Goal: Transaction & Acquisition: Book appointment/travel/reservation

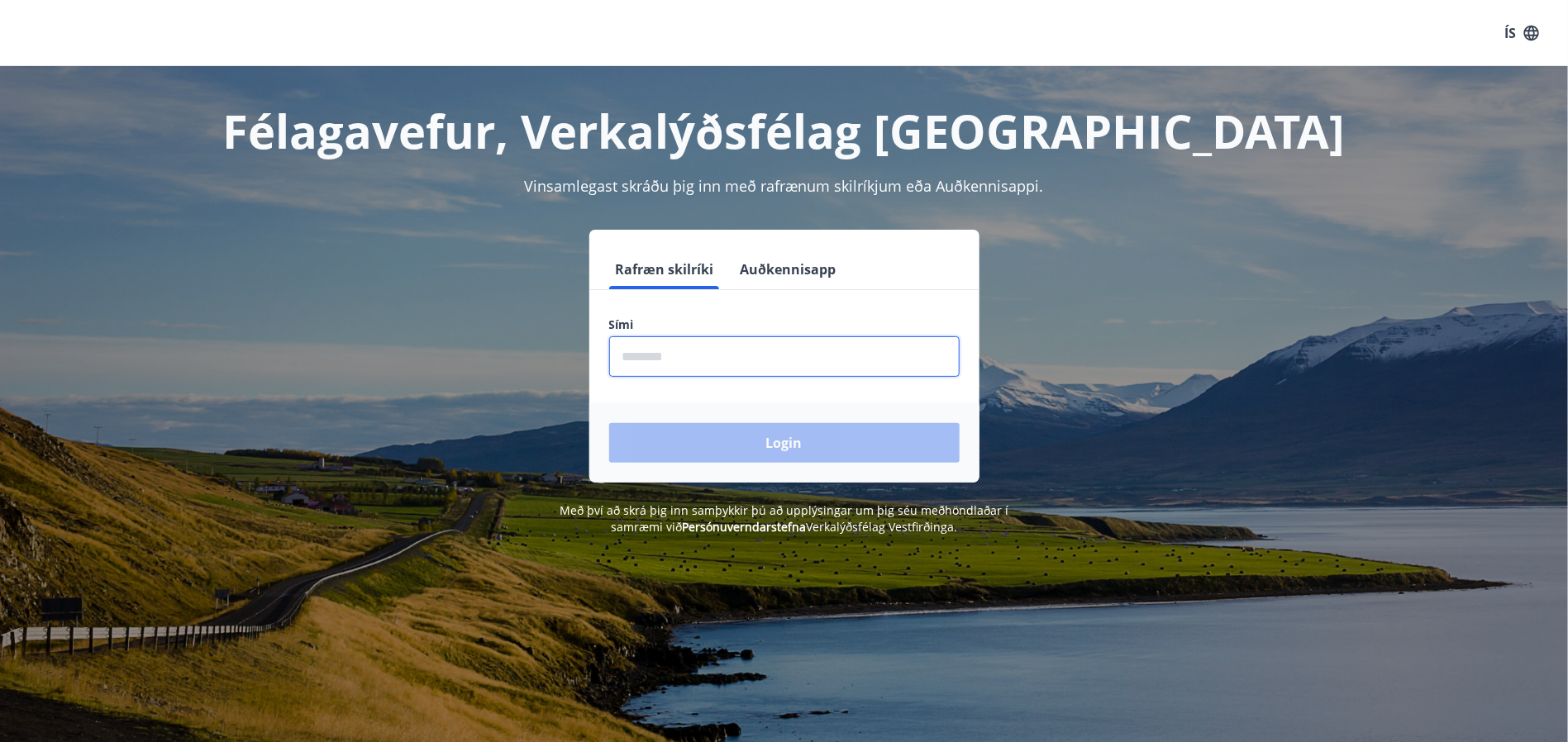
click at [675, 350] on input "phone" at bounding box center [784, 356] width 350 height 41
type input "********"
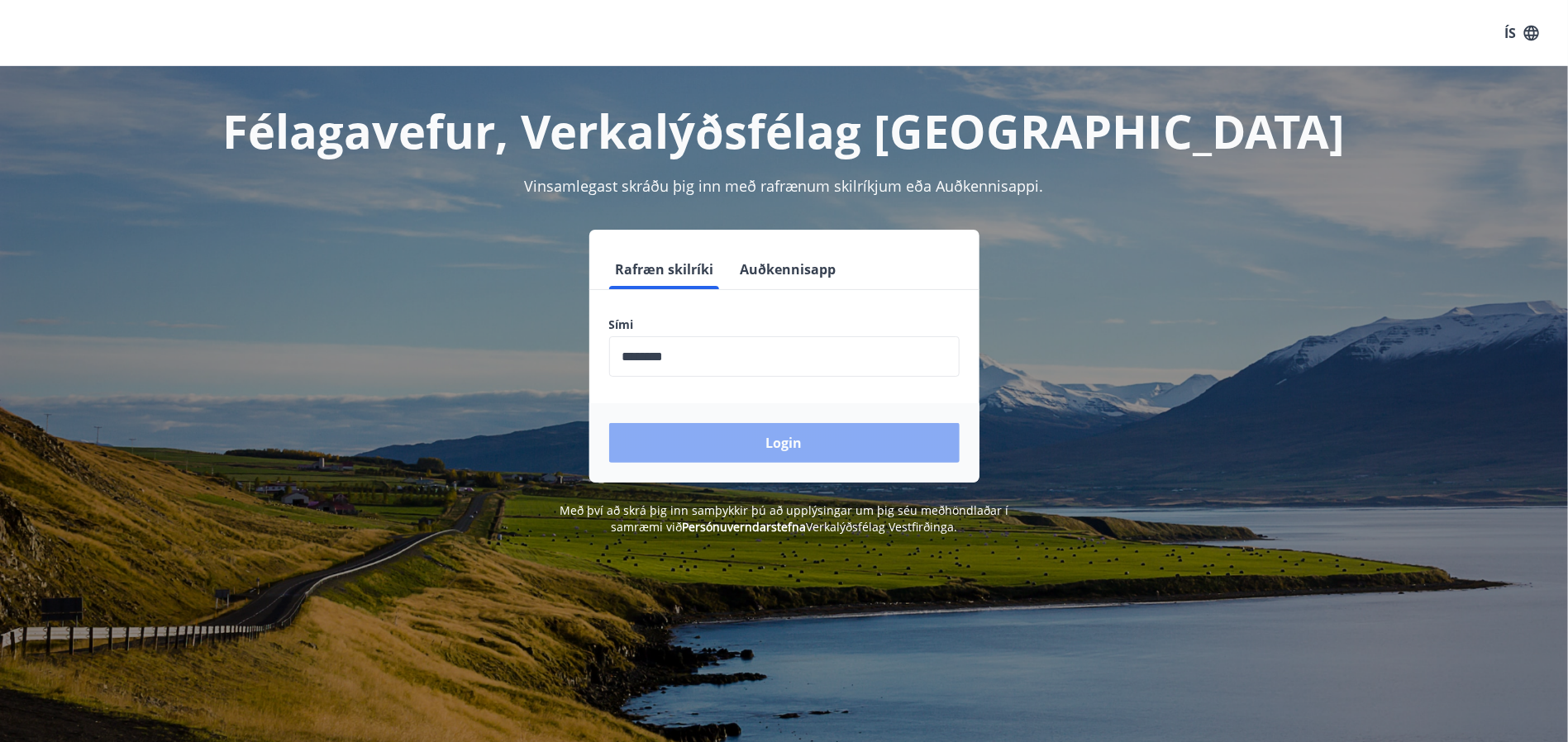
click at [764, 442] on button "Login" at bounding box center [784, 443] width 350 height 40
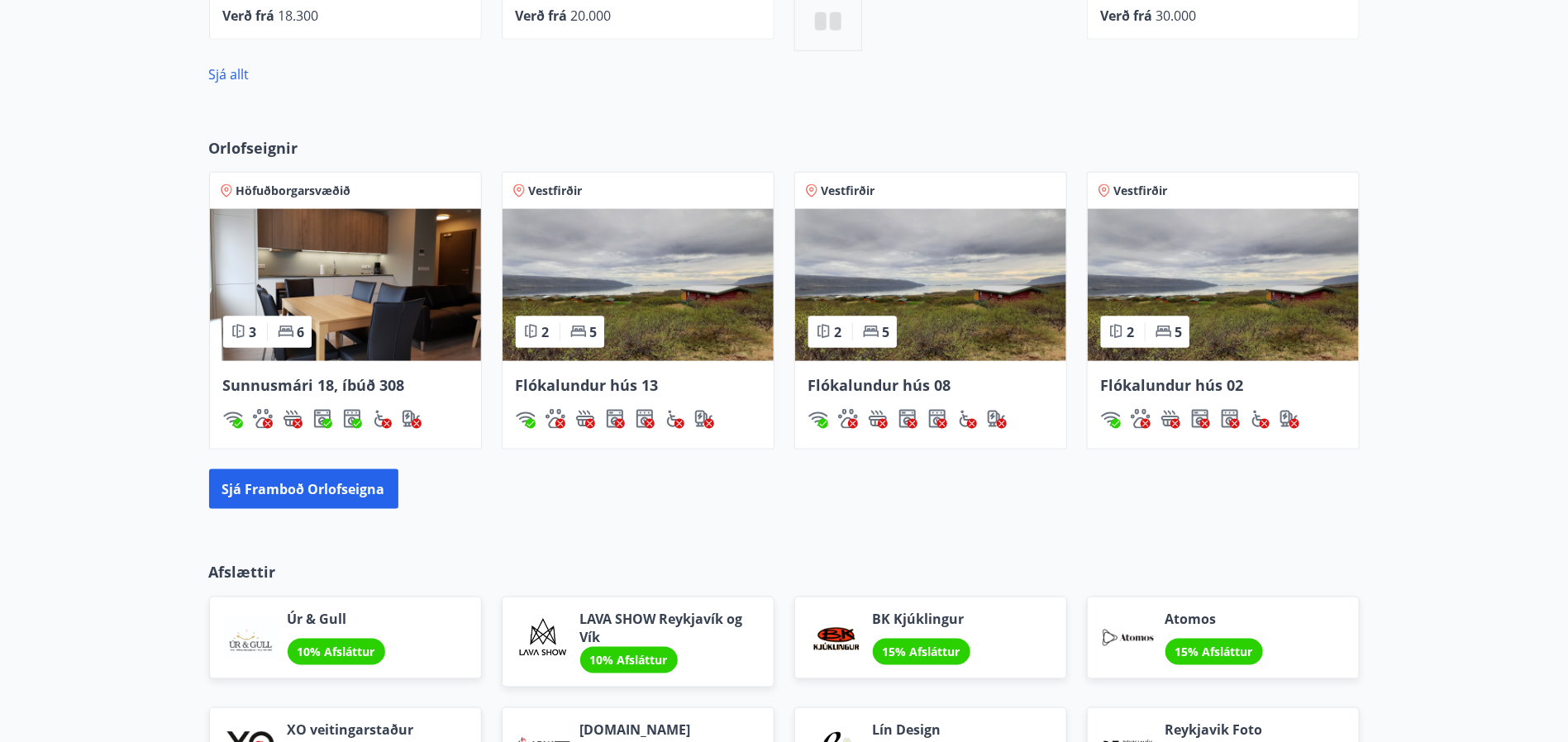
scroll to position [991, 0]
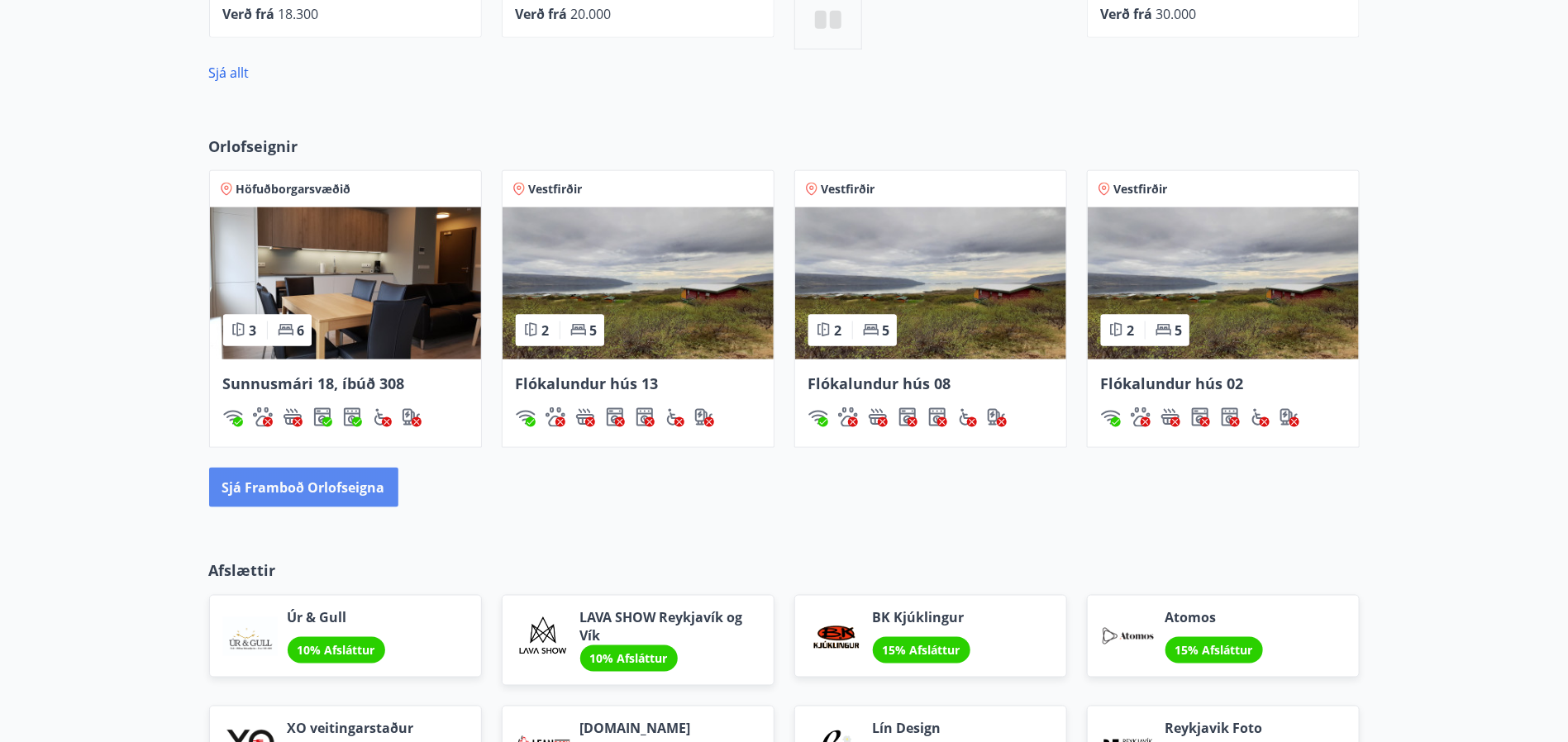
click at [303, 491] on button "Sjá framboð orlofseigna" at bounding box center [304, 487] width 189 height 40
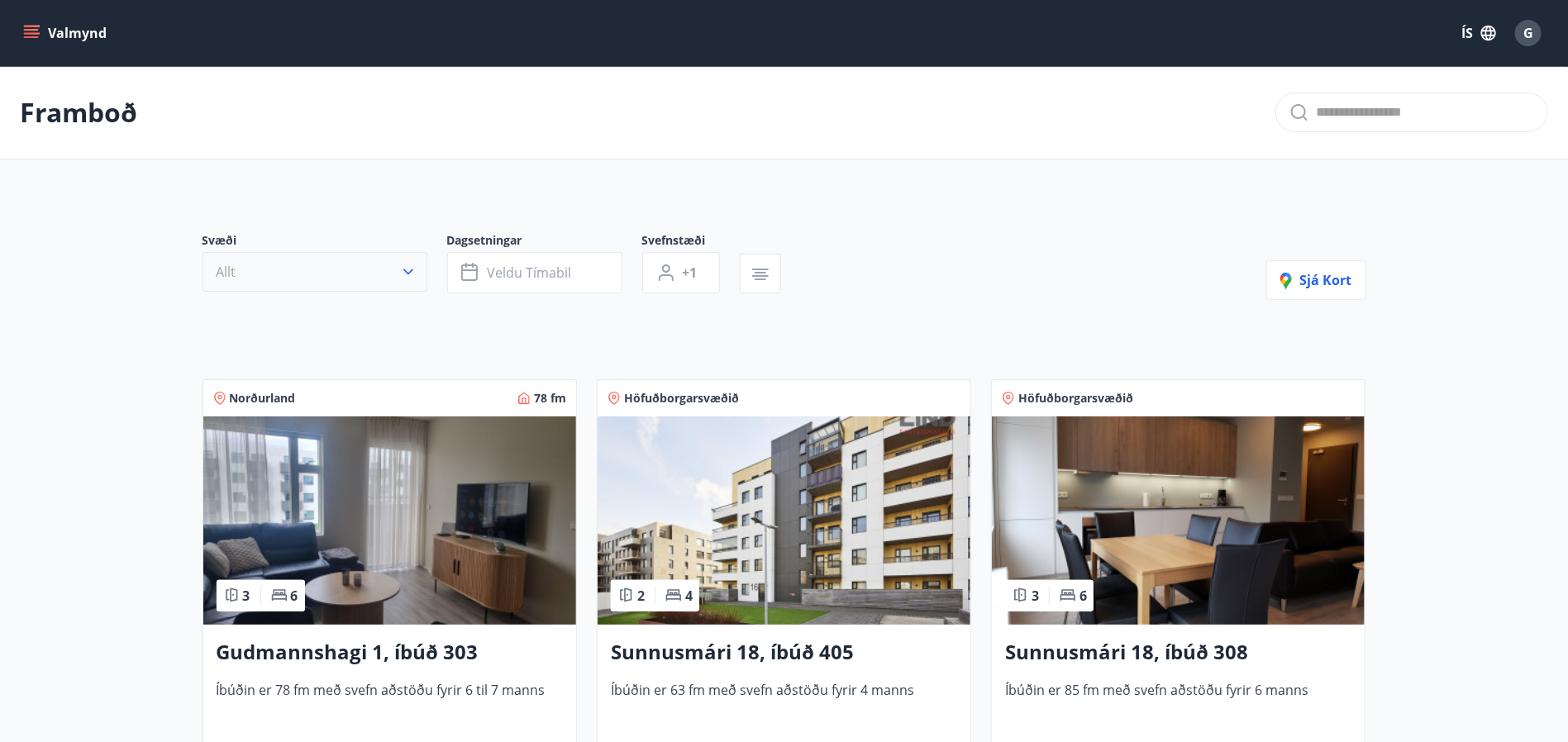
click at [405, 270] on icon "button" at bounding box center [407, 271] width 16 height 16
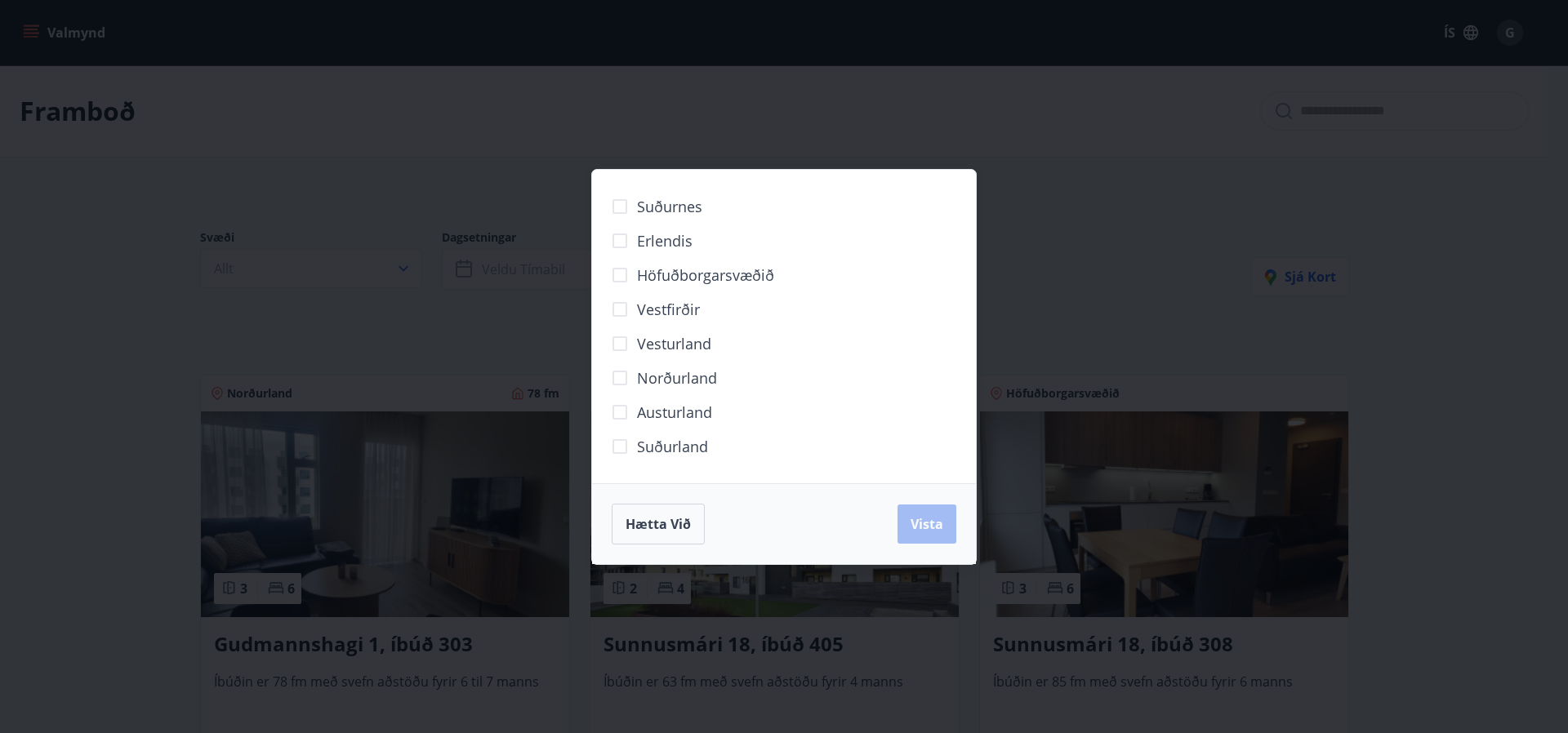
click at [666, 275] on span "Höfuðborgarsvæðið" at bounding box center [705, 275] width 138 height 22
click at [934, 529] on span "Vista" at bounding box center [926, 524] width 33 height 18
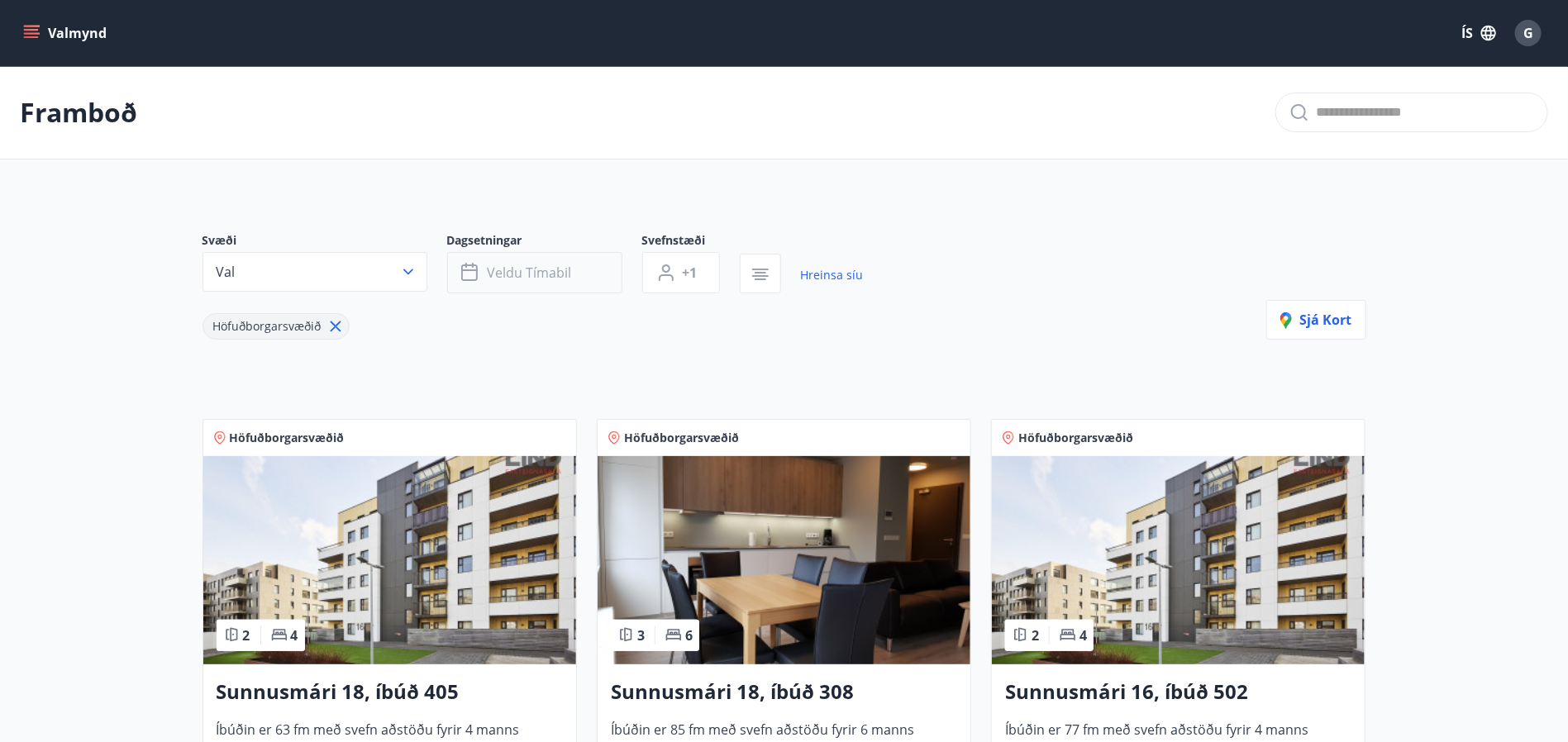
click at [568, 265] on span "Veldu tímabil" at bounding box center [529, 272] width 84 height 18
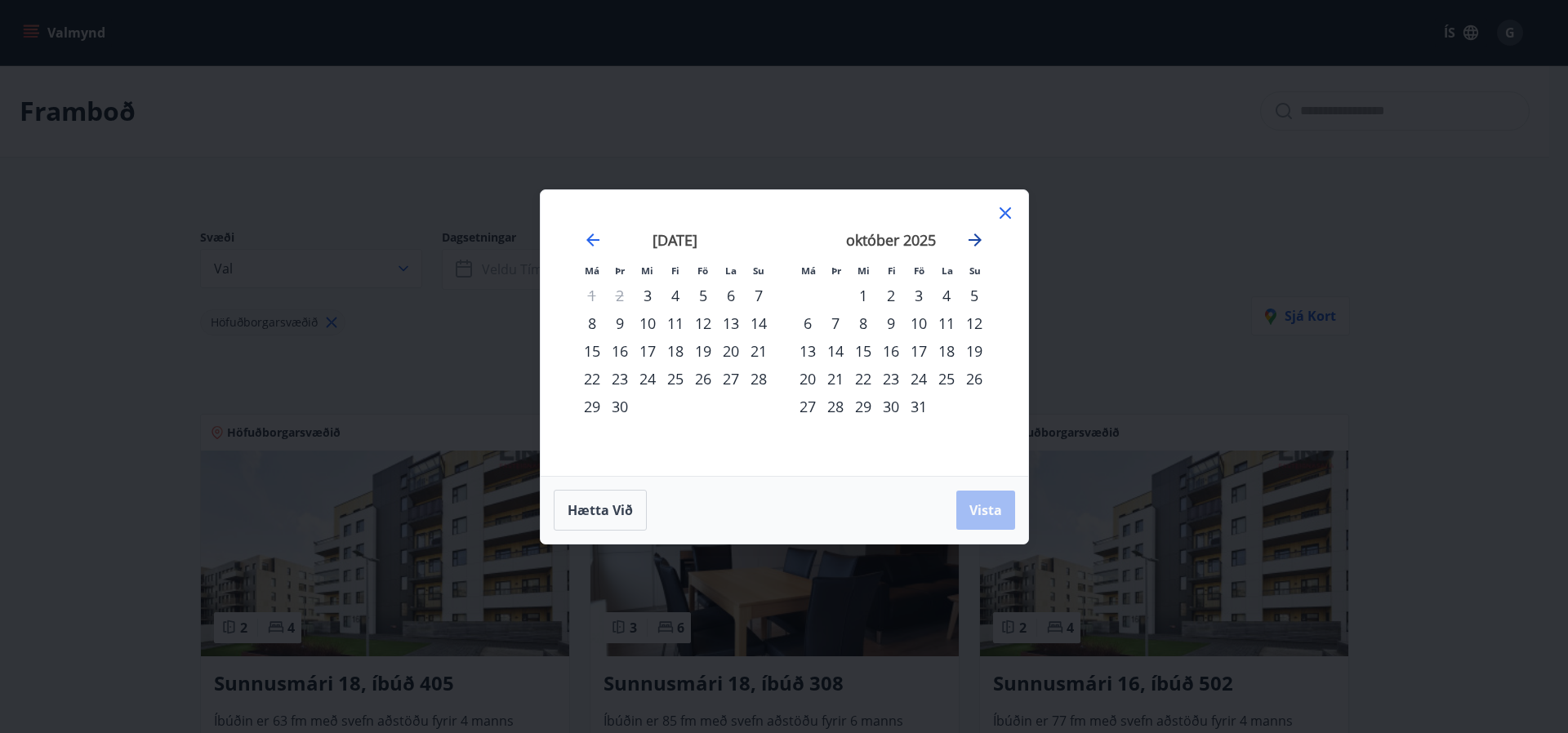
click at [966, 246] on icon "Move forward to switch to the next month." at bounding box center [975, 239] width 20 height 20
click at [675, 292] on div "2" at bounding box center [675, 295] width 28 height 28
click at [622, 317] on div "7" at bounding box center [620, 323] width 28 height 28
click at [971, 496] on button "Vista" at bounding box center [985, 510] width 59 height 39
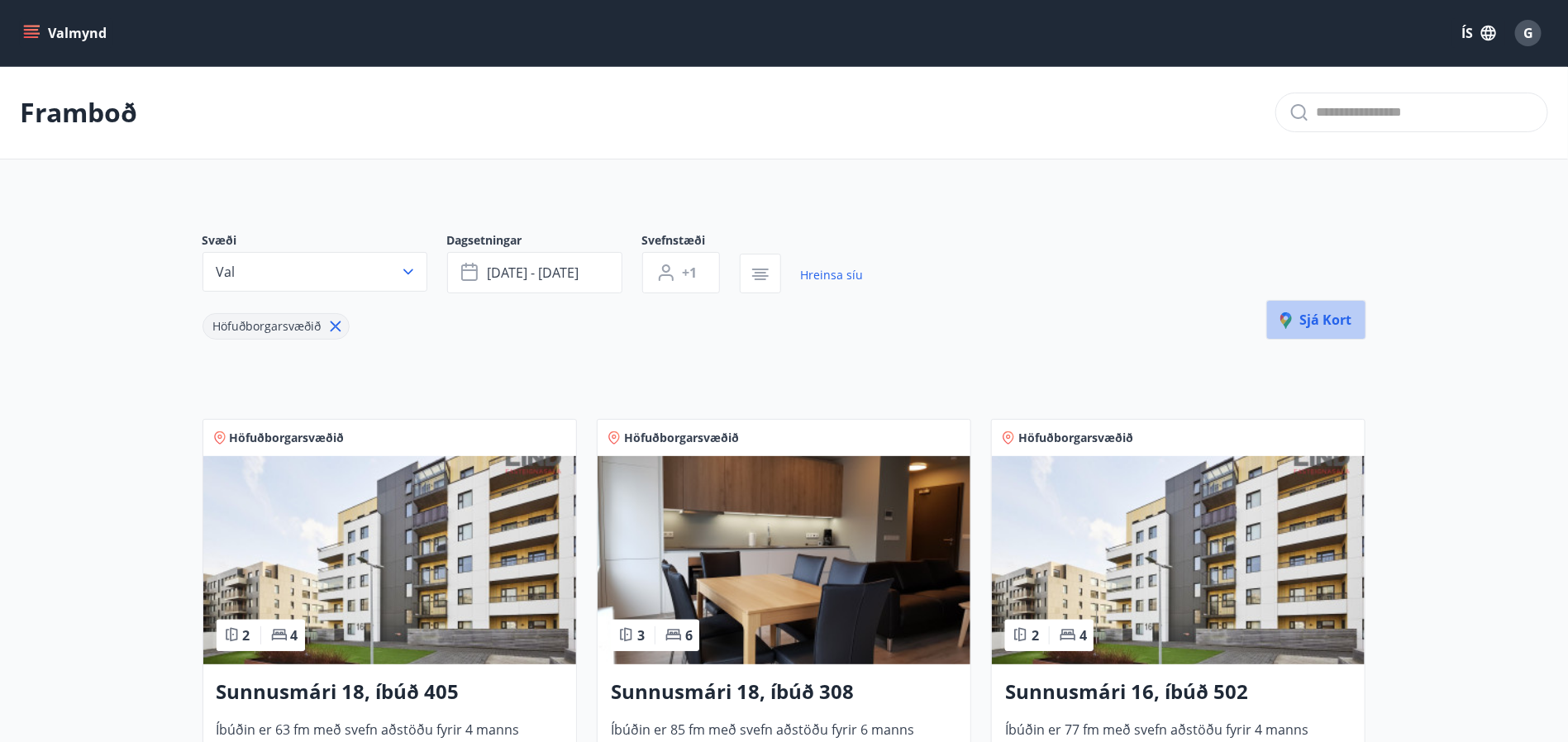
click at [1327, 325] on span "Sjá kort" at bounding box center [1316, 319] width 72 height 18
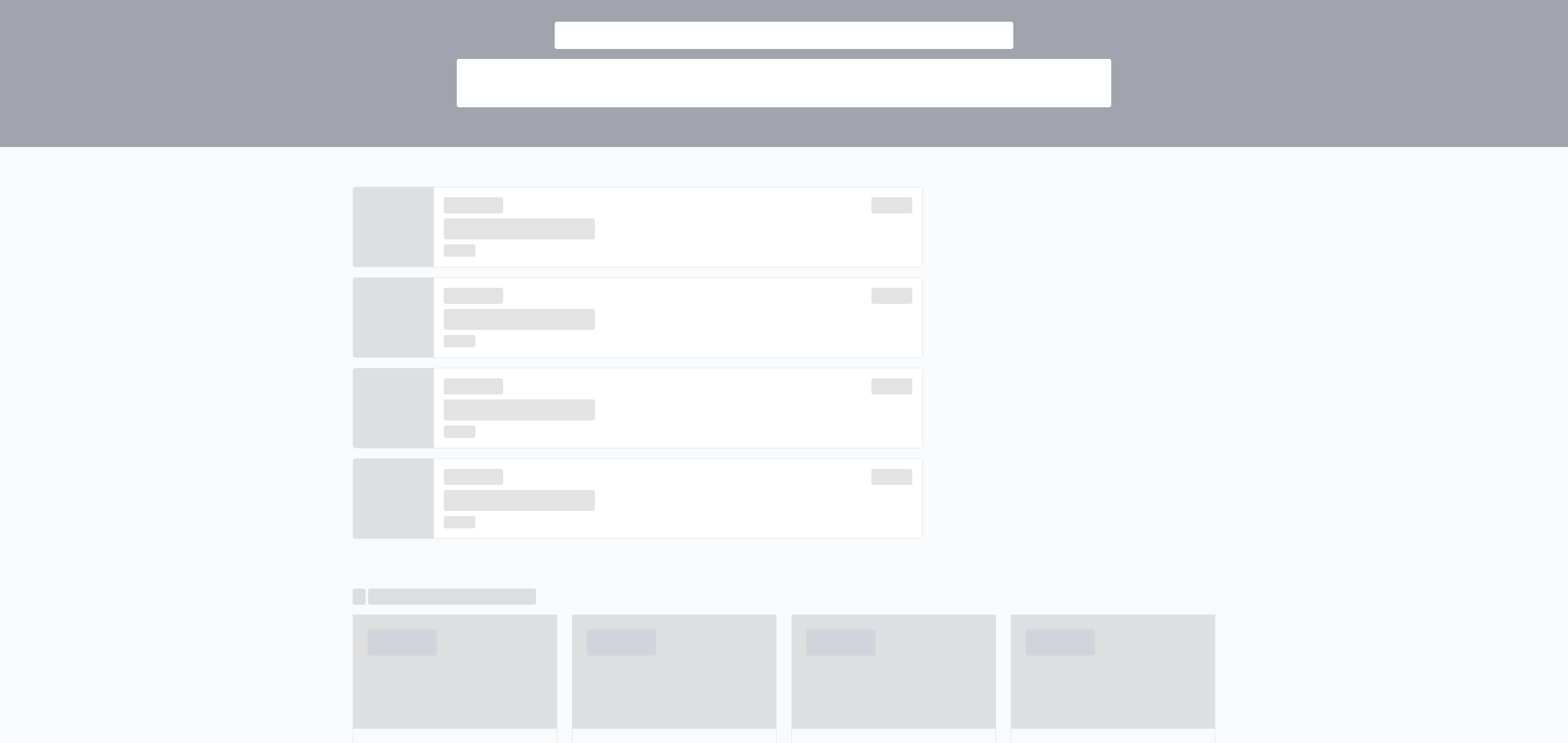
scroll to position [53, 0]
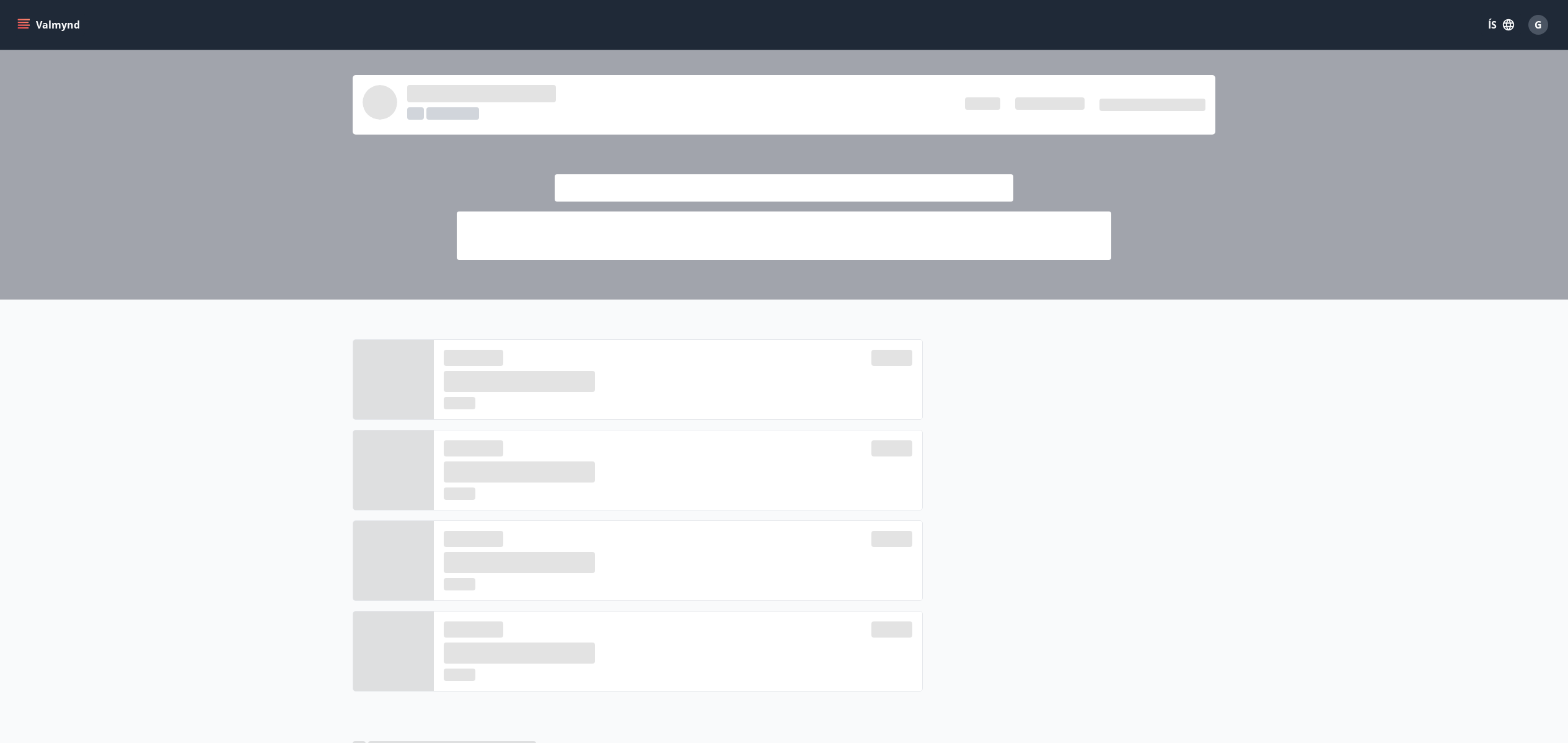
click at [554, 408] on div at bounding box center [519, 379] width 151 height 60
click at [575, 585] on div at bounding box center [519, 560] width 151 height 60
click at [575, 590] on div at bounding box center [519, 560] width 151 height 60
drag, startPoint x: 575, startPoint y: 590, endPoint x: 609, endPoint y: 215, distance: 376.5
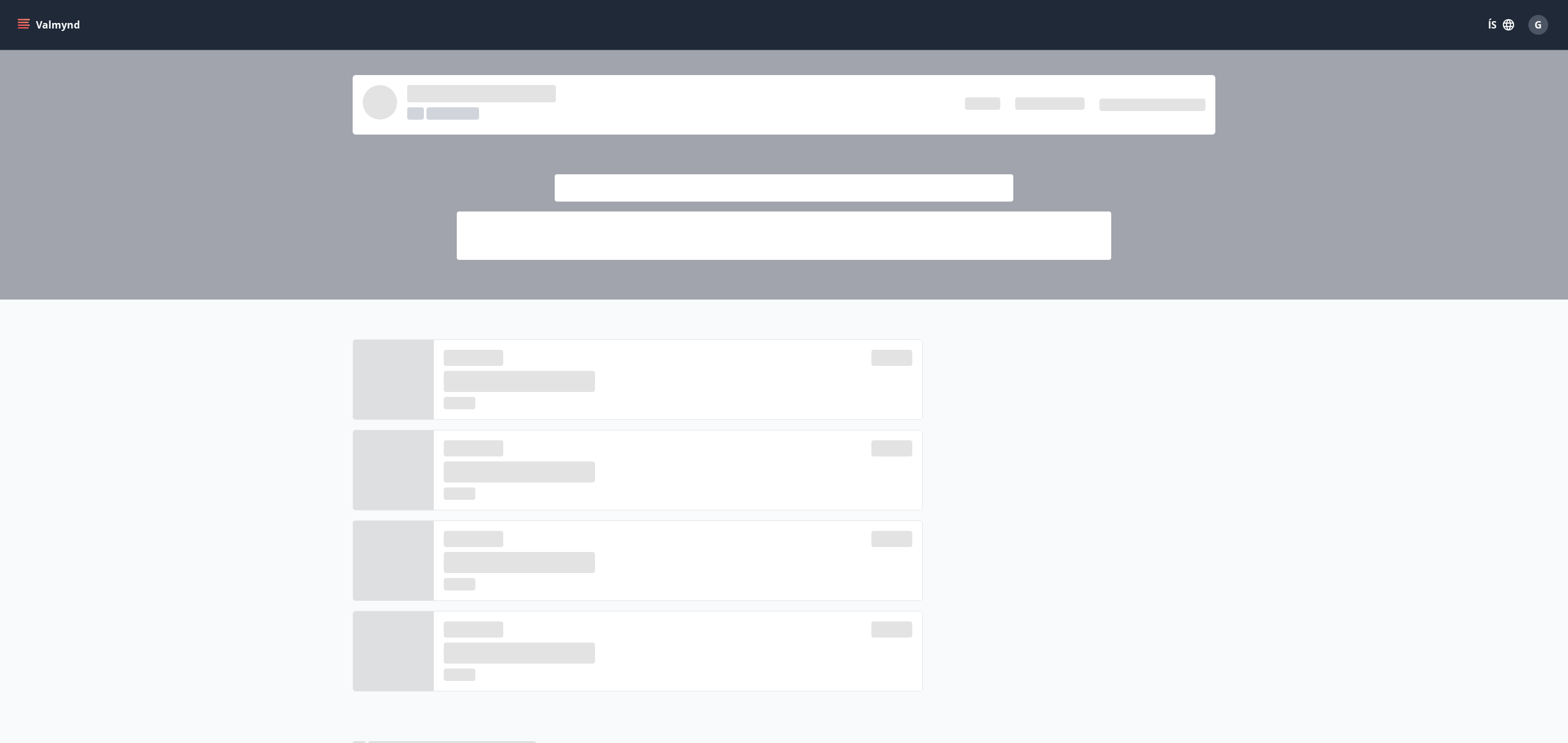
click at [624, 126] on div at bounding box center [784, 105] width 863 height 60
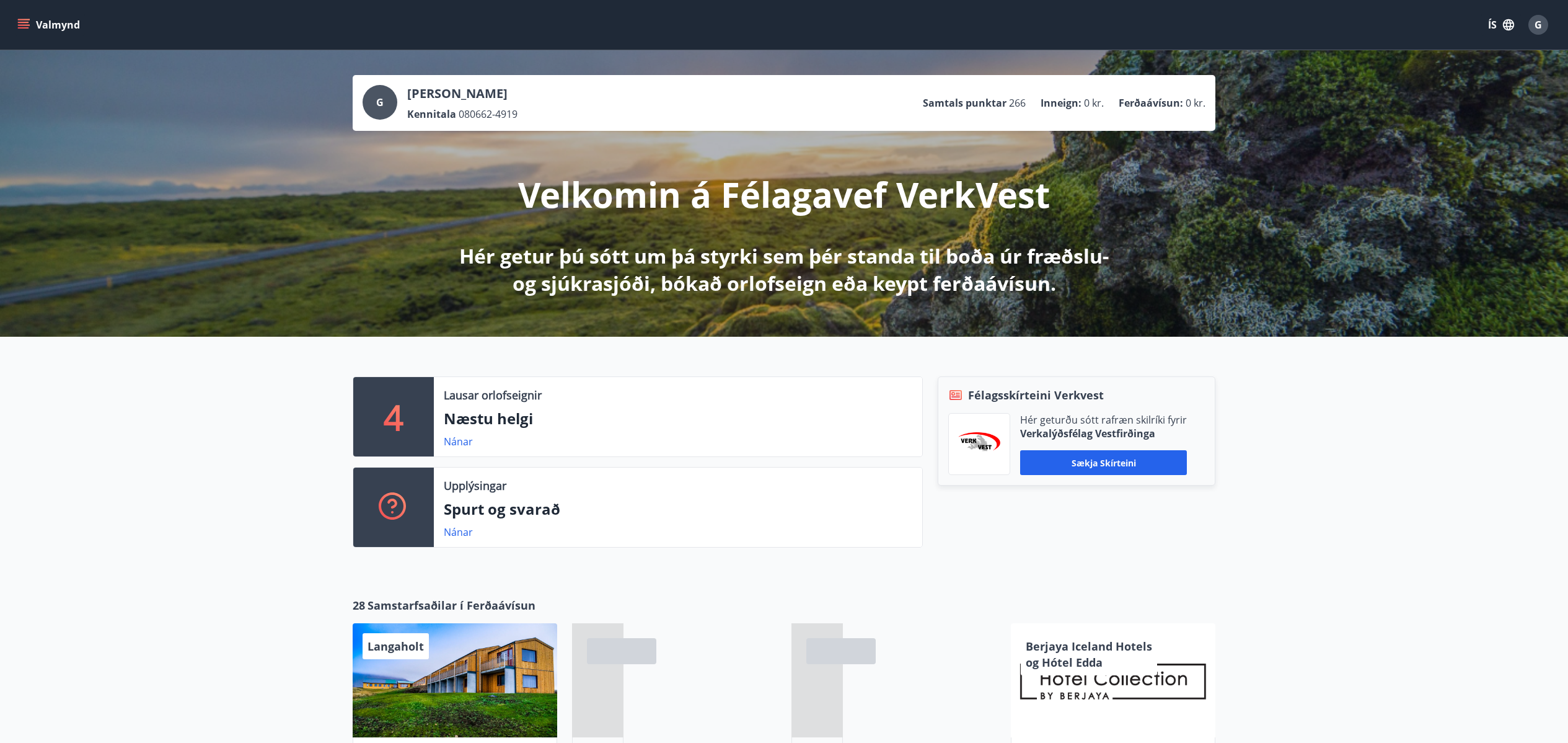
click at [211, 145] on div "G Guðrún Eyjólfsdóttir Kennitala 080662-4919 Samtals punktar 266 Inneign : 0 kr…" at bounding box center [784, 193] width 1568 height 286
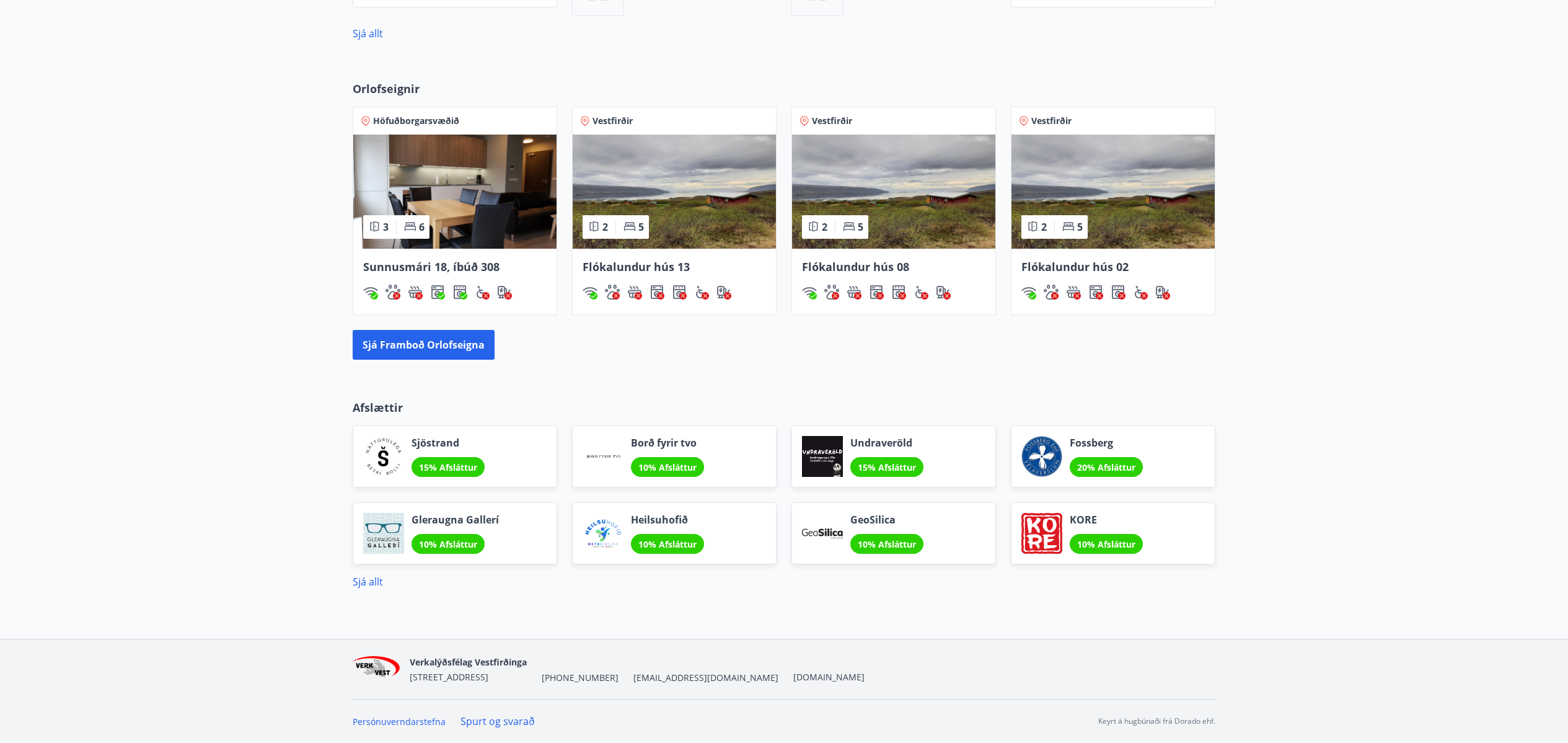
scroll to position [773, 0]
click at [420, 344] on button "Sjá framboð orlofseigna" at bounding box center [424, 345] width 142 height 30
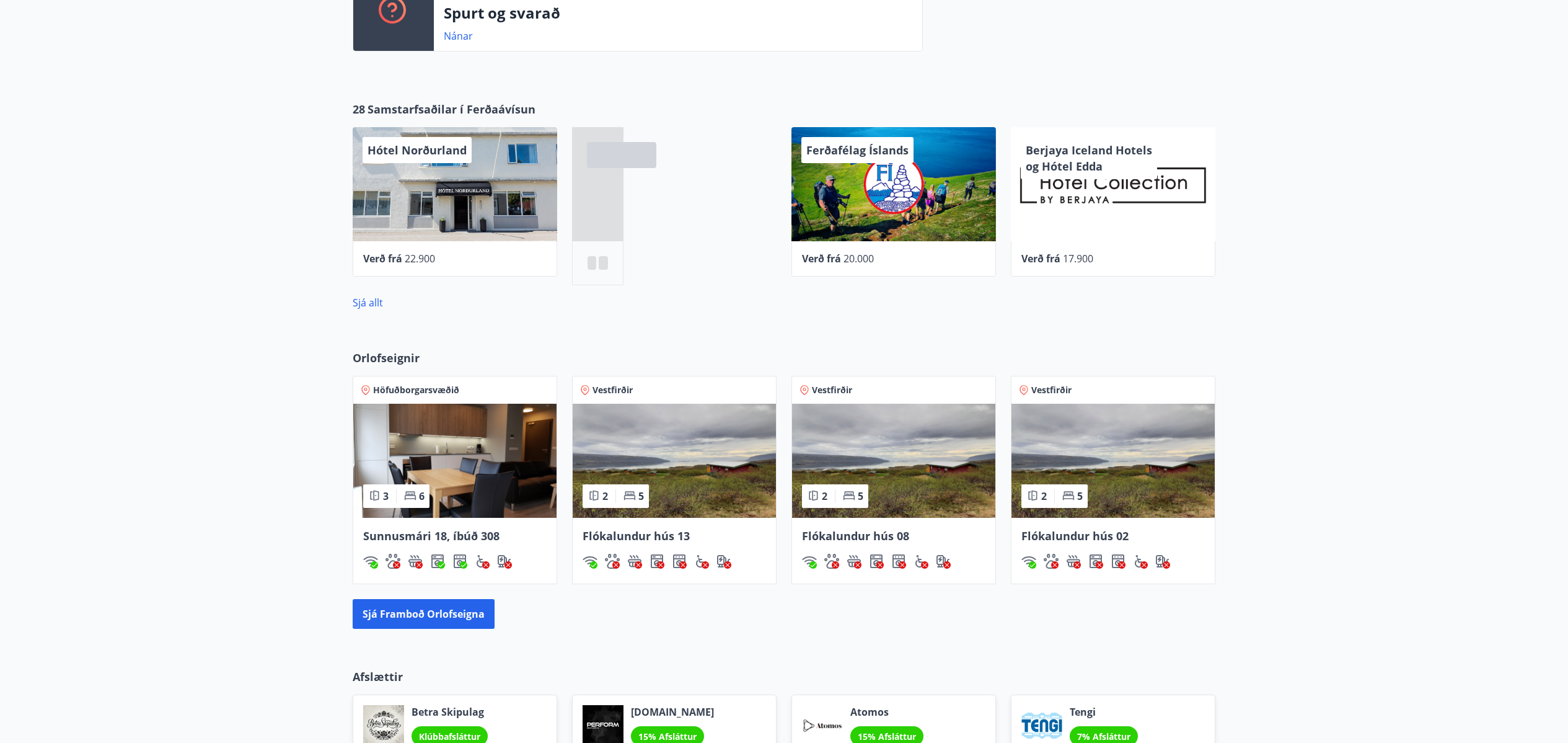
scroll to position [773, 0]
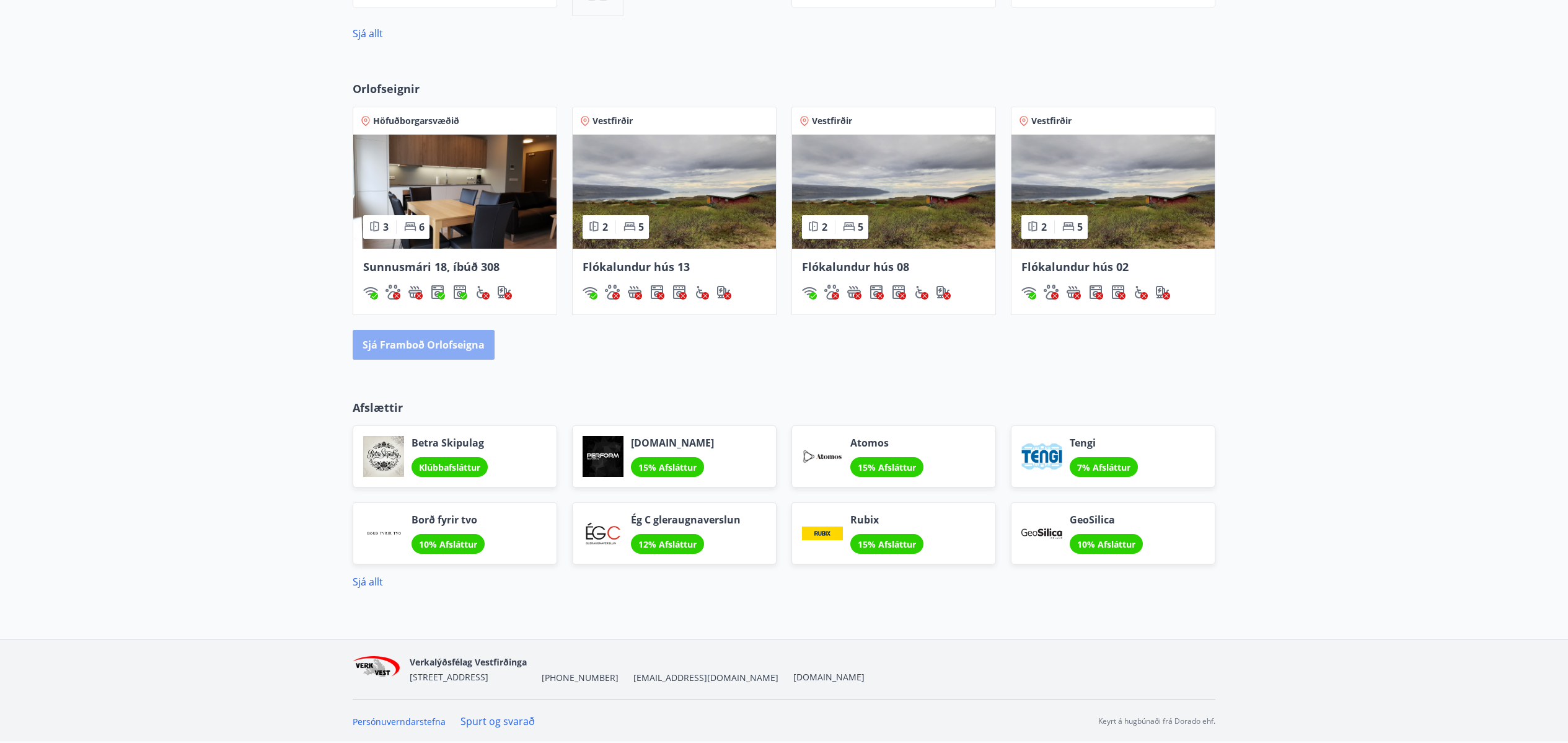
click at [403, 345] on button "Sjá framboð orlofseigna" at bounding box center [424, 345] width 142 height 30
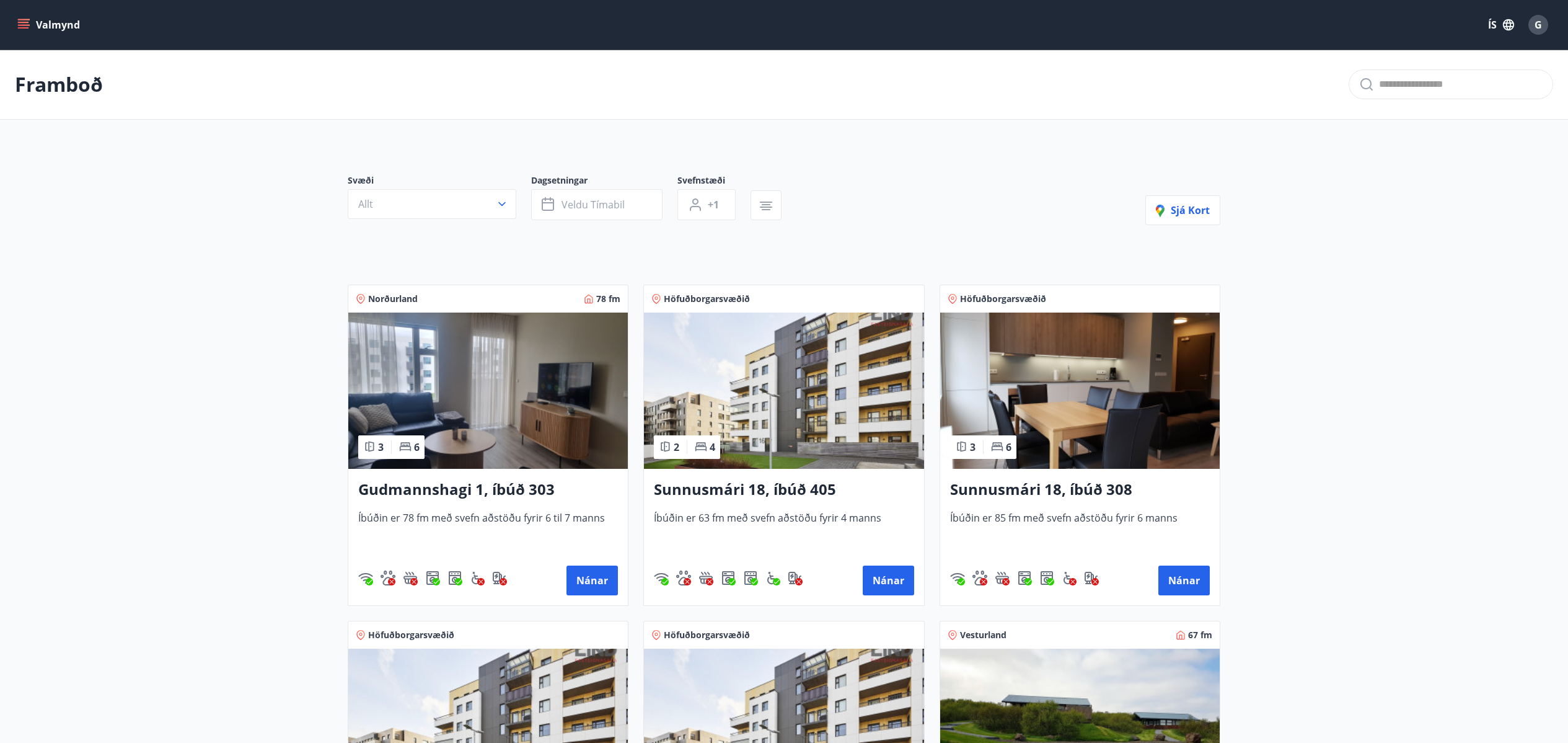
click at [1532, 20] on div "G" at bounding box center [1539, 25] width 20 height 20
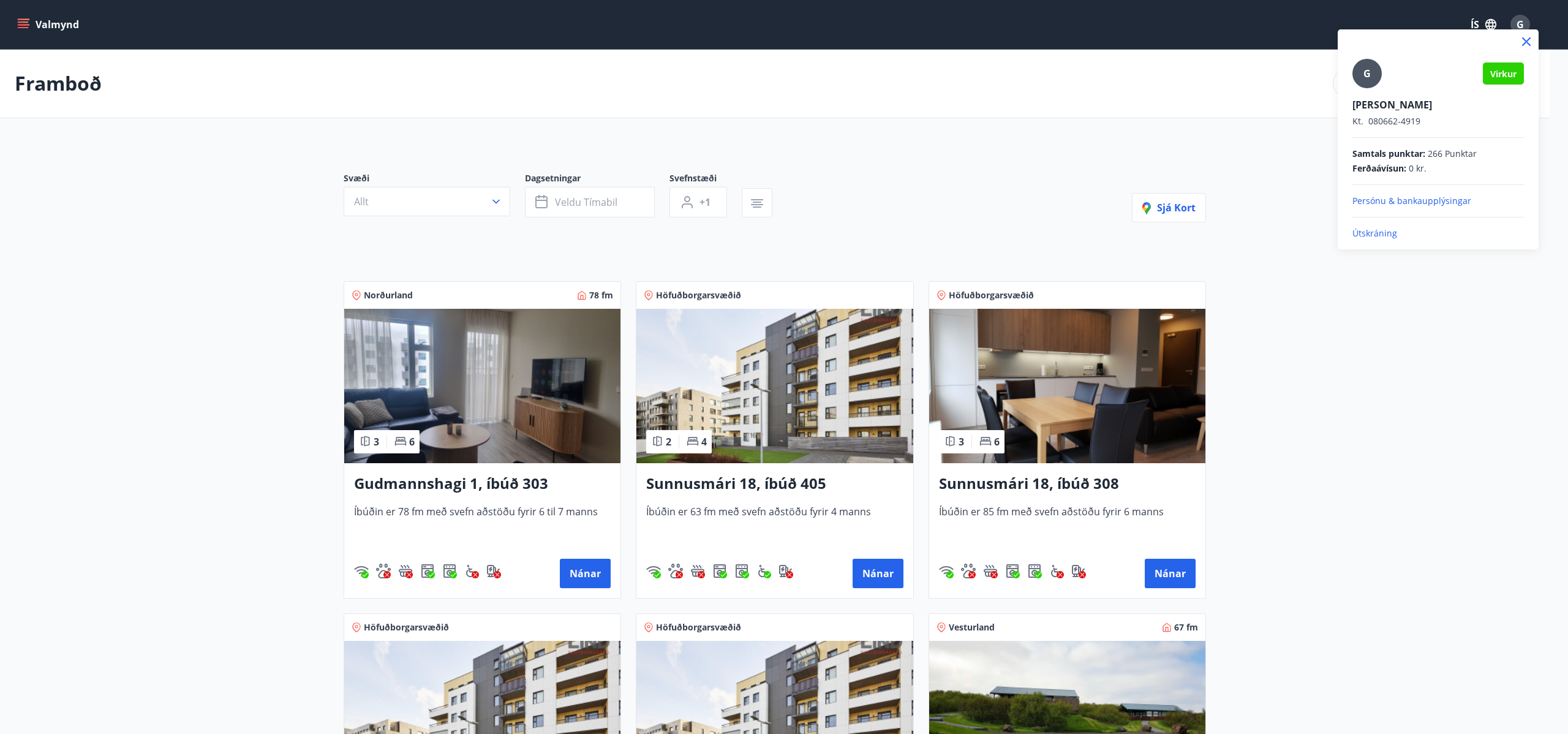
click at [1388, 455] on div at bounding box center [784, 367] width 1568 height 734
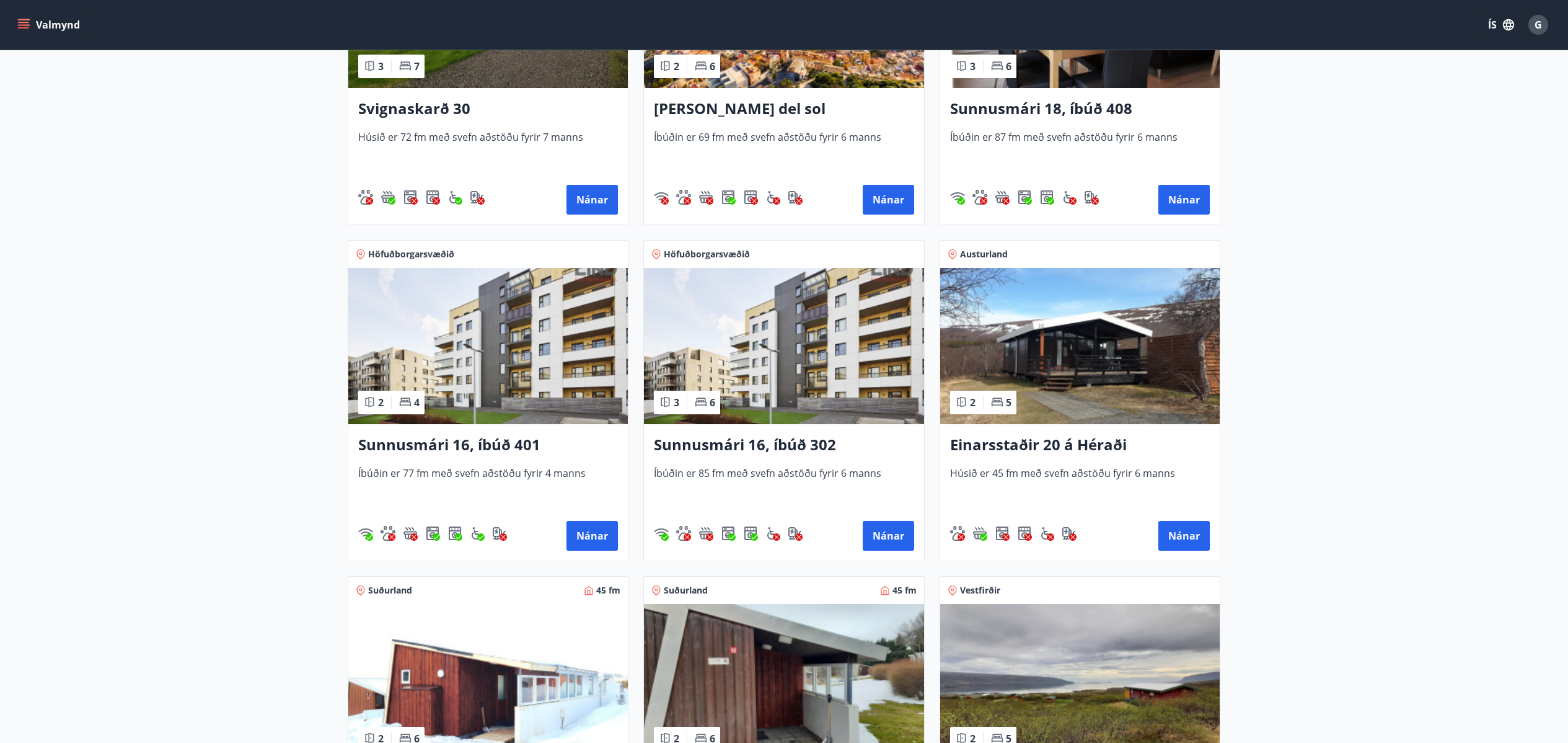
scroll to position [1116, 0]
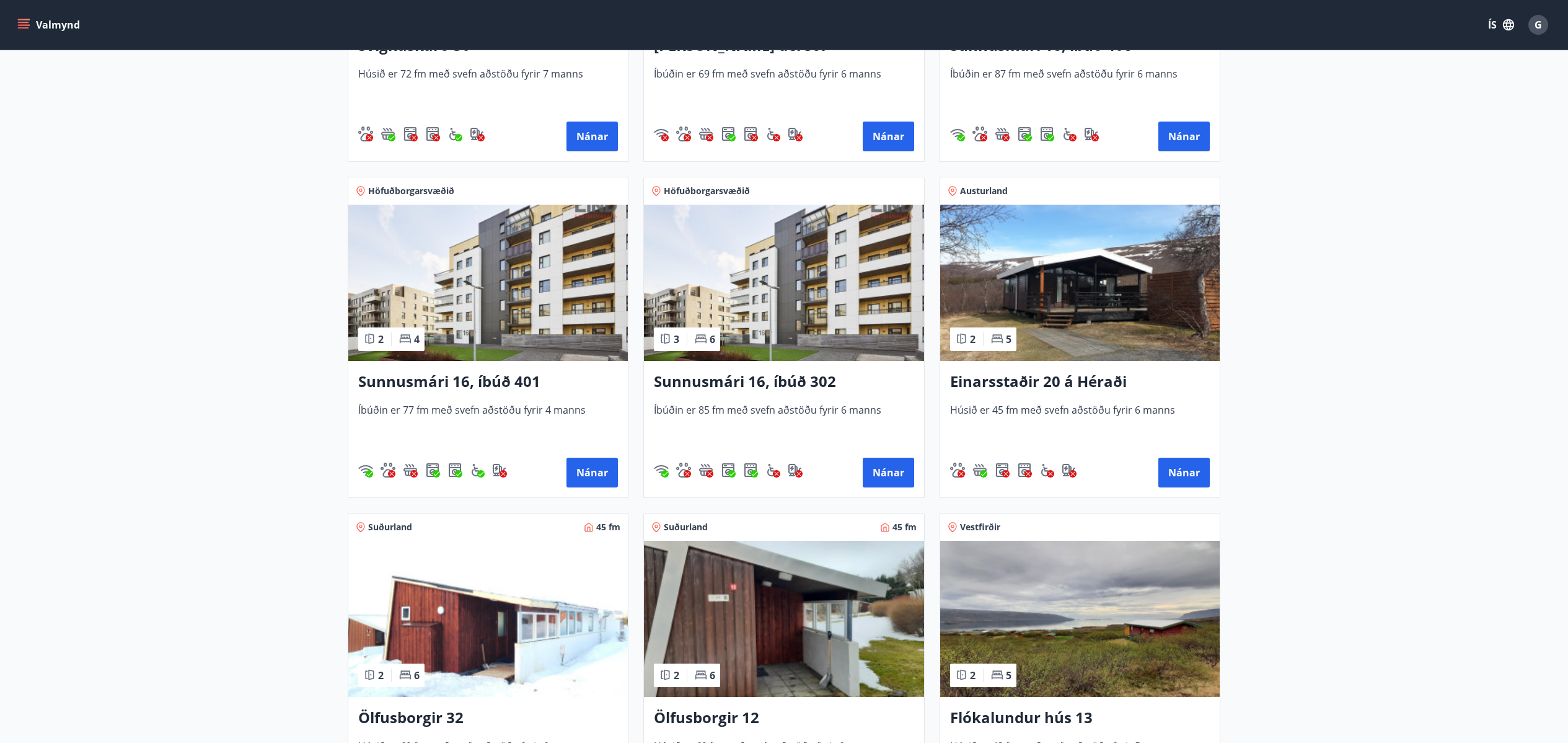
click at [783, 269] on img at bounding box center [784, 283] width 280 height 156
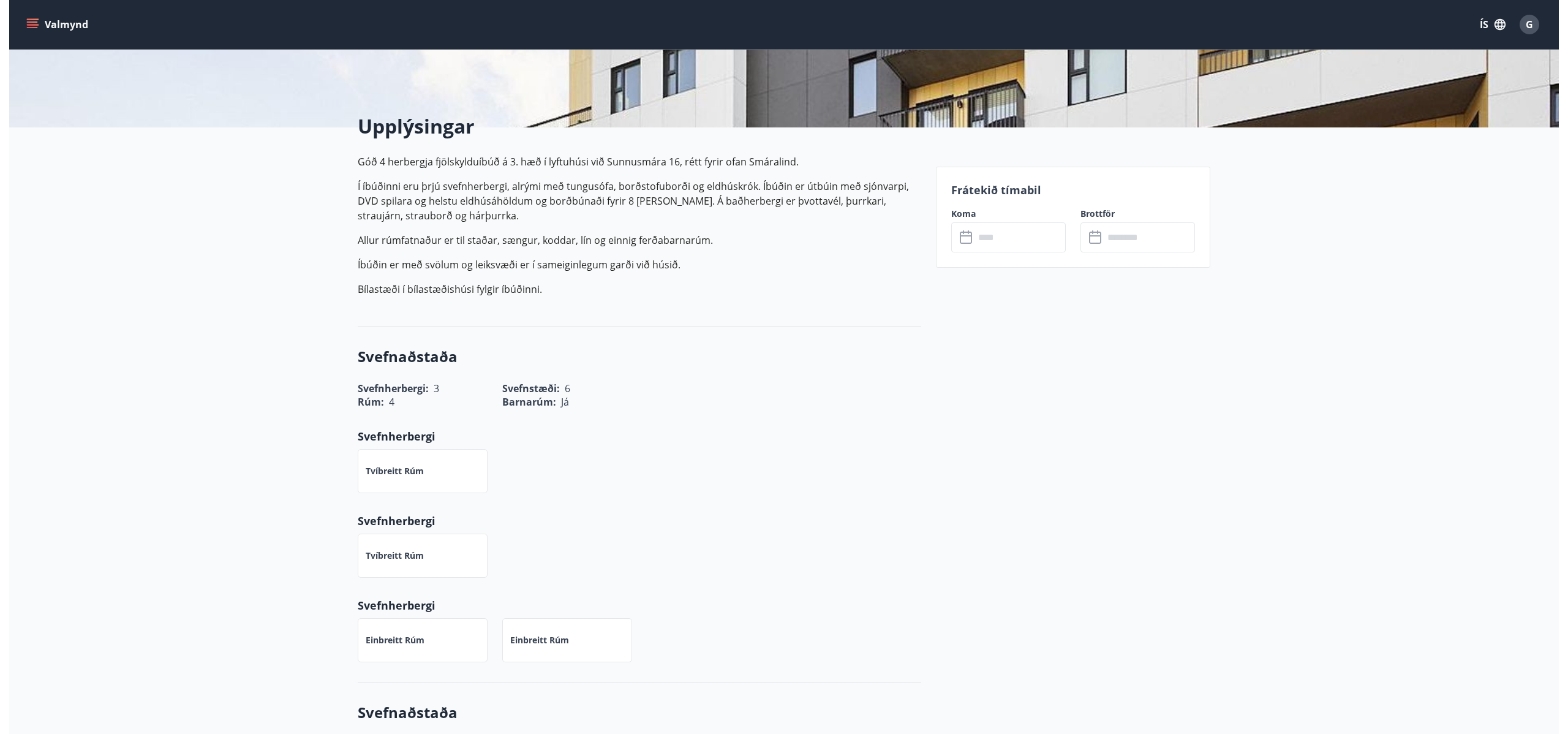
scroll to position [245, 0]
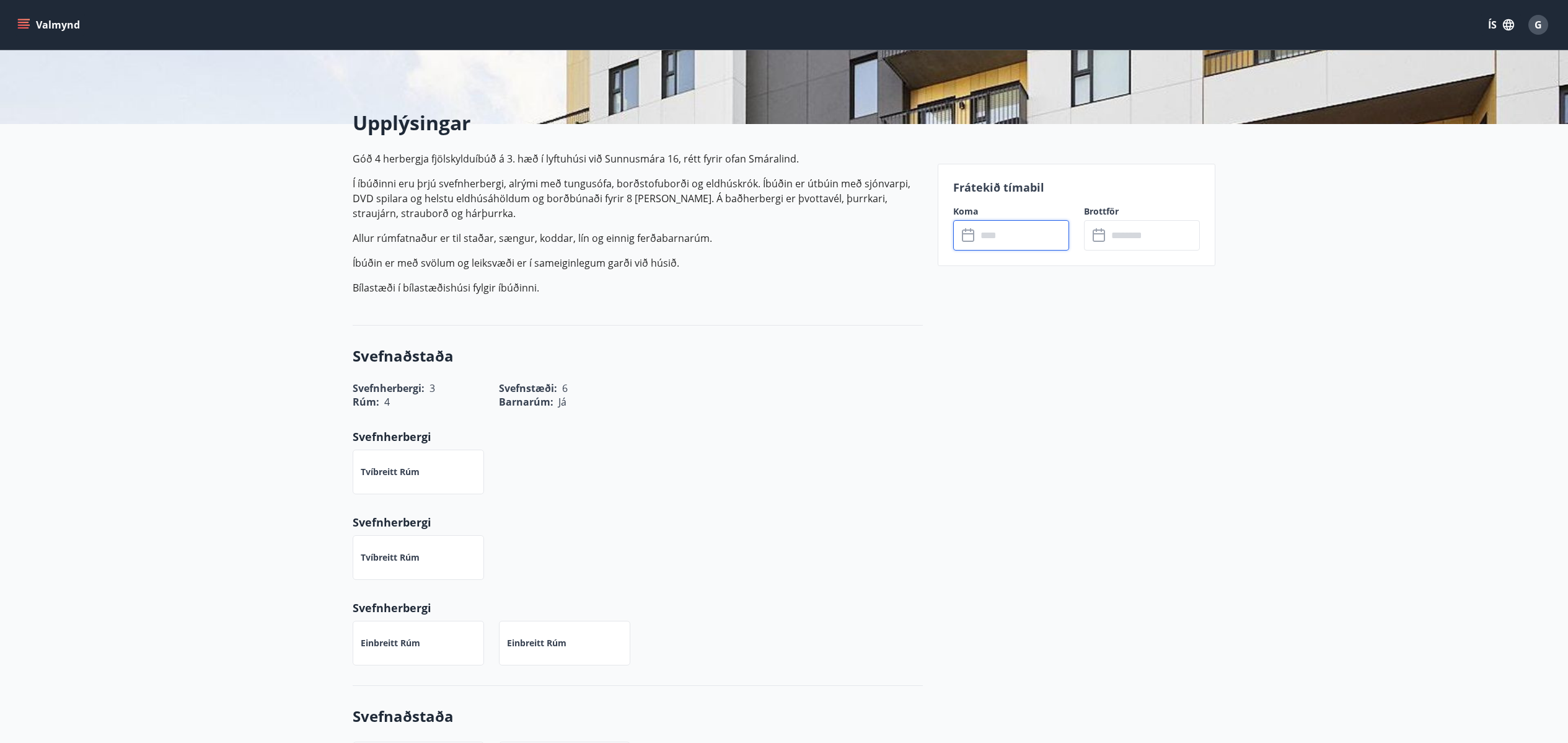
click at [991, 236] on input "text" at bounding box center [1023, 235] width 92 height 31
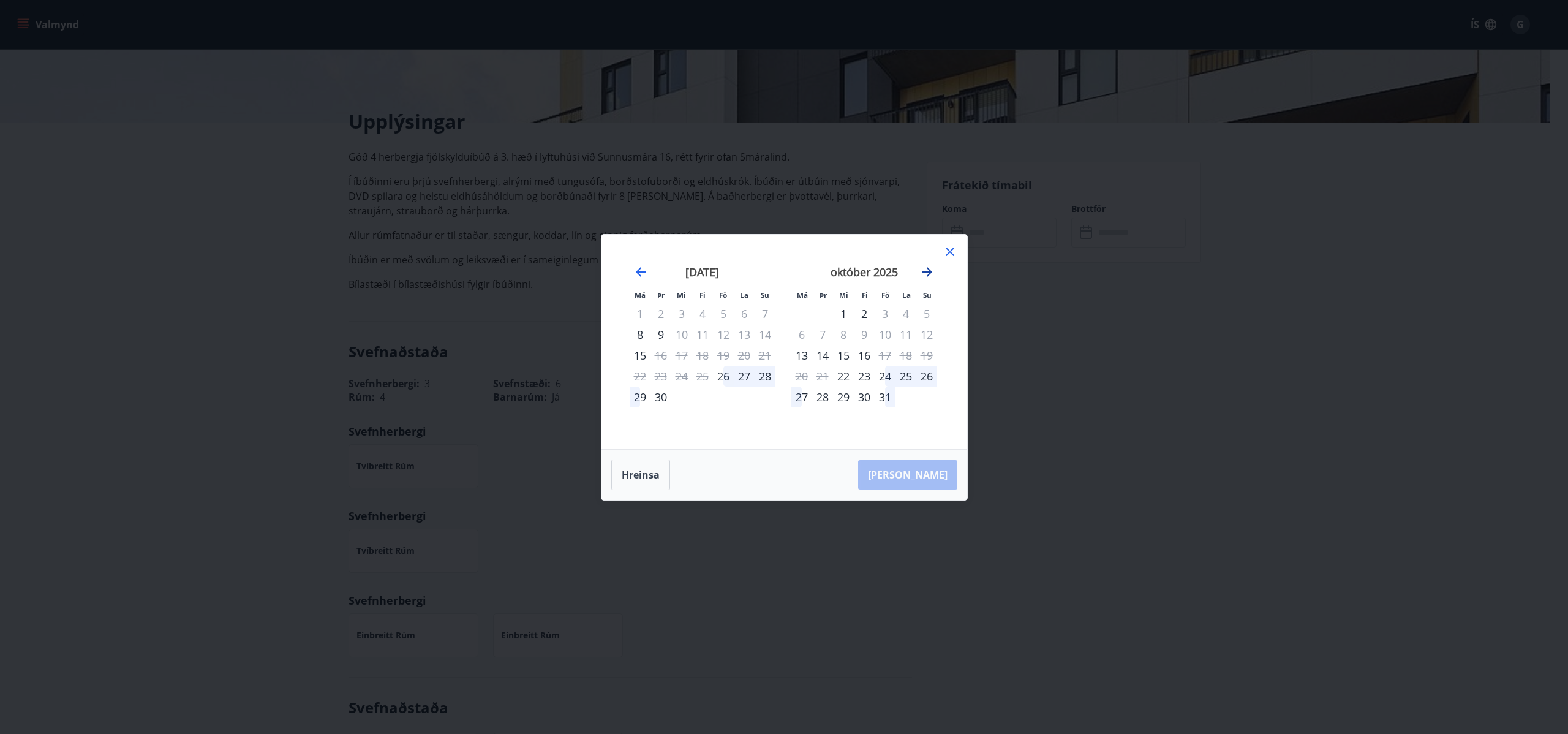
click at [932, 268] on icon "Move forward to switch to the next month." at bounding box center [927, 272] width 15 height 15
drag, startPoint x: 626, startPoint y: 475, endPoint x: 627, endPoint y: 465, distance: 10.0
click at [626, 472] on button "Hreinsa" at bounding box center [641, 475] width 59 height 31
click at [949, 258] on div at bounding box center [949, 253] width 15 height 18
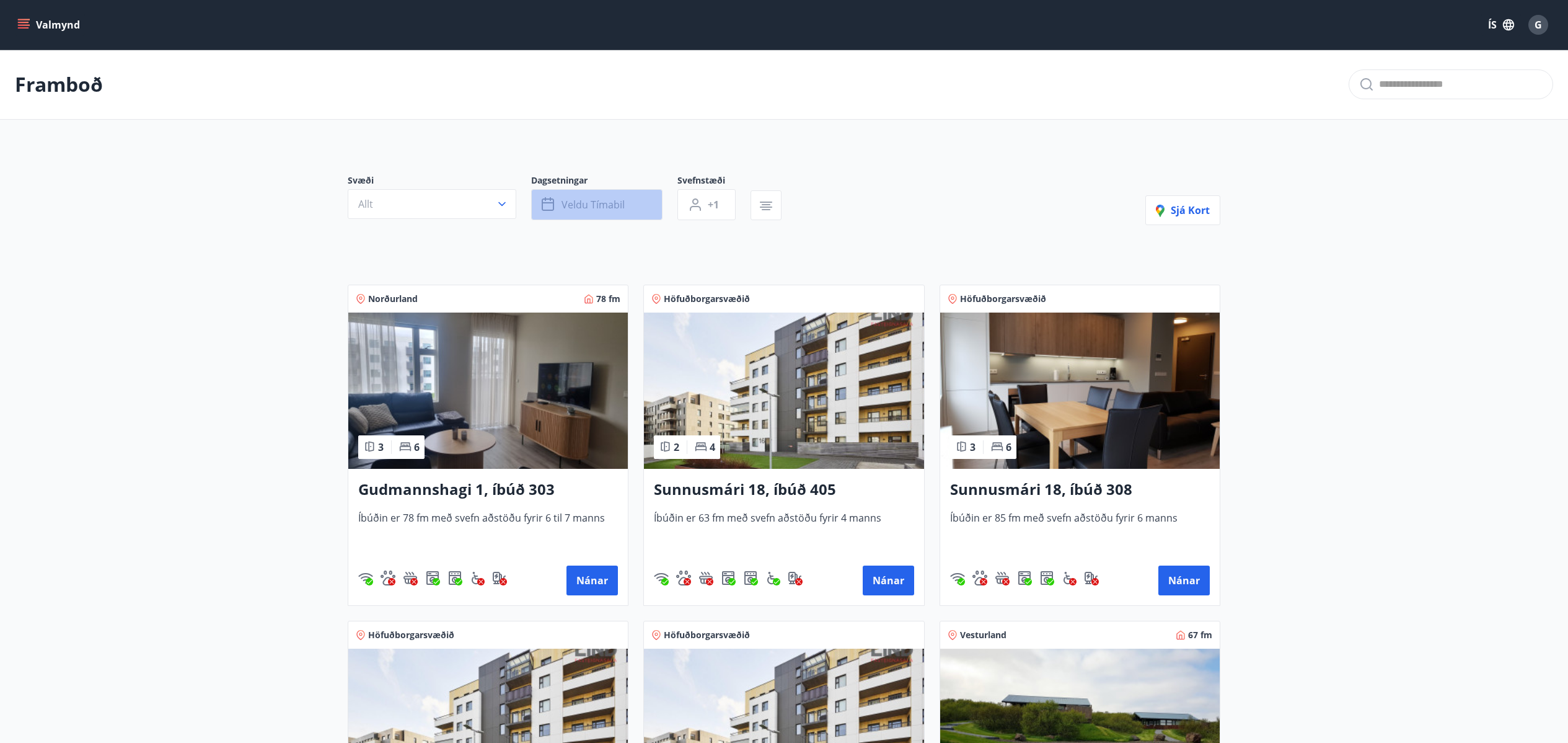
click at [578, 203] on span "Veldu tímabil" at bounding box center [593, 204] width 63 height 13
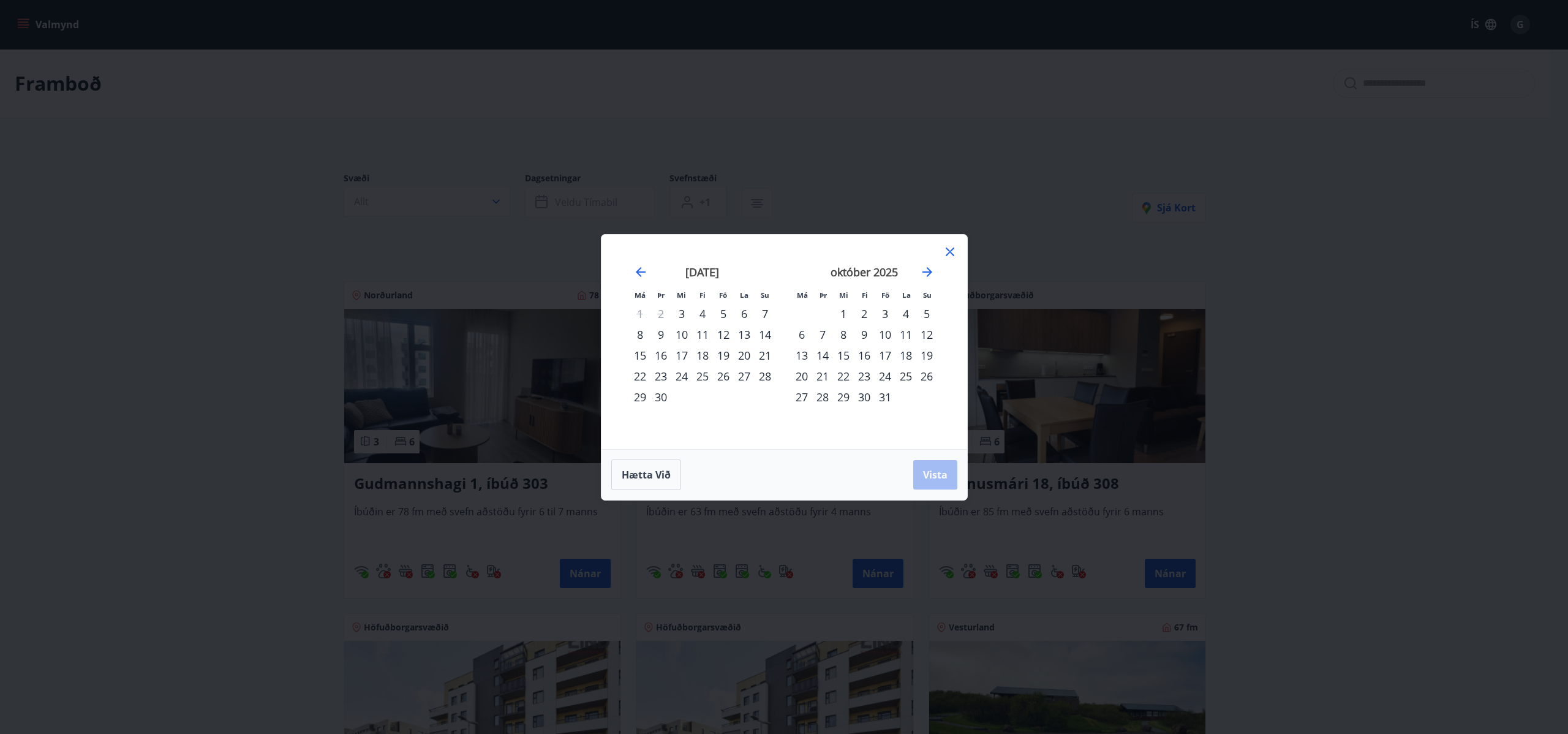
click at [422, 201] on div "Má Þr Mi Fi Fö La Su Má Þr Mi Fi Fö La Su ágúst 2025 1 2 3 4 5 6 7 8 9 10 11 12…" at bounding box center [784, 367] width 1568 height 734
click at [670, 481] on button "Hætta við" at bounding box center [646, 475] width 70 height 31
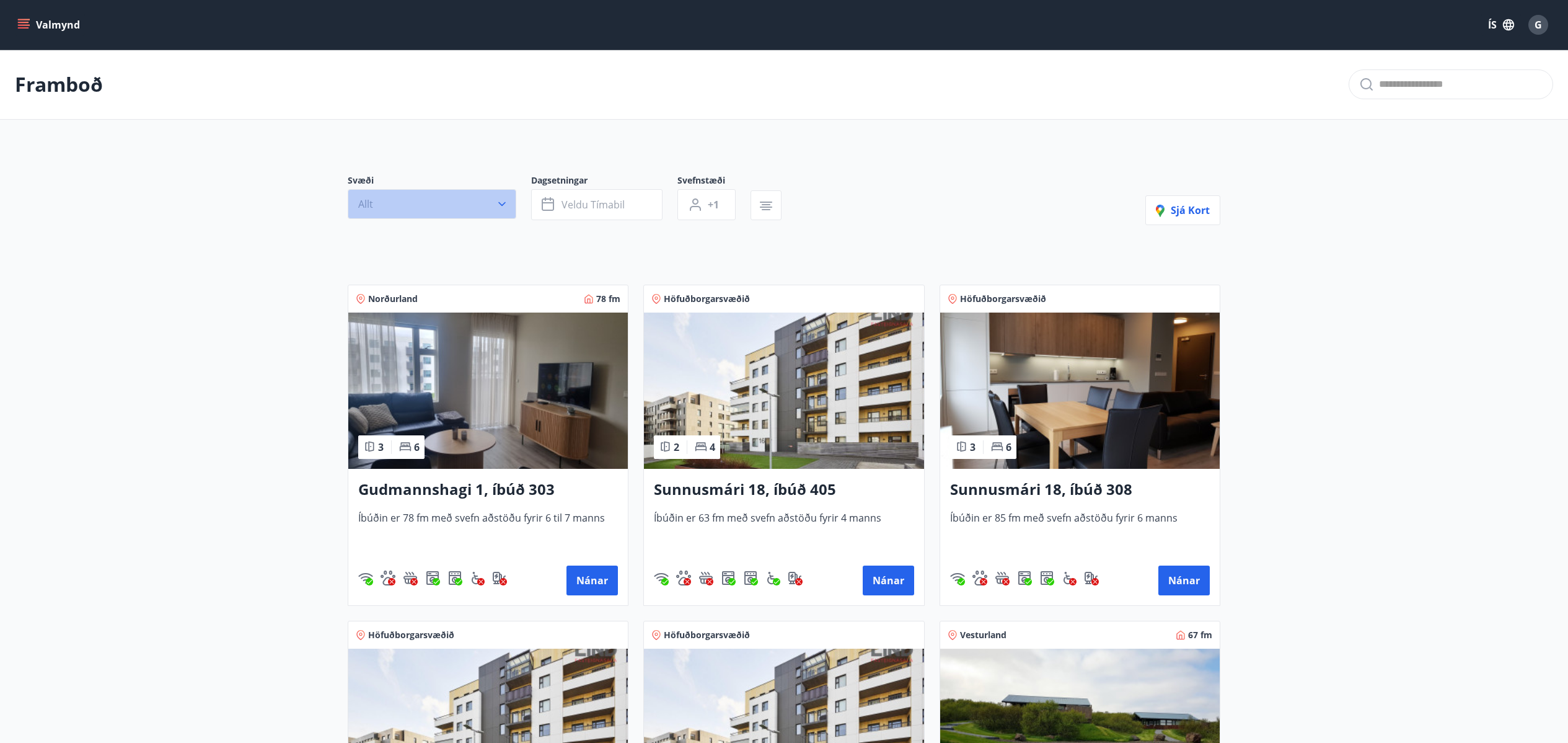
click at [511, 207] on button "Allt" at bounding box center [432, 204] width 168 height 30
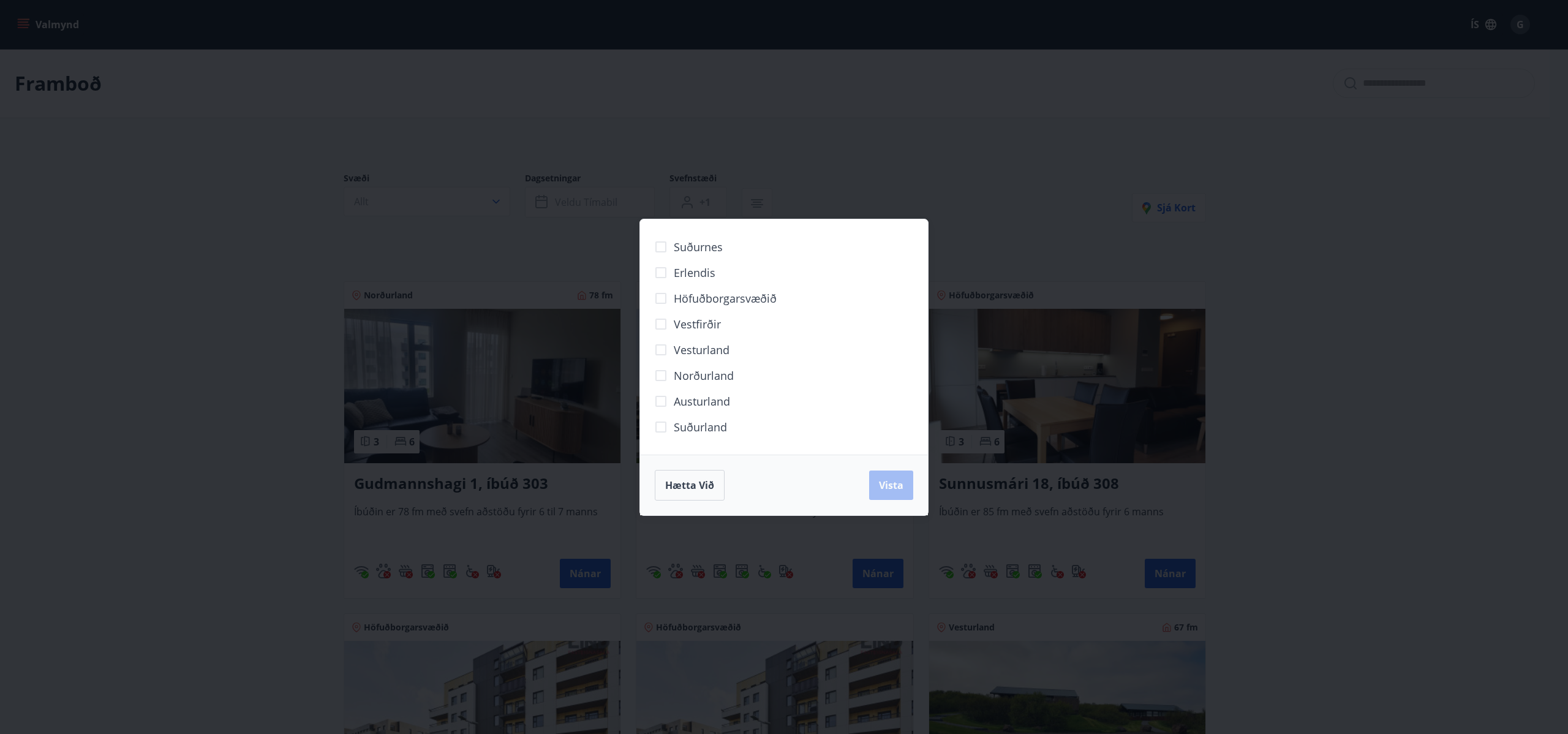
click at [685, 291] on span "Höfuðborgarsvæðið" at bounding box center [725, 298] width 103 height 16
click at [887, 480] on span "Vista" at bounding box center [891, 485] width 25 height 13
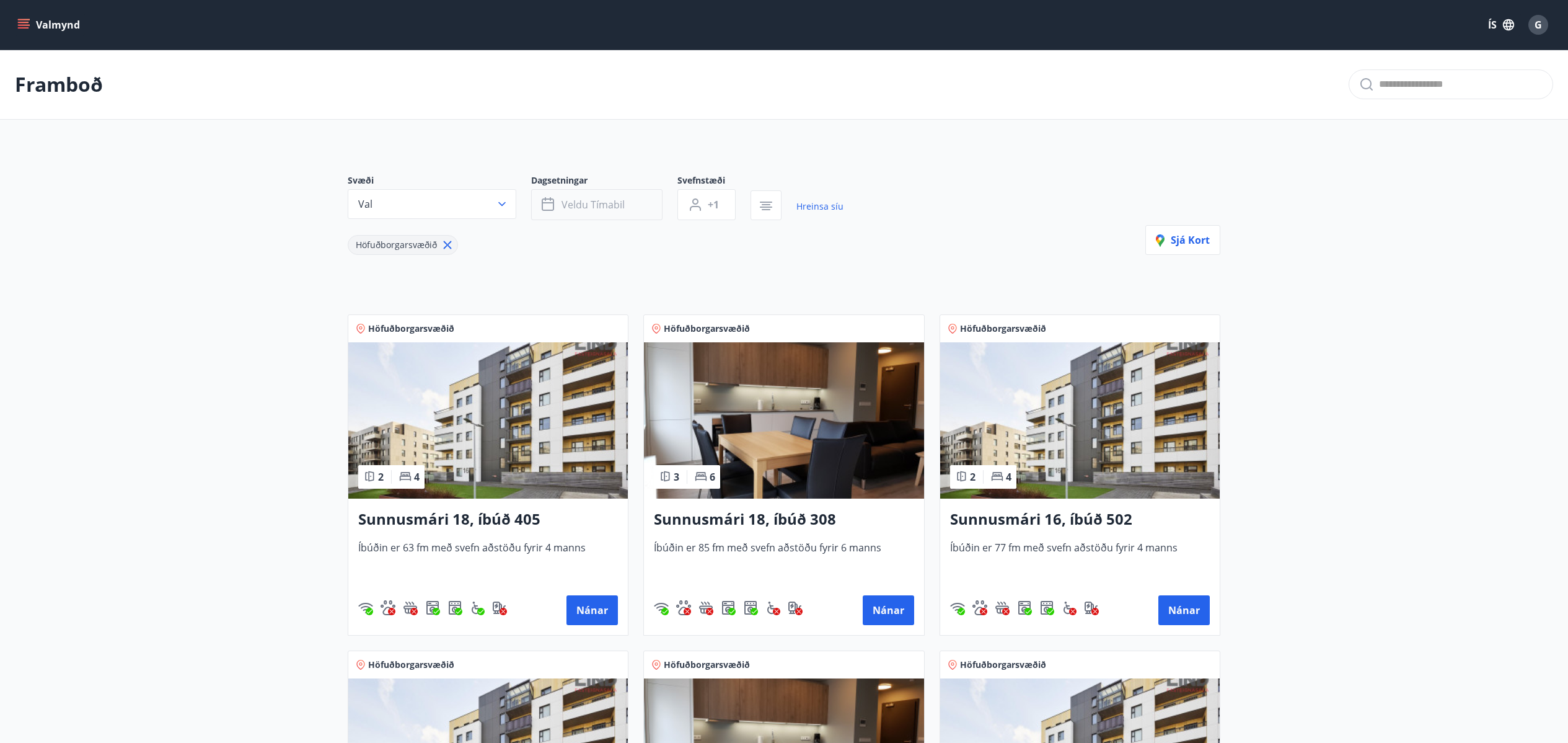
click at [587, 205] on span "Veldu tímabil" at bounding box center [593, 204] width 63 height 13
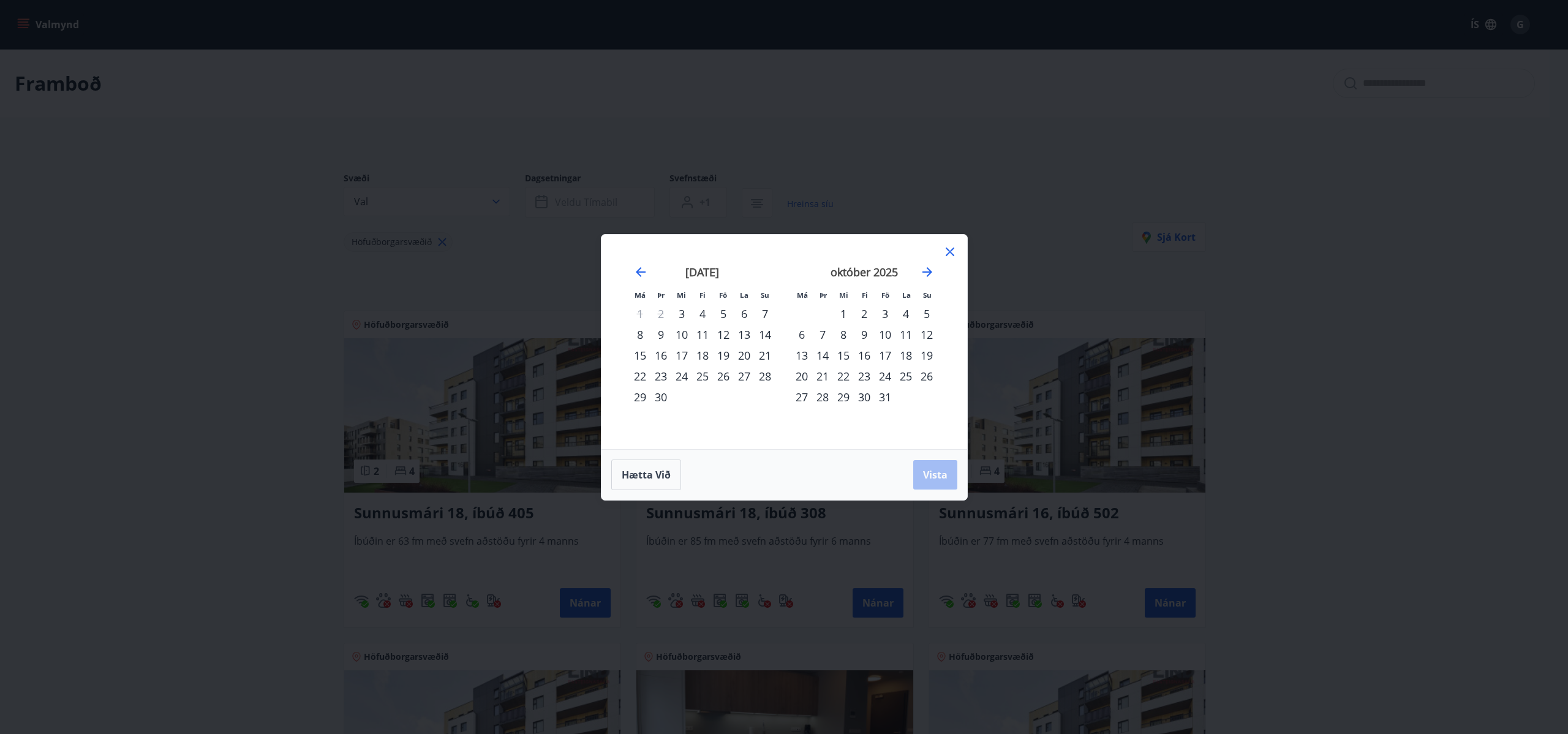
click at [860, 312] on div "2" at bounding box center [864, 314] width 21 height 21
click at [862, 337] on div "9" at bounding box center [864, 335] width 21 height 21
drag, startPoint x: 947, startPoint y: 480, endPoint x: 1077, endPoint y: 470, distance: 130.4
click at [947, 479] on span "Vista" at bounding box center [934, 474] width 25 height 13
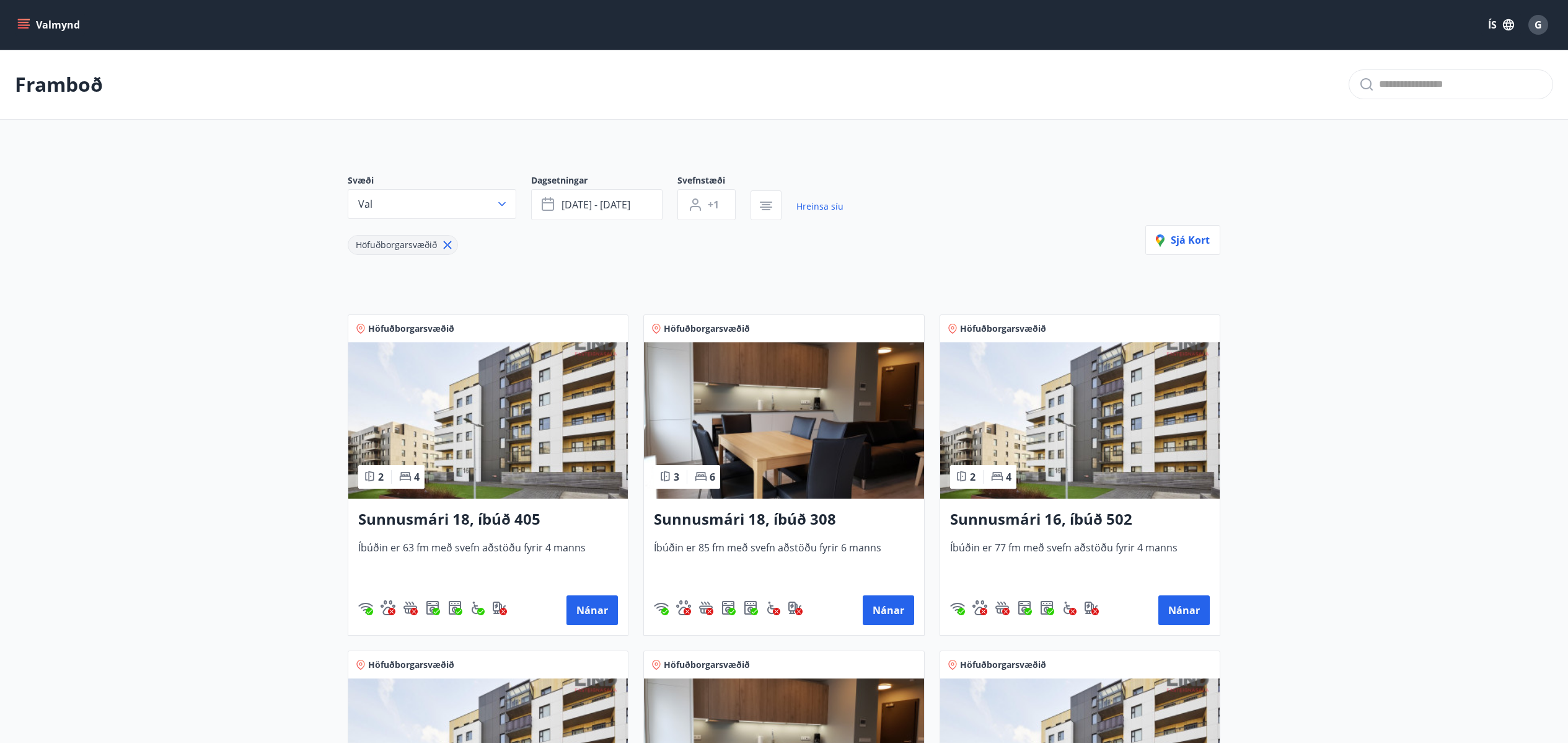
click at [285, 460] on main "Framboð Svæði Val Dagsetningar okt 02 - okt 09 Svefnstæði +1 Hreinsa síu Höfuðb…" at bounding box center [784, 683] width 1568 height 1268
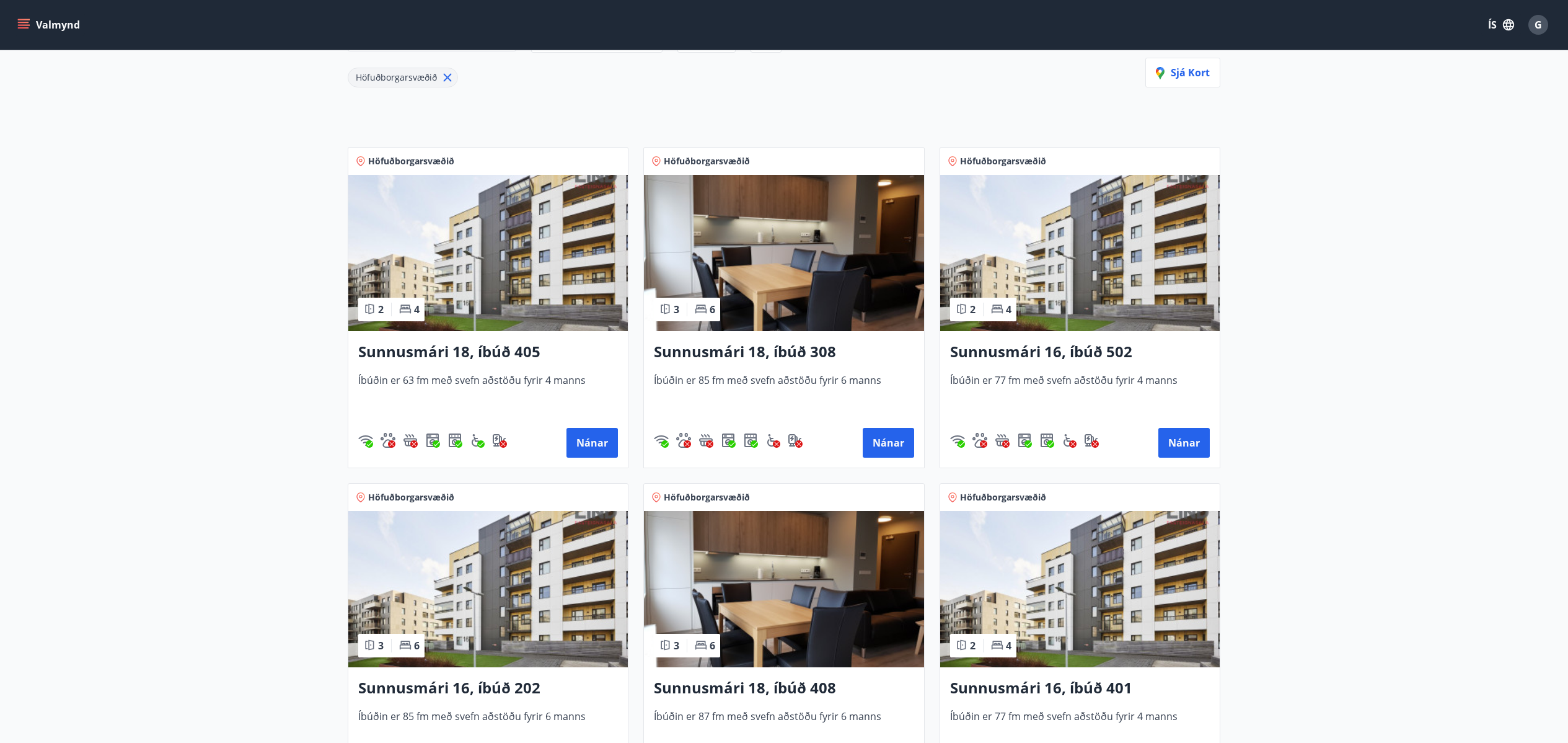
scroll to position [124, 0]
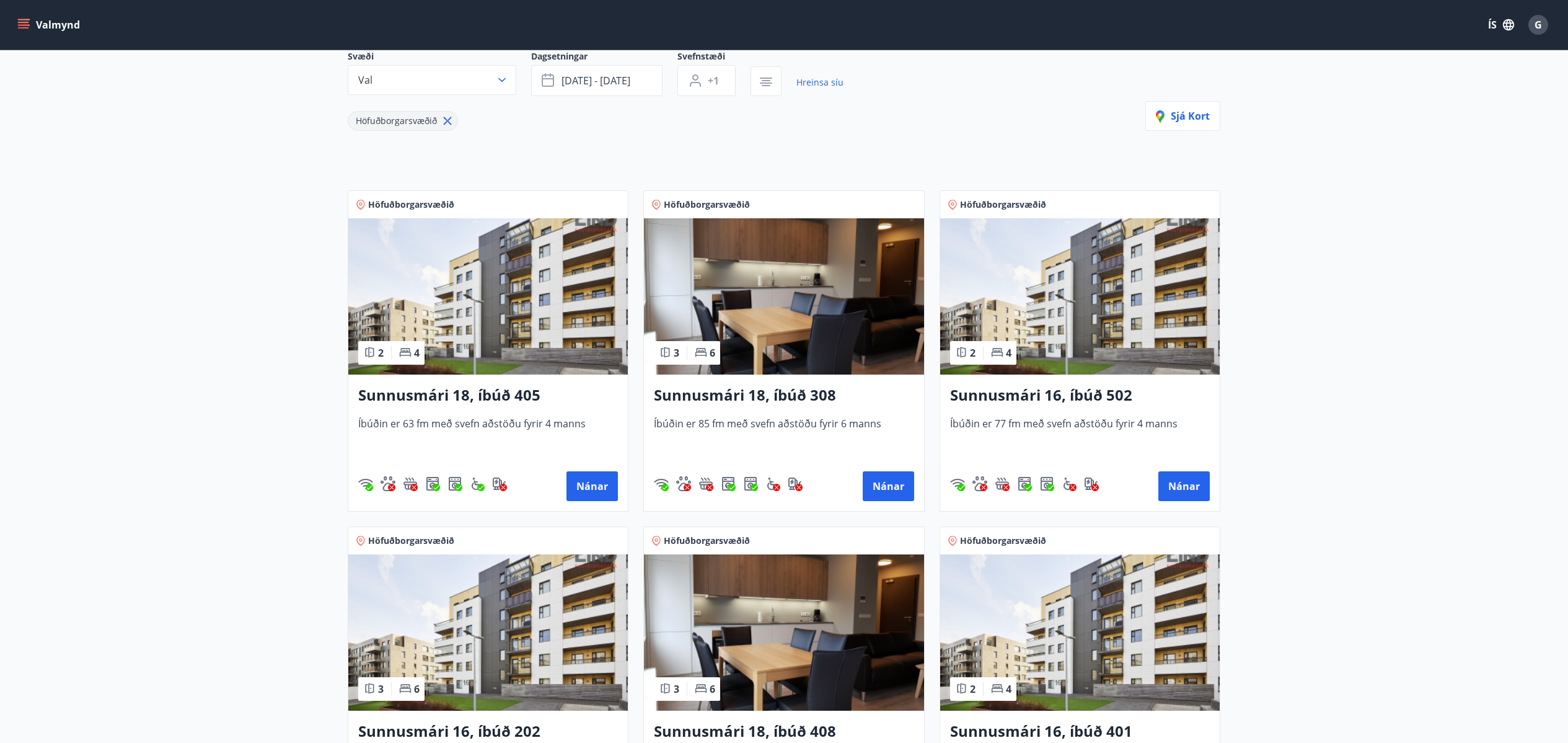
click at [785, 281] on img at bounding box center [784, 296] width 280 height 156
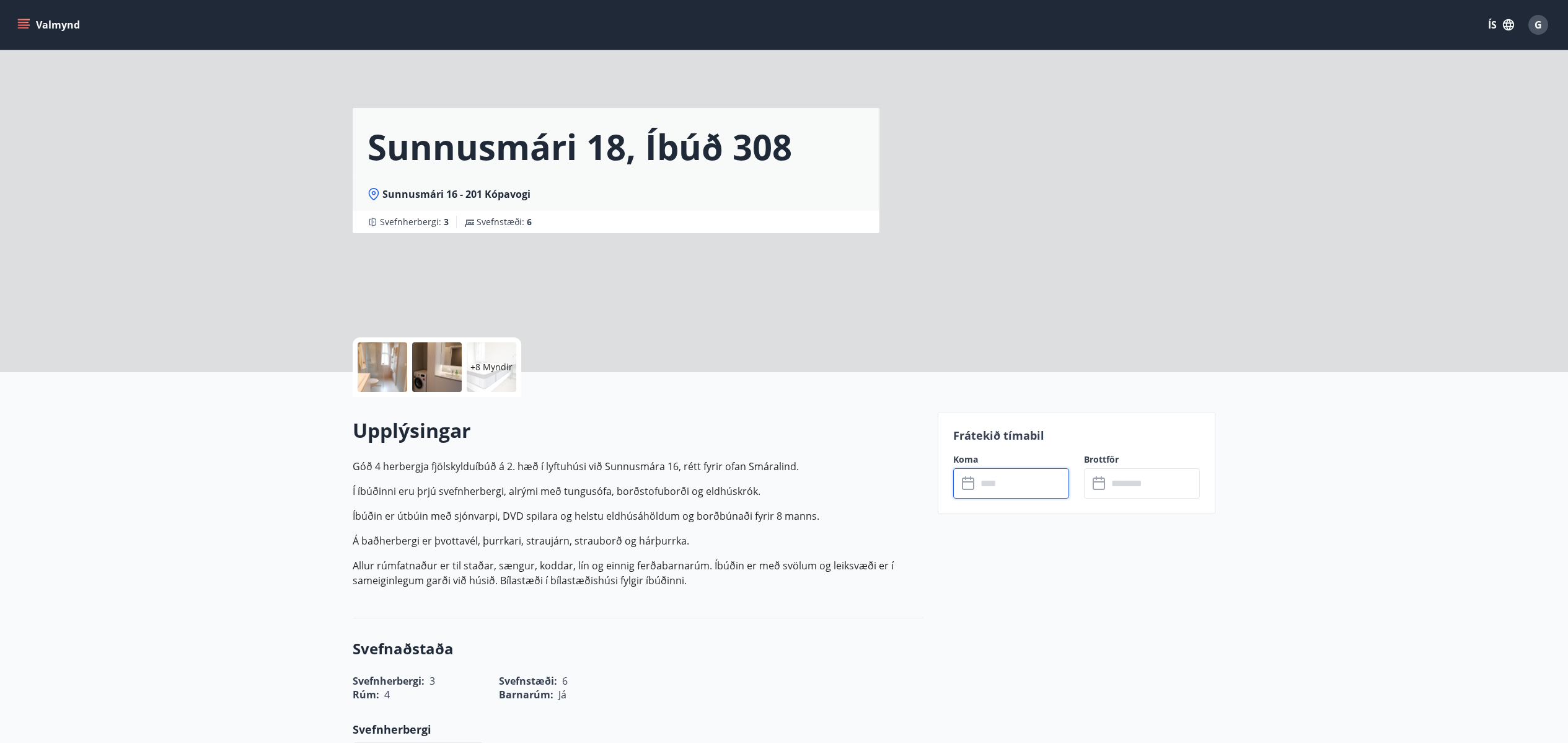
click at [1036, 496] on input "text" at bounding box center [1023, 483] width 92 height 31
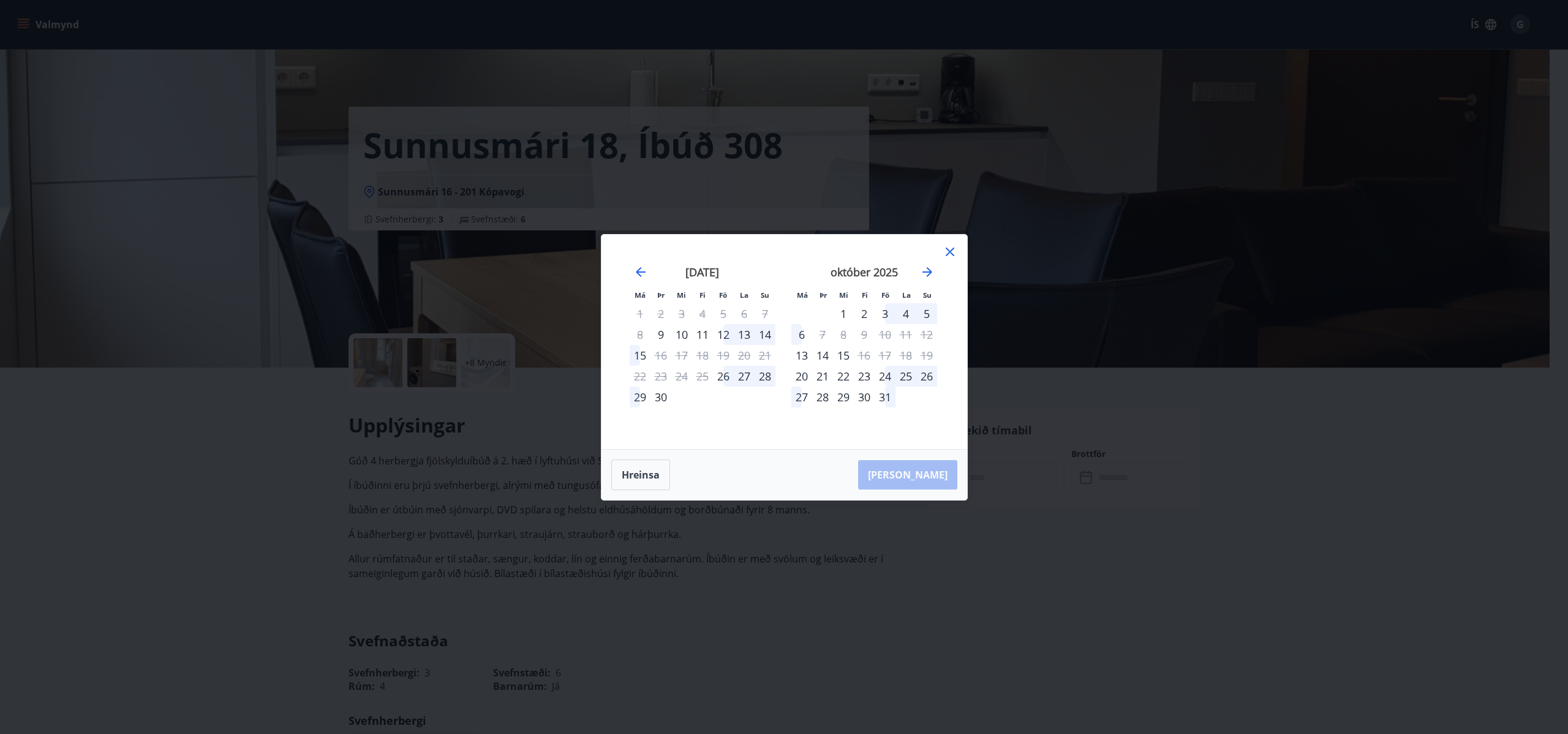
click at [866, 309] on div "2" at bounding box center [864, 314] width 21 height 21
click at [847, 331] on div "8" at bounding box center [843, 335] width 21 height 21
click at [821, 335] on div "7" at bounding box center [822, 335] width 21 height 21
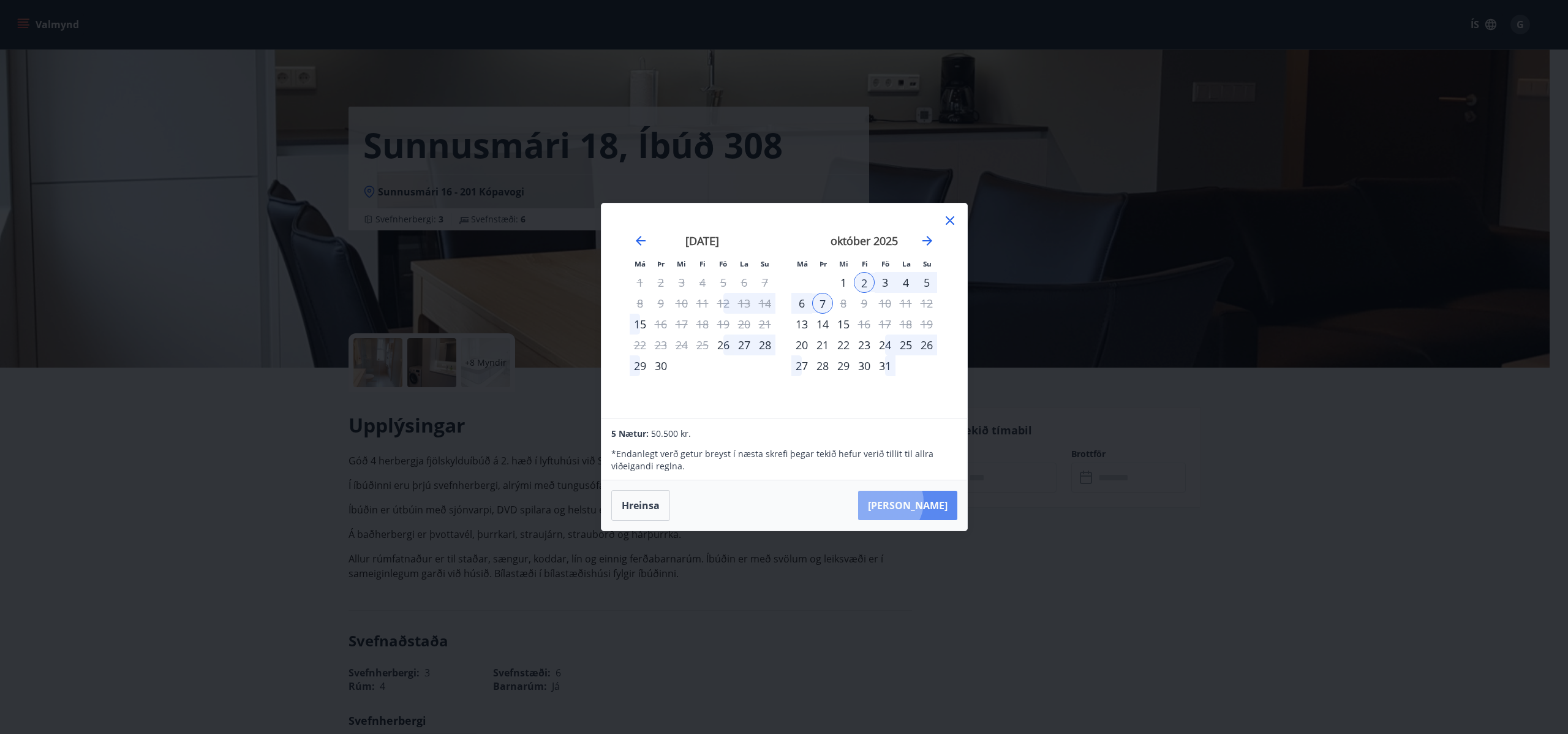
click at [923, 501] on button "[PERSON_NAME]" at bounding box center [907, 505] width 99 height 29
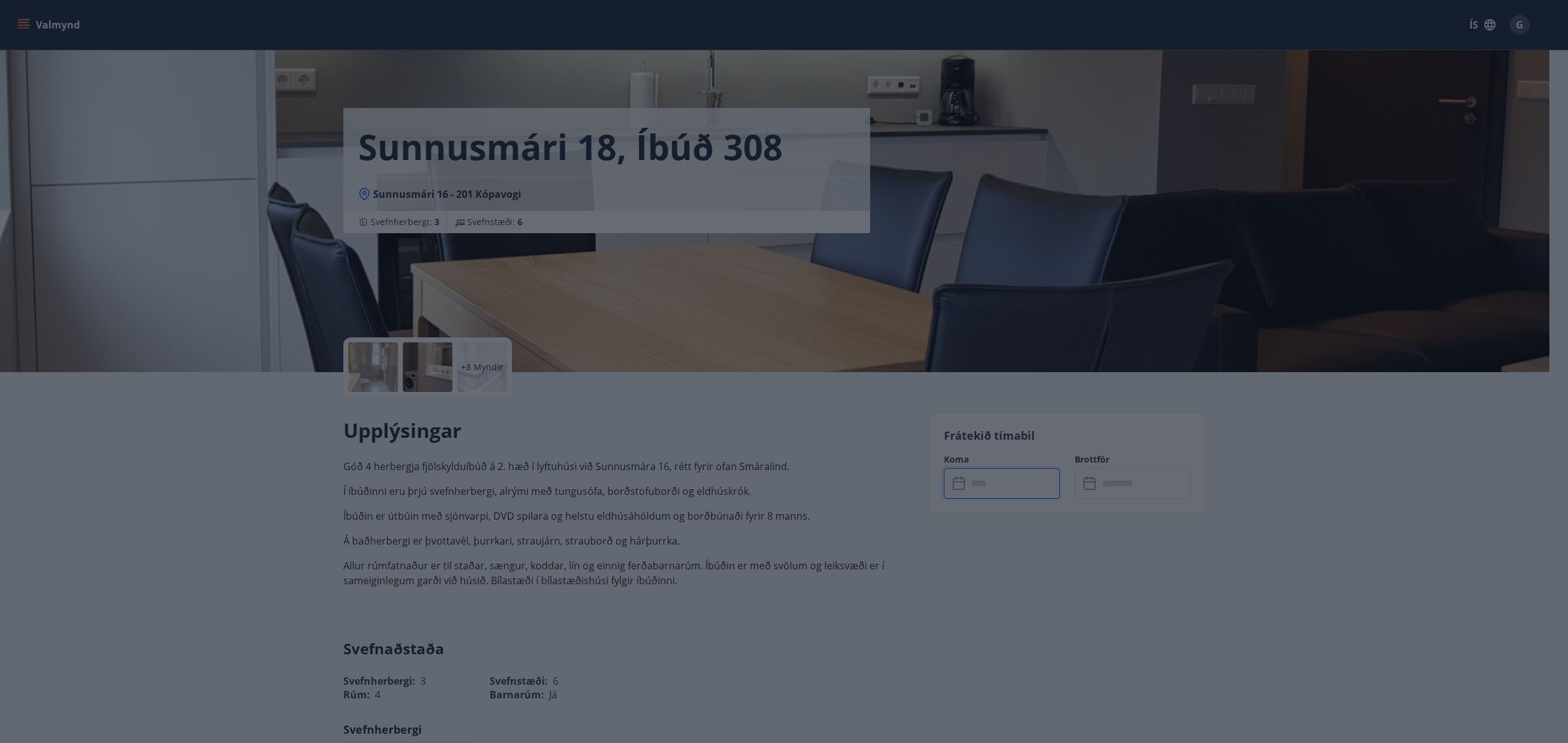
type input "******"
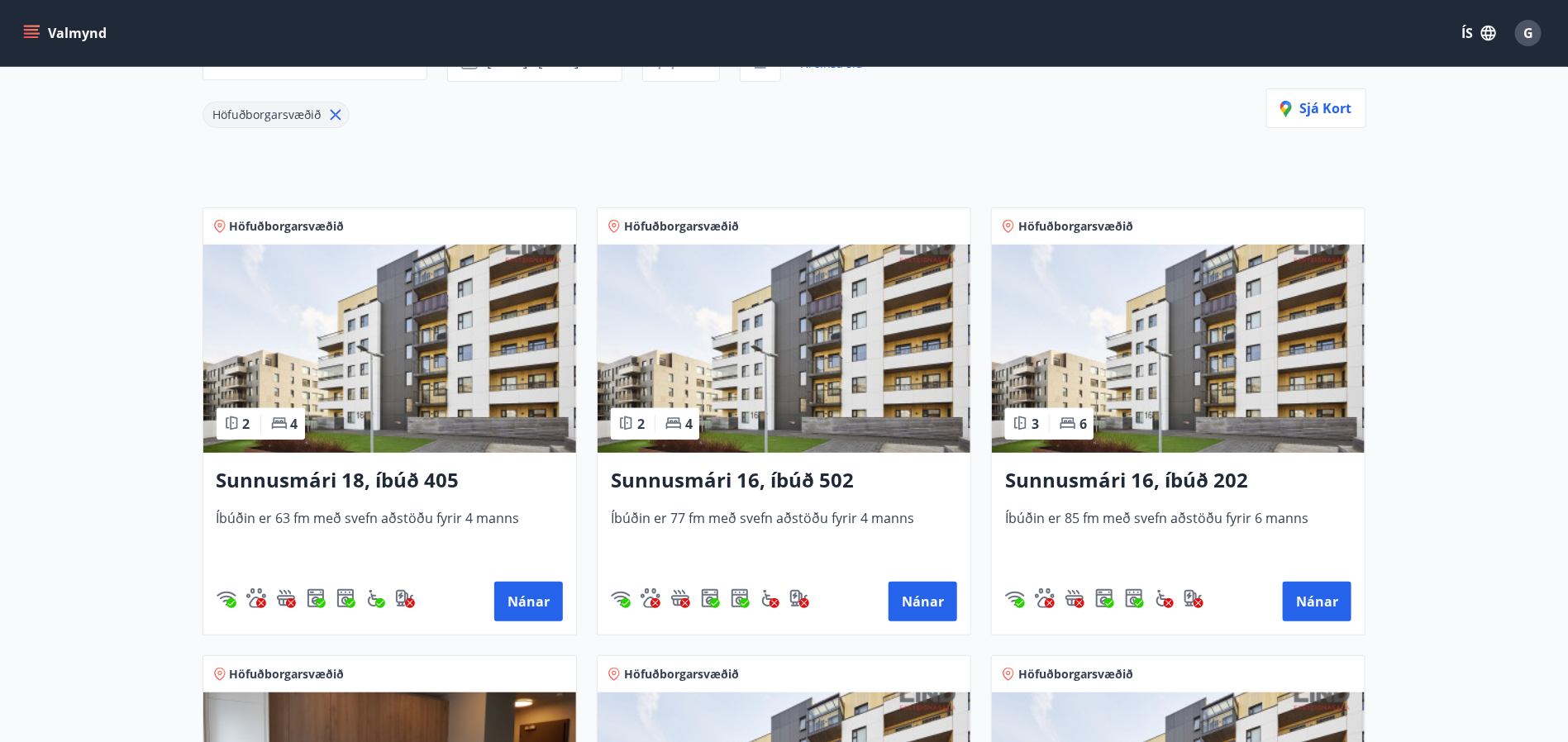
scroll to position [248, 0]
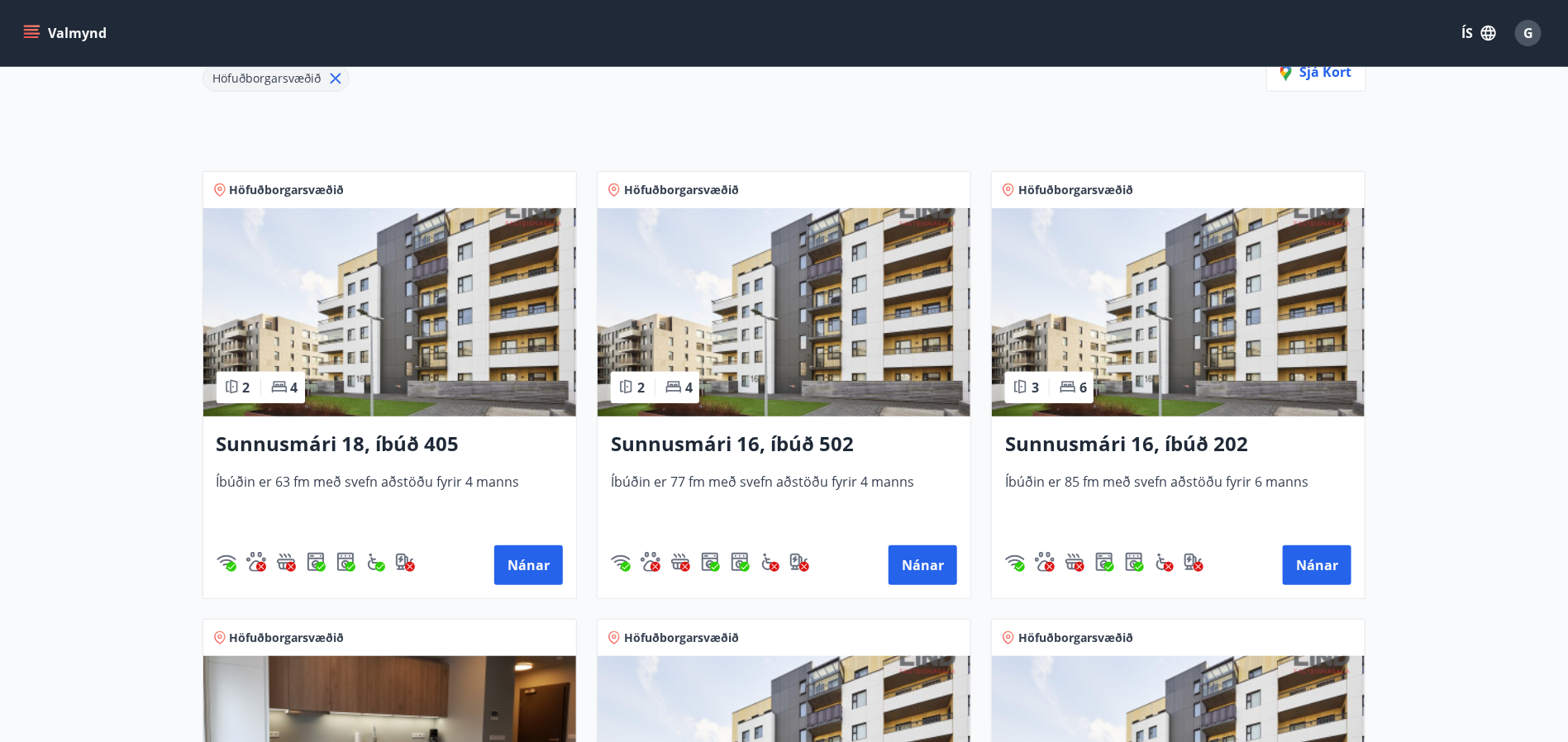
click at [1223, 306] on img at bounding box center [1178, 312] width 373 height 208
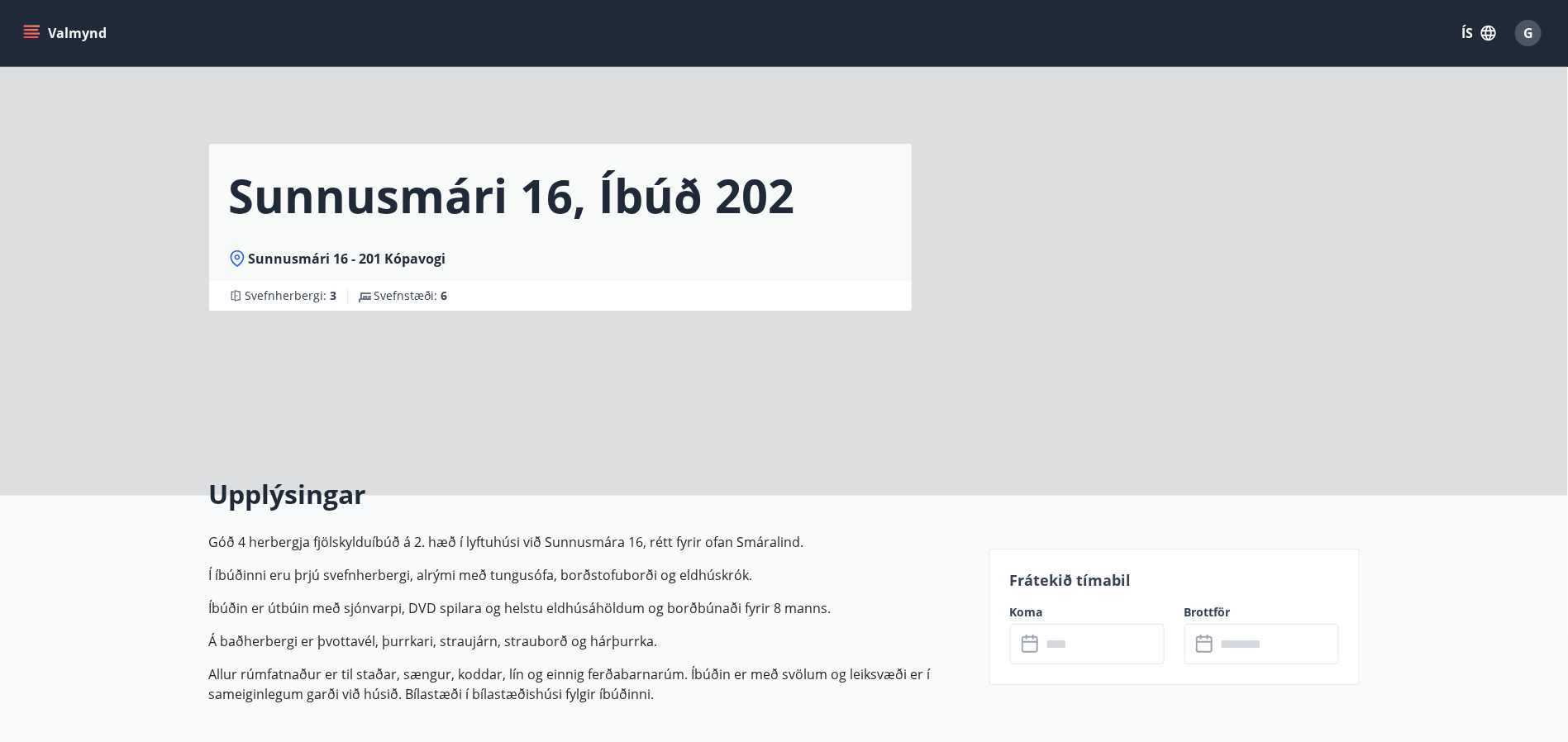
click at [1071, 660] on input "text" at bounding box center [1103, 644] width 123 height 41
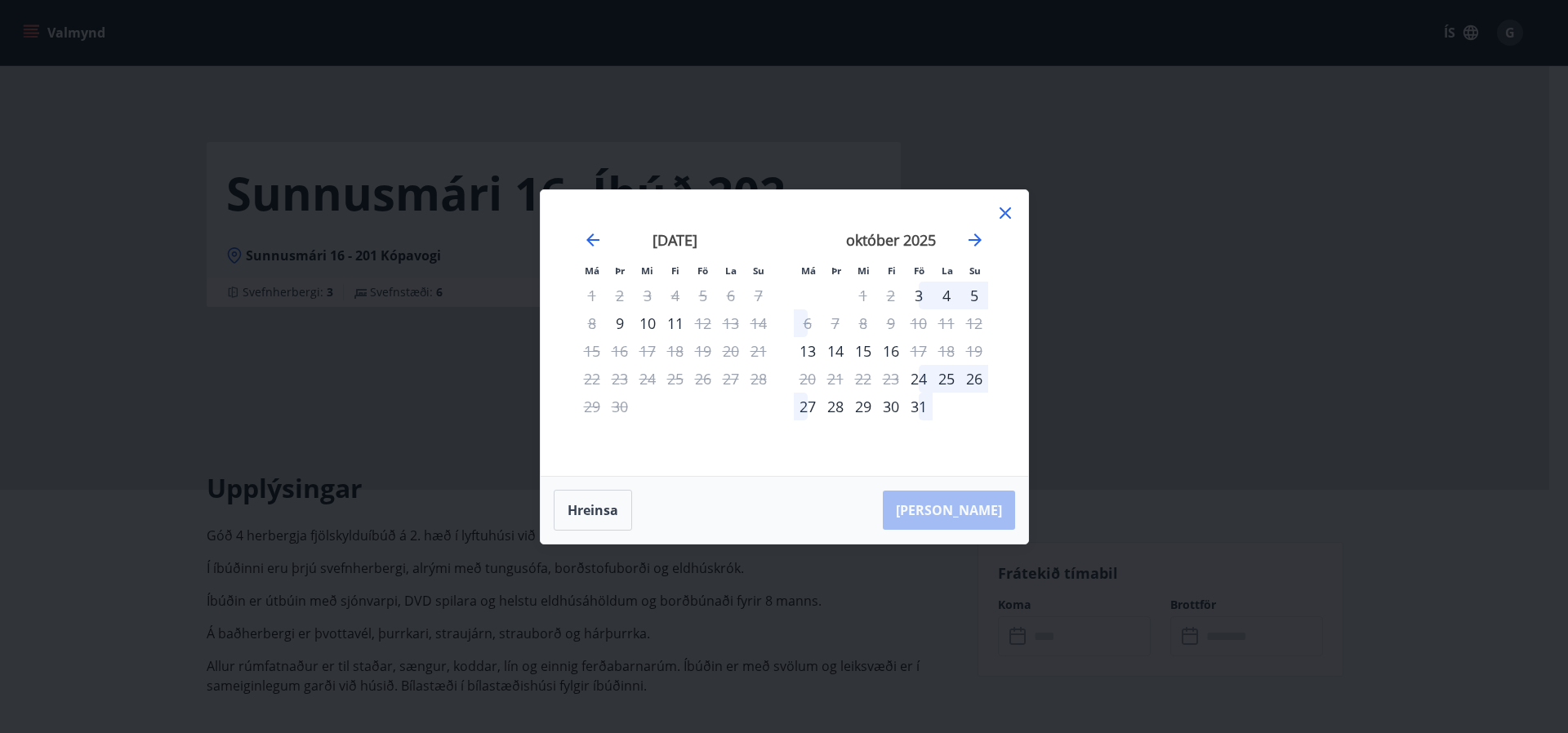
click at [893, 294] on div "2" at bounding box center [891, 295] width 28 height 28
click at [890, 294] on div "2" at bounding box center [891, 295] width 28 height 28
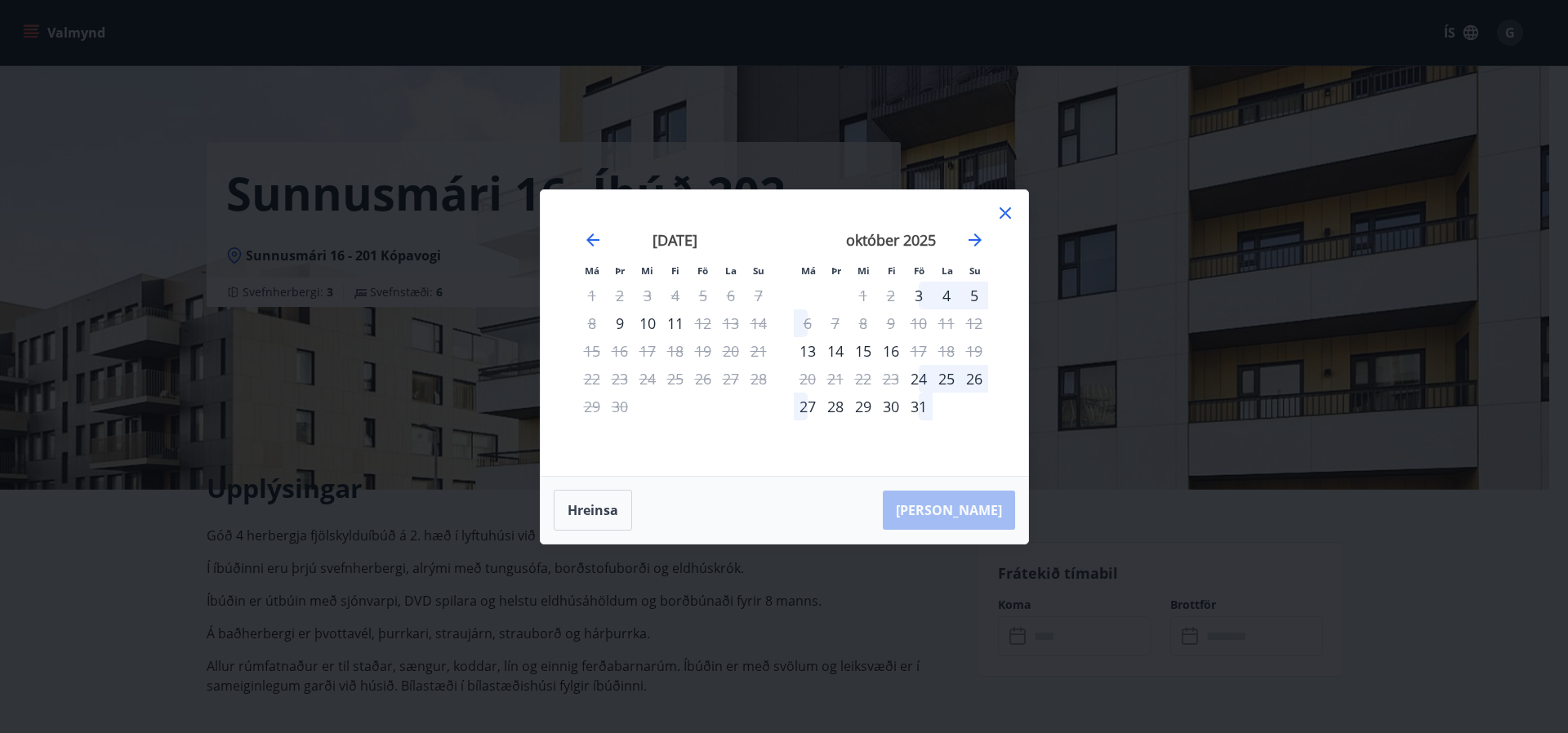
click at [890, 294] on div "2" at bounding box center [891, 295] width 28 height 28
click at [920, 297] on div "3" at bounding box center [919, 295] width 28 height 28
click at [581, 507] on button "Hreinsa" at bounding box center [593, 510] width 79 height 41
click at [1000, 214] on icon at bounding box center [1005, 212] width 20 height 20
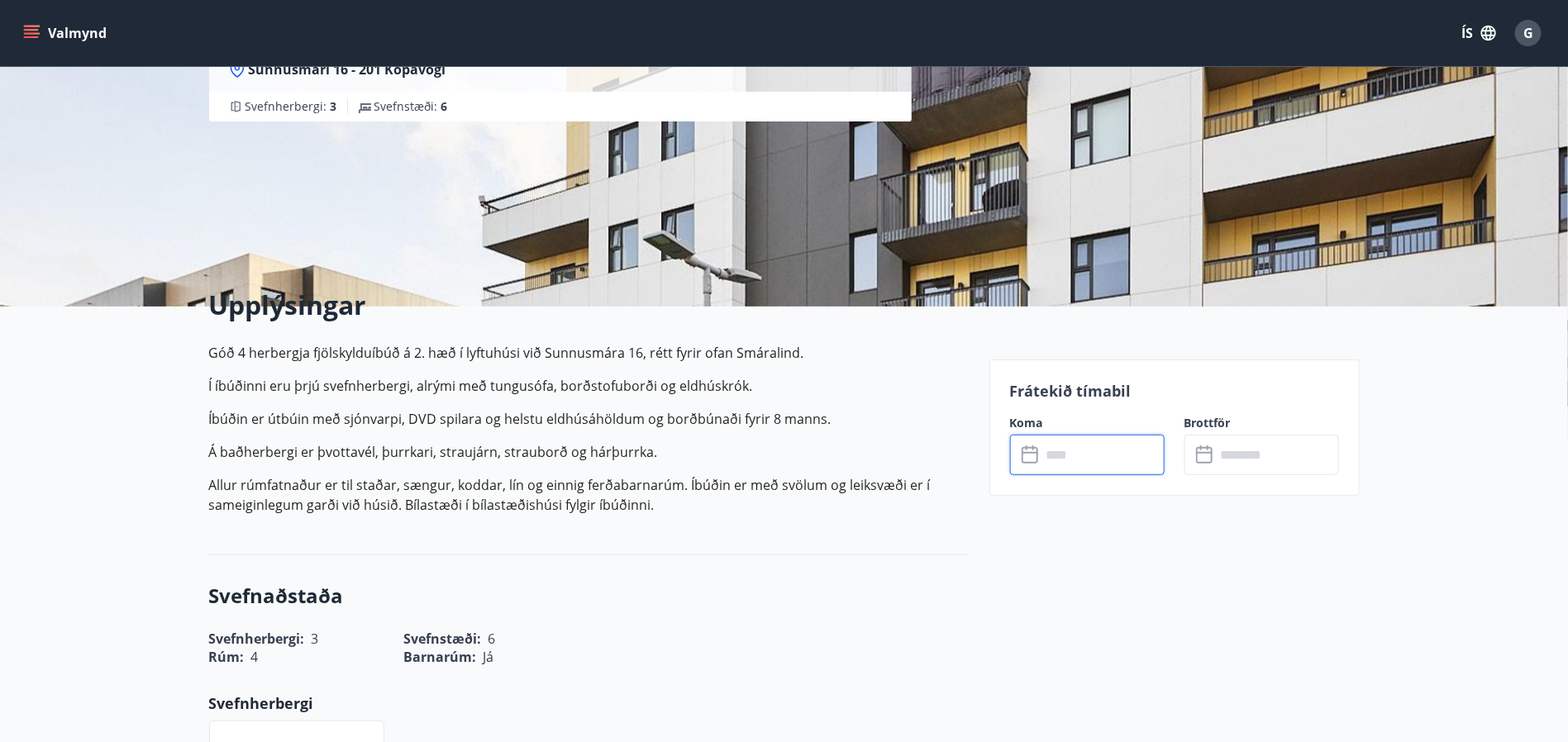
scroll to position [124, 0]
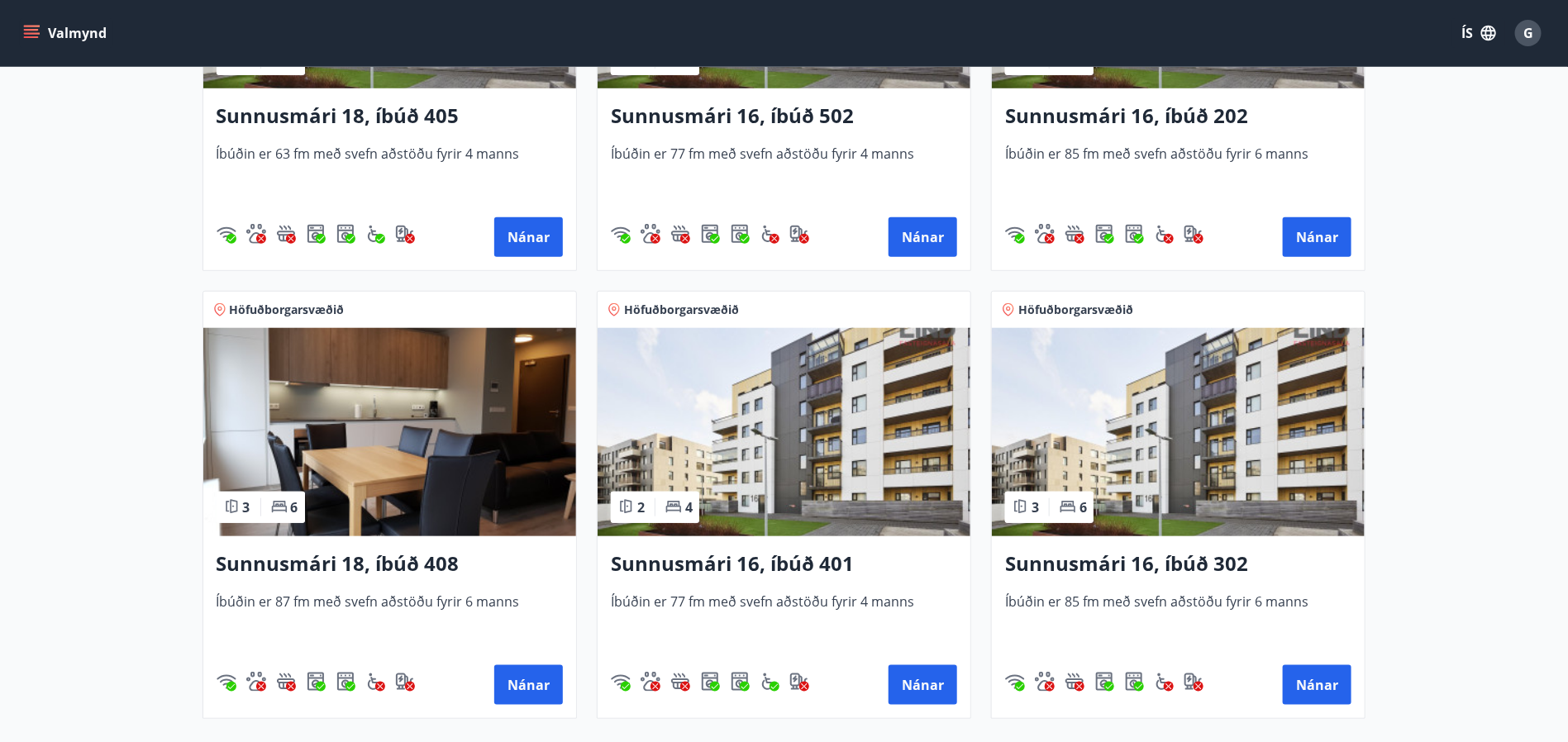
scroll to position [620, 0]
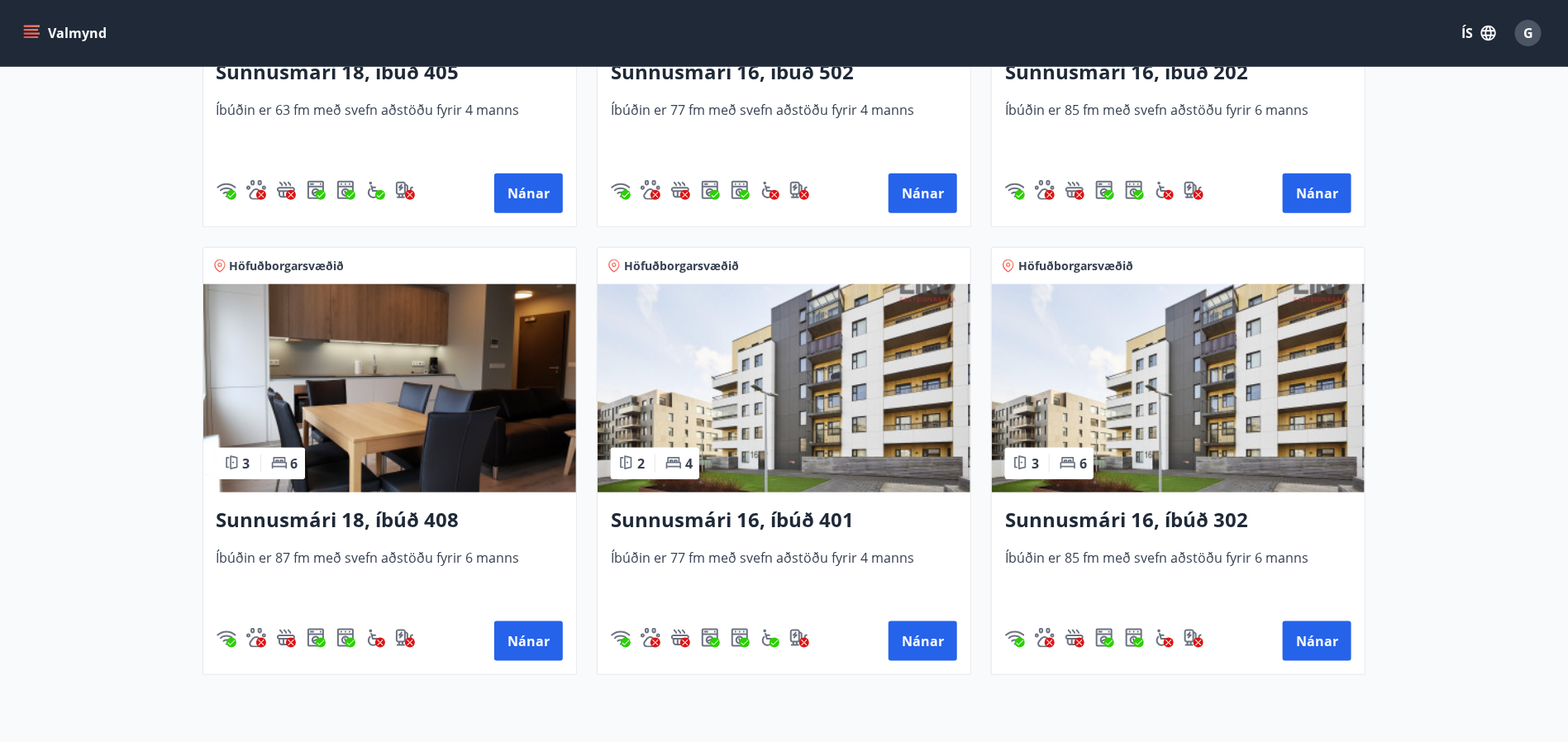
click at [369, 398] on img at bounding box center [390, 388] width 373 height 208
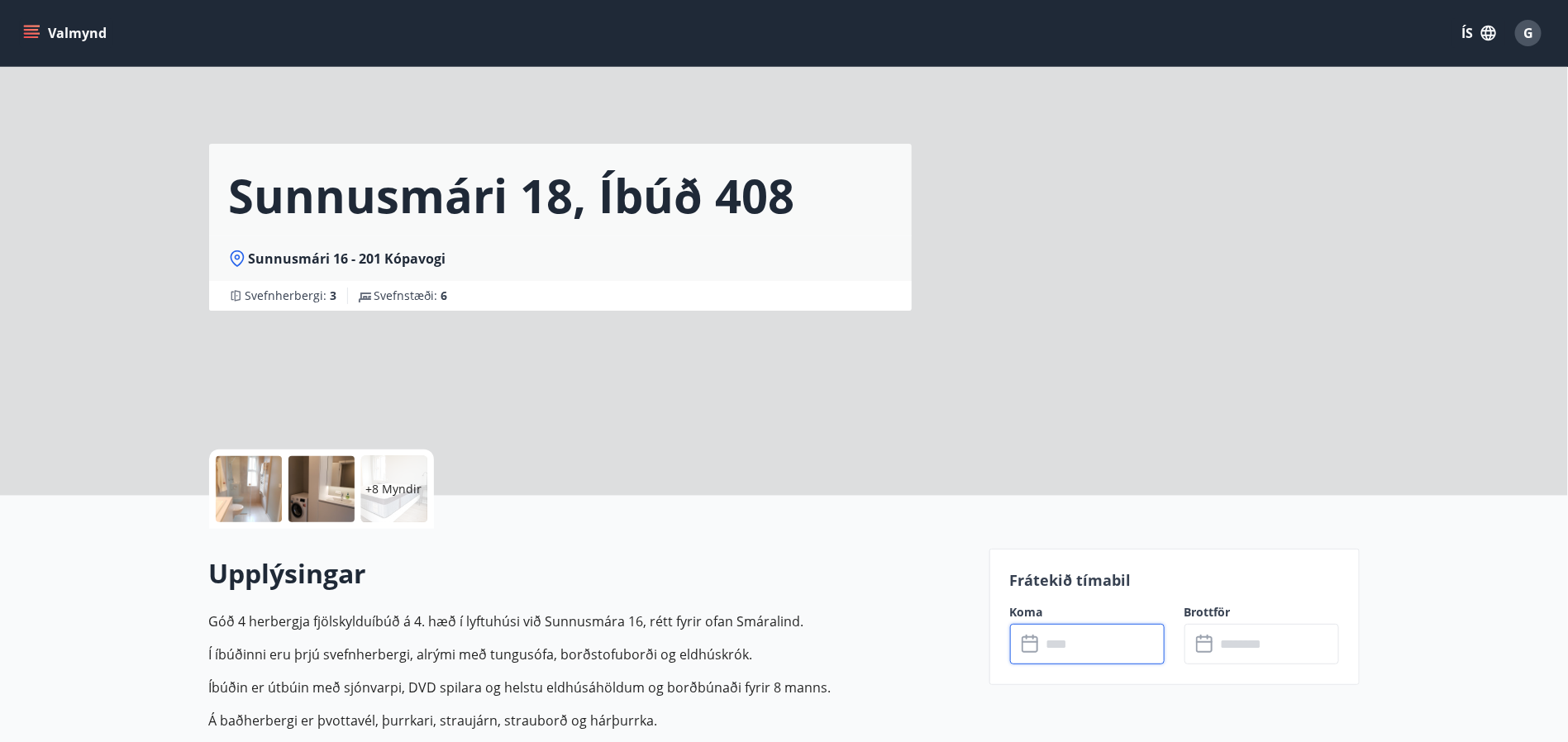
click at [1044, 645] on input "text" at bounding box center [1103, 644] width 123 height 41
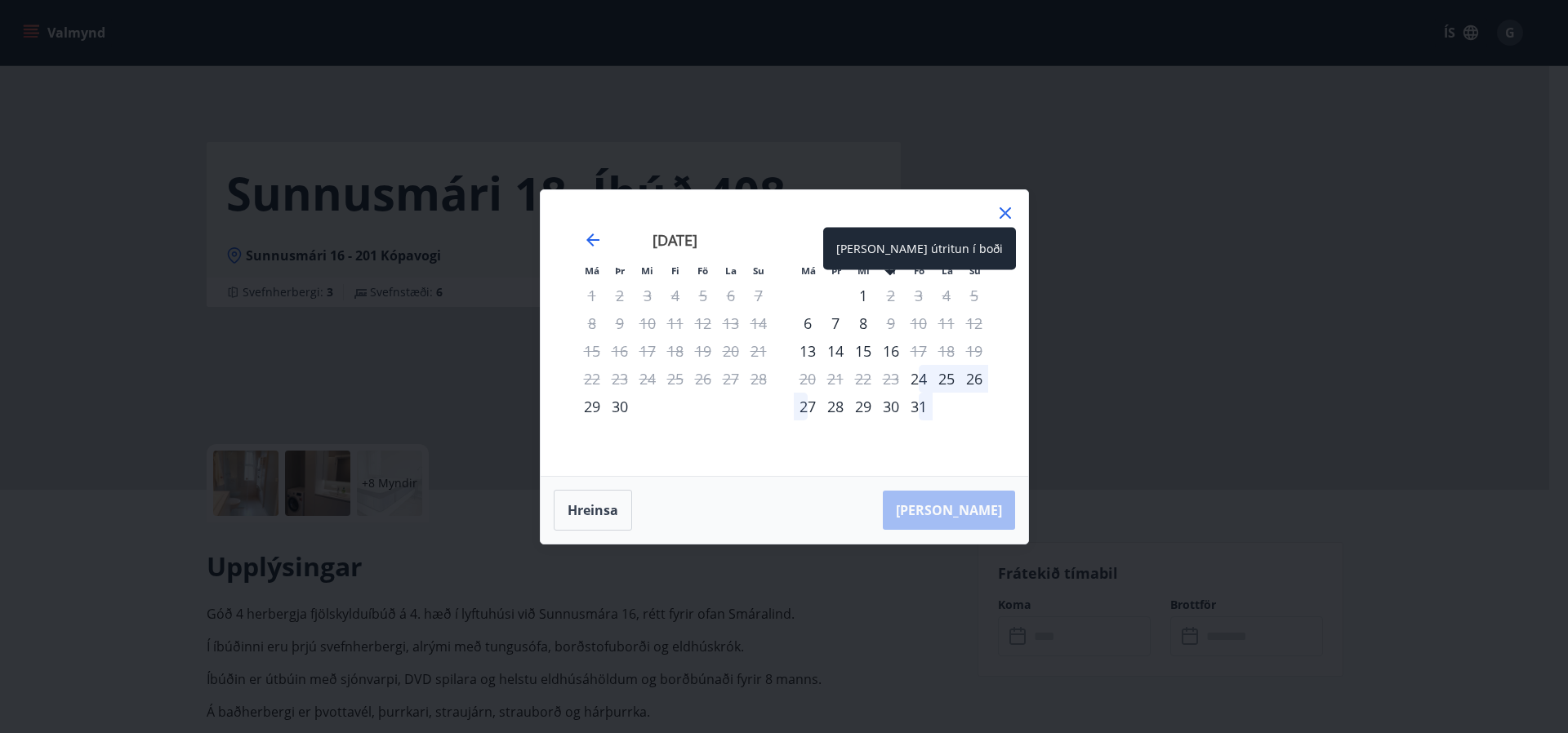
click at [890, 298] on div "2" at bounding box center [891, 295] width 28 height 28
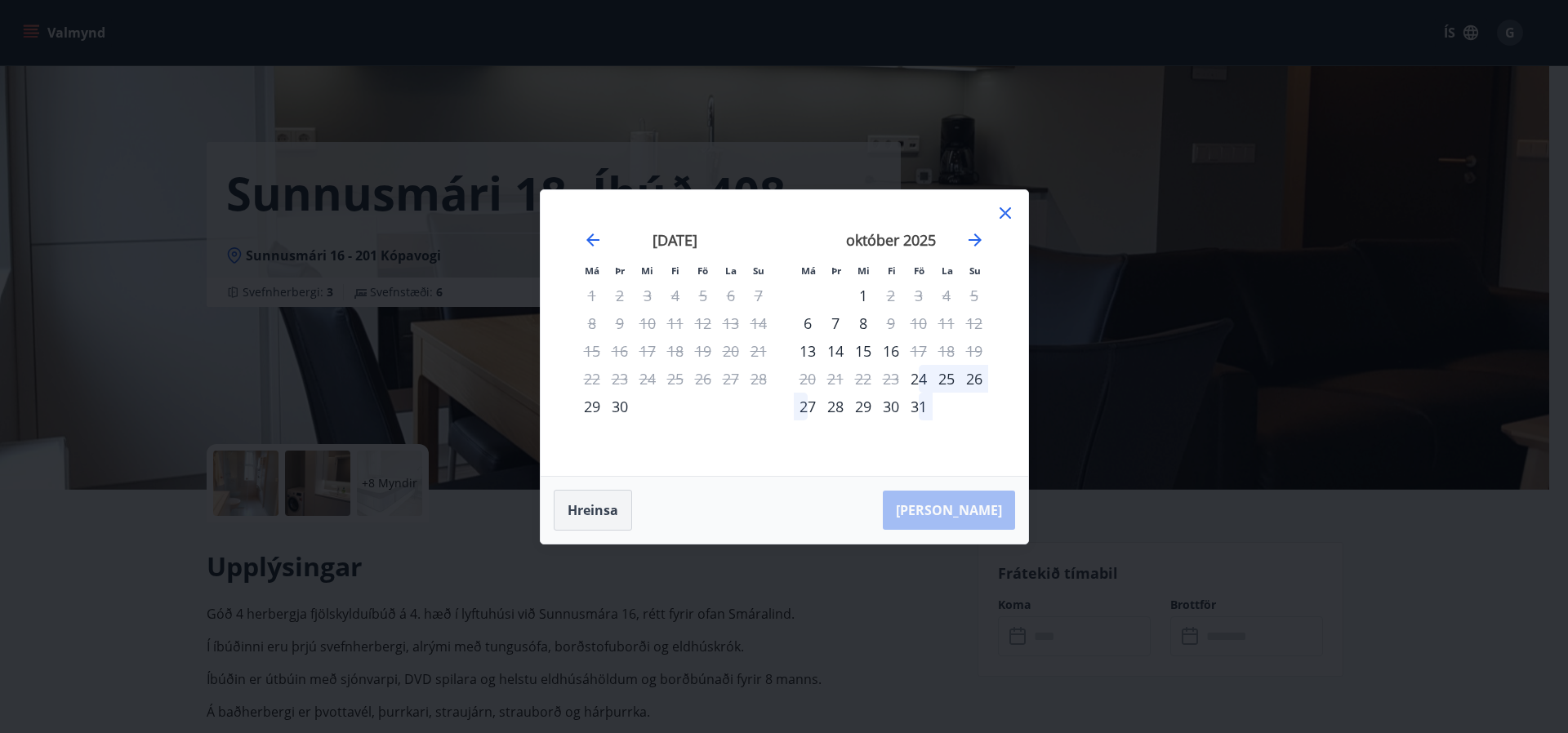
click at [576, 508] on button "Hreinsa" at bounding box center [593, 510] width 79 height 41
click at [993, 213] on div "október 2025 1 2 3 4 5 6 7 8 9 10 11 12 13 14 15 16 17 18 19 20 21 22 23 24 25 …" at bounding box center [891, 343] width 215 height 267
click at [1000, 213] on icon at bounding box center [1005, 212] width 20 height 20
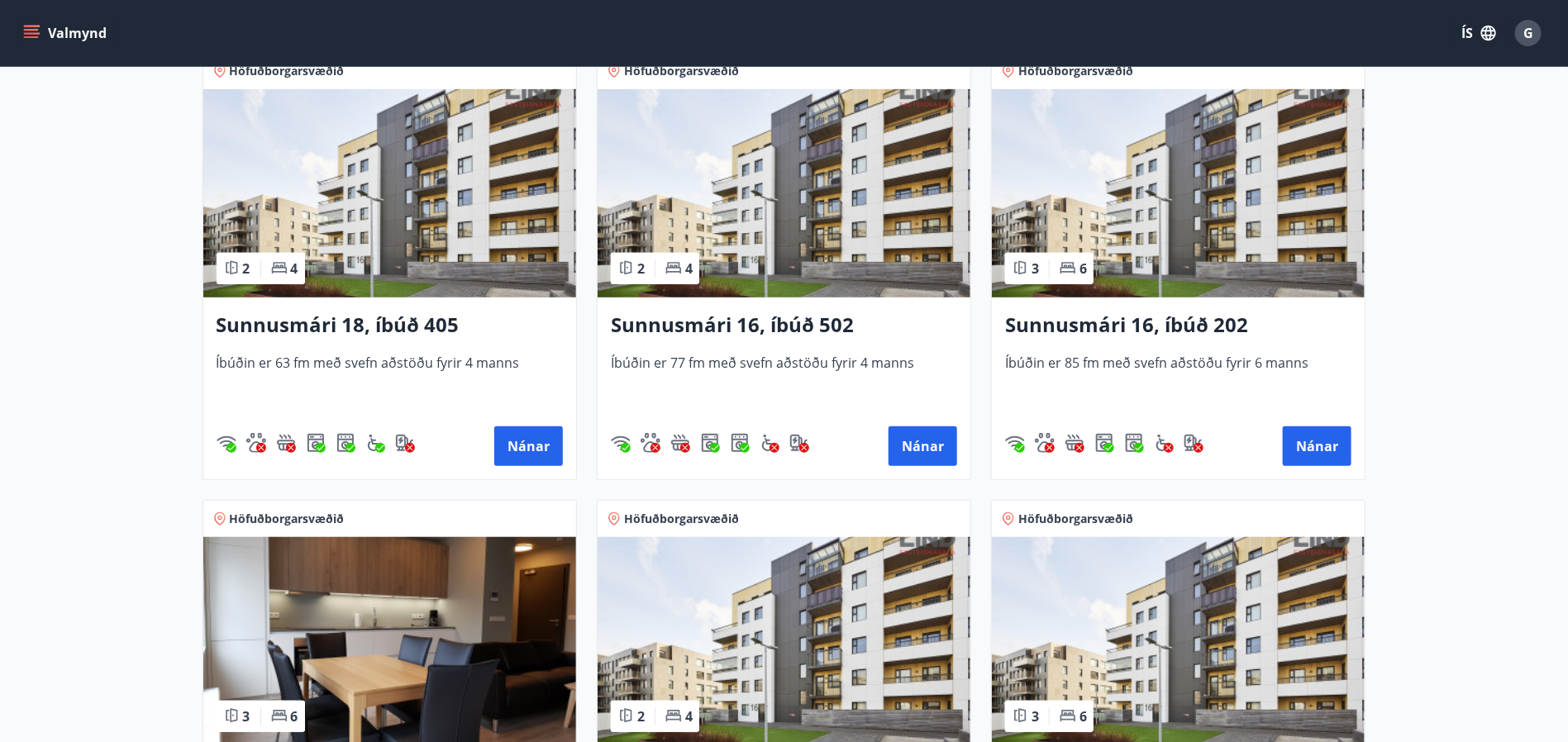
scroll to position [372, 0]
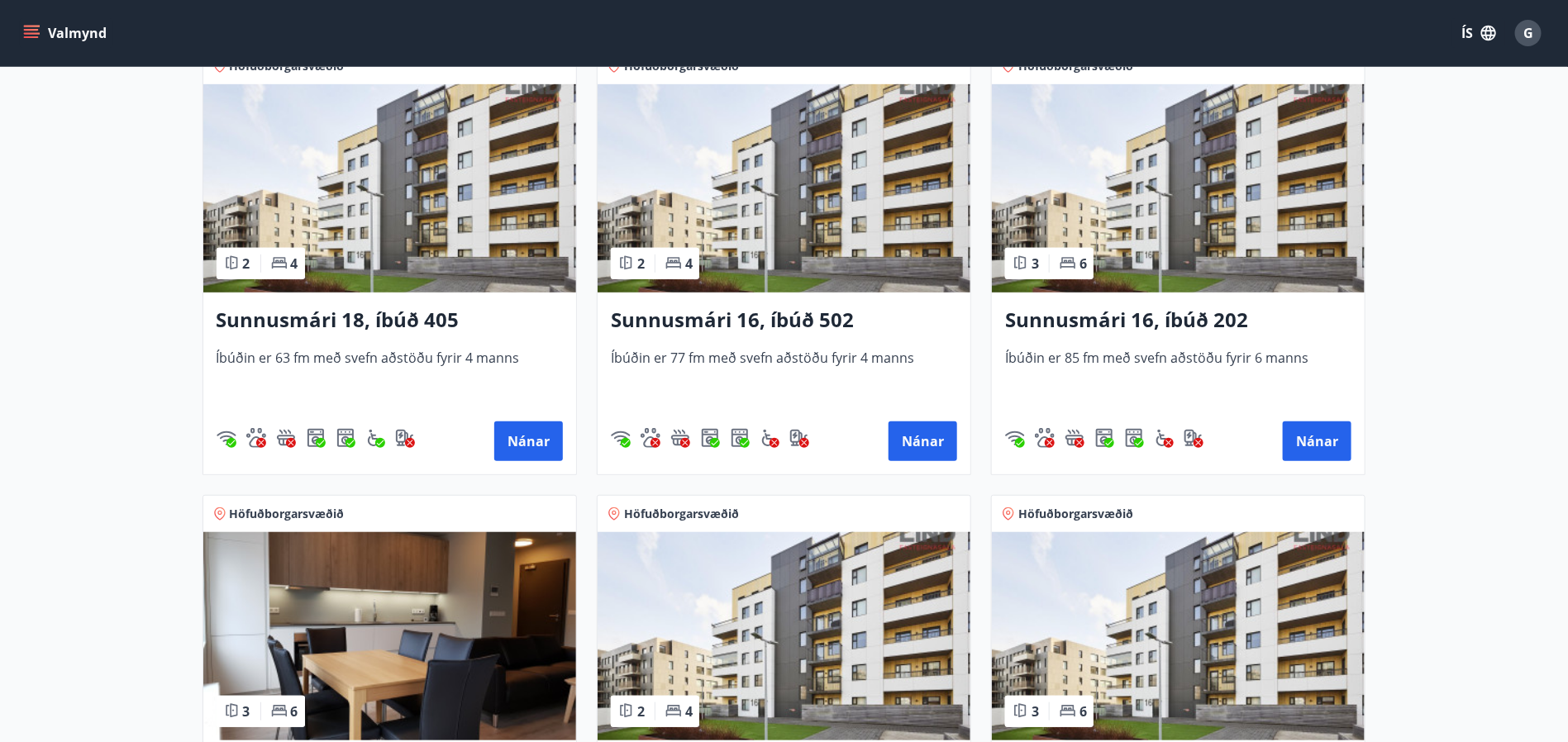
click at [1183, 237] on img at bounding box center [1178, 188] width 373 height 208
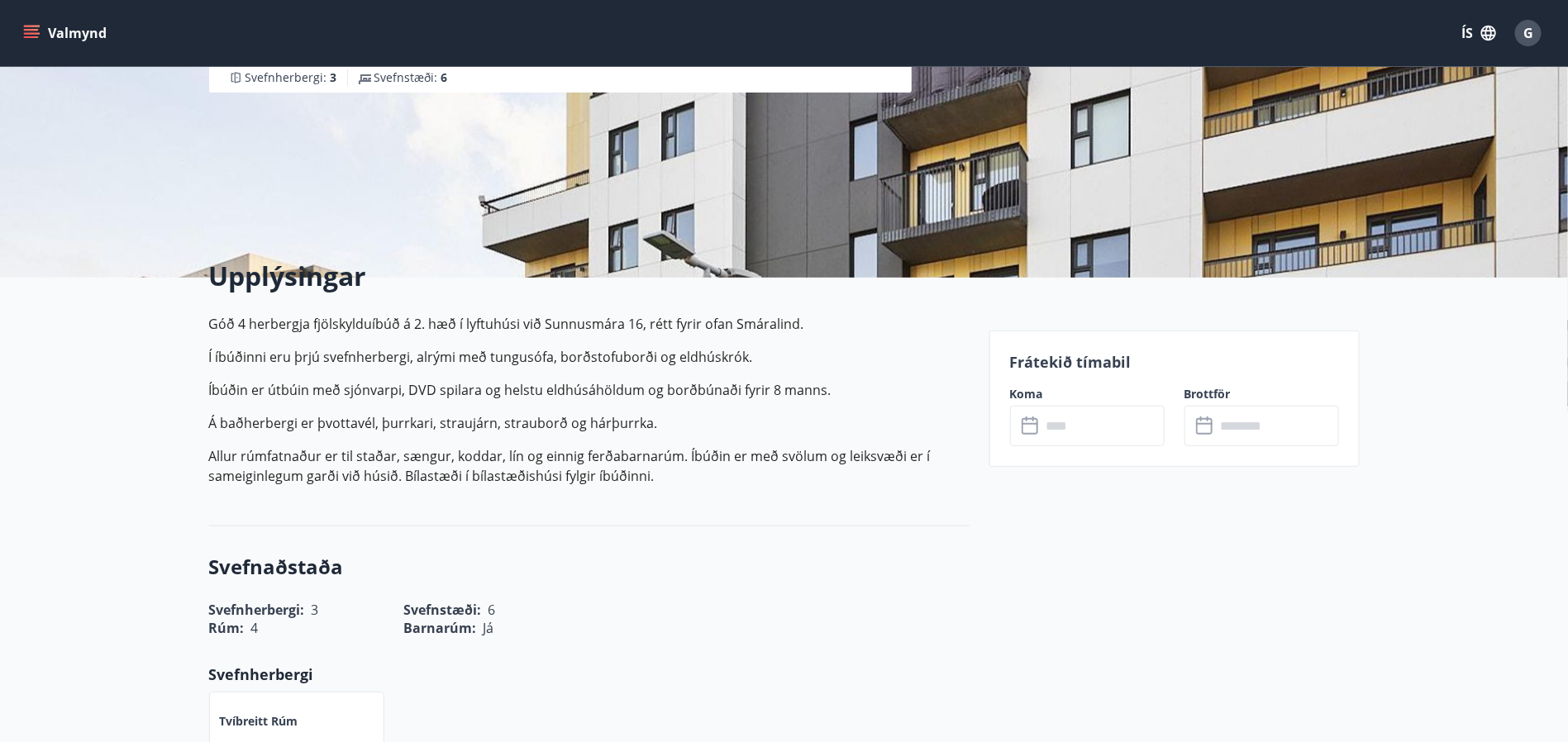
scroll to position [248, 0]
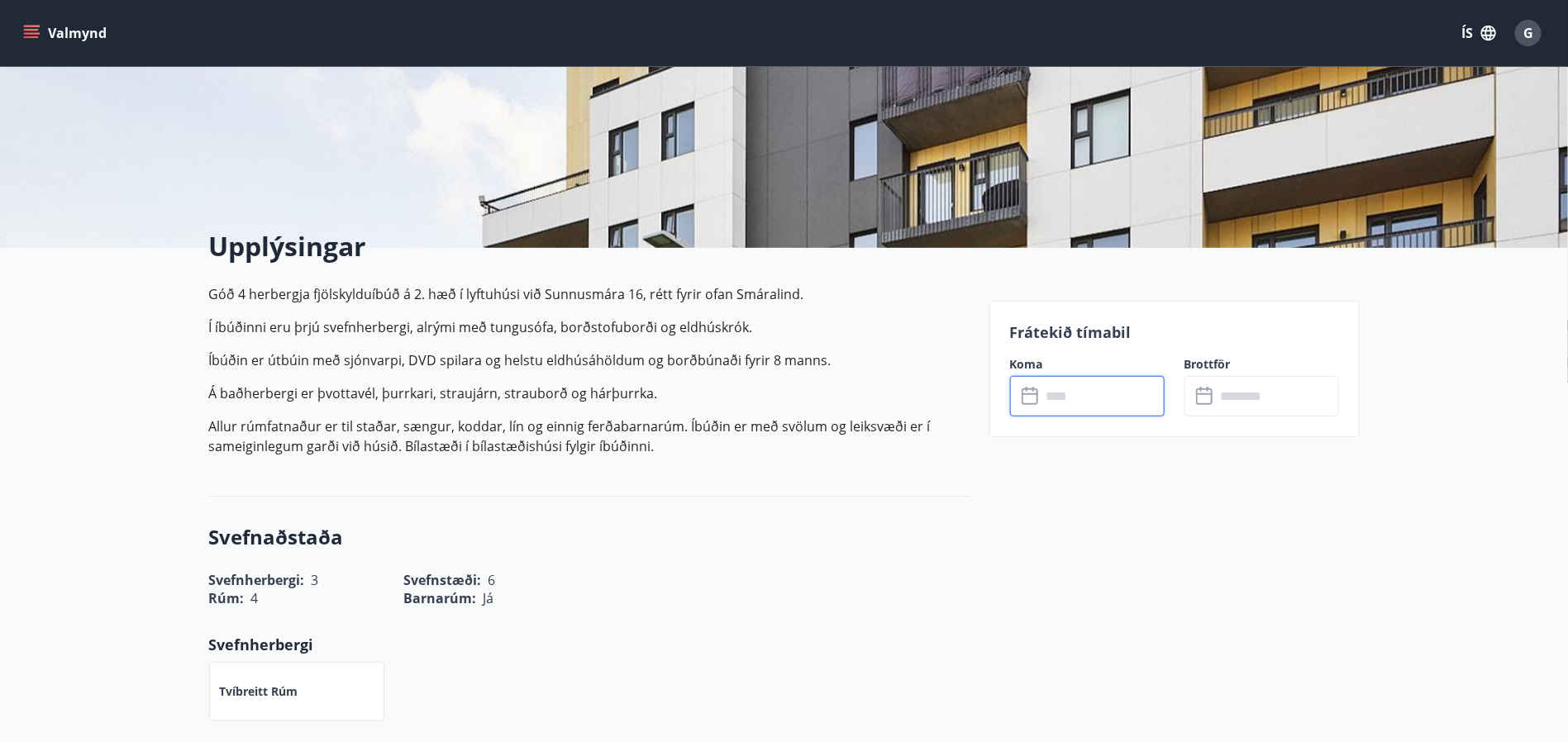
click at [1091, 412] on input "text" at bounding box center [1103, 396] width 123 height 41
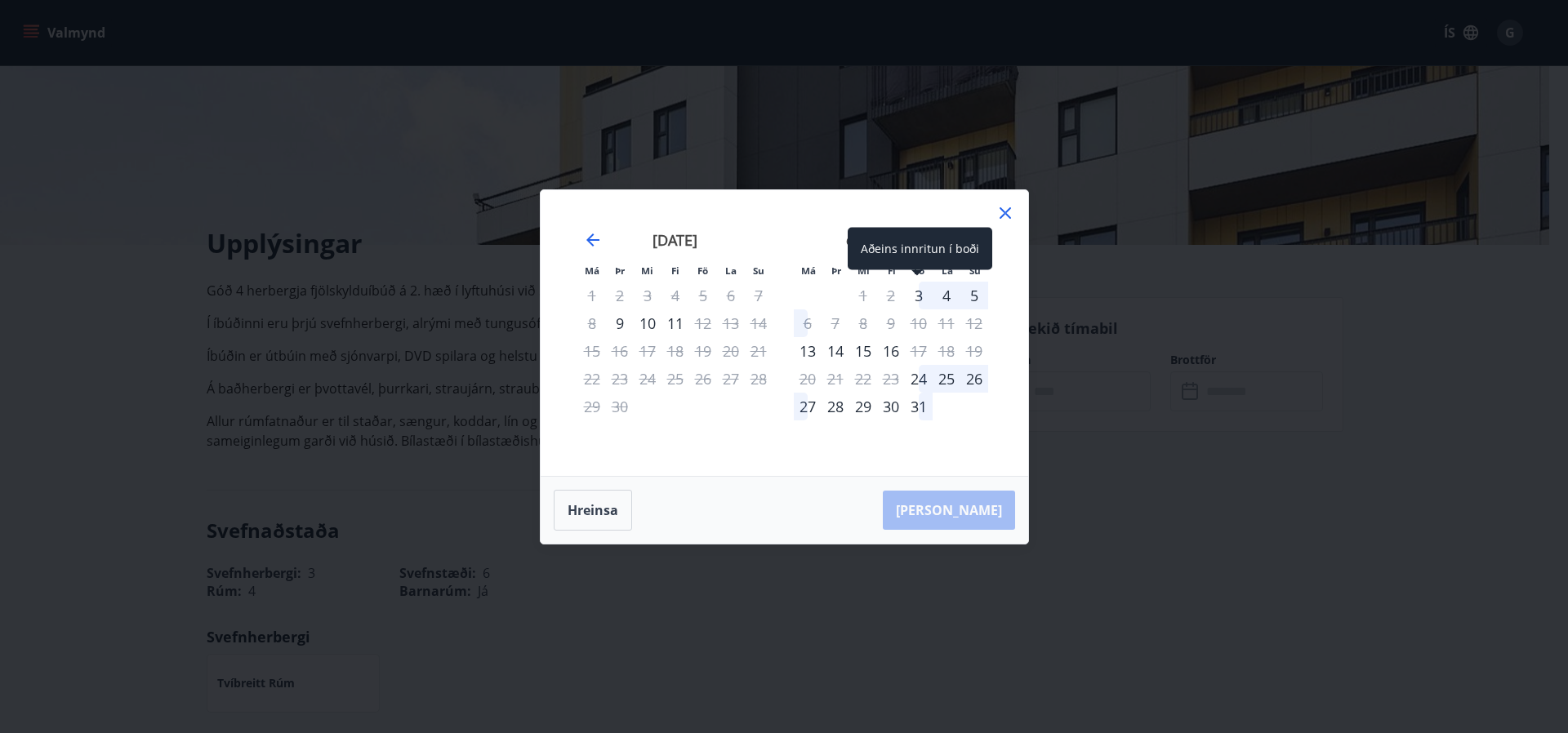
click at [922, 289] on div "3" at bounding box center [919, 295] width 28 height 28
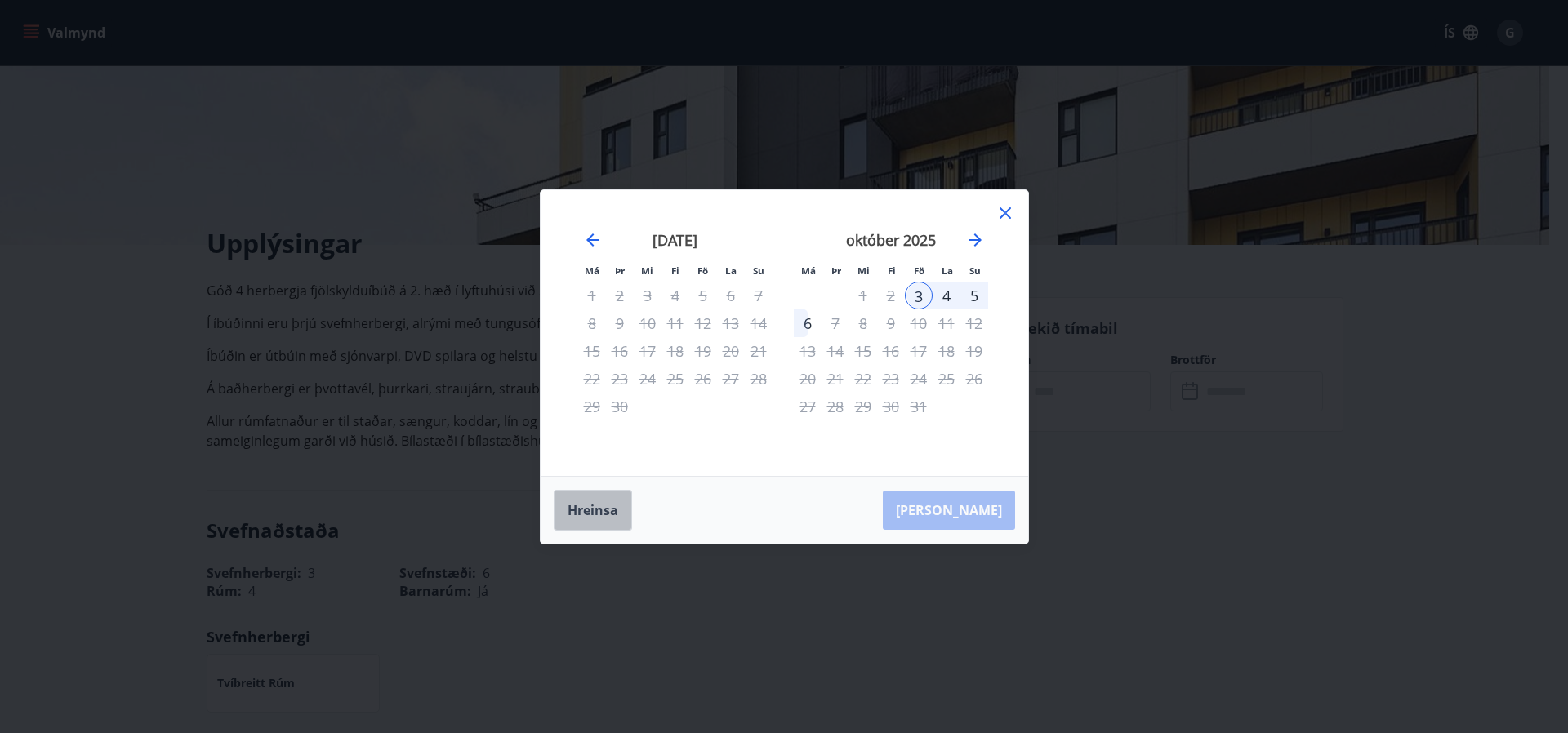
click at [582, 505] on button "Hreinsa" at bounding box center [593, 510] width 79 height 41
click at [1003, 221] on icon at bounding box center [1005, 212] width 20 height 20
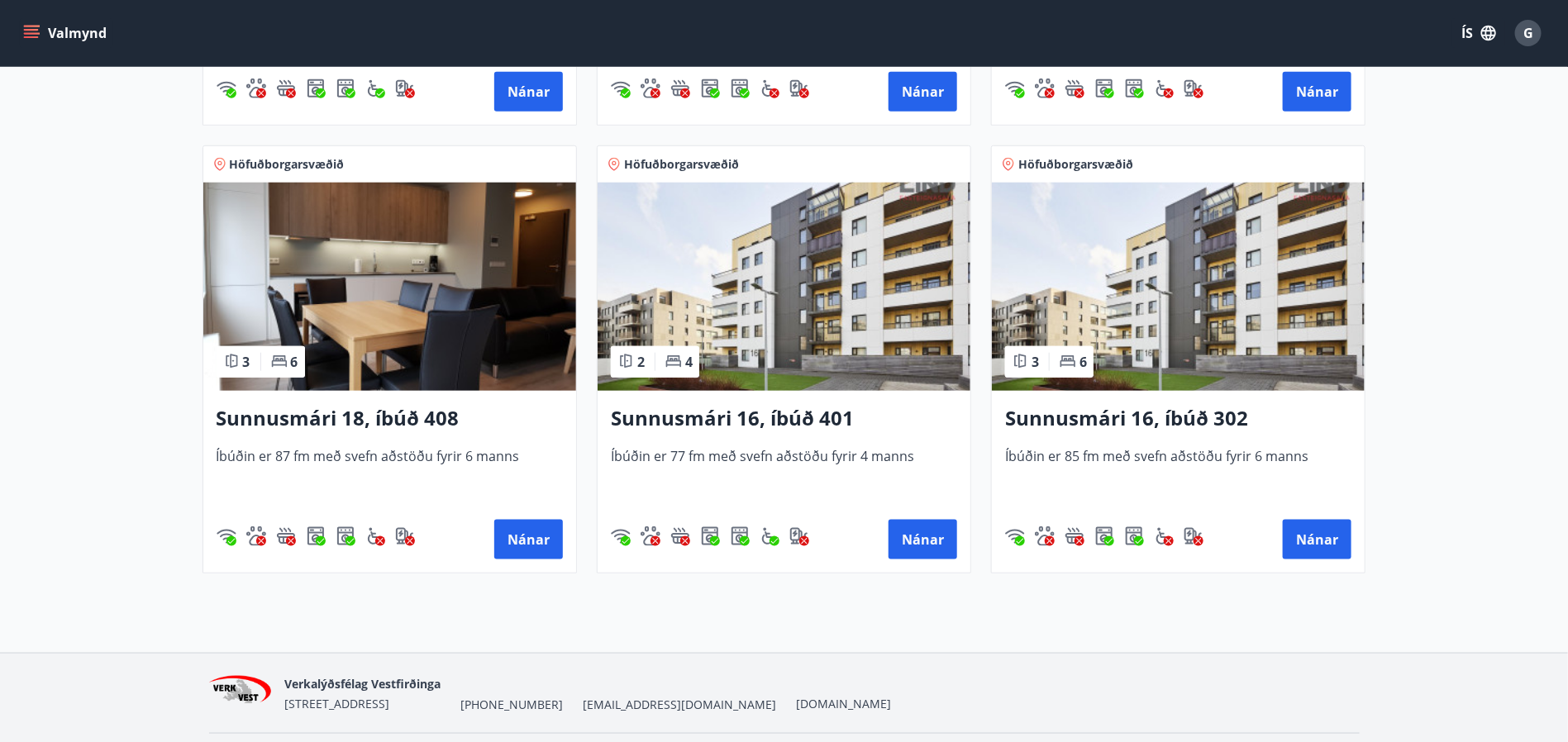
scroll to position [747, 0]
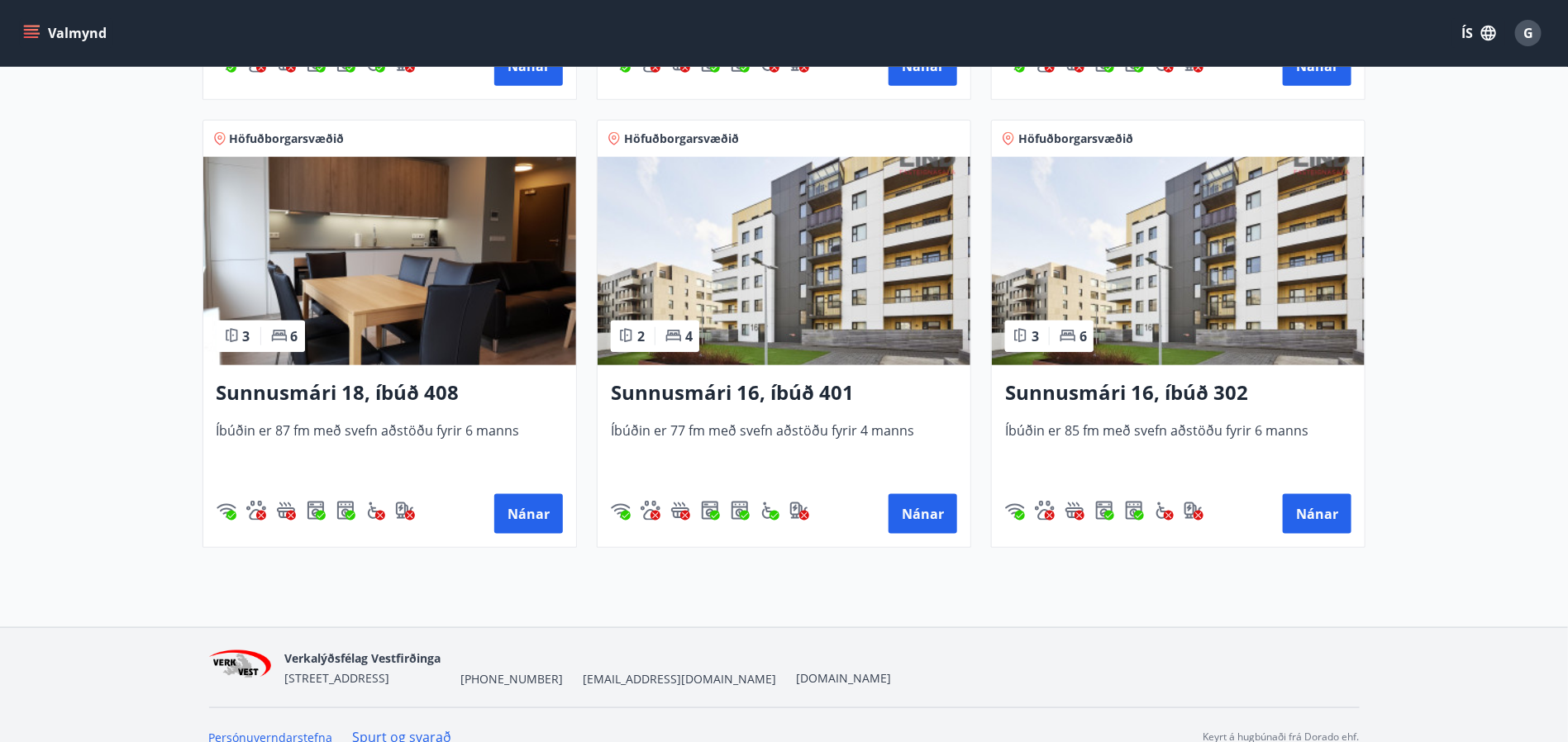
click at [452, 254] on img at bounding box center [390, 261] width 373 height 208
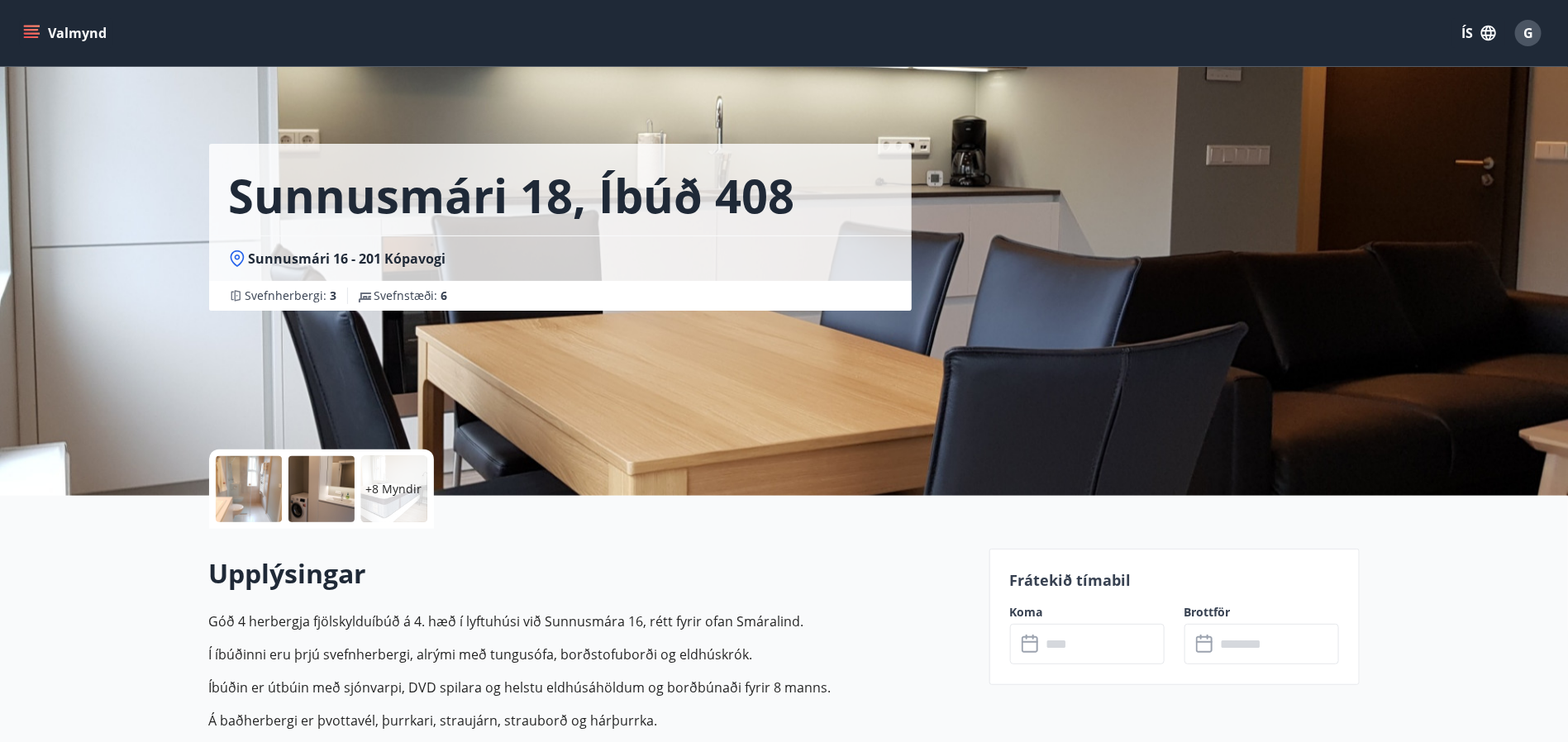
click at [1082, 645] on input "text" at bounding box center [1103, 644] width 123 height 41
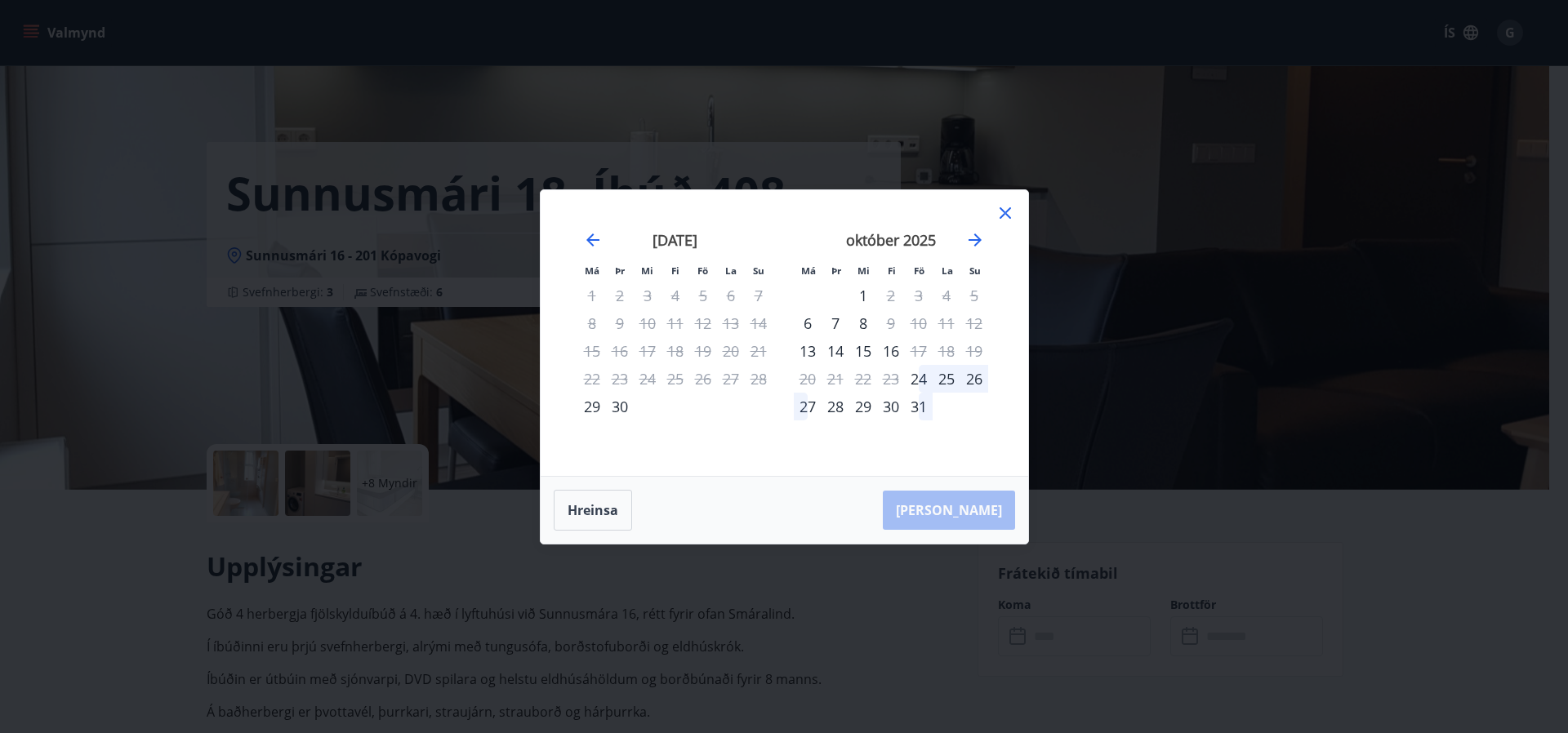
click at [867, 292] on div "1" at bounding box center [864, 295] width 28 height 28
click at [1003, 210] on icon at bounding box center [1005, 213] width 11 height 11
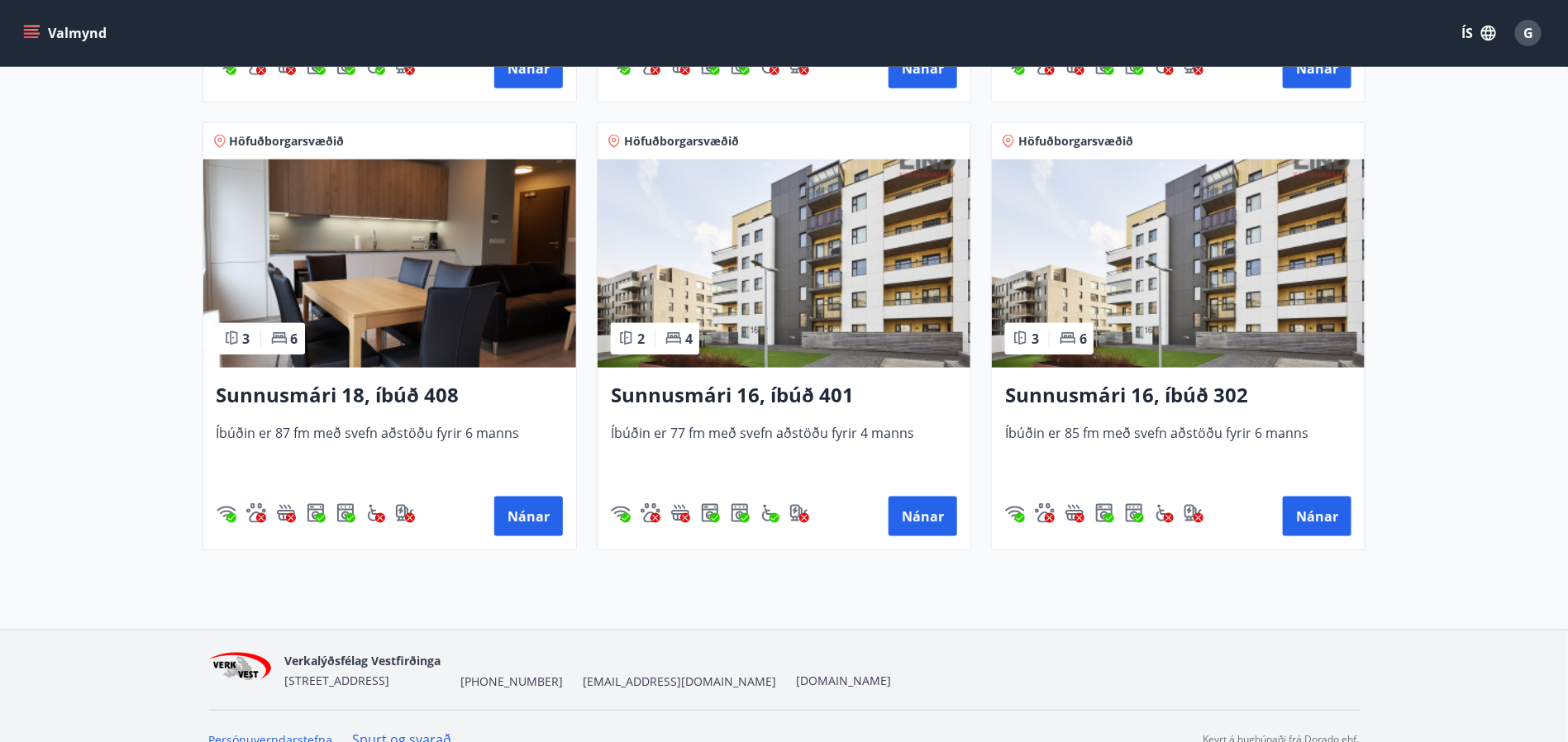
scroll to position [771, 0]
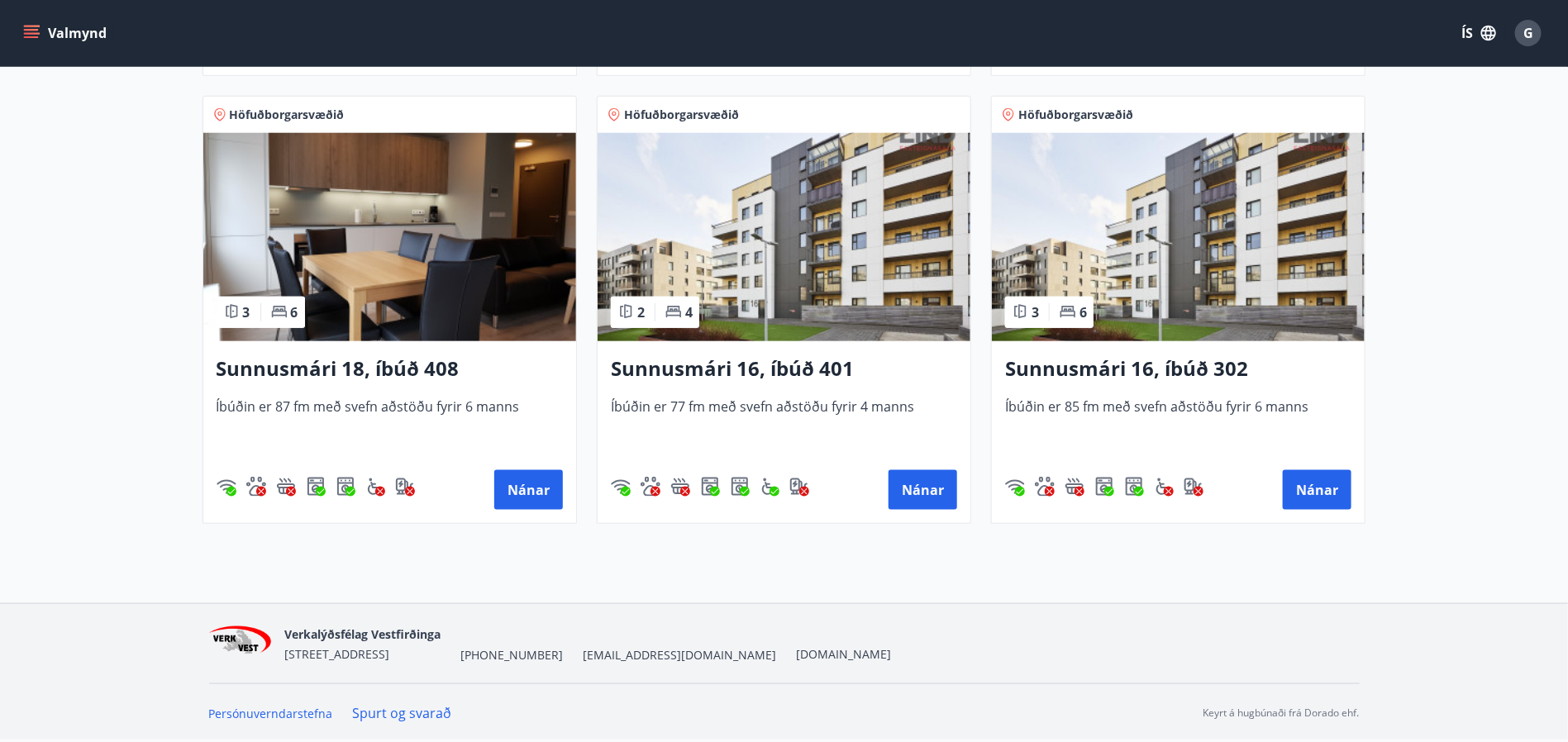
click at [1222, 231] on img at bounding box center [1178, 238] width 373 height 208
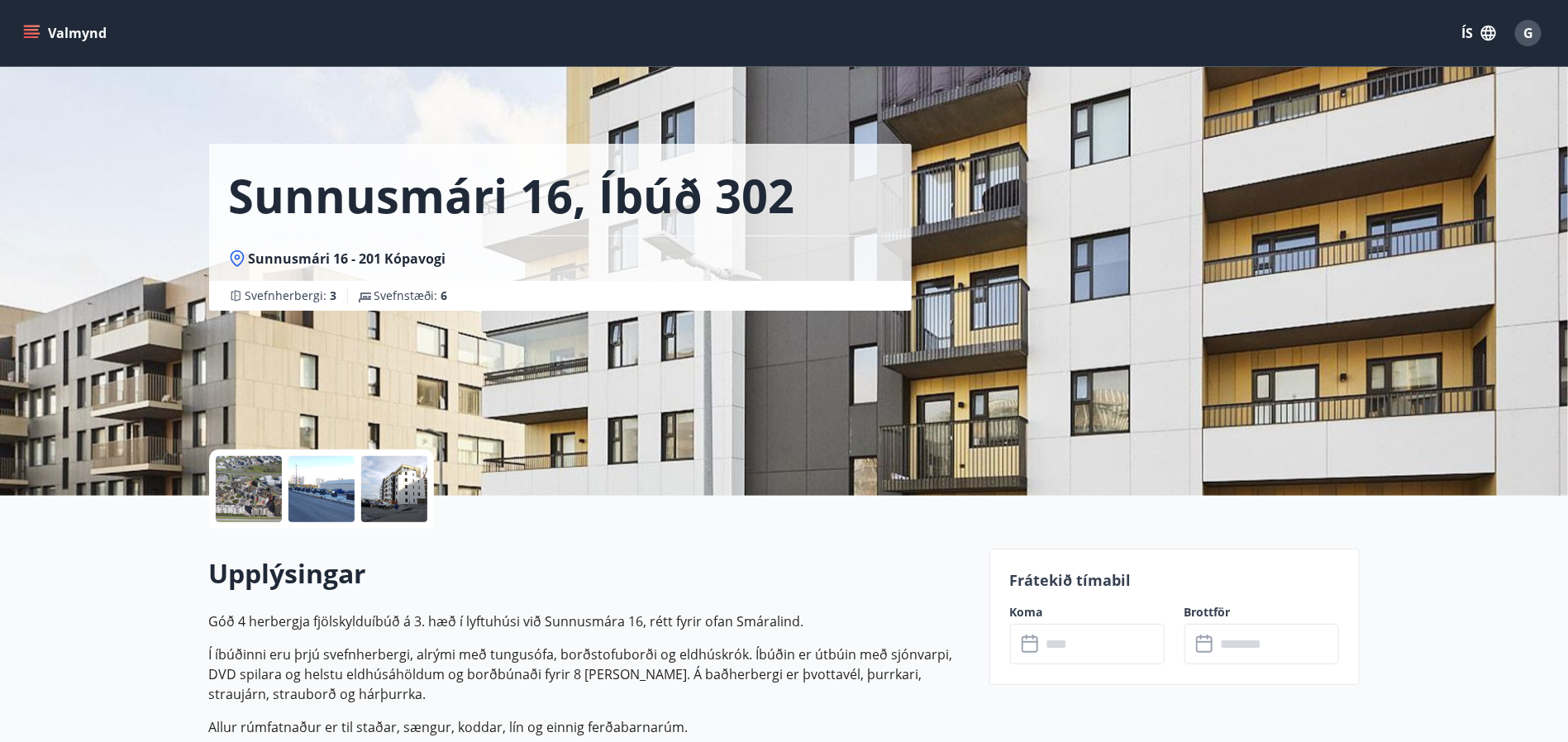
scroll to position [372, 0]
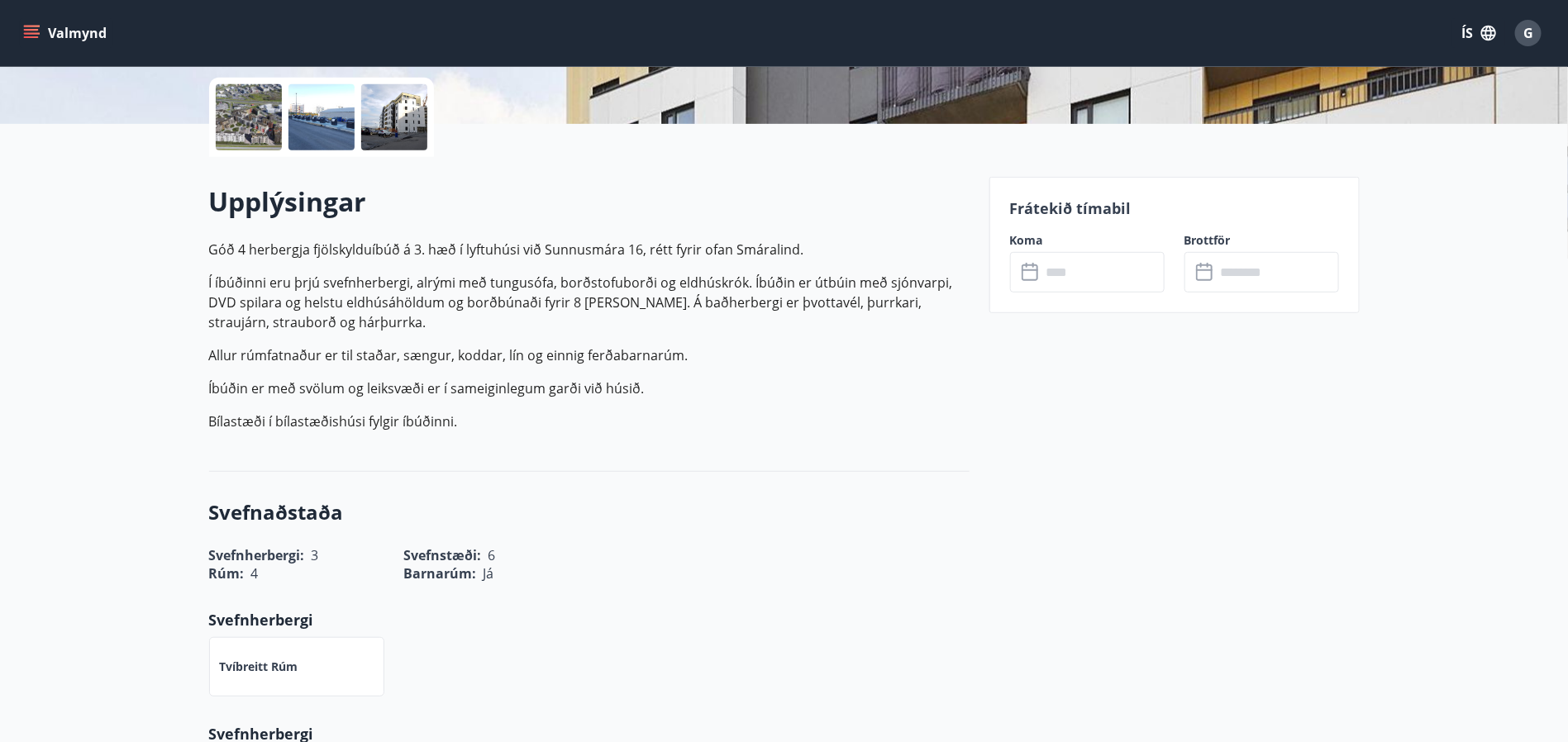
click at [1039, 273] on icon at bounding box center [1031, 273] width 20 height 20
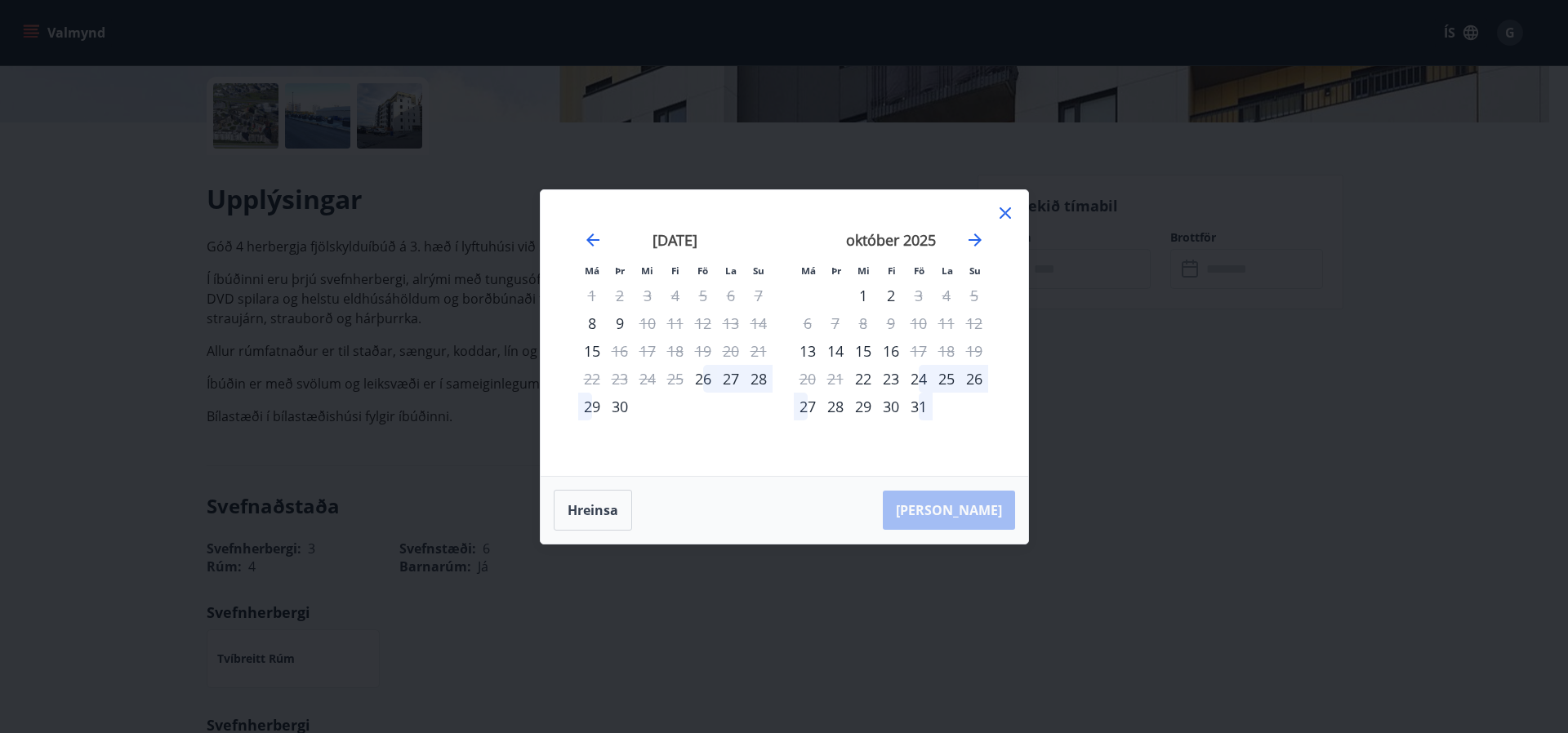
click at [890, 296] on div "2" at bounding box center [891, 295] width 28 height 28
click at [590, 510] on button "Hreinsa" at bounding box center [593, 510] width 79 height 41
drag, startPoint x: 998, startPoint y: 213, endPoint x: 903, endPoint y: 180, distance: 100.6
click at [998, 211] on icon at bounding box center [1005, 212] width 20 height 20
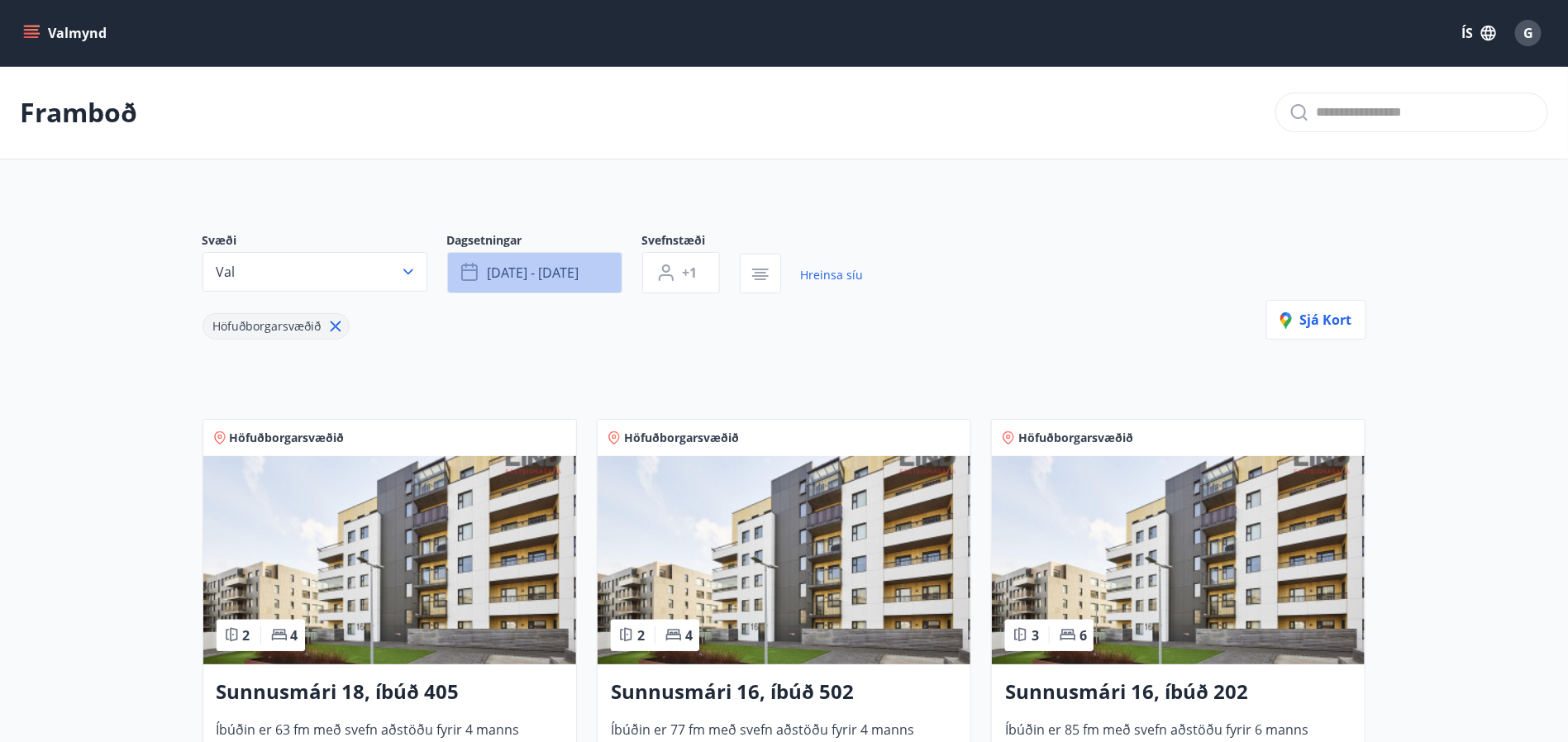
click at [562, 274] on span "okt 02 - okt 09" at bounding box center [533, 272] width 92 height 18
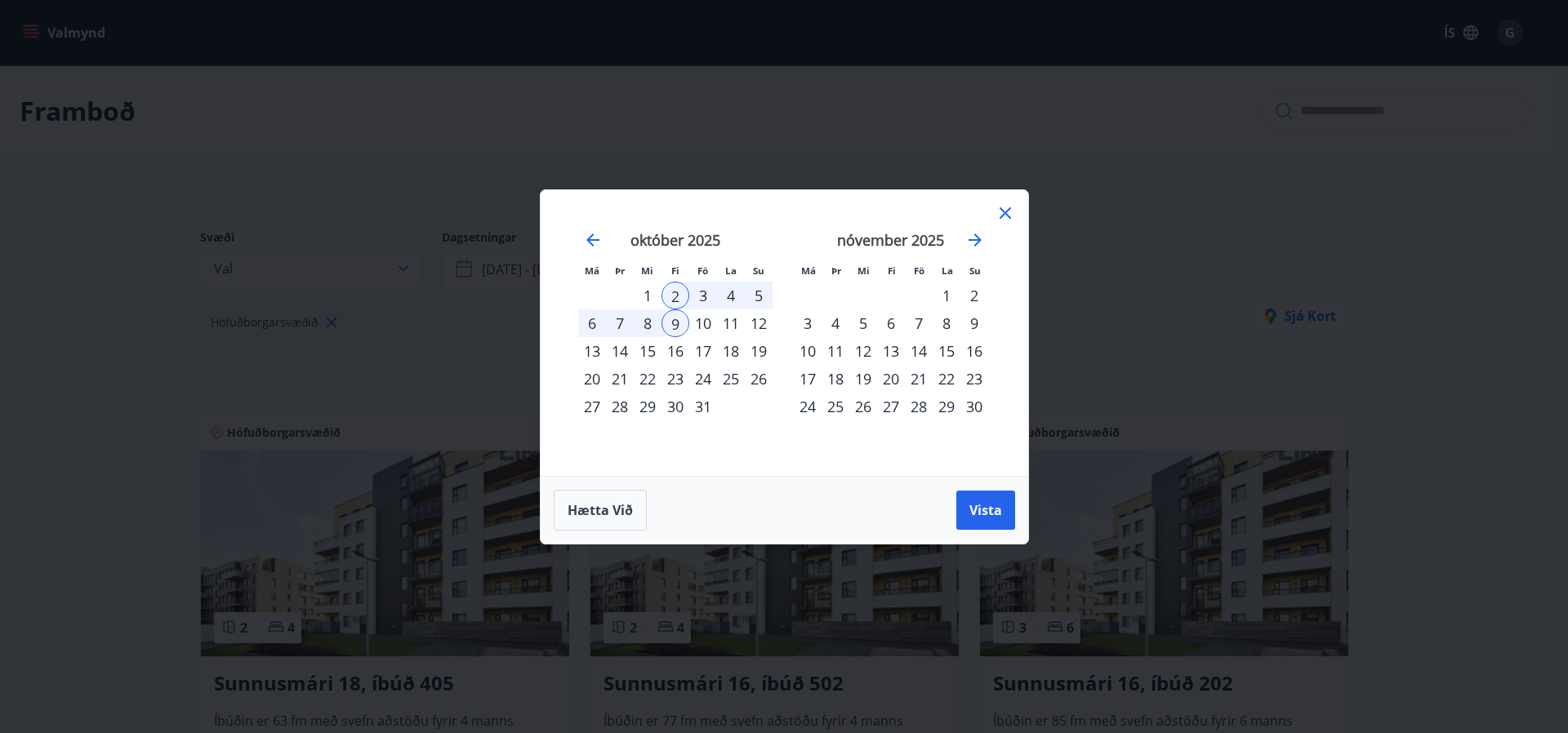
click at [674, 292] on div "2" at bounding box center [675, 295] width 28 height 28
click at [620, 328] on div "7" at bounding box center [620, 323] width 28 height 28
click at [987, 510] on span "Vista" at bounding box center [985, 510] width 33 height 18
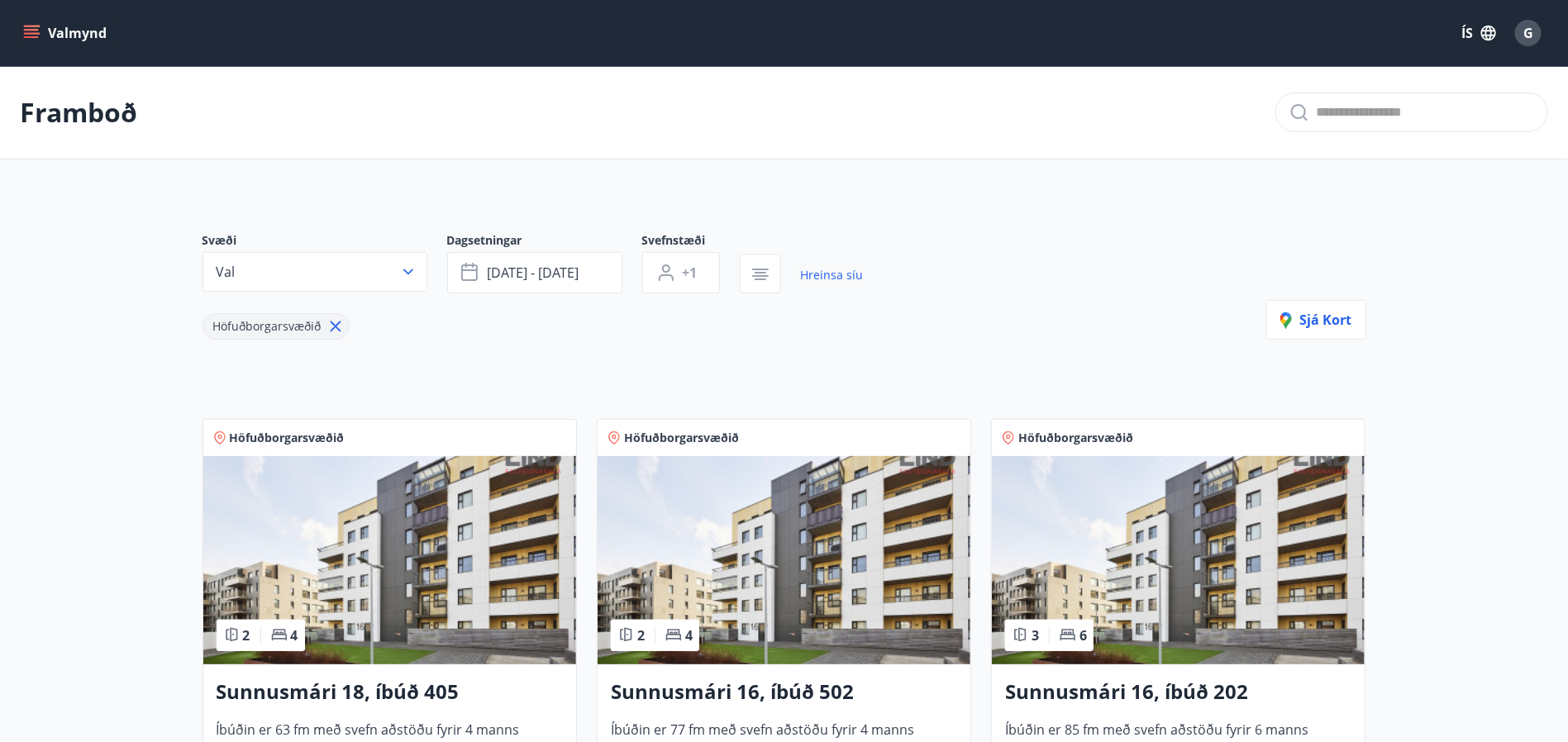
click at [134, 439] on main "Framboð Svæði Val Dagsetningar okt 02 - okt 07 Svefnstæði +1 Hreinsa síu Höfuðb…" at bounding box center [784, 687] width 1568 height 1242
click at [829, 278] on link "Hreinsa síu" at bounding box center [832, 274] width 62 height 36
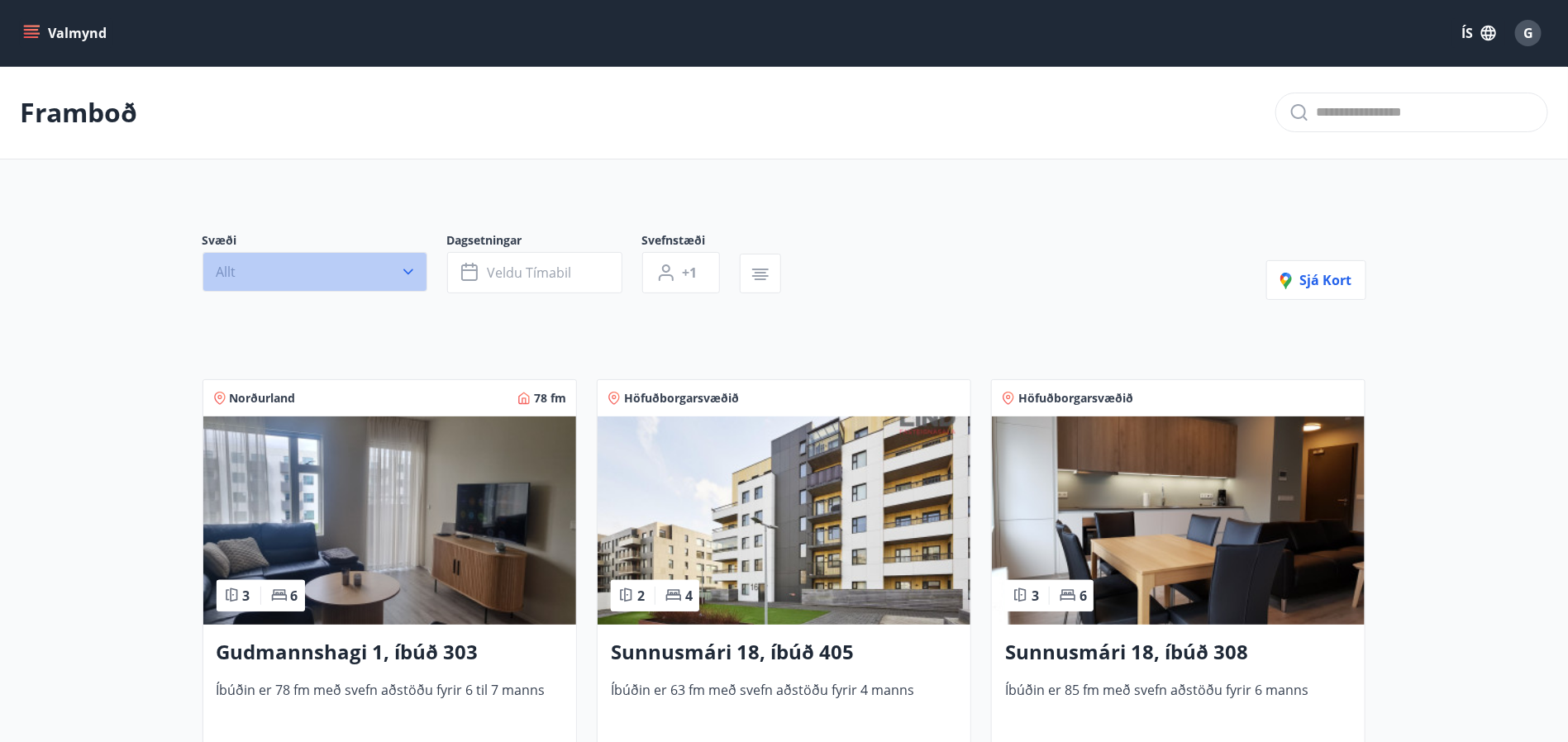
click at [387, 261] on button "Allt" at bounding box center [314, 272] width 224 height 40
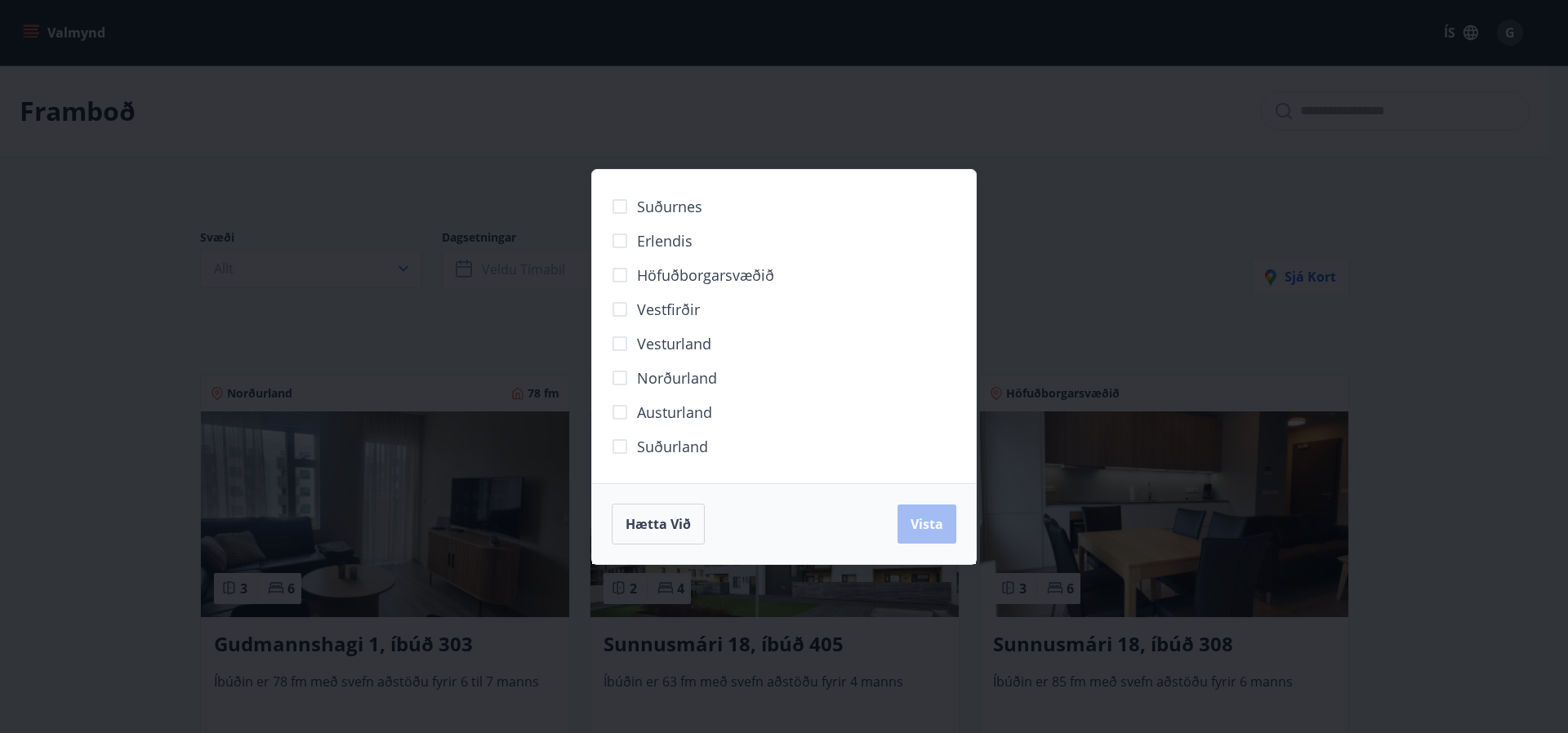
click at [643, 278] on span "Höfuðborgarsvæðið" at bounding box center [705, 275] width 138 height 22
click at [922, 537] on button "Vista" at bounding box center [926, 524] width 59 height 39
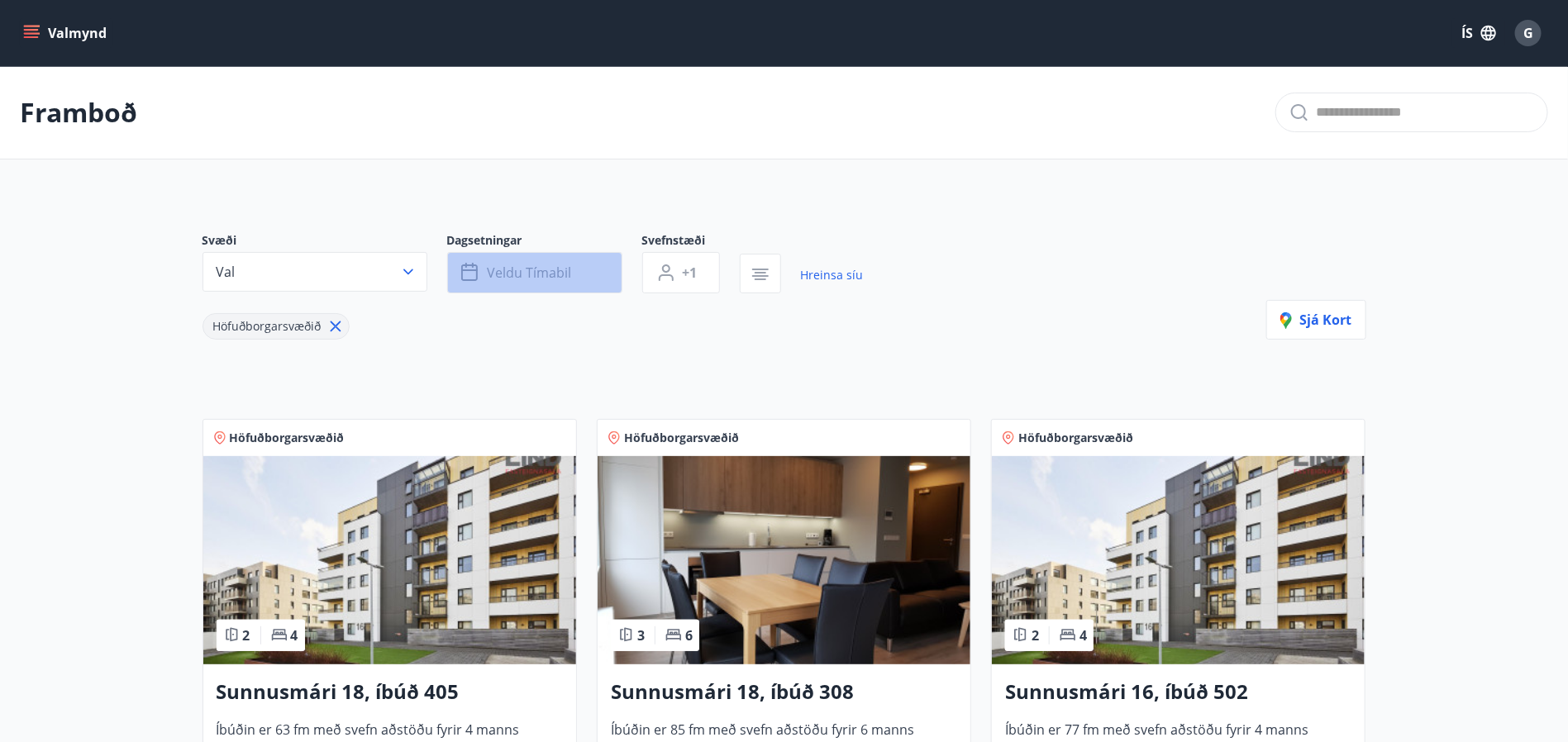
click at [526, 274] on span "Veldu tímabil" at bounding box center [529, 272] width 84 height 18
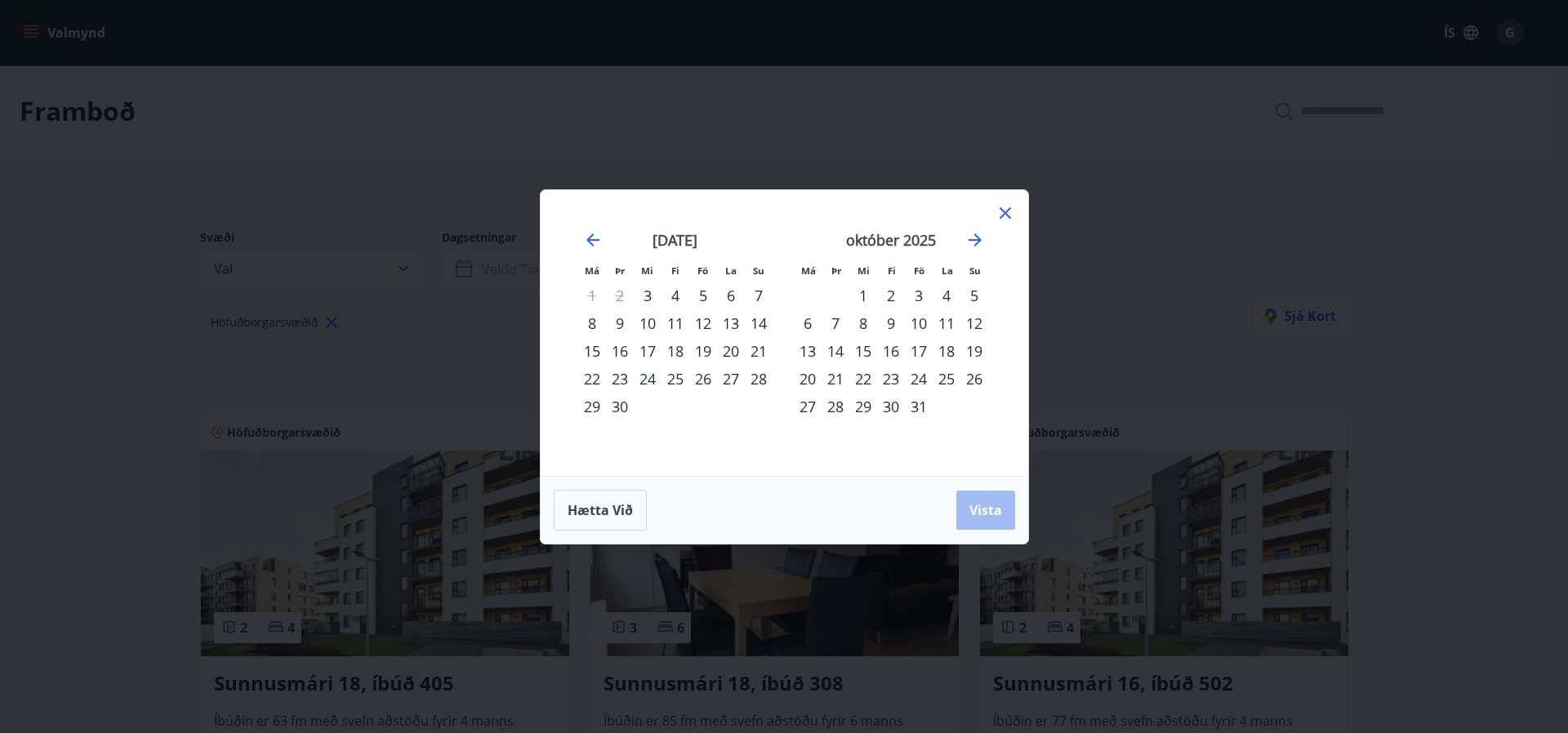
click at [892, 297] on div "2" at bounding box center [891, 295] width 28 height 28
click at [836, 321] on div "7" at bounding box center [835, 323] width 28 height 28
click at [1000, 508] on span "Vista" at bounding box center [985, 510] width 33 height 18
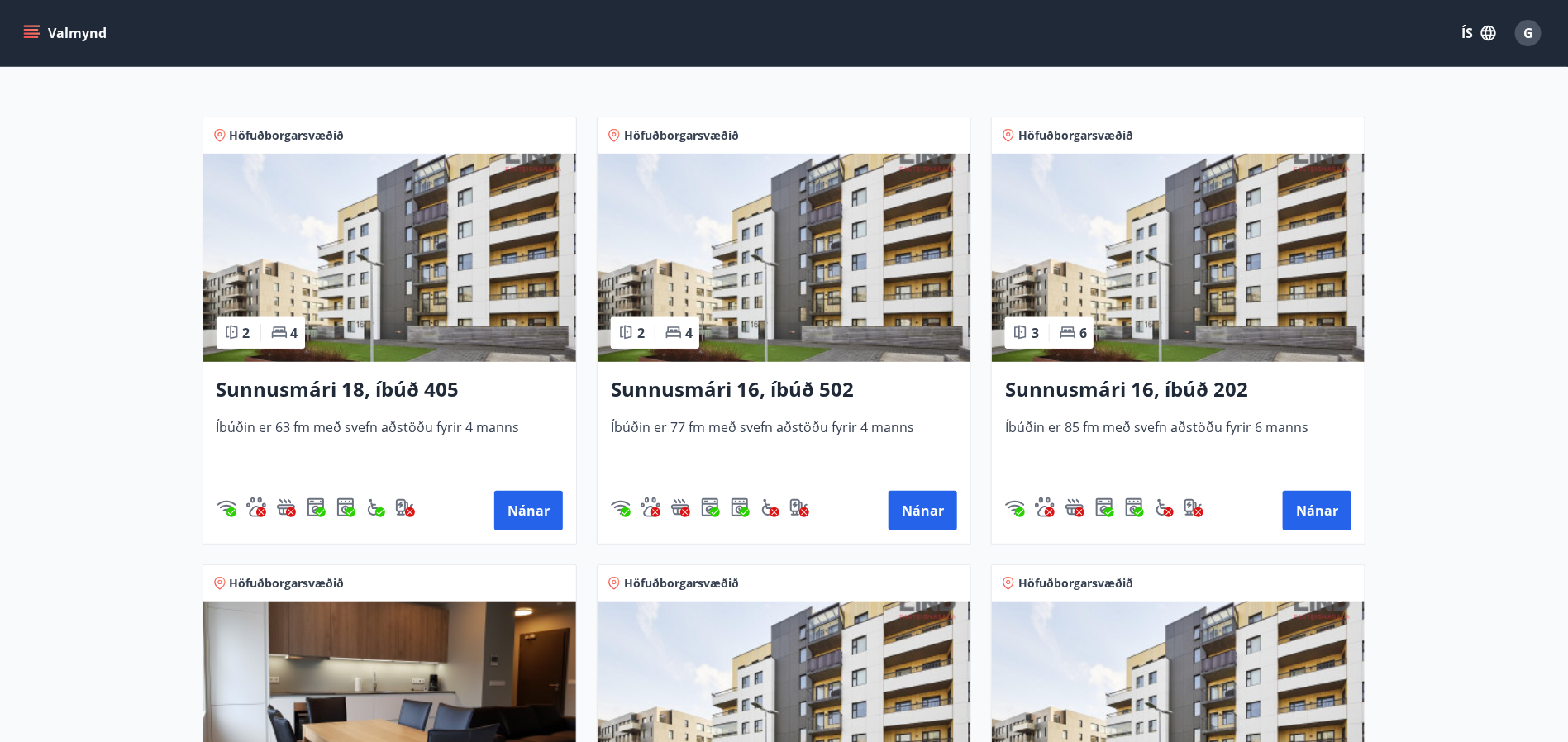
scroll to position [276, 0]
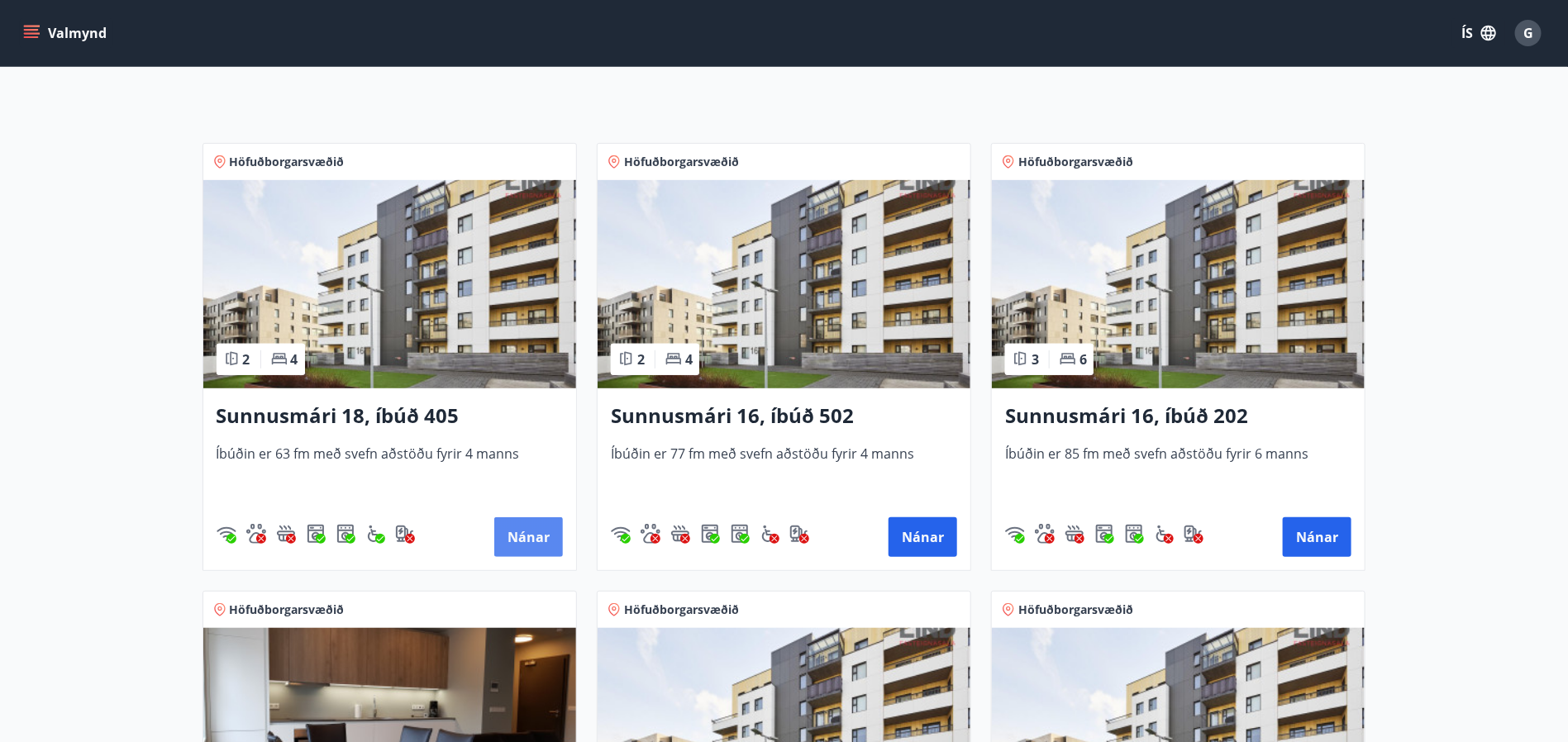
click at [531, 537] on button "Nánar" at bounding box center [528, 537] width 68 height 40
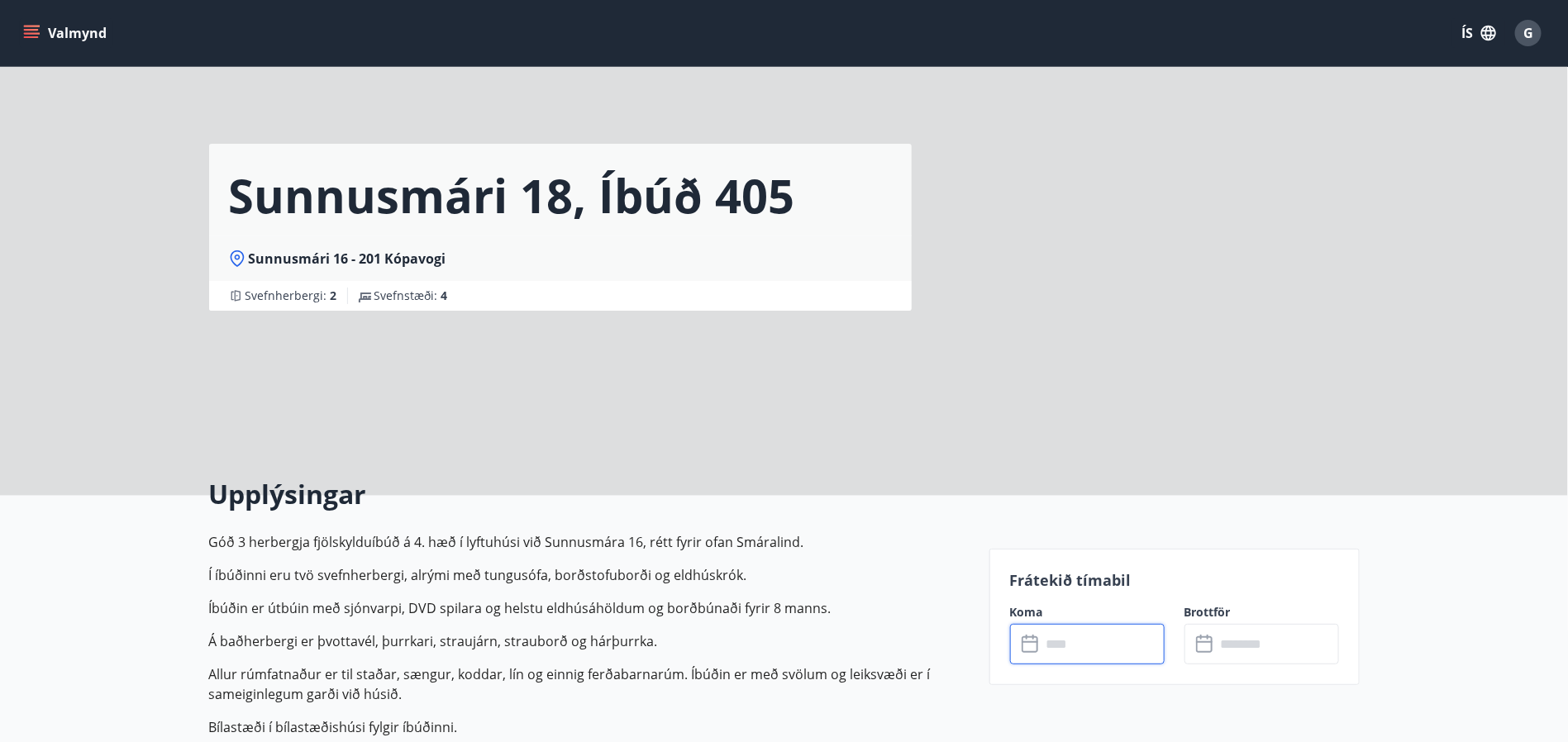
click at [1081, 635] on input "text" at bounding box center [1103, 644] width 123 height 41
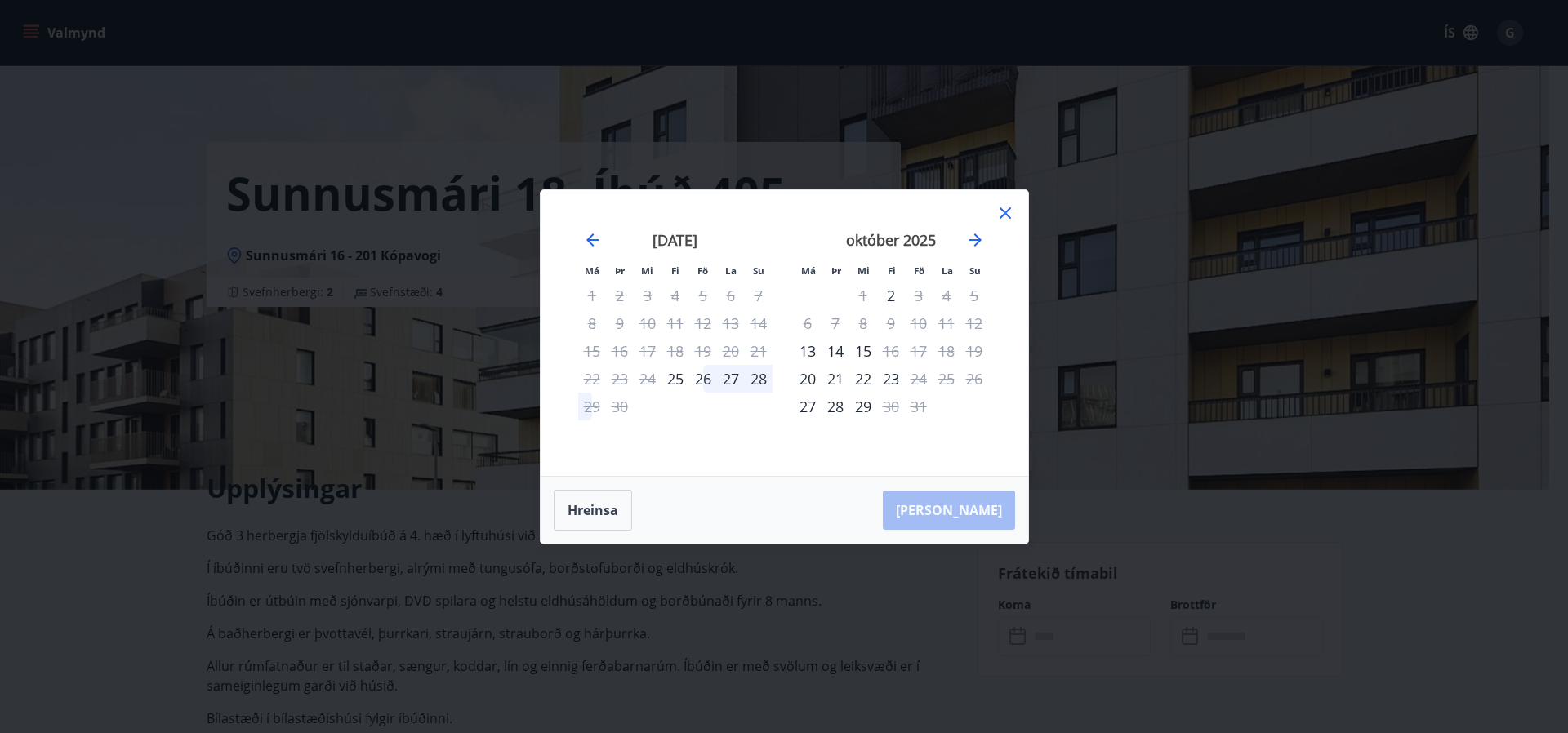
click at [1007, 208] on icon at bounding box center [1005, 212] width 20 height 20
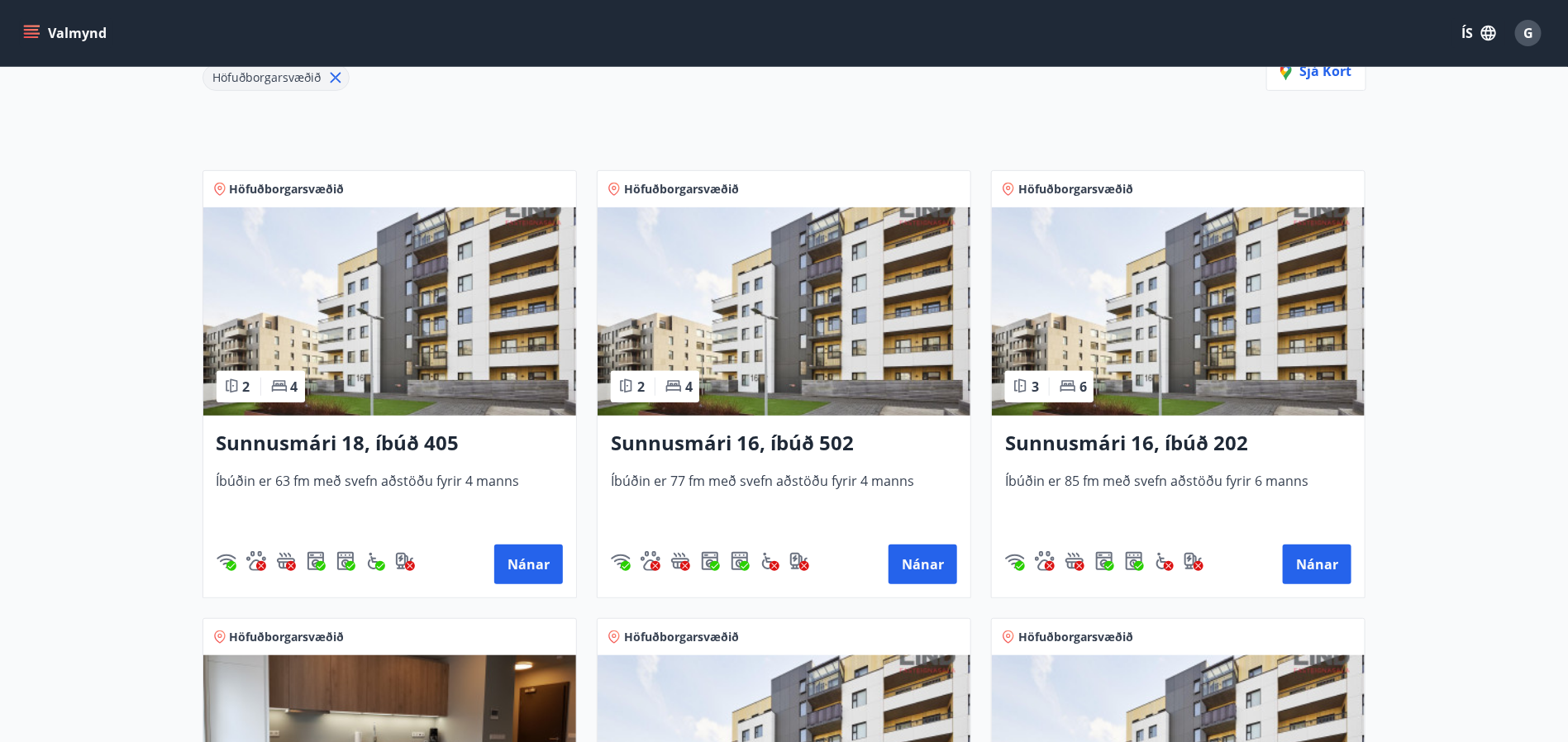
scroll to position [248, 0]
click at [943, 566] on button "Nánar" at bounding box center [922, 565] width 68 height 40
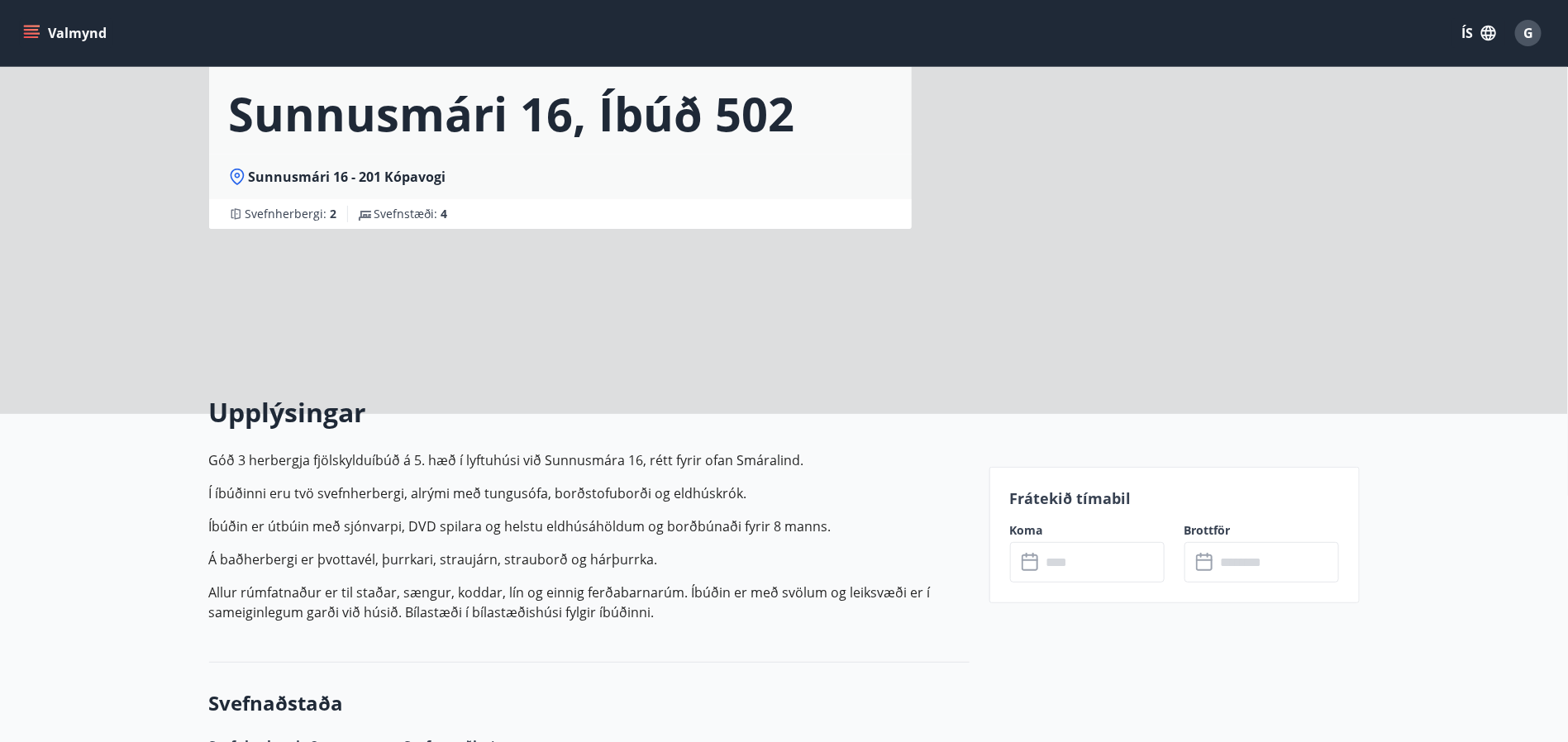
scroll to position [124, 0]
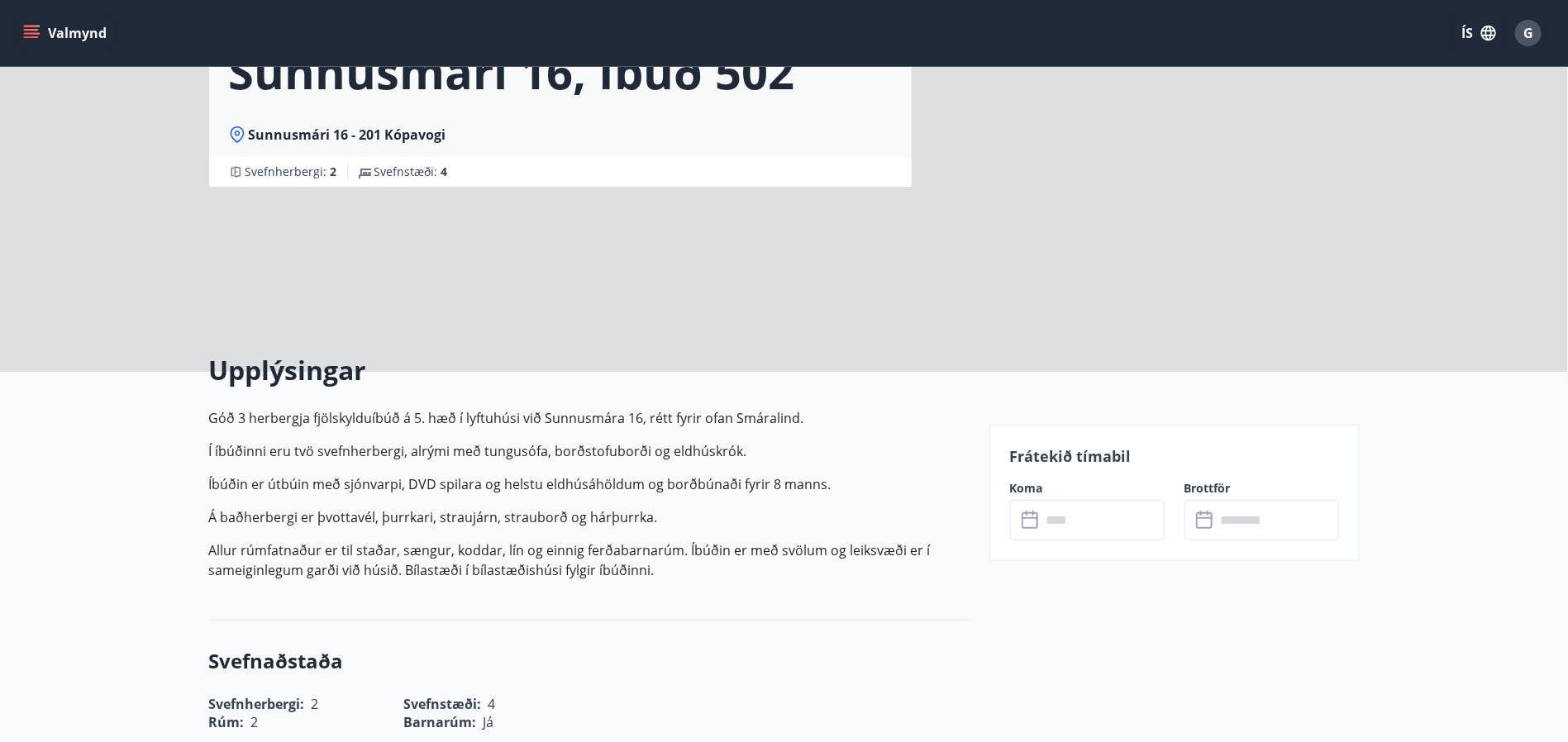
click at [1061, 523] on input "text" at bounding box center [1103, 520] width 123 height 41
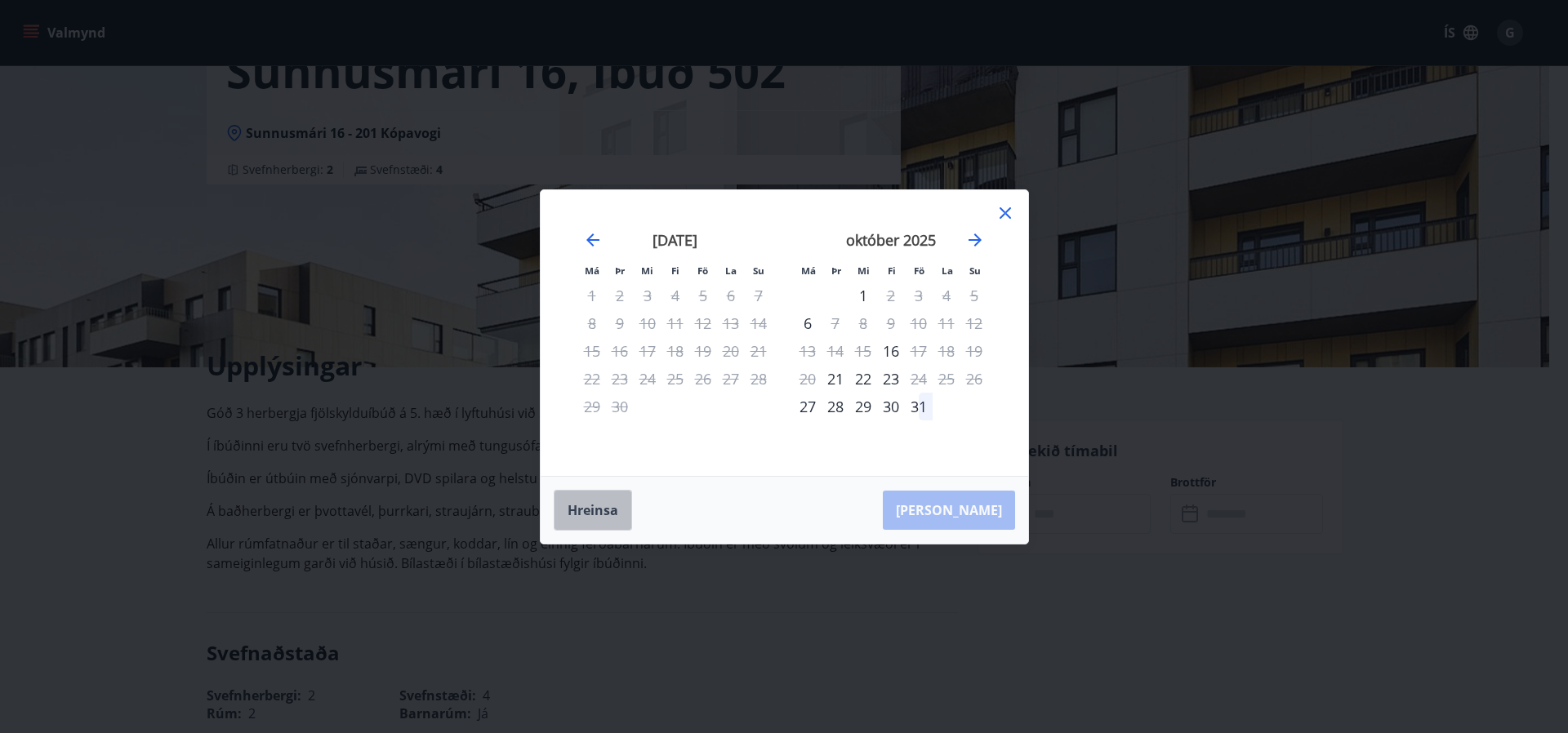
click at [608, 497] on button "Hreinsa" at bounding box center [593, 510] width 79 height 41
click at [1005, 219] on icon at bounding box center [1005, 212] width 20 height 20
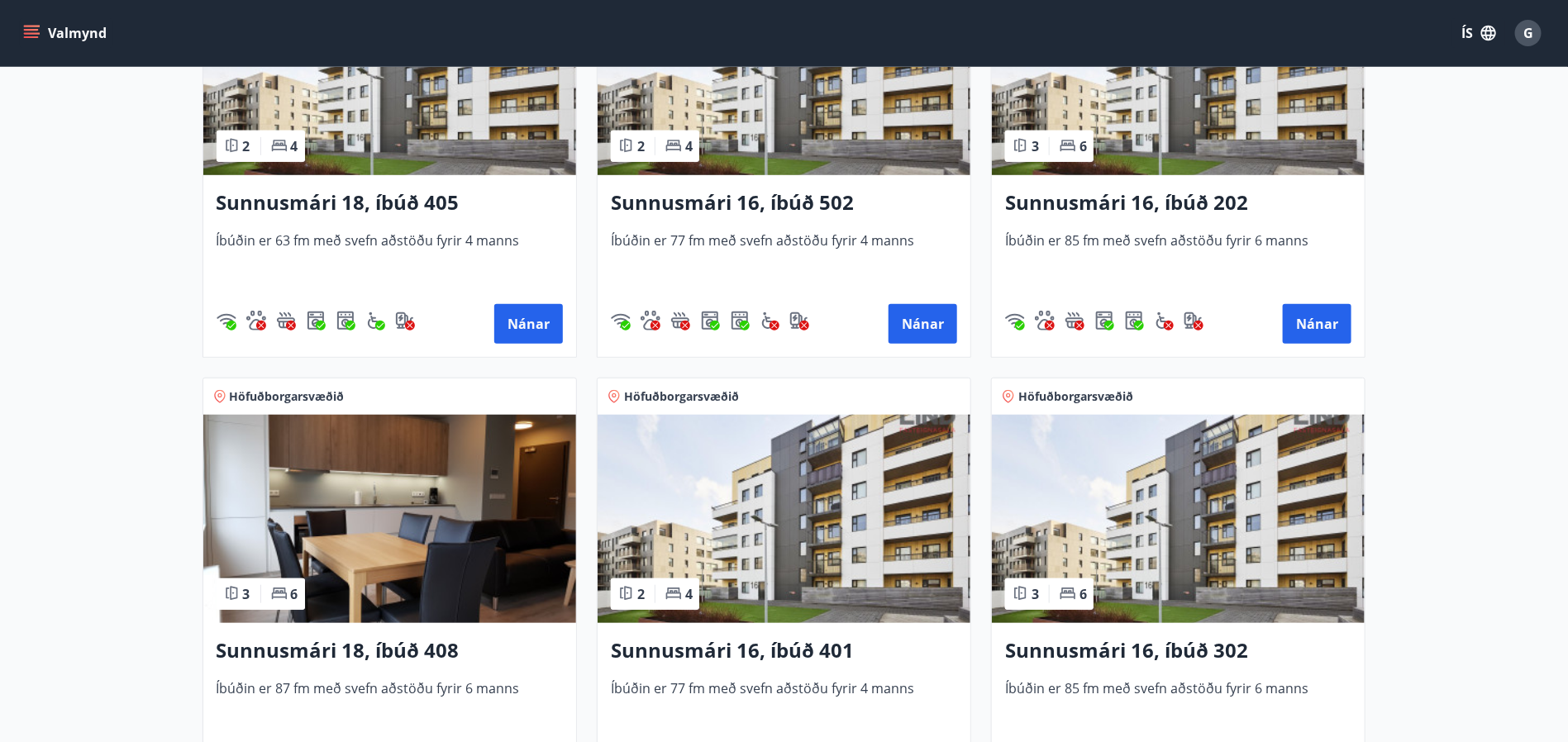
scroll to position [620, 0]
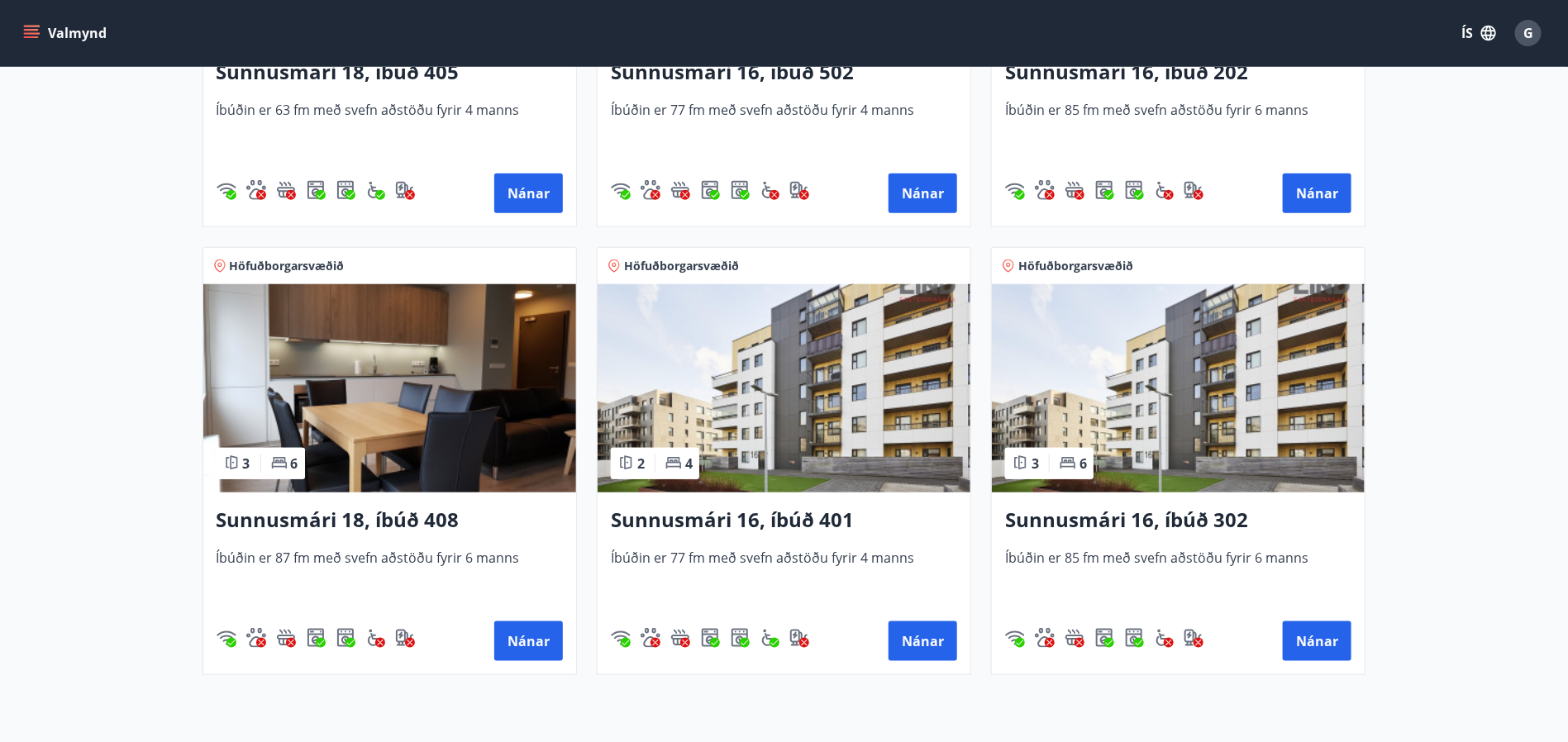
click at [787, 392] on img at bounding box center [784, 388] width 373 height 208
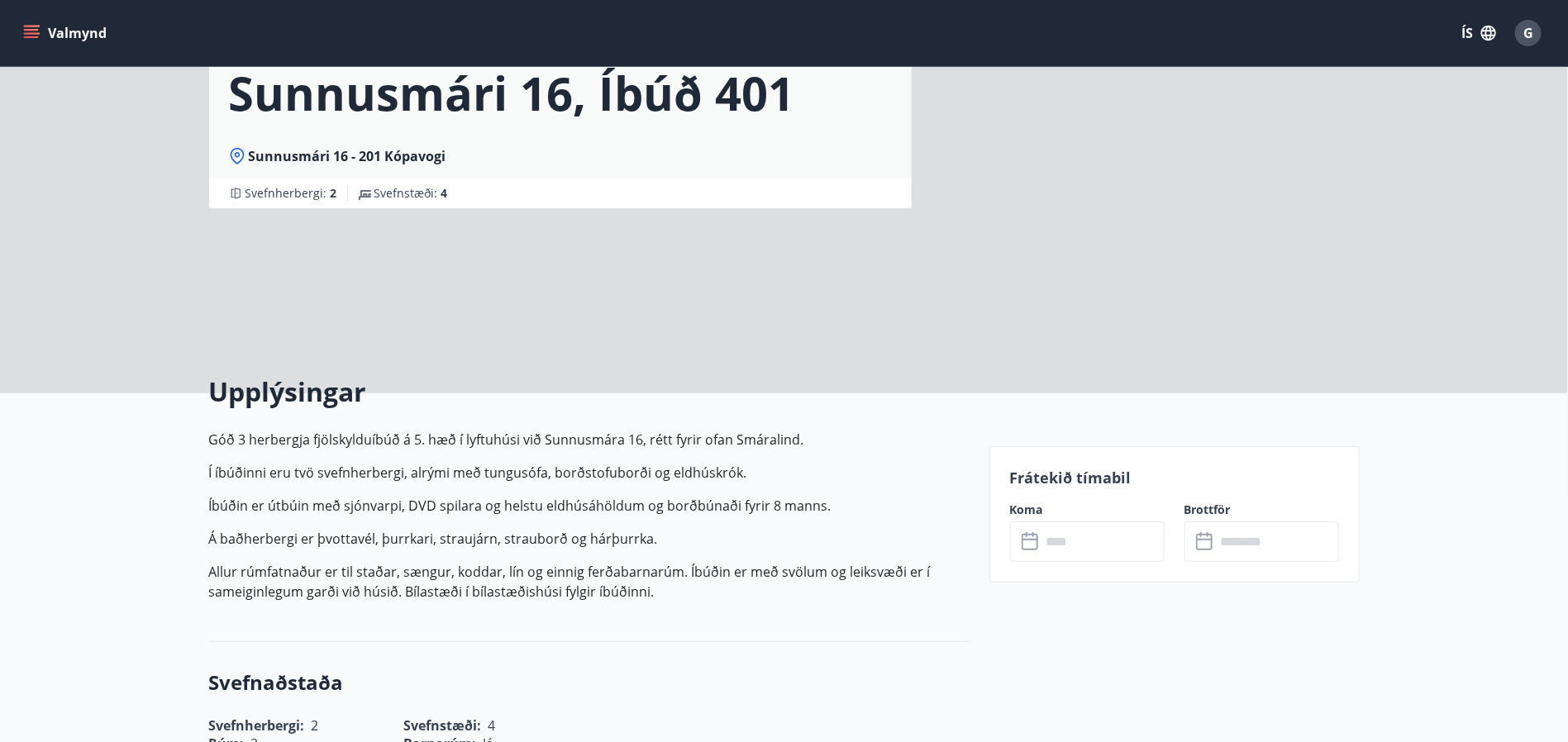
scroll to position [124, 0]
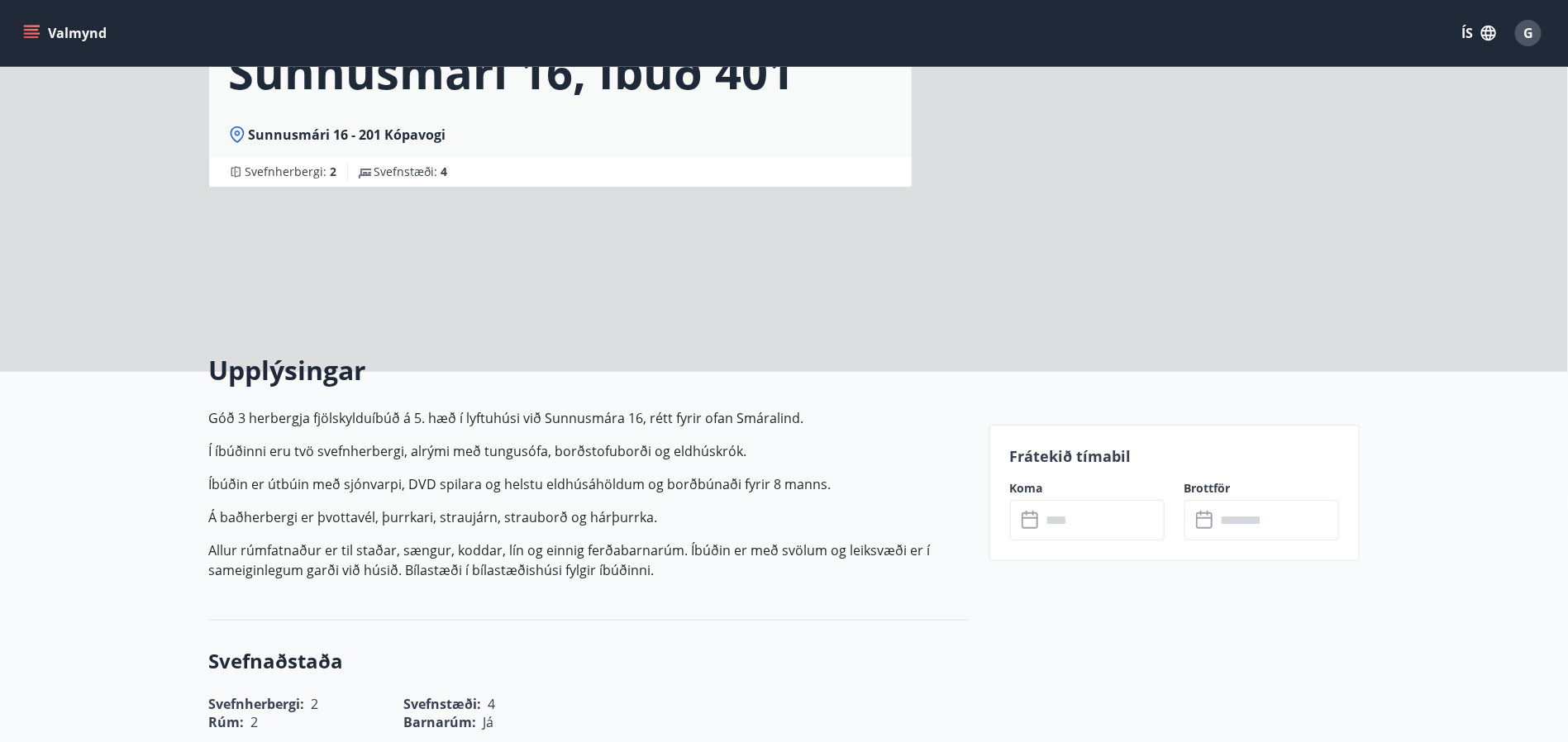
click at [1089, 514] on input "text" at bounding box center [1103, 520] width 123 height 41
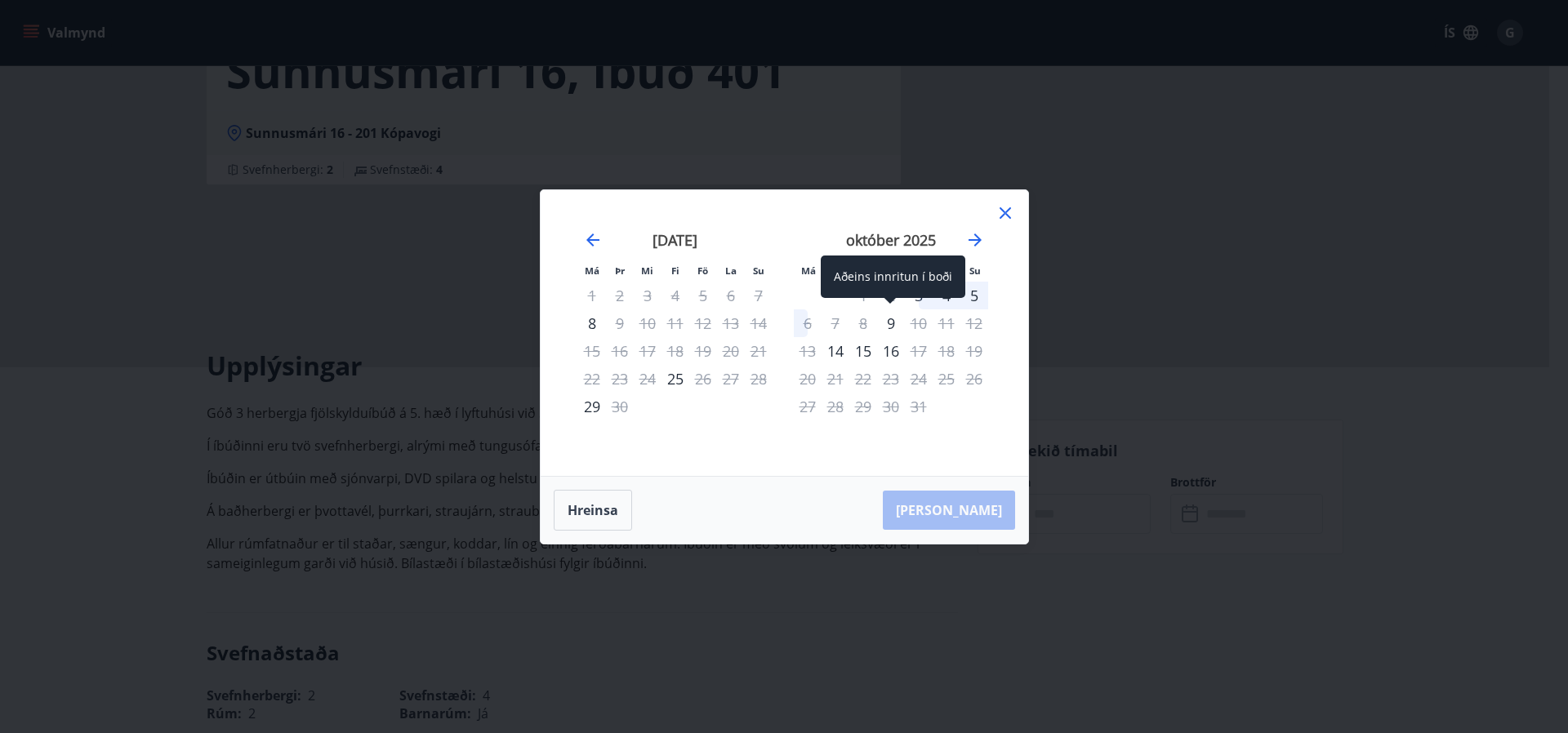
click at [917, 290] on div "Aðeins innritun í boði" at bounding box center [893, 276] width 145 height 42
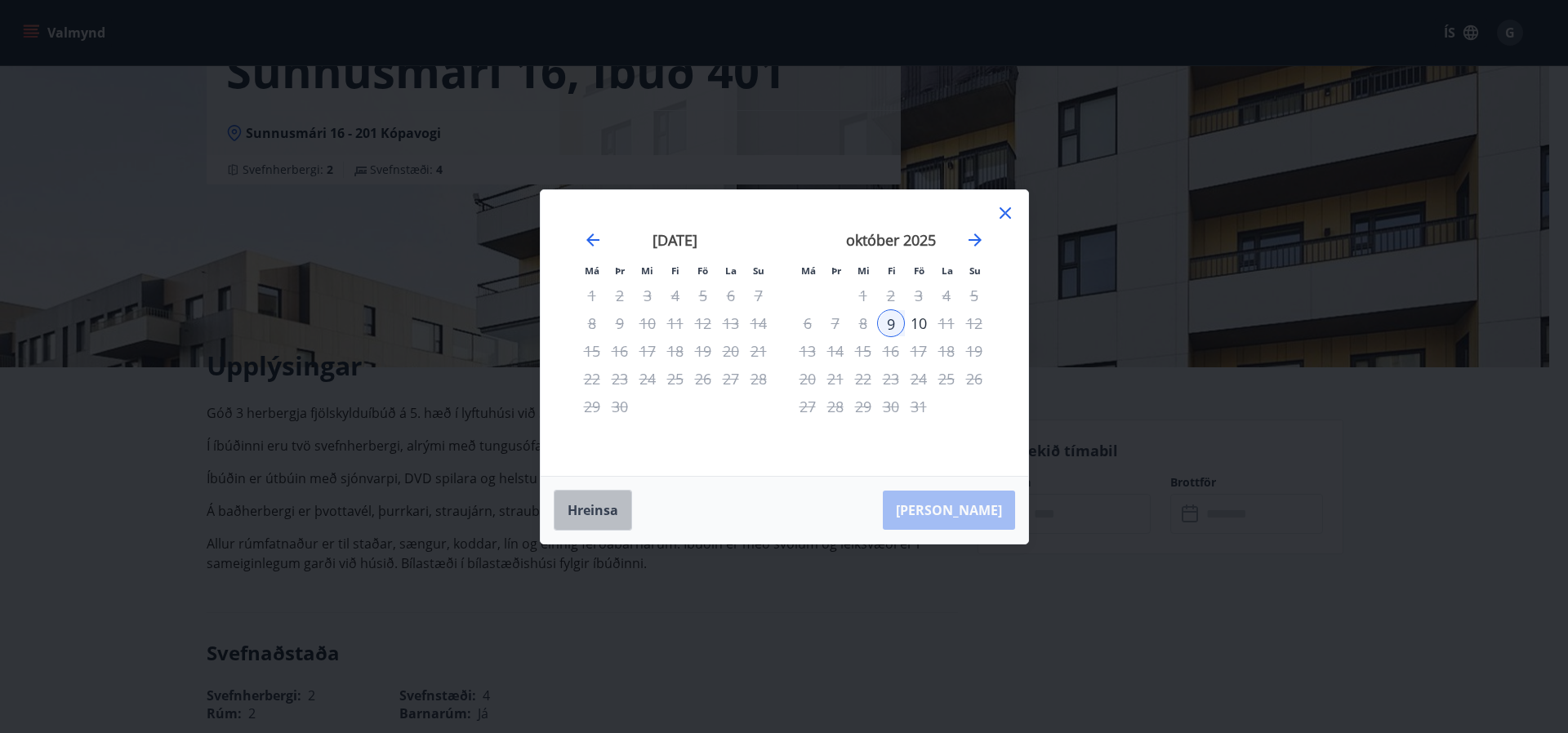
click at [590, 499] on button "Hreinsa" at bounding box center [593, 510] width 79 height 41
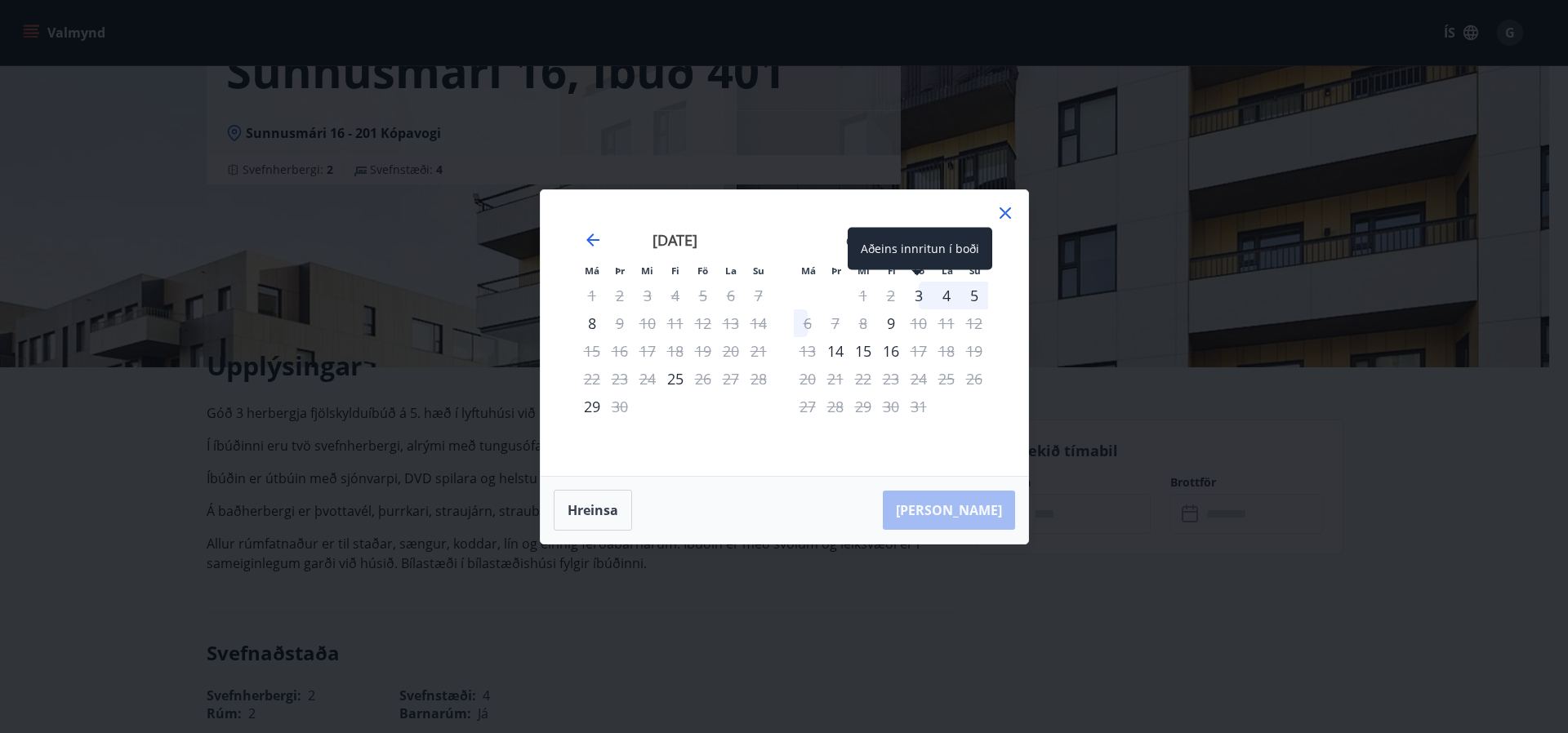
click at [915, 297] on div "3" at bounding box center [919, 295] width 28 height 28
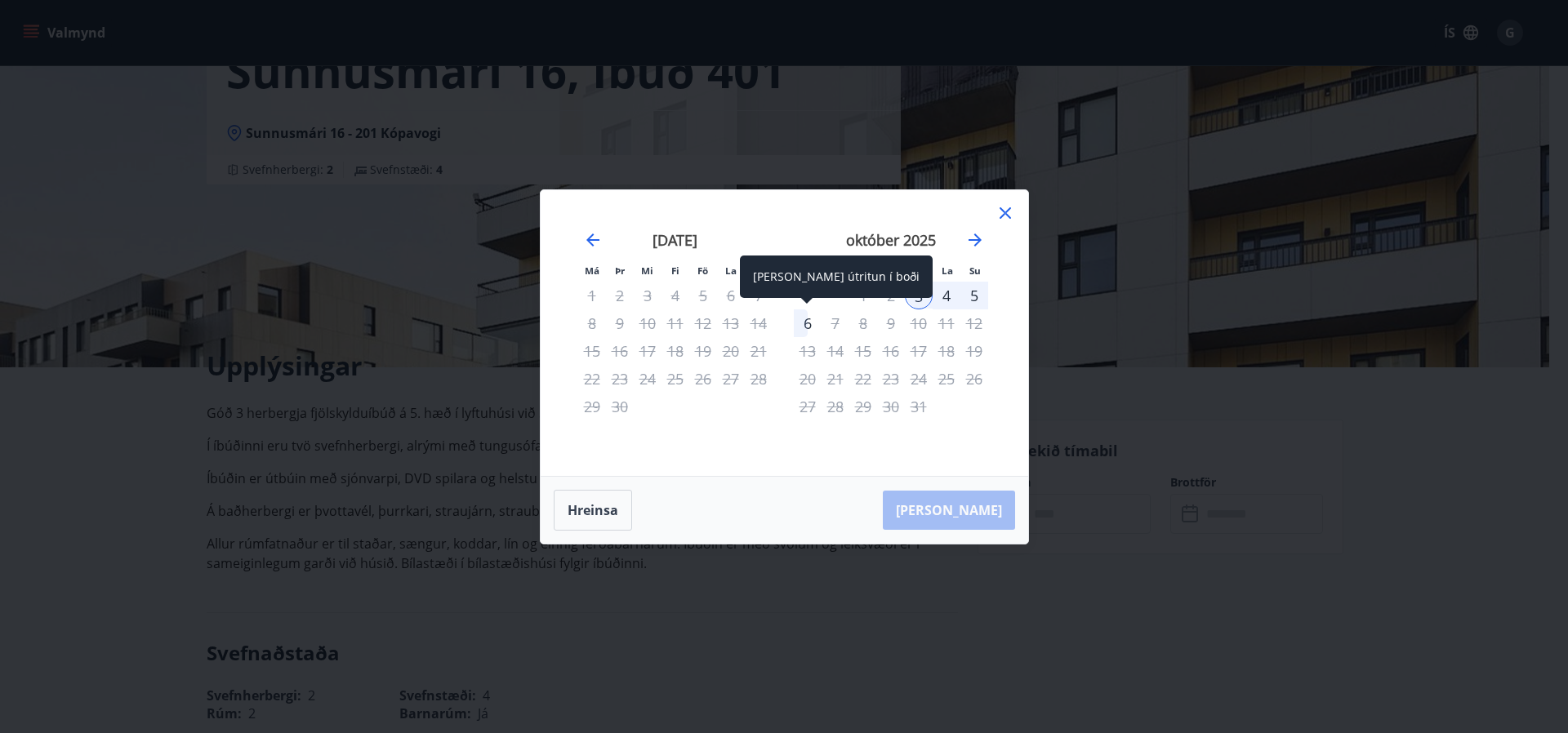
click at [804, 322] on div "6" at bounding box center [807, 323] width 28 height 28
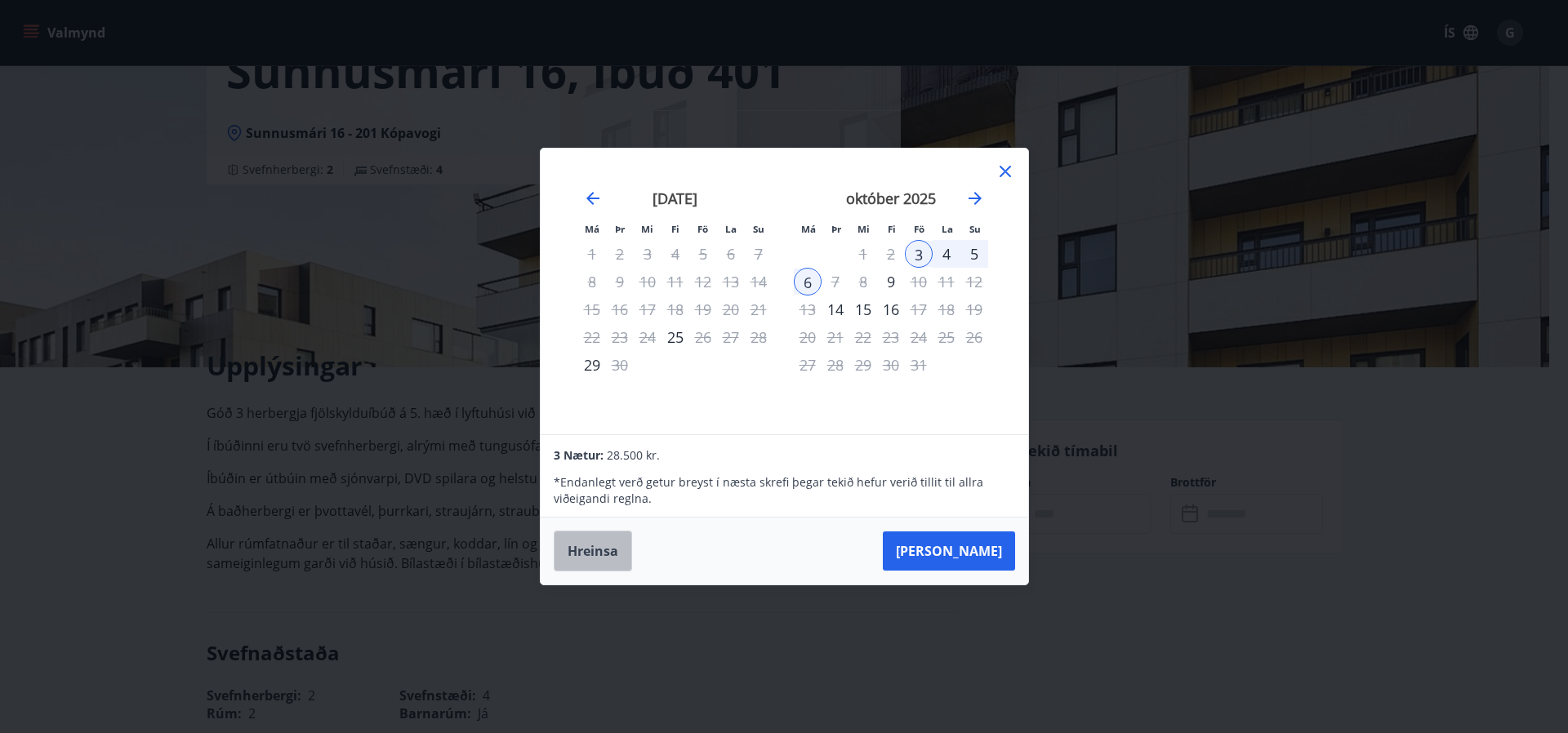
click at [614, 556] on button "Hreinsa" at bounding box center [593, 551] width 79 height 41
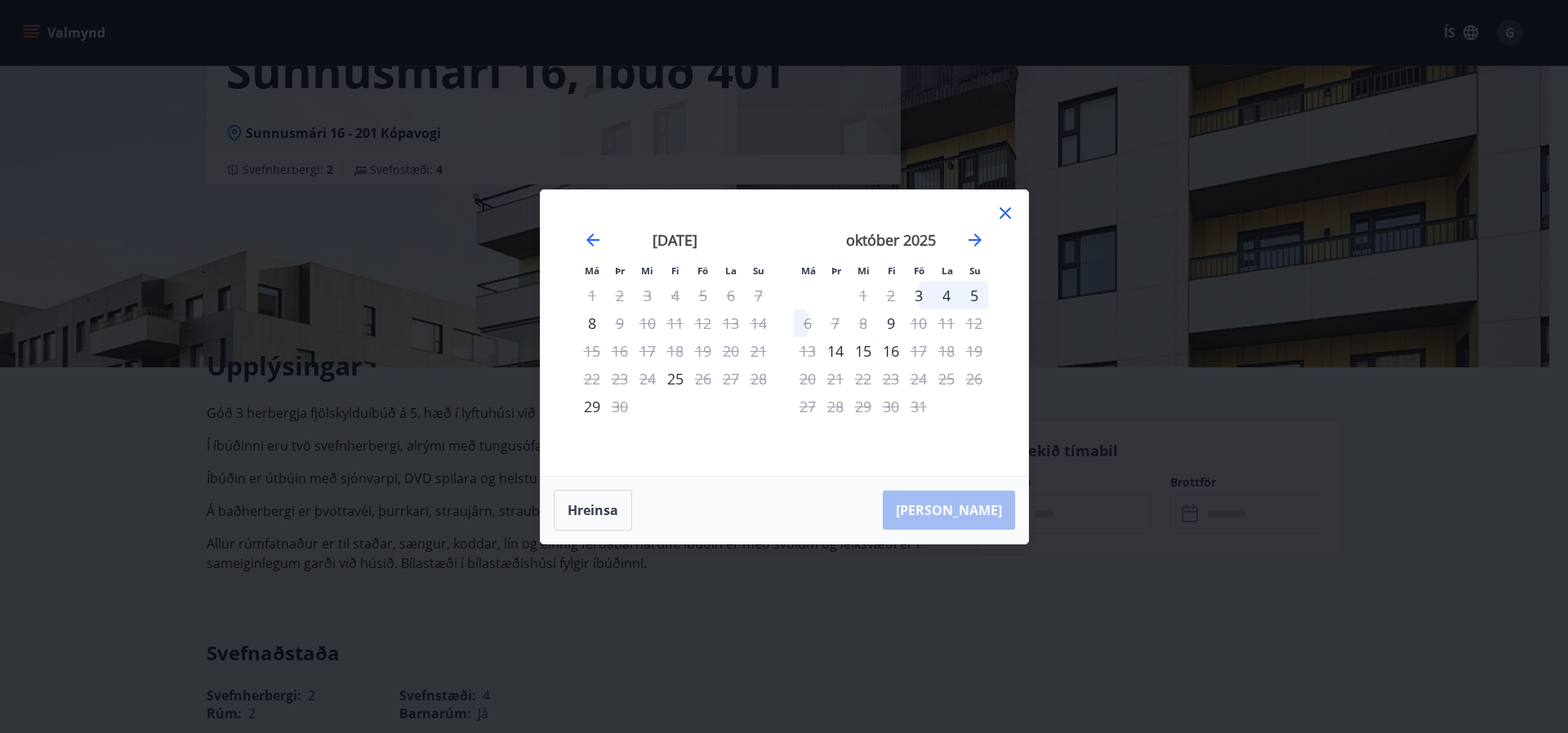
click at [1003, 215] on icon at bounding box center [1005, 212] width 20 height 20
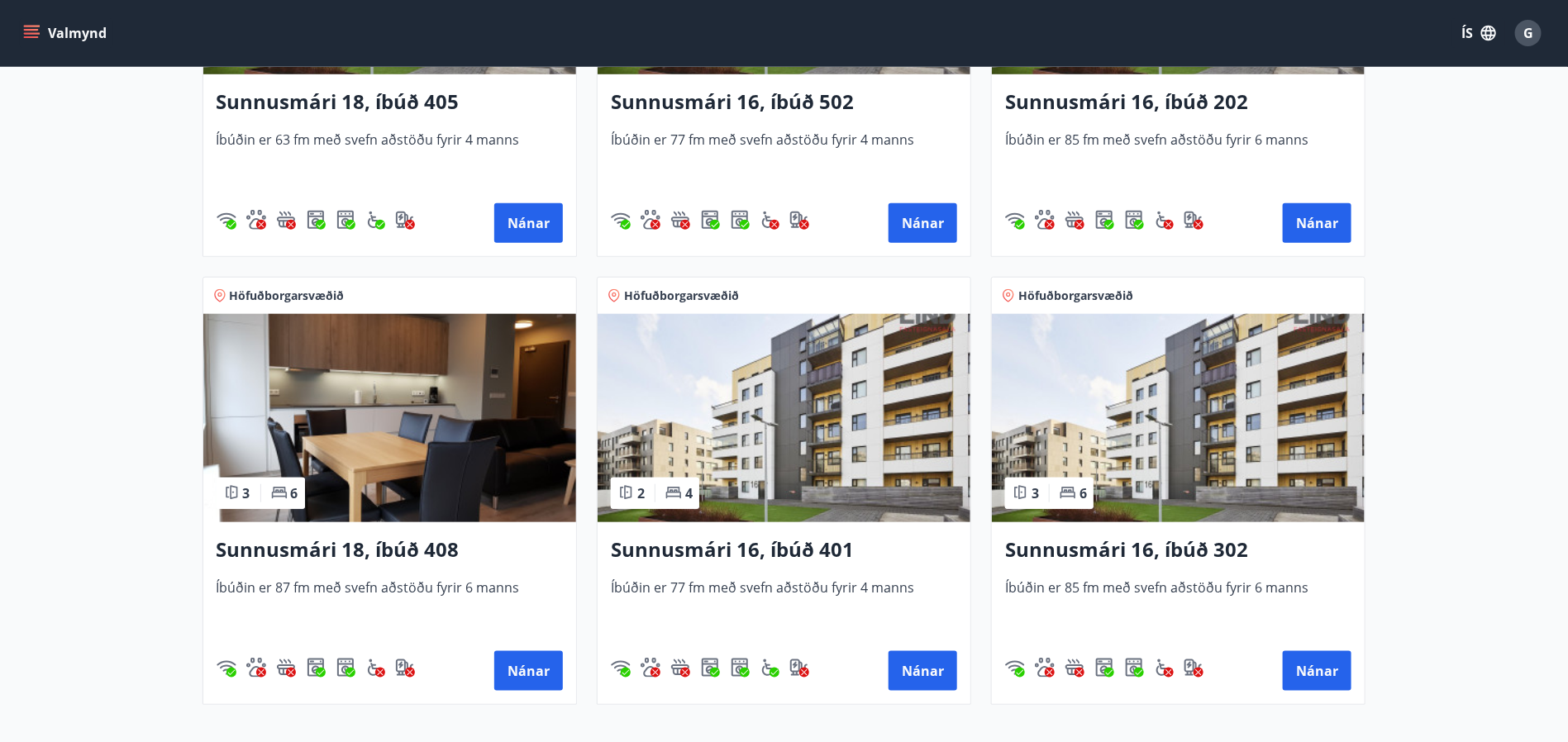
scroll to position [771, 0]
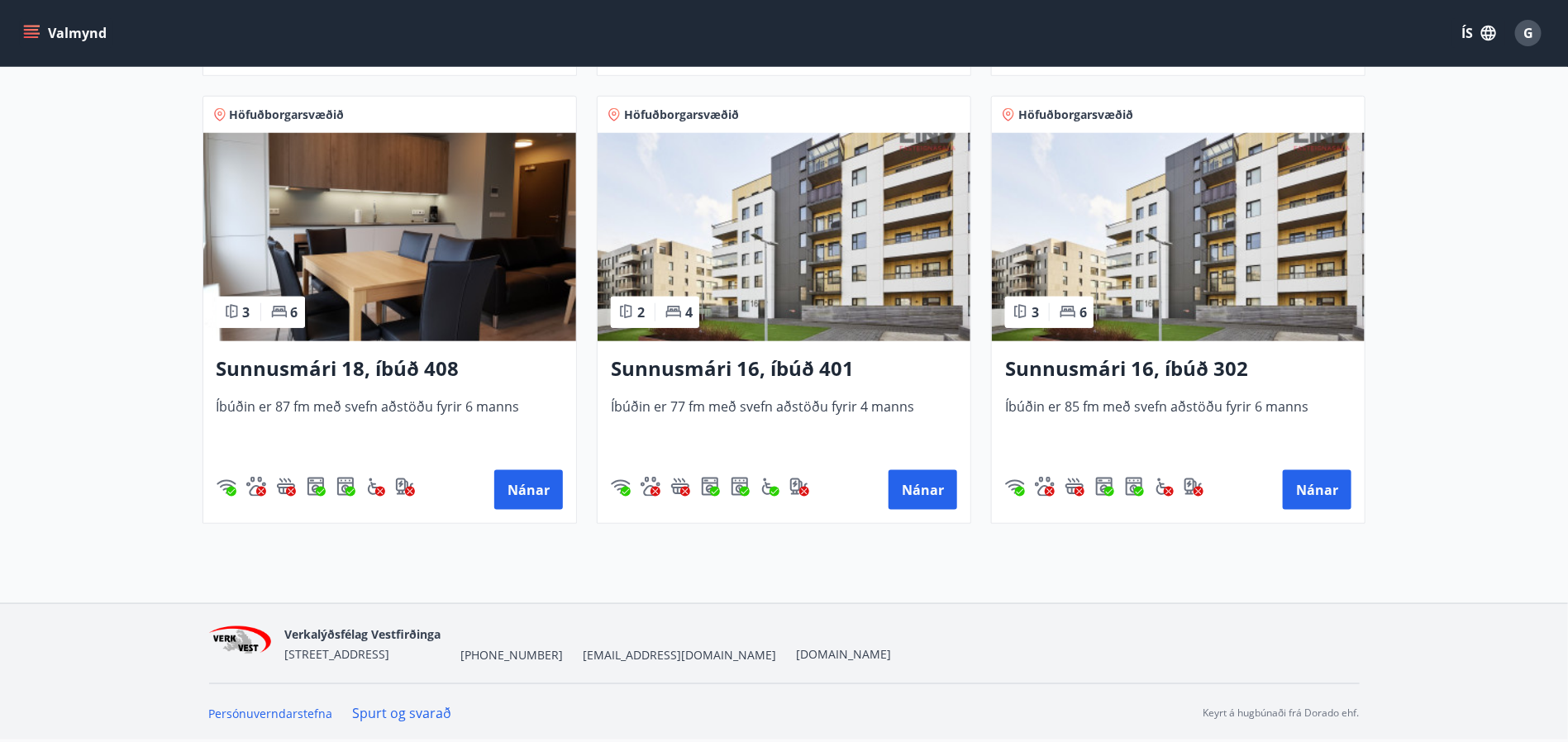
click at [1208, 278] on img at bounding box center [1178, 238] width 373 height 208
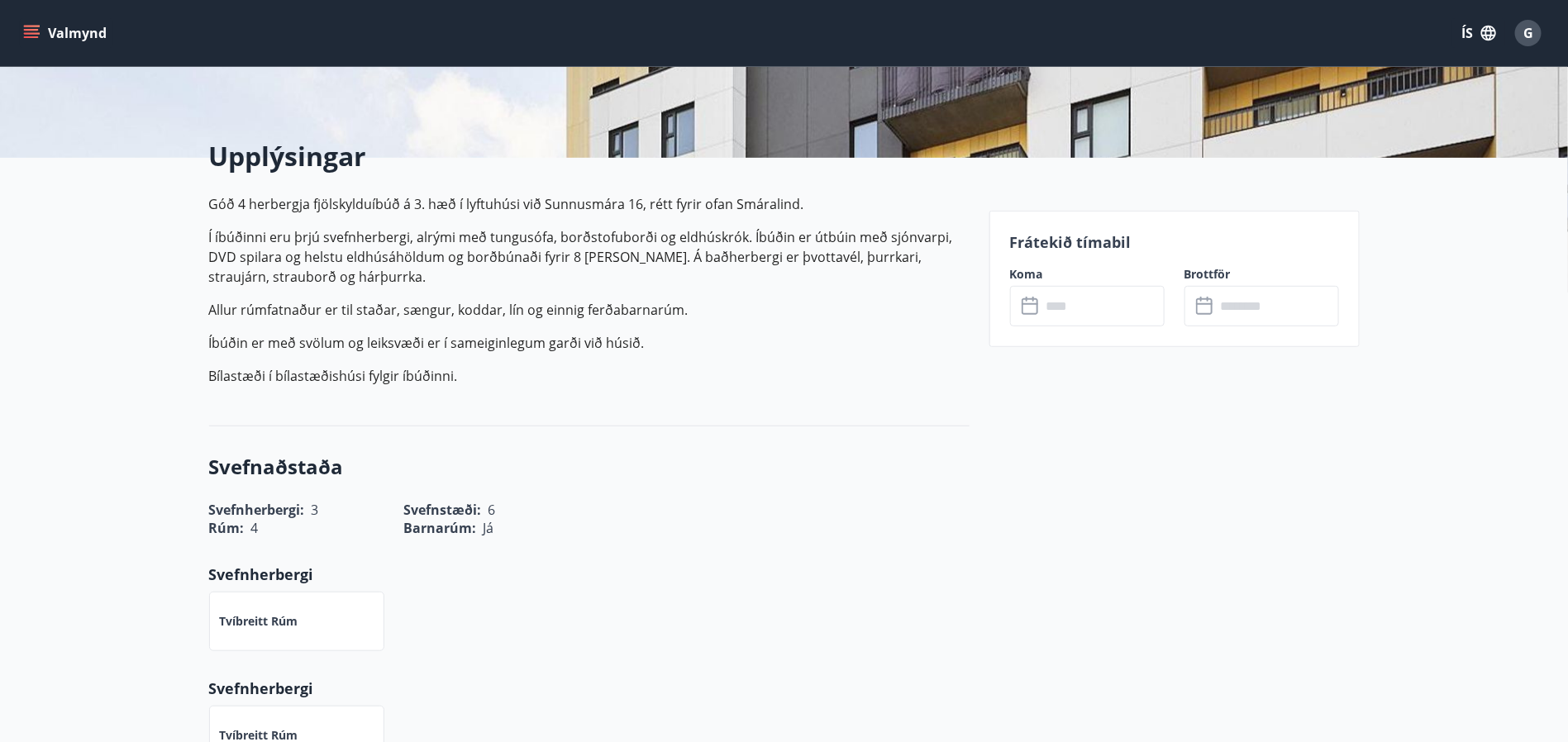
scroll to position [372, 0]
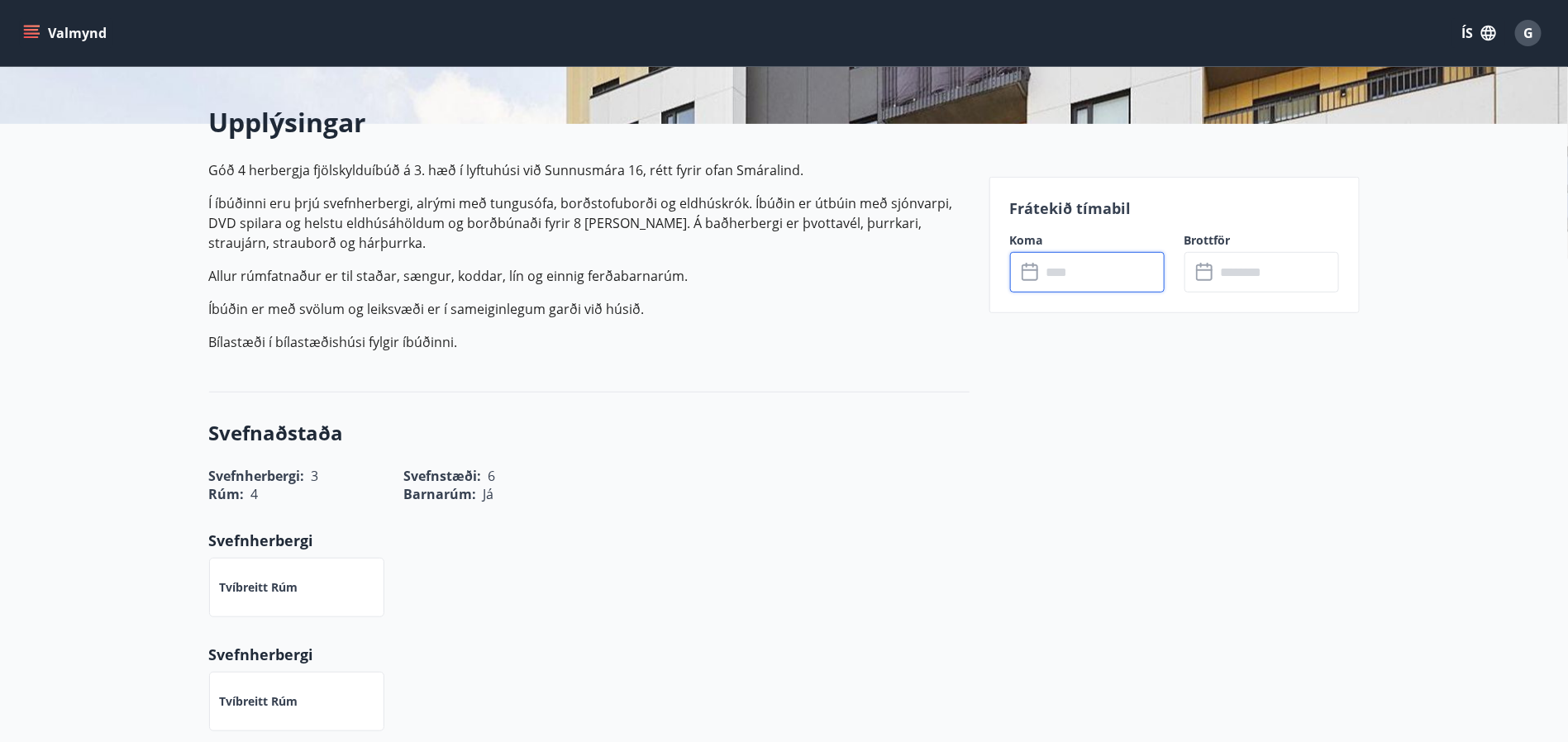
click at [1078, 277] on input "text" at bounding box center [1103, 272] width 123 height 41
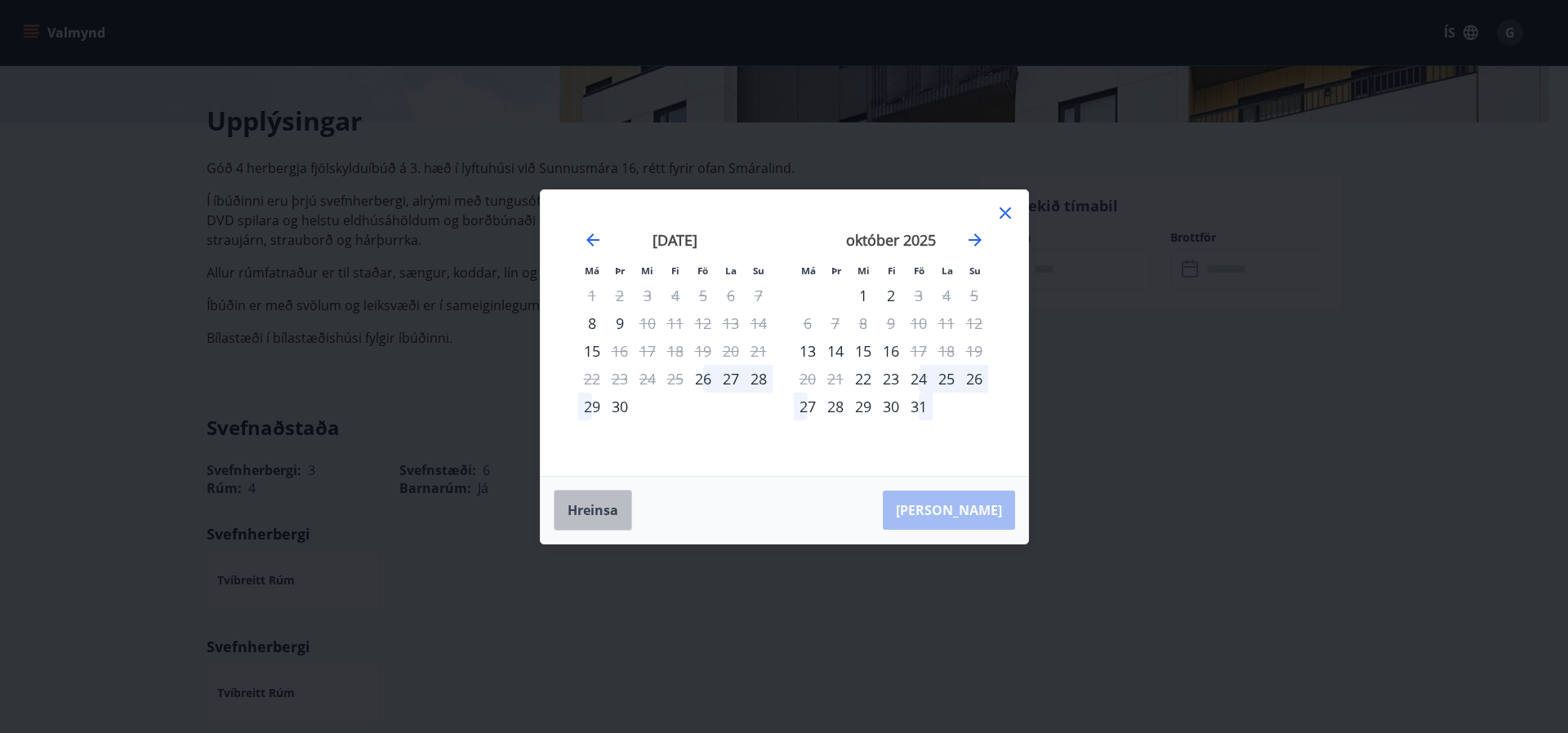
drag, startPoint x: 581, startPoint y: 523, endPoint x: 590, endPoint y: 512, distance: 14.2
click at [590, 512] on button "Hreinsa" at bounding box center [593, 510] width 79 height 41
click at [1010, 208] on icon at bounding box center [1005, 212] width 20 height 20
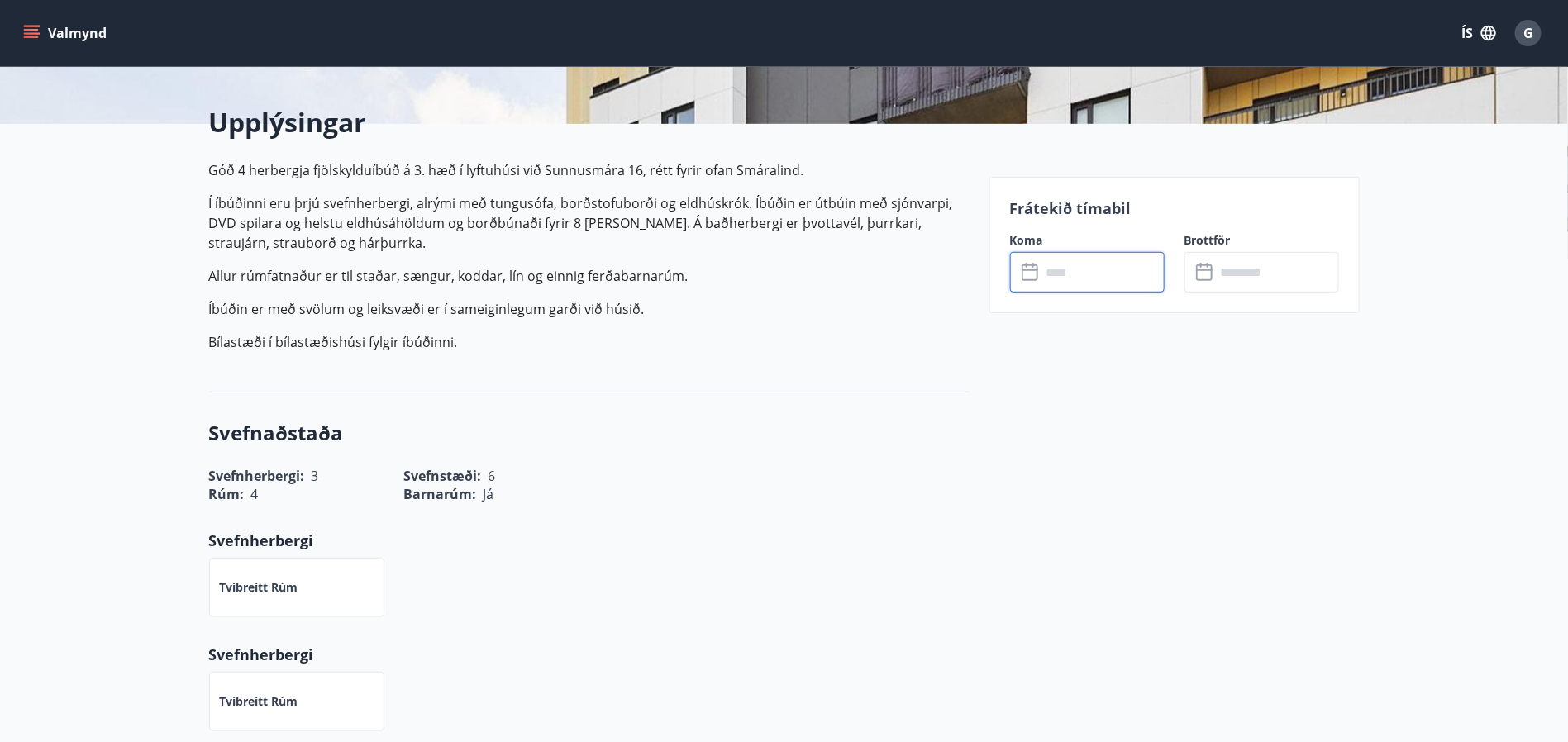
scroll to position [0, 0]
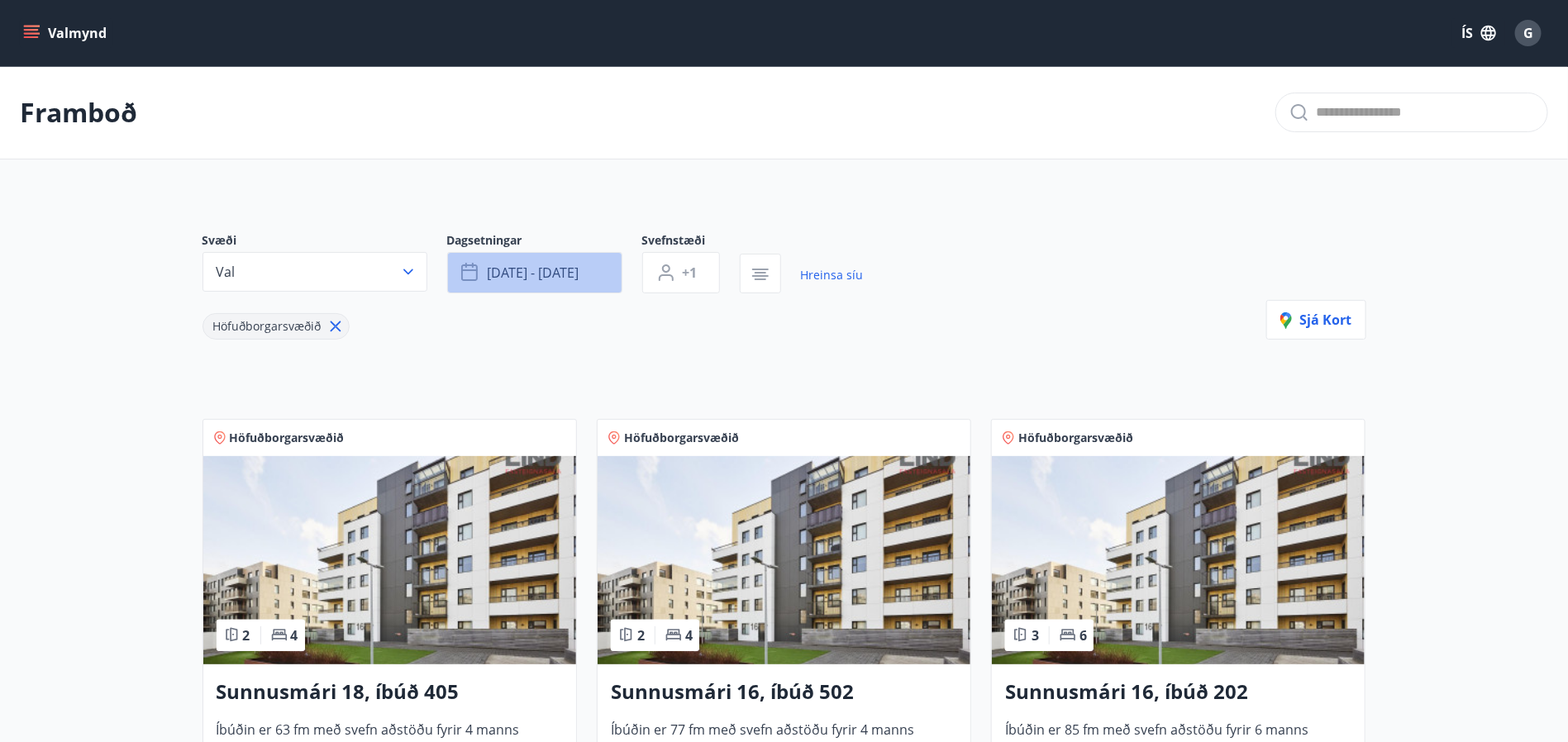
click at [585, 269] on button "okt 02 - okt 07" at bounding box center [534, 273] width 175 height 42
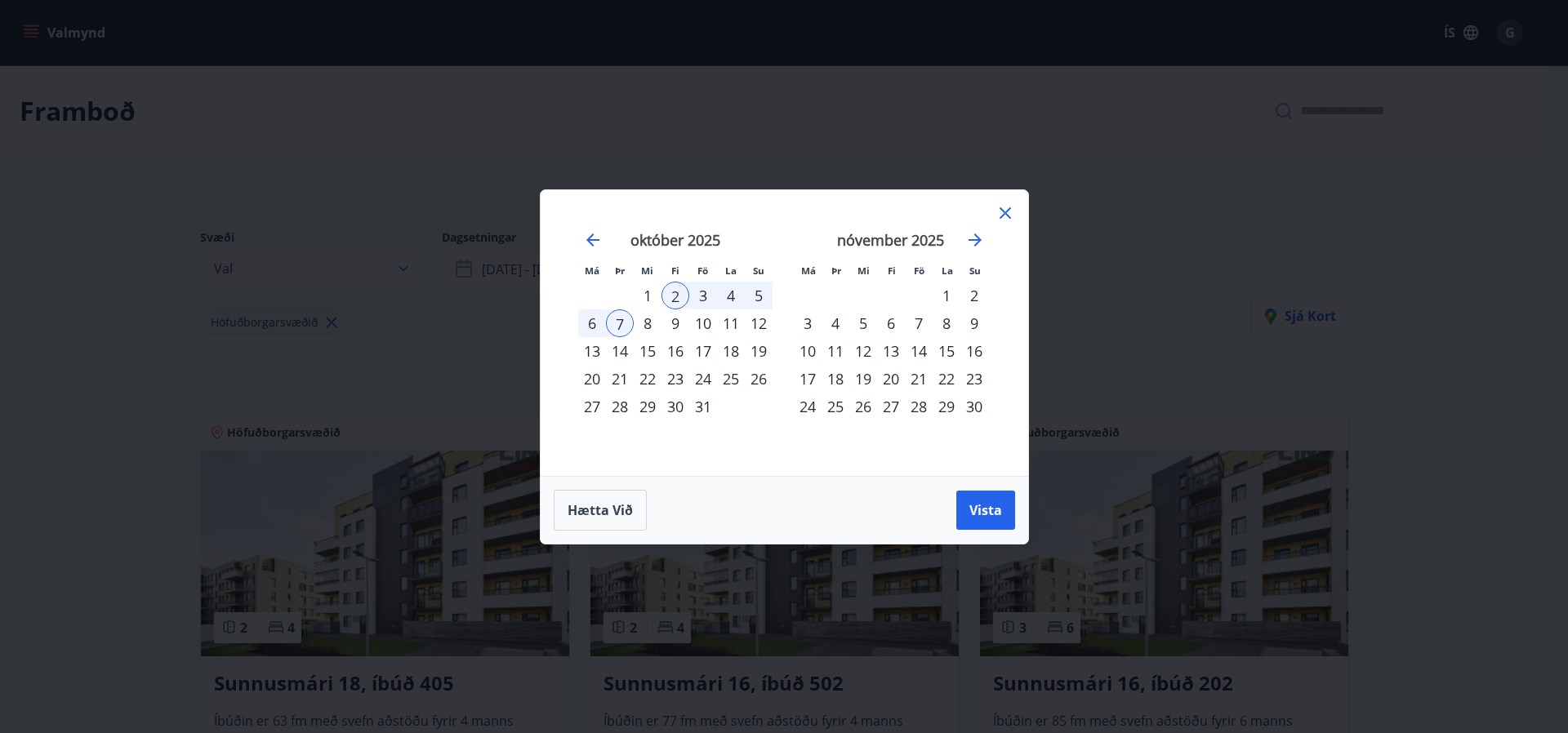
click at [997, 216] on icon at bounding box center [1005, 212] width 20 height 20
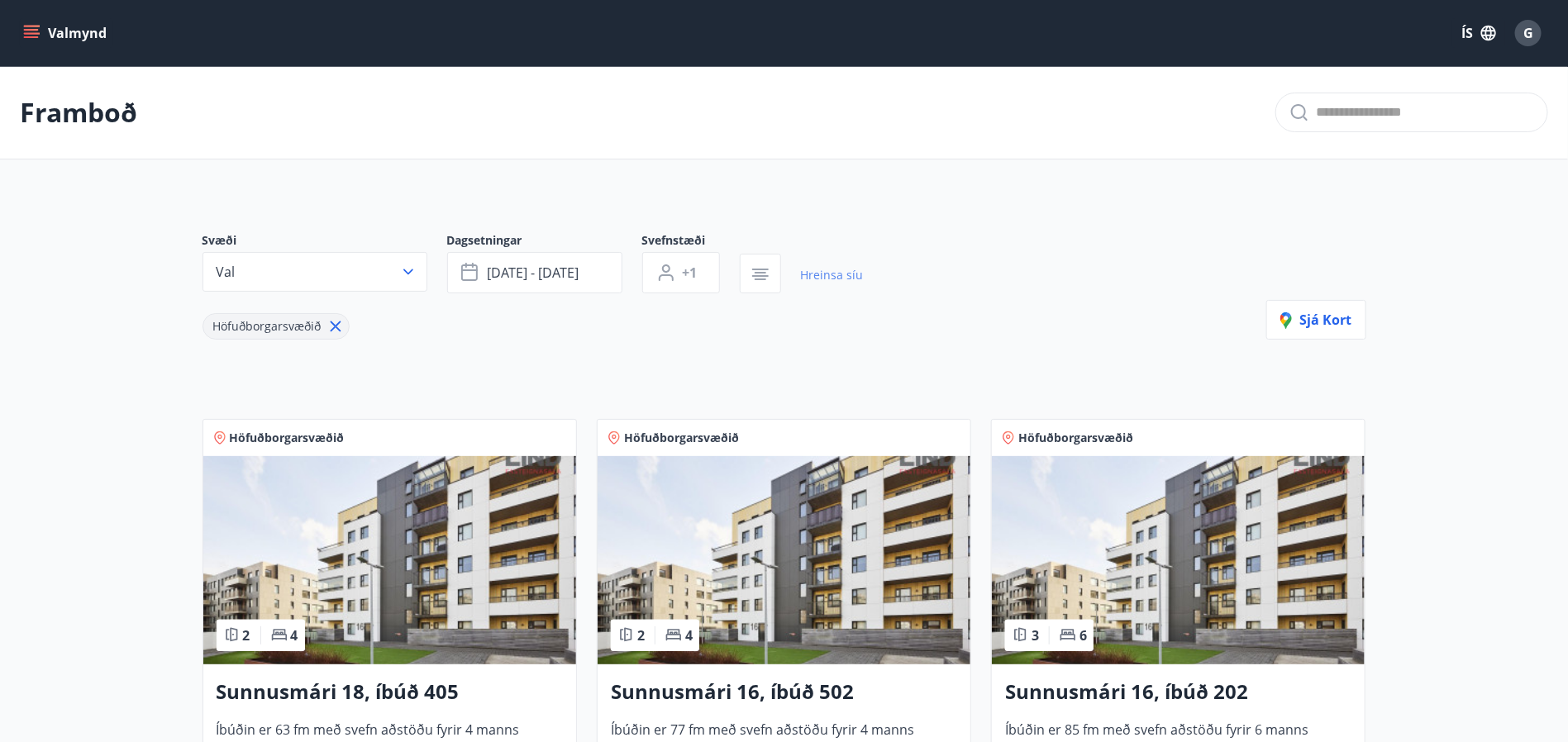
click at [819, 270] on link "Hreinsa síu" at bounding box center [832, 274] width 62 height 36
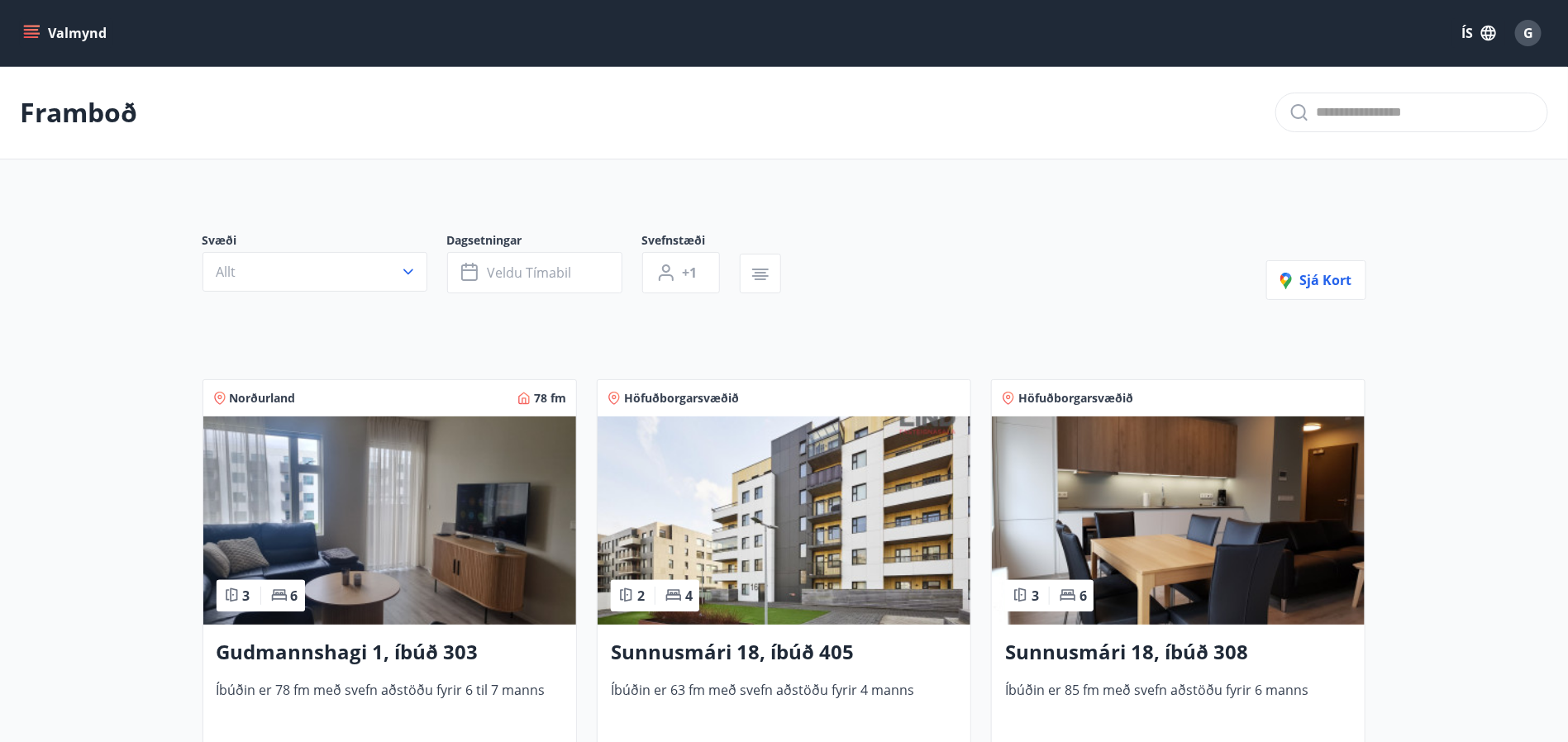
click at [402, 273] on icon "button" at bounding box center [407, 271] width 16 height 16
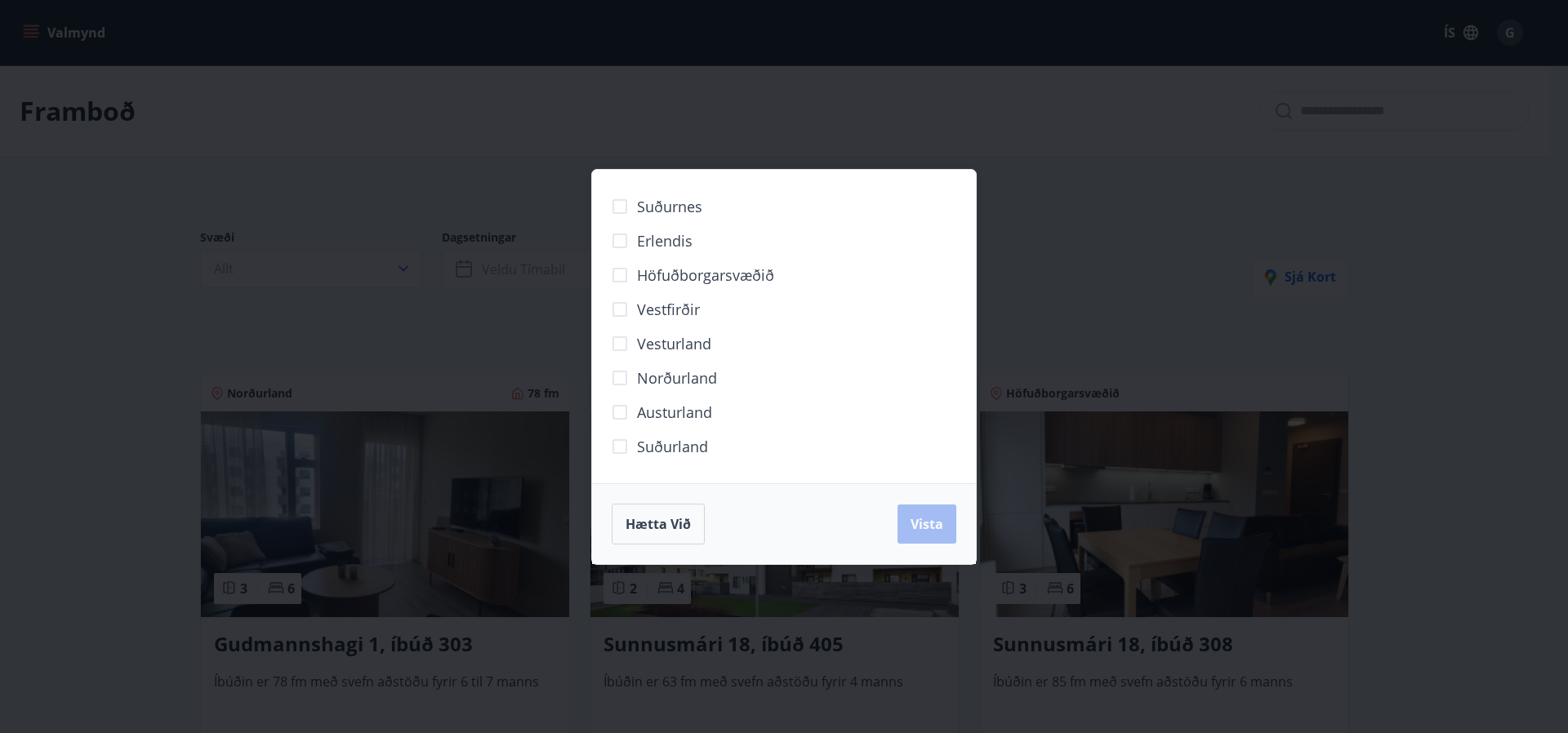
click at [660, 275] on span "Höfuðborgarsvæðið" at bounding box center [705, 275] width 138 height 22
drag, startPoint x: 916, startPoint y: 531, endPoint x: 917, endPoint y: 511, distance: 20.0
click at [916, 530] on span "Vista" at bounding box center [926, 524] width 33 height 18
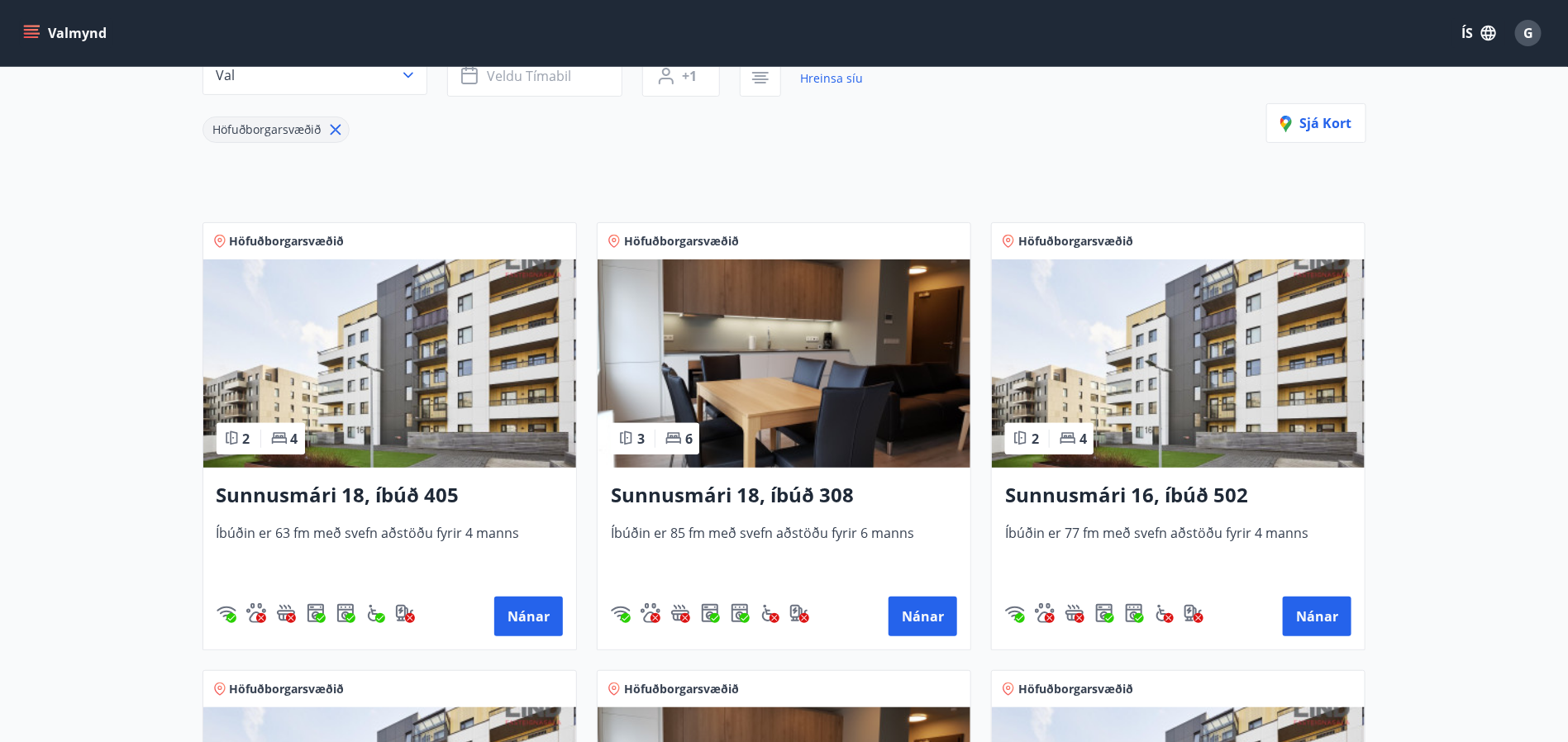
scroll to position [248, 0]
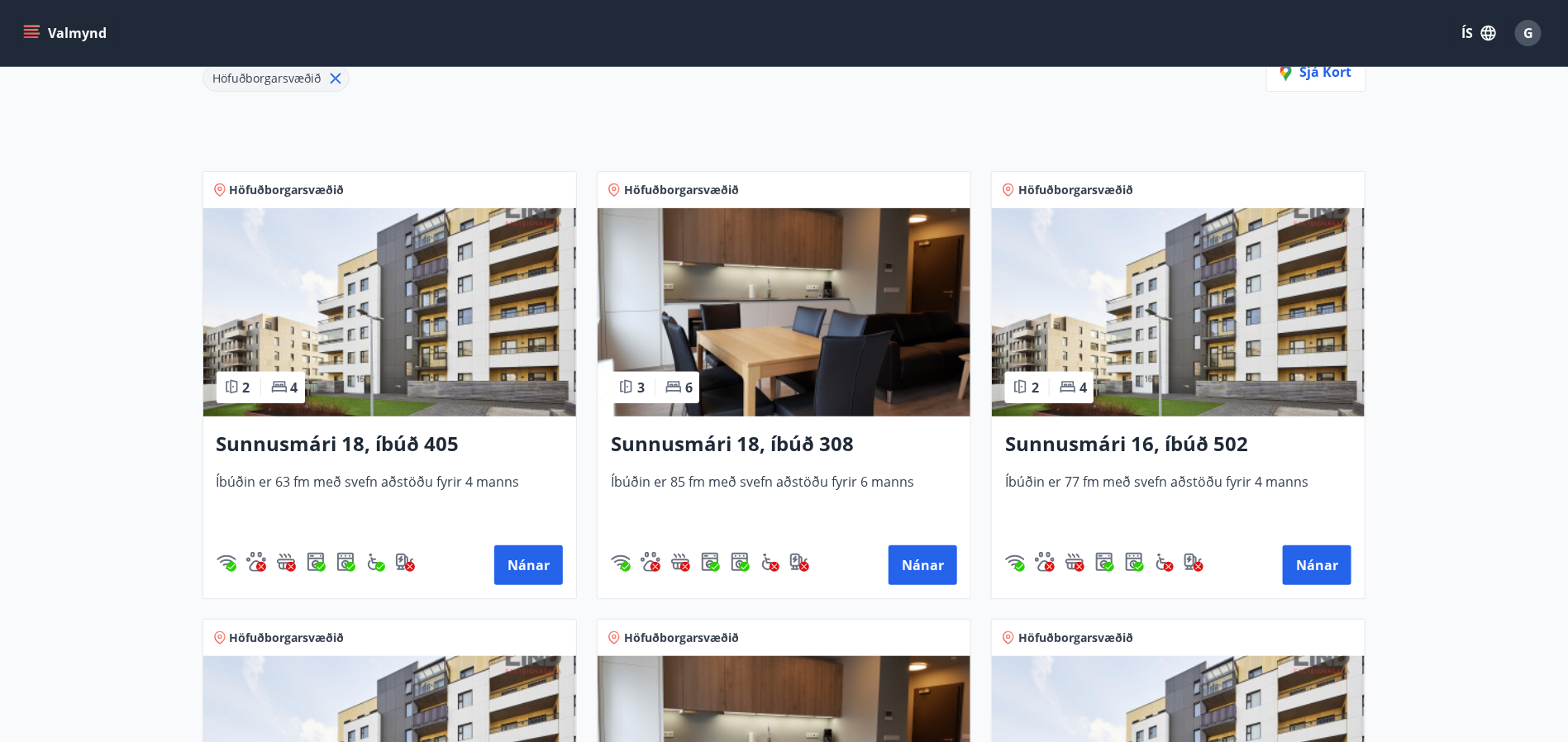
click at [764, 315] on img at bounding box center [784, 312] width 373 height 208
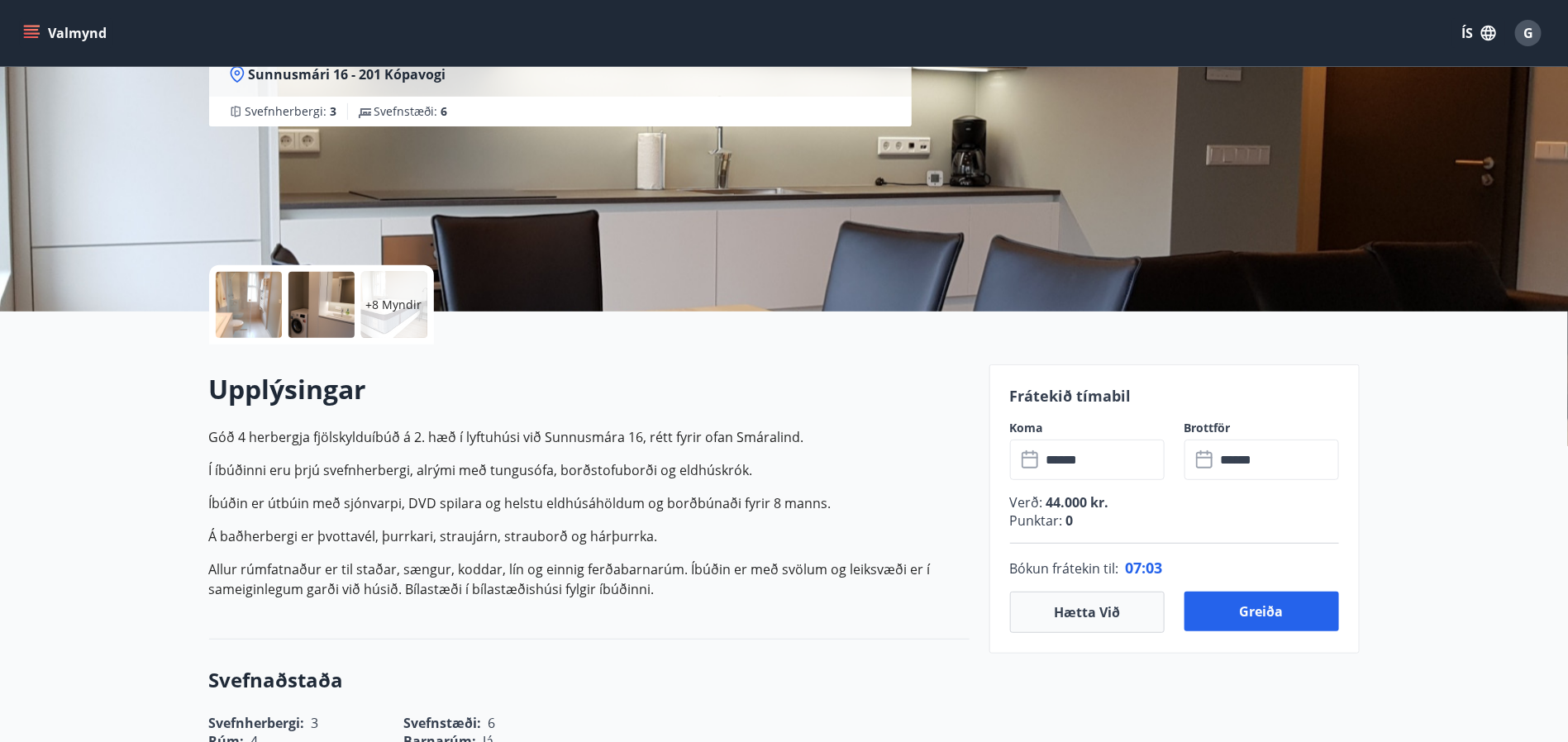
scroll to position [248, 0]
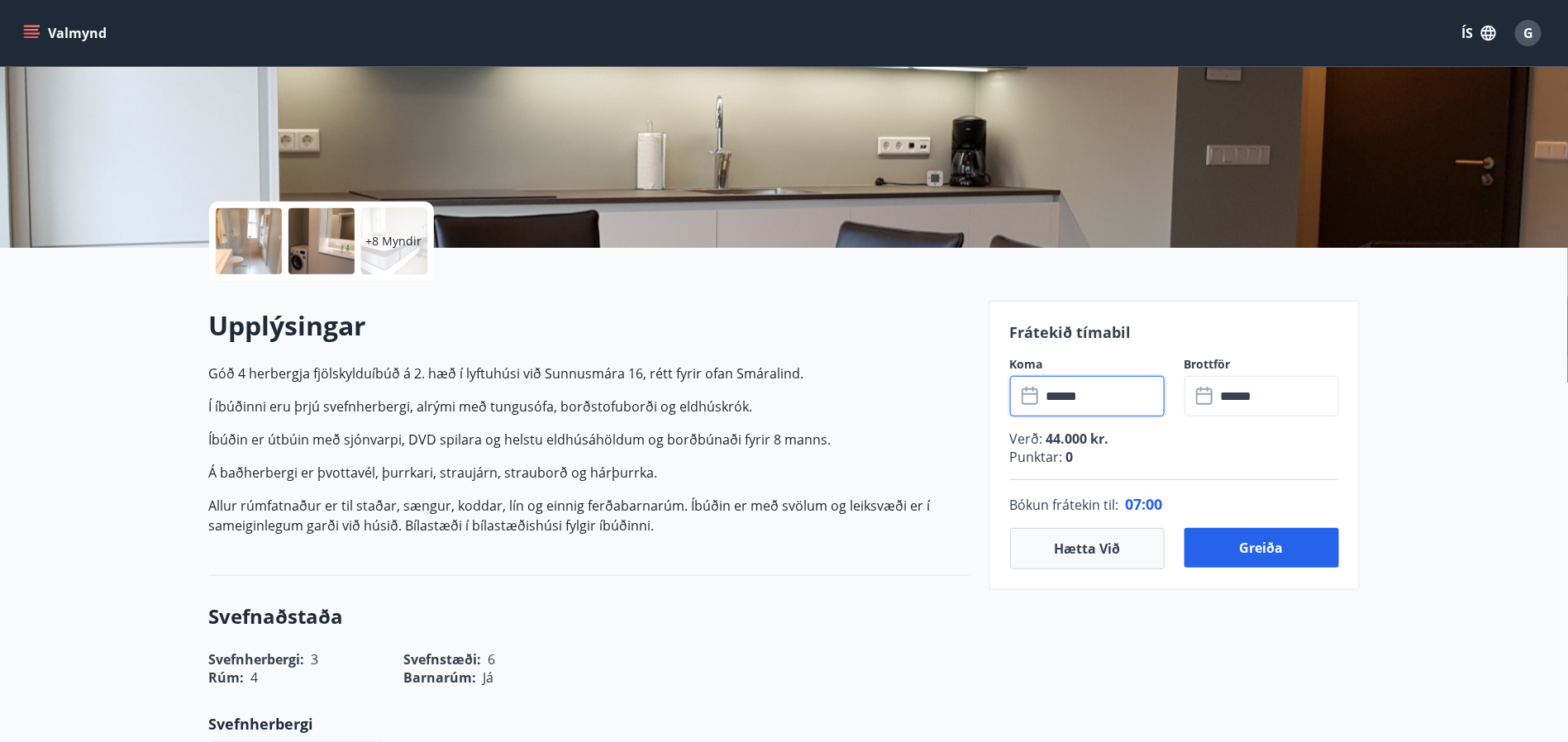
click at [1096, 405] on input "******" at bounding box center [1103, 396] width 123 height 41
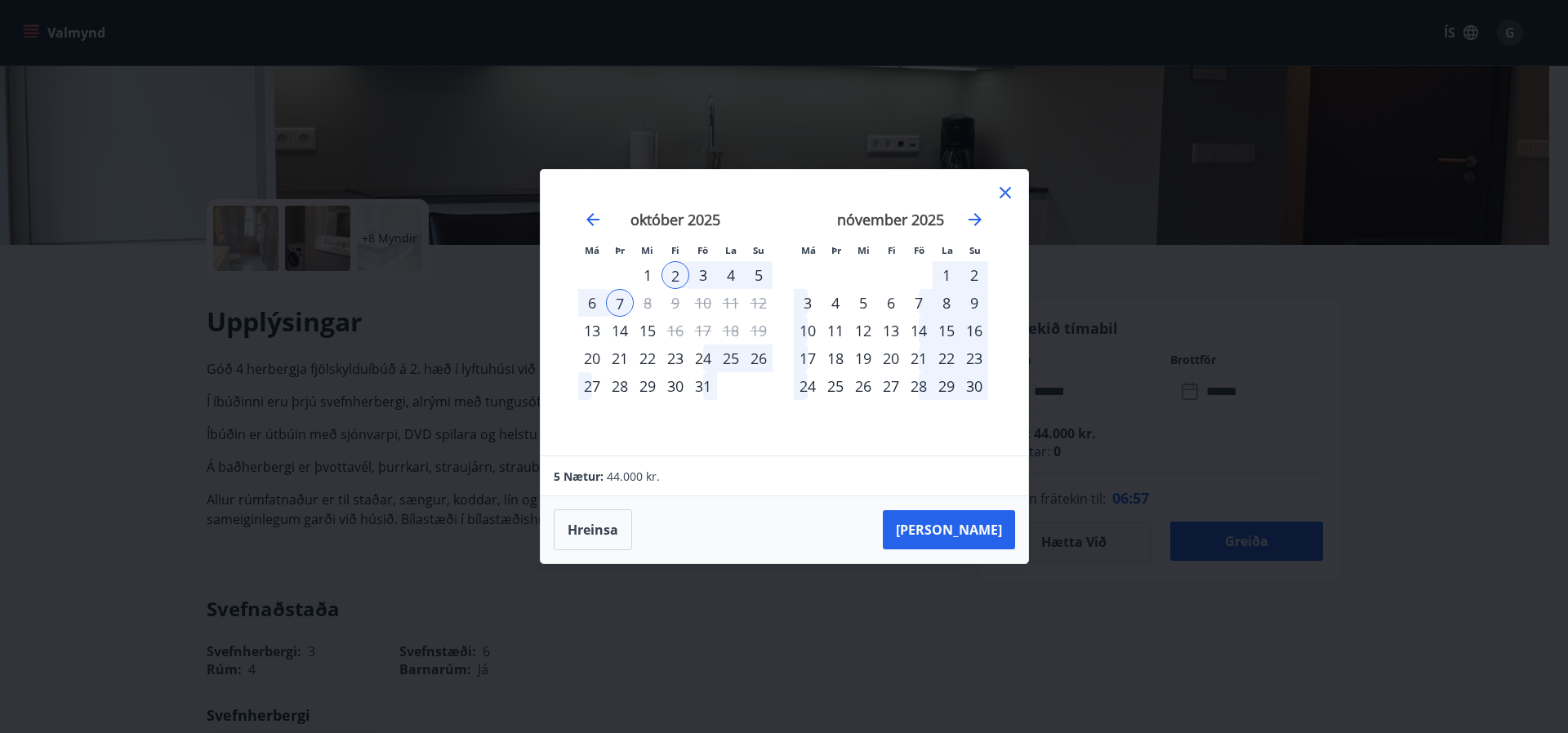
drag, startPoint x: 1005, startPoint y: 194, endPoint x: 1141, endPoint y: 487, distance: 323.0
click at [1005, 192] on icon at bounding box center [1005, 193] width 20 height 20
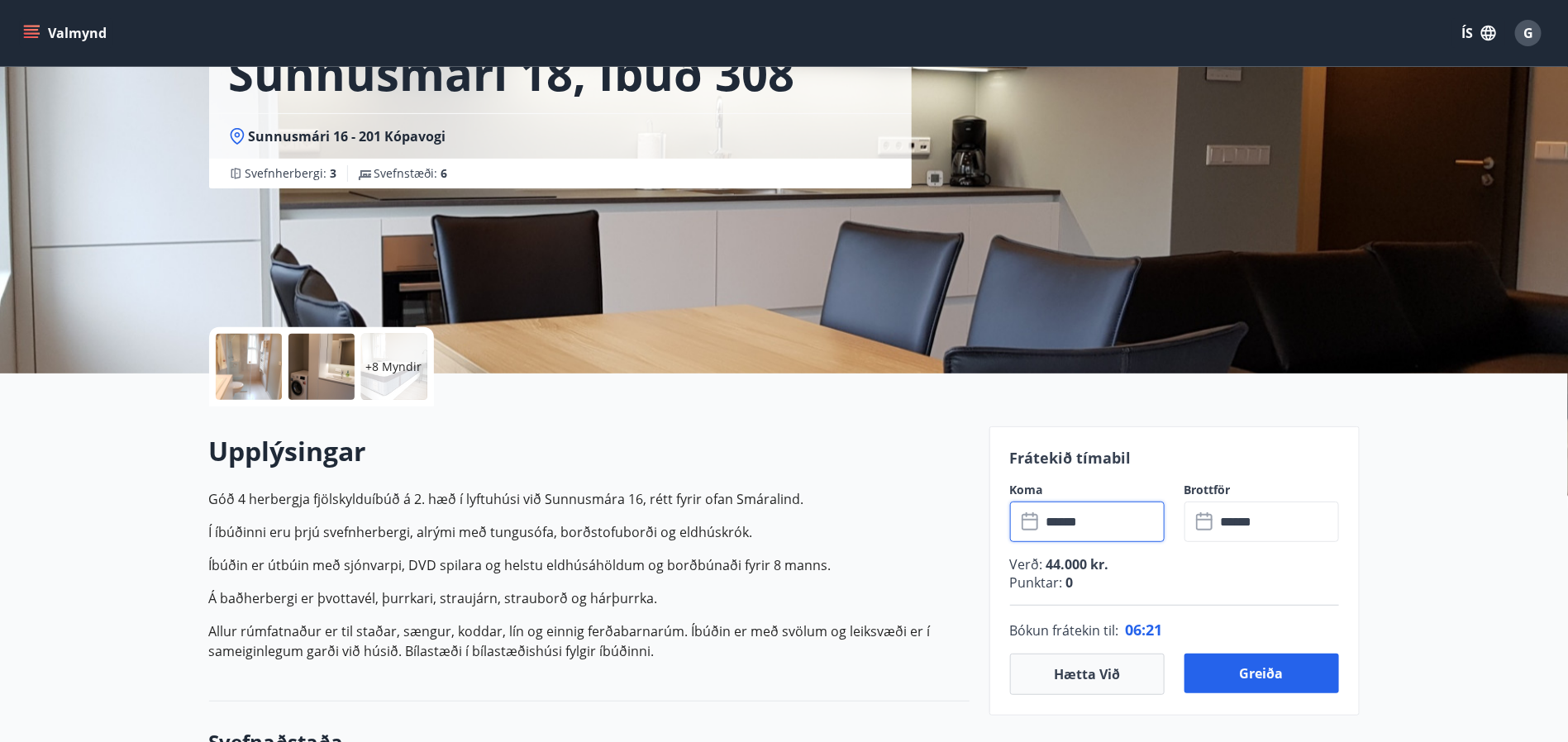
scroll to position [0, 0]
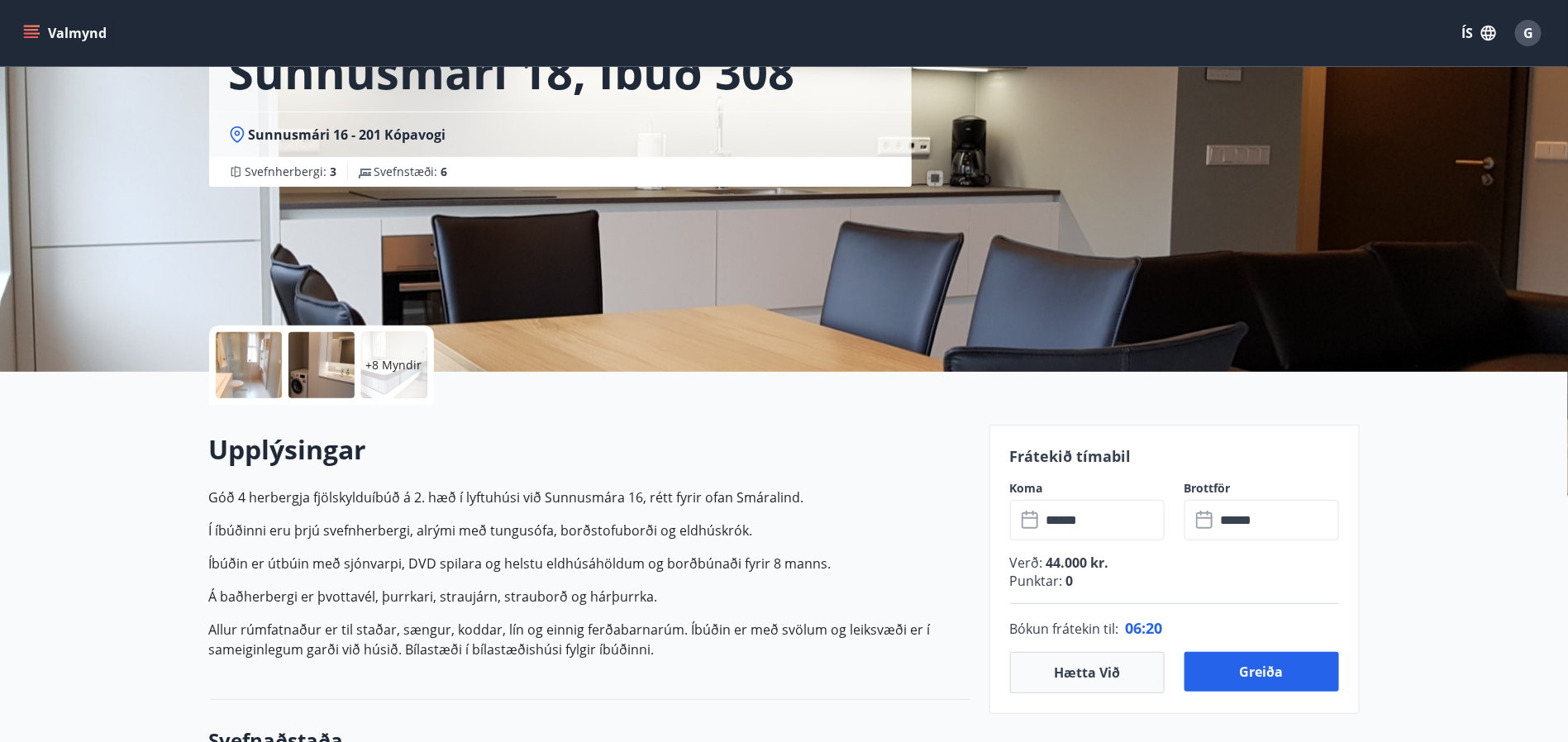
click at [1114, 640] on div "Bókun frátekin til : 06 : 20" at bounding box center [1174, 627] width 329 height 48
drag, startPoint x: 1109, startPoint y: 478, endPoint x: 1101, endPoint y: 488, distance: 12.8
click at [1106, 482] on div "Frátekið tímabil Koma ​ ****** ​ Brottför ​ ****** ​ Verð : 44.000 kr. Punktar …" at bounding box center [1174, 570] width 370 height 290
click at [1107, 516] on input "******" at bounding box center [1103, 520] width 123 height 41
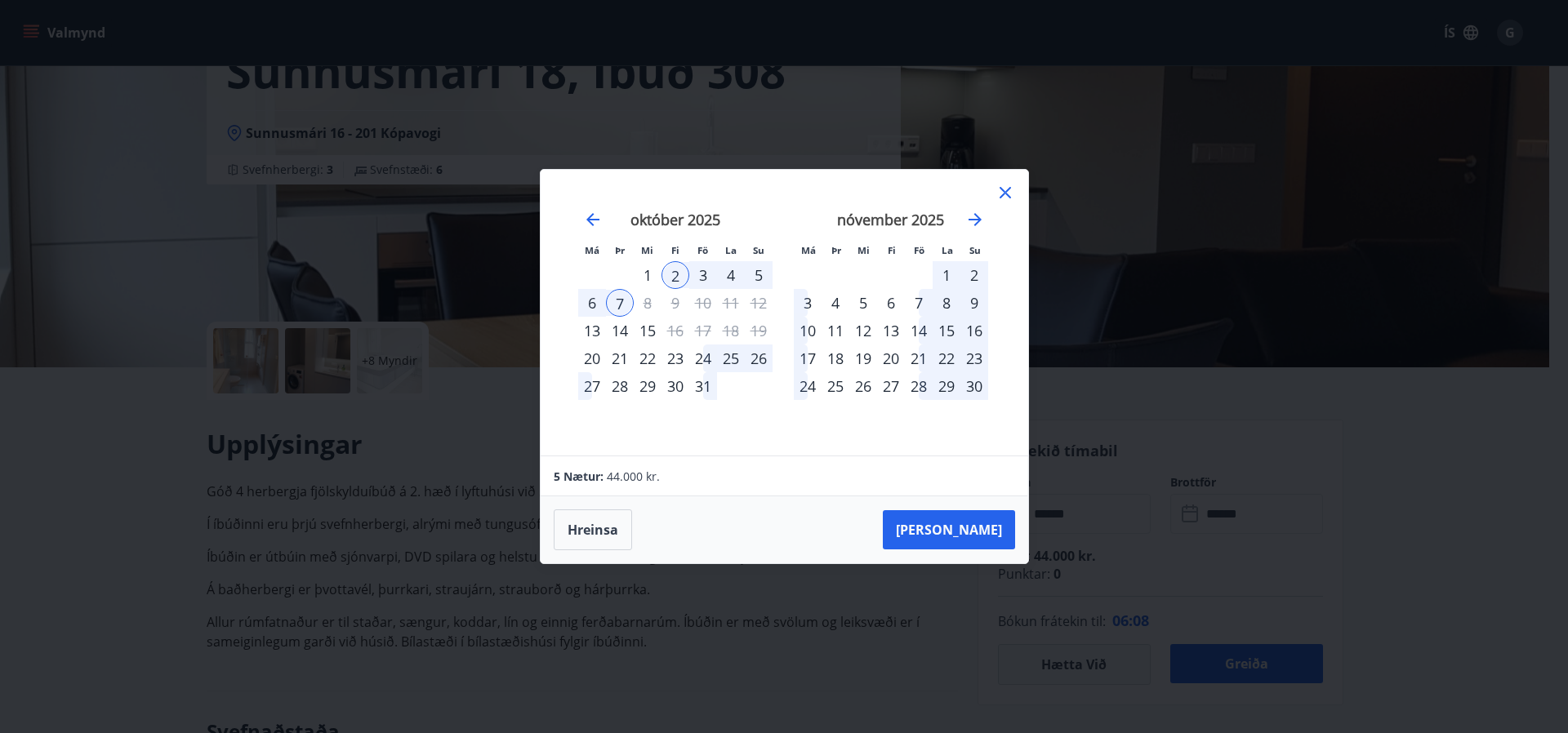
click at [676, 270] on div "2" at bounding box center [675, 275] width 28 height 28
click at [620, 301] on div "7" at bounding box center [620, 303] width 28 height 28
click at [588, 524] on button "Hreinsa" at bounding box center [593, 530] width 79 height 41
click at [594, 526] on button "Hreinsa" at bounding box center [593, 530] width 79 height 41
drag, startPoint x: 599, startPoint y: 532, endPoint x: 728, endPoint y: 424, distance: 168.2
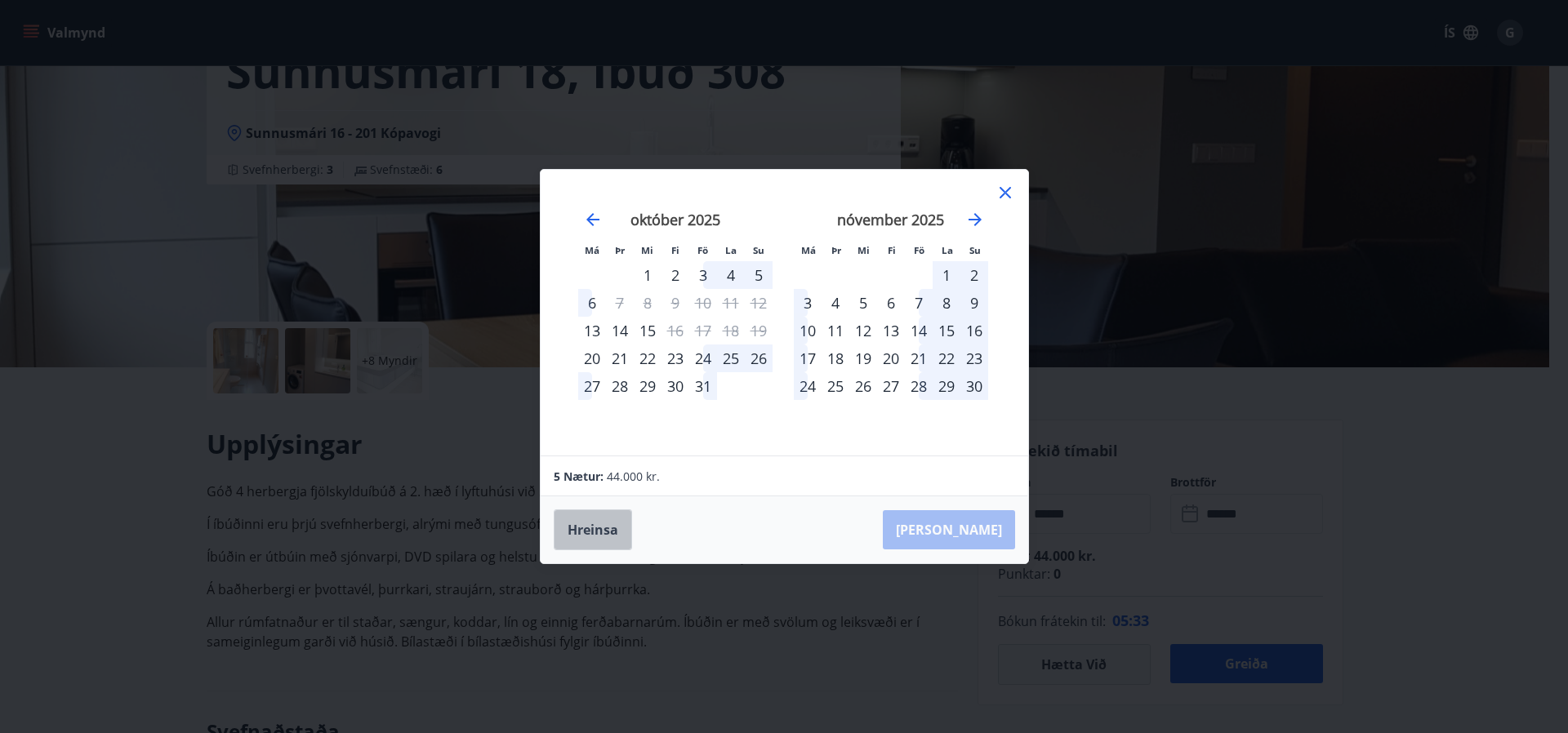
click at [608, 515] on button "Hreinsa" at bounding box center [593, 530] width 79 height 41
click at [998, 190] on icon at bounding box center [1005, 193] width 20 height 20
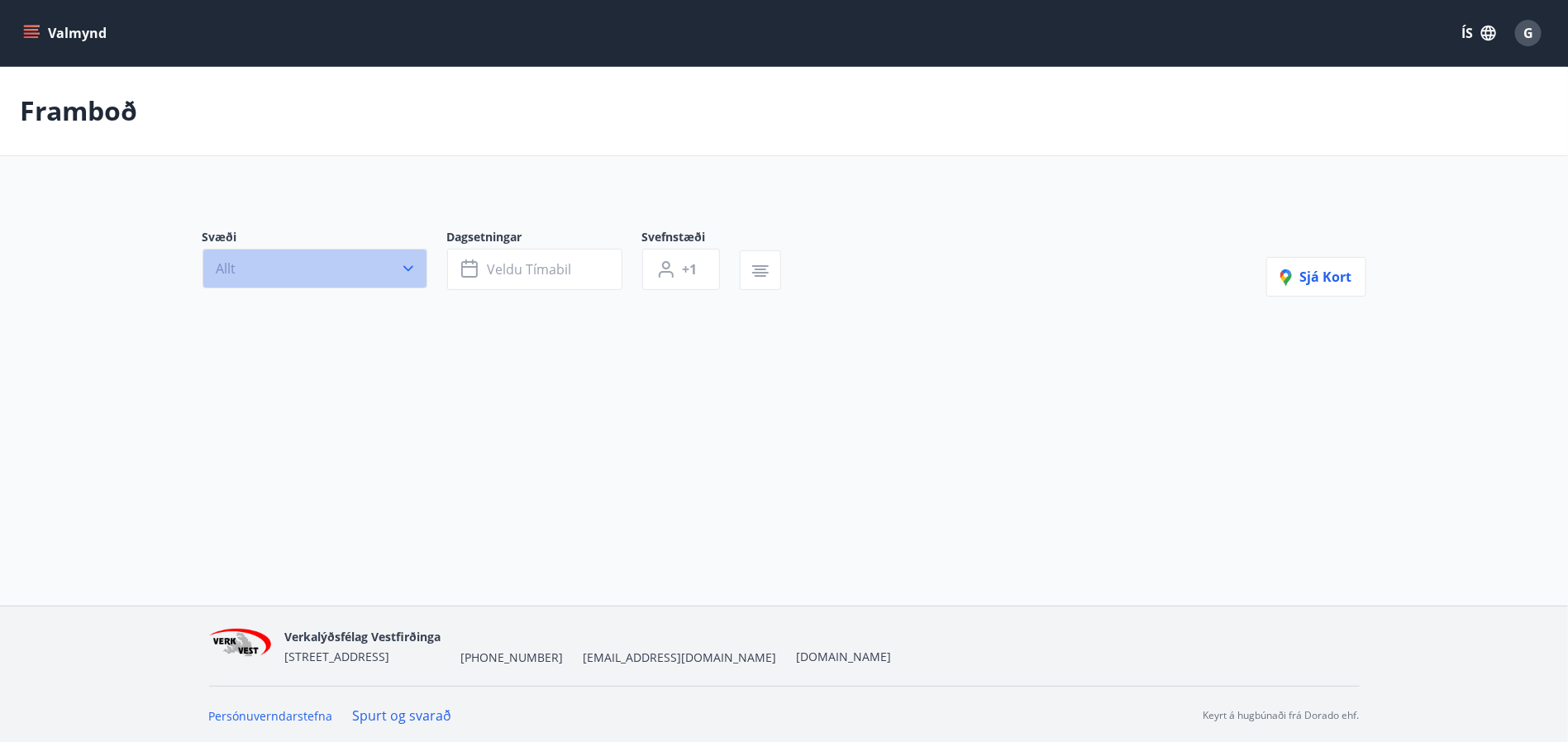
click at [400, 273] on icon "button" at bounding box center [407, 268] width 16 height 16
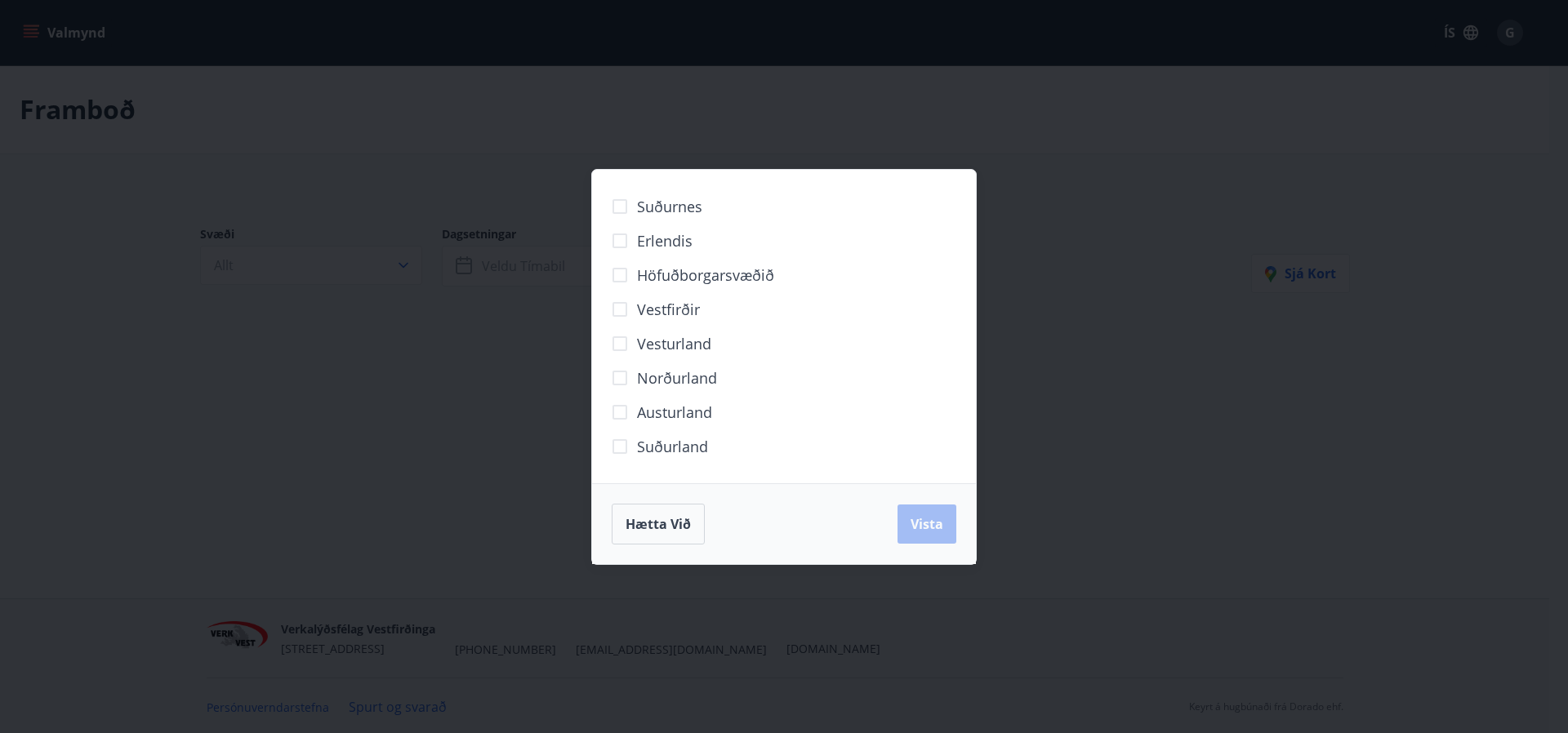
click at [646, 270] on span "Höfuðborgarsvæðið" at bounding box center [705, 275] width 138 height 22
click at [939, 527] on span "Vista" at bounding box center [926, 524] width 33 height 18
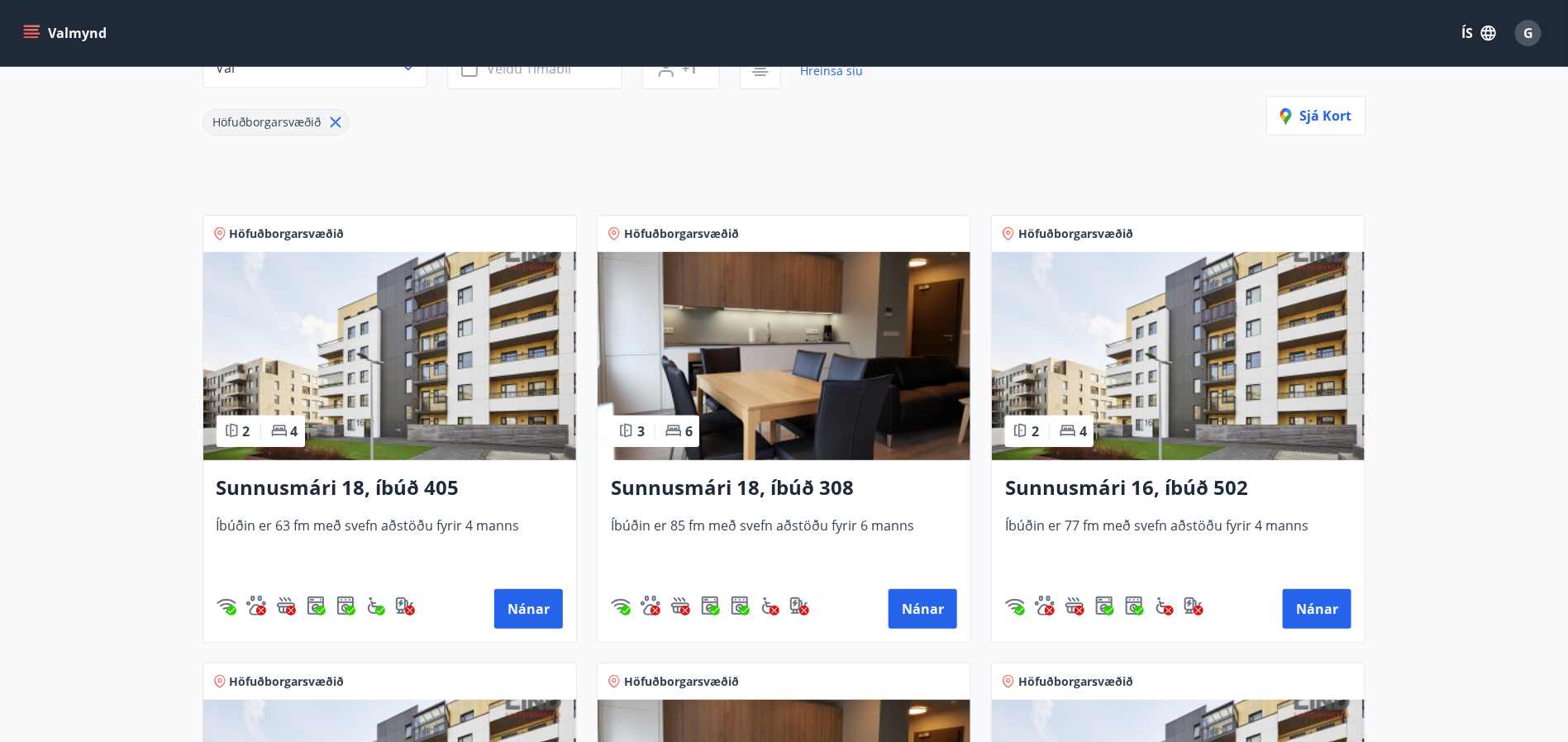
scroll to position [248, 0]
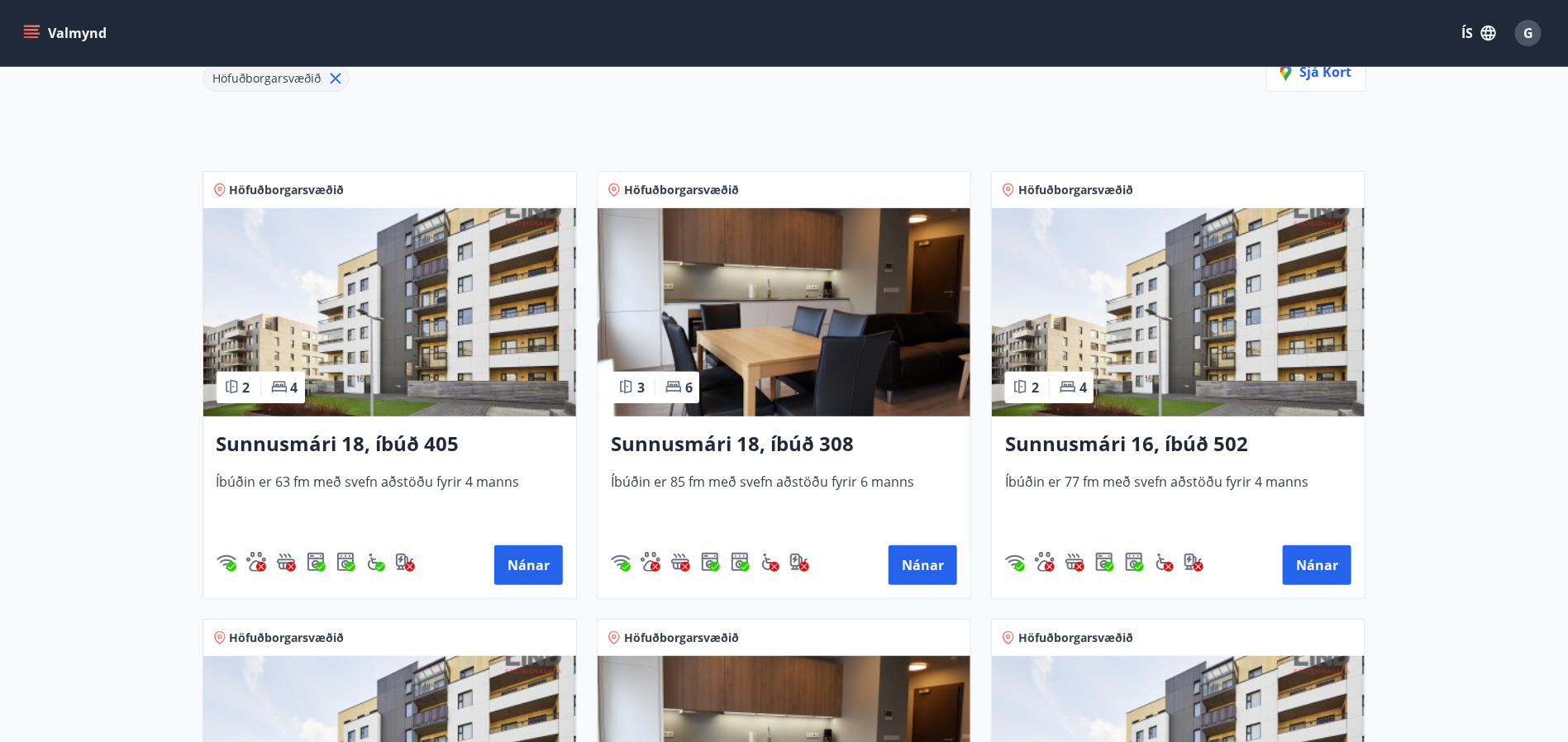
click at [793, 300] on img at bounding box center [784, 312] width 373 height 208
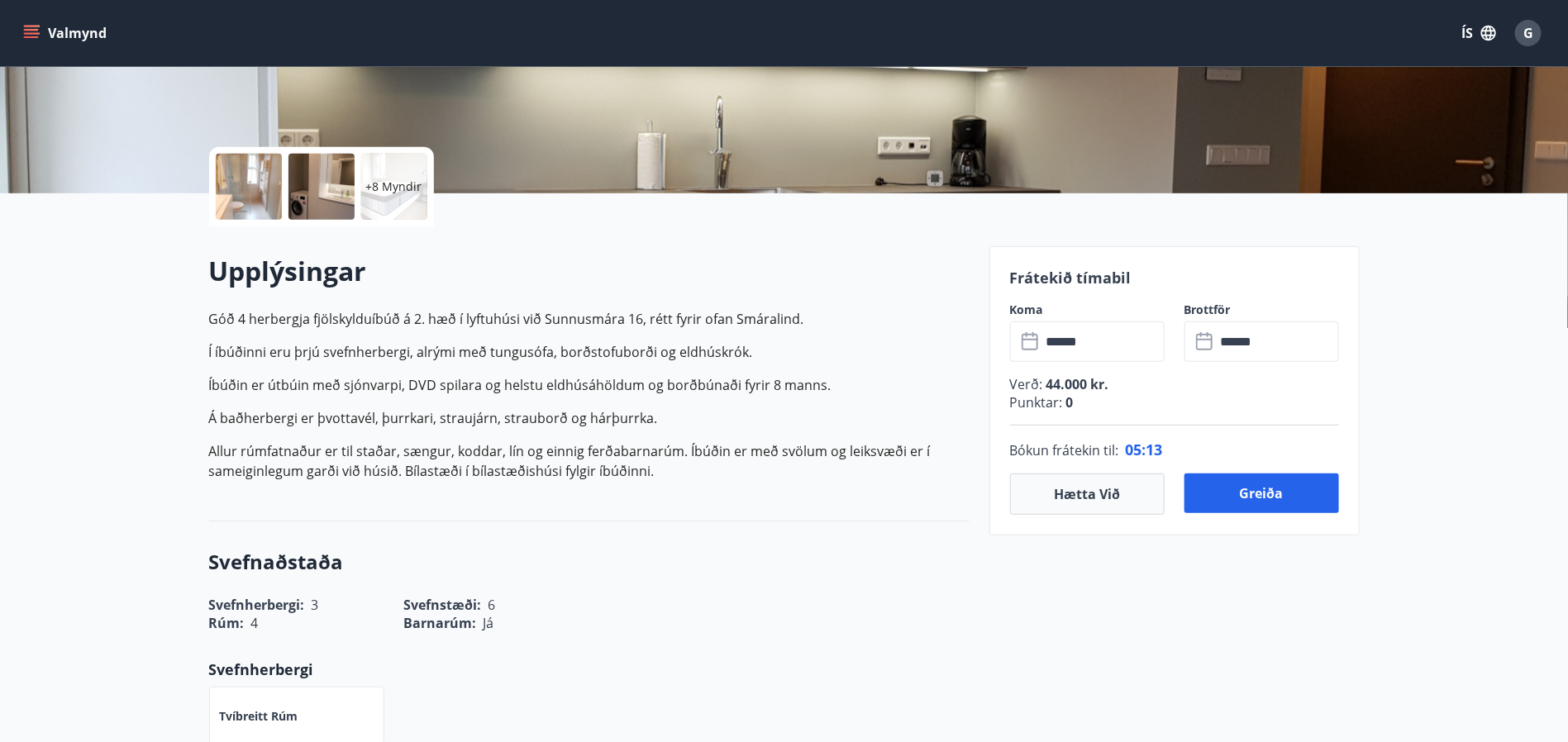
scroll to position [124, 0]
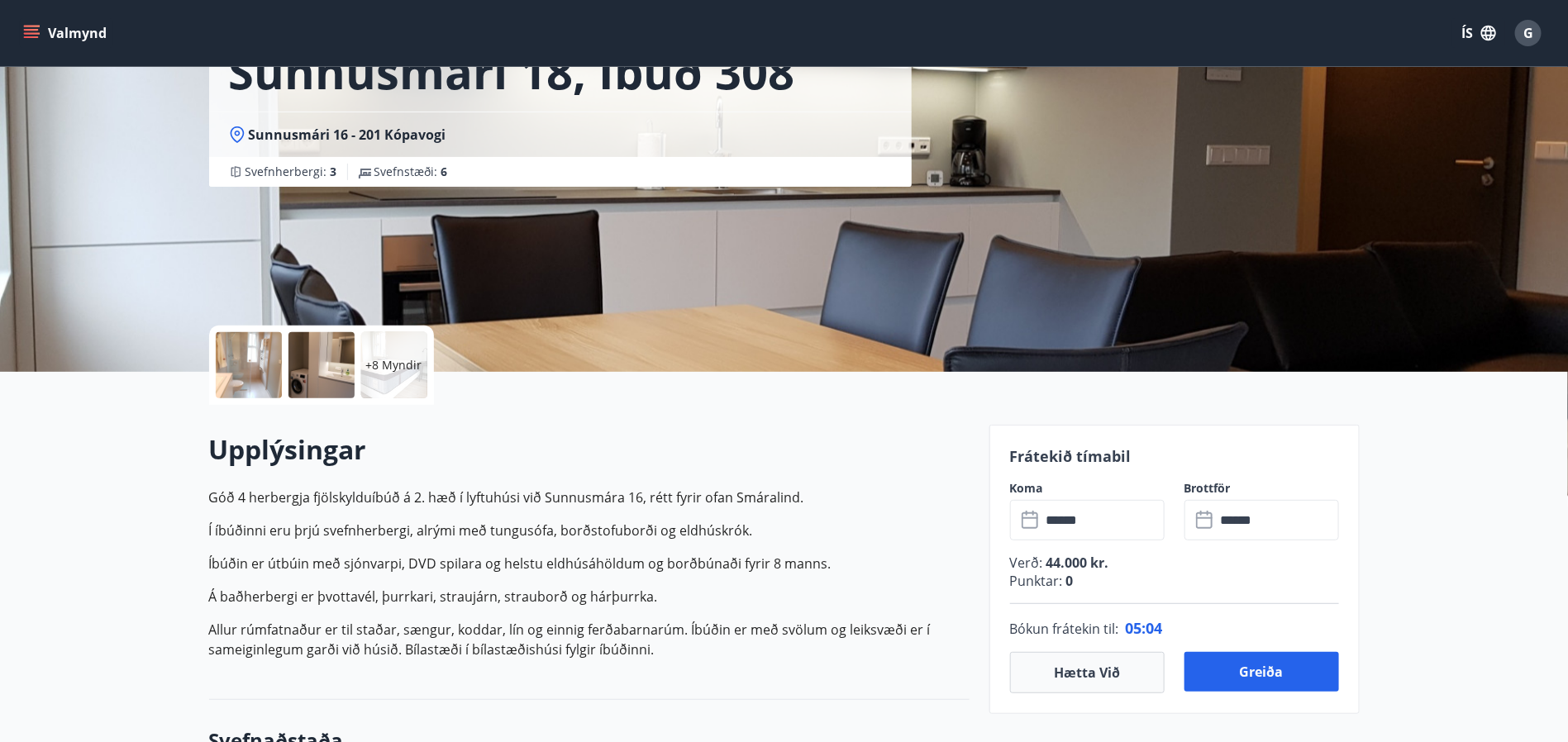
click at [1089, 521] on input "******" at bounding box center [1103, 520] width 123 height 41
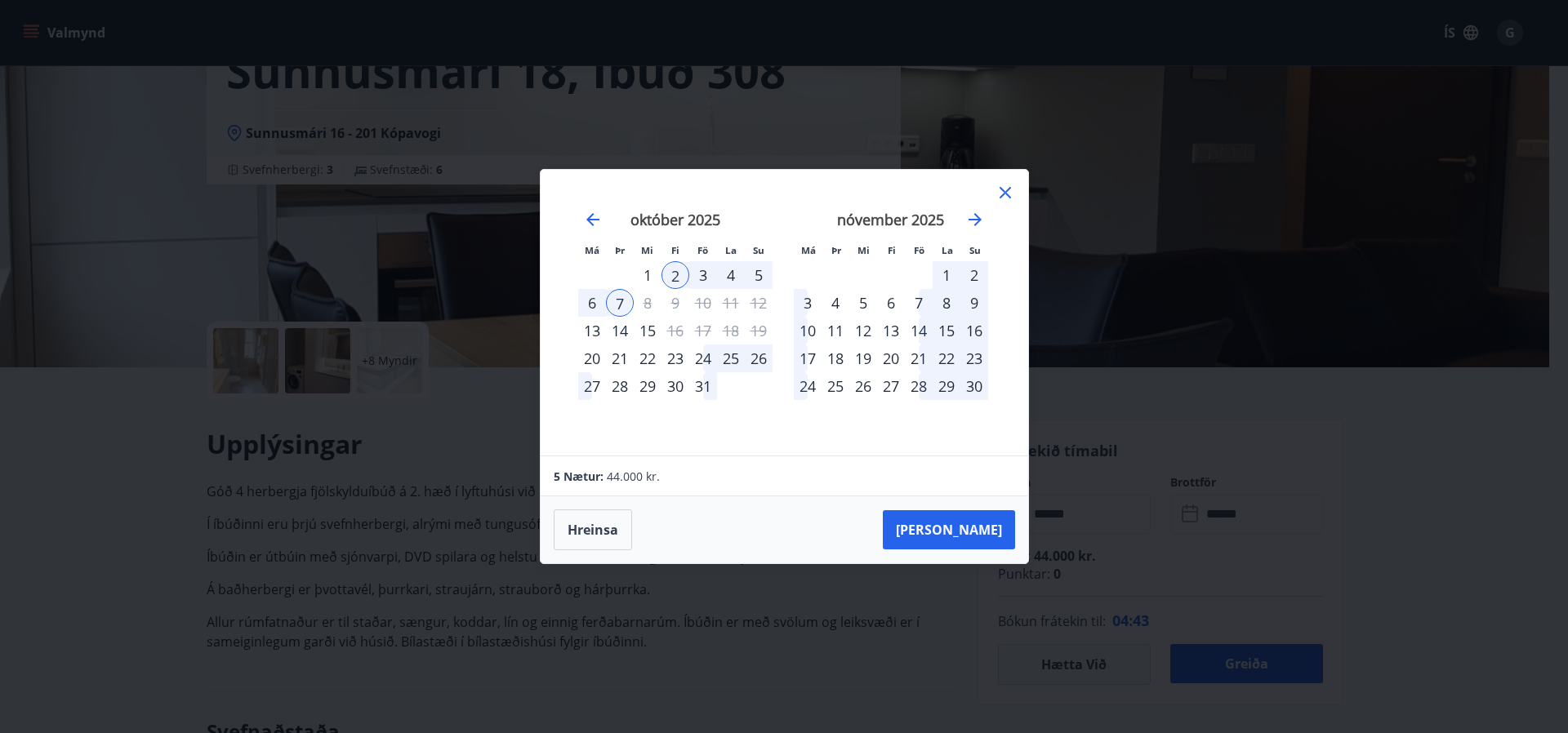
click at [997, 192] on icon at bounding box center [1005, 193] width 20 height 20
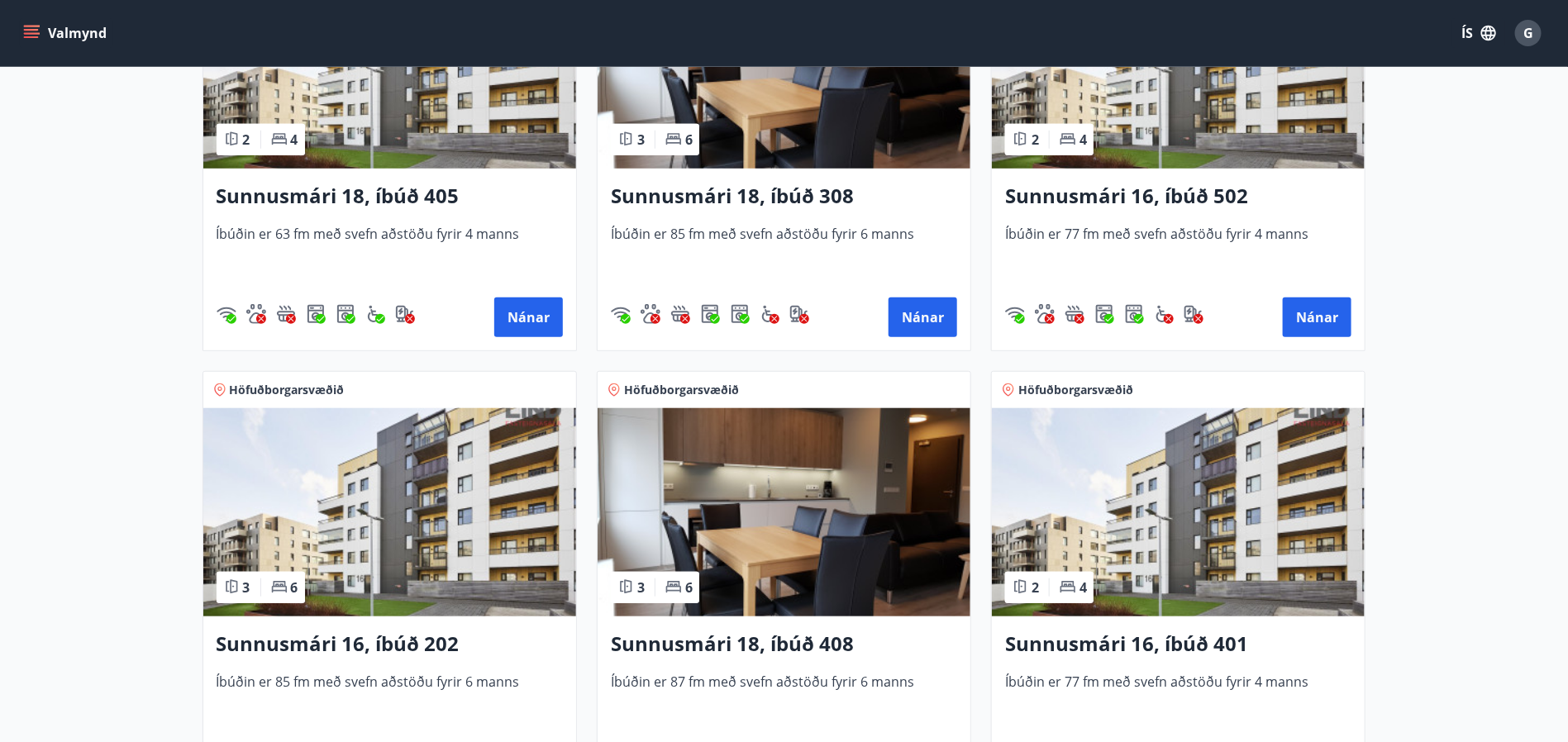
scroll to position [620, 0]
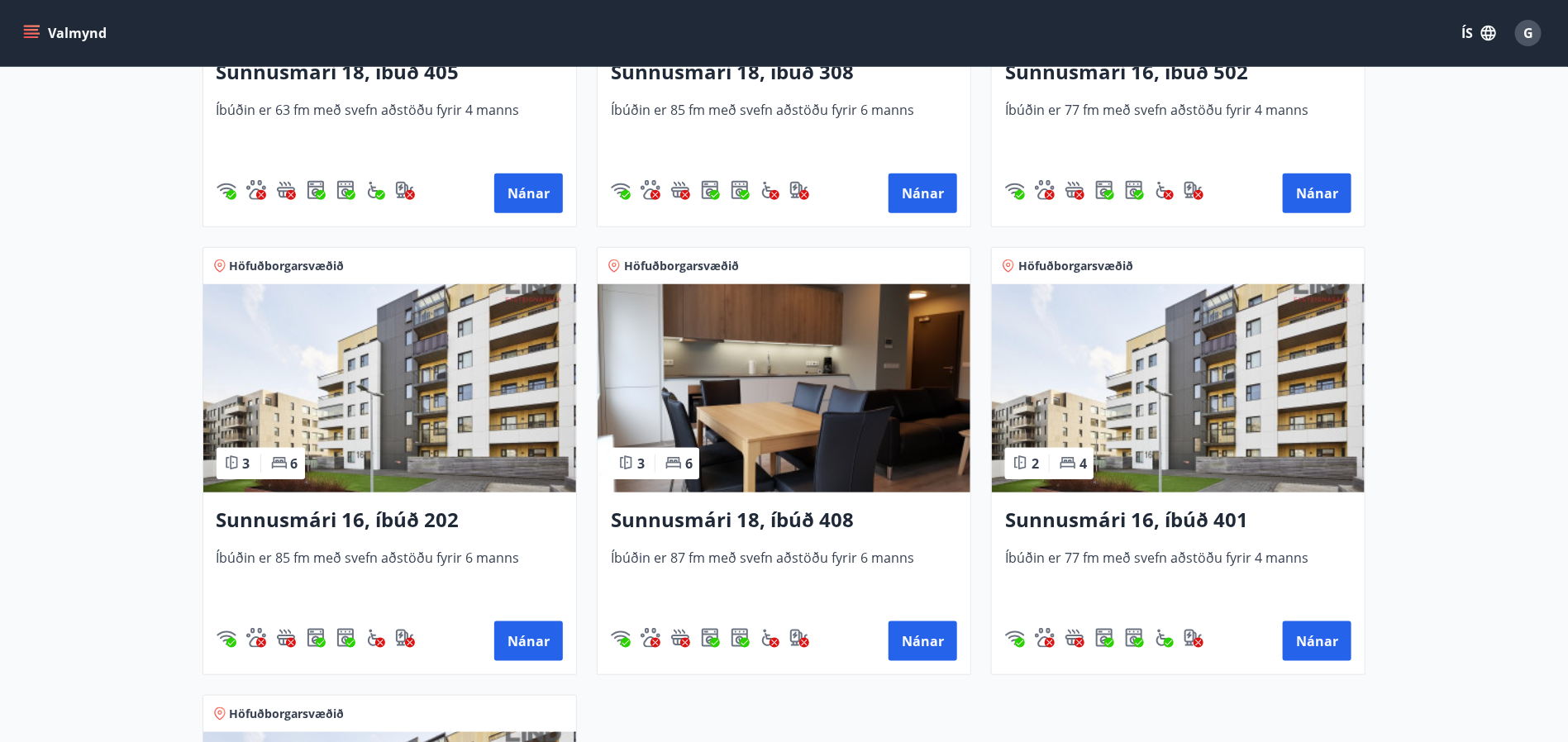
click at [412, 407] on img at bounding box center [390, 388] width 373 height 208
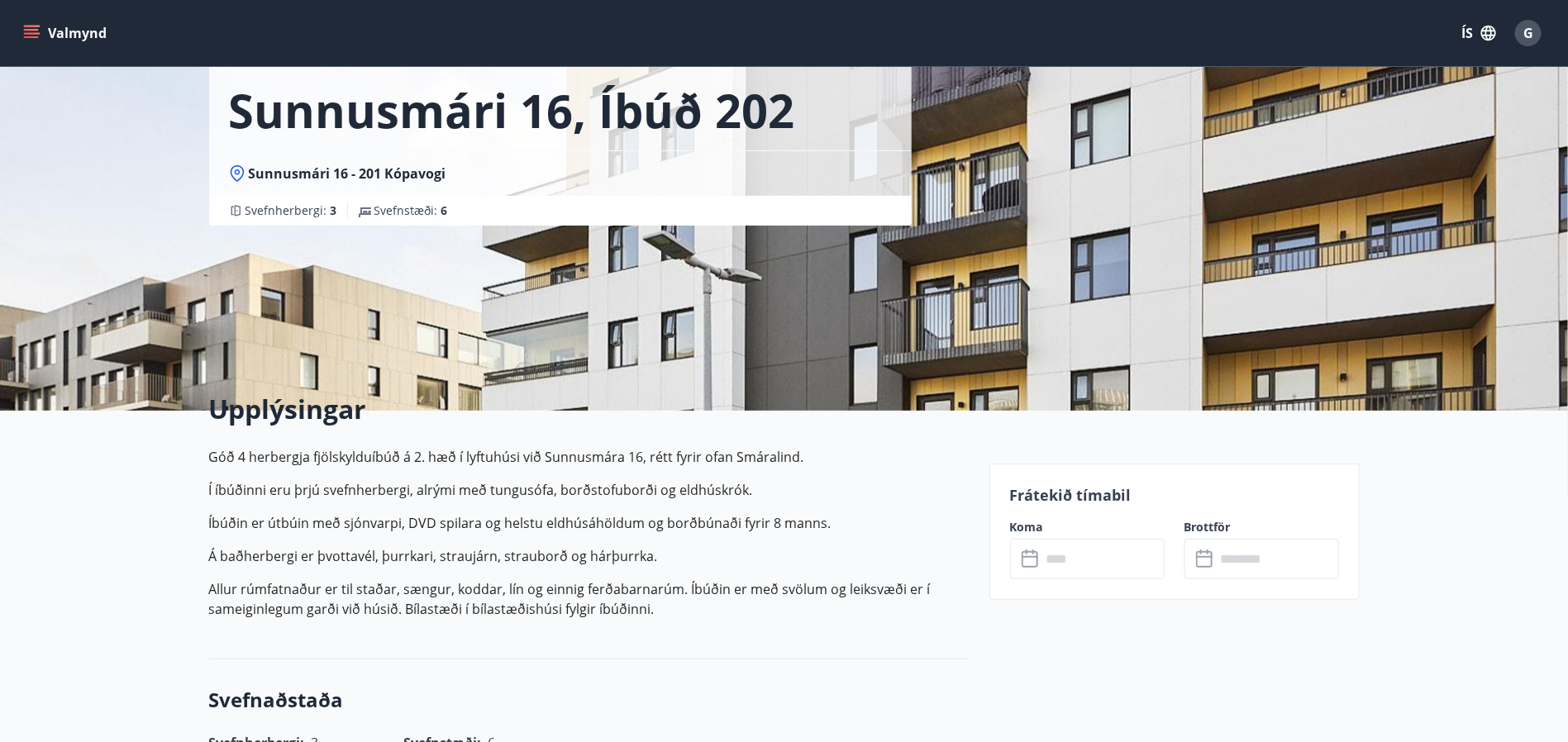
scroll to position [124, 0]
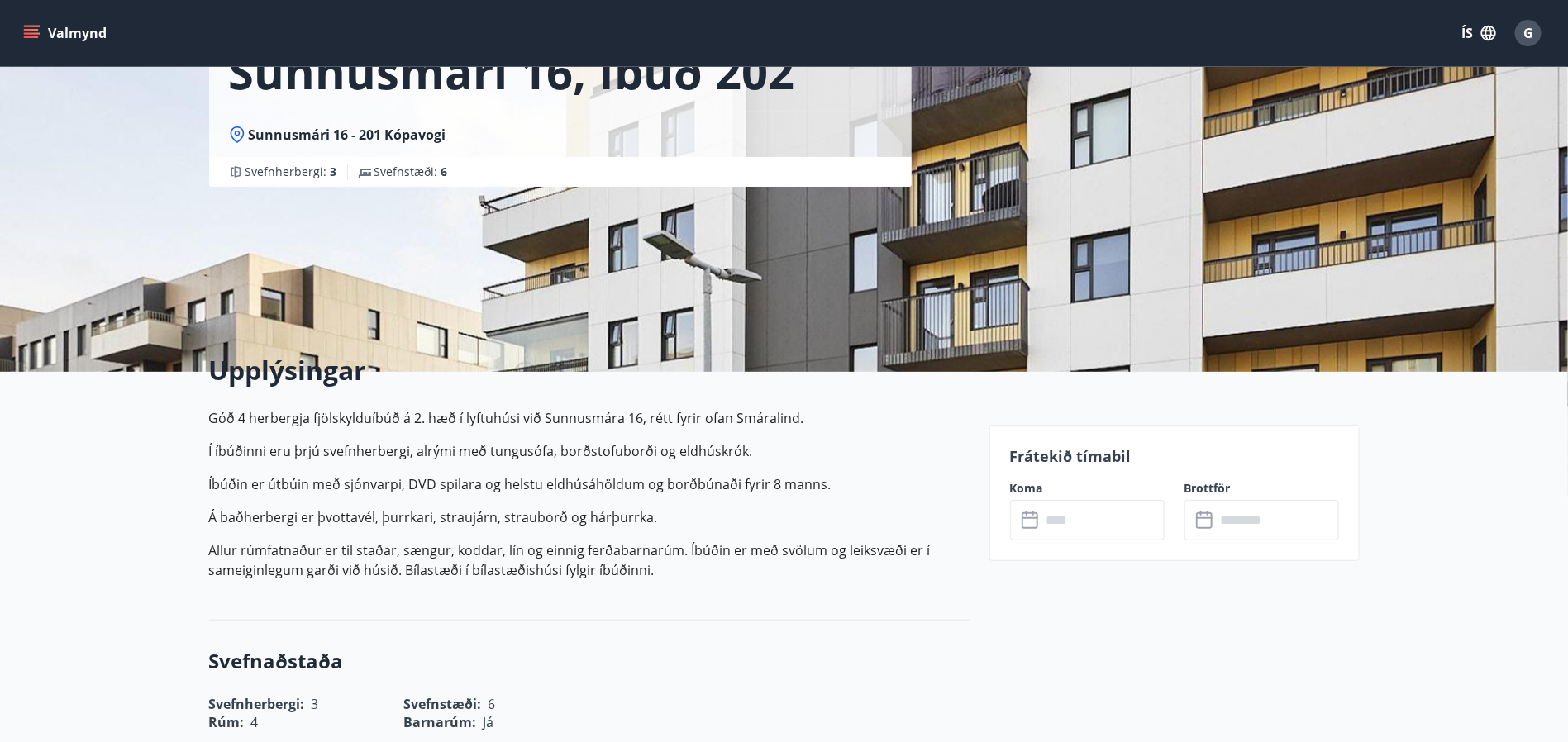
click at [1091, 523] on input "text" at bounding box center [1103, 520] width 123 height 41
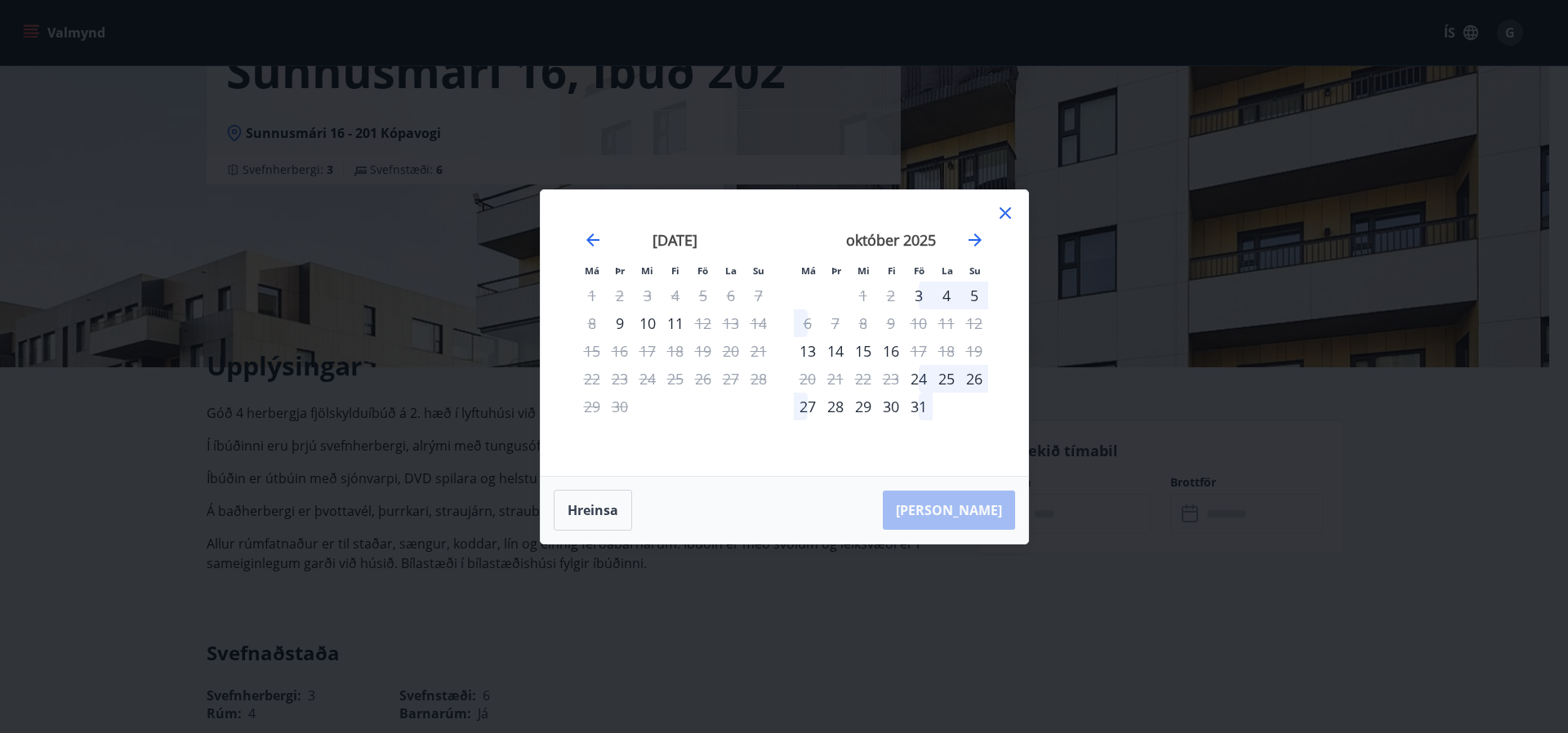
click at [1014, 203] on icon at bounding box center [1005, 212] width 20 height 20
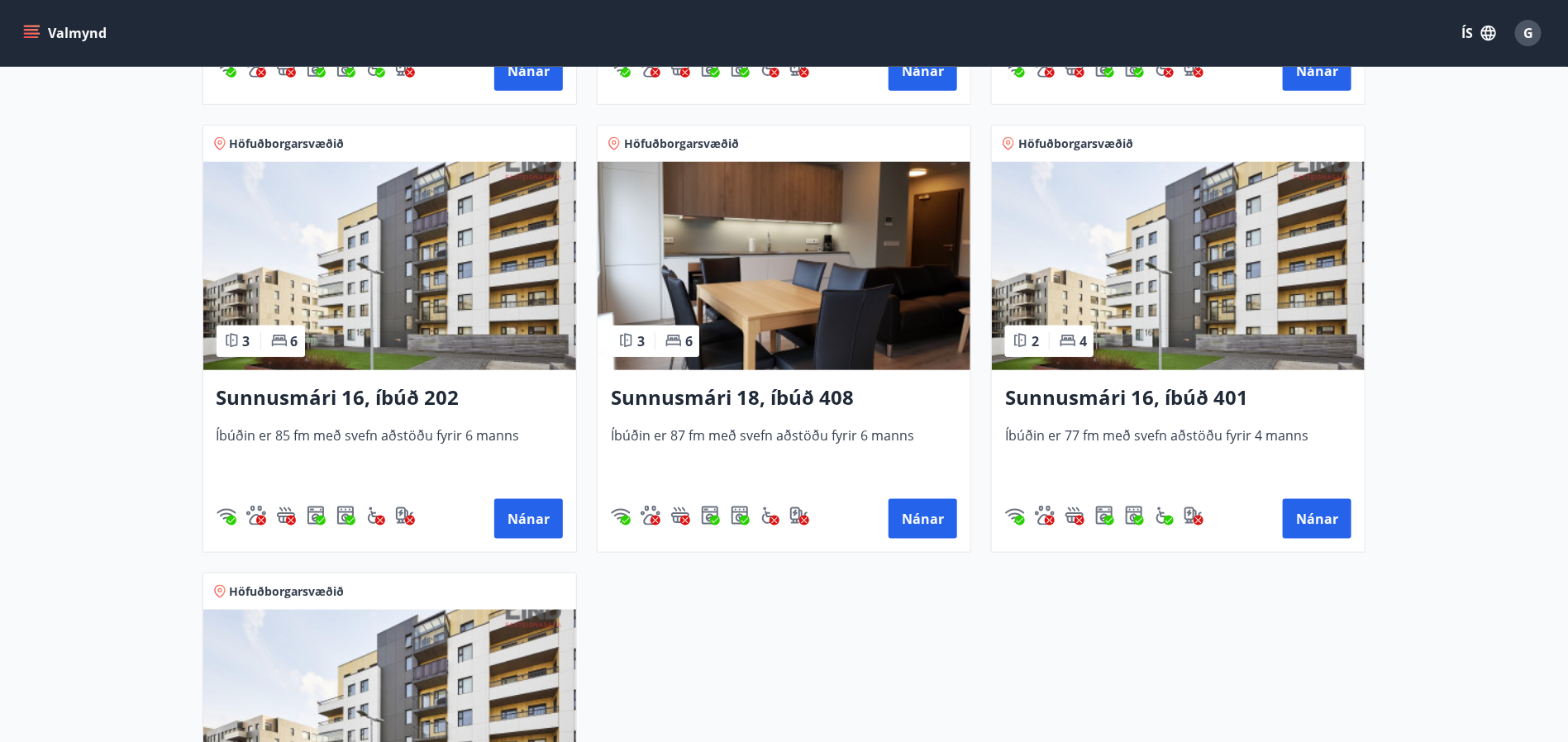
scroll to position [744, 0]
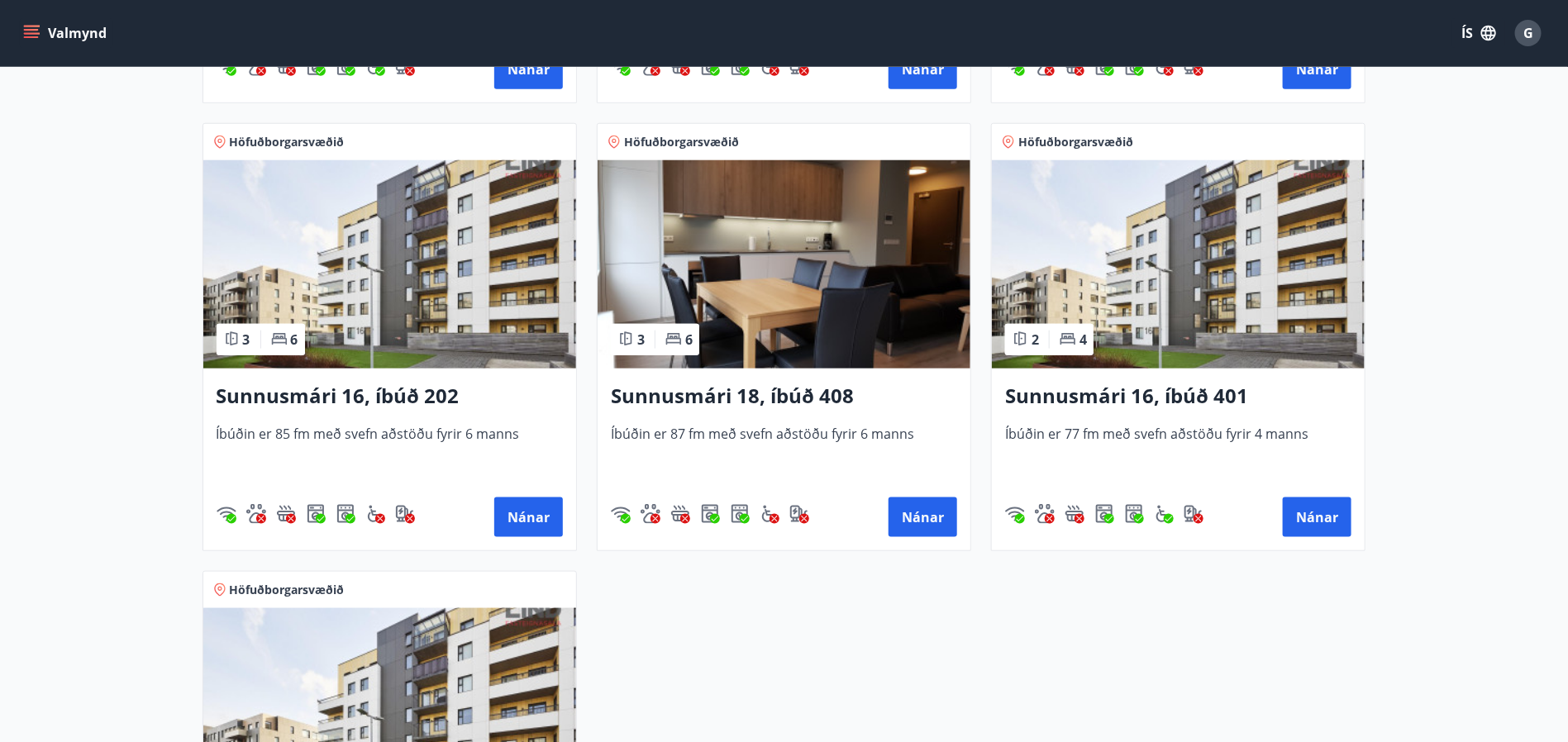
click at [395, 297] on img at bounding box center [390, 264] width 373 height 208
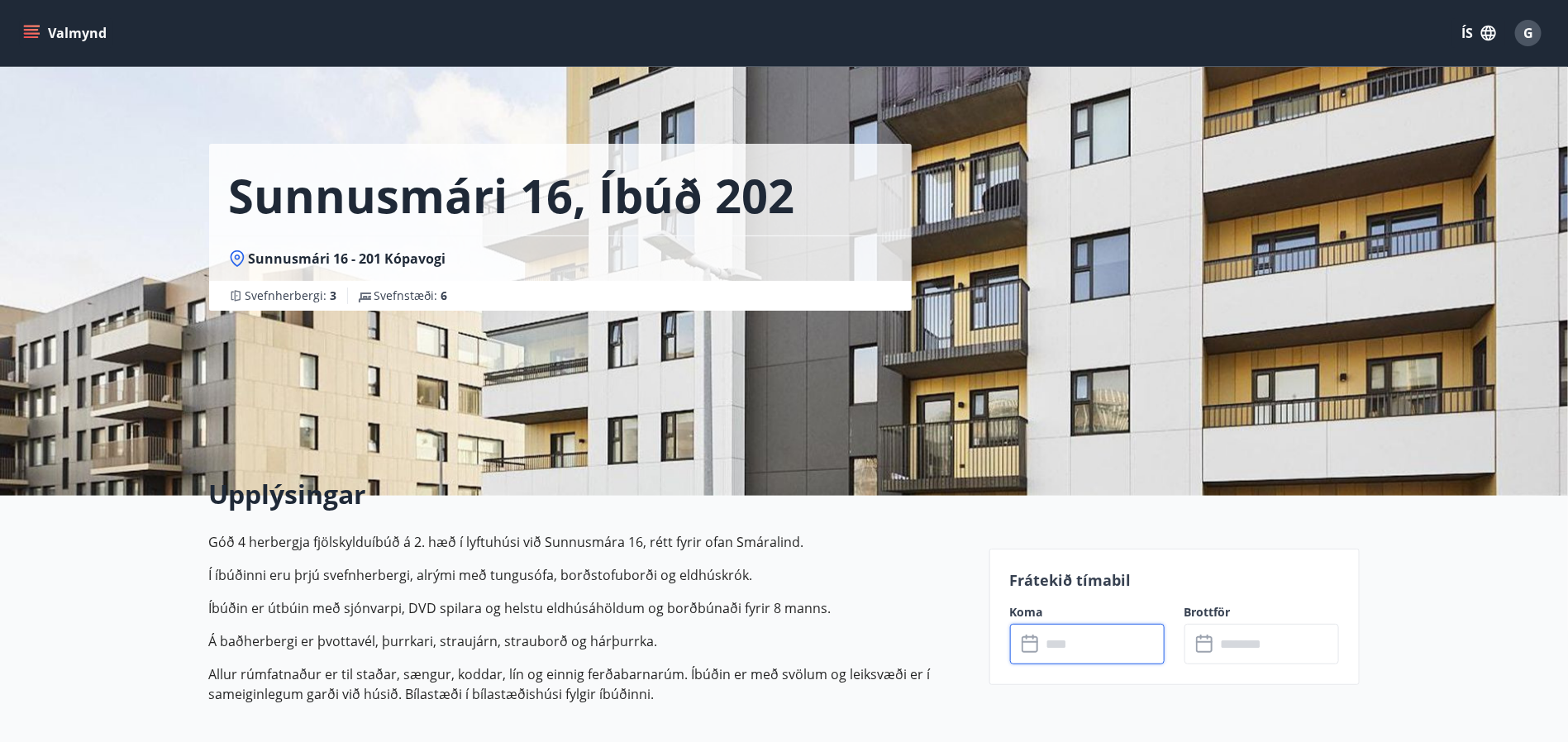
click at [1079, 642] on input "text" at bounding box center [1103, 644] width 123 height 41
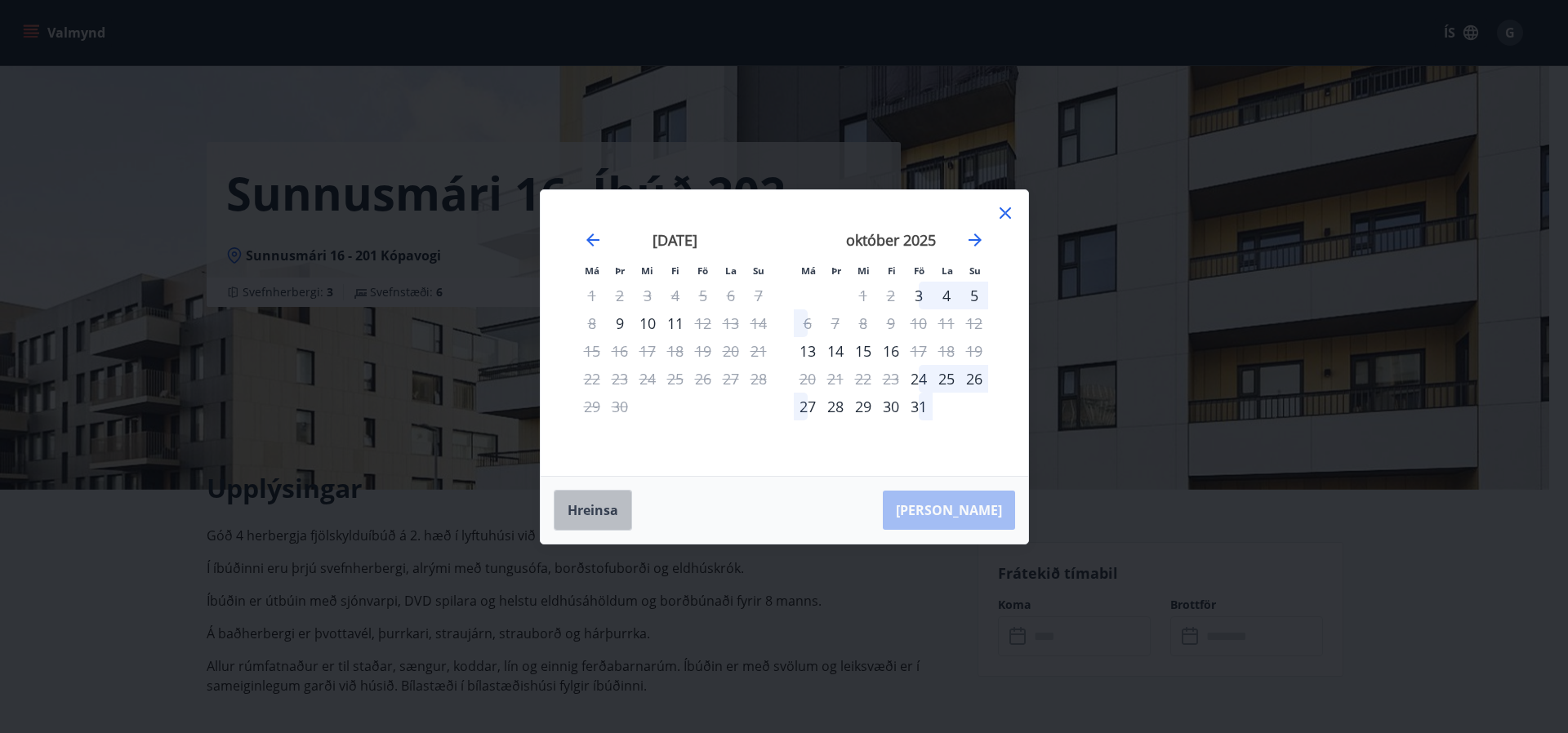
click at [588, 510] on button "Hreinsa" at bounding box center [593, 510] width 79 height 41
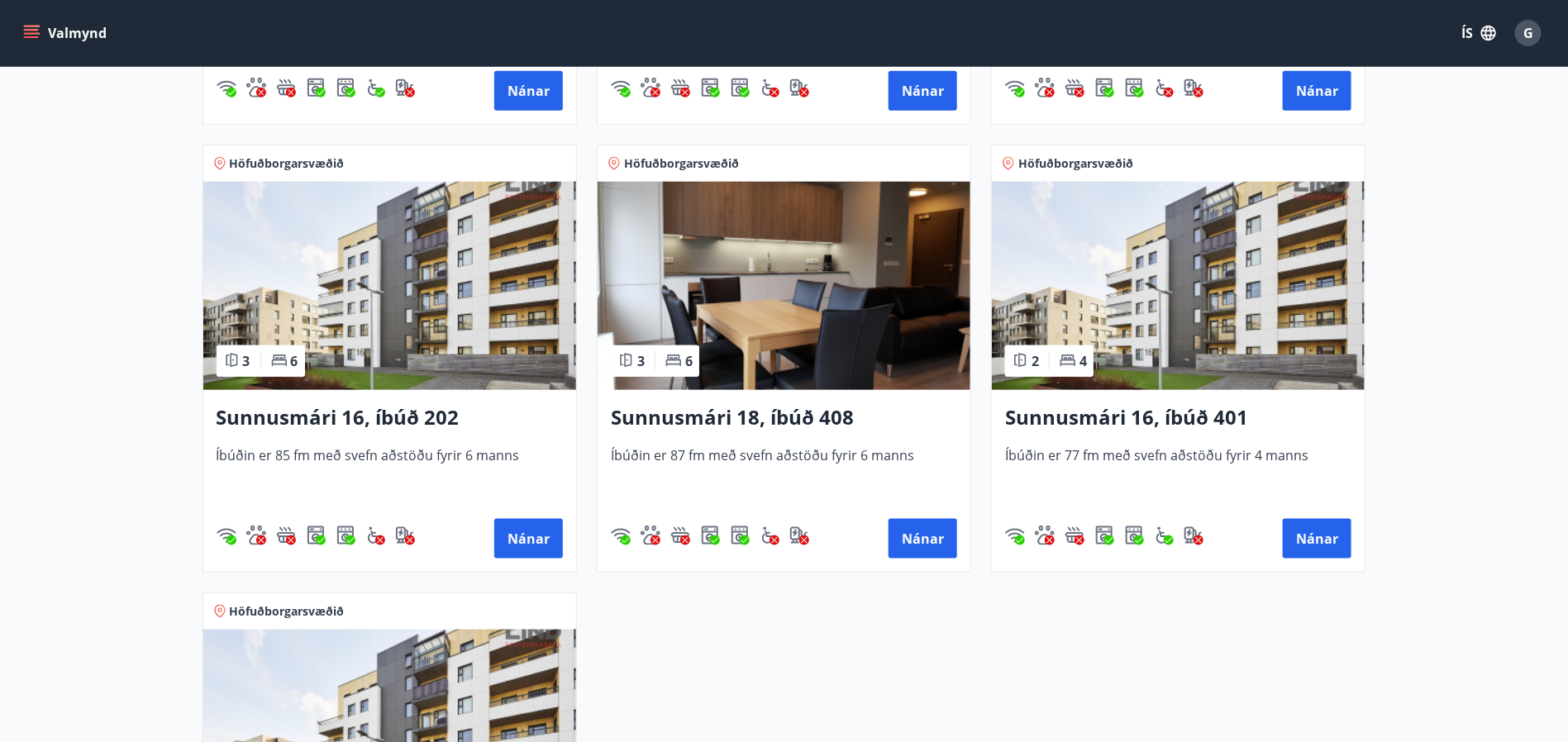
scroll to position [744, 0]
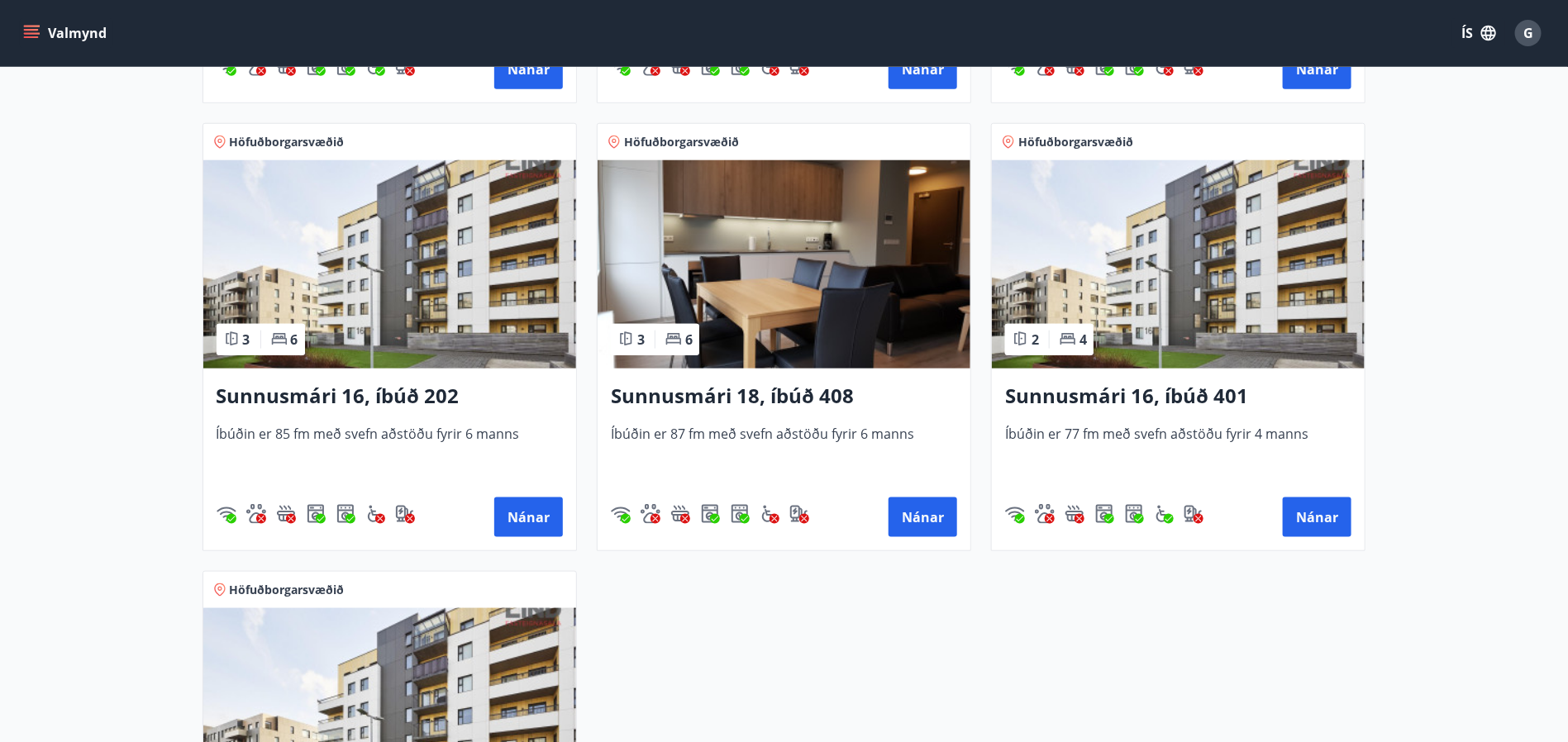
click at [870, 261] on img at bounding box center [784, 264] width 373 height 208
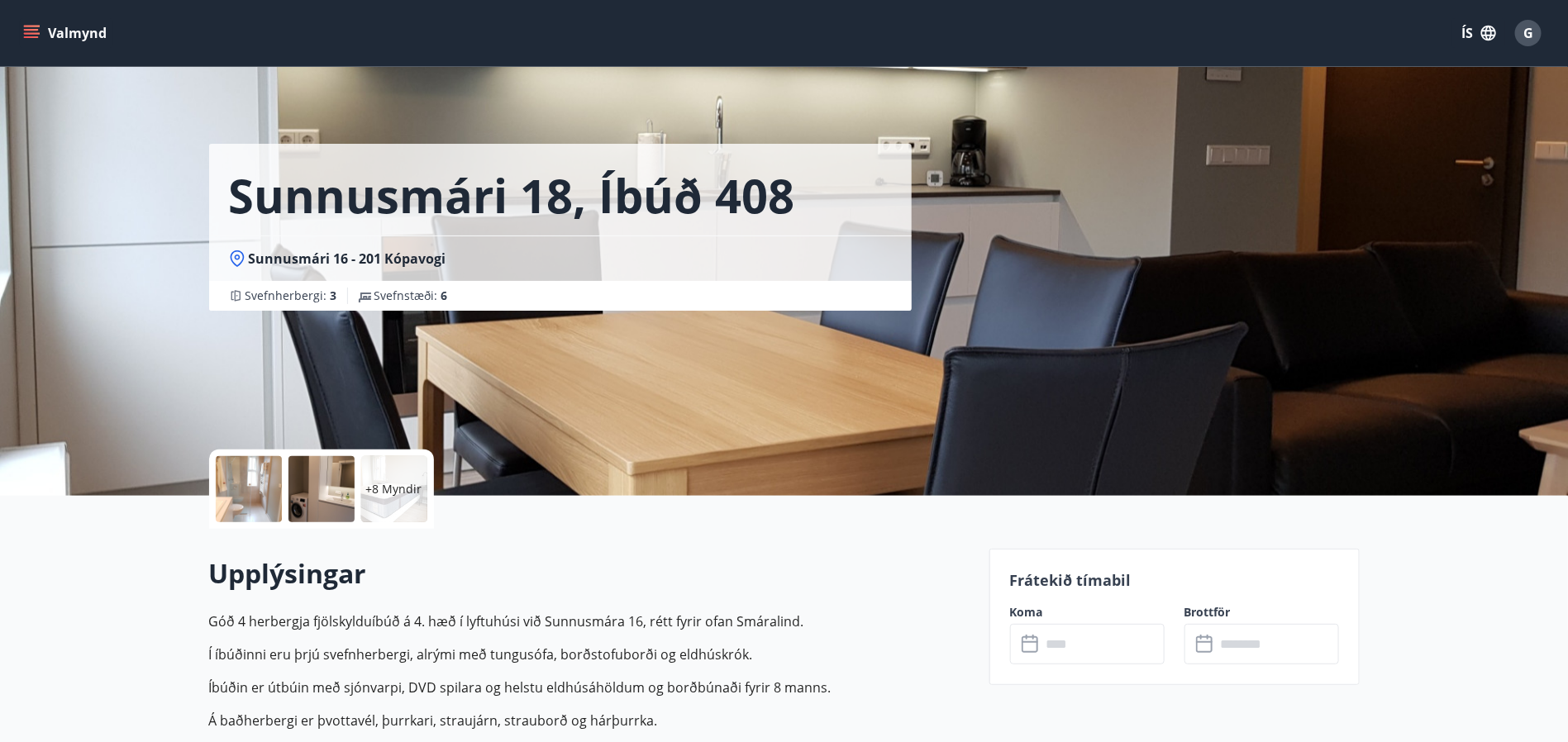
click at [1070, 666] on div "Frátekið tímabil Koma ​ ​ Brottför ​ ​" at bounding box center [1174, 617] width 370 height 136
click at [1077, 634] on input "text" at bounding box center [1103, 644] width 123 height 41
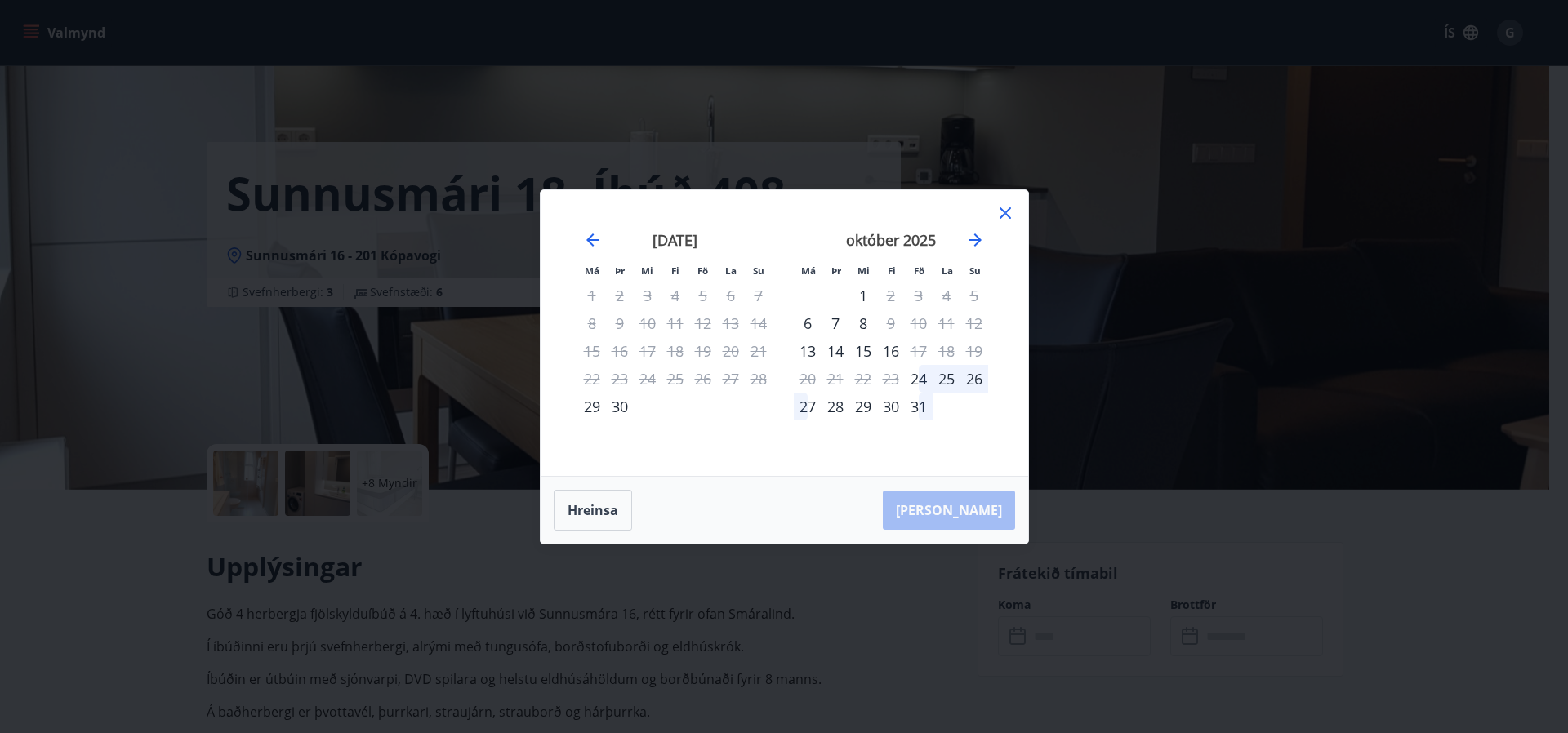
click at [1005, 210] on icon at bounding box center [1005, 212] width 20 height 20
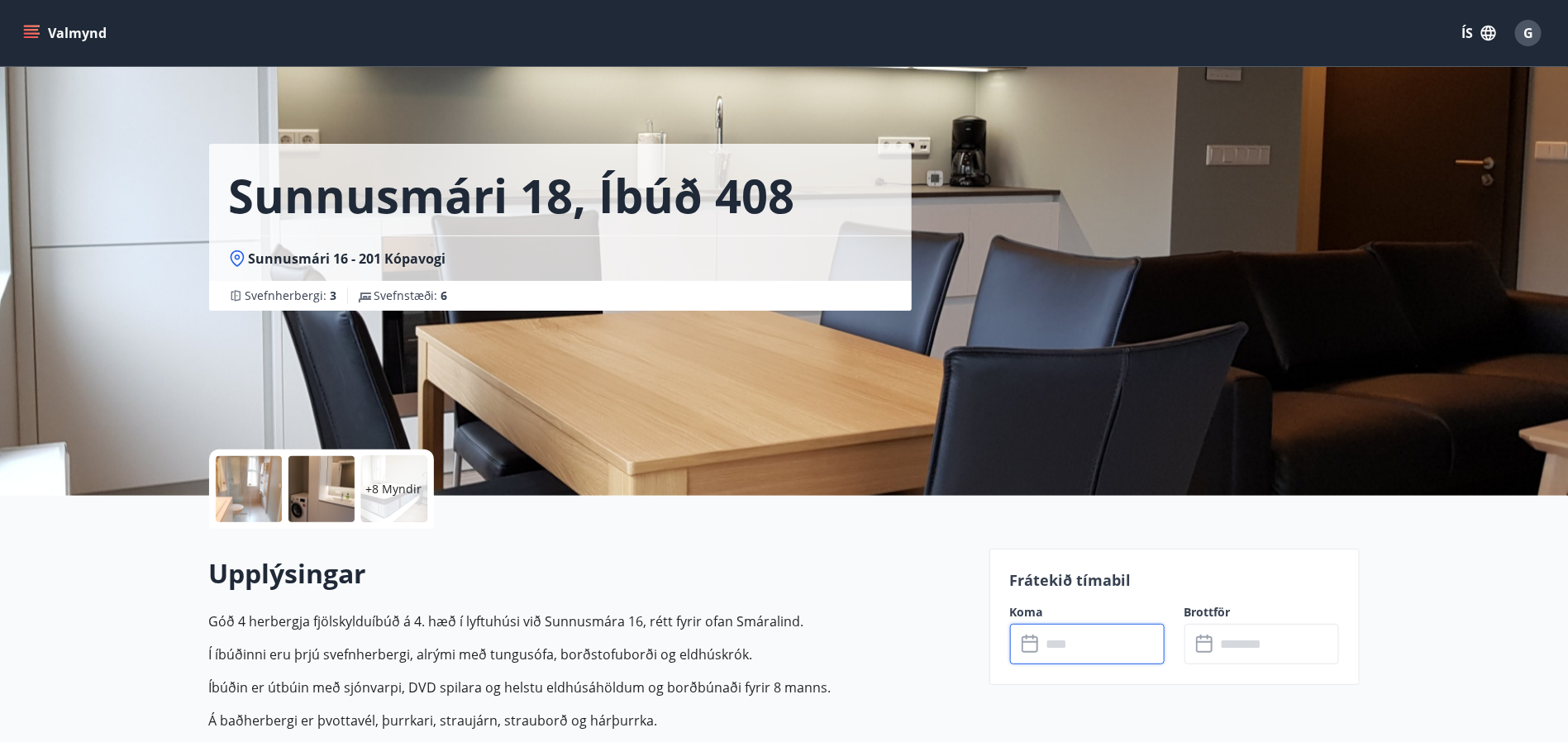
click at [1062, 653] on input "text" at bounding box center [1103, 644] width 123 height 41
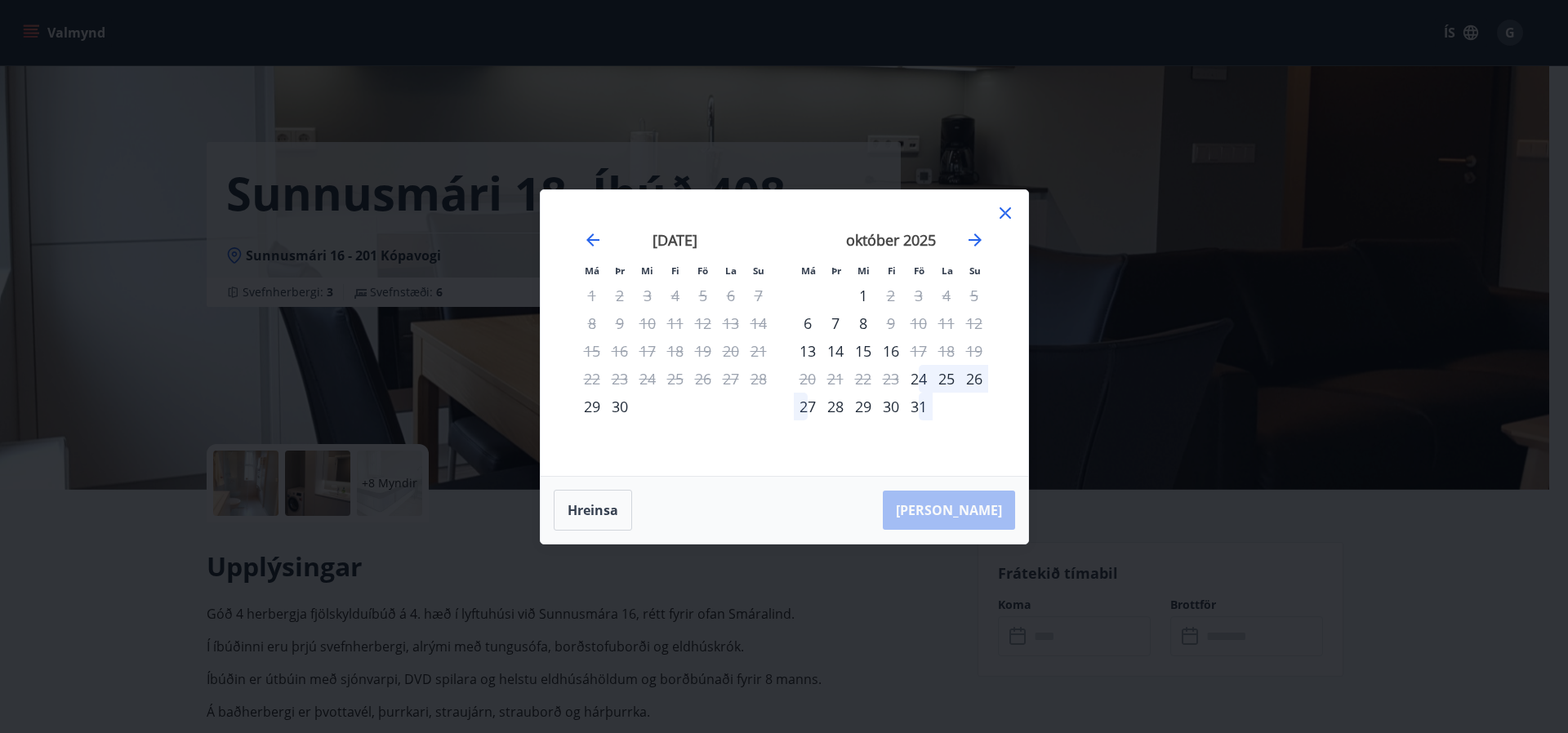
click at [1000, 211] on icon at bounding box center [1005, 212] width 20 height 20
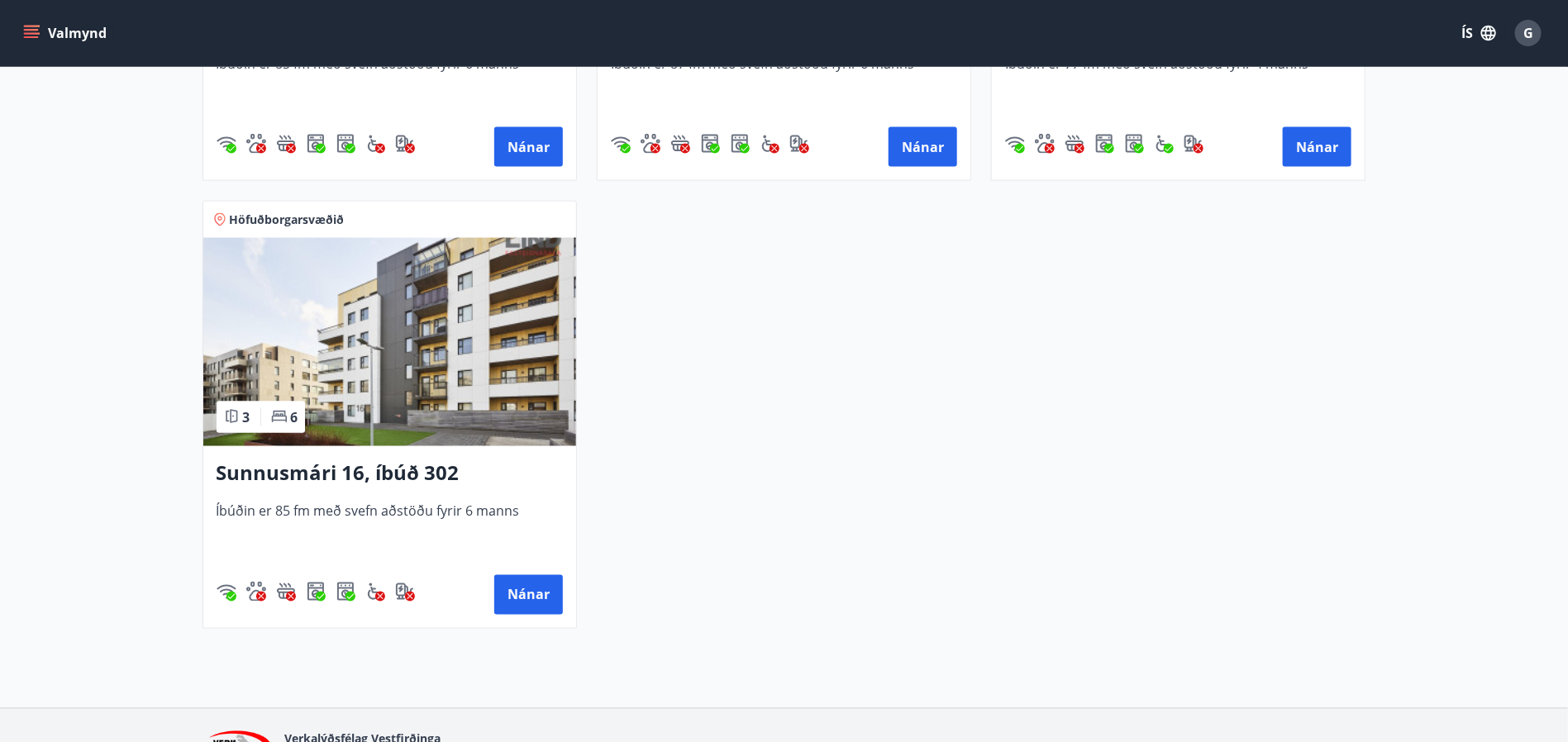
scroll to position [1115, 0]
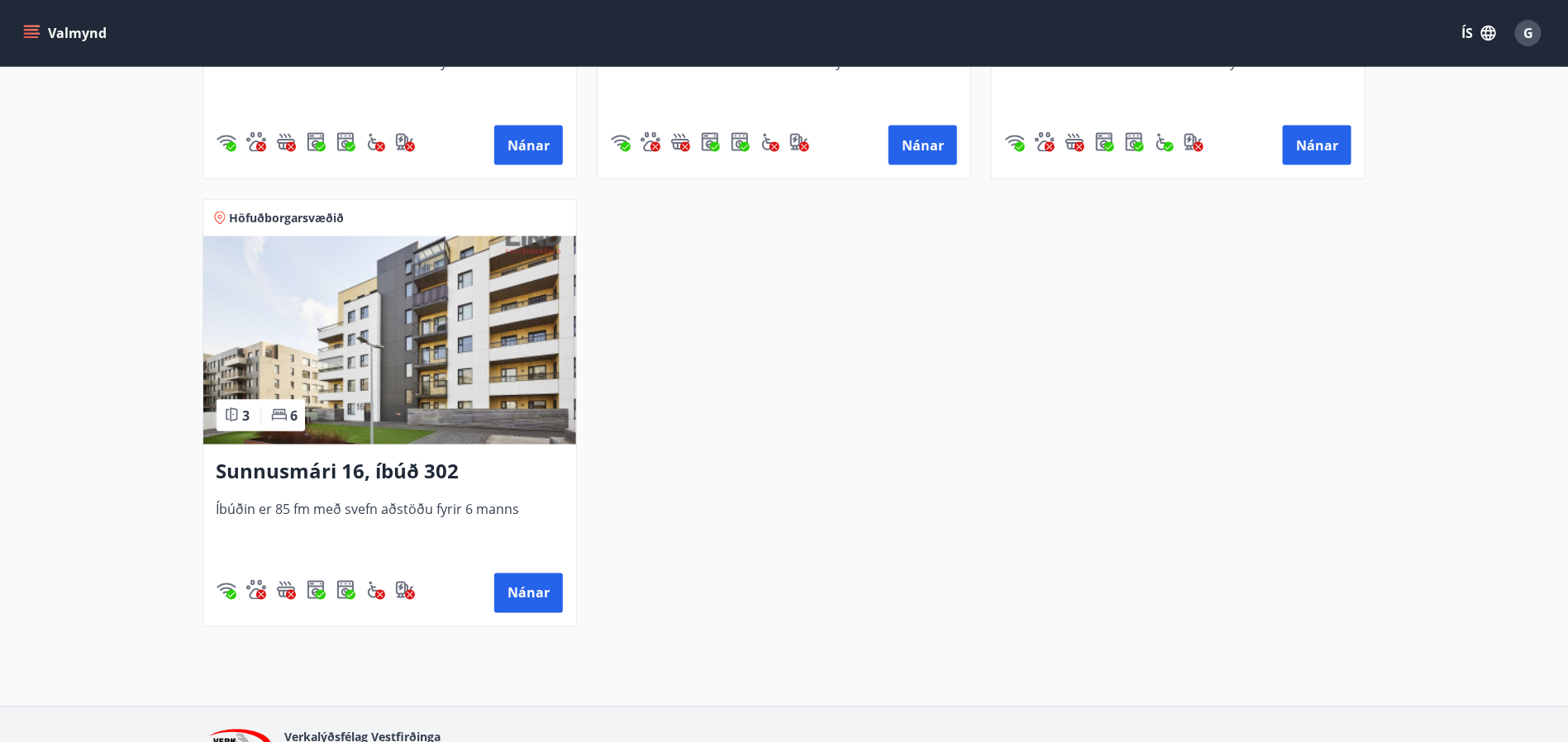
click at [402, 350] on img at bounding box center [390, 341] width 373 height 208
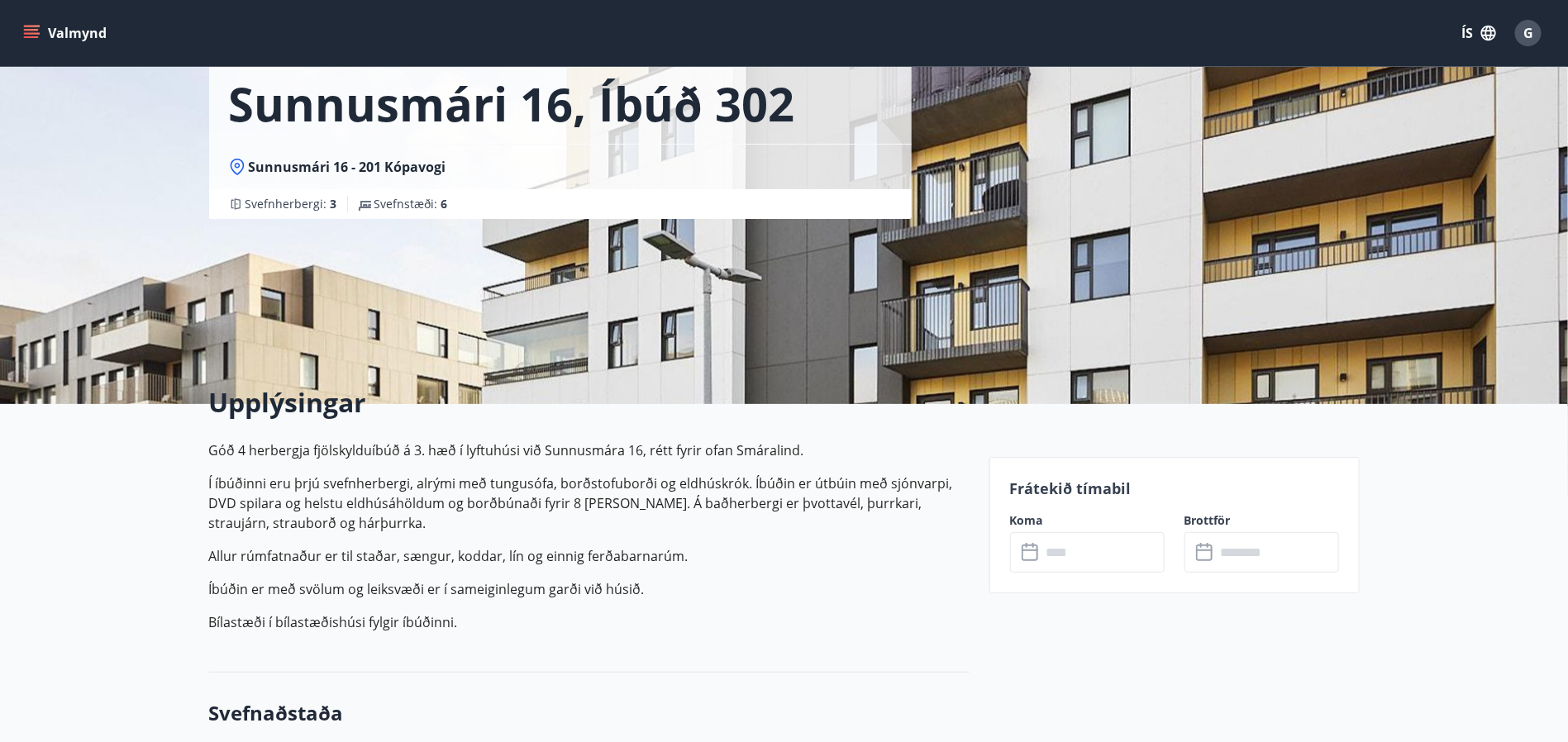
scroll to position [248, 0]
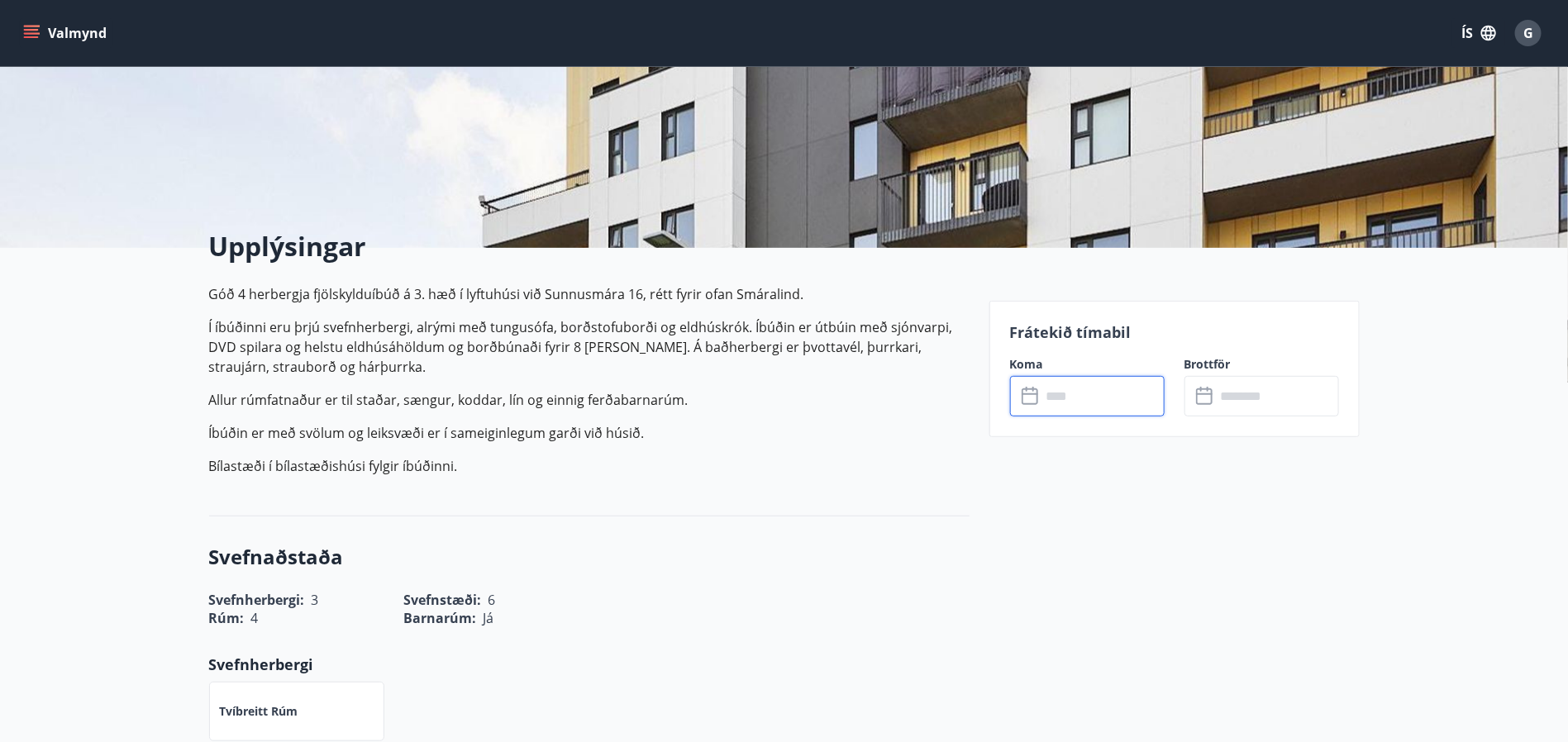
click at [1101, 398] on input "text" at bounding box center [1103, 396] width 123 height 41
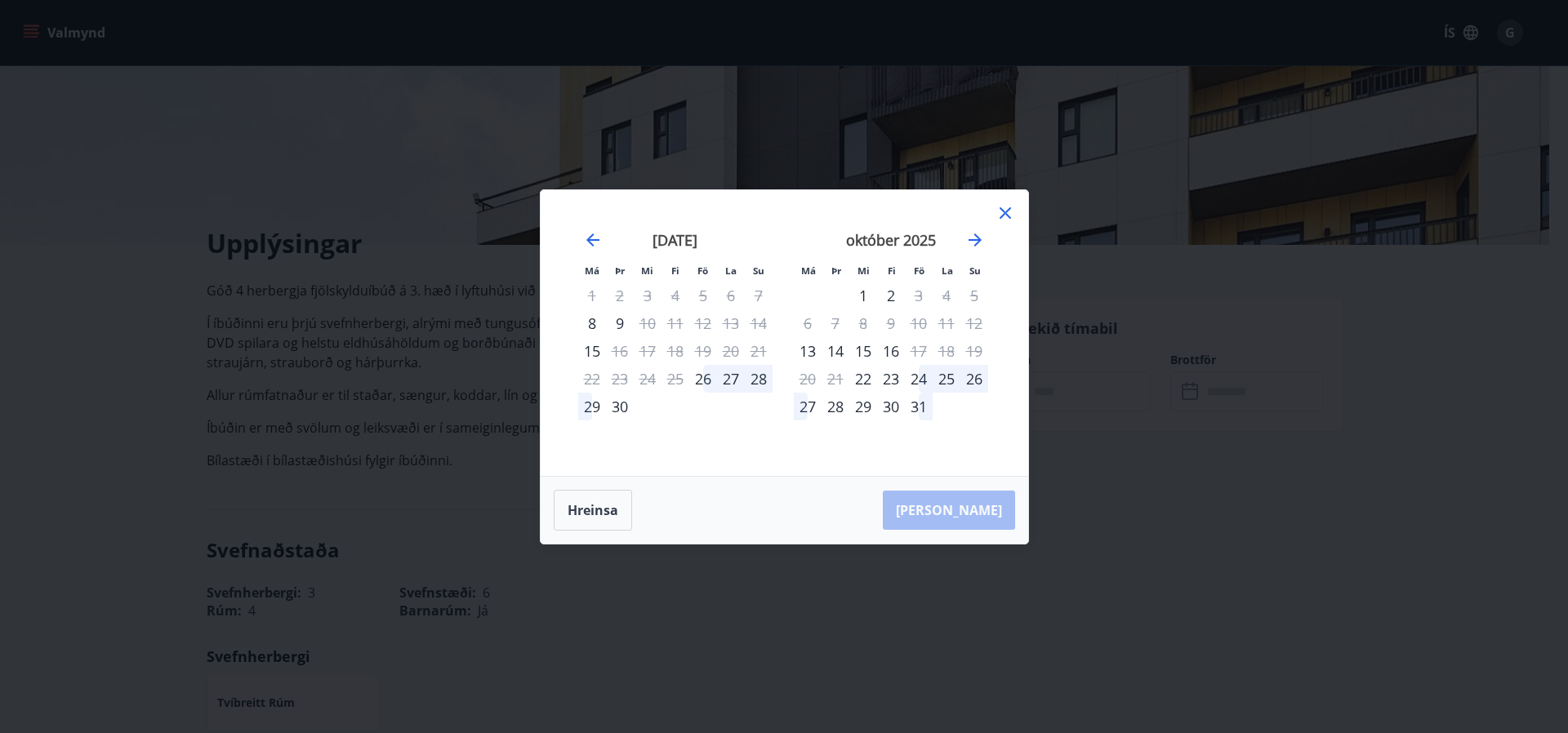
click at [1006, 211] on icon at bounding box center [1005, 213] width 11 height 11
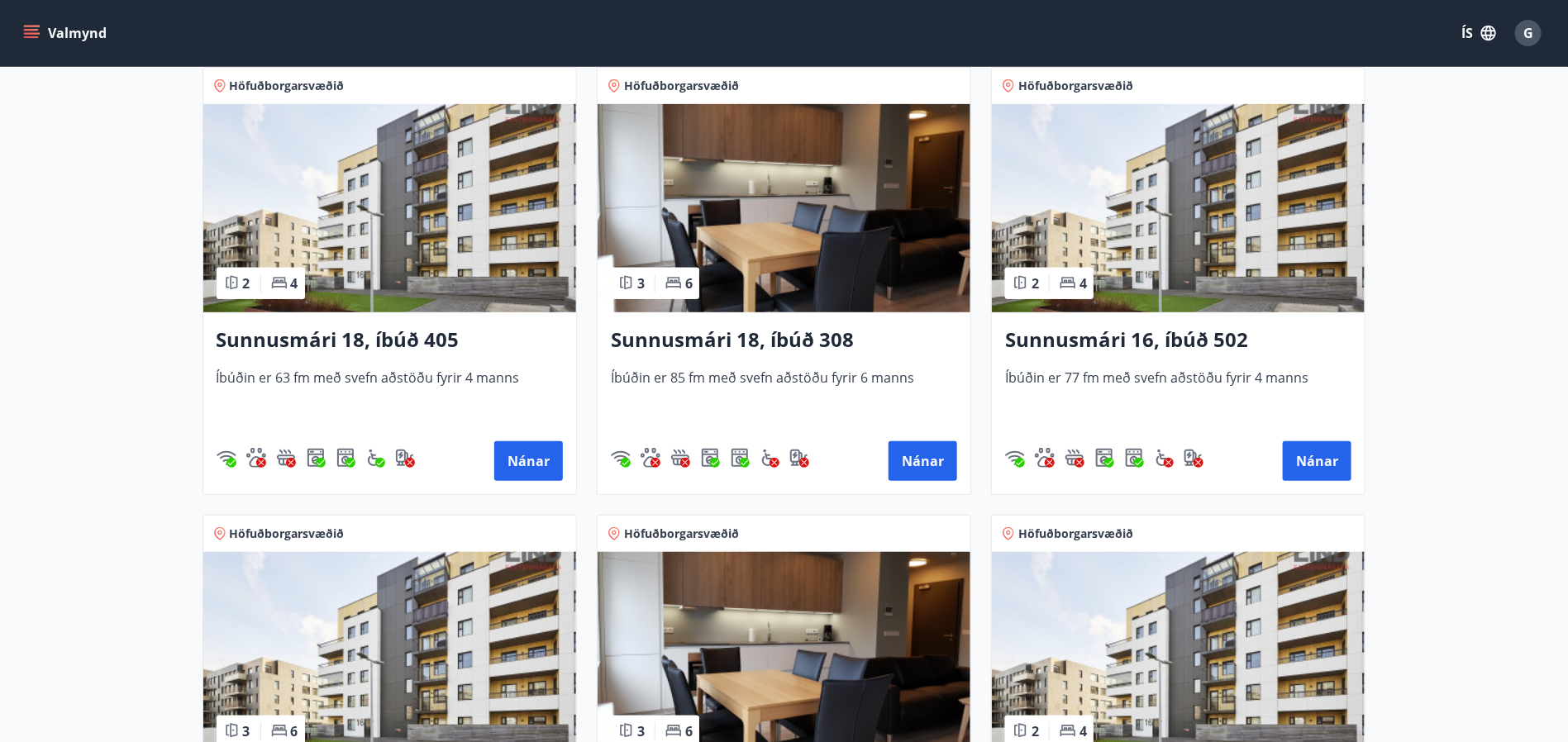
scroll to position [372, 0]
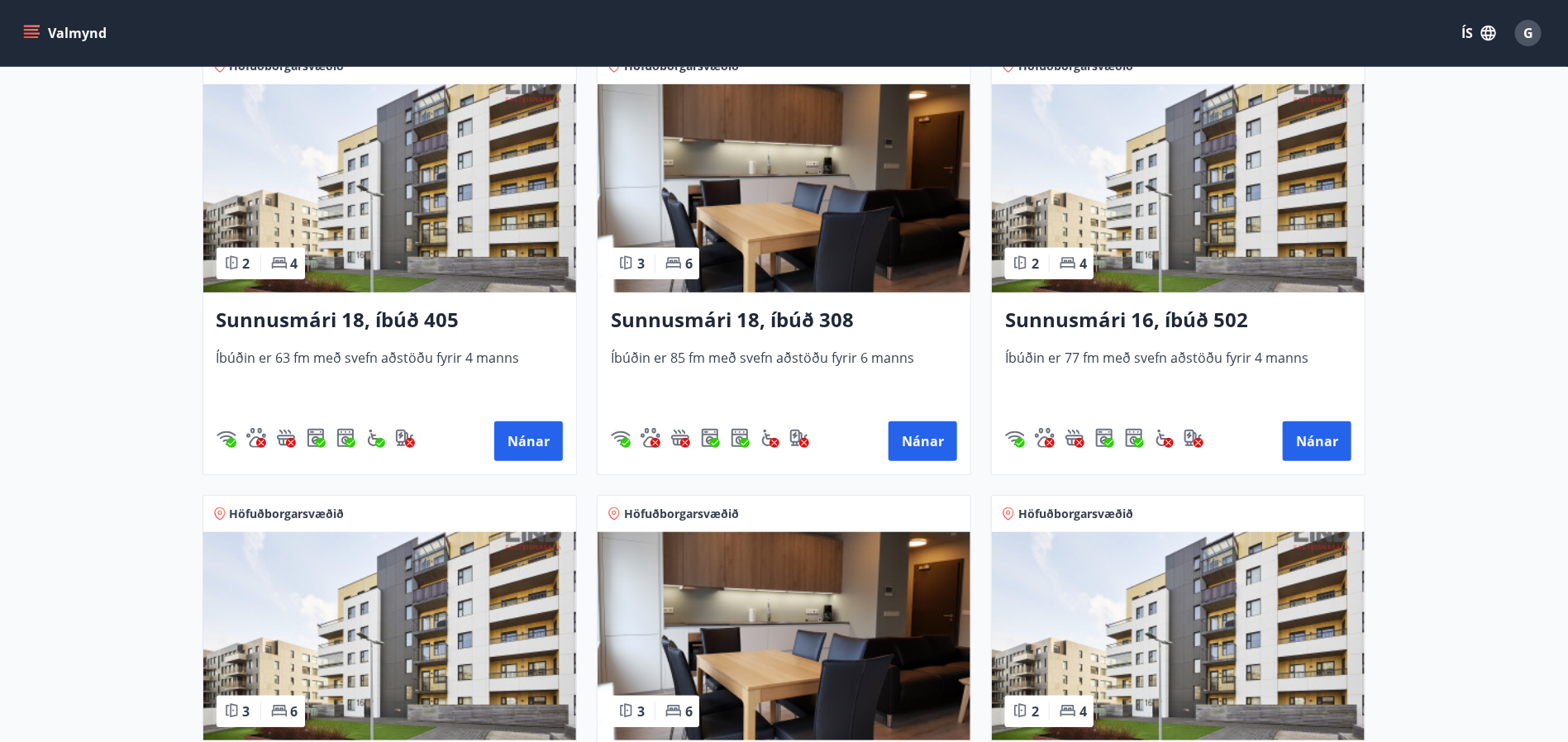
click at [810, 198] on img at bounding box center [784, 188] width 373 height 208
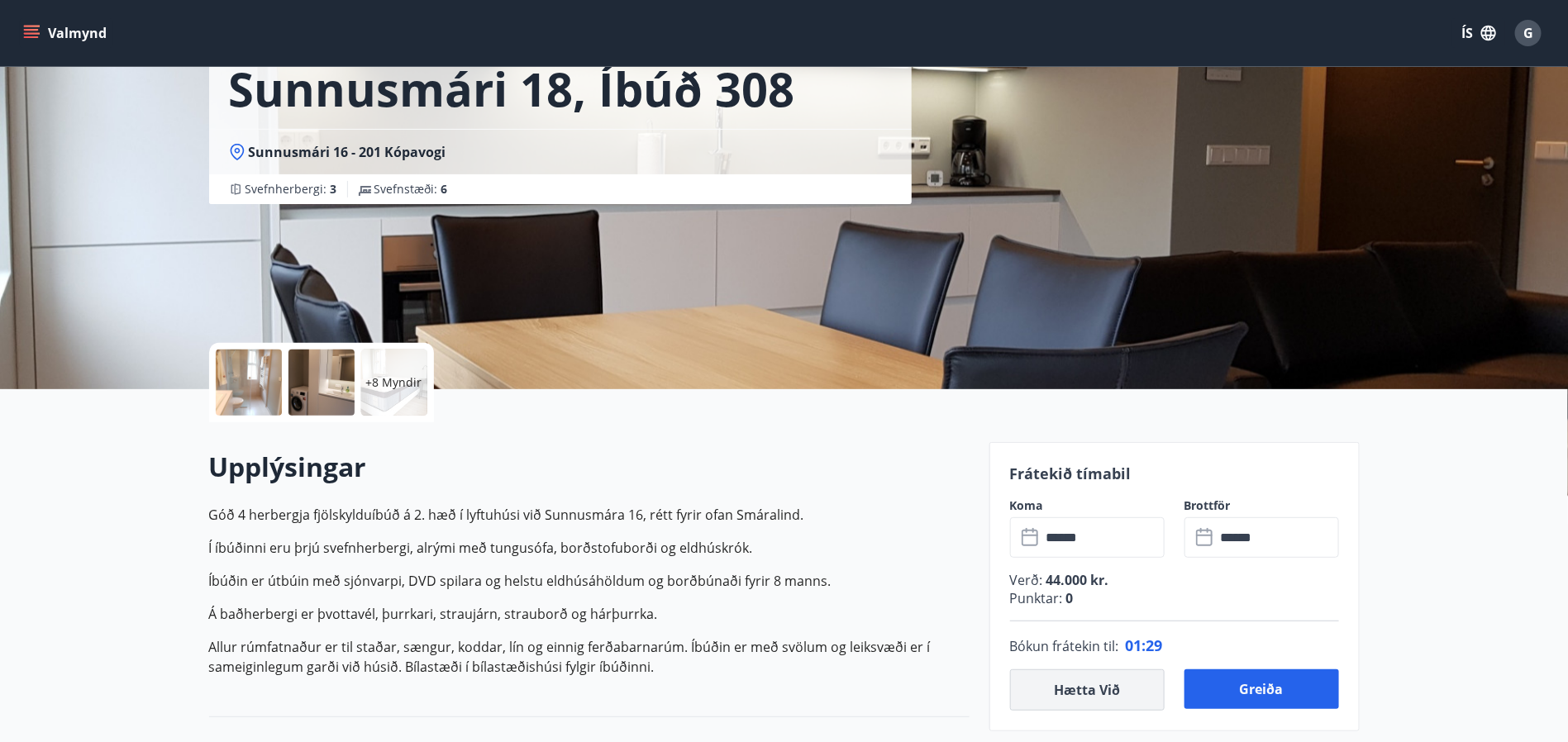
scroll to position [372, 0]
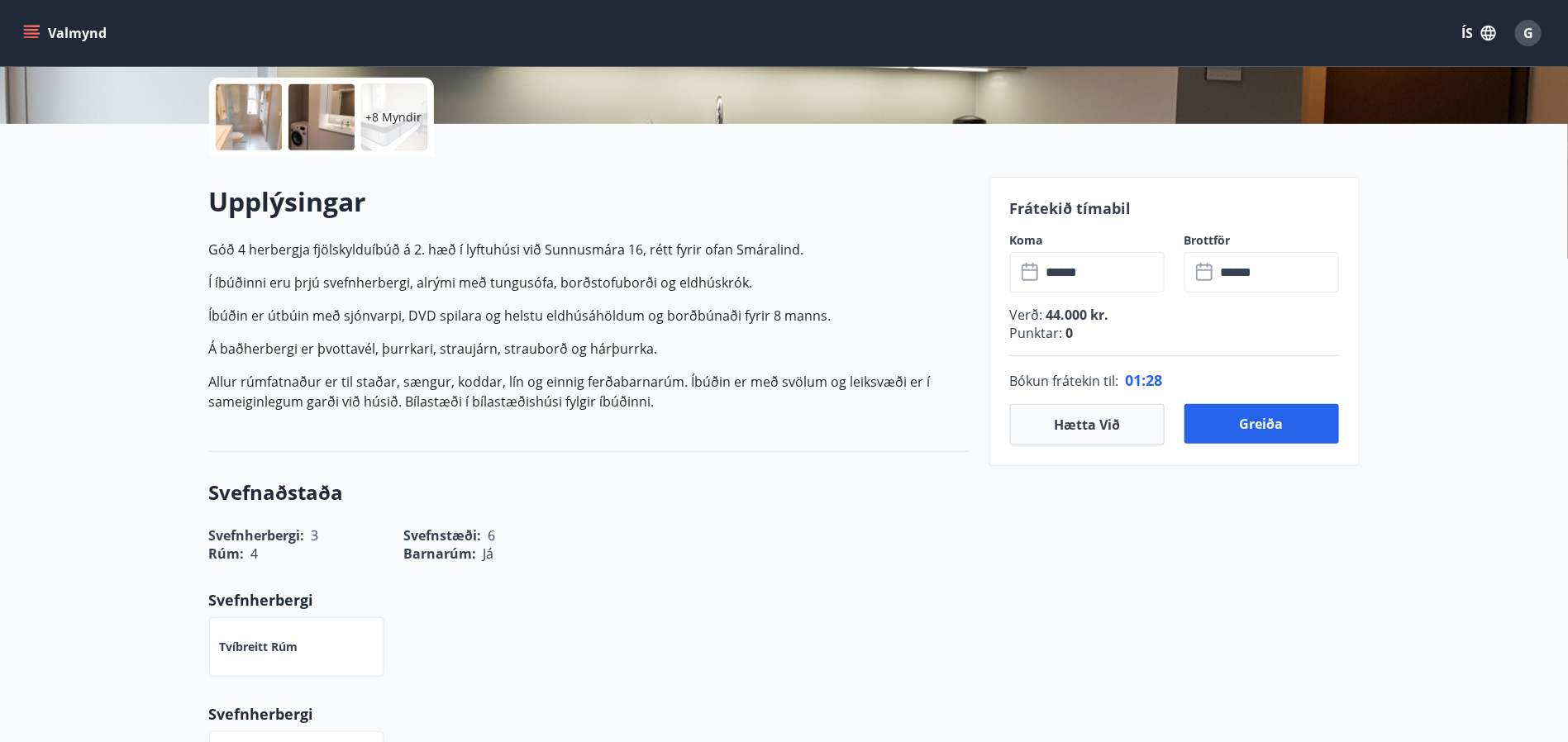
click at [1114, 257] on input "******" at bounding box center [1103, 272] width 123 height 41
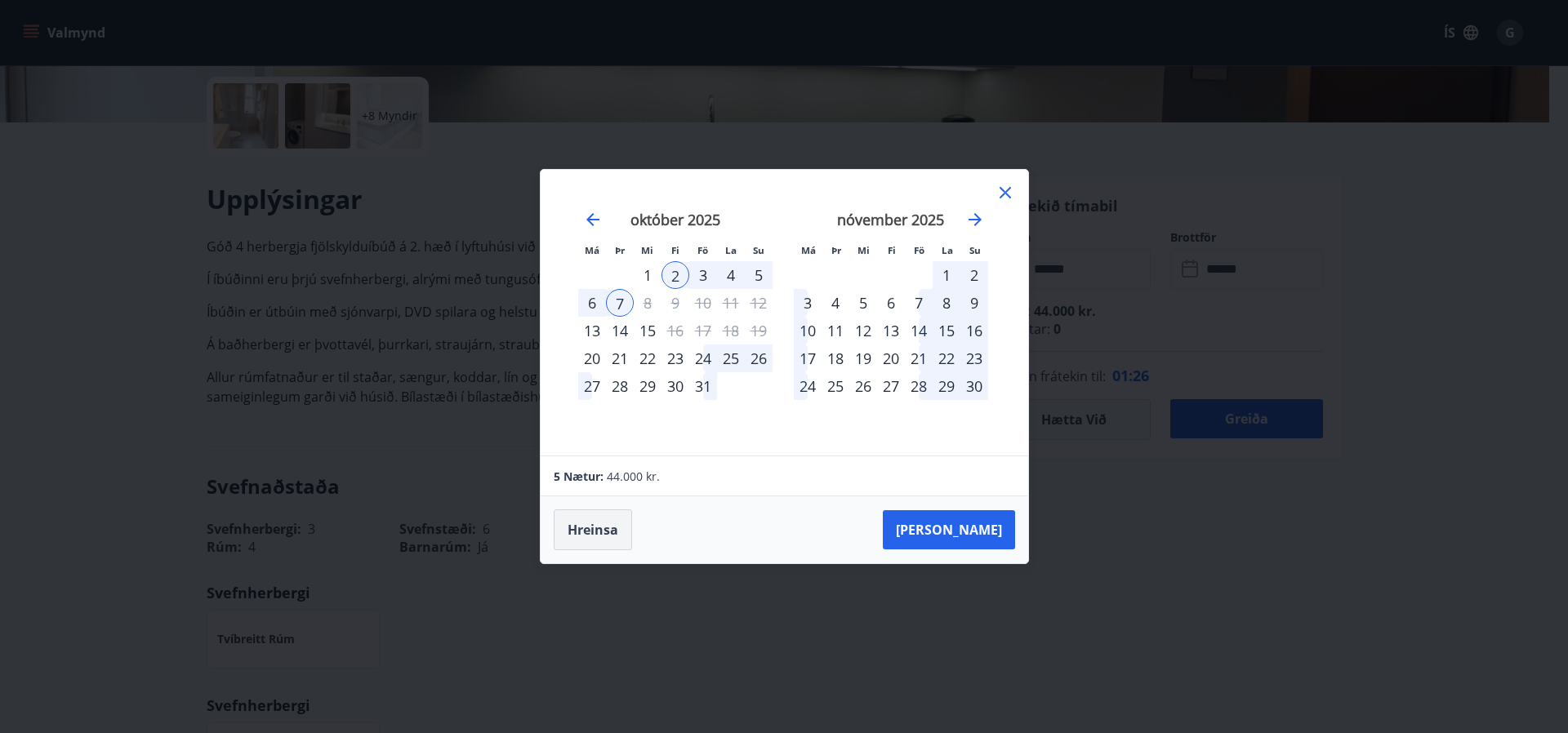
click at [583, 526] on button "Hreinsa" at bounding box center [593, 530] width 79 height 41
click at [647, 267] on div "1" at bounding box center [647, 275] width 28 height 28
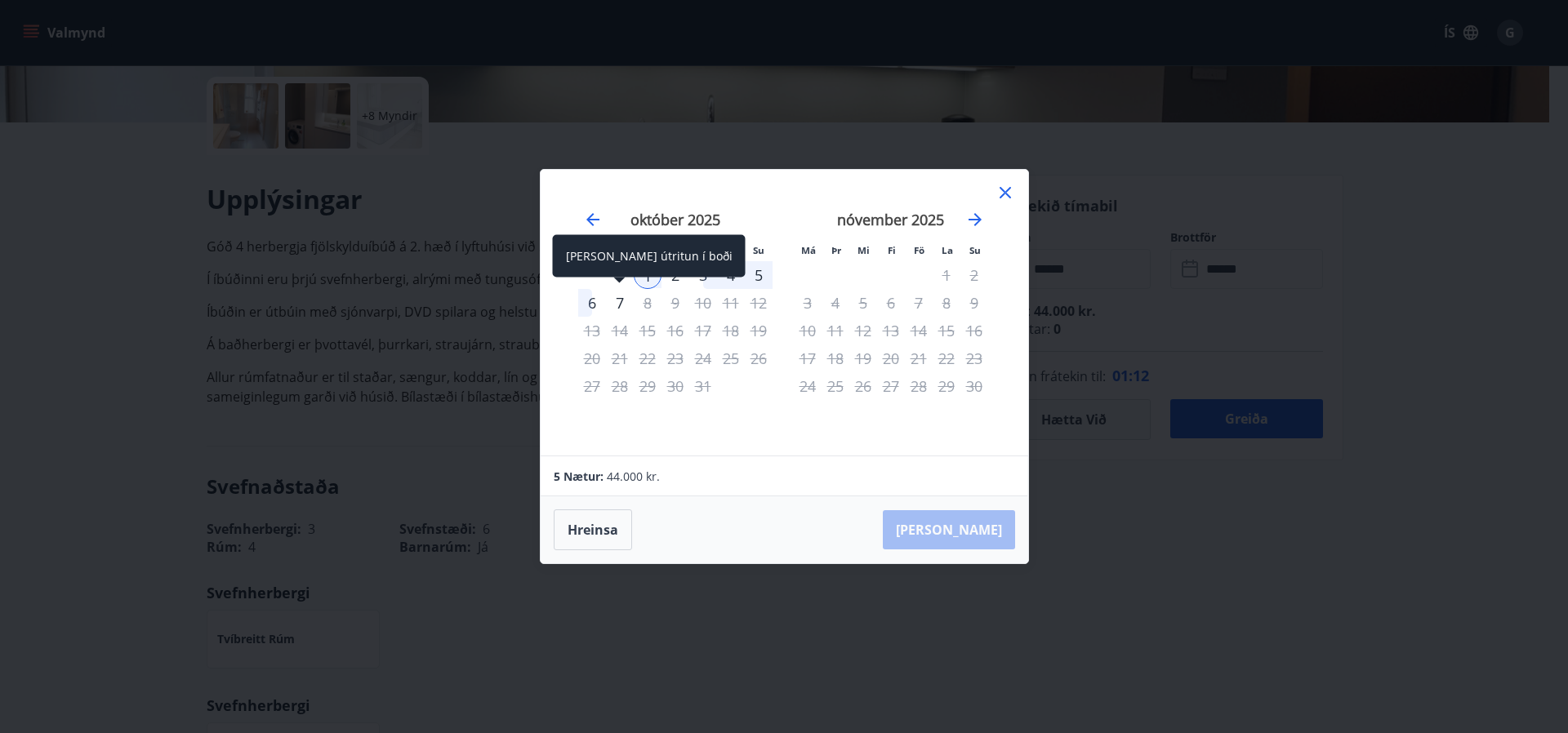
click at [622, 297] on div "7" at bounding box center [620, 303] width 28 height 28
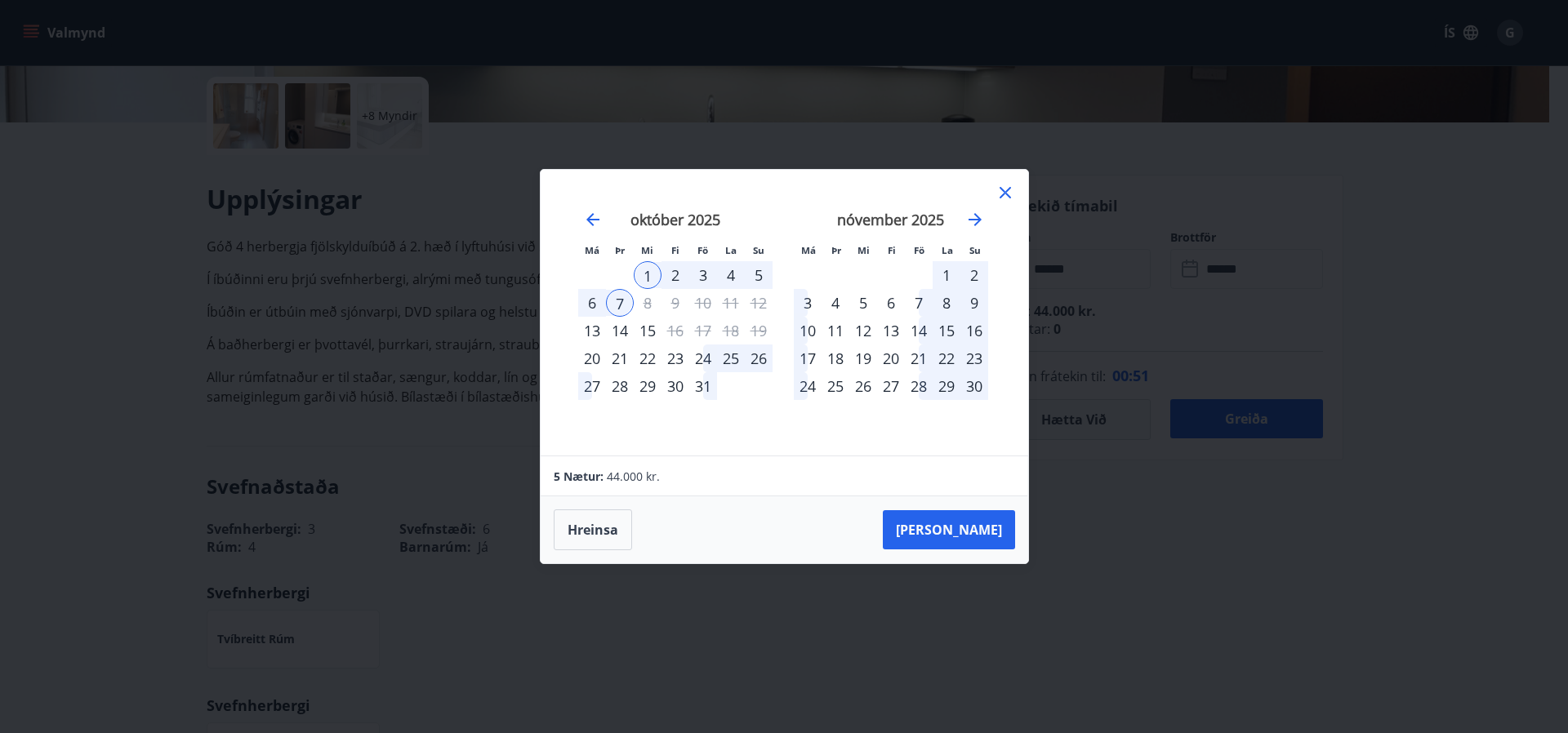
click at [588, 304] on div "6" at bounding box center [592, 303] width 28 height 28
click at [650, 265] on div "1" at bounding box center [647, 275] width 28 height 28
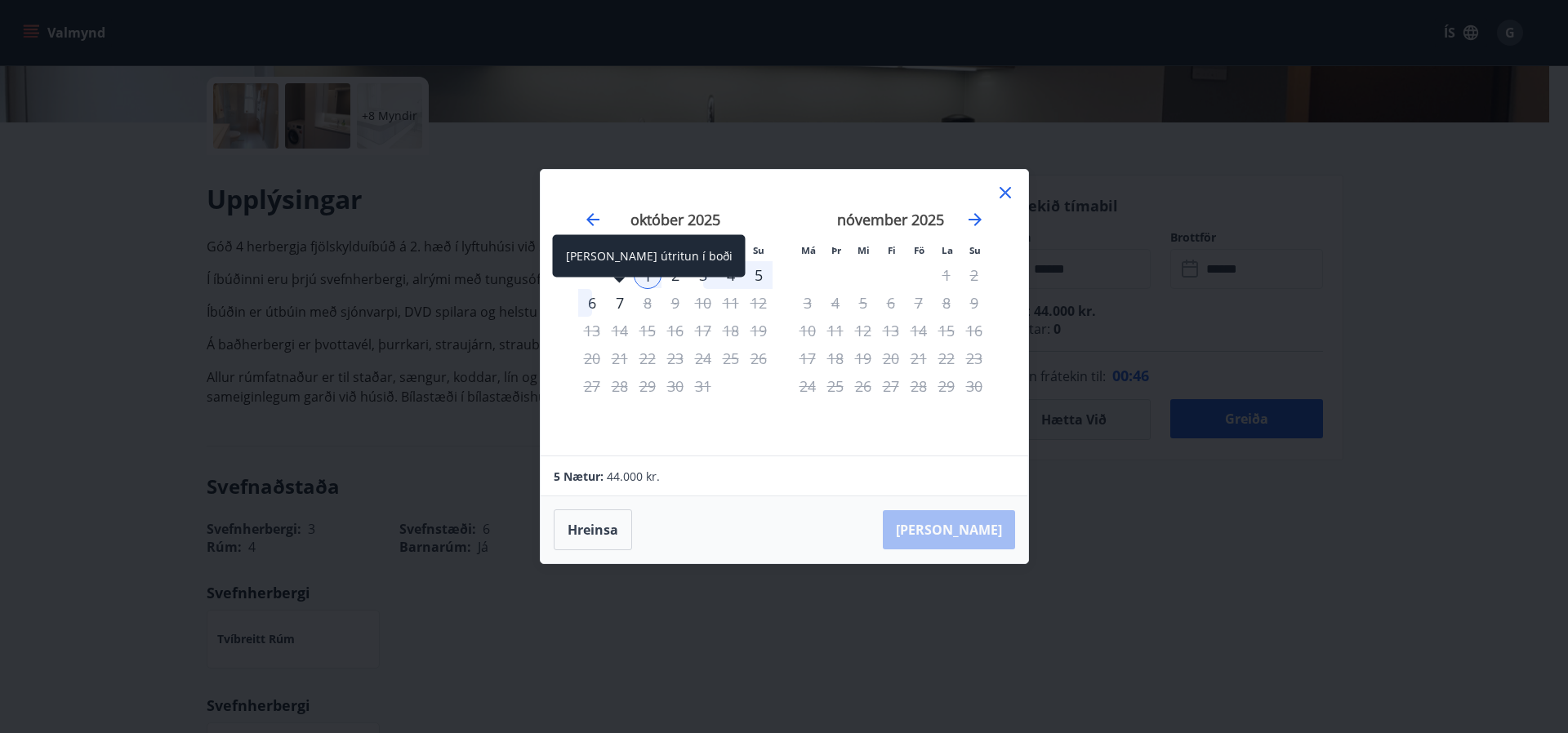
click at [620, 301] on div "7" at bounding box center [620, 303] width 28 height 28
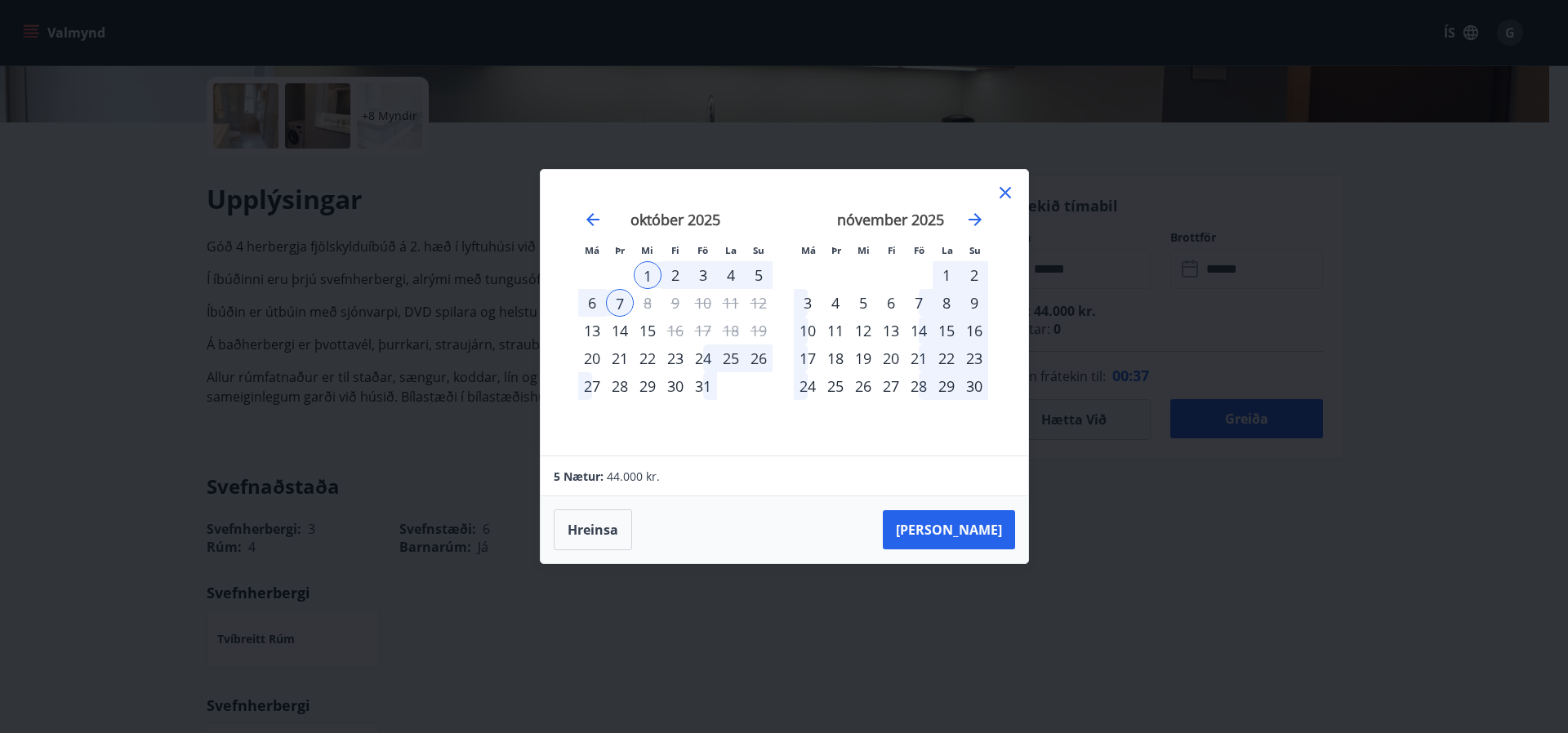
click at [1008, 191] on icon at bounding box center [1005, 193] width 20 height 20
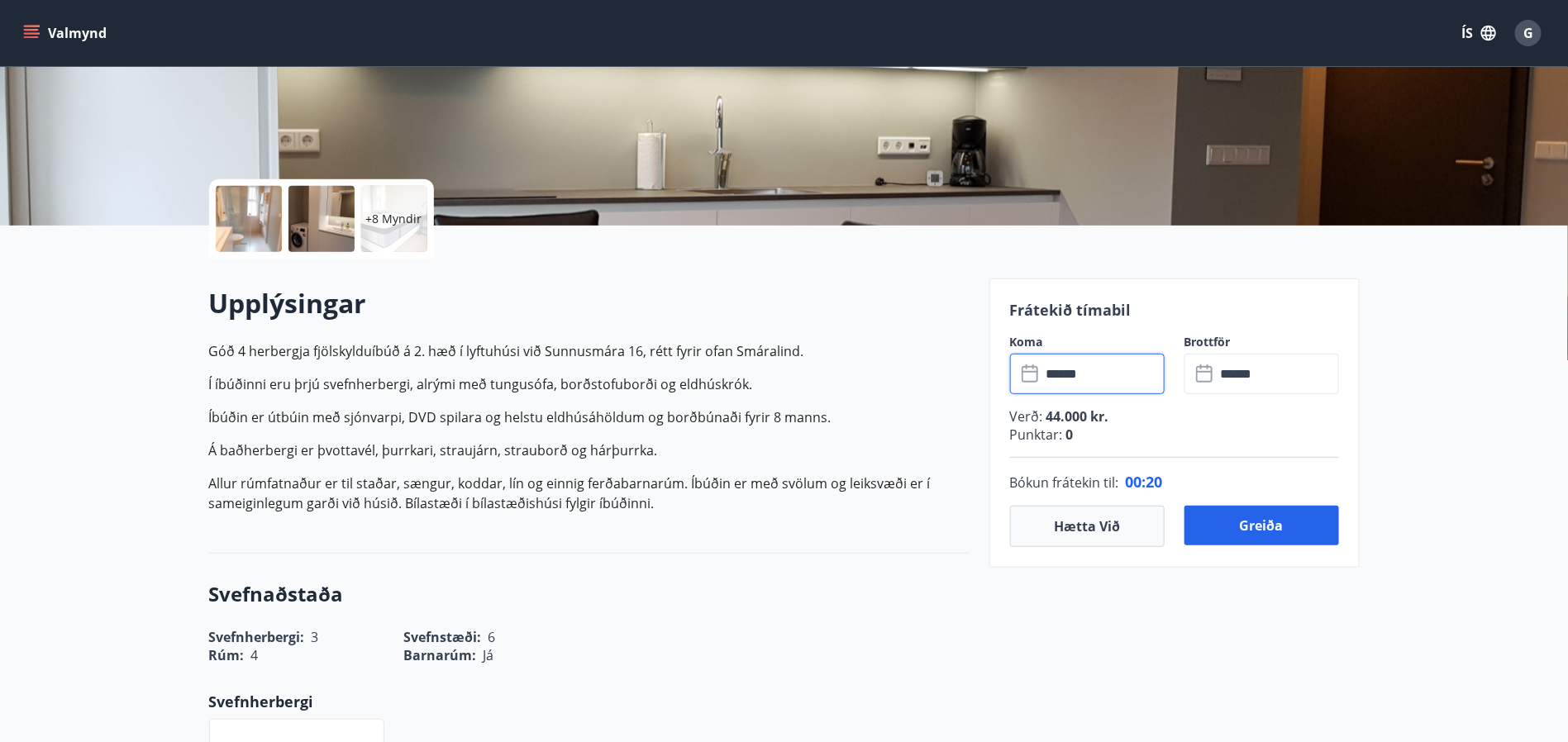
scroll to position [248, 0]
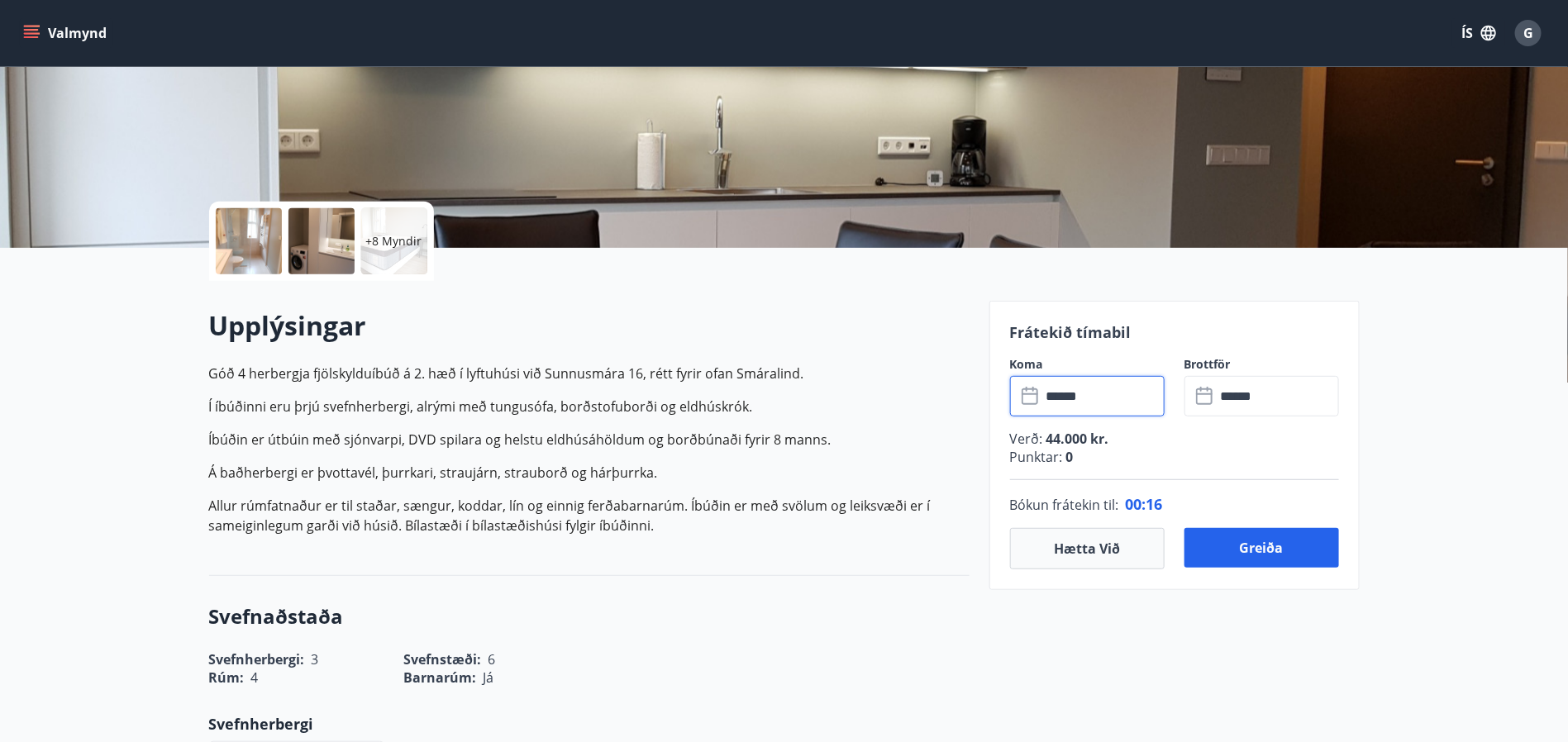
click at [1106, 402] on input "******" at bounding box center [1103, 396] width 123 height 41
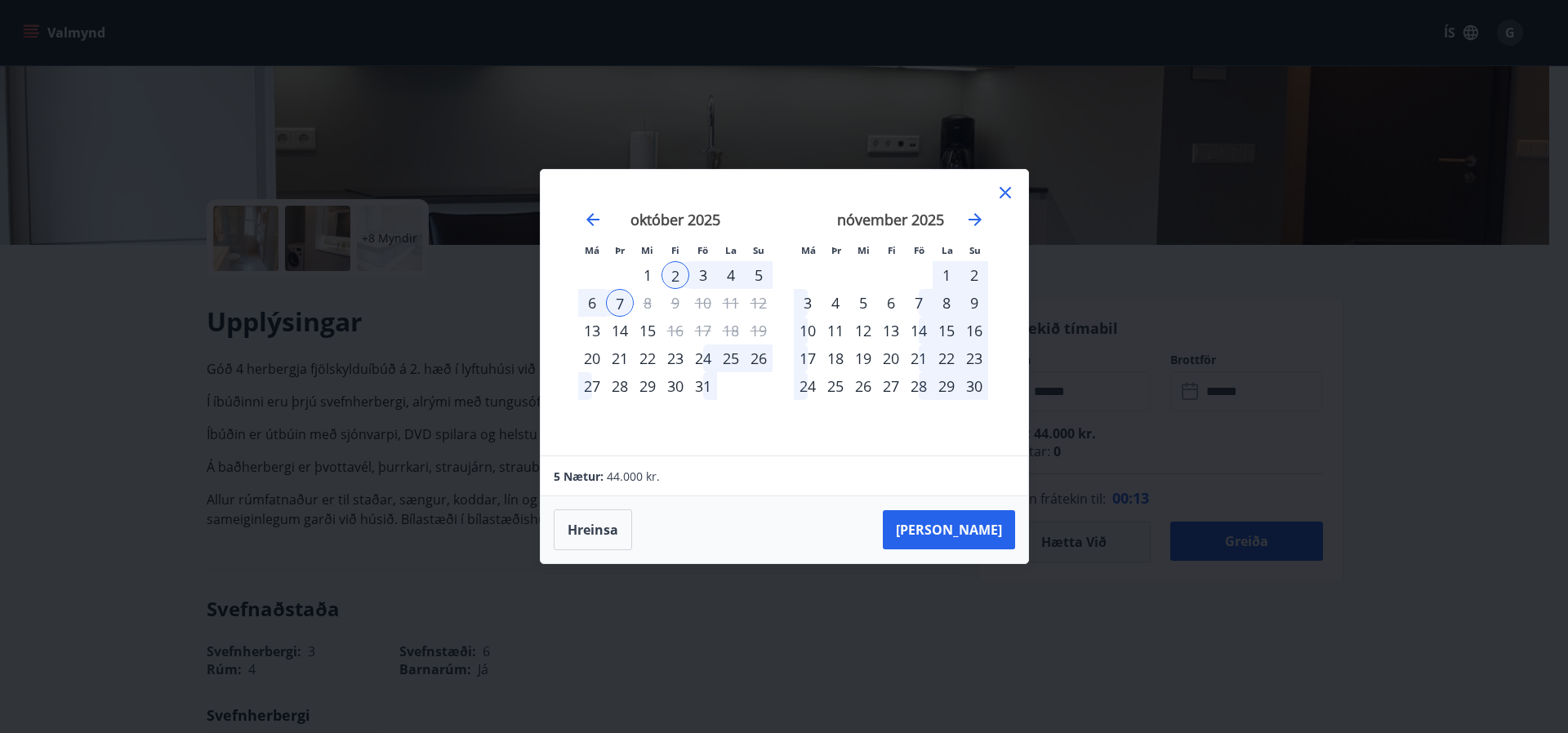
click at [645, 270] on div "1" at bounding box center [647, 275] width 28 height 28
click at [988, 534] on button "[PERSON_NAME]" at bounding box center [949, 530] width 132 height 39
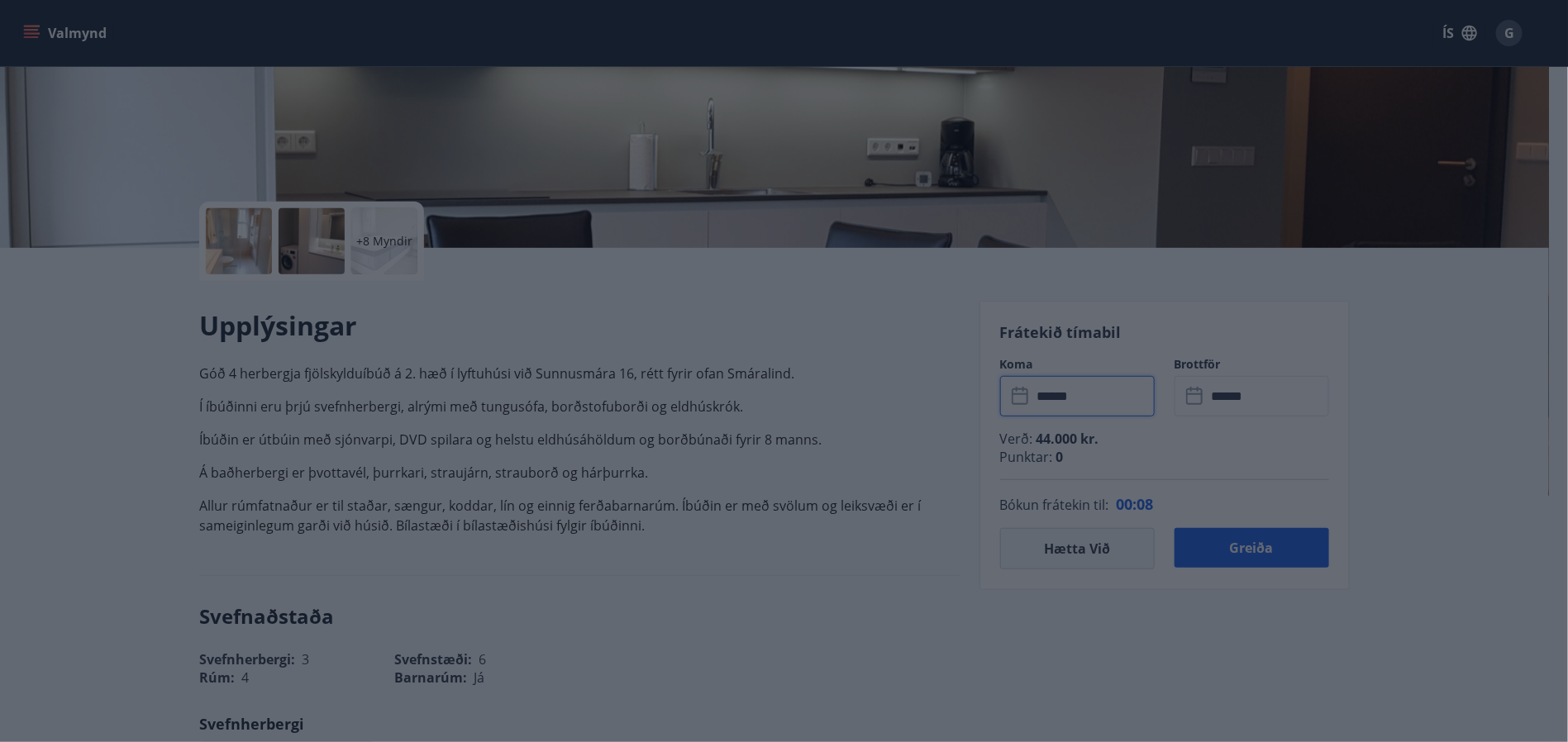
type input "******"
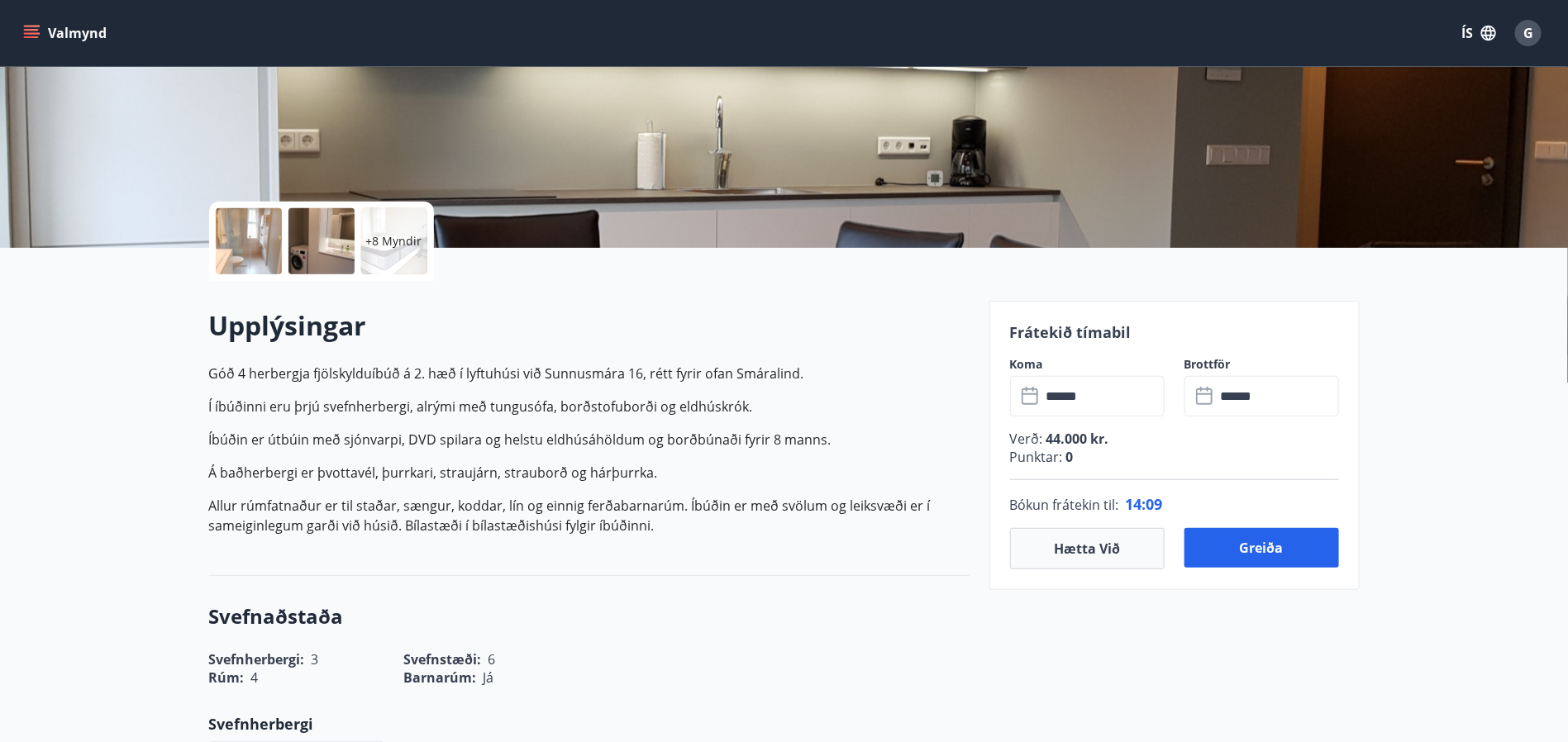
click at [1092, 404] on input "******" at bounding box center [1103, 396] width 123 height 41
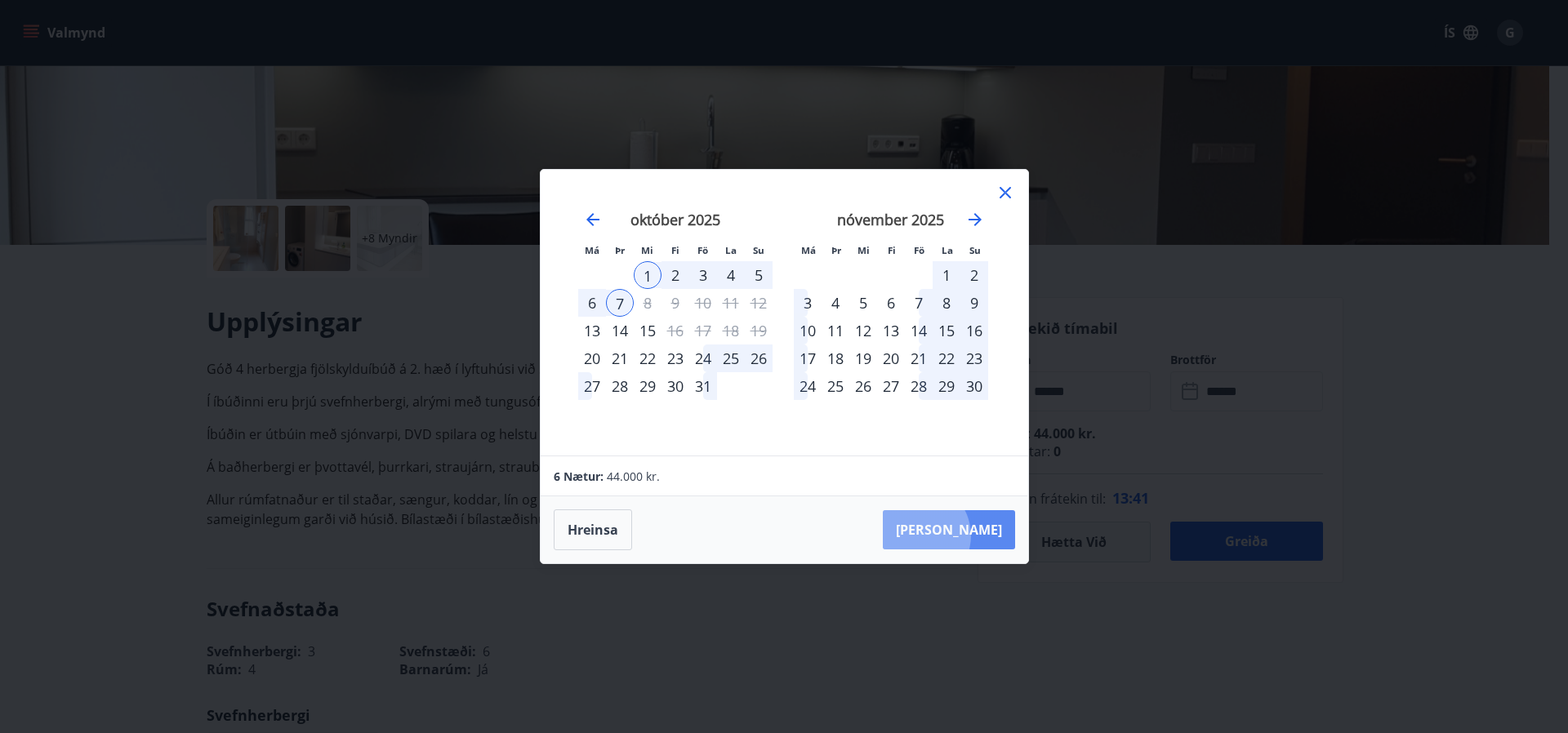
click at [967, 536] on button "[PERSON_NAME]" at bounding box center [949, 530] width 132 height 39
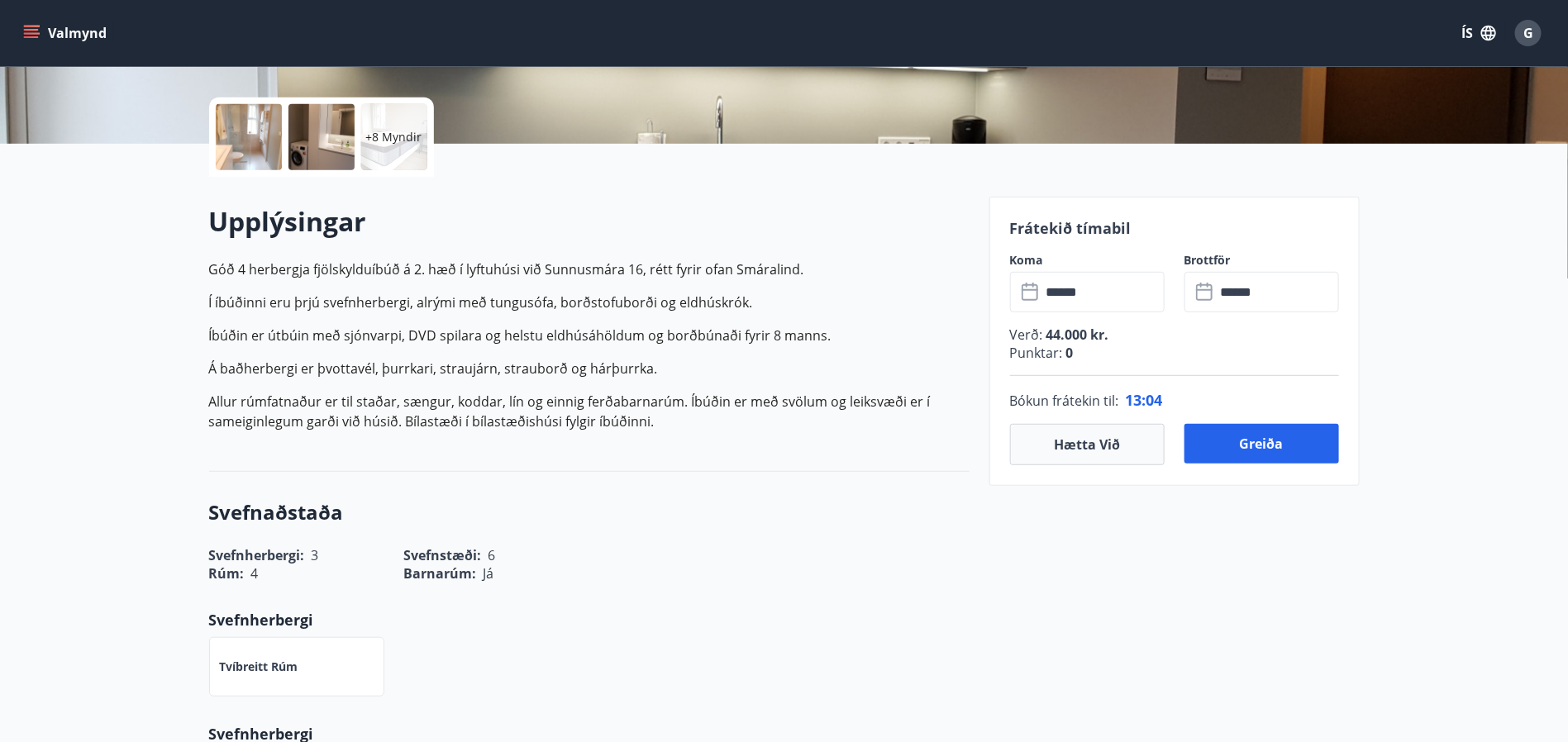
scroll to position [868, 0]
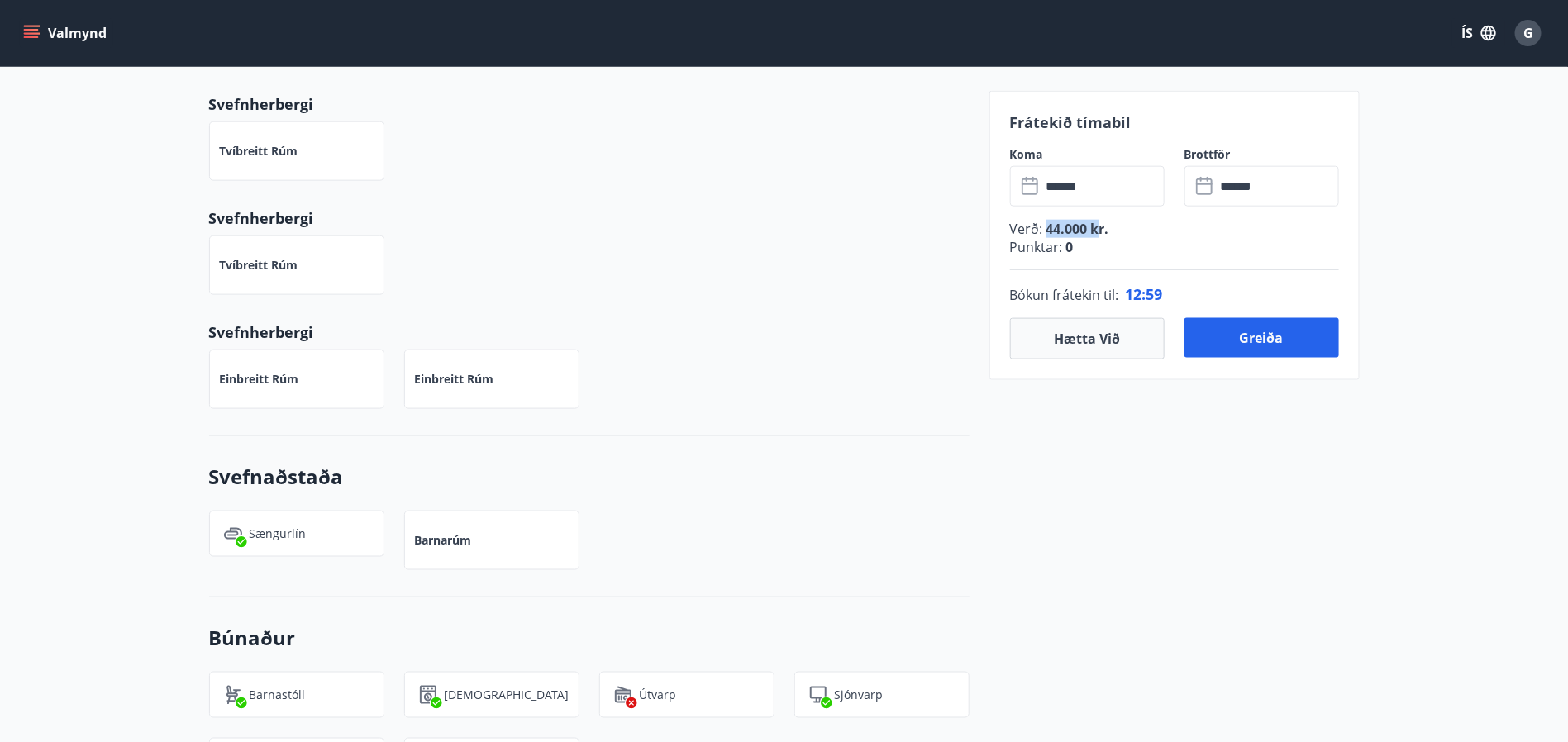
drag, startPoint x: 1044, startPoint y: 223, endPoint x: 1096, endPoint y: 233, distance: 53.0
click at [1096, 233] on span "44.000 kr." at bounding box center [1077, 228] width 66 height 18
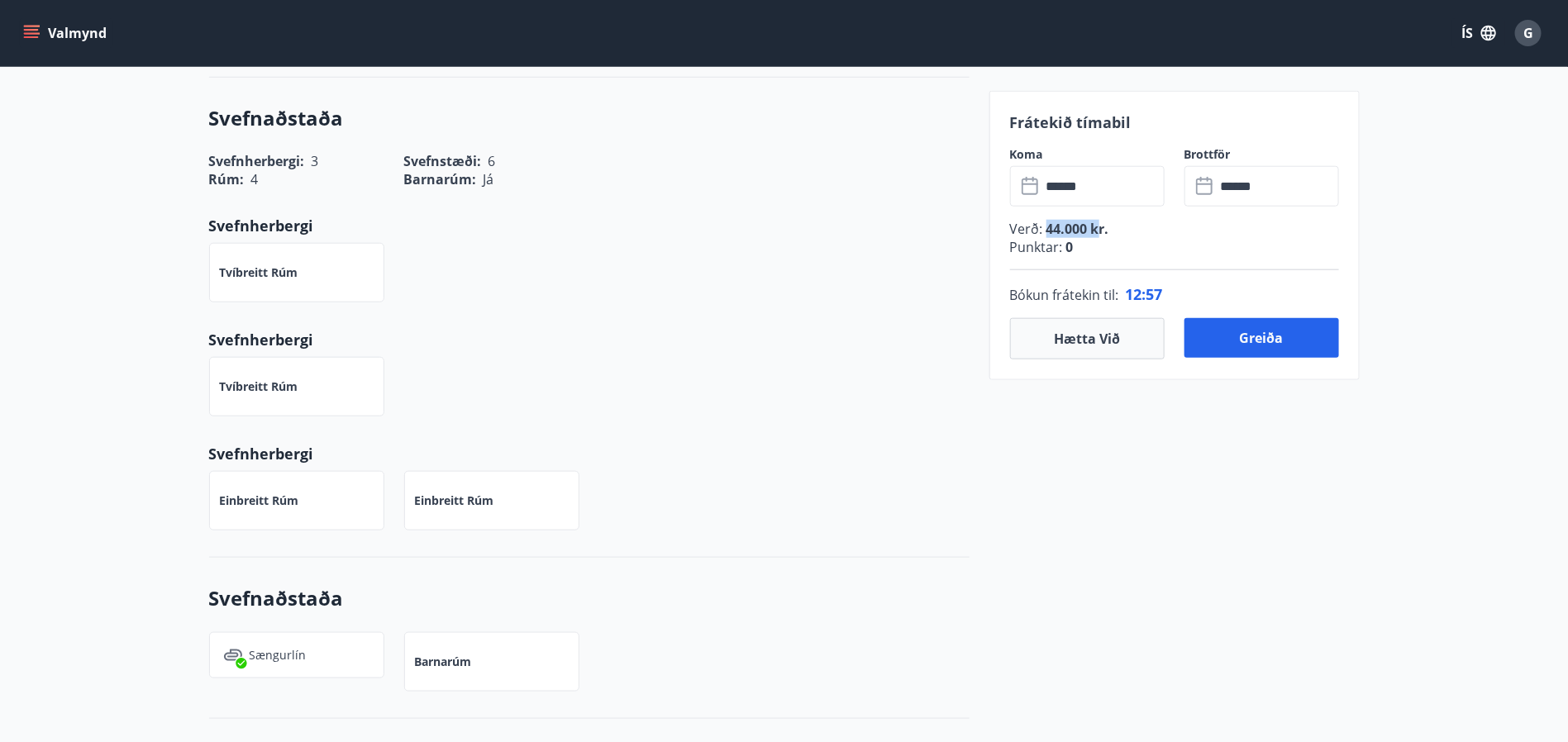
scroll to position [744, 0]
click at [1282, 347] on button "Greiða" at bounding box center [1261, 338] width 154 height 40
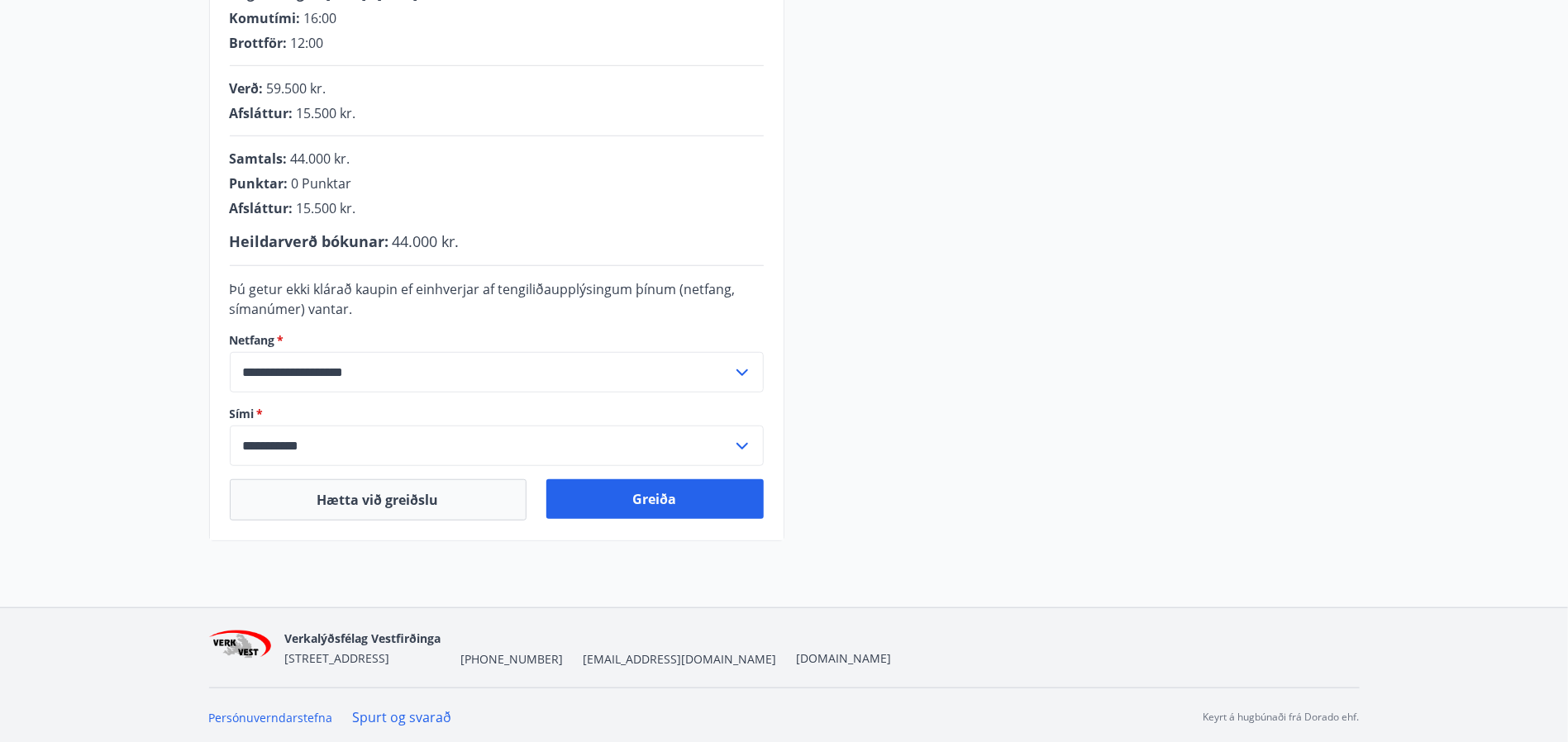
scroll to position [248, 0]
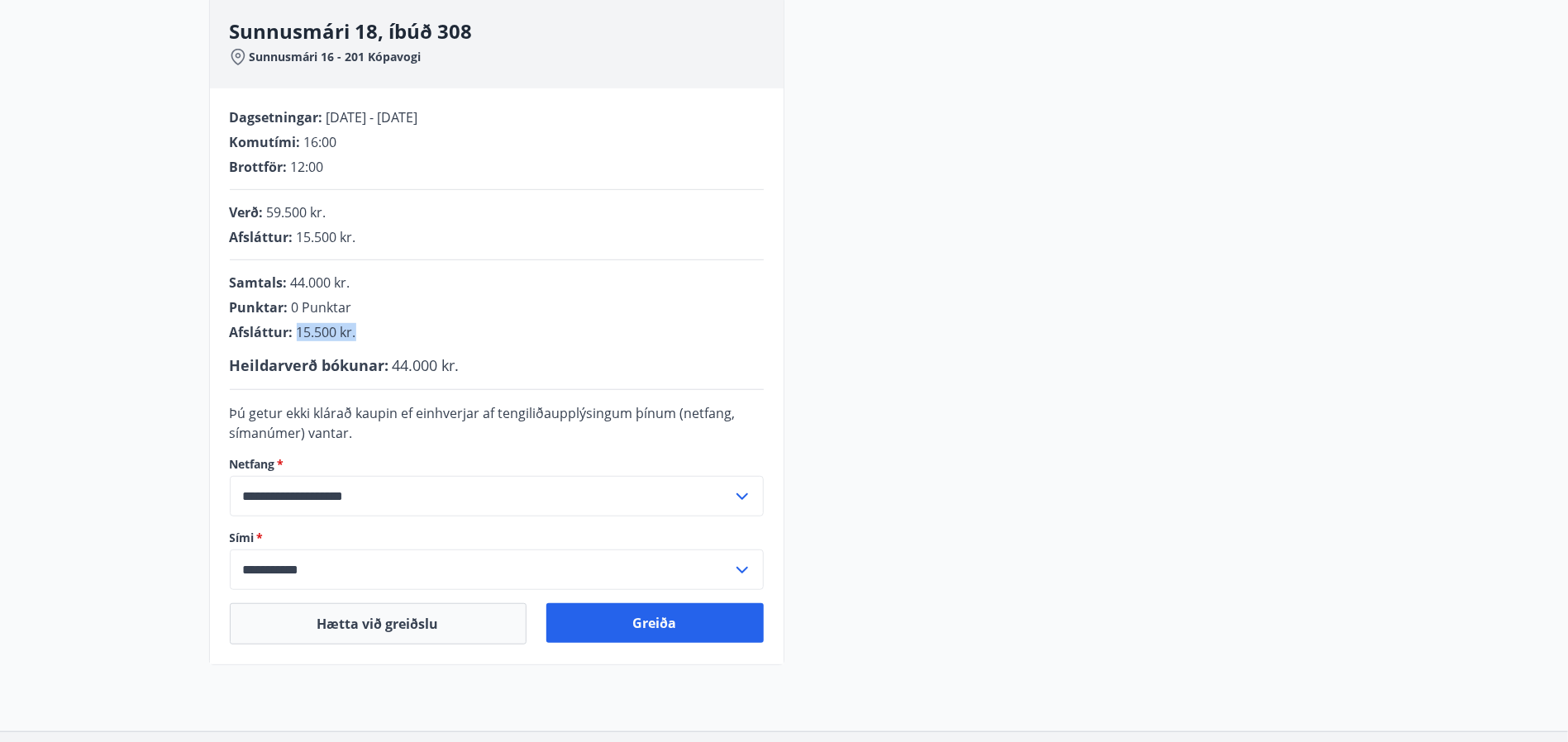
drag, startPoint x: 294, startPoint y: 330, endPoint x: 355, endPoint y: 333, distance: 61.1
click at [355, 333] on div "Afsláttur : 15.500 kr." at bounding box center [497, 331] width 534 height 18
click at [972, 362] on div "**********" at bounding box center [784, 331] width 1150 height 668
drag, startPoint x: 281, startPoint y: 309, endPoint x: 358, endPoint y: 298, distance: 77.8
click at [358, 298] on div "Samtals : 44.000 kr. Punktar : 0 Punktar Afsláttur : 15.500 kr." at bounding box center [497, 308] width 534 height 68
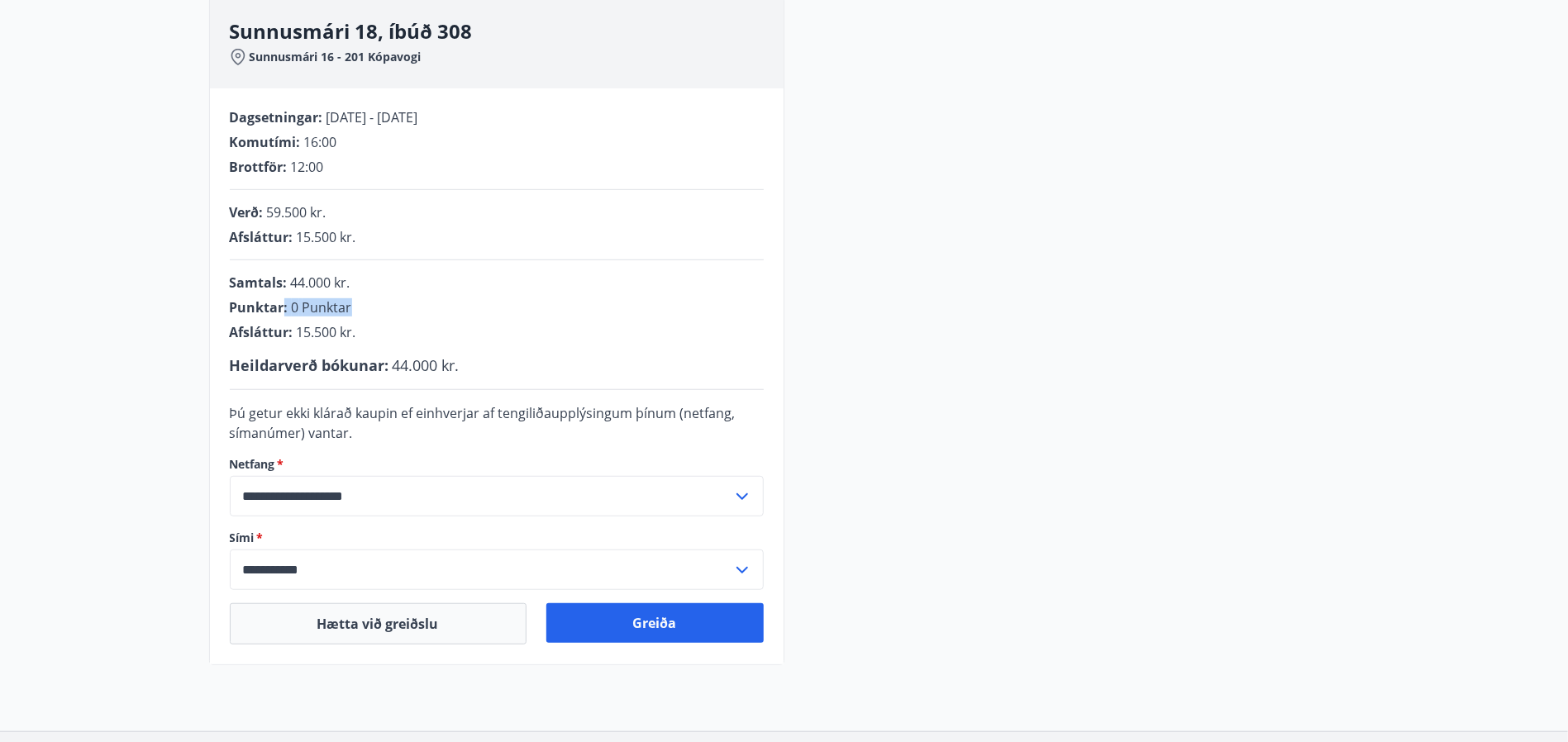
click at [999, 305] on div "**********" at bounding box center [784, 331] width 1150 height 668
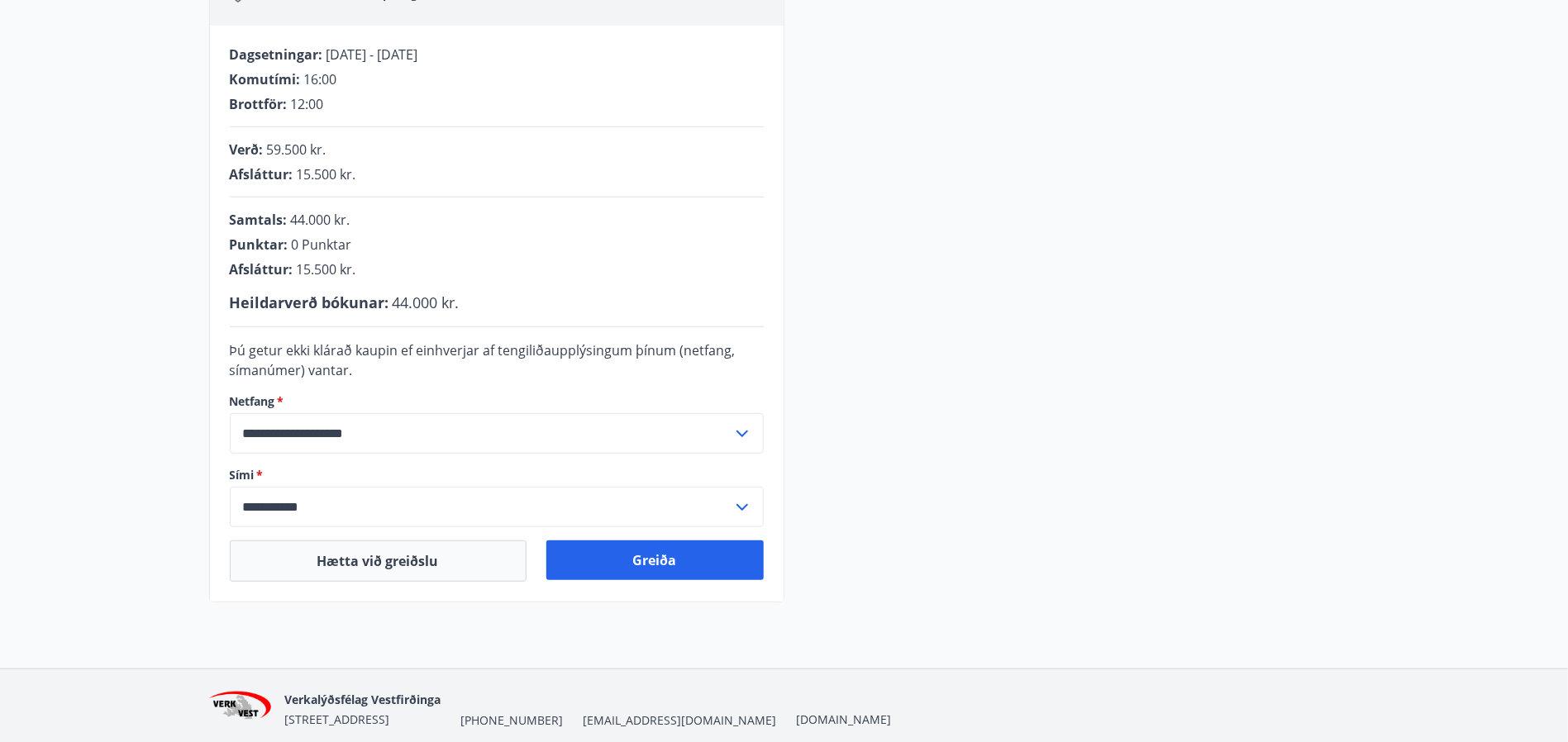
scroll to position [372, 0]
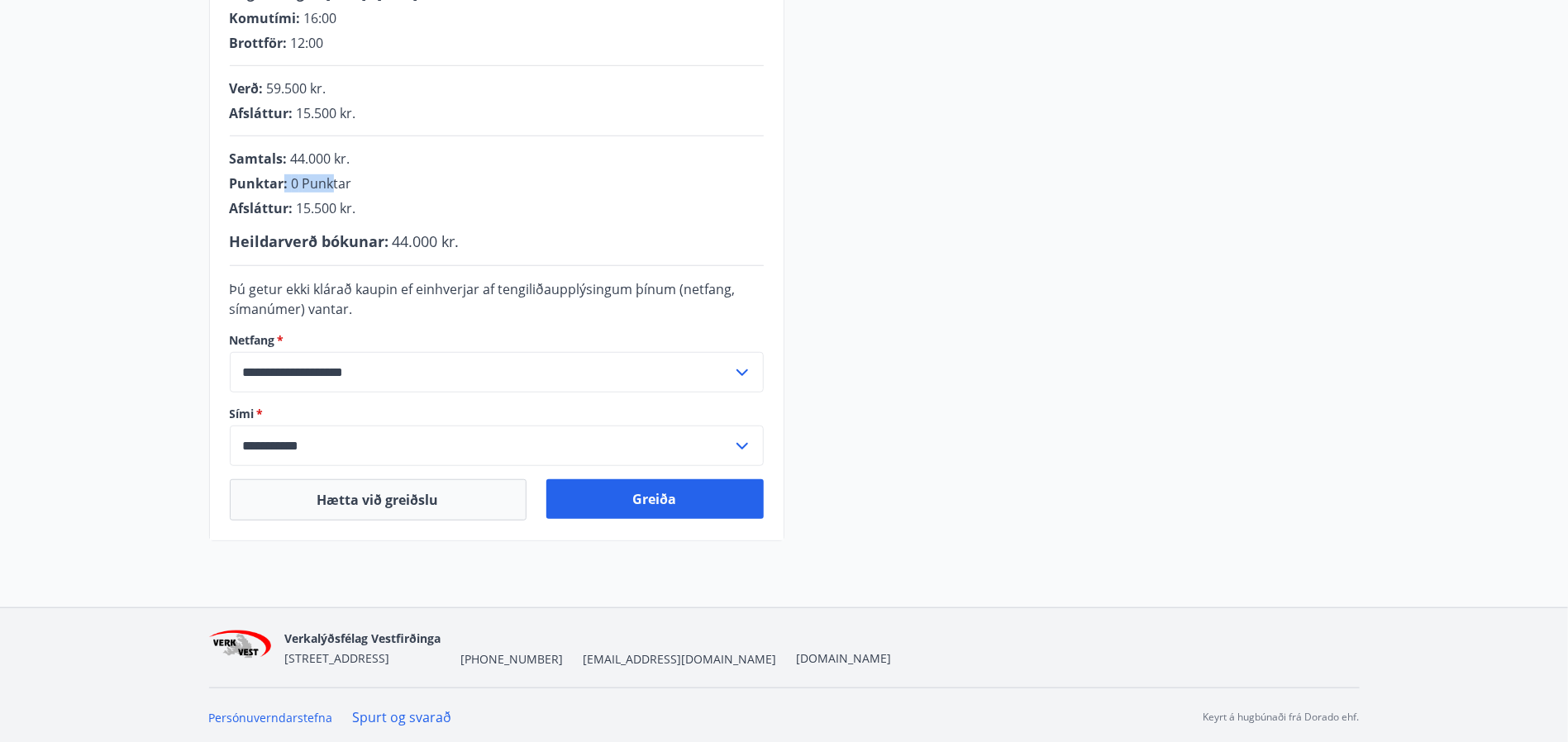
drag, startPoint x: 281, startPoint y: 176, endPoint x: 687, endPoint y: 244, distance: 411.7
click at [337, 192] on div "Punktar : 0 Punktar" at bounding box center [497, 183] width 534 height 18
click at [953, 352] on div "**********" at bounding box center [784, 207] width 1150 height 668
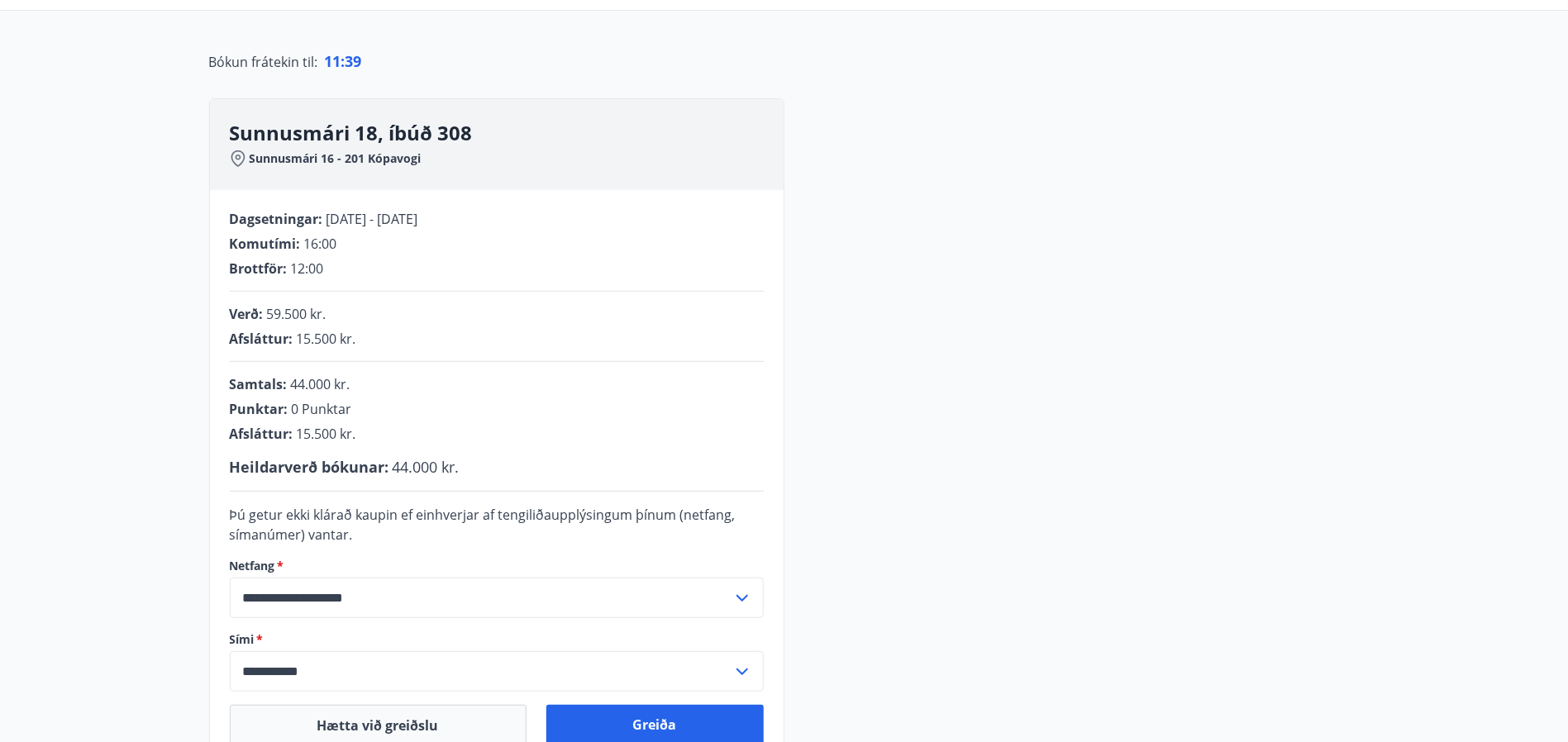
scroll to position [132, 0]
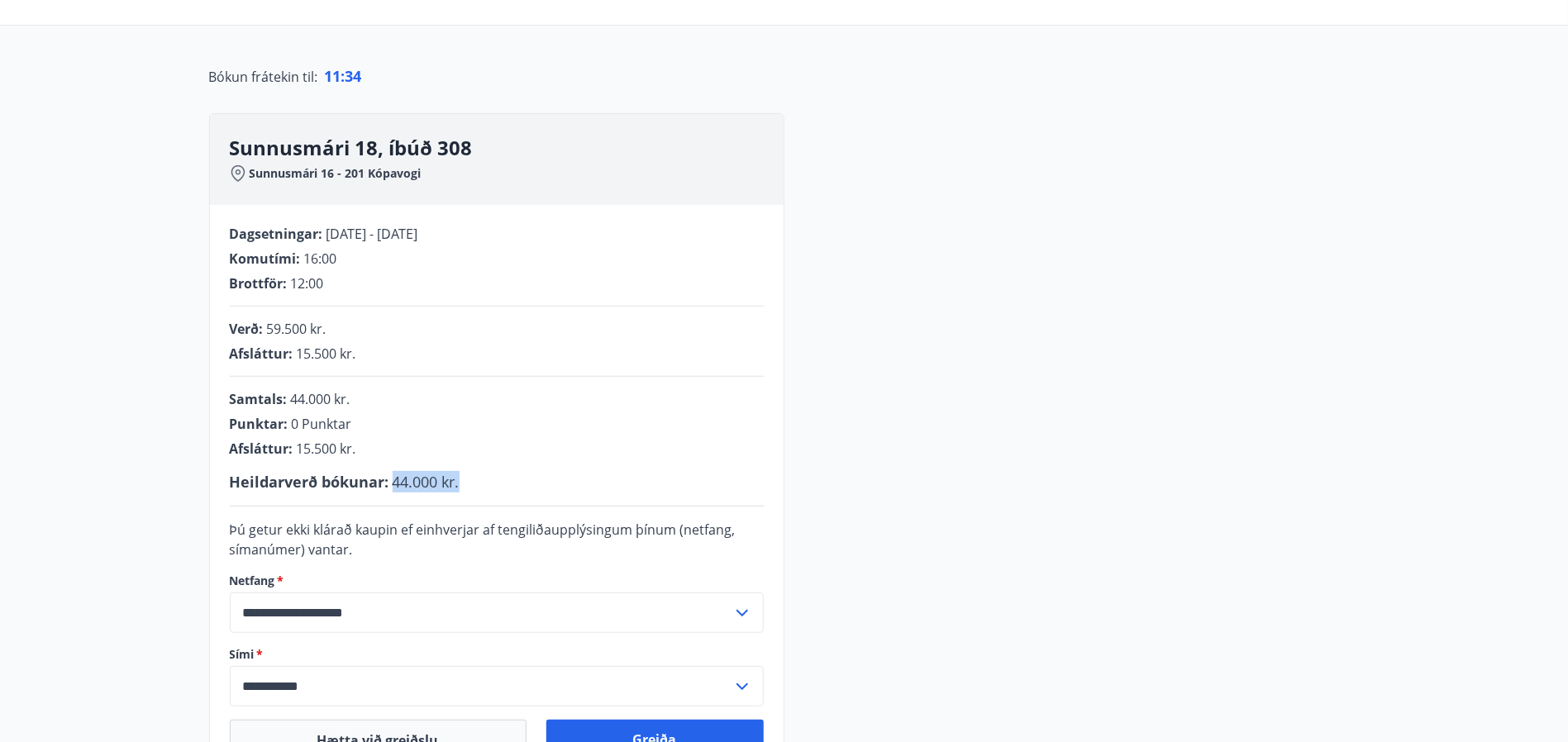
drag, startPoint x: 389, startPoint y: 481, endPoint x: 603, endPoint y: 457, distance: 215.3
click at [464, 471] on div "Heildarverð bókunar : 44.000 kr." at bounding box center [497, 482] width 534 height 22
click at [1094, 390] on div "**********" at bounding box center [784, 448] width 1150 height 668
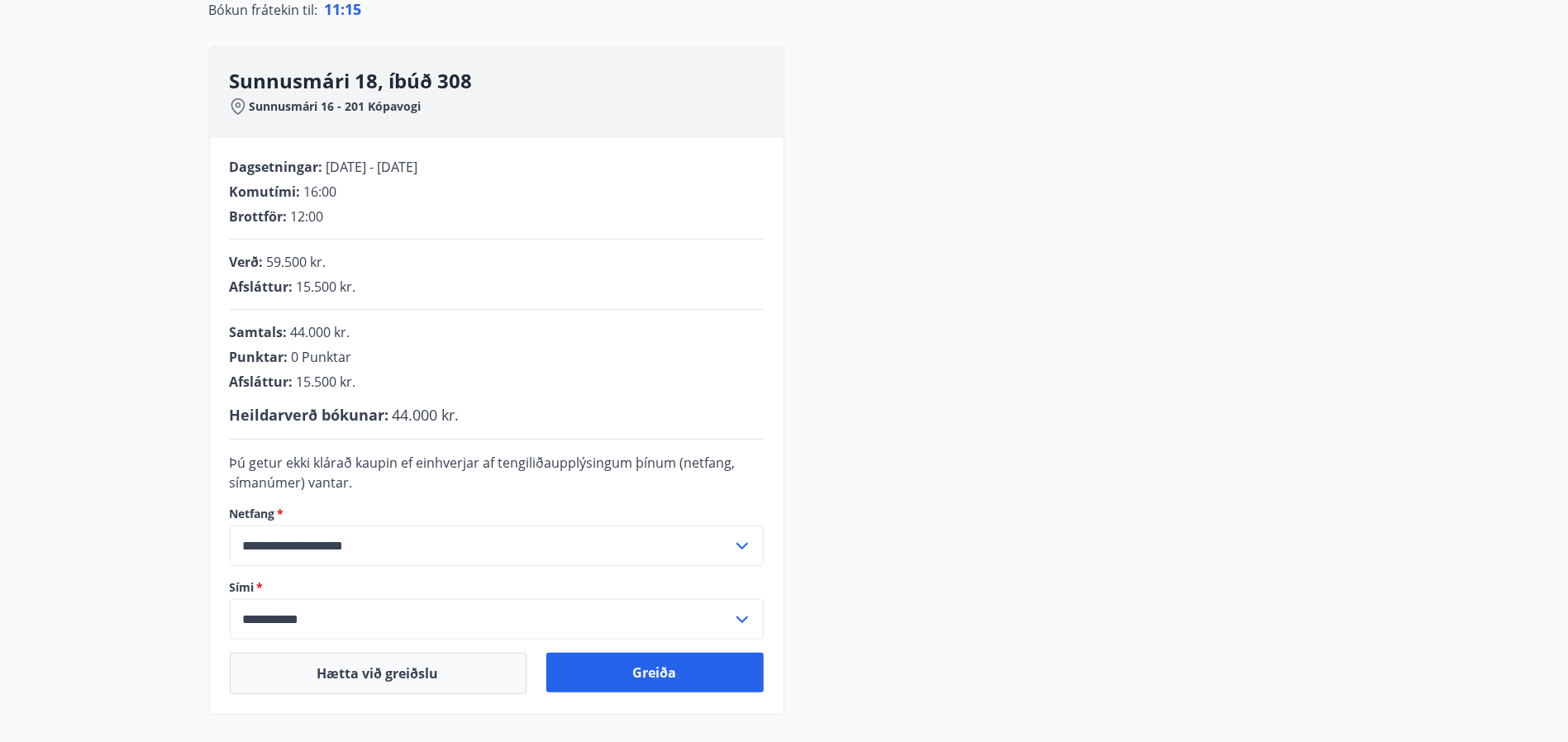
scroll to position [256, 0]
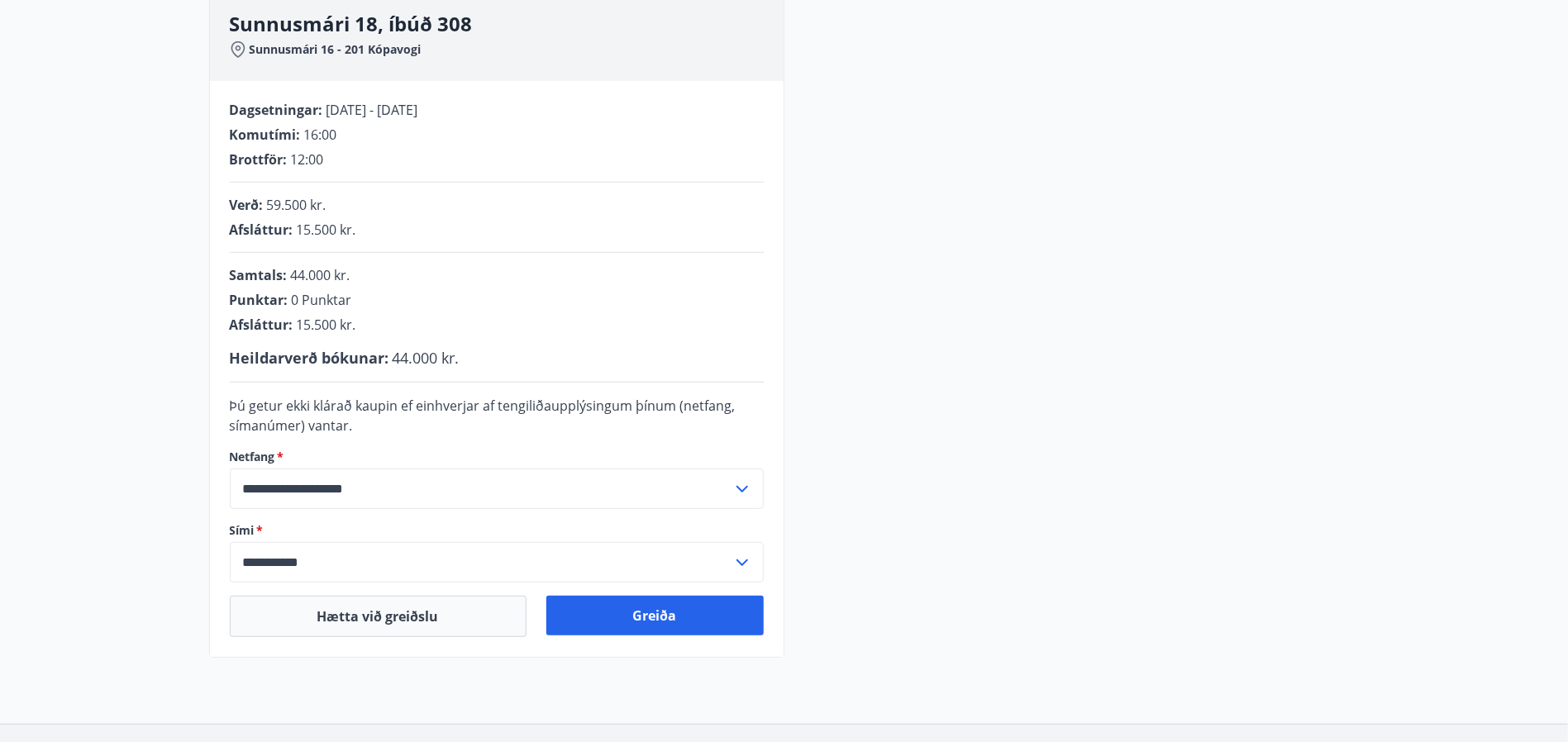
click at [738, 554] on icon at bounding box center [741, 562] width 20 height 20
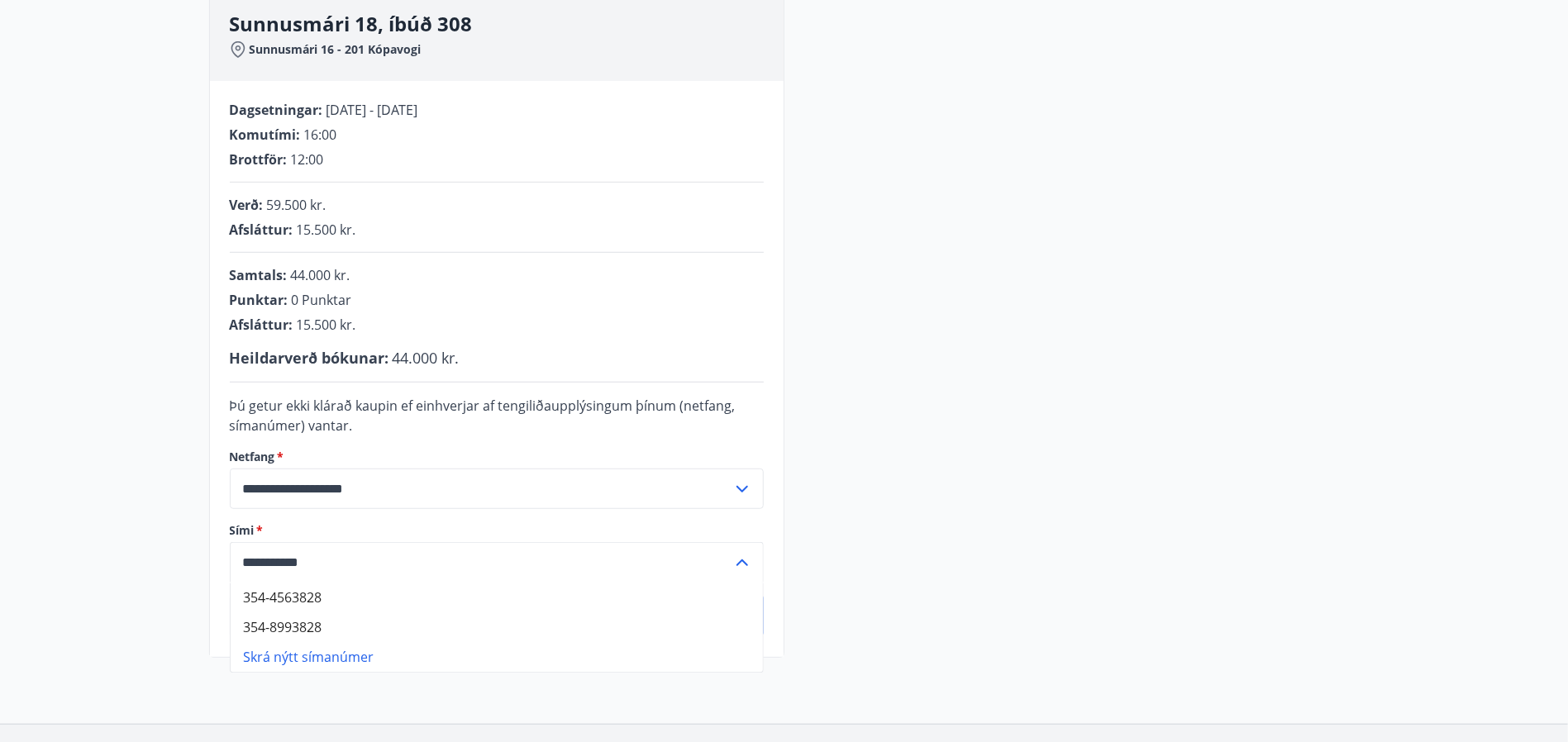
click at [295, 630] on li "354-8993828" at bounding box center [497, 627] width 532 height 29
type input "**********"
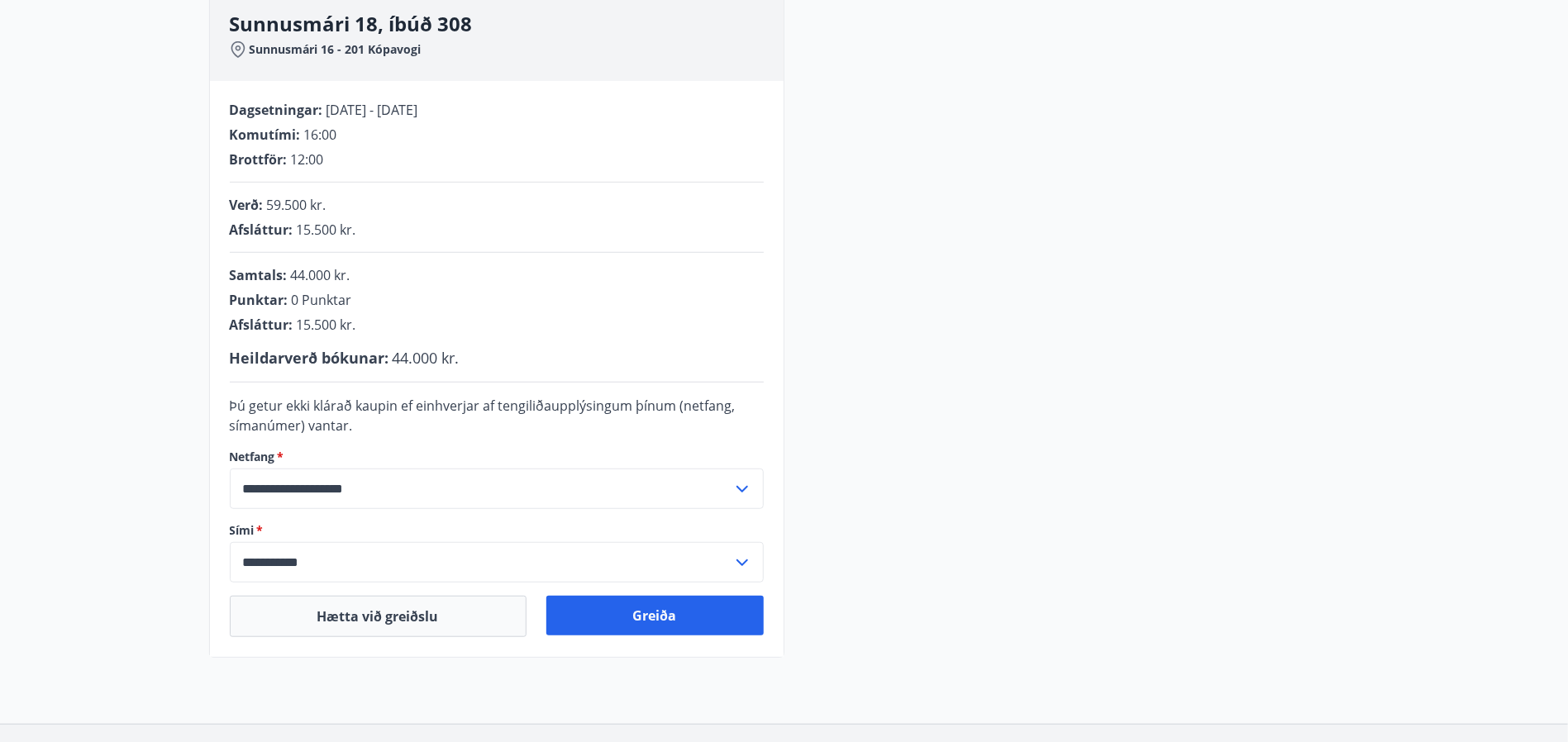
click at [818, 508] on div "**********" at bounding box center [784, 324] width 1150 height 668
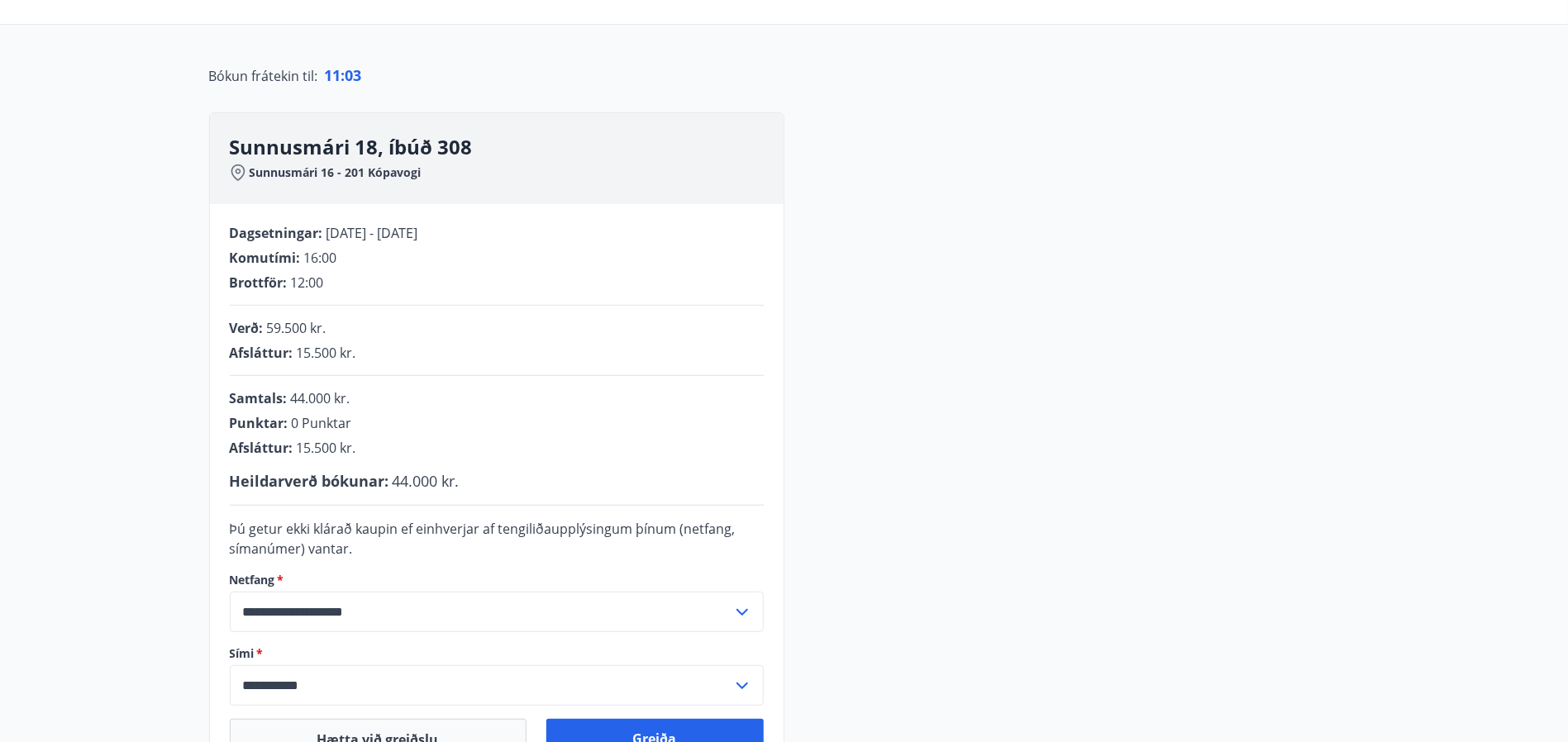
scroll to position [132, 0]
drag, startPoint x: 315, startPoint y: 231, endPoint x: 499, endPoint y: 231, distance: 184.0
click at [499, 231] on div "Dagsetningar : 01.10.2025 - 07.10.2025" at bounding box center [497, 233] width 534 height 18
drag, startPoint x: 434, startPoint y: 268, endPoint x: 333, endPoint y: 233, distance: 106.9
click at [410, 258] on div "Komutími : 16:00" at bounding box center [497, 258] width 534 height 18
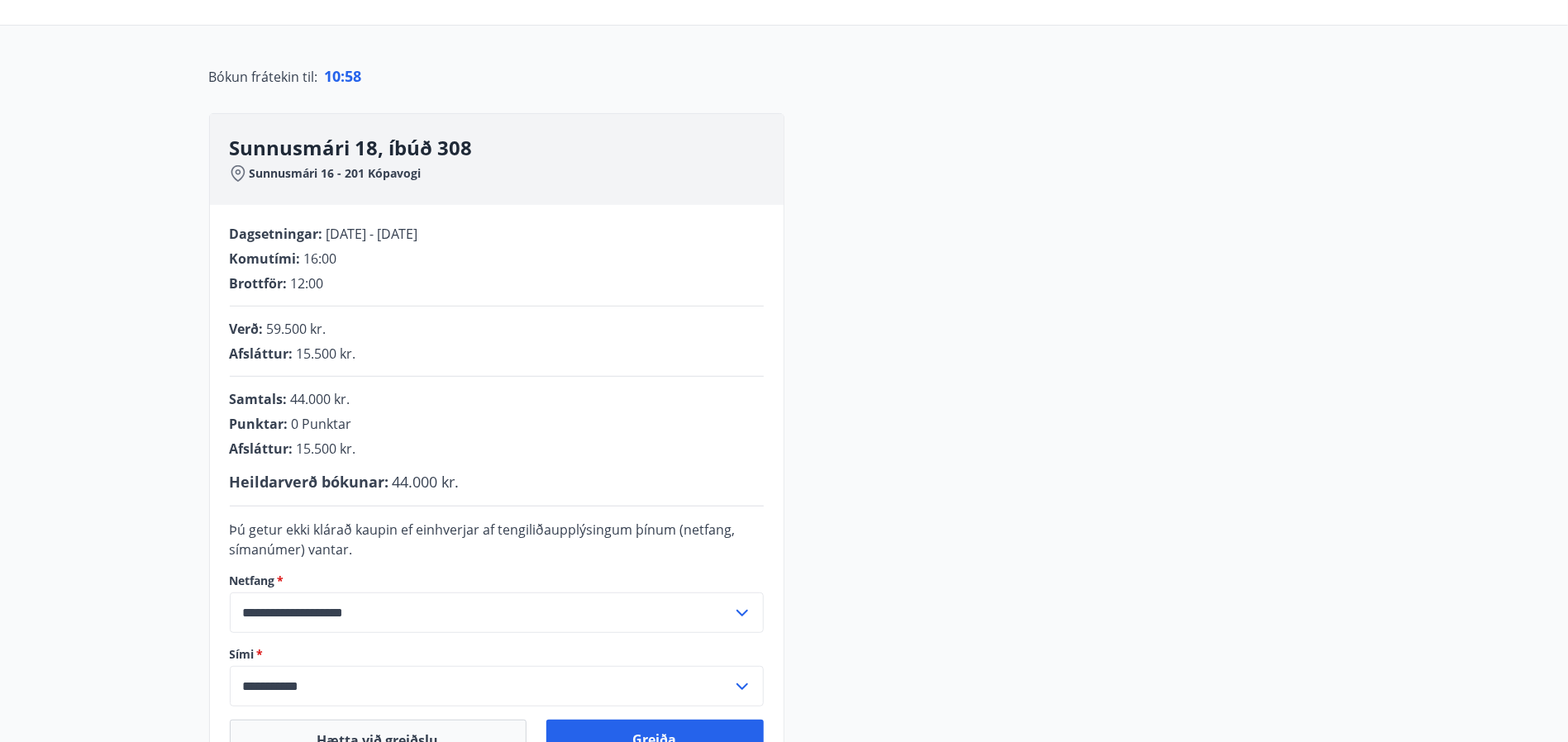
click at [1014, 497] on div "**********" at bounding box center [784, 448] width 1150 height 668
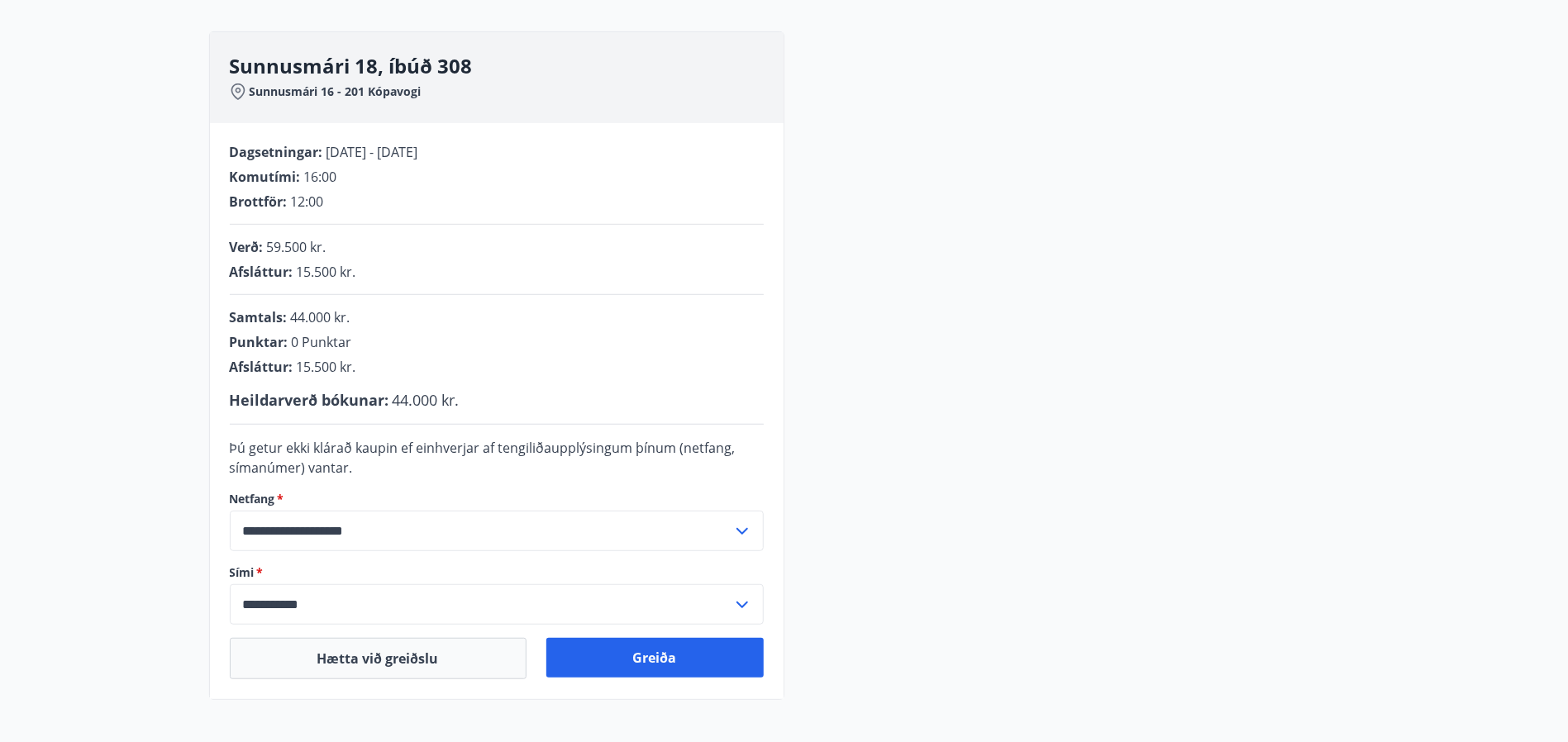
scroll to position [256, 0]
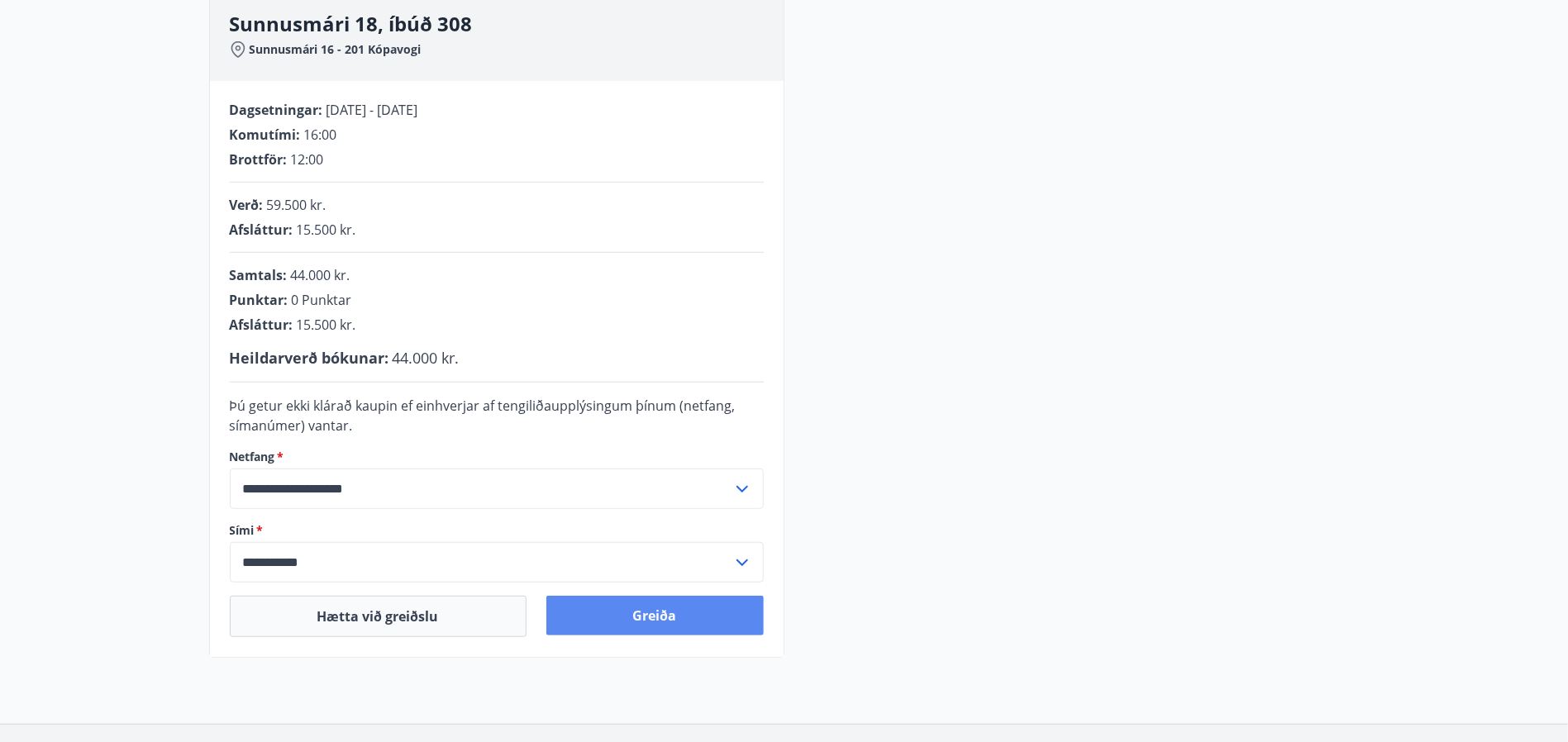
click at [663, 618] on button "Greiða" at bounding box center [655, 615] width 218 height 40
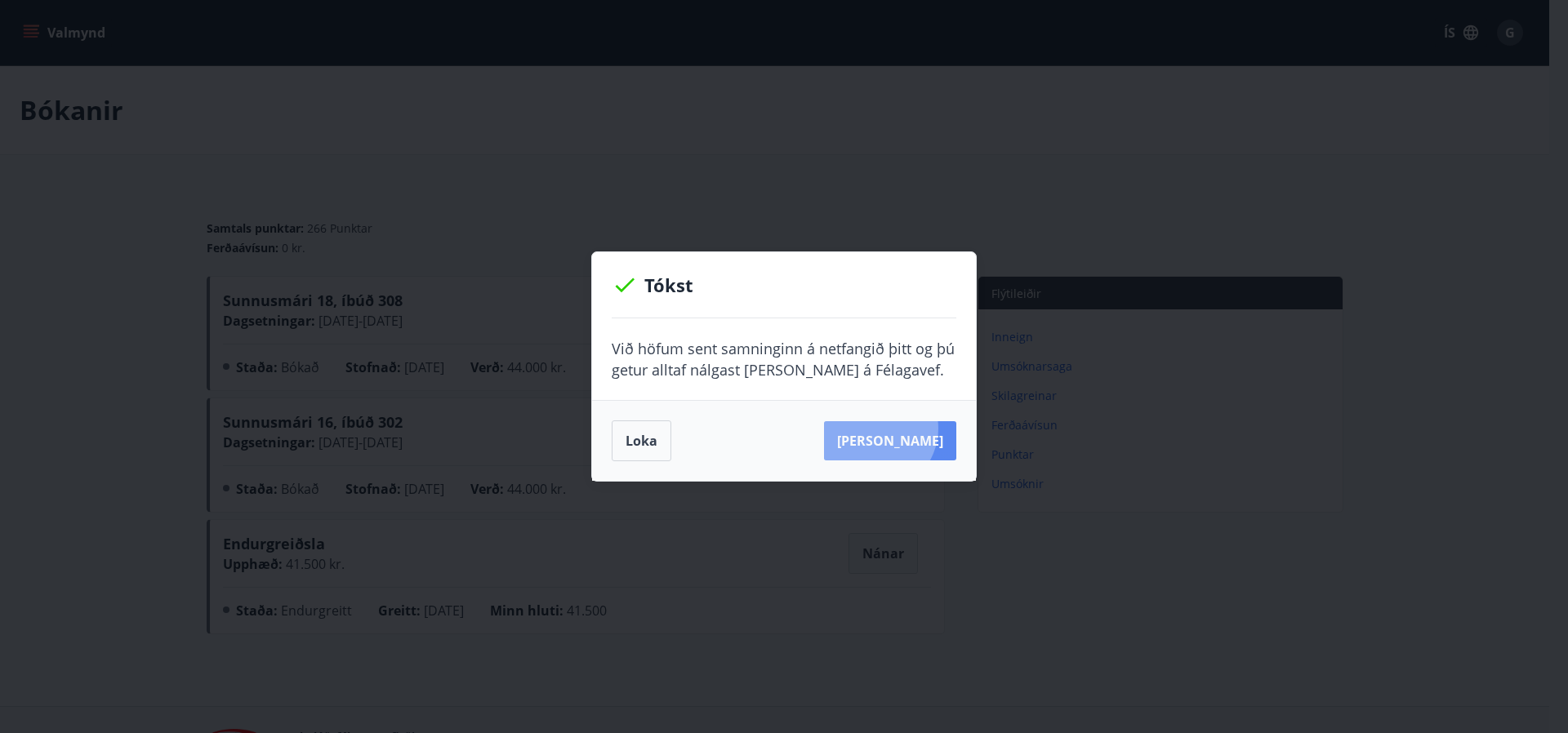
click at [900, 429] on button "Sjá samning" at bounding box center [890, 440] width 132 height 39
click at [646, 440] on button "Loka" at bounding box center [642, 441] width 60 height 41
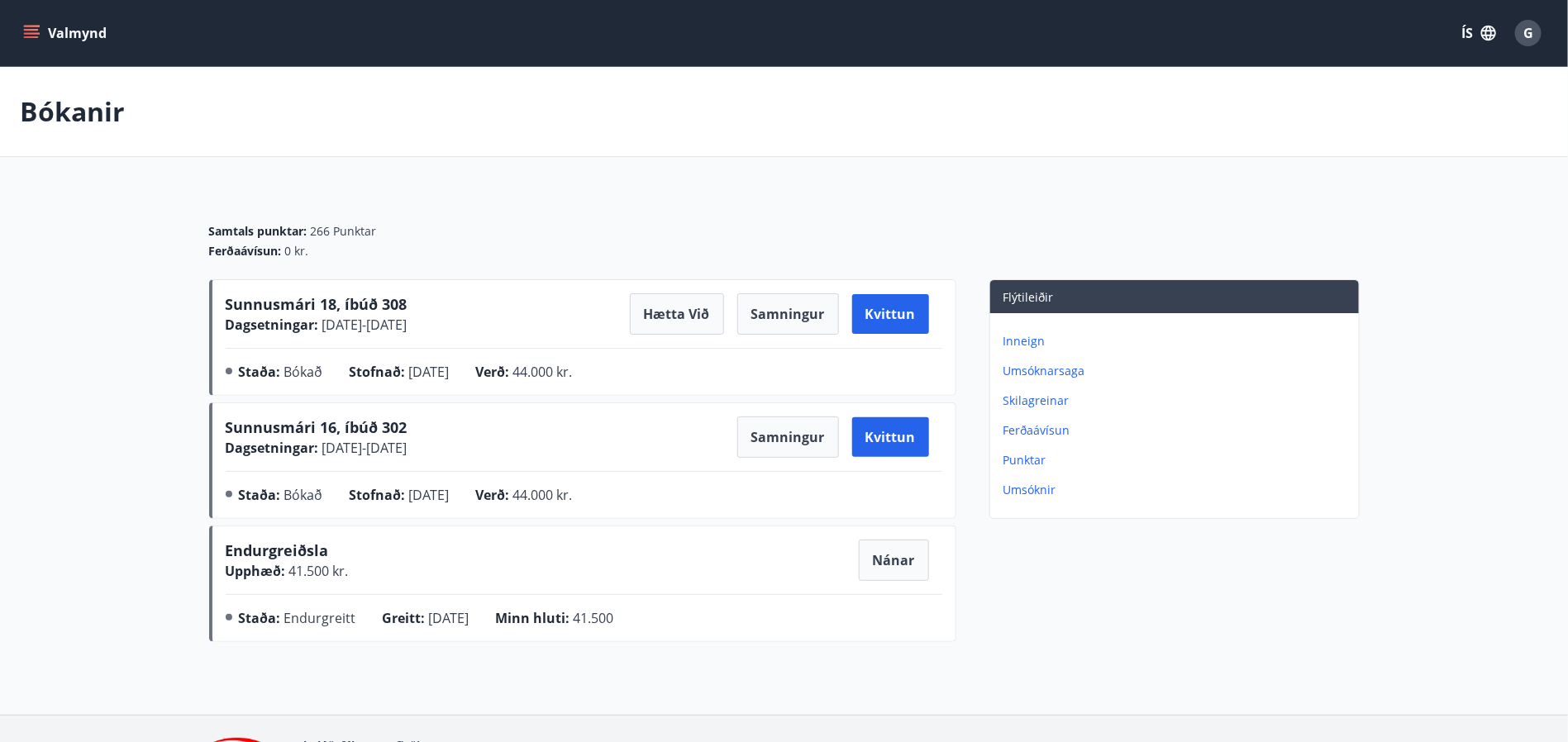
click at [67, 28] on button "Valmynd" at bounding box center [66, 32] width 94 height 29
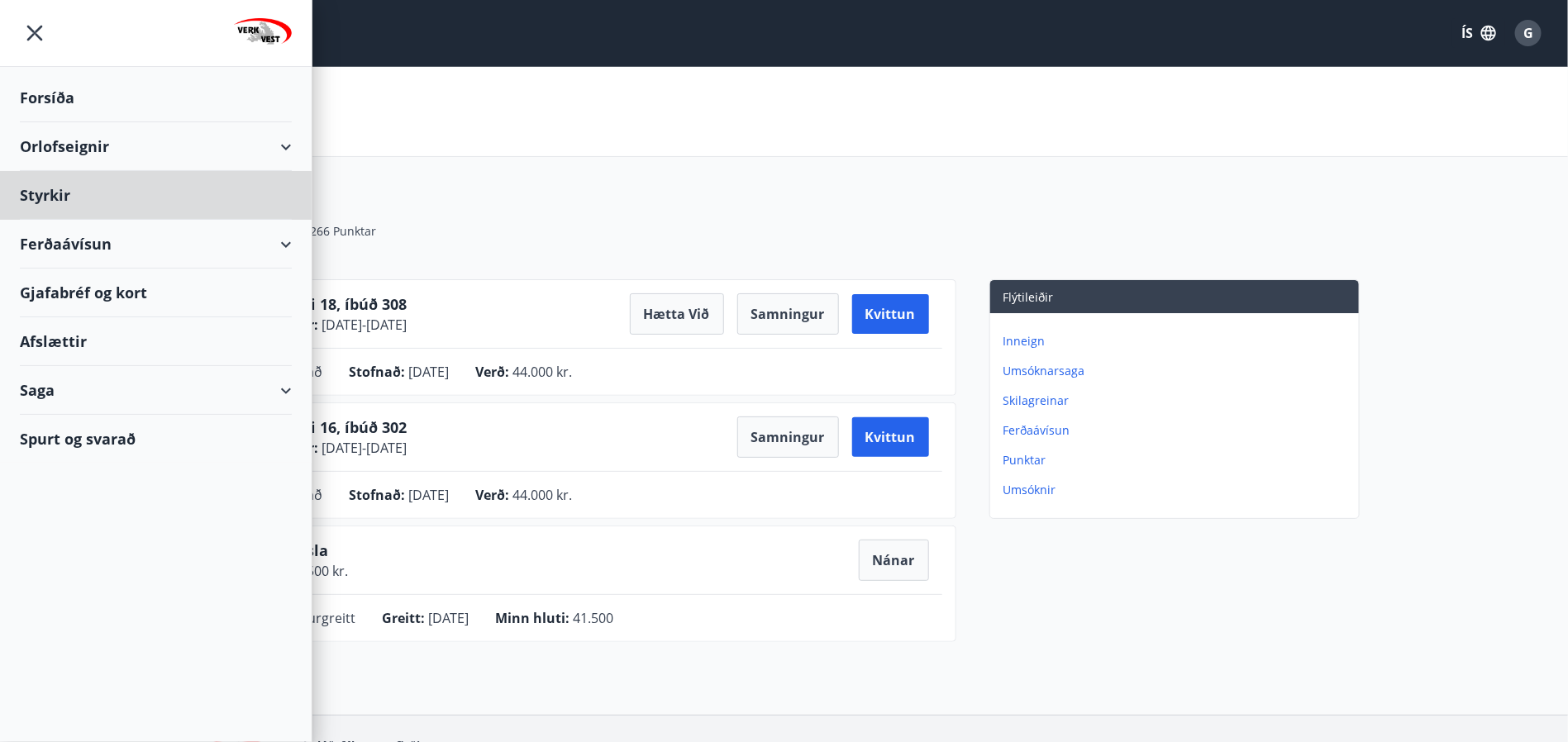
click at [41, 95] on div "Forsíða" at bounding box center [155, 98] width 272 height 49
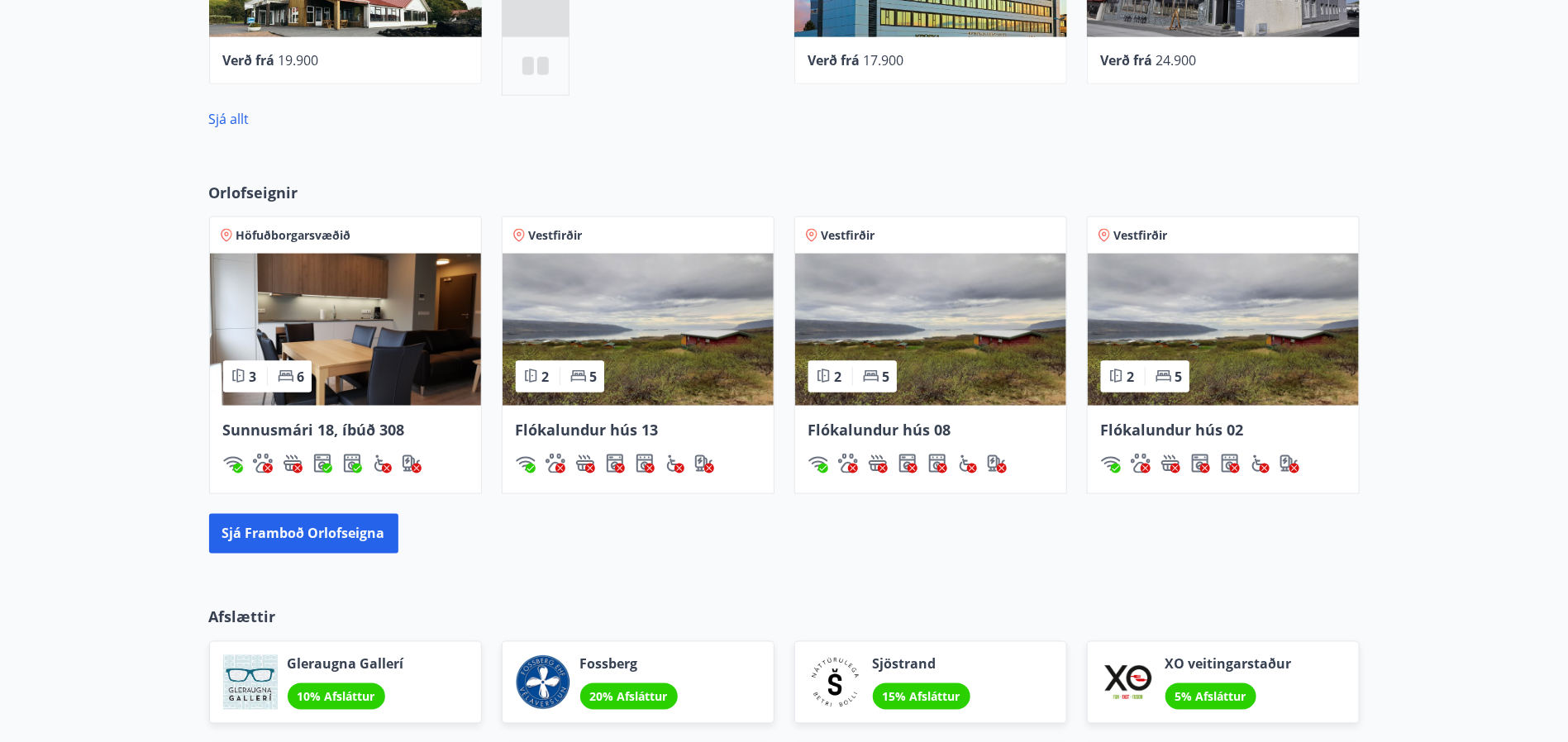
scroll to position [1115, 0]
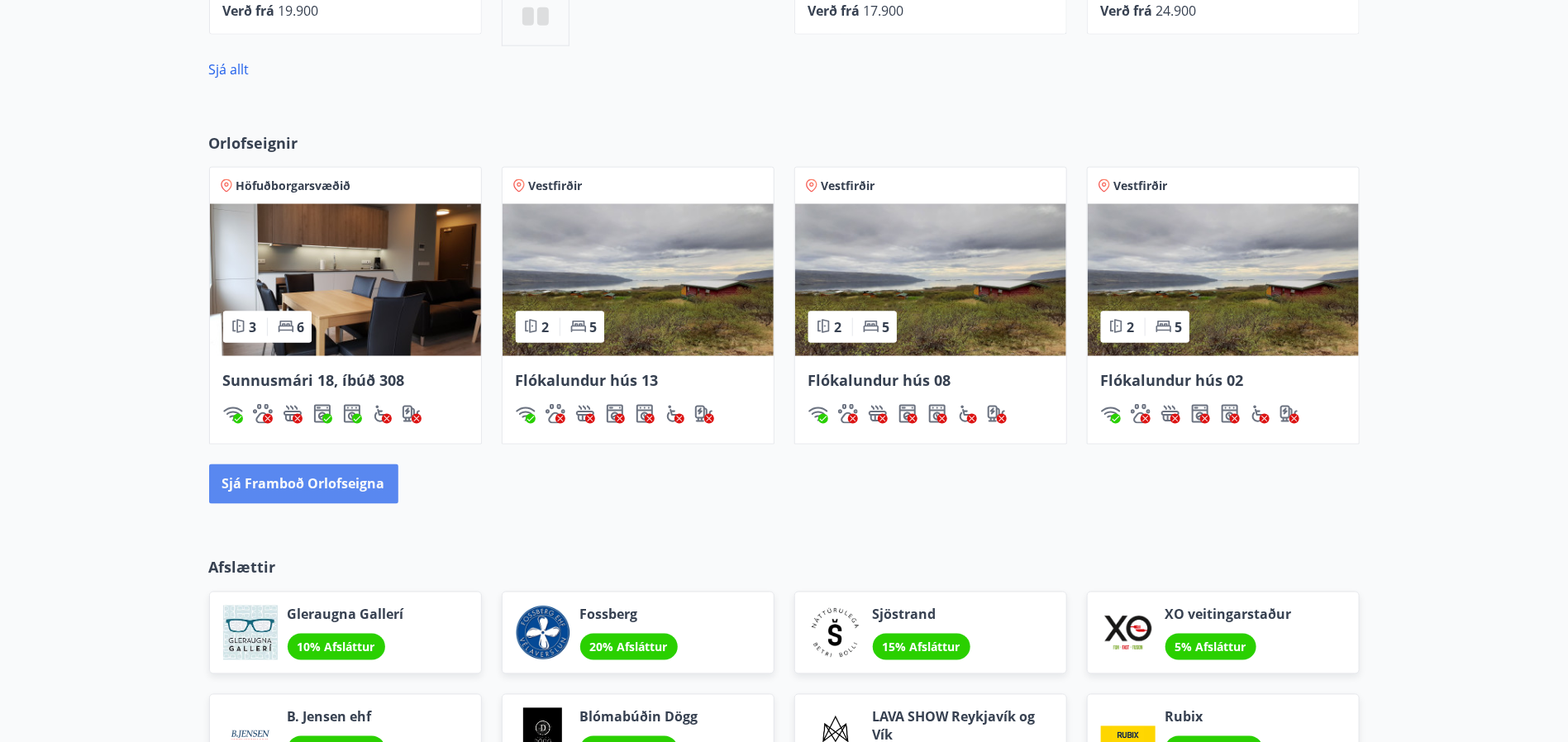
click at [283, 476] on button "Sjá framboð orlofseigna" at bounding box center [304, 485] width 189 height 40
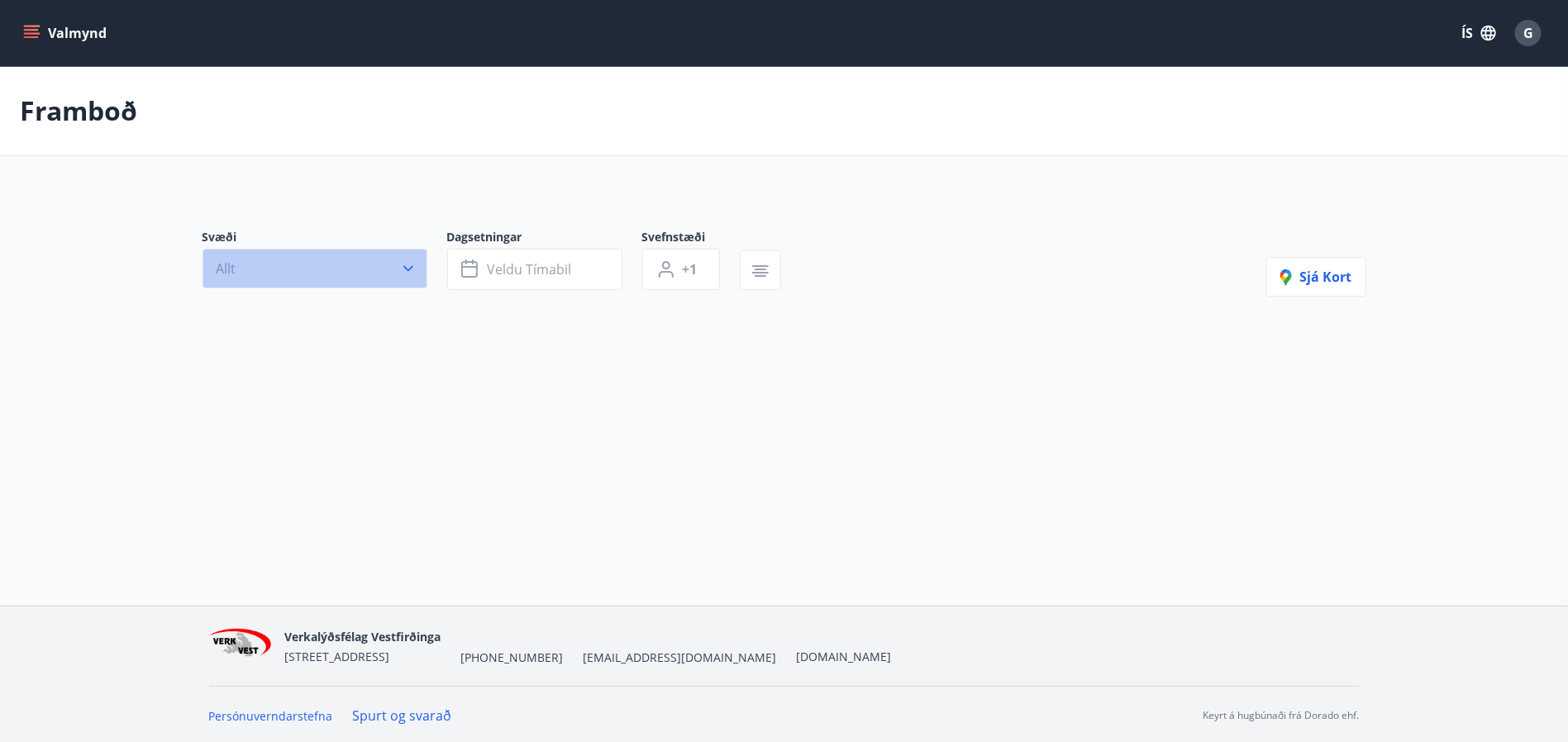
click at [406, 271] on icon "button" at bounding box center [407, 268] width 16 height 16
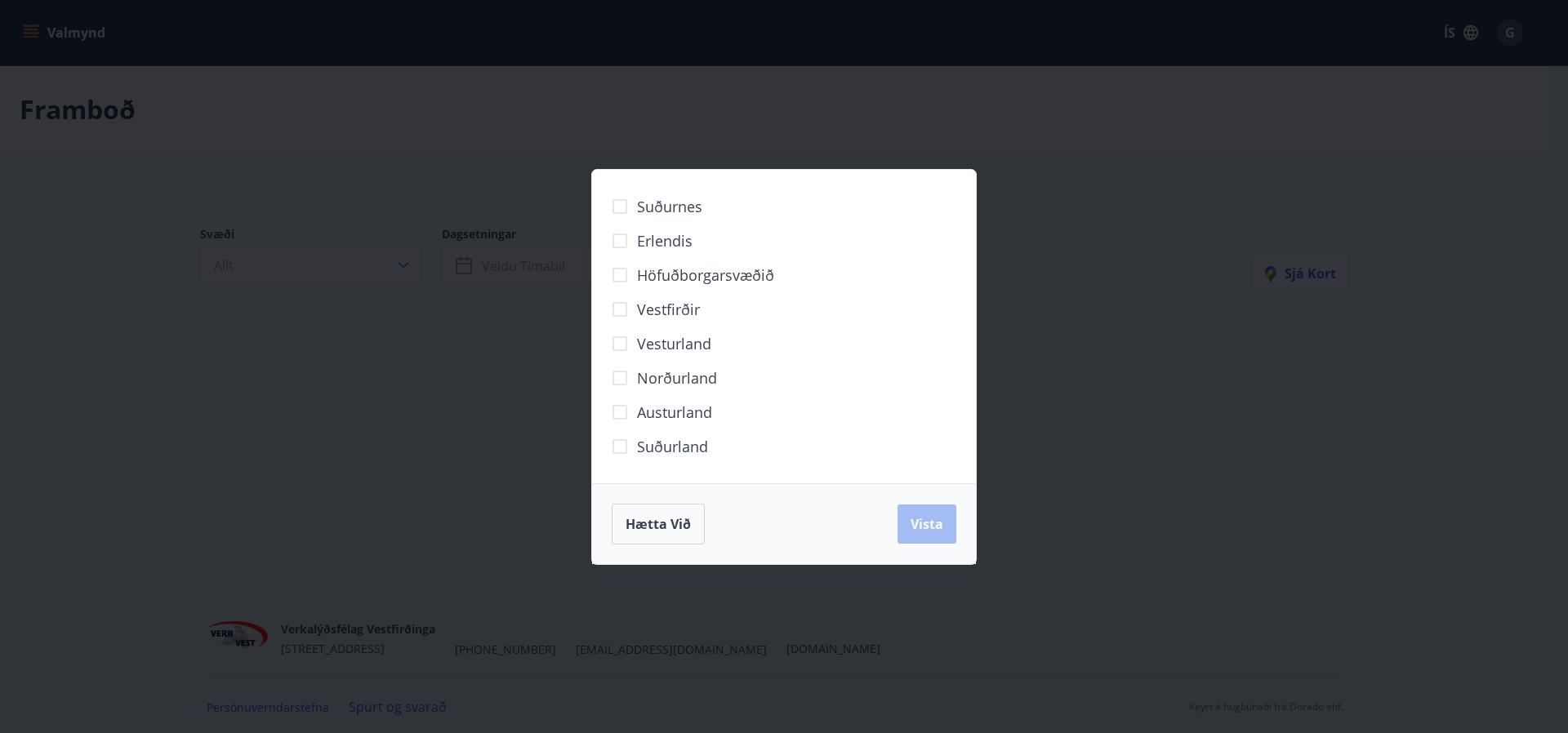
click at [687, 270] on span "Höfuðborgarsvæðið" at bounding box center [705, 275] width 138 height 22
click at [934, 523] on span "Vista" at bounding box center [926, 524] width 33 height 18
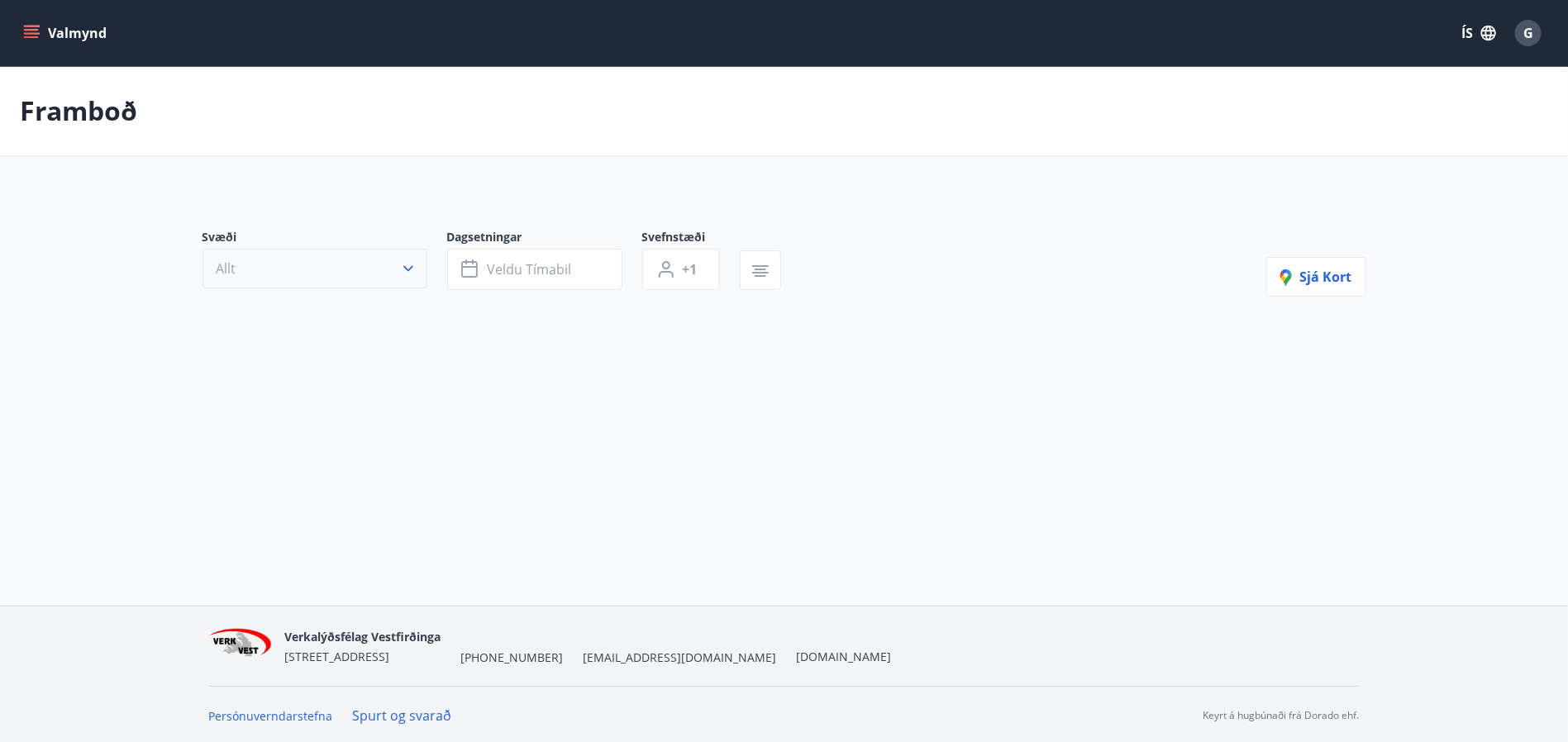
click at [401, 274] on icon "button" at bounding box center [407, 268] width 16 height 16
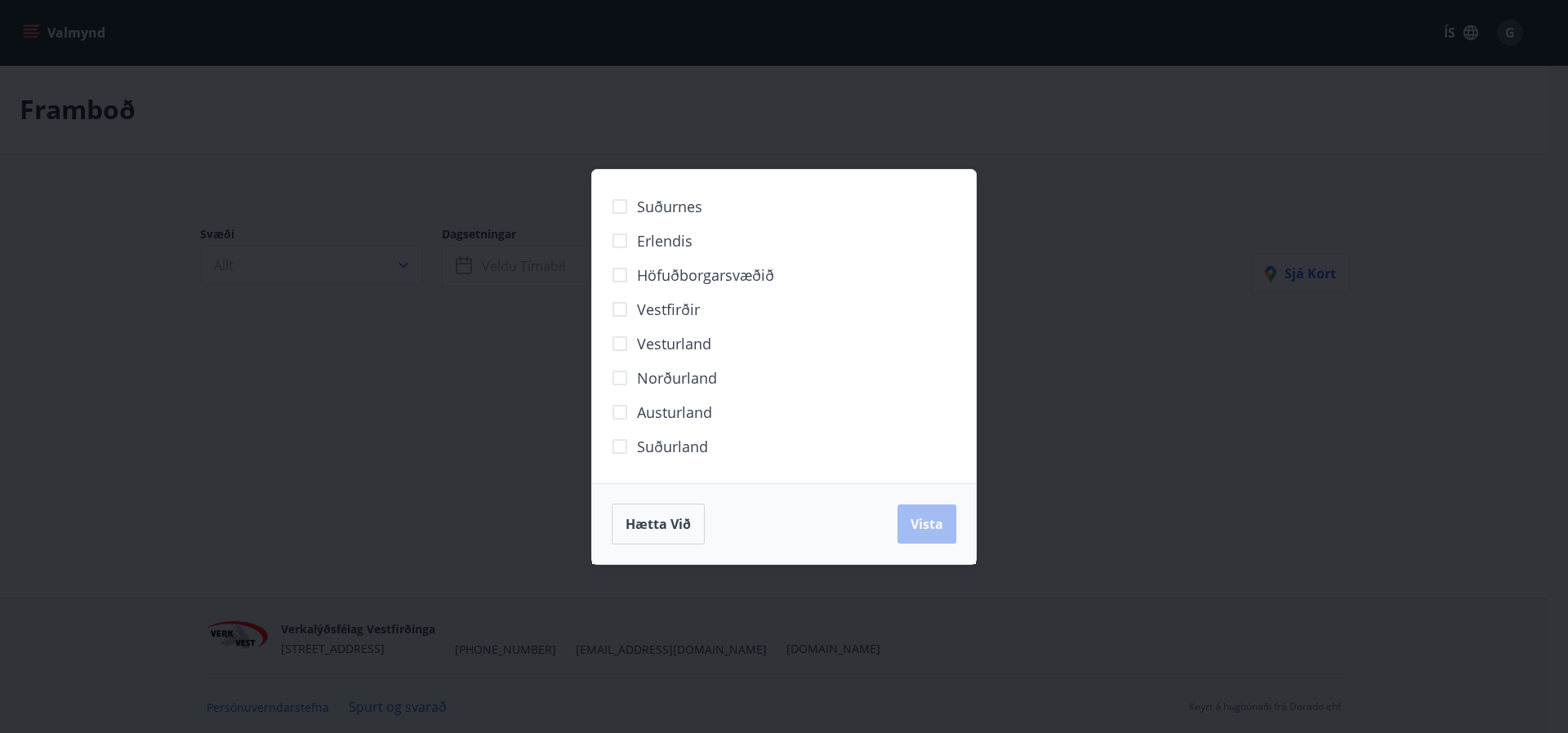
click at [667, 277] on span "Höfuðborgarsvæðið" at bounding box center [705, 275] width 138 height 22
click at [948, 527] on button "Vista" at bounding box center [926, 524] width 59 height 39
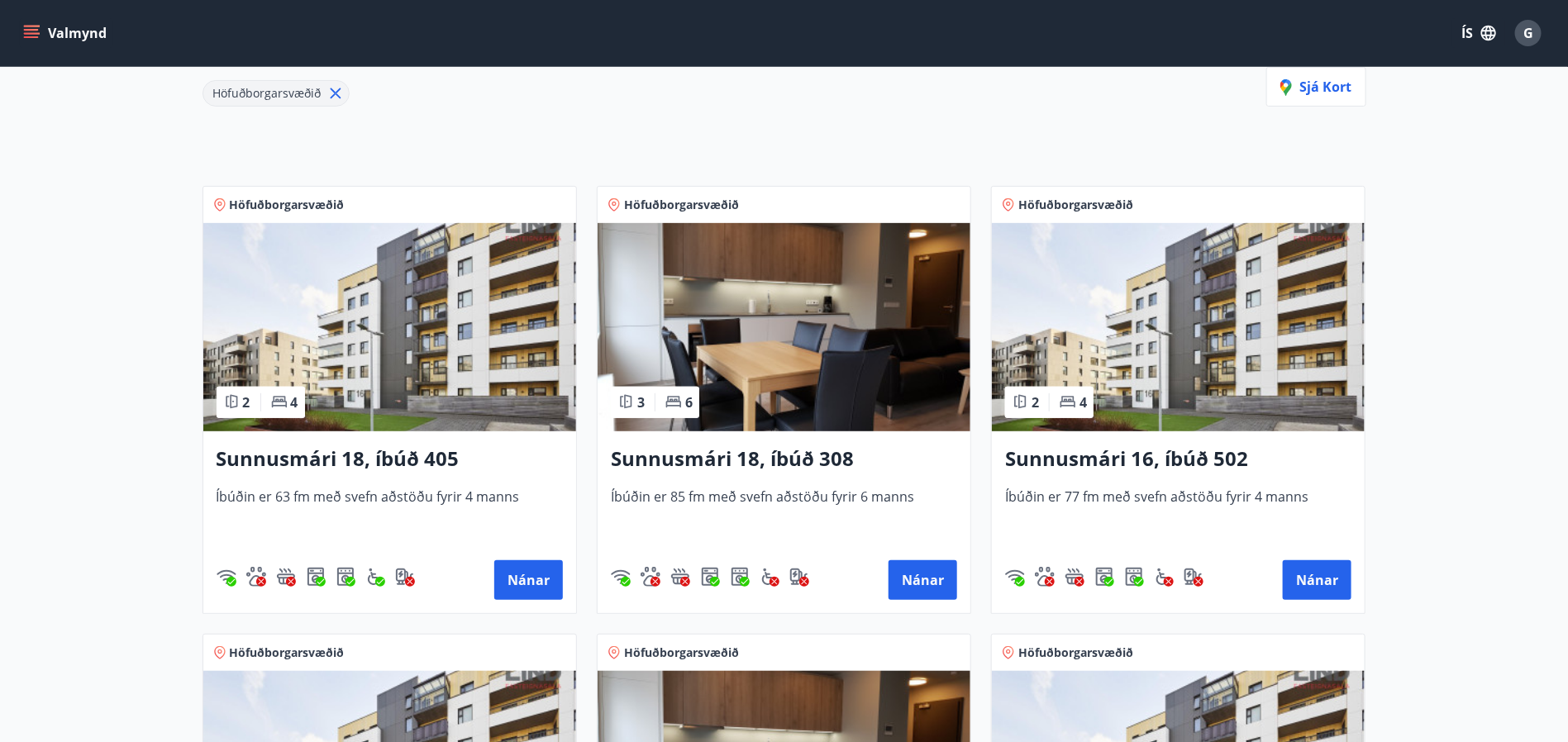
scroll to position [251, 0]
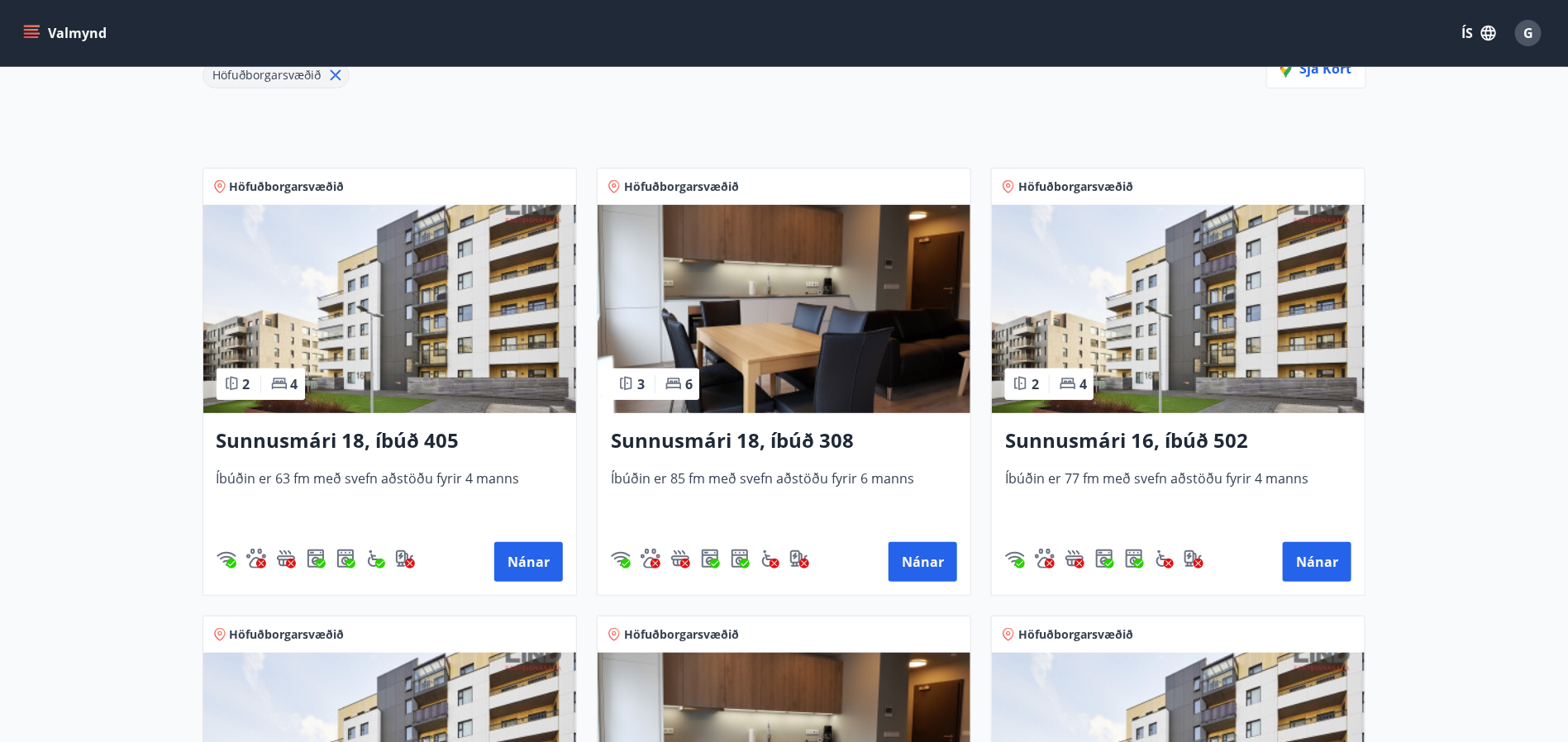
click at [816, 320] on img at bounding box center [784, 309] width 373 height 208
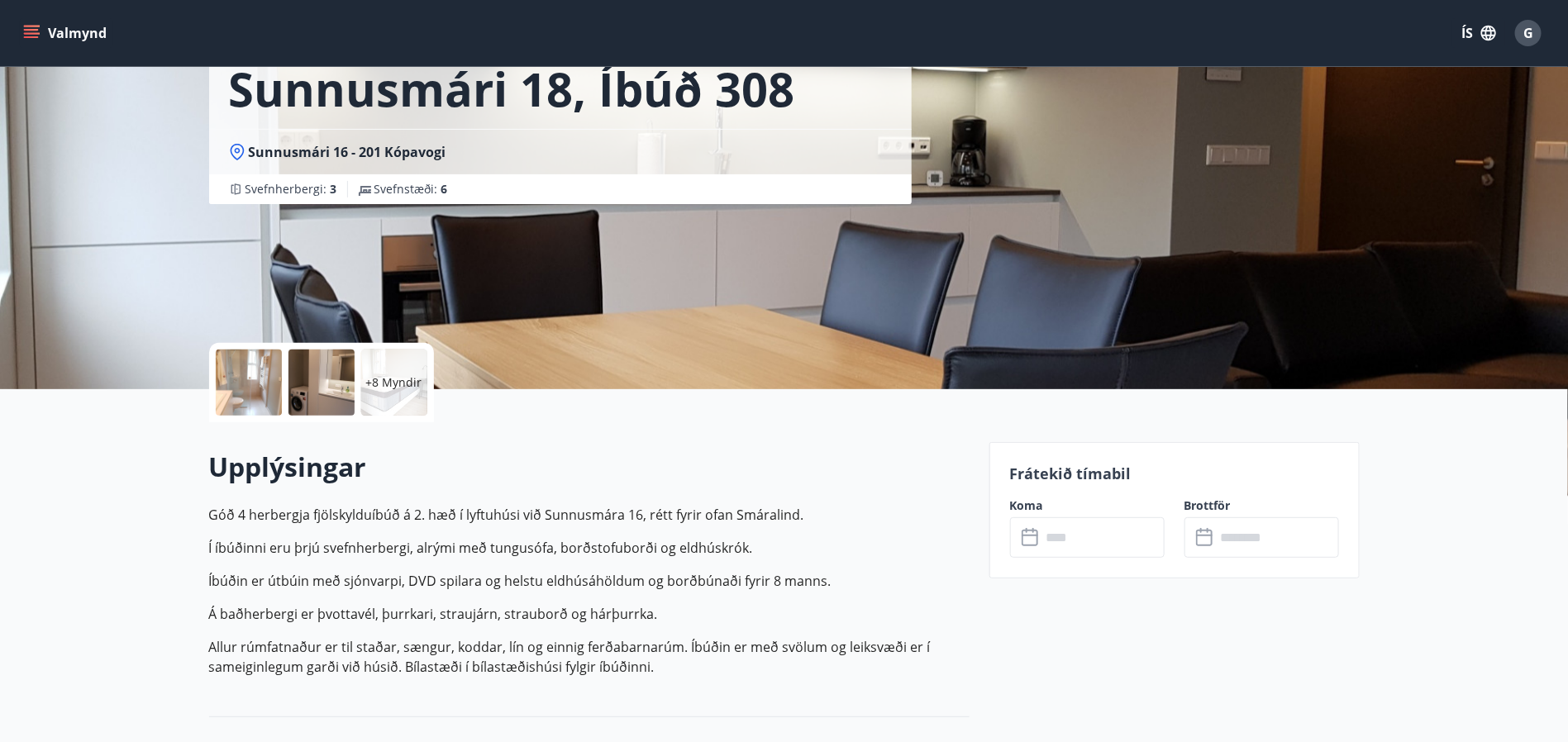
scroll to position [248, 0]
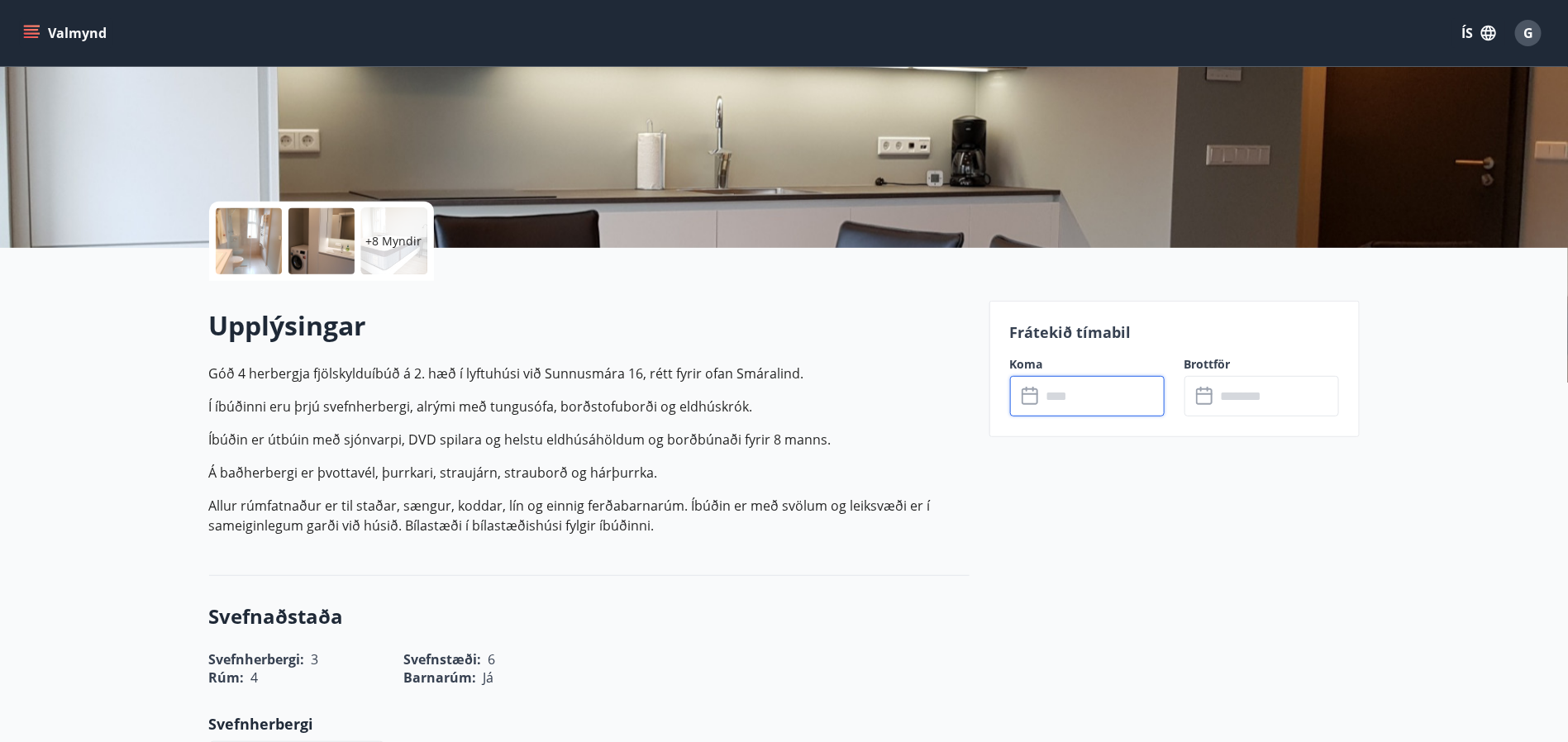
click at [1089, 406] on input "text" at bounding box center [1103, 396] width 123 height 41
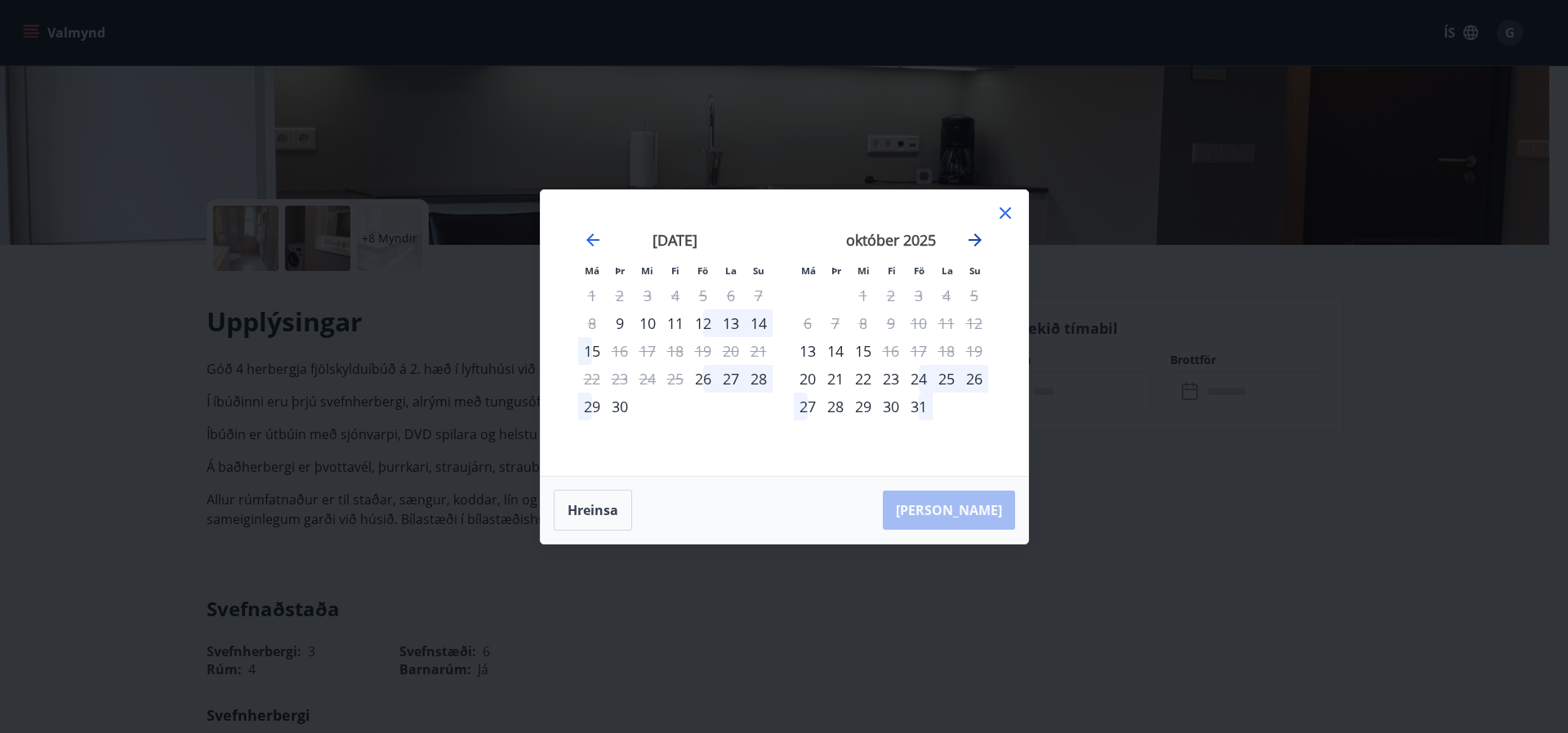
click at [978, 234] on icon "Move forward to switch to the next month." at bounding box center [975, 239] width 20 height 20
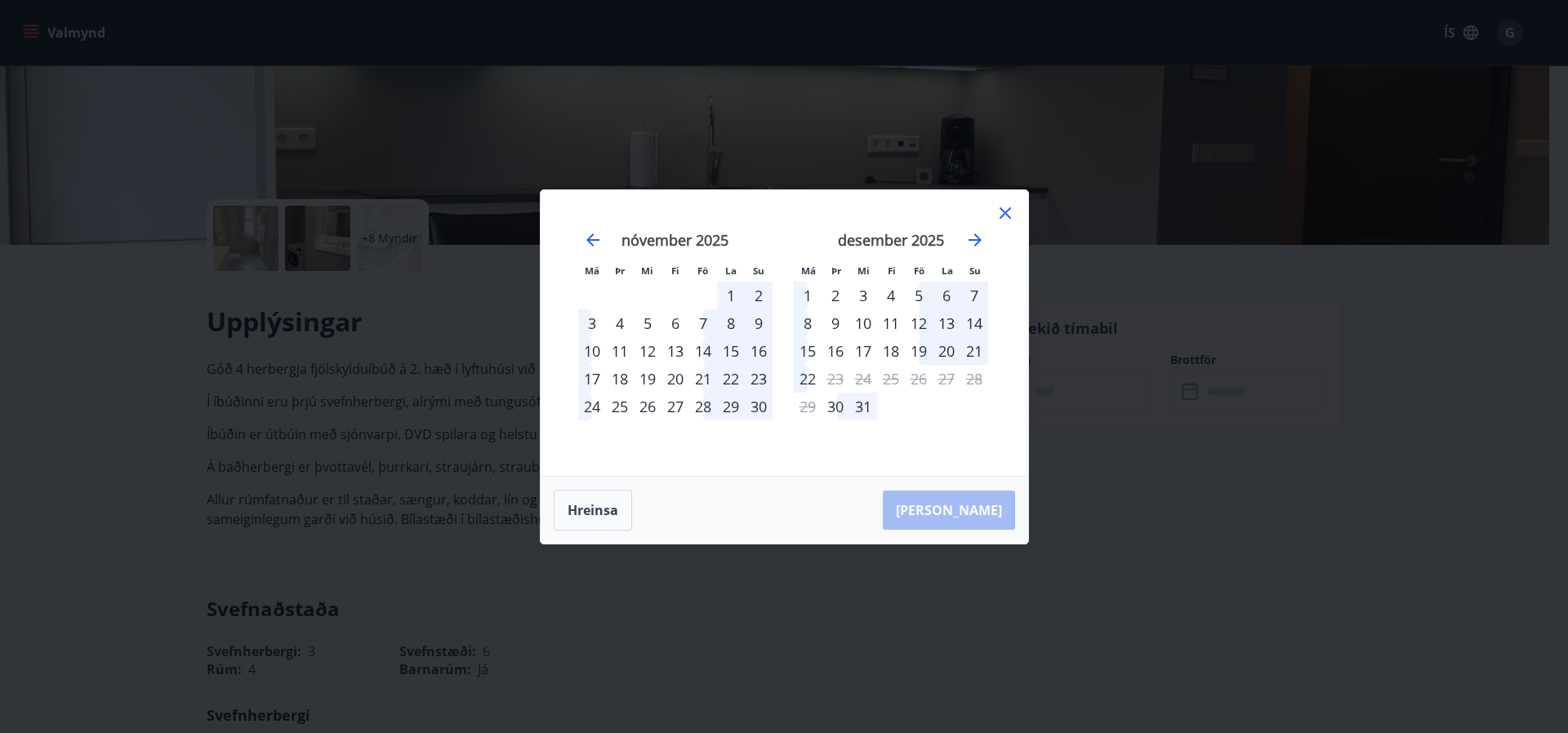
click at [835, 346] on div "16" at bounding box center [835, 352] width 28 height 28
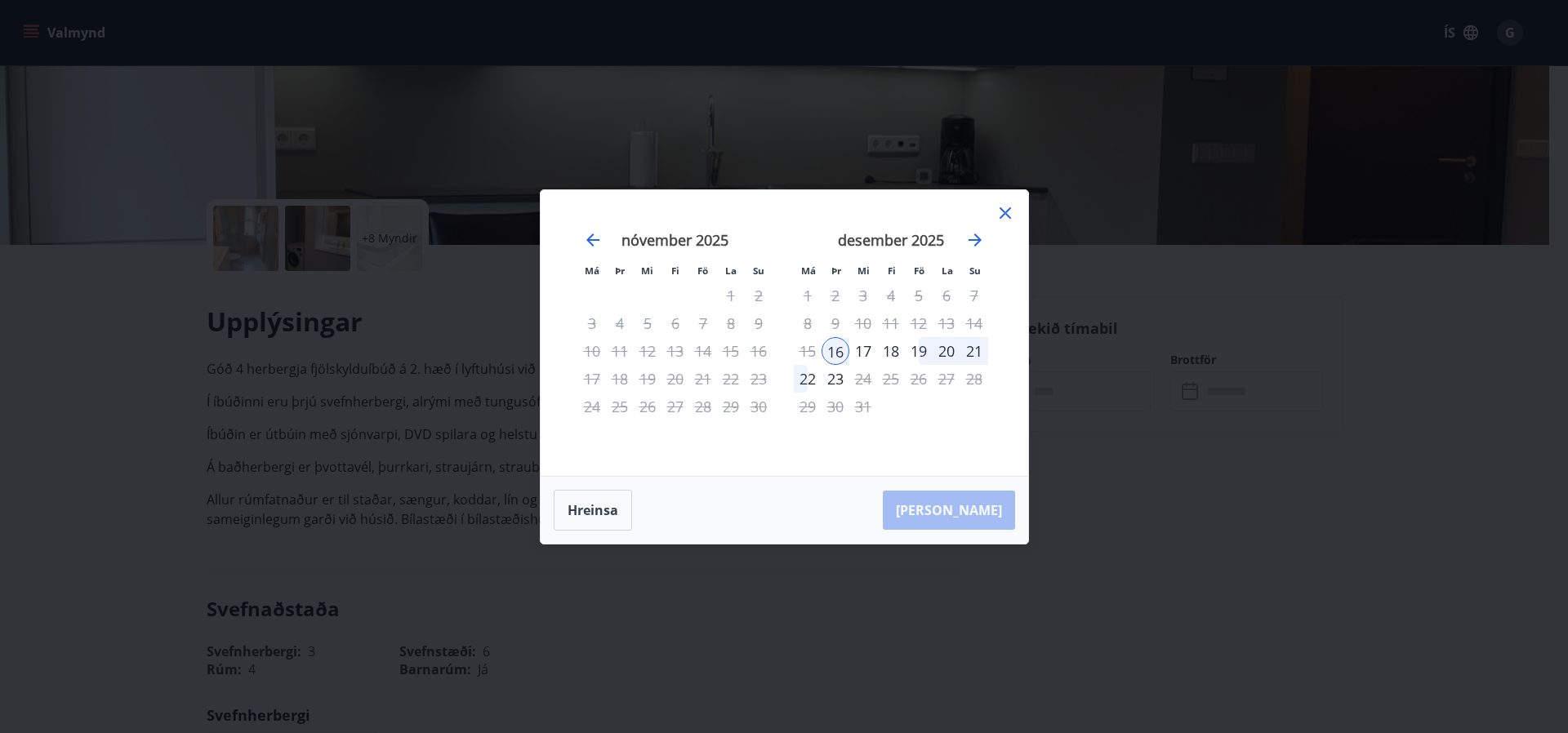
click at [864, 350] on div "17" at bounding box center [864, 352] width 28 height 28
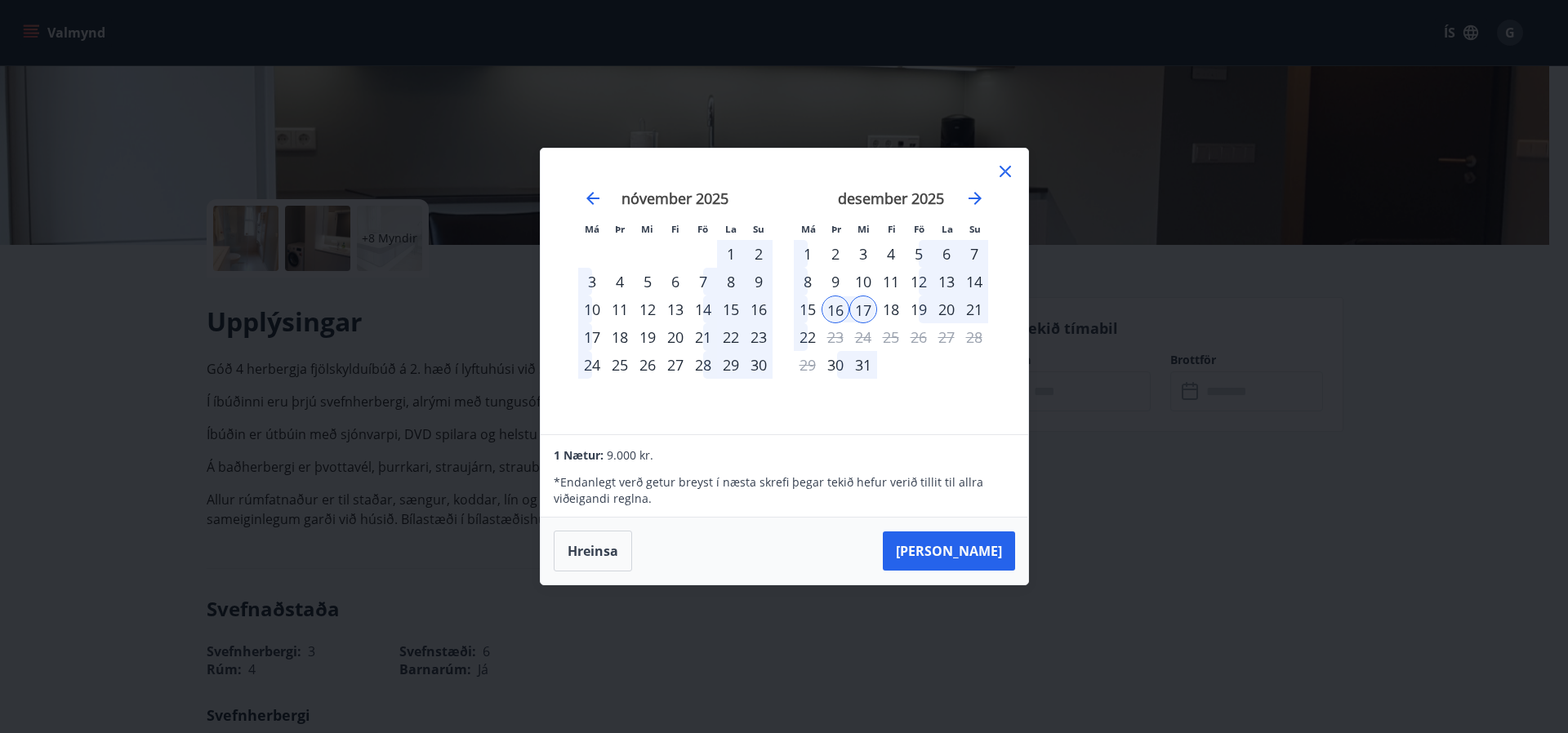
click at [890, 305] on div "18" at bounding box center [891, 309] width 28 height 28
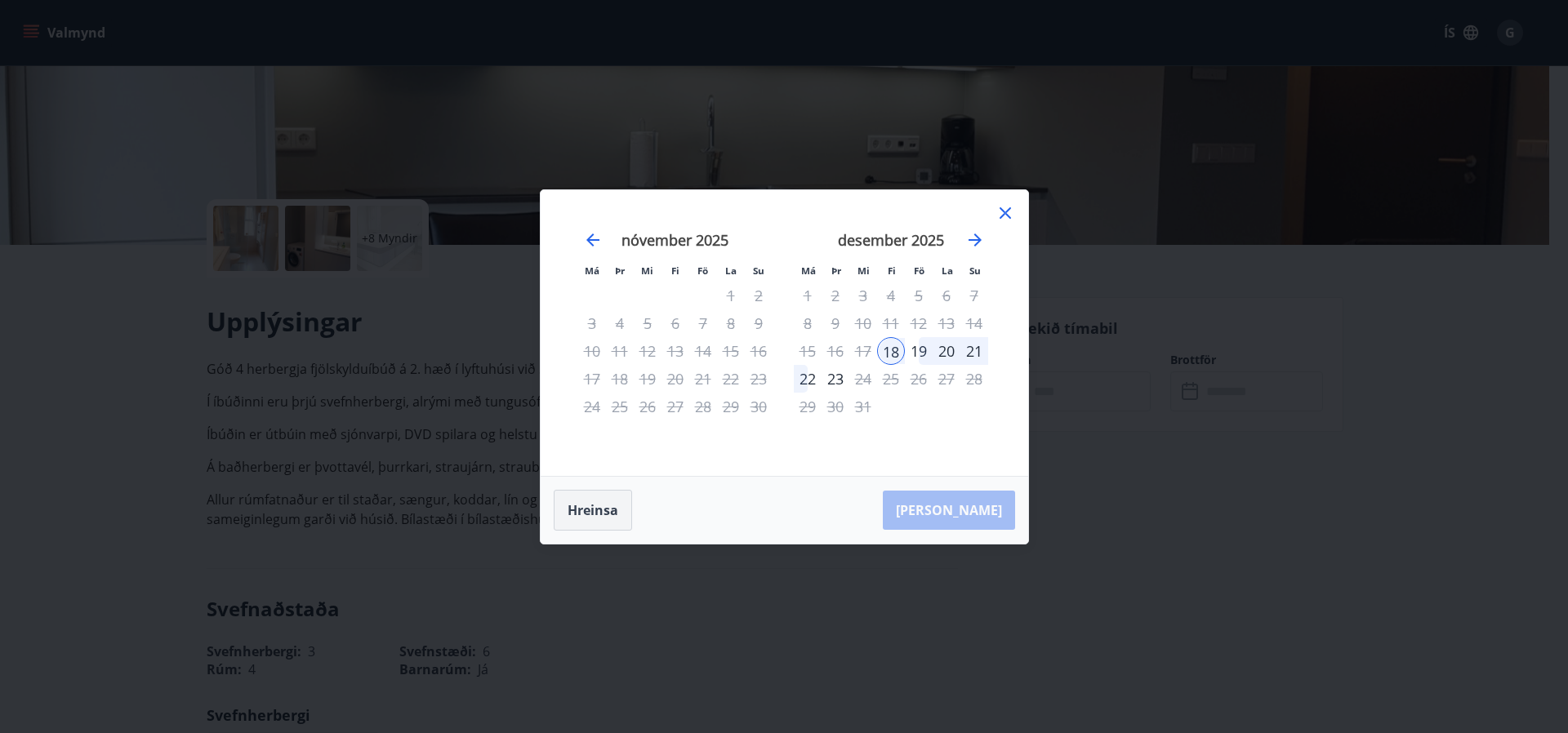
click at [586, 499] on button "Hreinsa" at bounding box center [593, 510] width 79 height 41
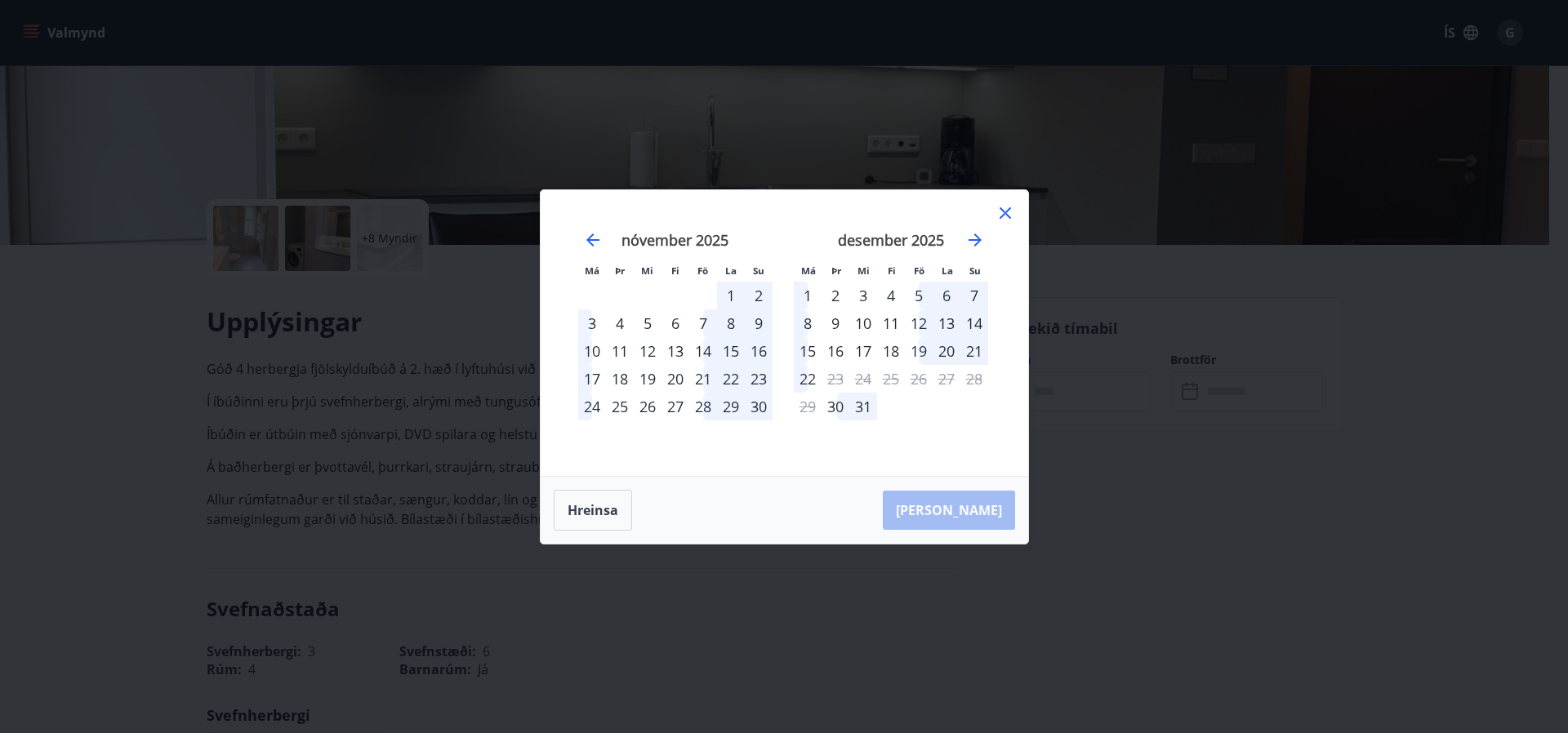
click at [838, 345] on div "16" at bounding box center [835, 352] width 28 height 28
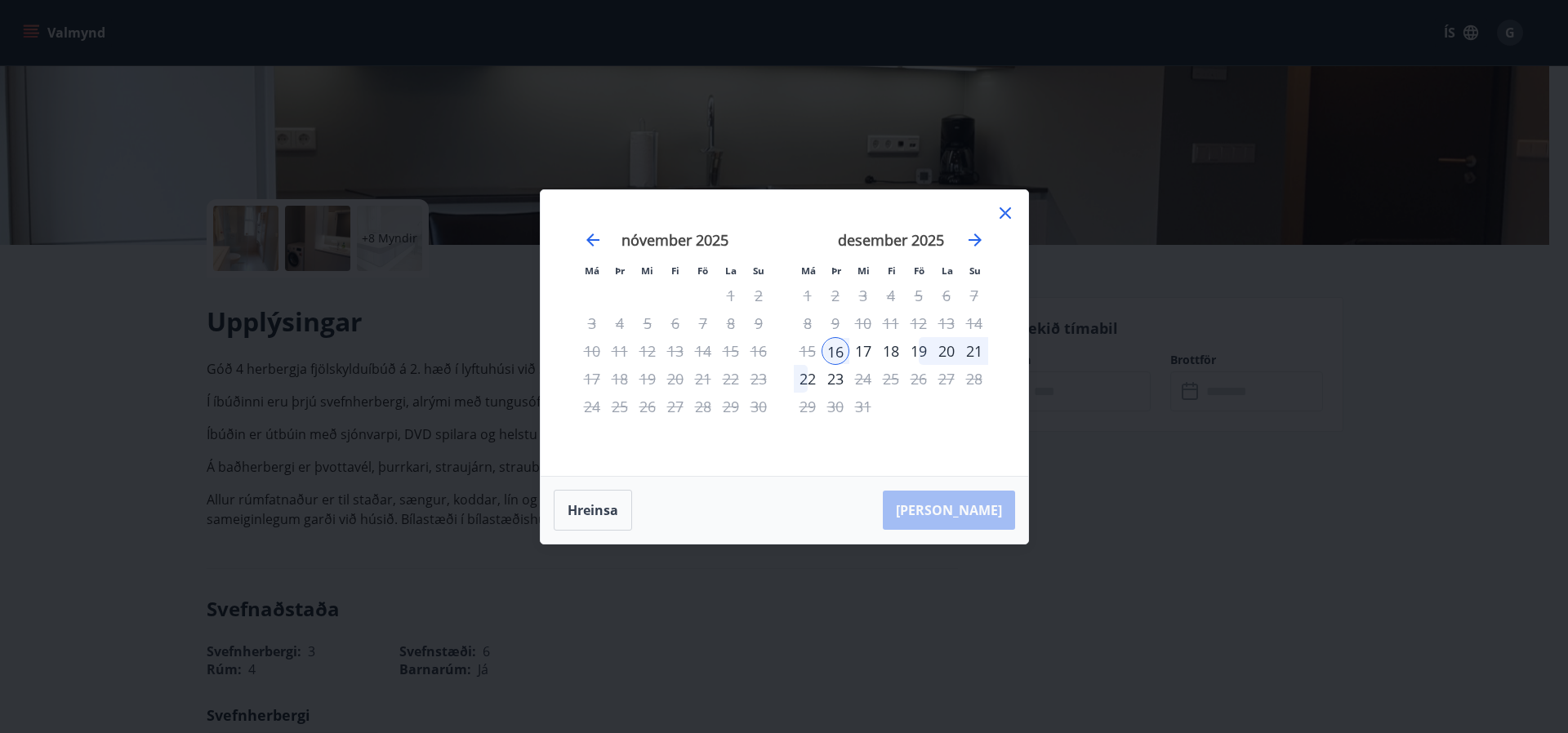
click at [914, 345] on div "19" at bounding box center [919, 352] width 28 height 28
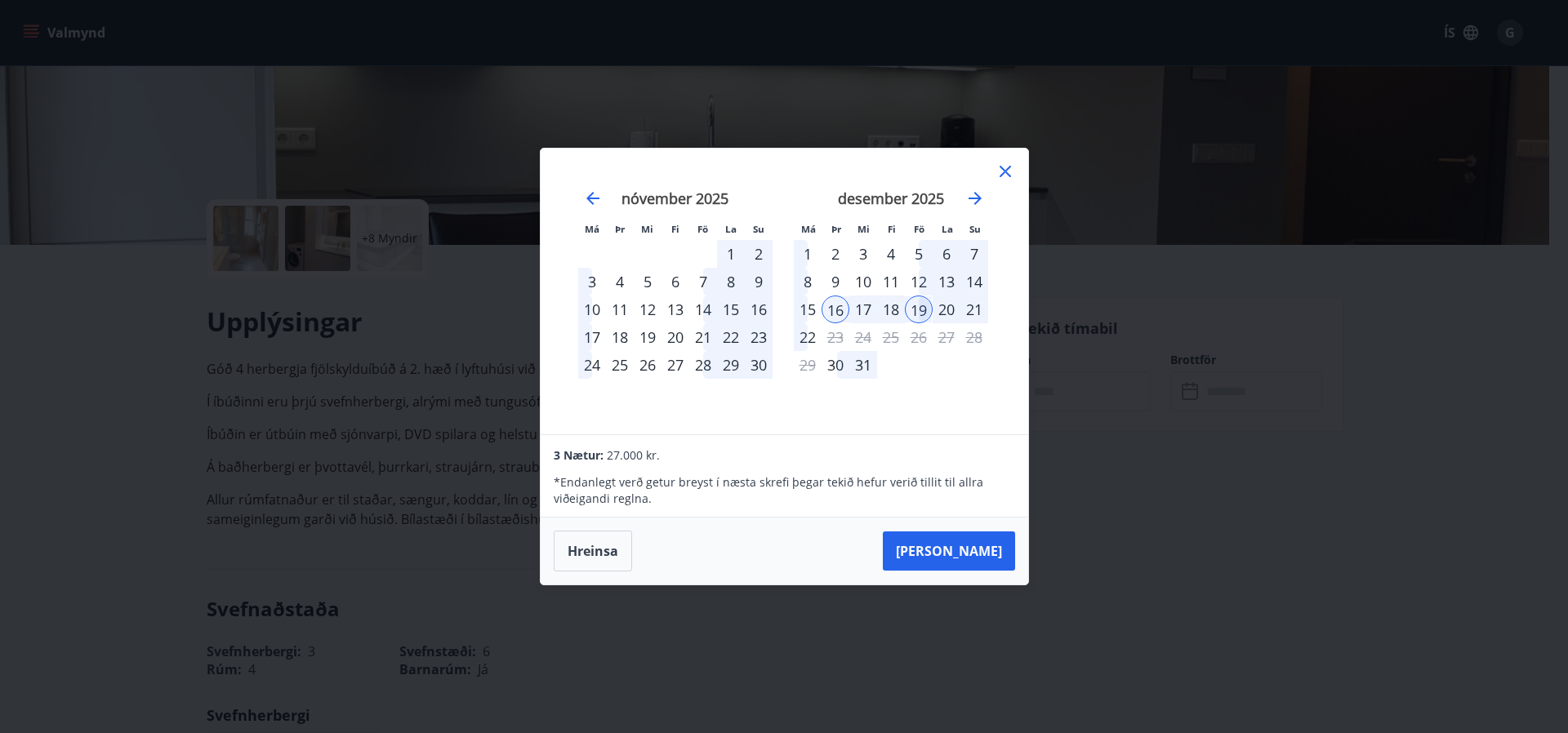
click at [1003, 170] on icon at bounding box center [1005, 171] width 11 height 11
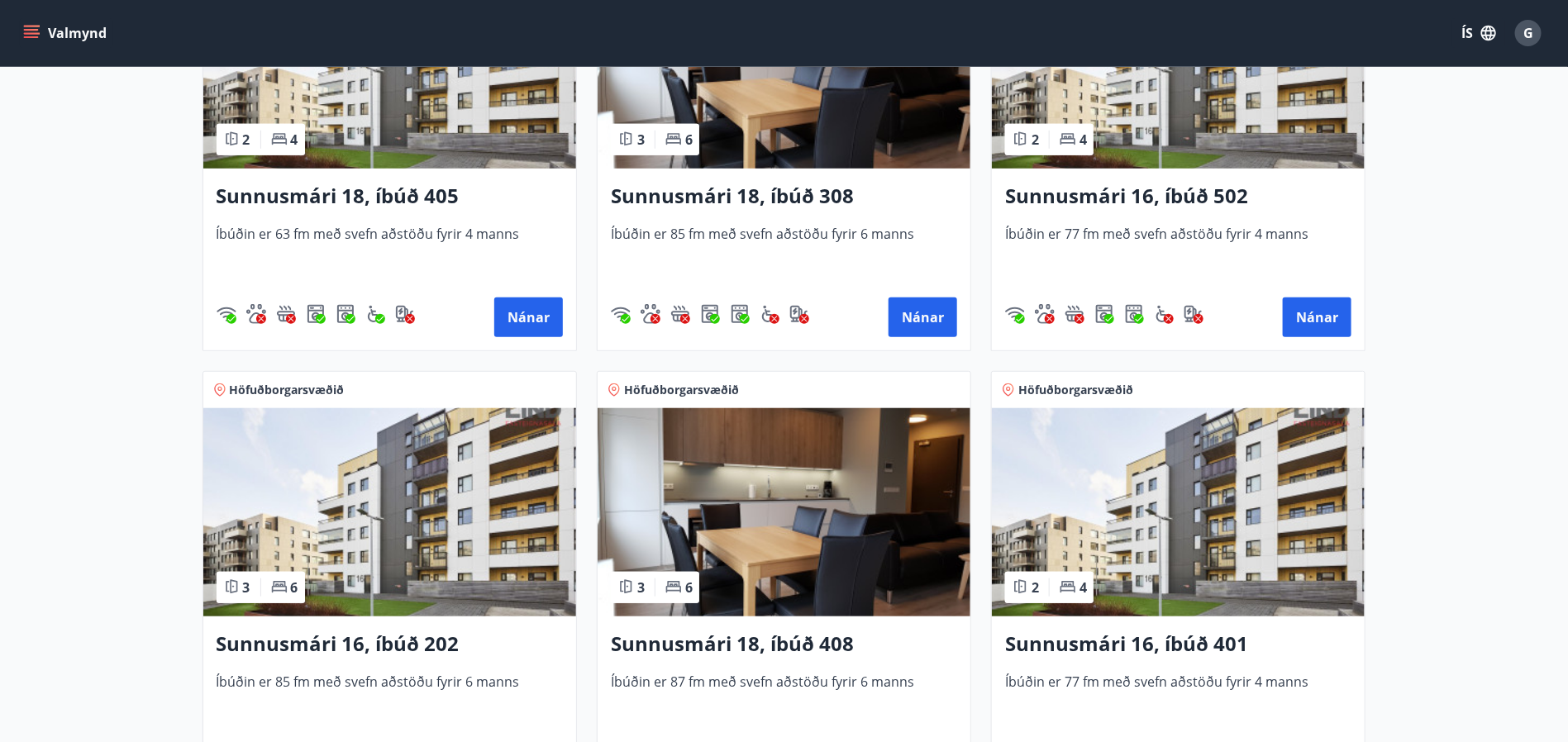
scroll to position [620, 0]
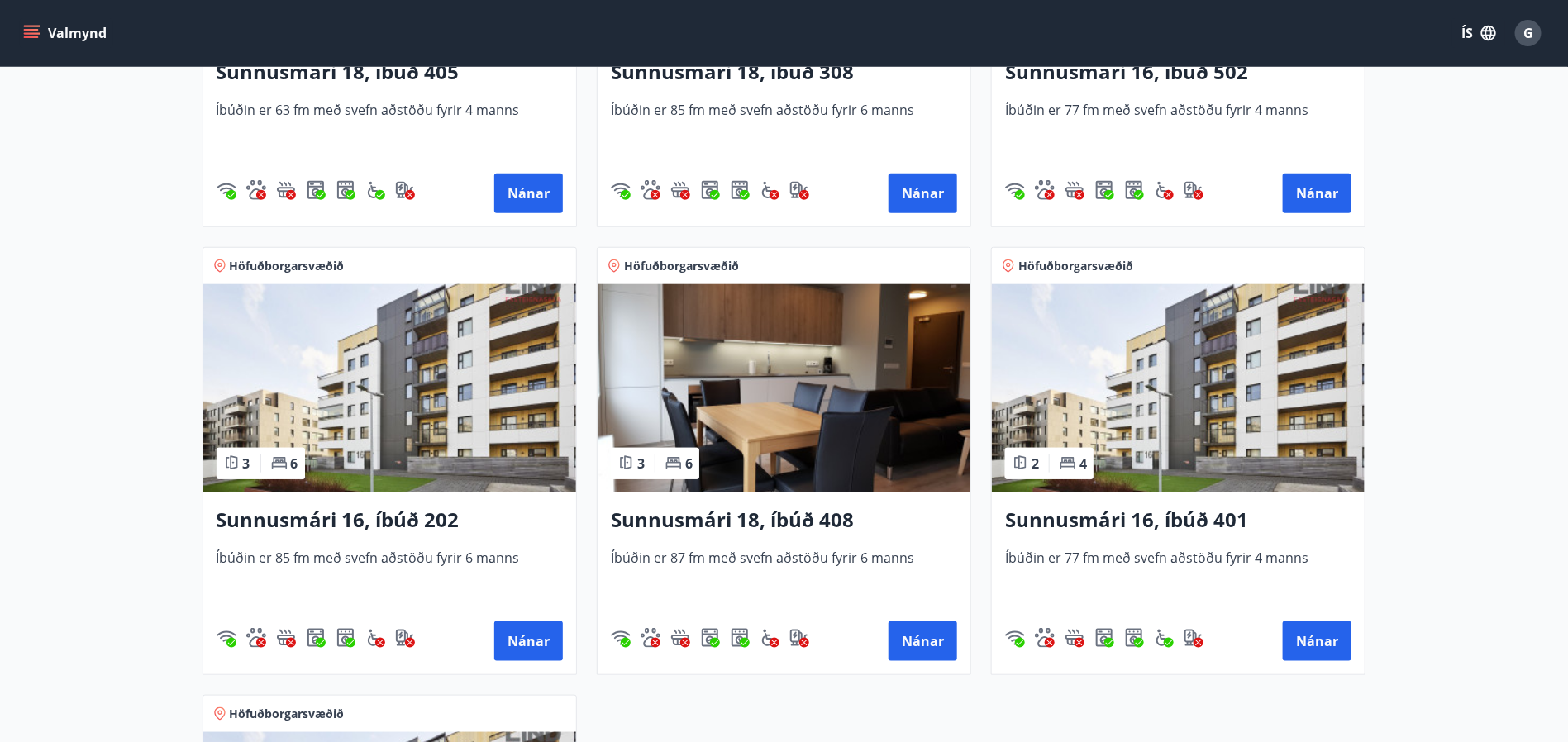
click at [796, 419] on img at bounding box center [784, 388] width 373 height 208
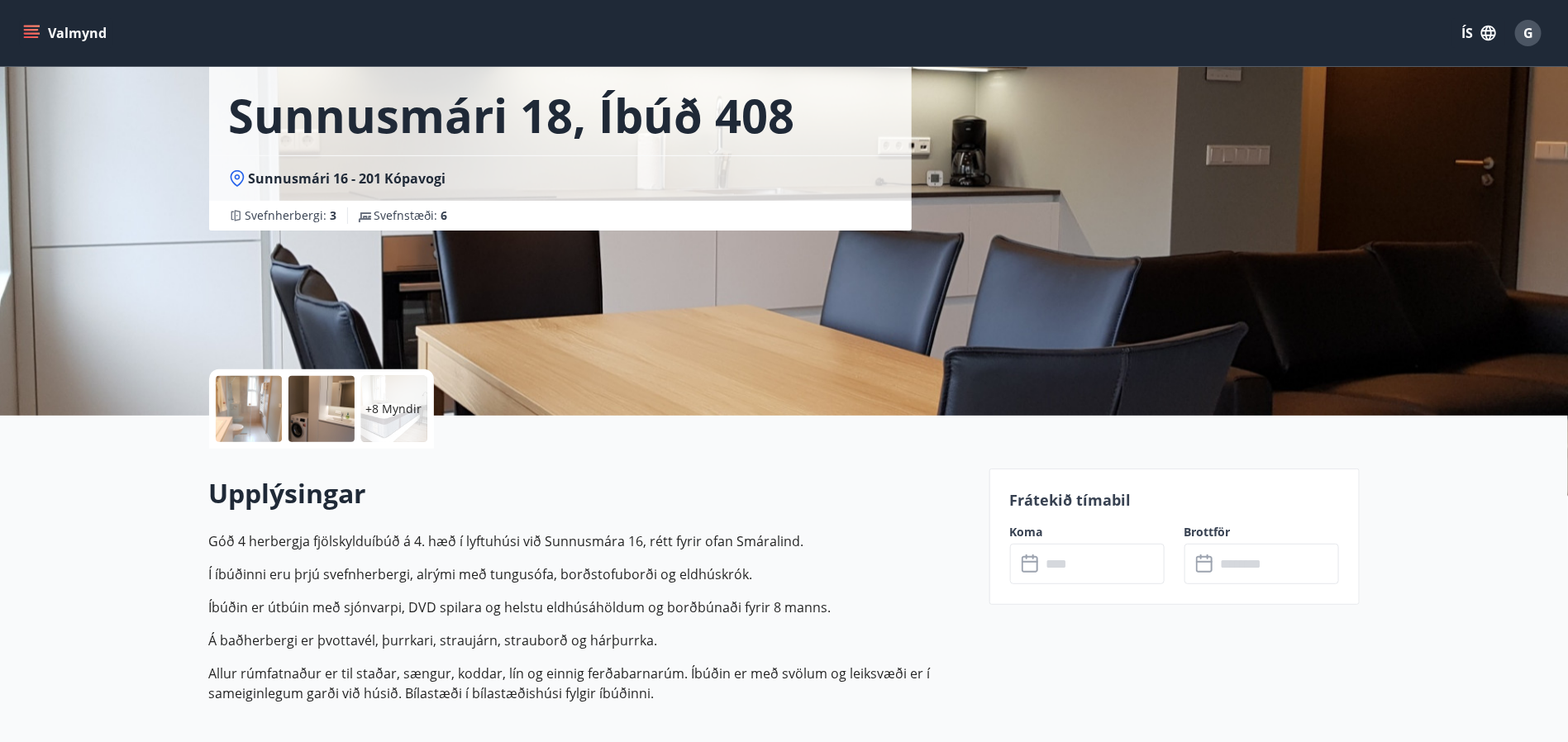
scroll to position [124, 0]
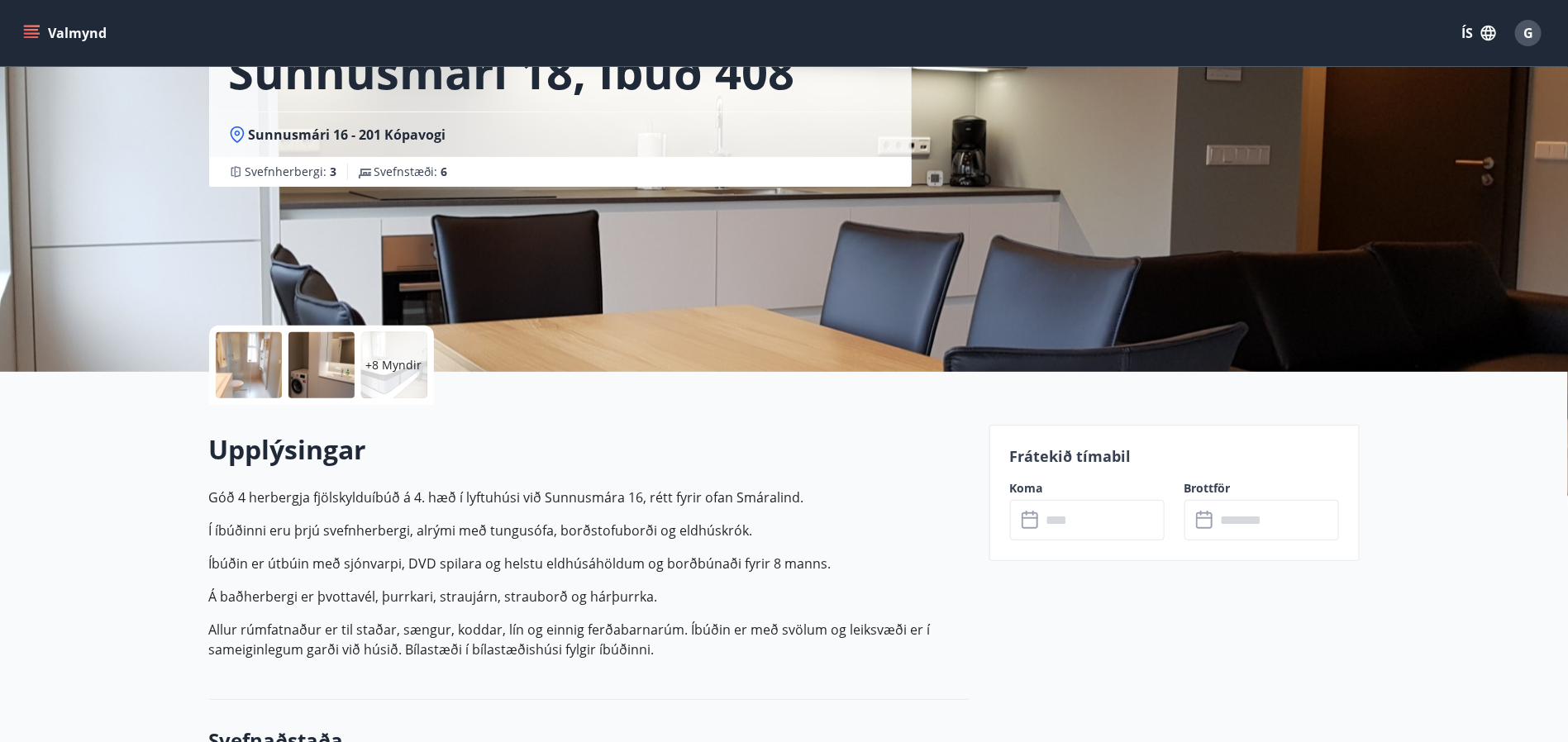
click at [1074, 525] on input "text" at bounding box center [1103, 520] width 123 height 41
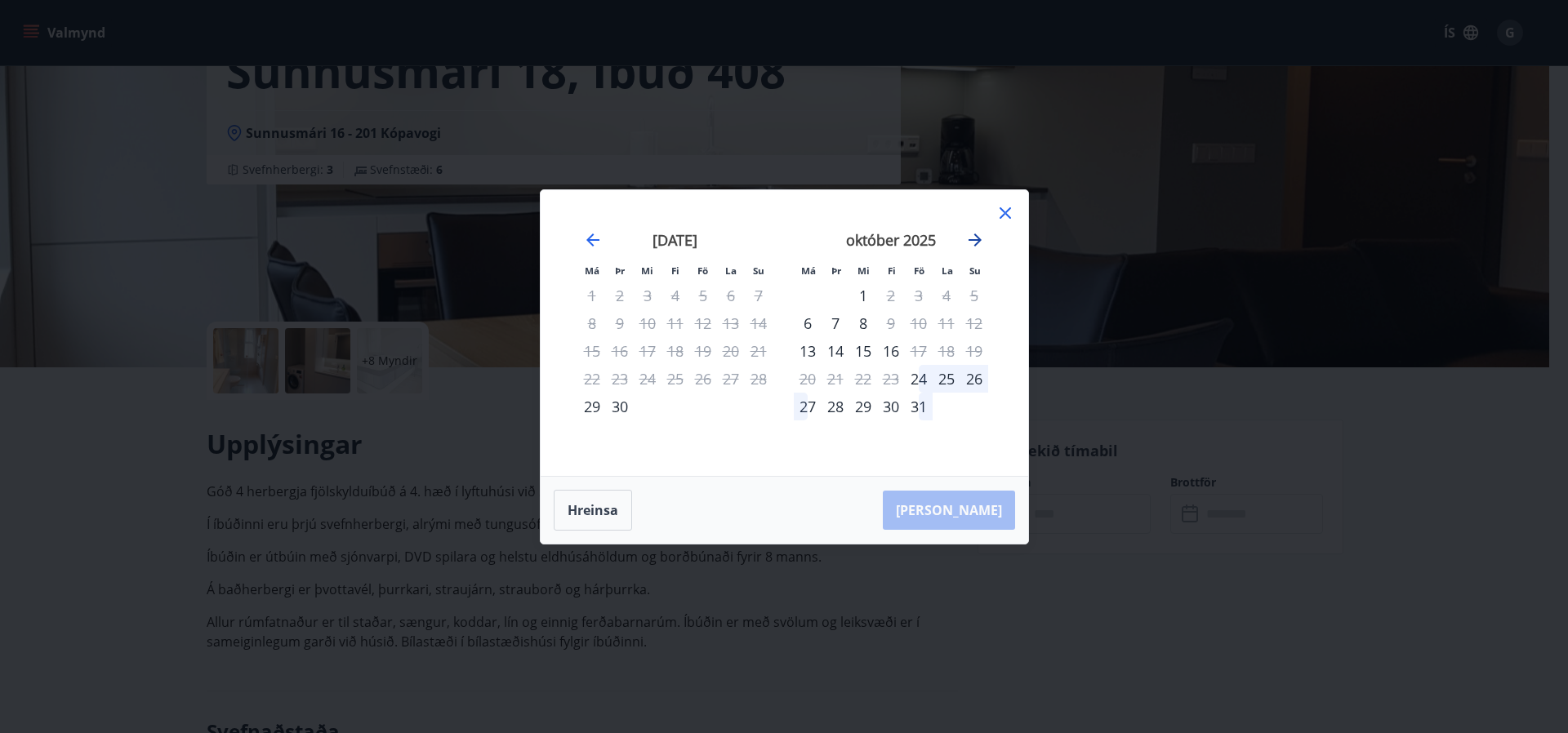
click at [982, 234] on icon "Move forward to switch to the next month." at bounding box center [975, 239] width 20 height 20
click at [974, 233] on icon "Move forward to switch to the next month." at bounding box center [975, 239] width 20 height 20
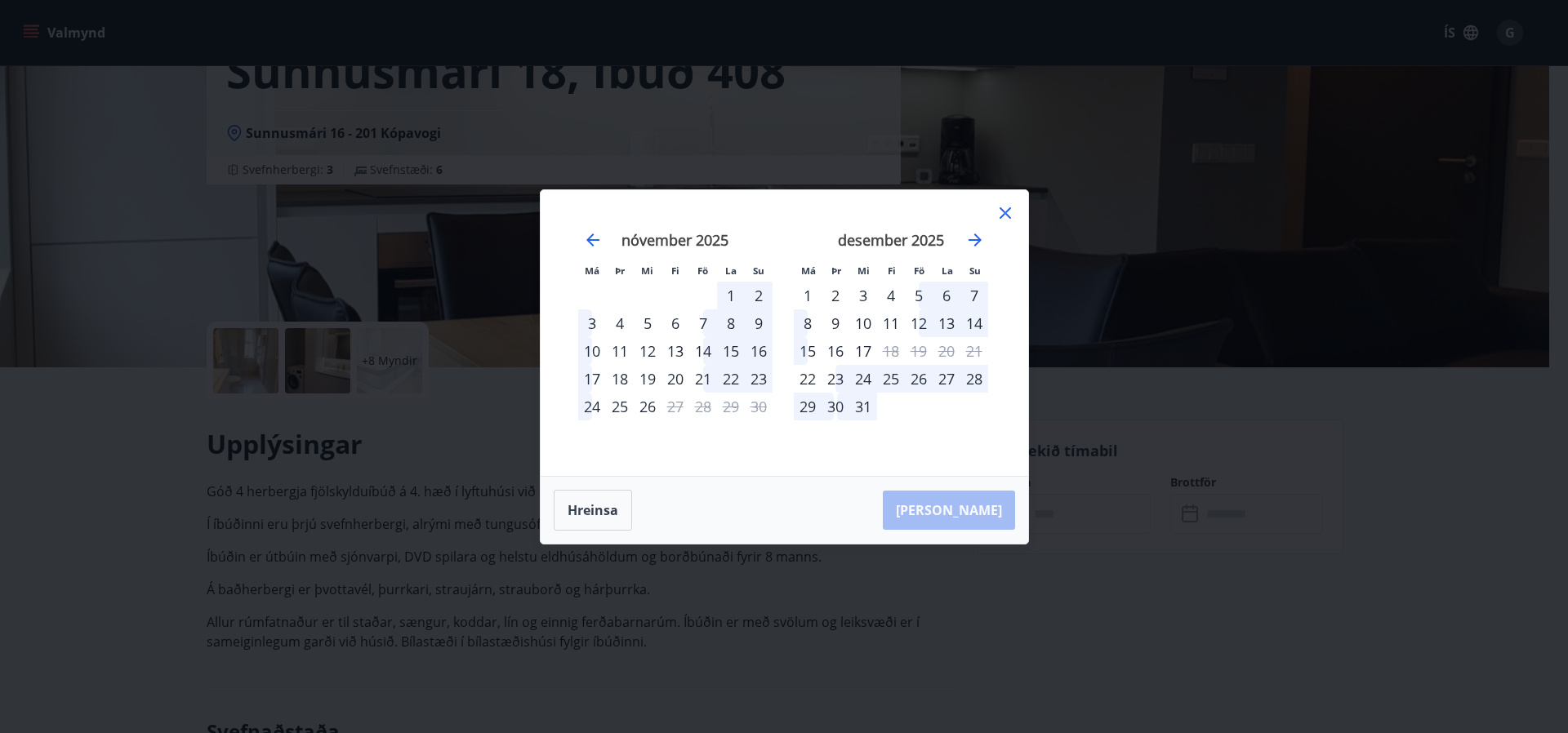
click at [1005, 208] on icon at bounding box center [1005, 212] width 20 height 20
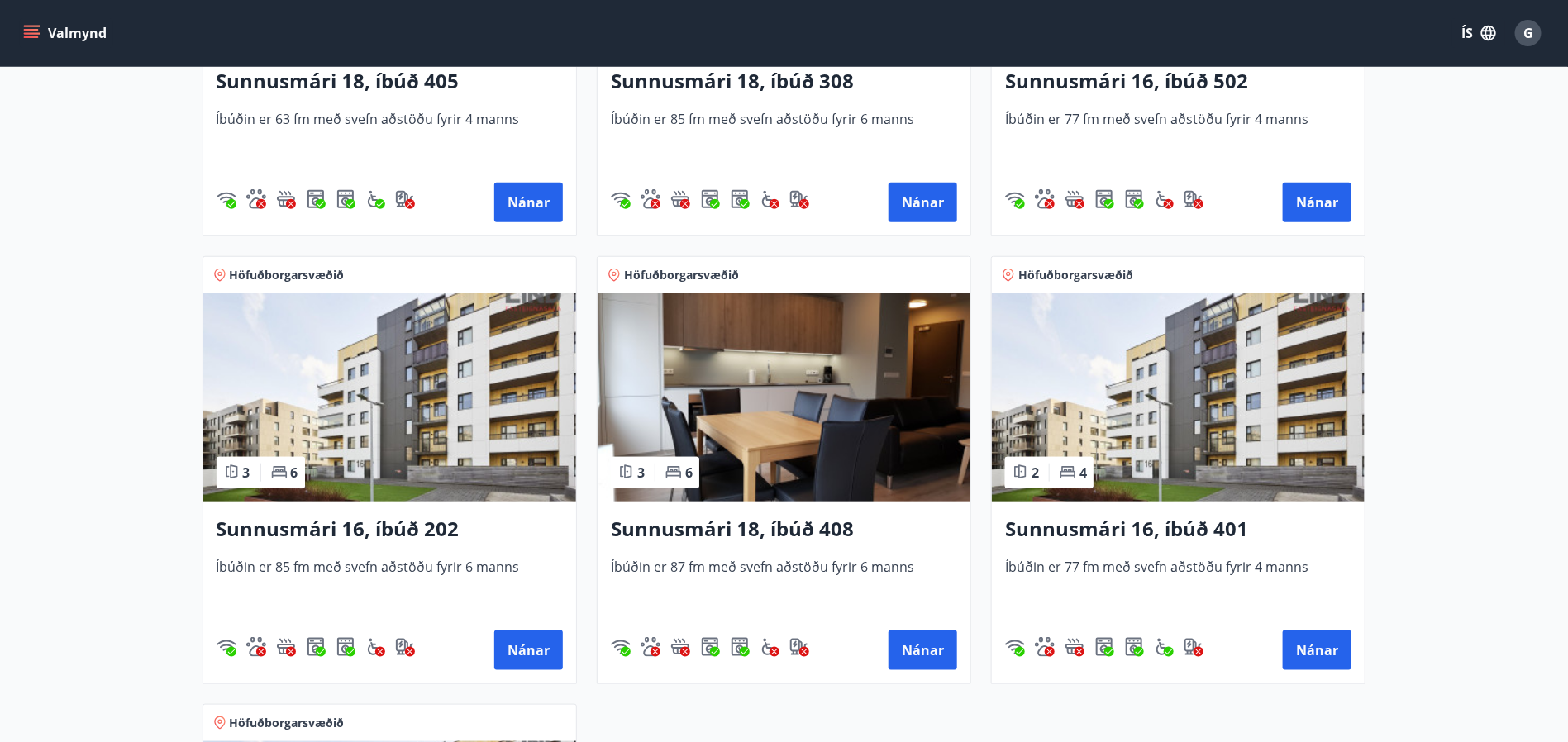
scroll to position [620, 0]
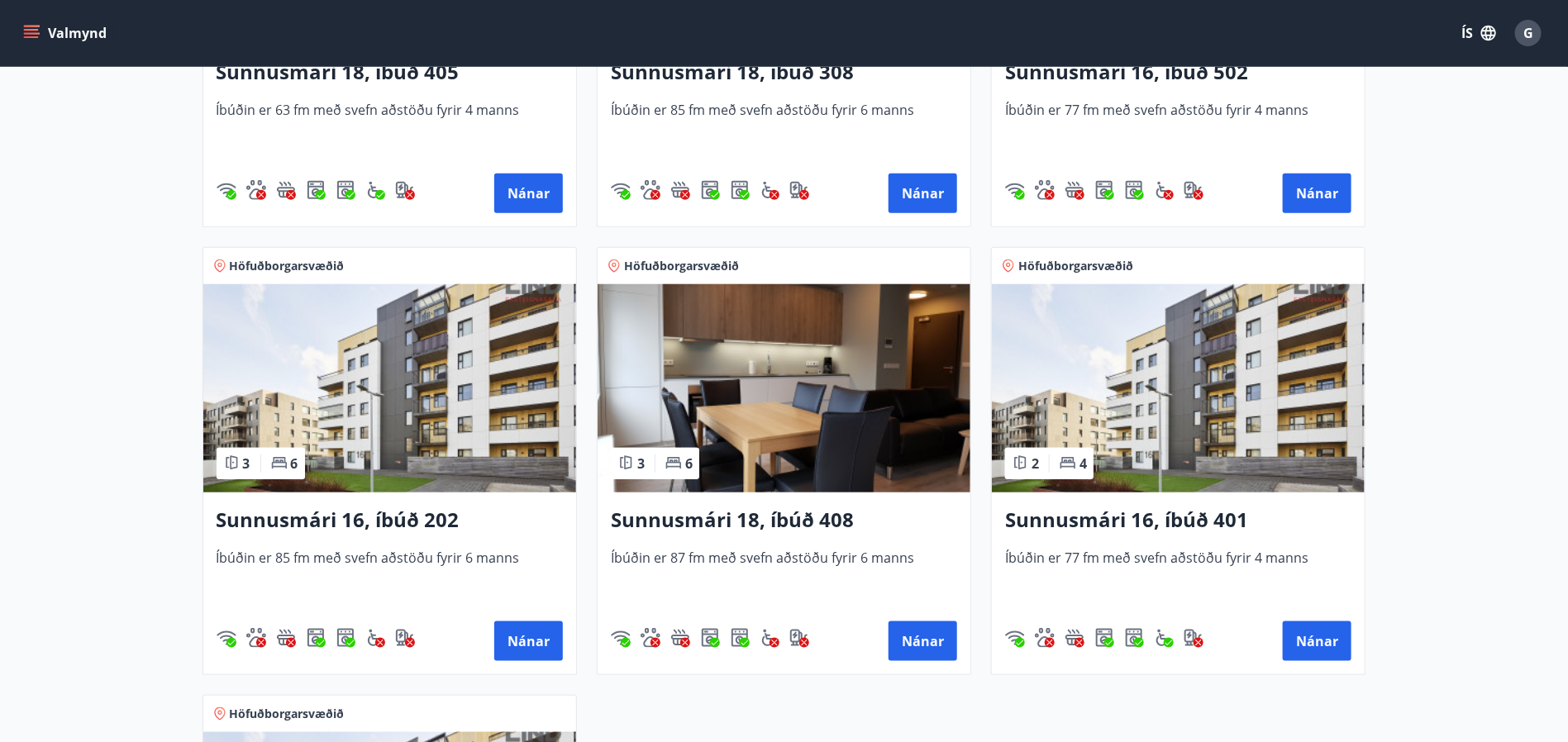
click at [437, 397] on img at bounding box center [390, 388] width 373 height 208
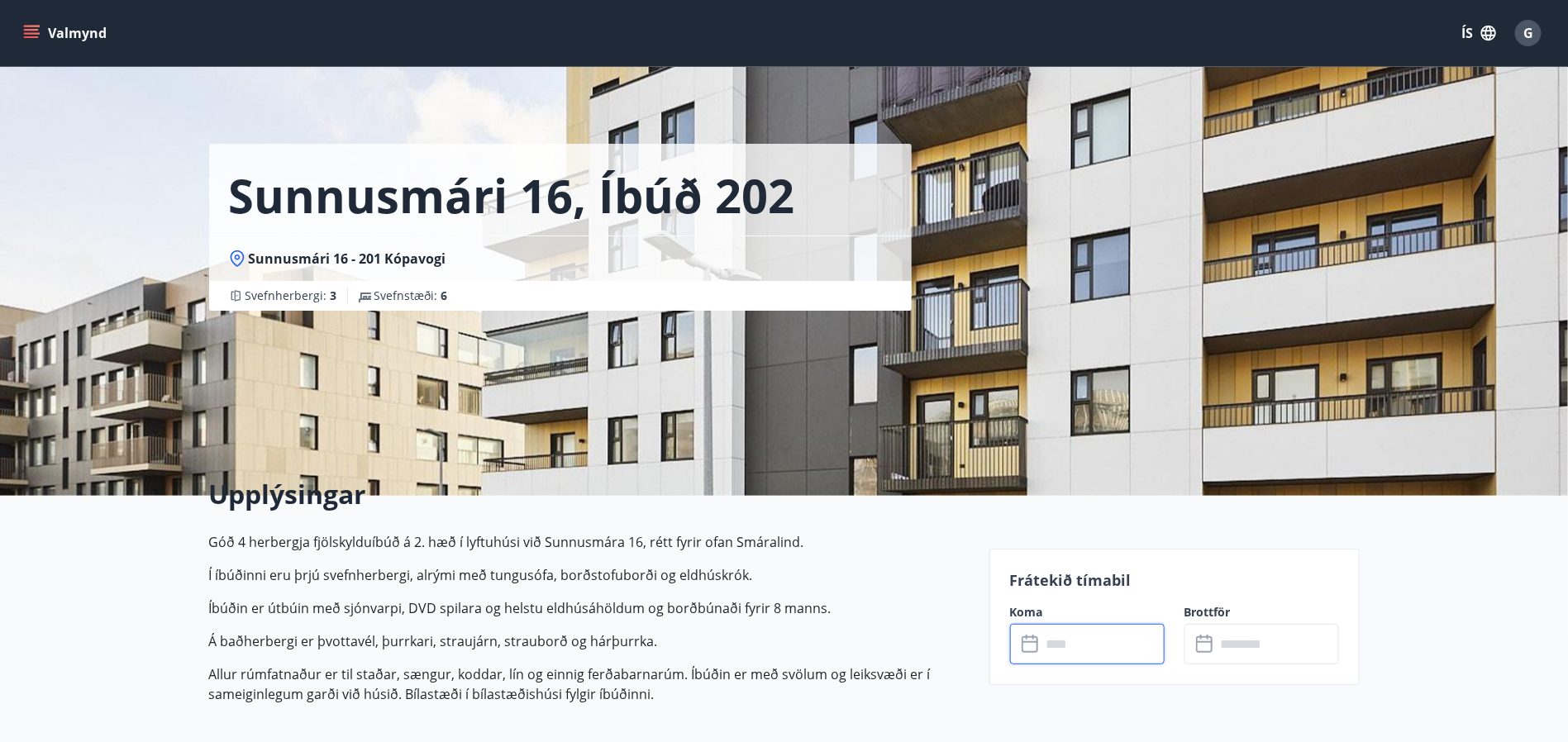
click at [1063, 634] on input "text" at bounding box center [1103, 644] width 123 height 41
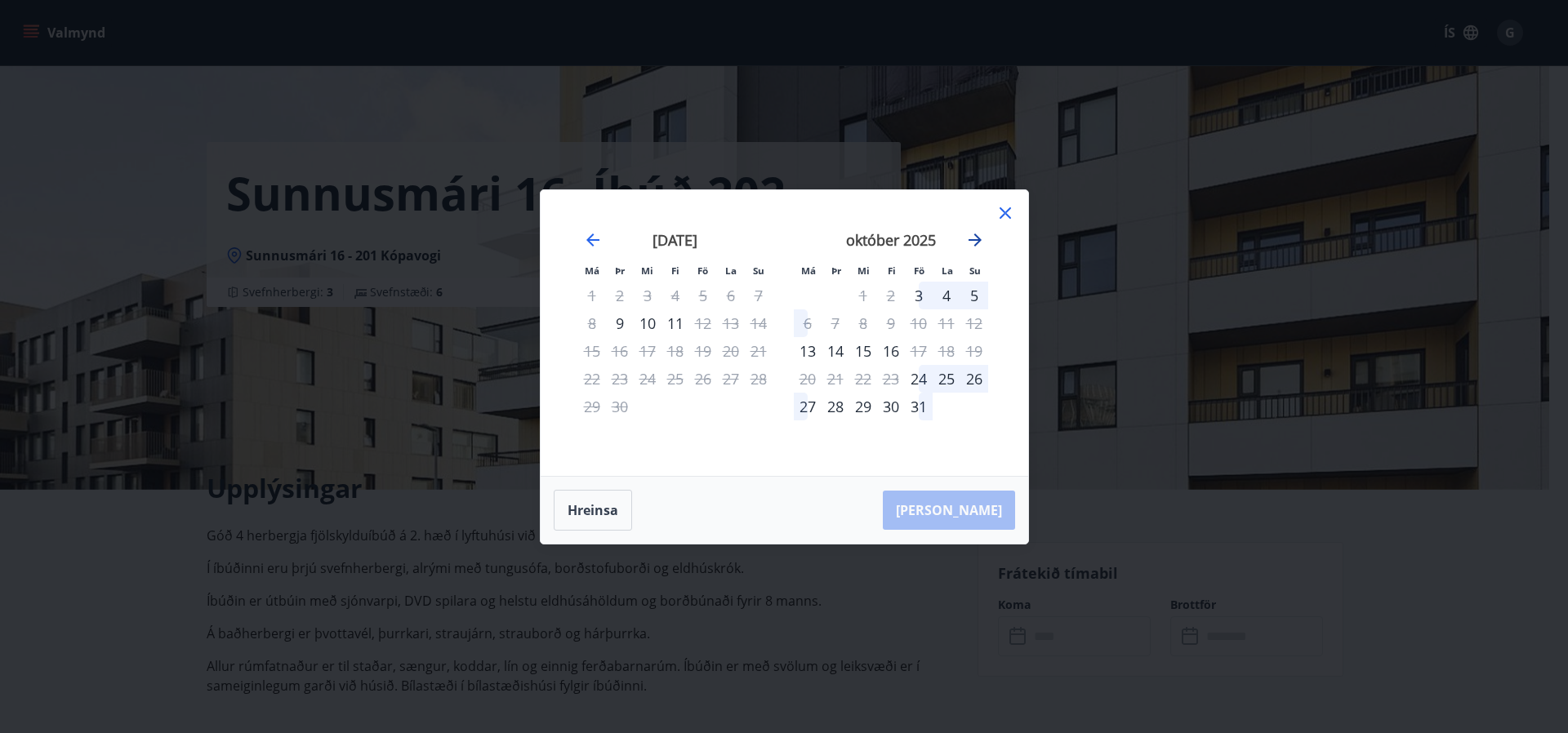
click at [973, 231] on icon "Move forward to switch to the next month." at bounding box center [975, 239] width 20 height 20
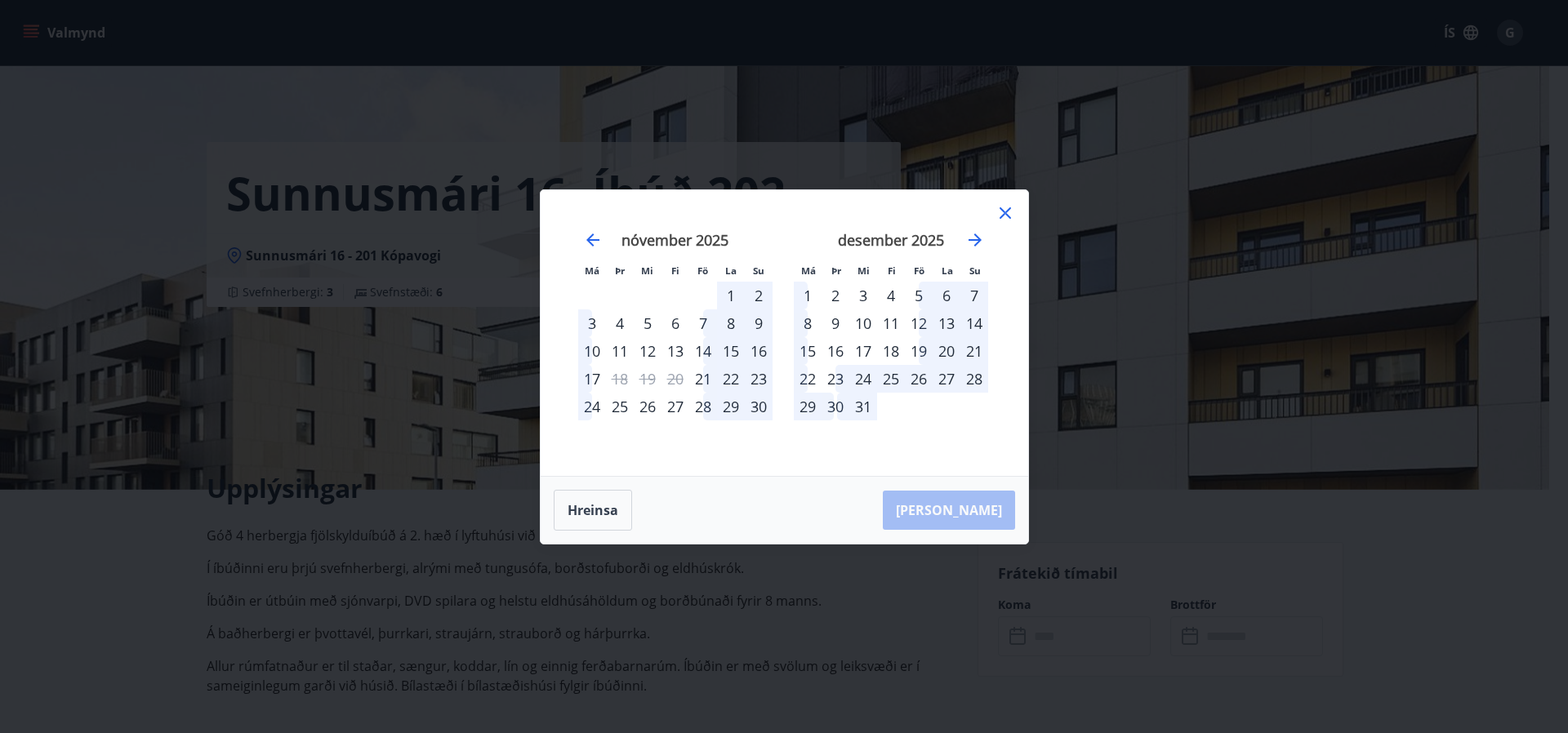
click at [838, 346] on div "16" at bounding box center [835, 352] width 28 height 28
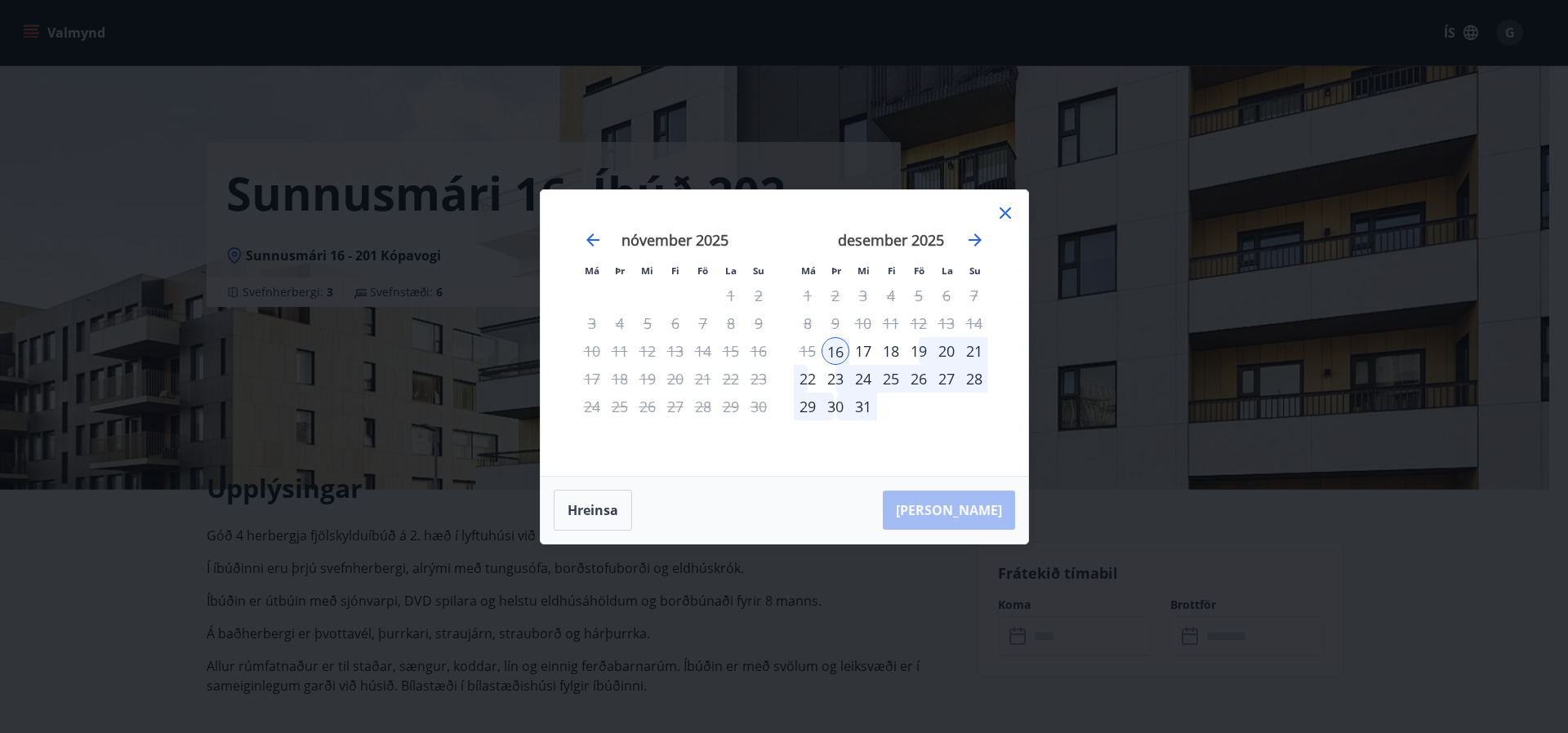
click at [1002, 210] on icon at bounding box center [1005, 213] width 11 height 11
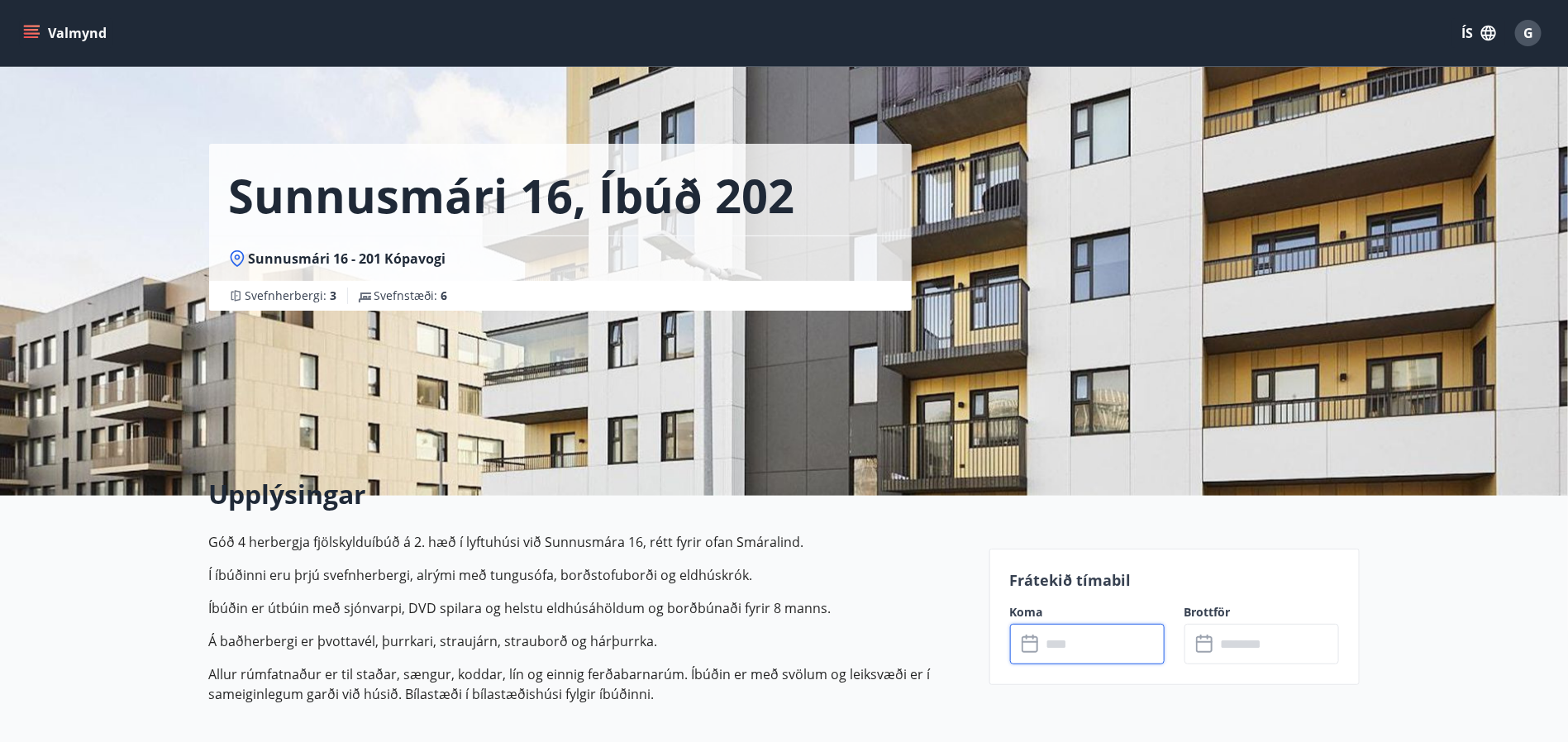
click at [1075, 643] on input "text" at bounding box center [1103, 644] width 123 height 41
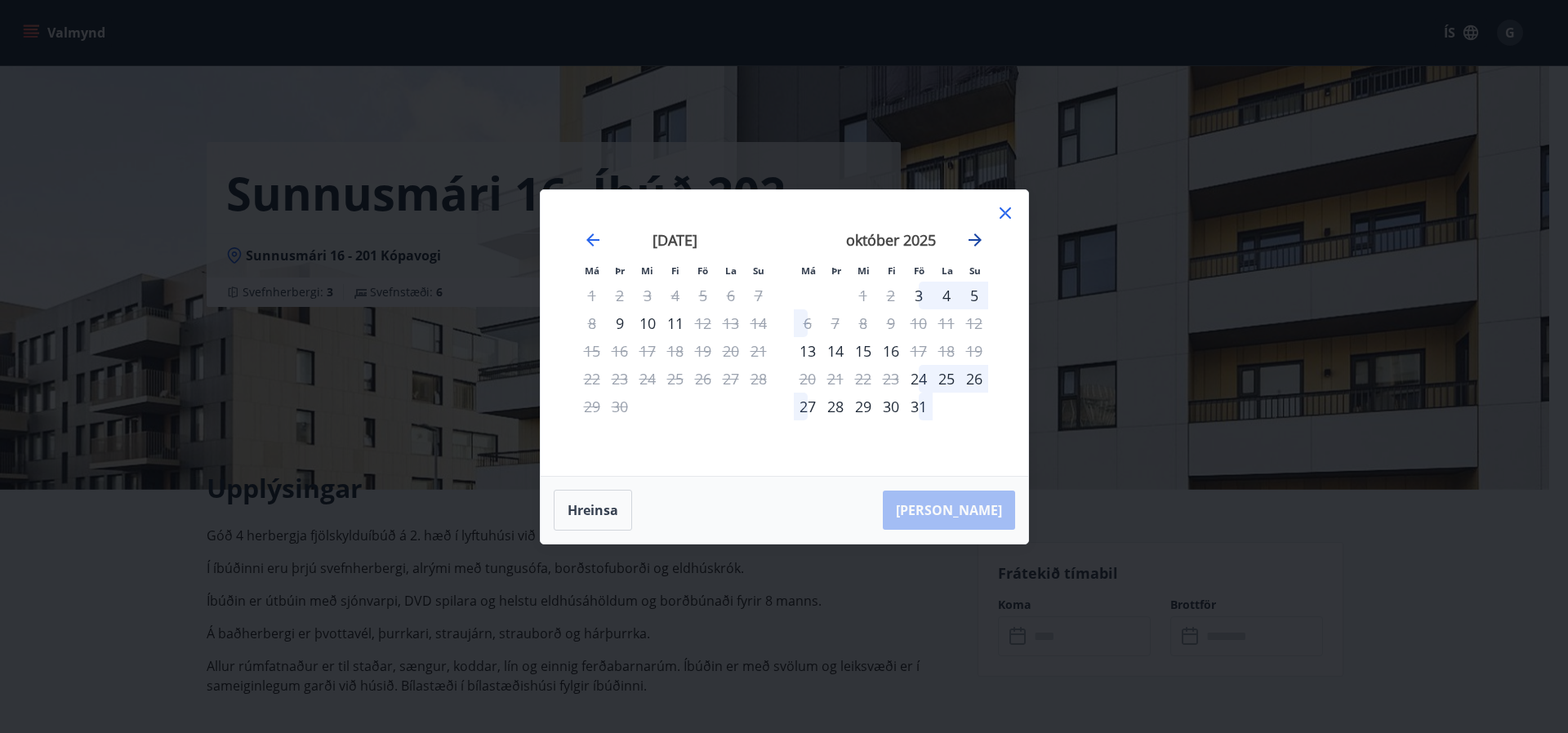
click at [978, 241] on icon "Move forward to switch to the next month." at bounding box center [975, 240] width 13 height 13
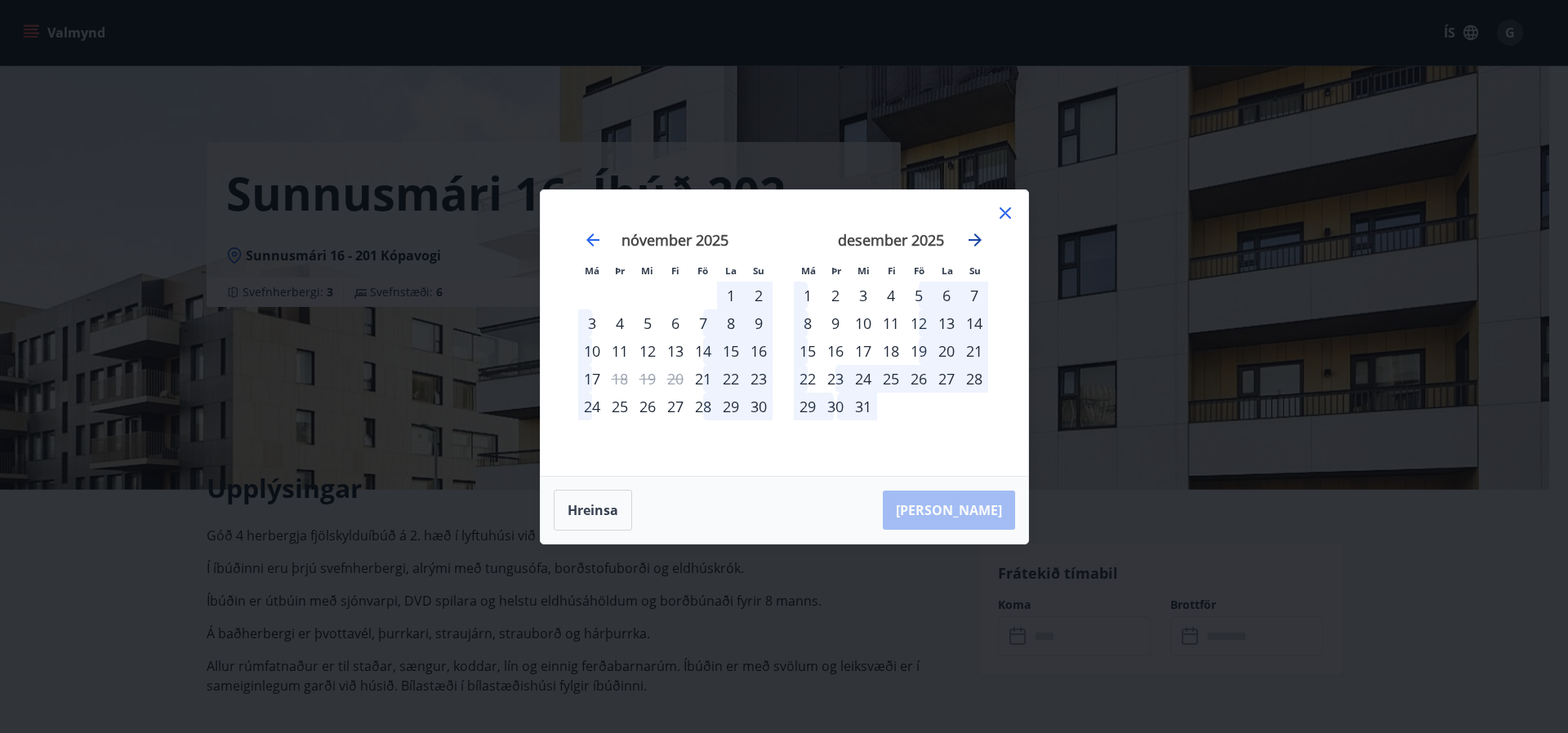
click at [978, 241] on icon "Move forward to switch to the next month." at bounding box center [975, 240] width 13 height 13
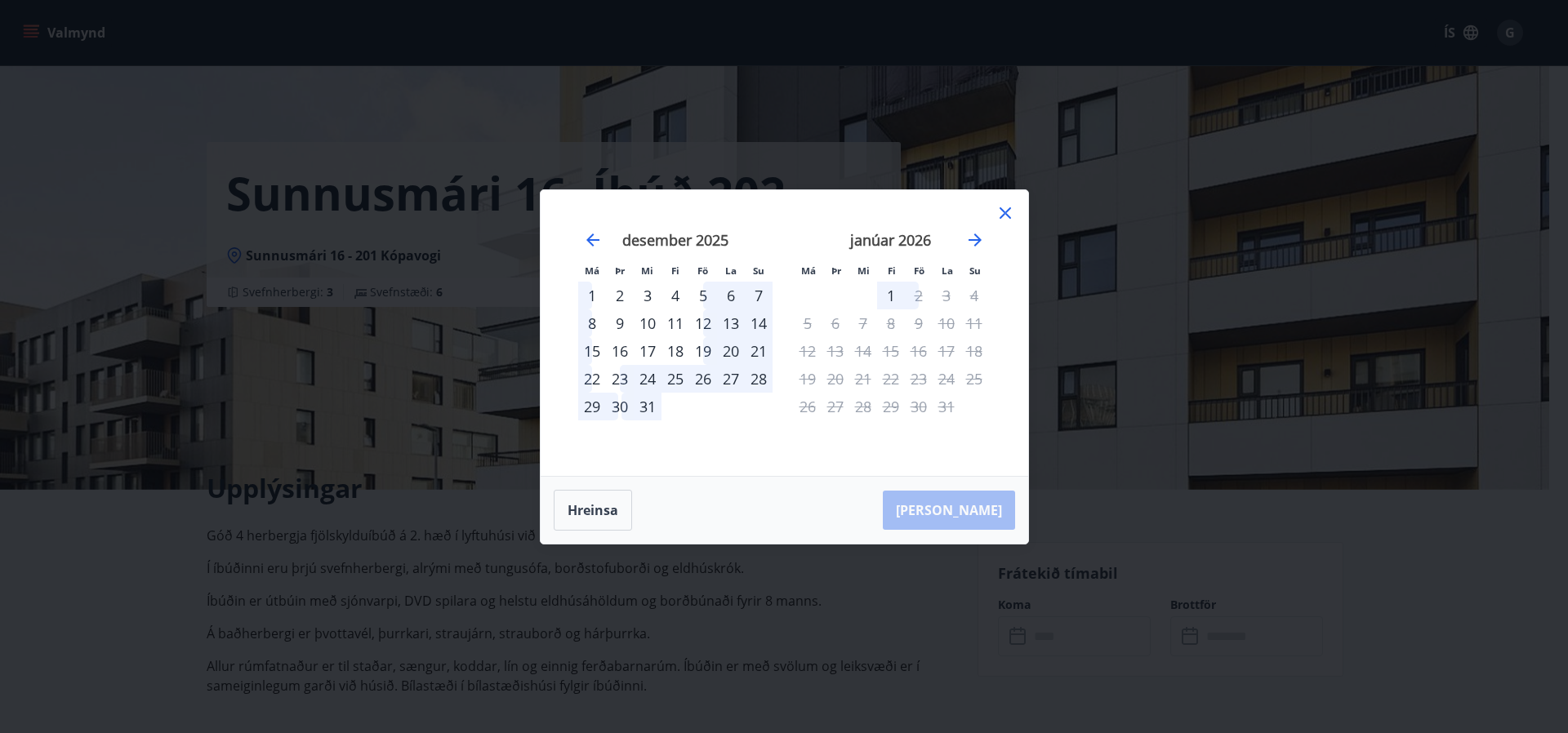
click at [1007, 208] on icon at bounding box center [1005, 212] width 20 height 20
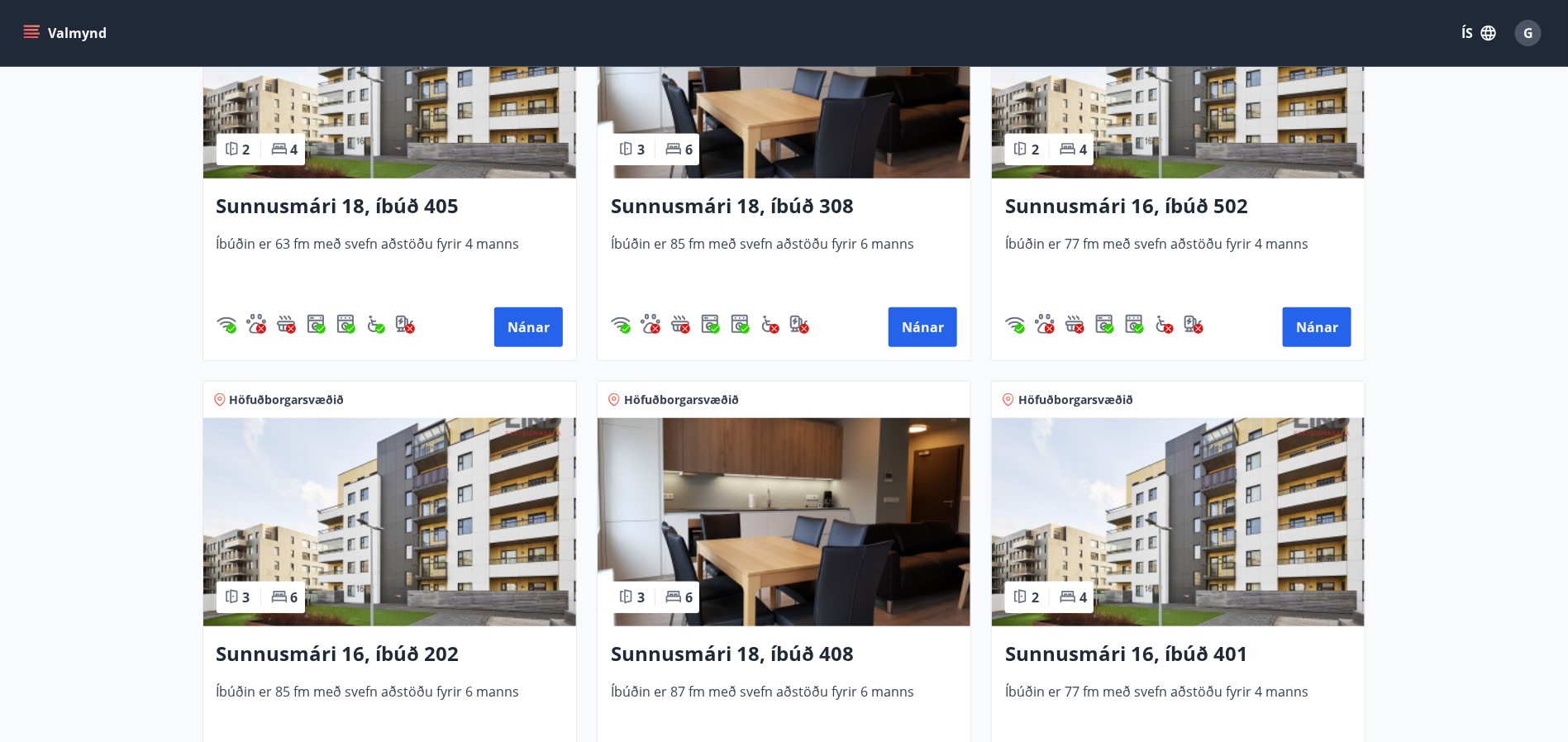
scroll to position [620, 0]
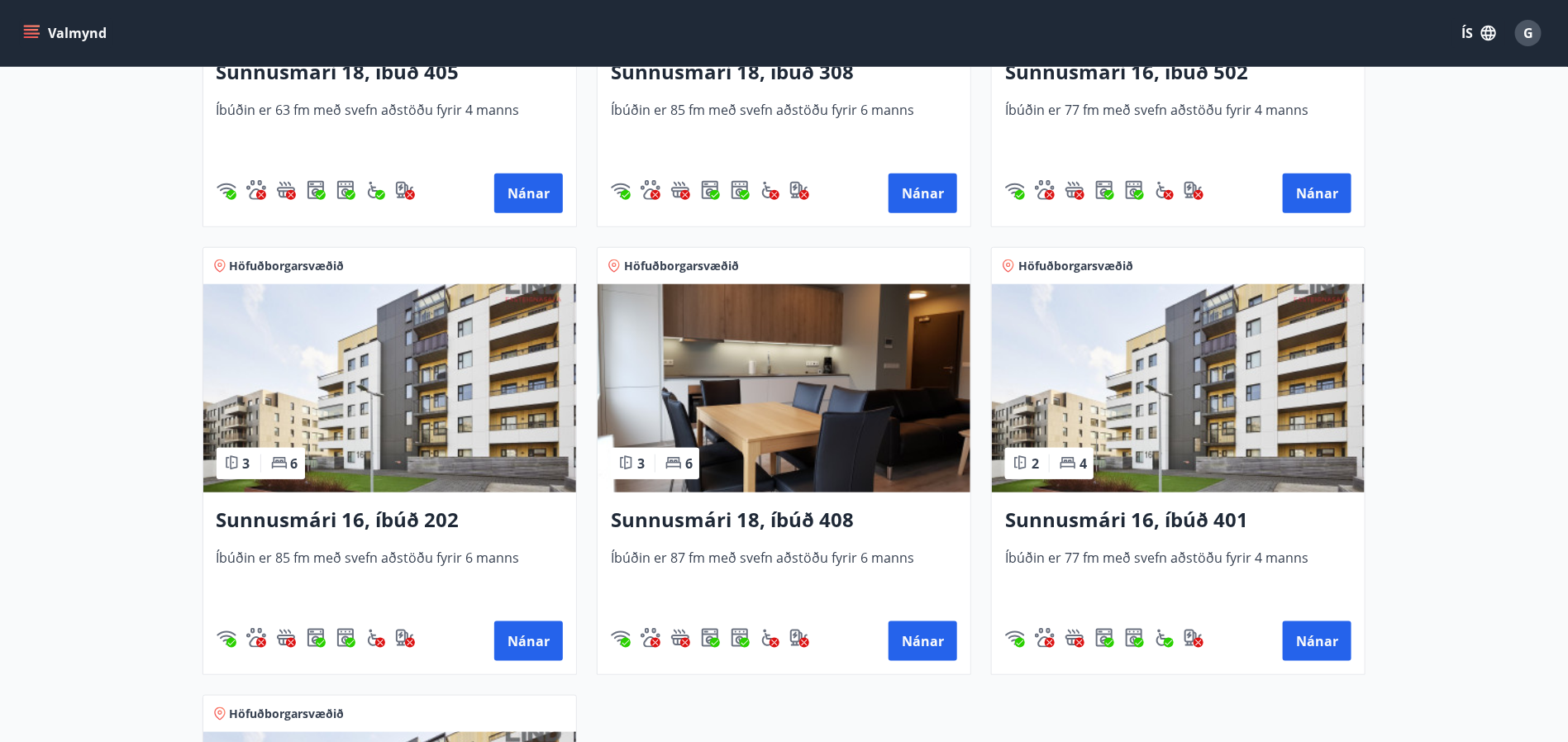
click at [779, 430] on img at bounding box center [784, 388] width 373 height 208
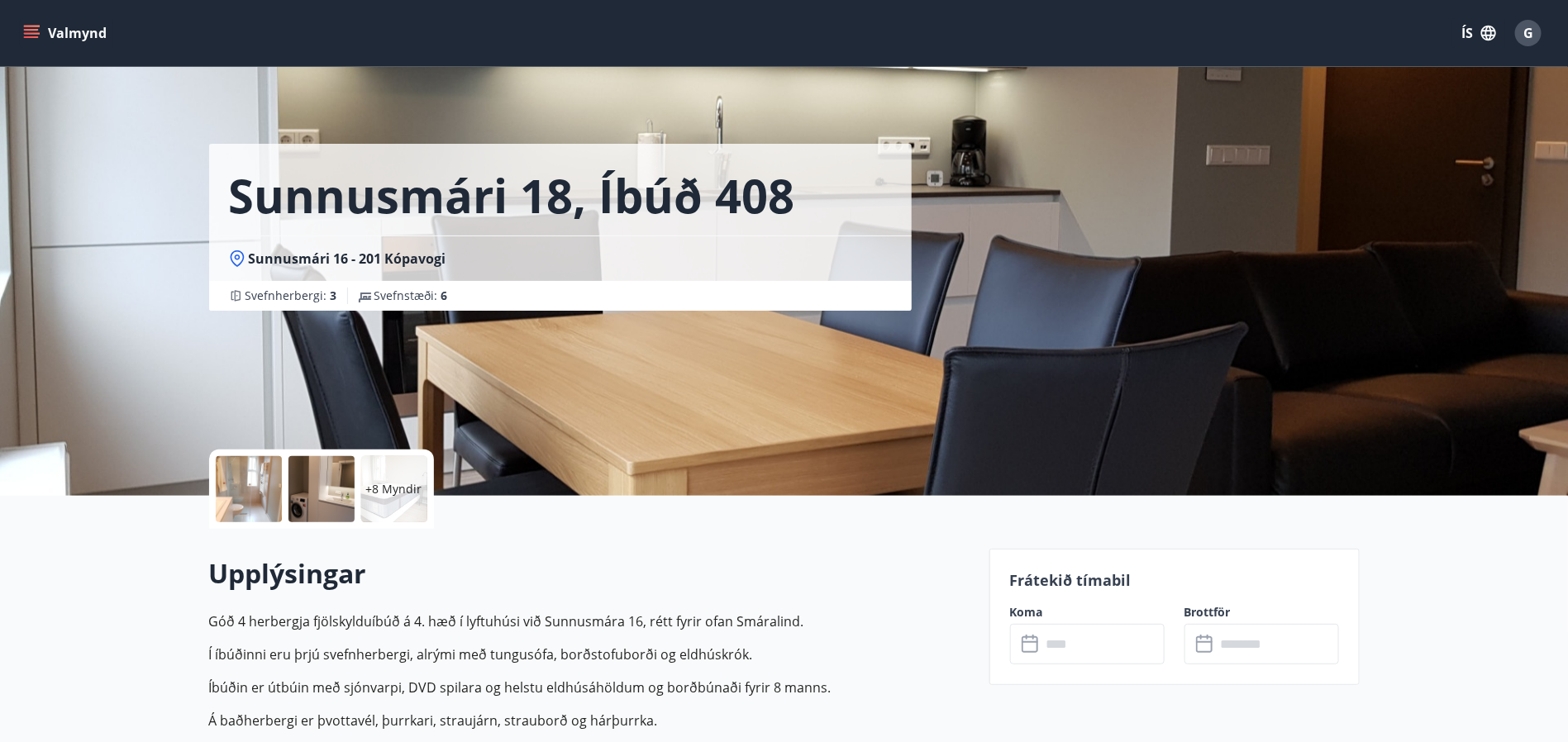
click at [1063, 643] on input "text" at bounding box center [1103, 644] width 123 height 41
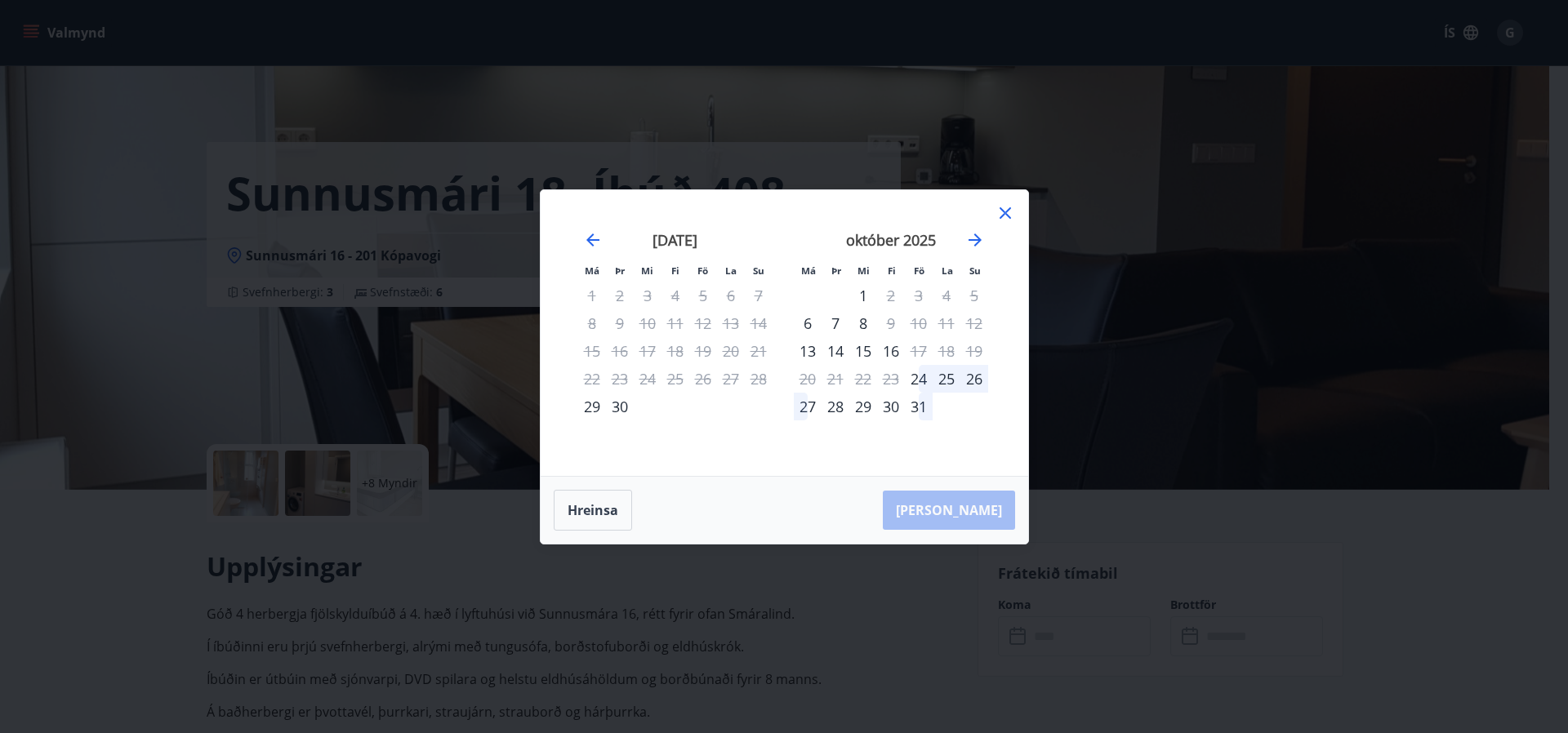
click at [986, 236] on div "október 2025" at bounding box center [891, 245] width 195 height 72
click at [973, 243] on icon "Move forward to switch to the next month." at bounding box center [975, 239] width 20 height 20
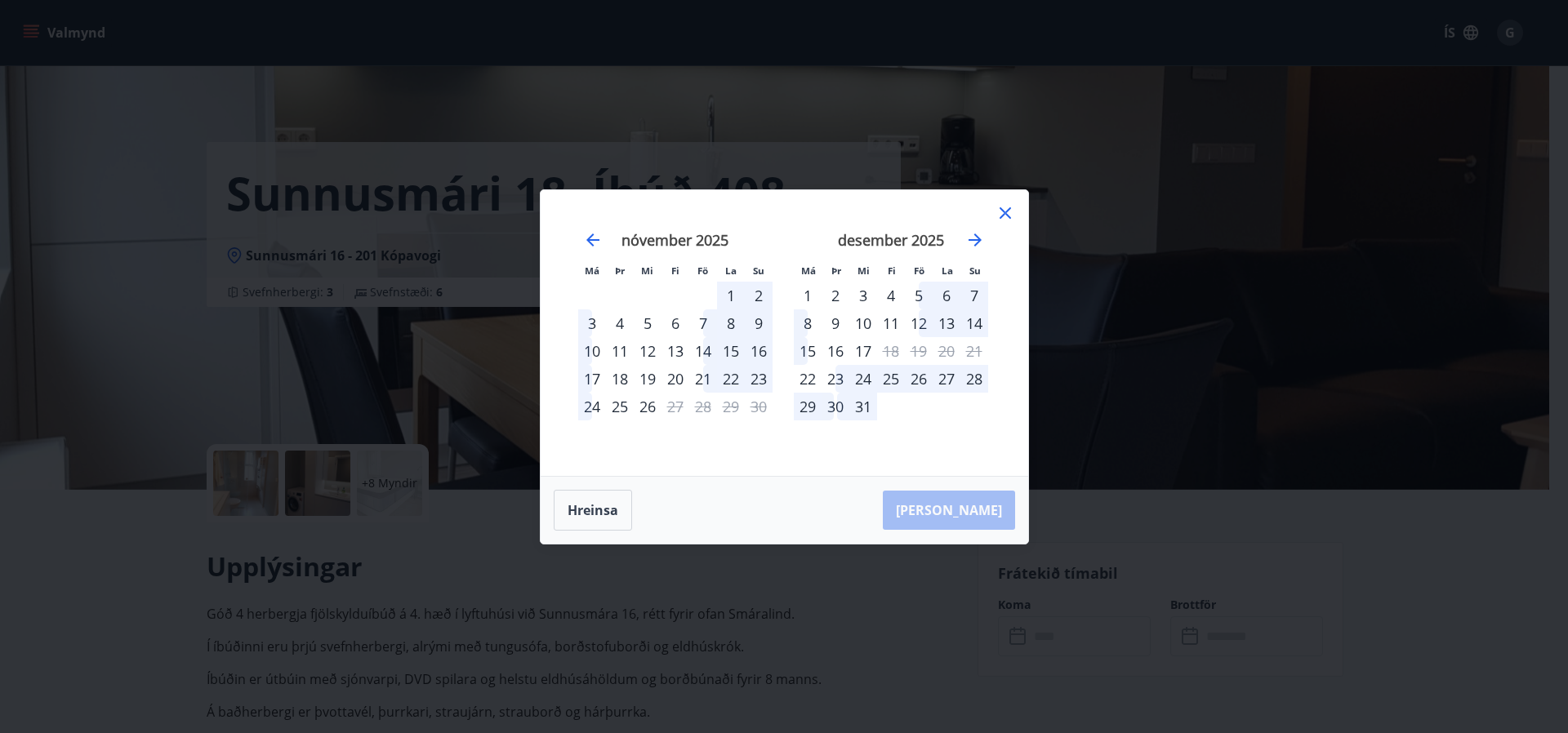
click at [1003, 211] on icon at bounding box center [1005, 213] width 11 height 11
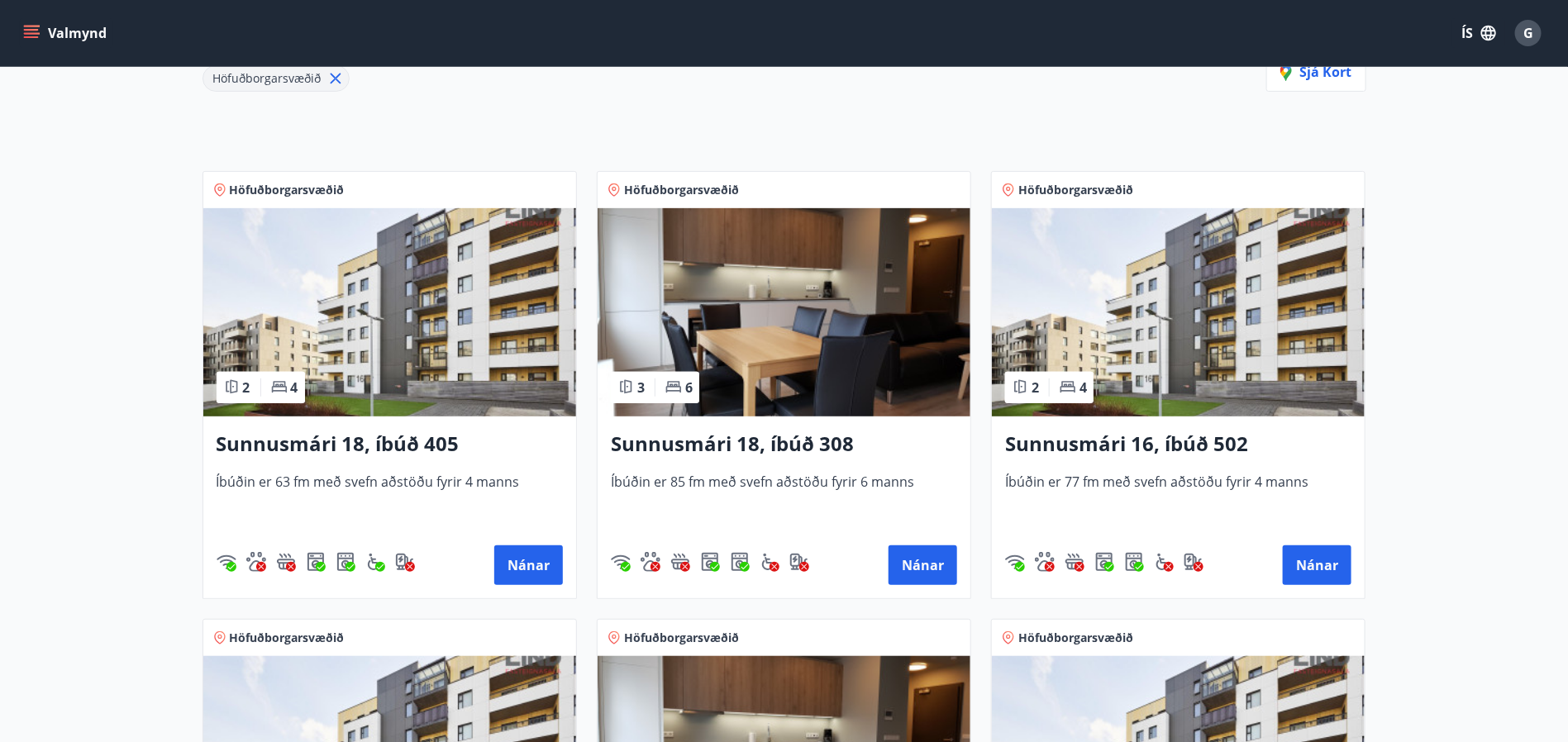
click at [777, 251] on img at bounding box center [784, 312] width 373 height 208
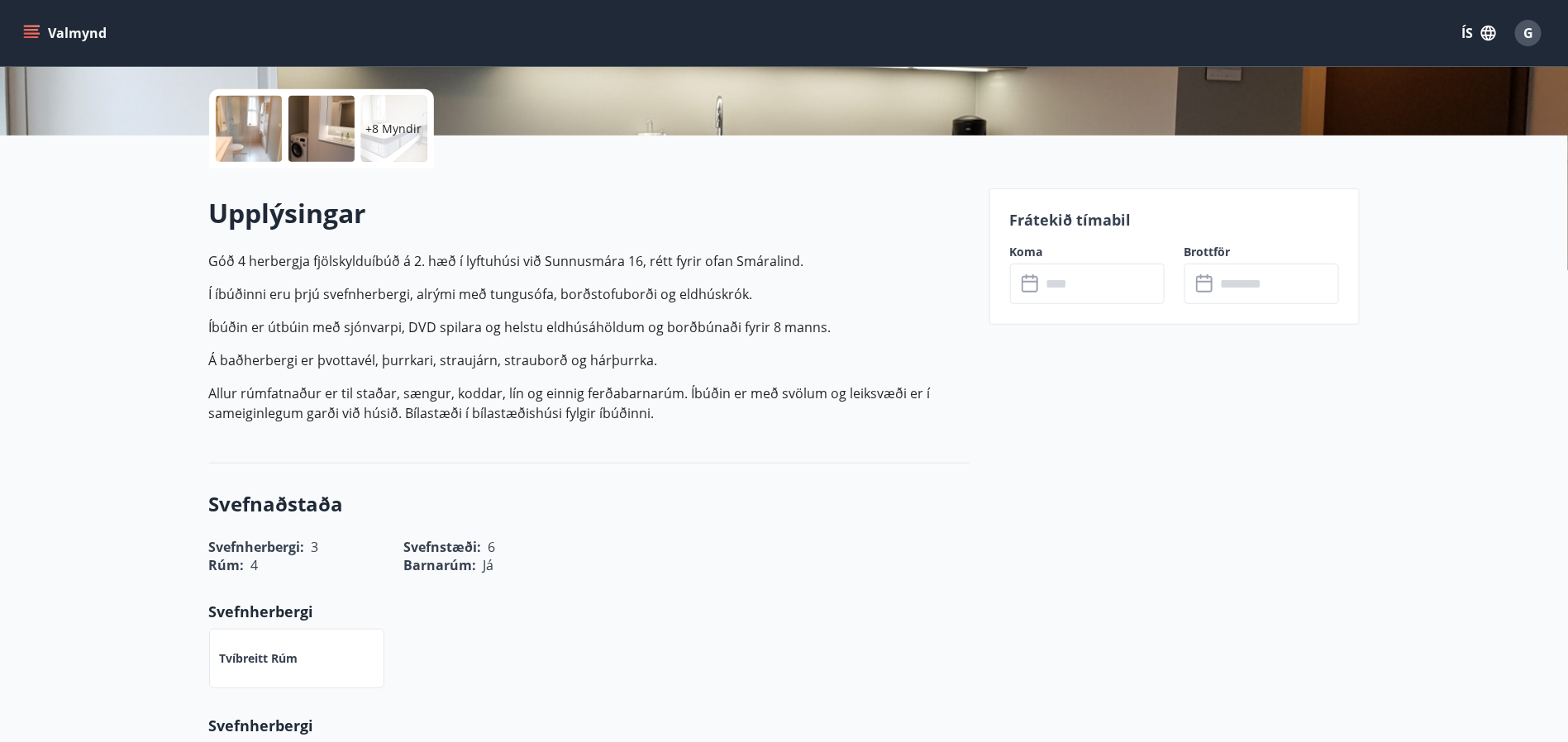
scroll to position [372, 0]
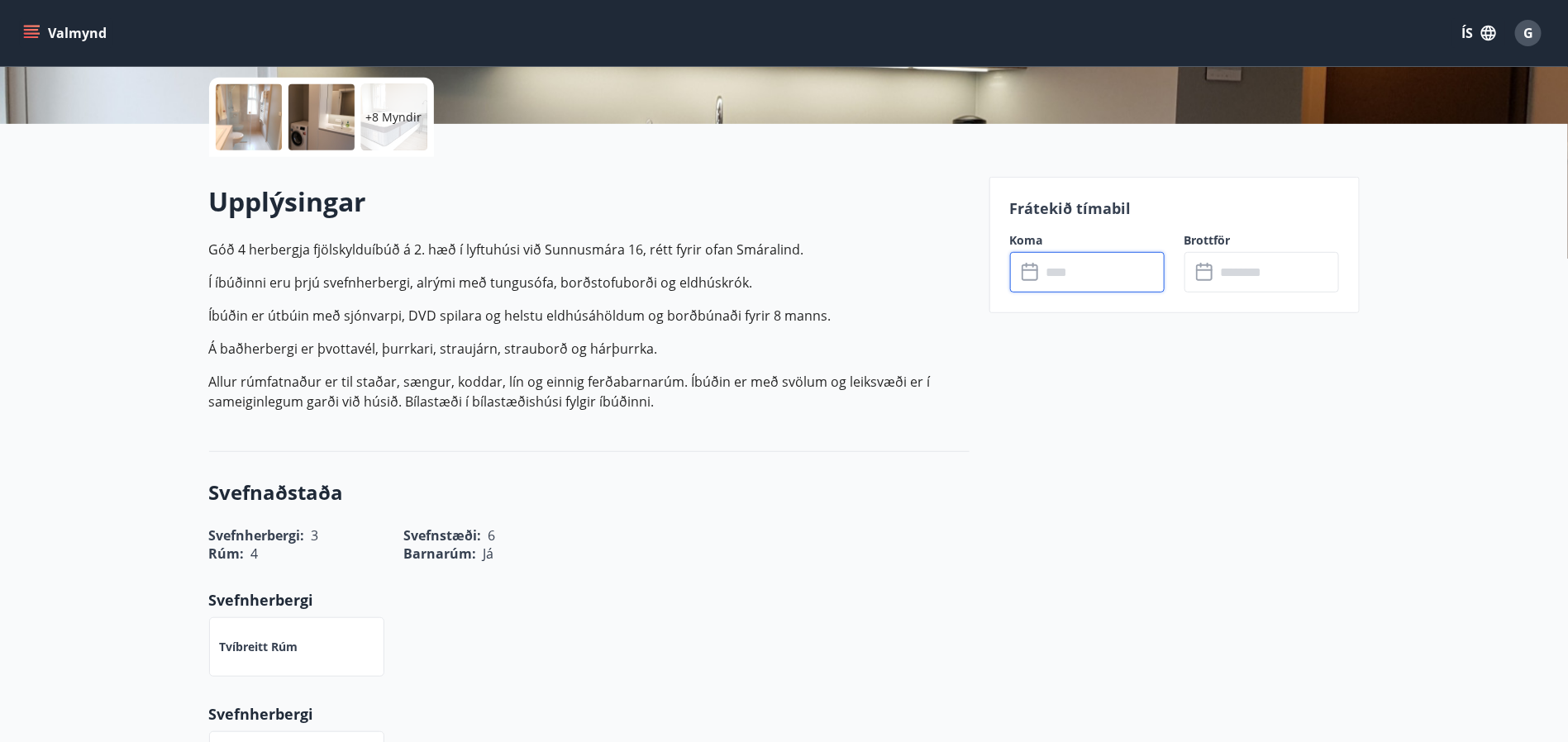
click at [1081, 269] on input "text" at bounding box center [1103, 272] width 123 height 41
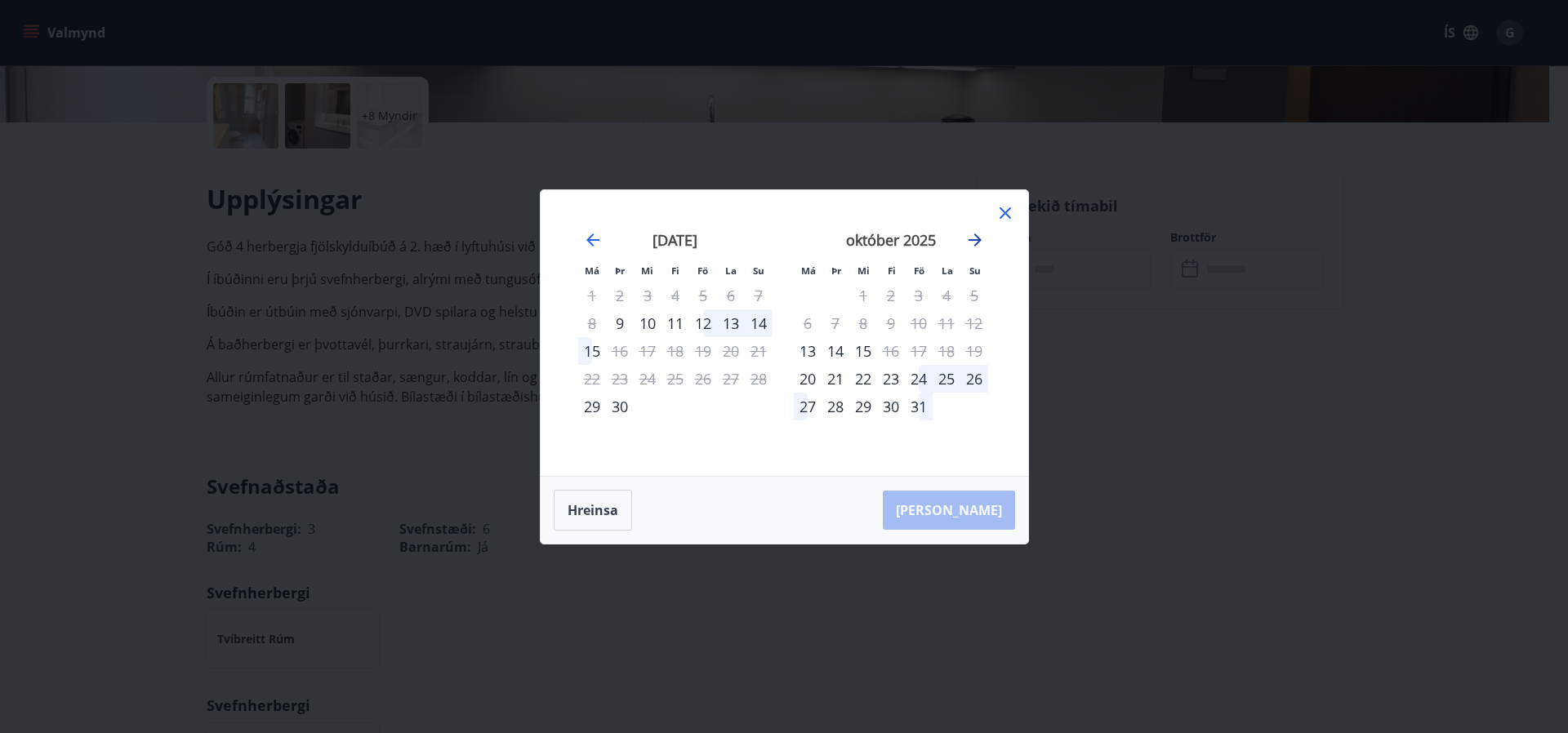
click at [970, 246] on icon "Move forward to switch to the next month." at bounding box center [975, 239] width 20 height 20
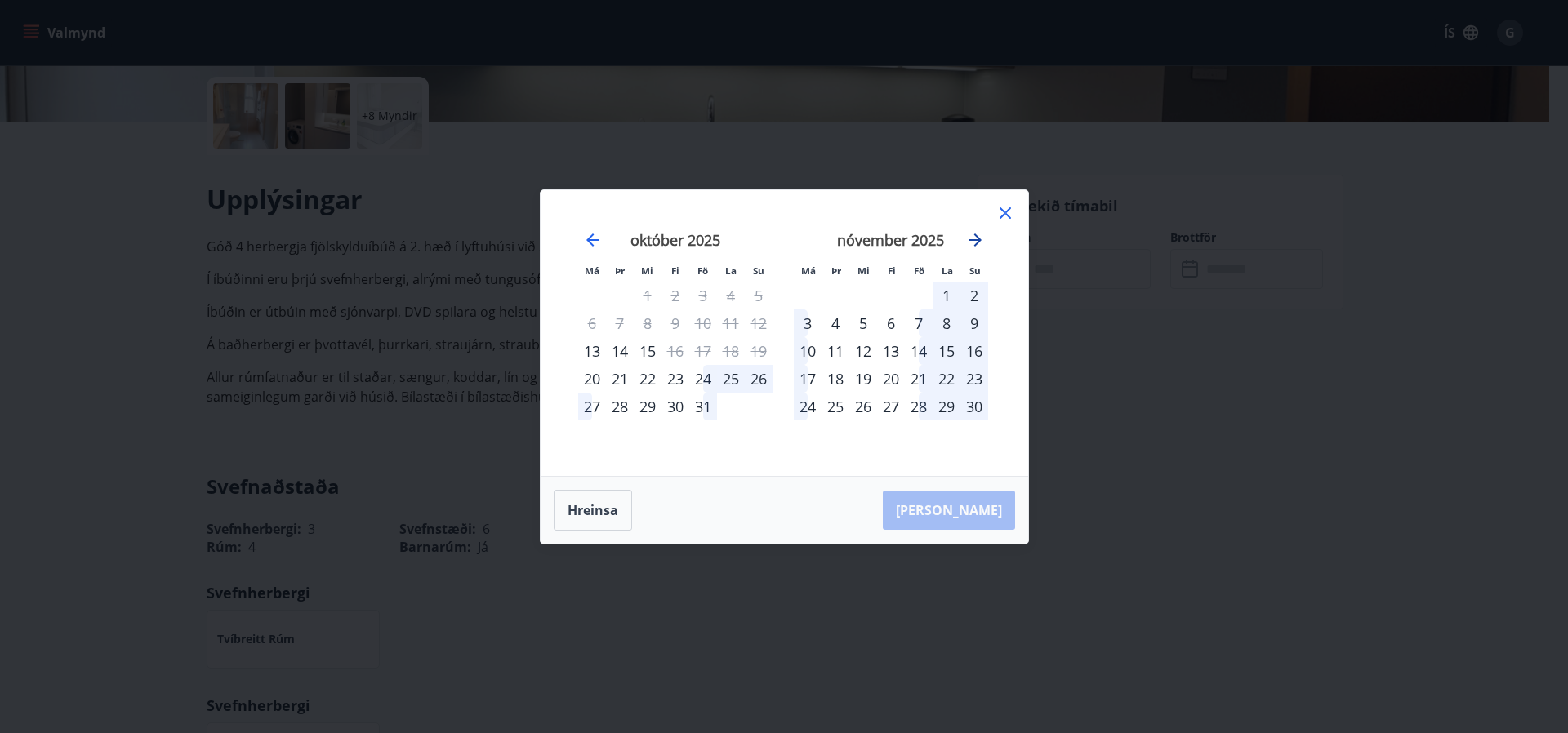
click at [970, 246] on icon "Move forward to switch to the next month." at bounding box center [975, 239] width 20 height 20
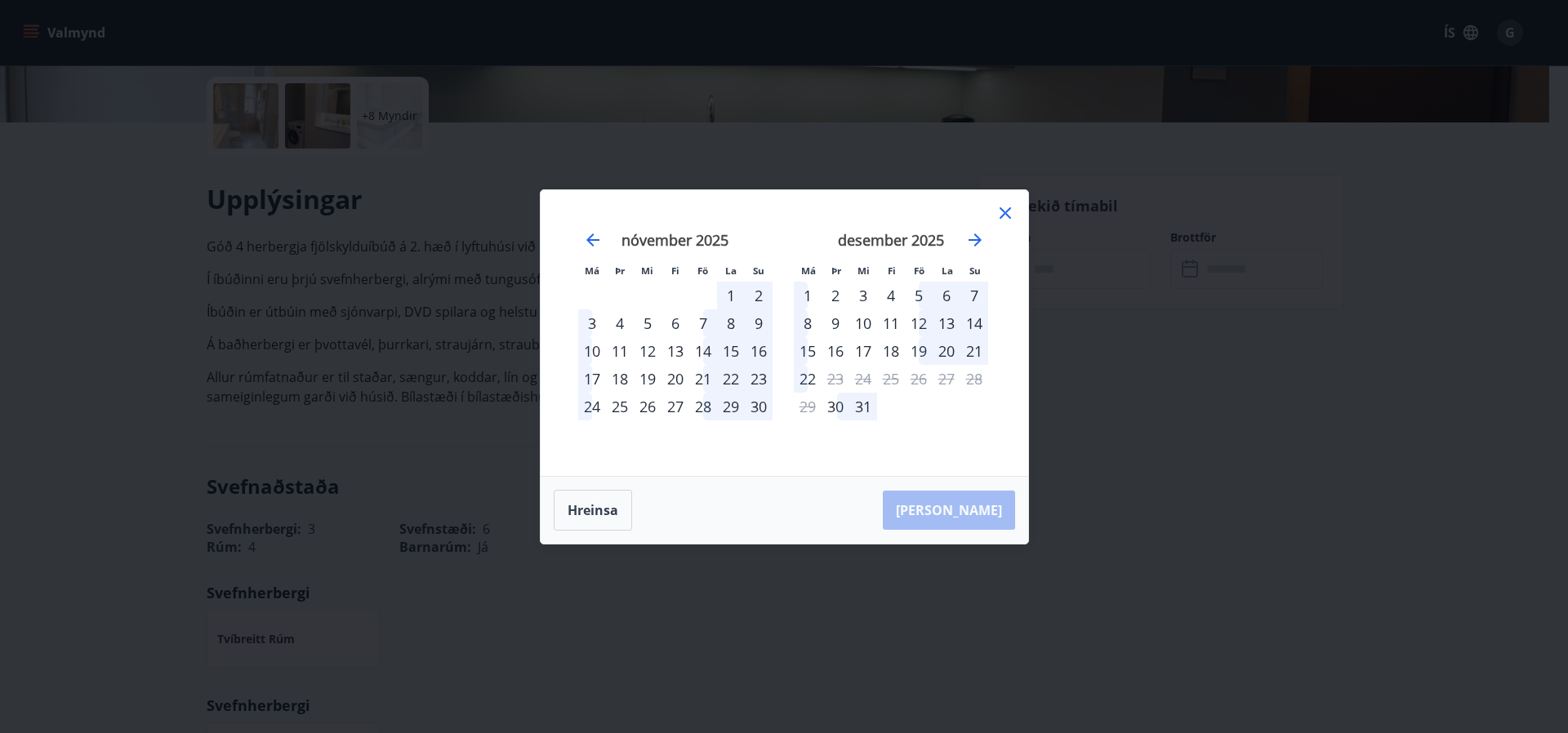
click at [834, 340] on div "16" at bounding box center [835, 352] width 28 height 28
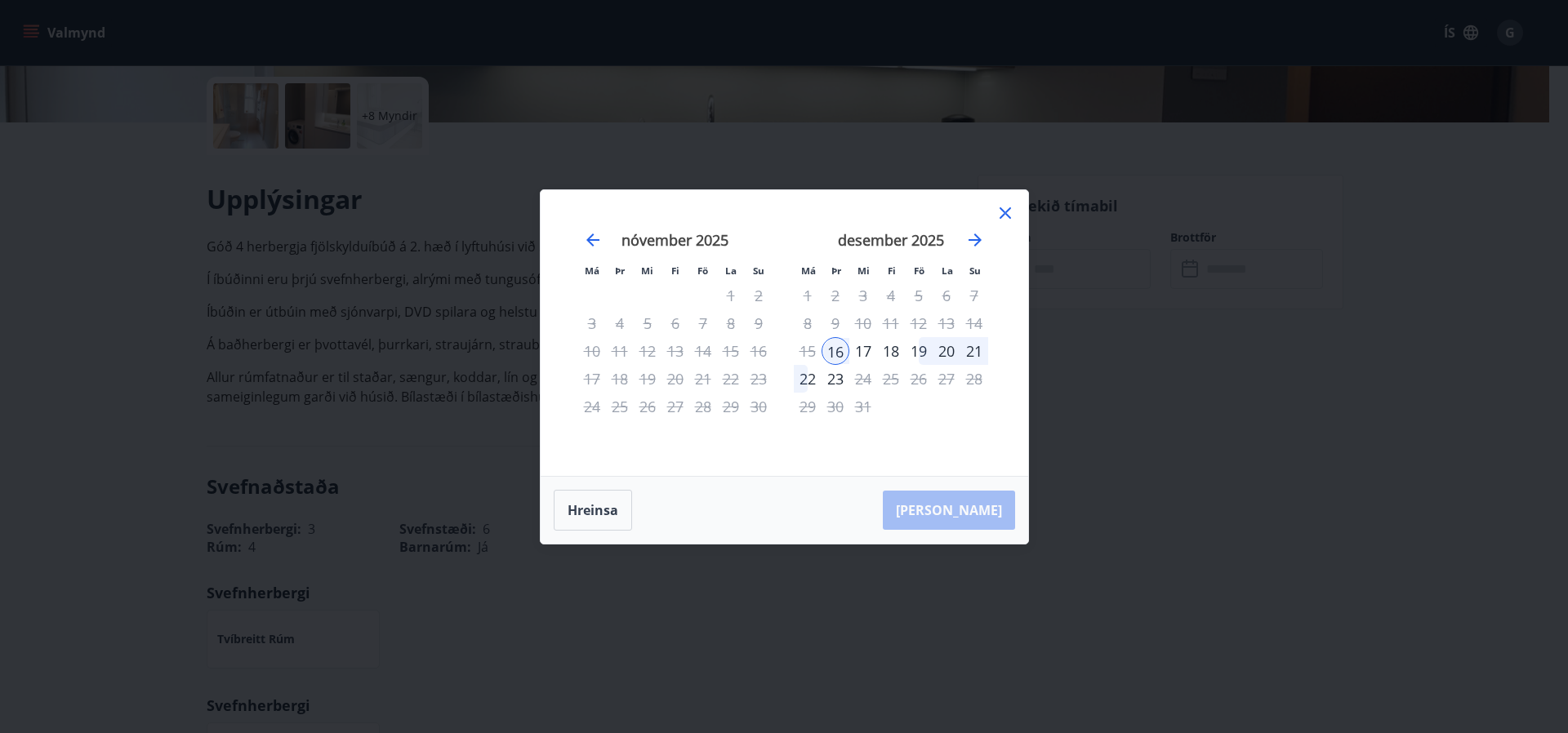
click at [920, 349] on div "19" at bounding box center [919, 352] width 28 height 28
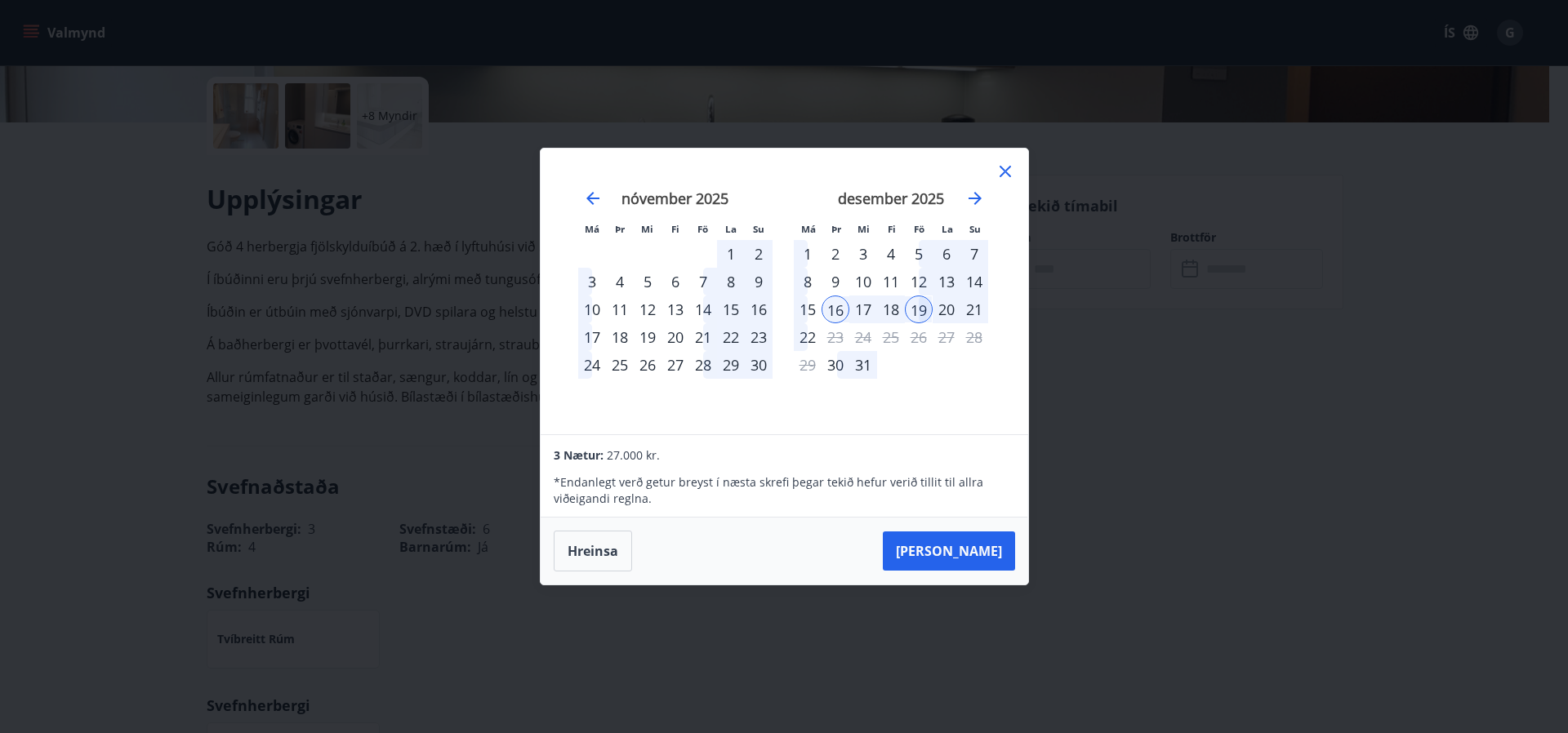
click at [835, 304] on div "16" at bounding box center [835, 309] width 28 height 28
click at [970, 387] on div "desember 2025 1 2 3 4 5 6 7 8 9 10 11 12 13 14 15 16 17 18 19 20 21 22 23 24 25…" at bounding box center [891, 302] width 215 height 267
drag, startPoint x: 834, startPoint y: 309, endPoint x: 905, endPoint y: 316, distance: 71.3
click at [834, 307] on div "[PERSON_NAME] útritun í boði" at bounding box center [864, 290] width 193 height 42
click at [944, 306] on div "20" at bounding box center [947, 309] width 28 height 28
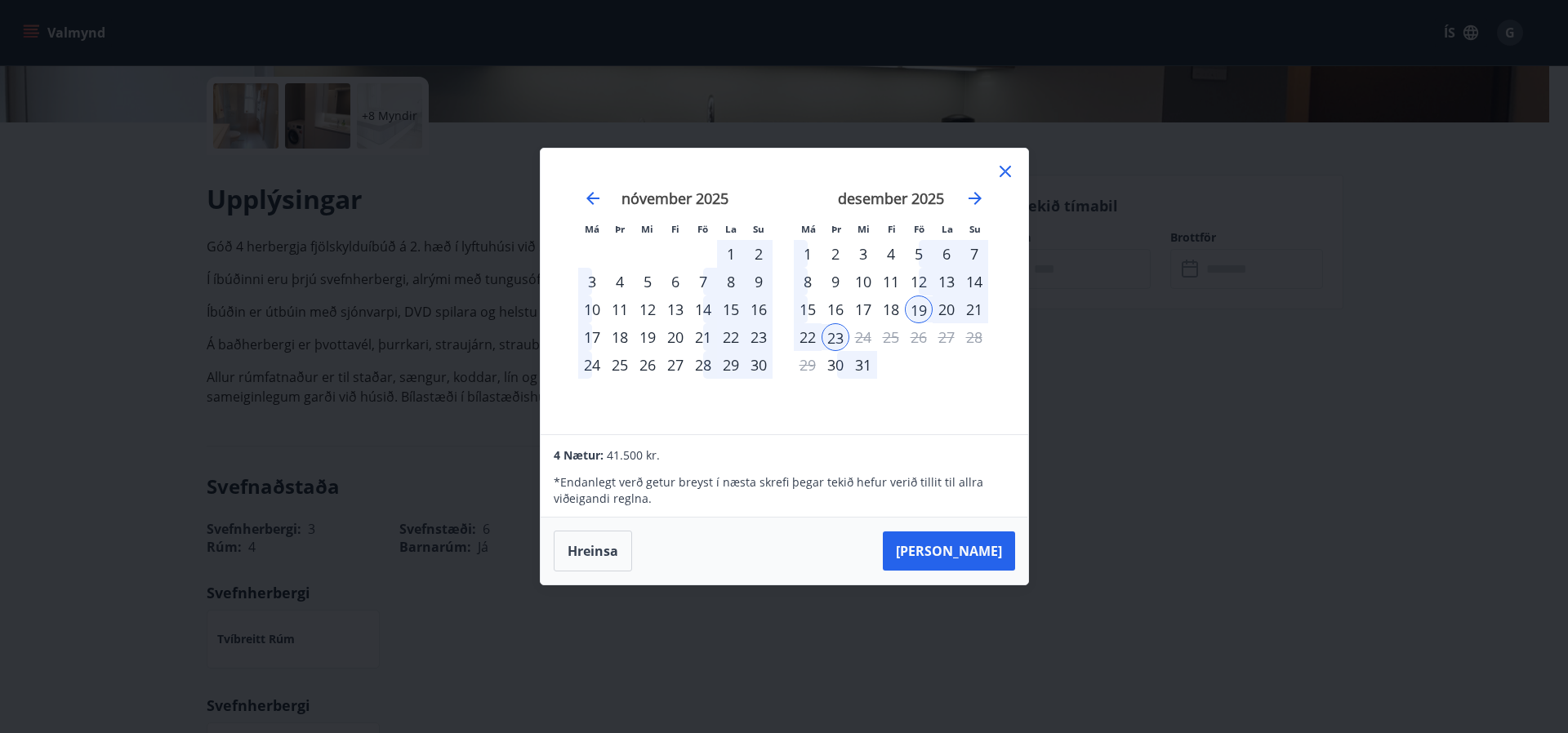
click at [835, 311] on div "16" at bounding box center [835, 309] width 28 height 28
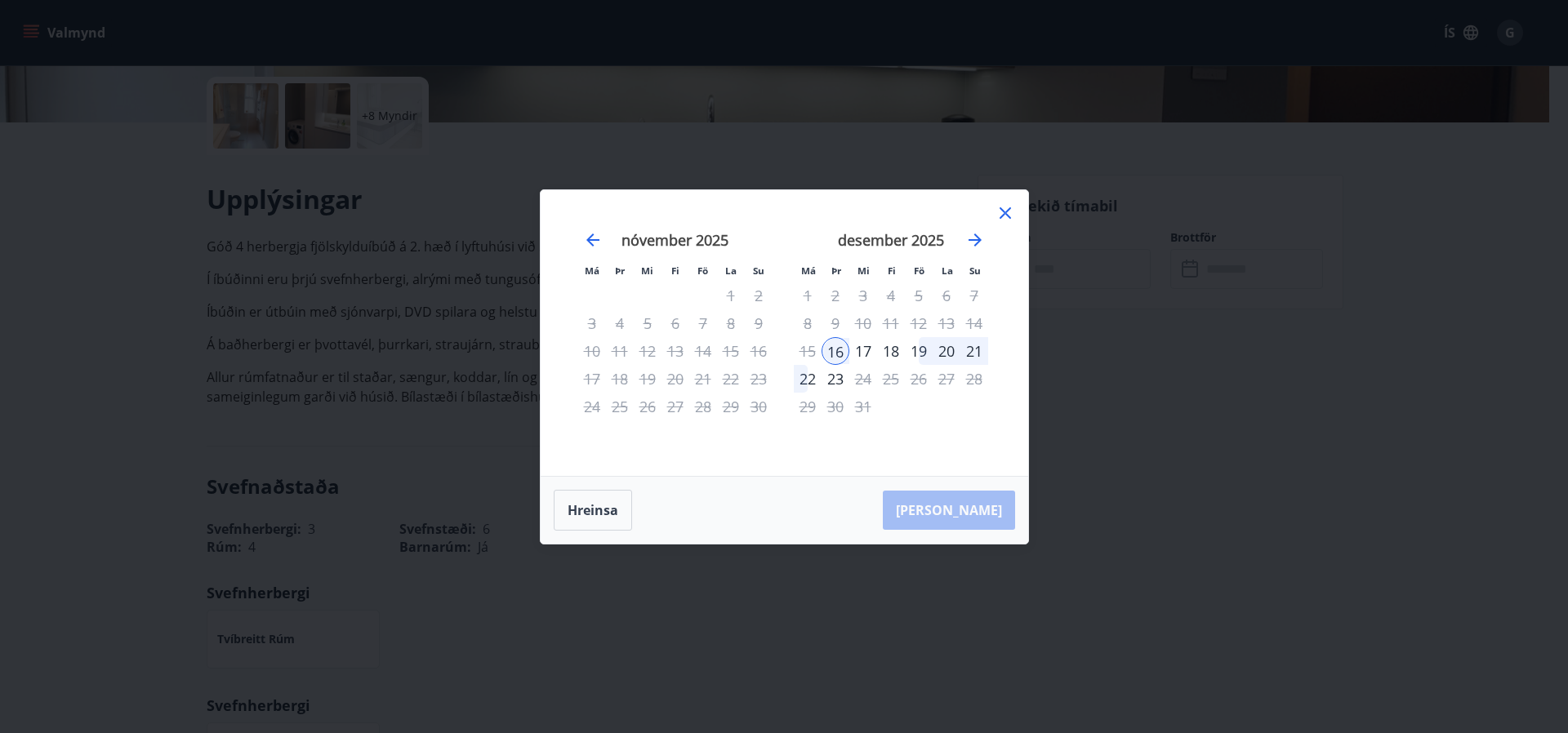
click at [946, 349] on div "20" at bounding box center [947, 352] width 28 height 28
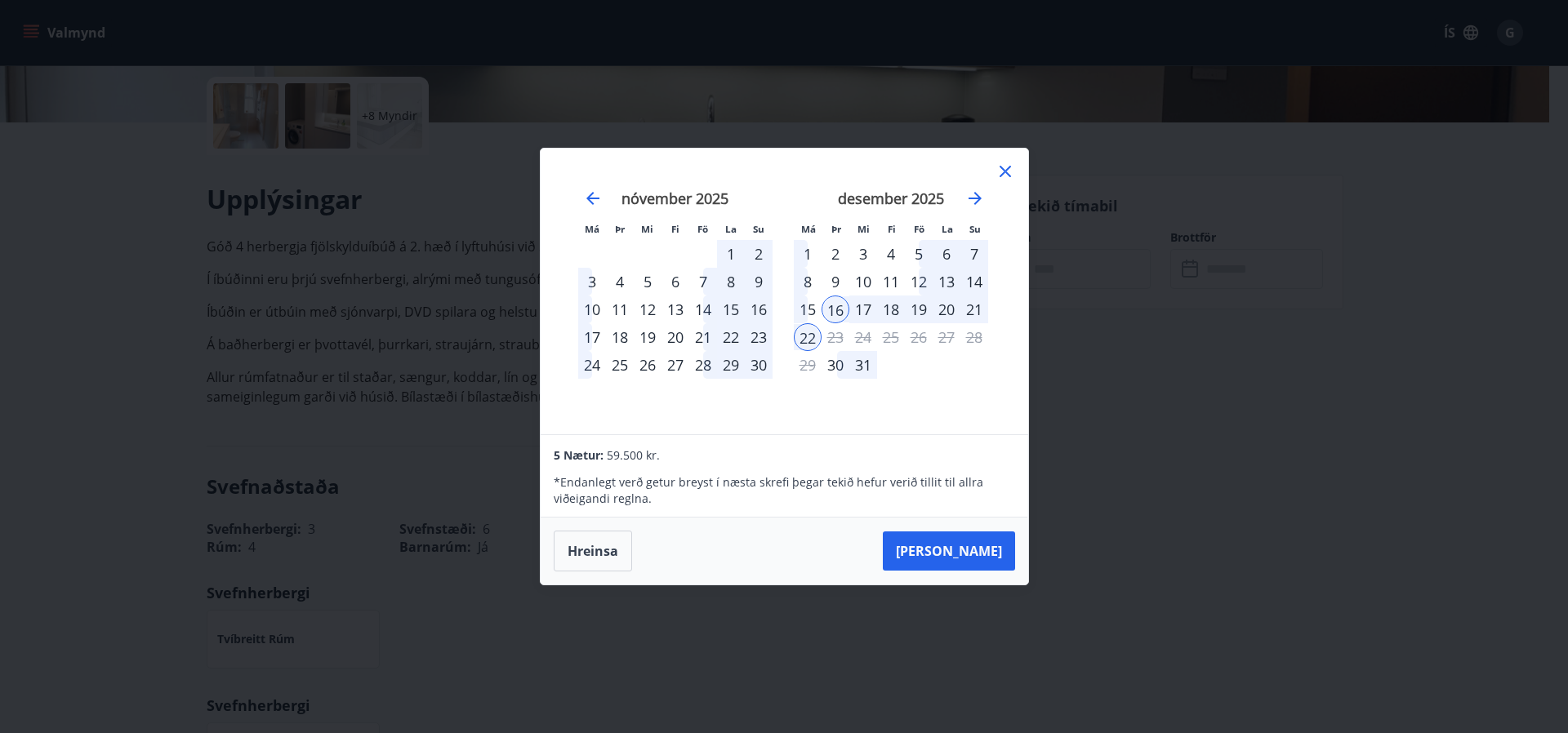
click at [915, 304] on div "19" at bounding box center [919, 309] width 28 height 28
click at [838, 311] on span at bounding box center [835, 315] width 11 height 8
click at [672, 255] on td "Calendar" at bounding box center [675, 254] width 28 height 28
click at [834, 309] on div "16" at bounding box center [835, 309] width 28 height 28
click at [914, 305] on div "19" at bounding box center [919, 309] width 28 height 28
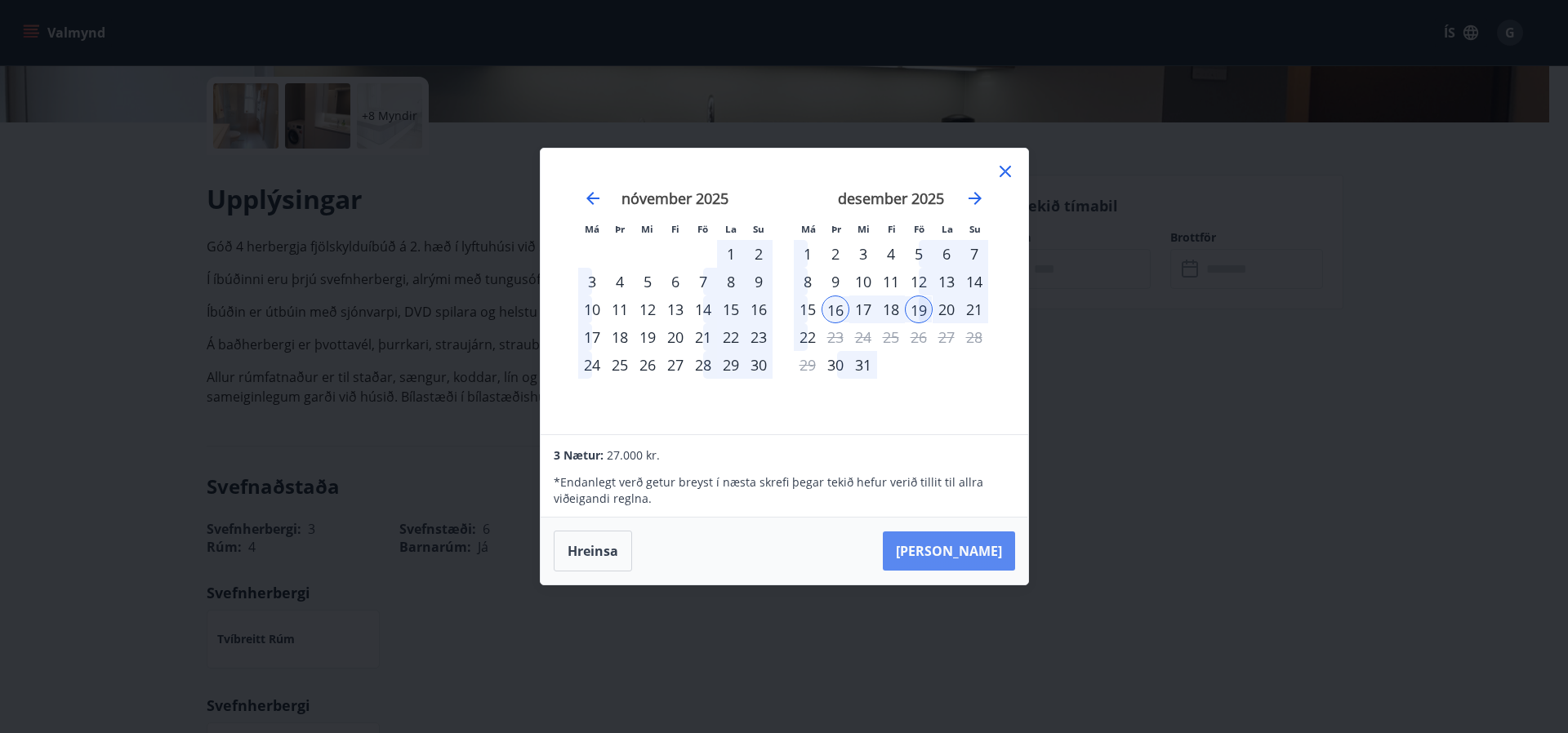
click at [976, 546] on button "[PERSON_NAME]" at bounding box center [949, 551] width 132 height 39
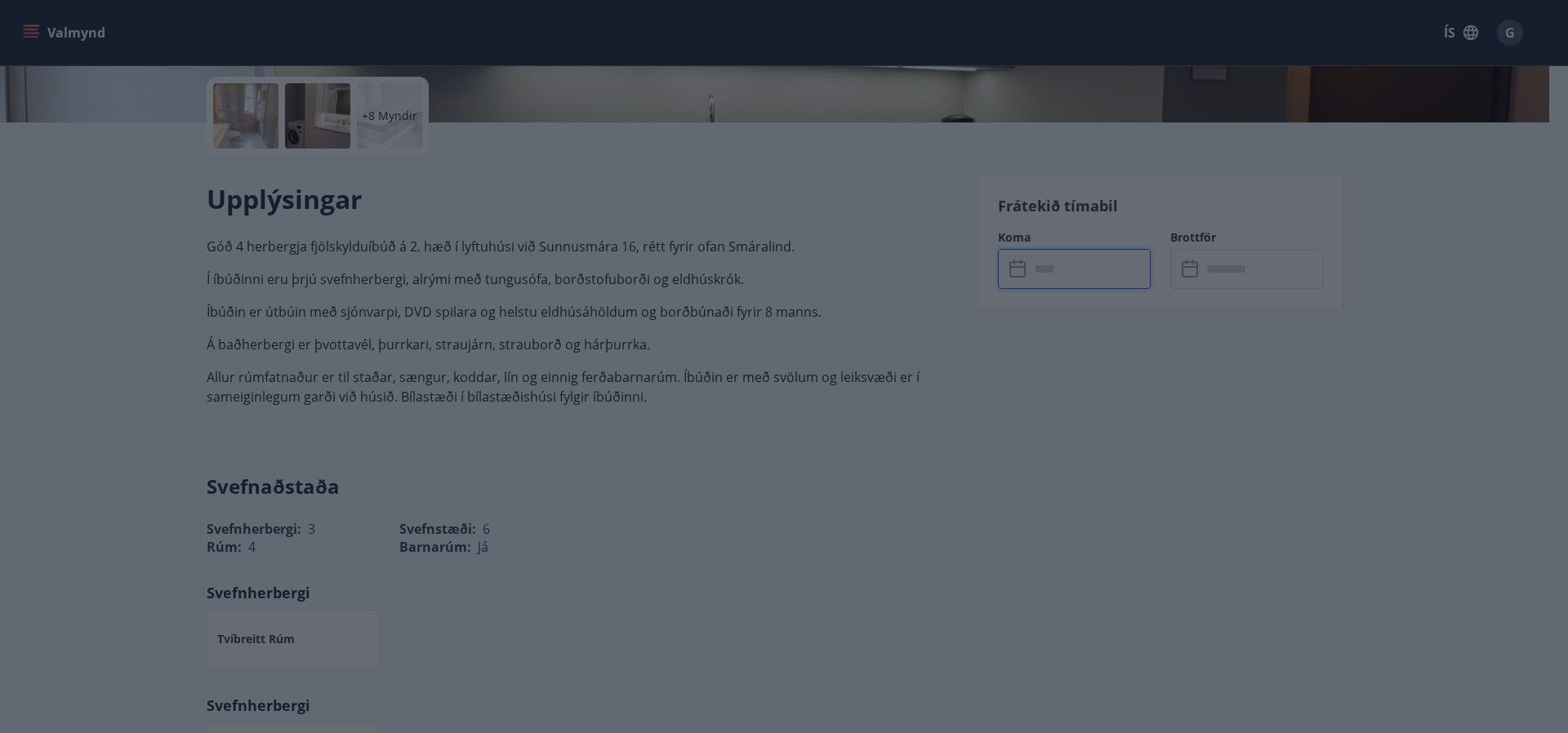
type input "******"
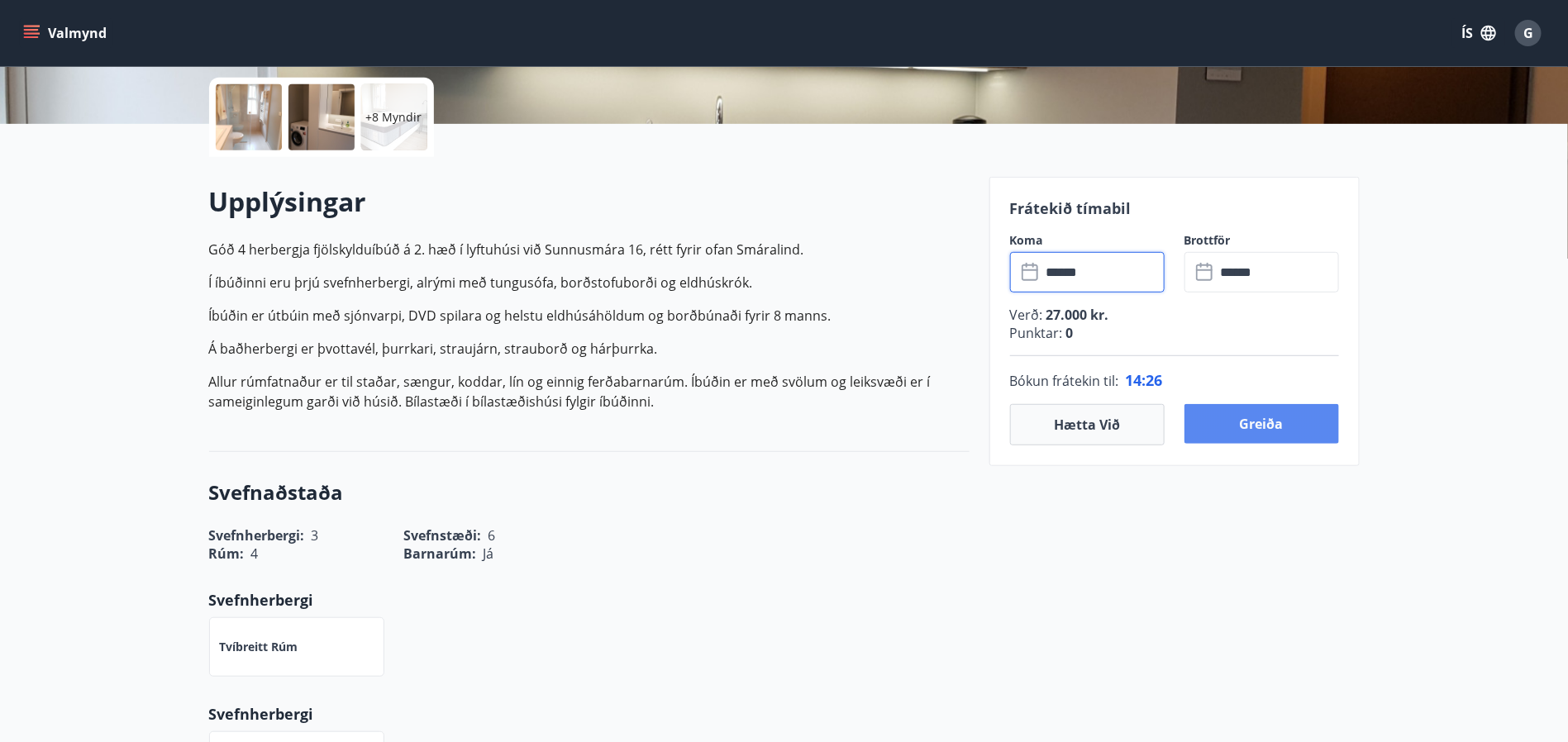
click at [1260, 424] on button "Greiða" at bounding box center [1261, 424] width 154 height 40
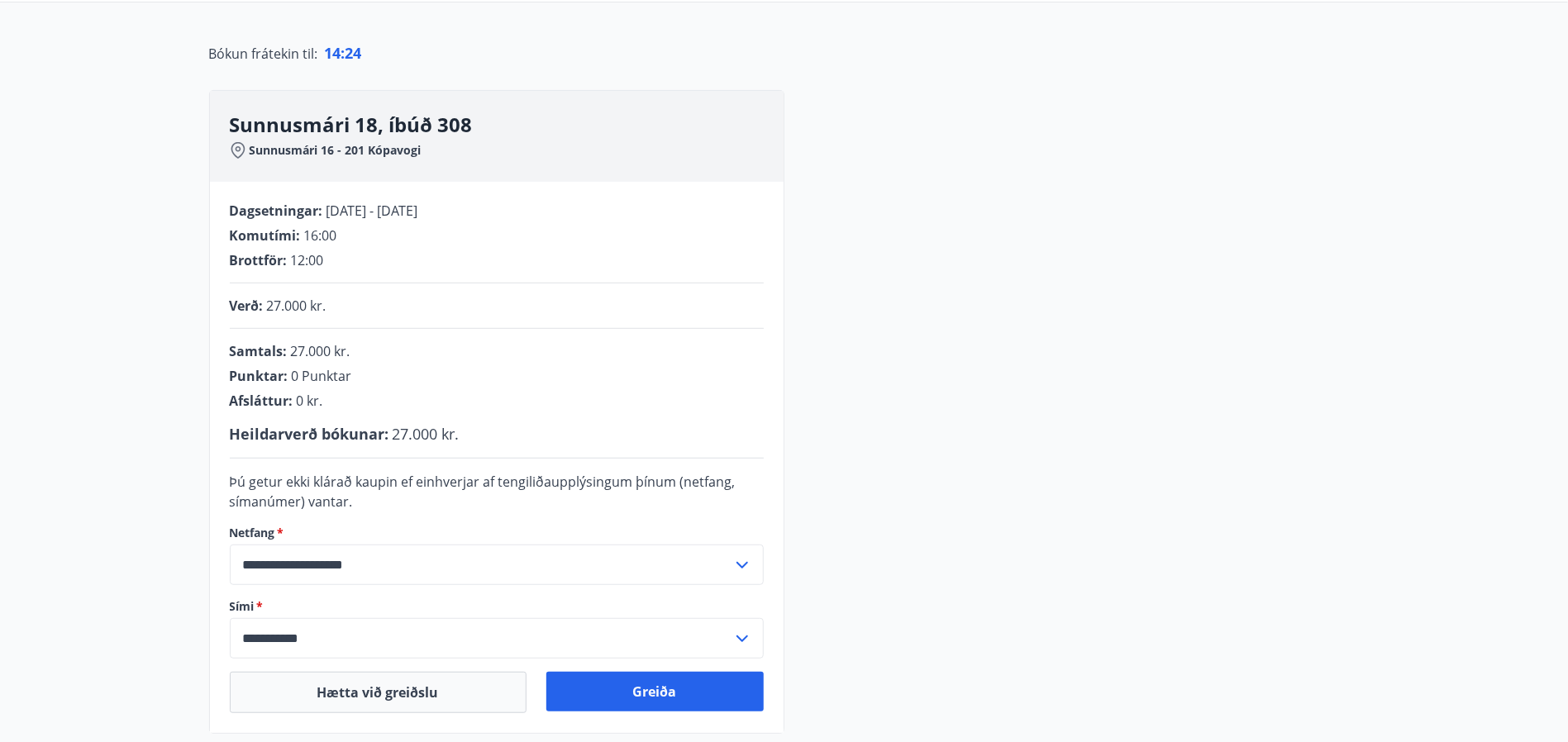
scroll to position [354, 0]
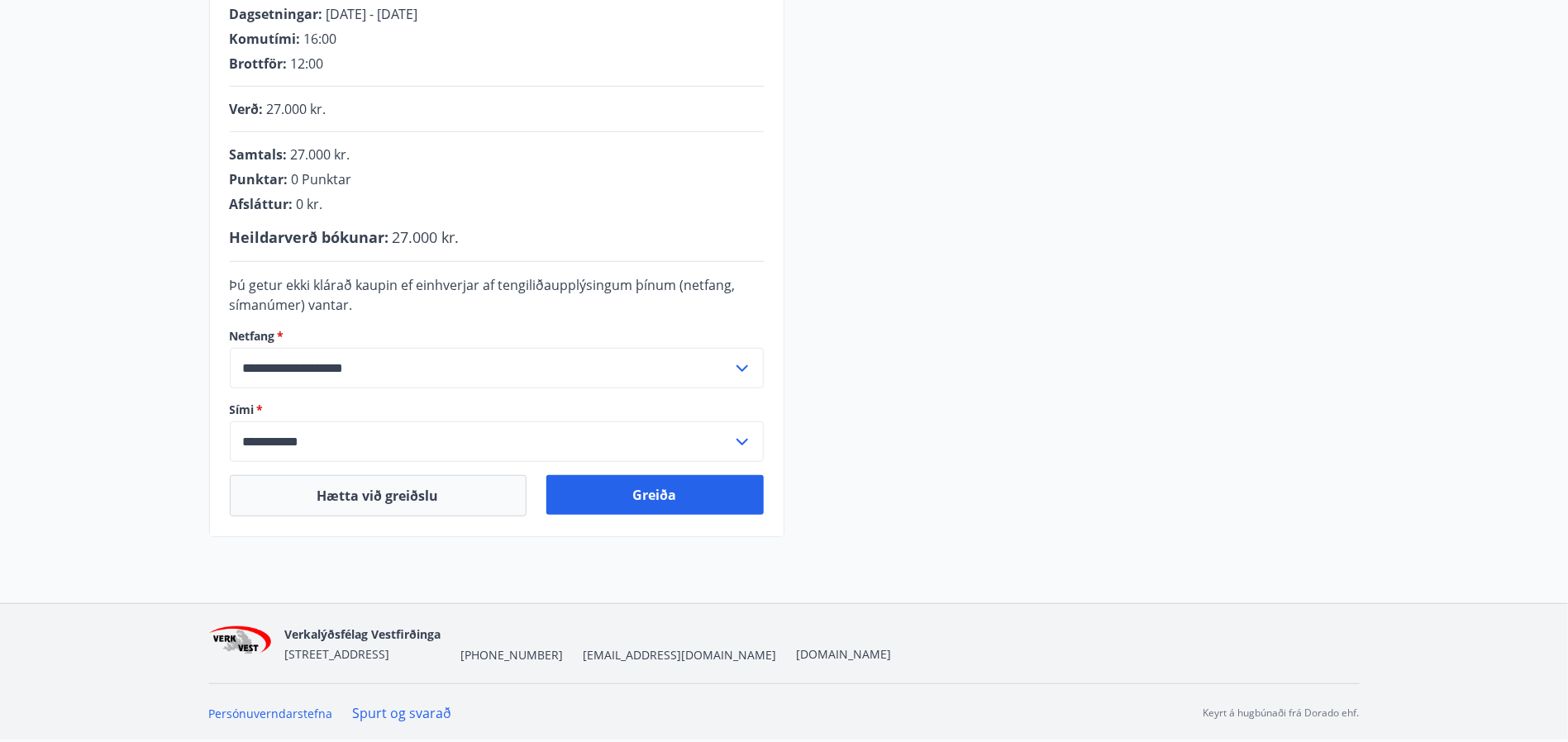
click at [741, 439] on icon at bounding box center [741, 442] width 20 height 20
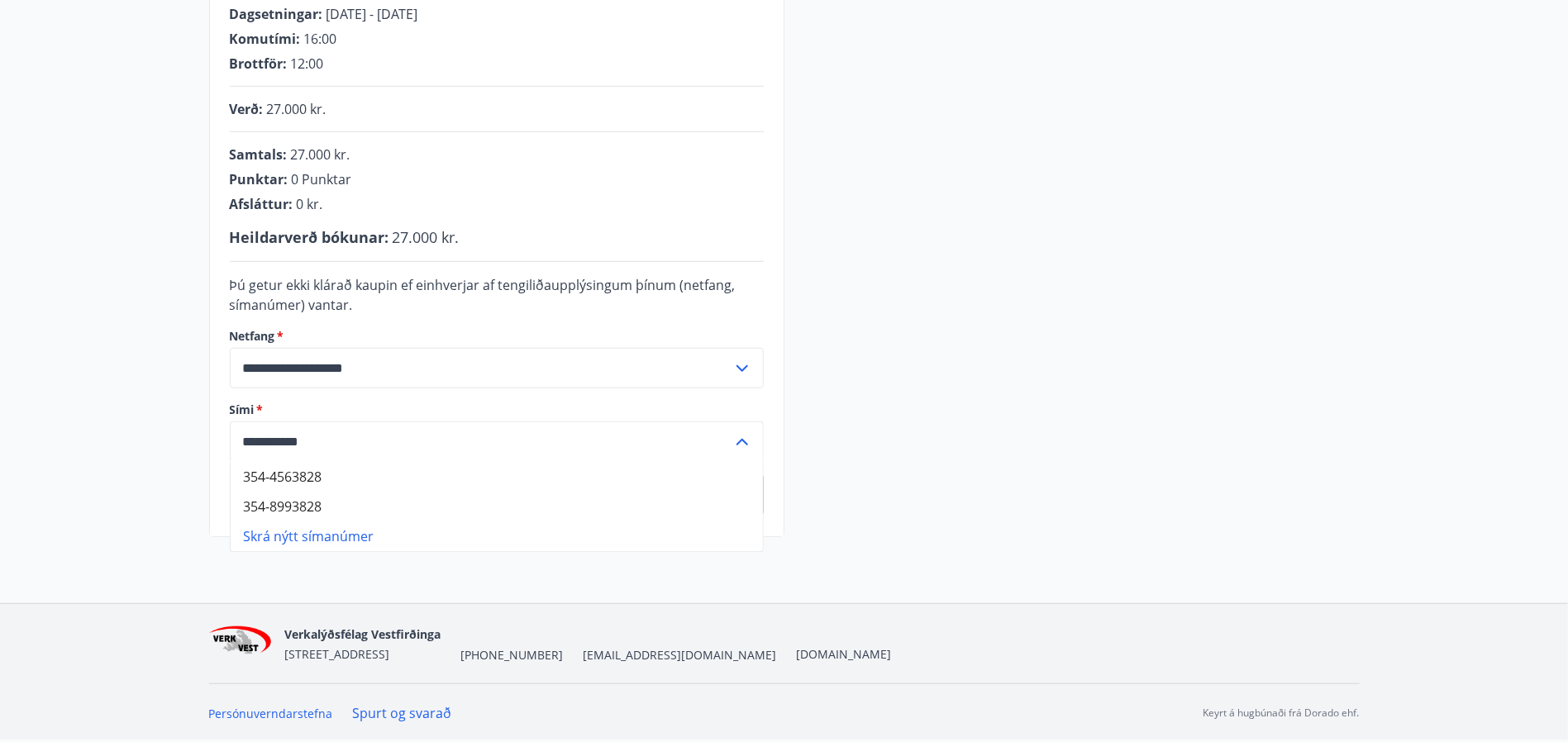
click at [330, 498] on li "354-8993828" at bounding box center [497, 506] width 532 height 29
type input "**********"
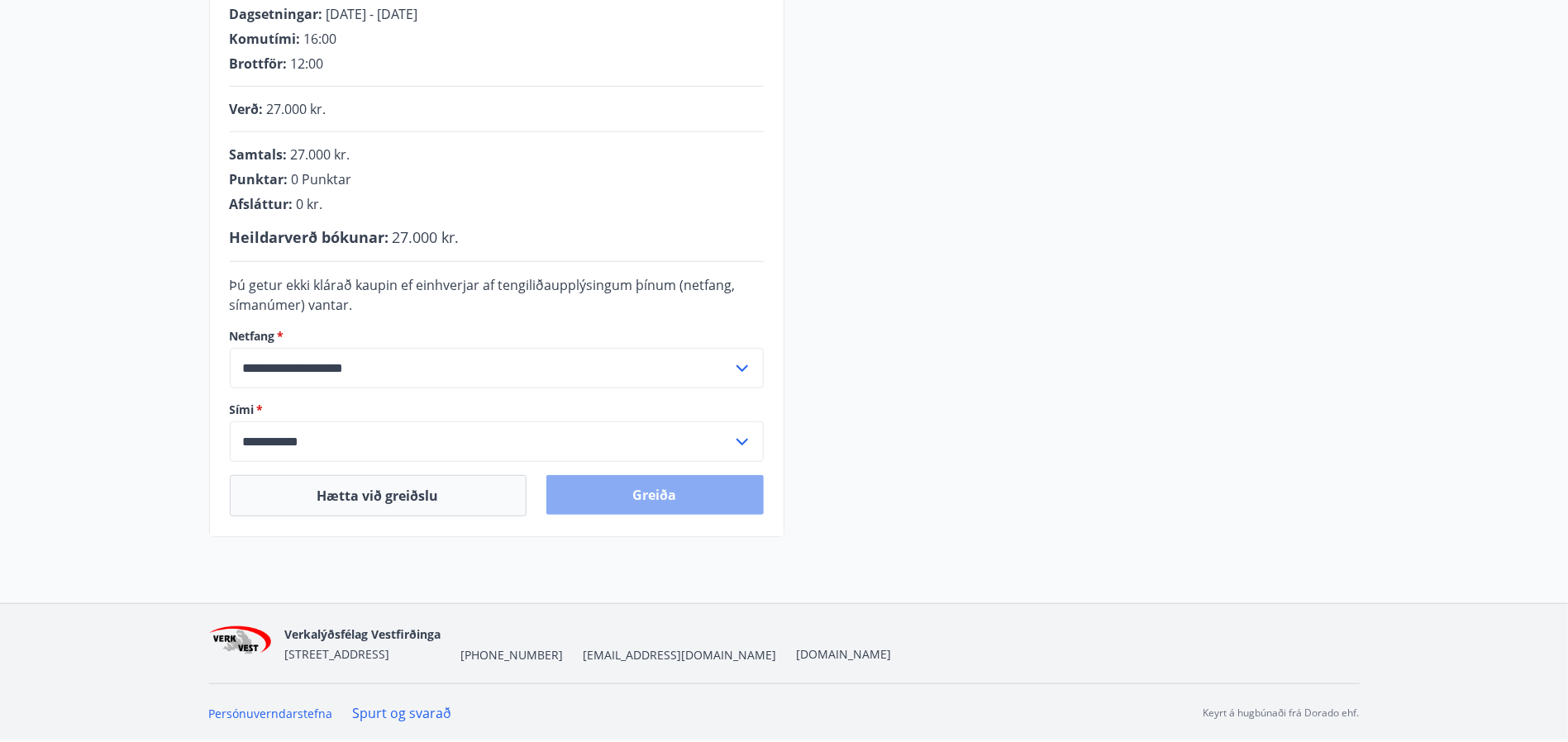
click at [665, 484] on button "Greiða" at bounding box center [655, 495] width 218 height 40
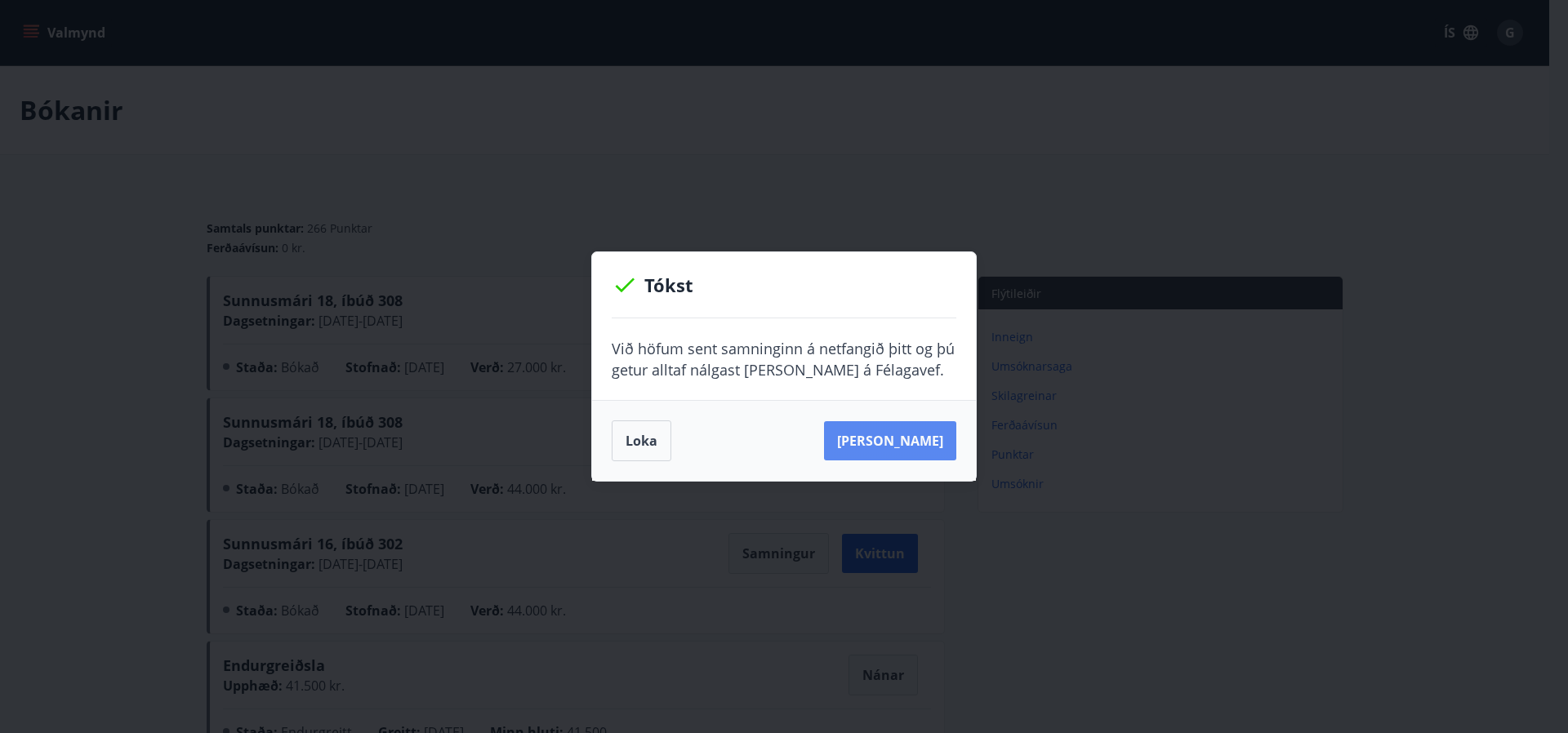
click at [916, 436] on button "[PERSON_NAME]" at bounding box center [890, 440] width 132 height 39
click at [652, 432] on button "Loka" at bounding box center [642, 441] width 60 height 41
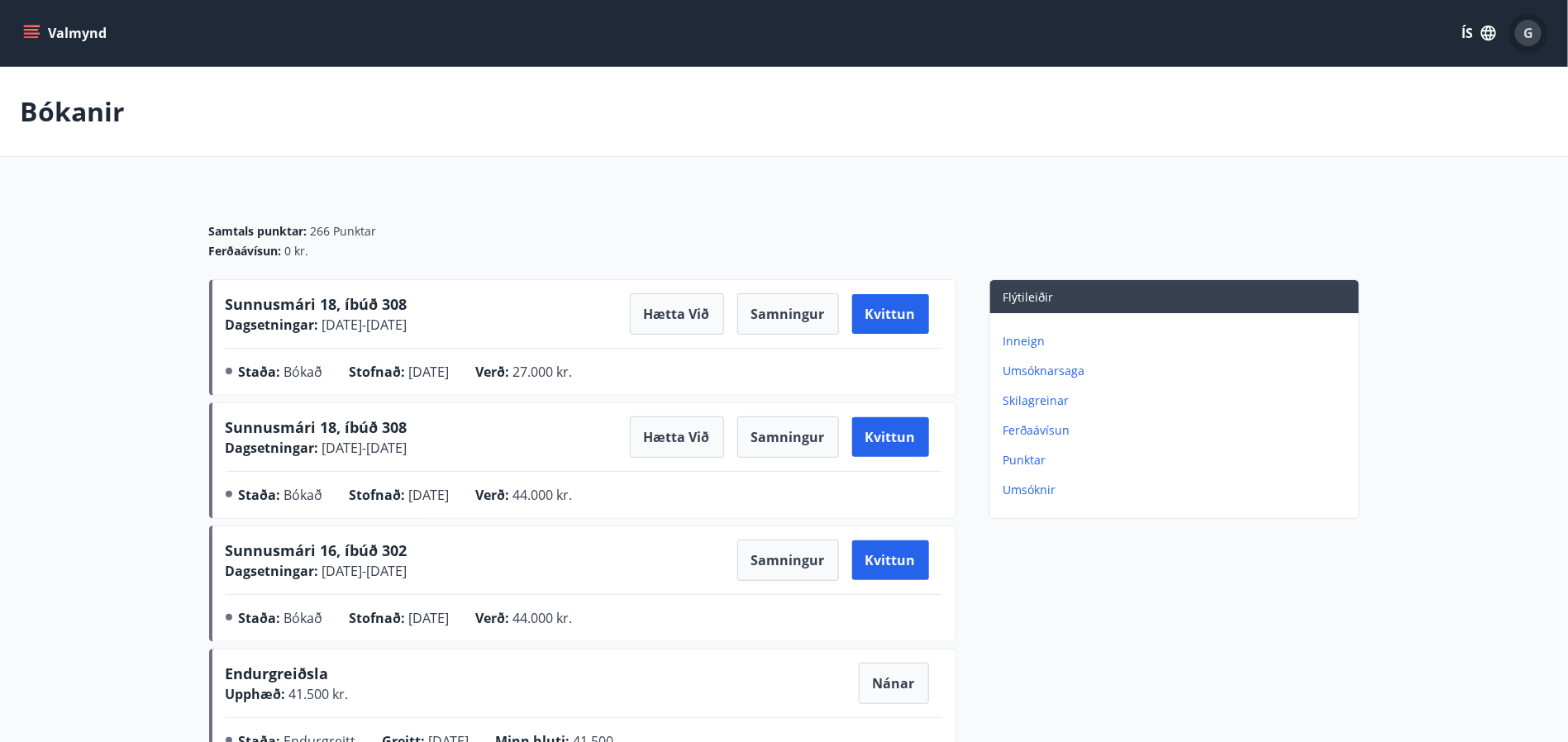
click at [1532, 30] on span "G" at bounding box center [1528, 32] width 9 height 18
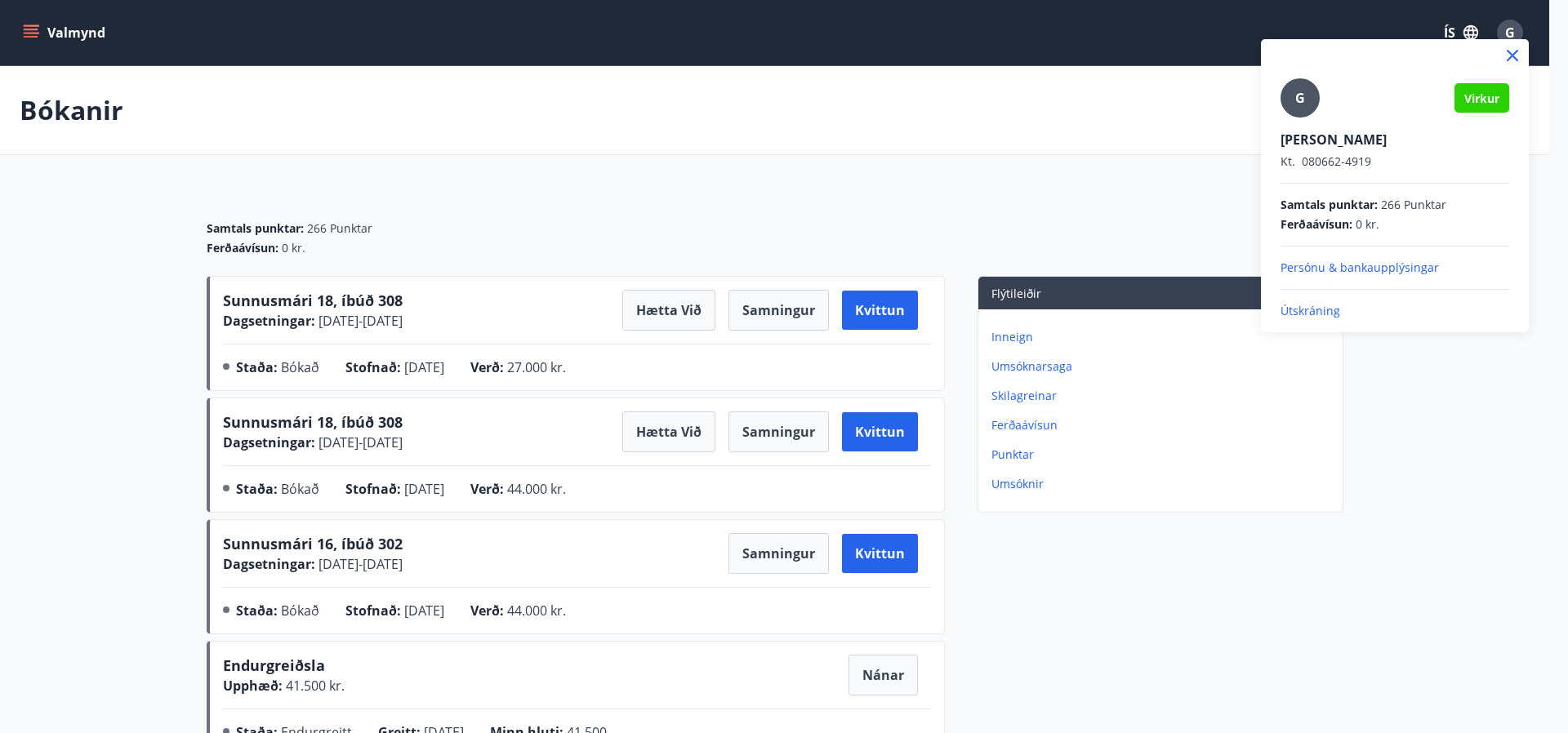
click at [941, 106] on div at bounding box center [784, 366] width 1568 height 733
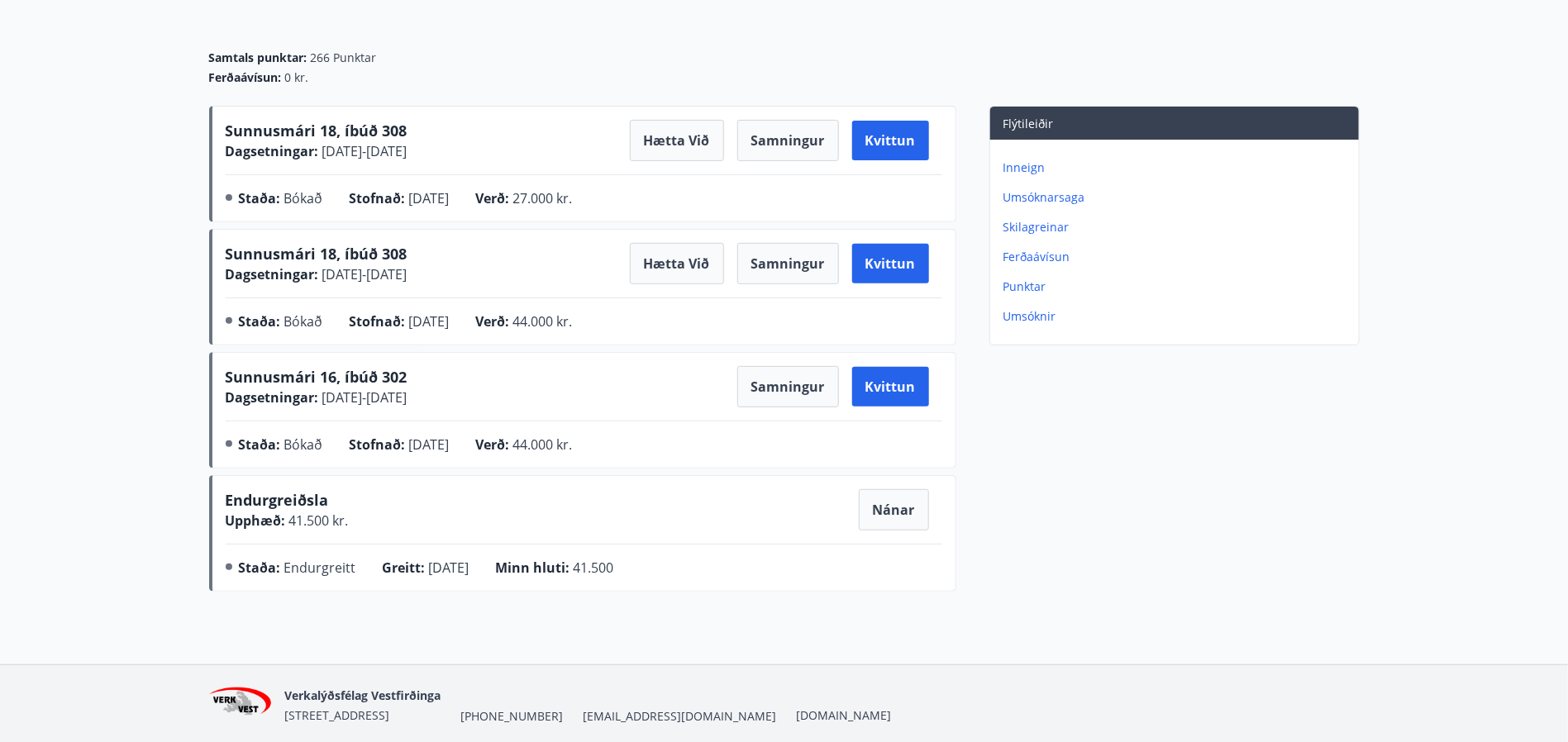
scroll to position [116, 0]
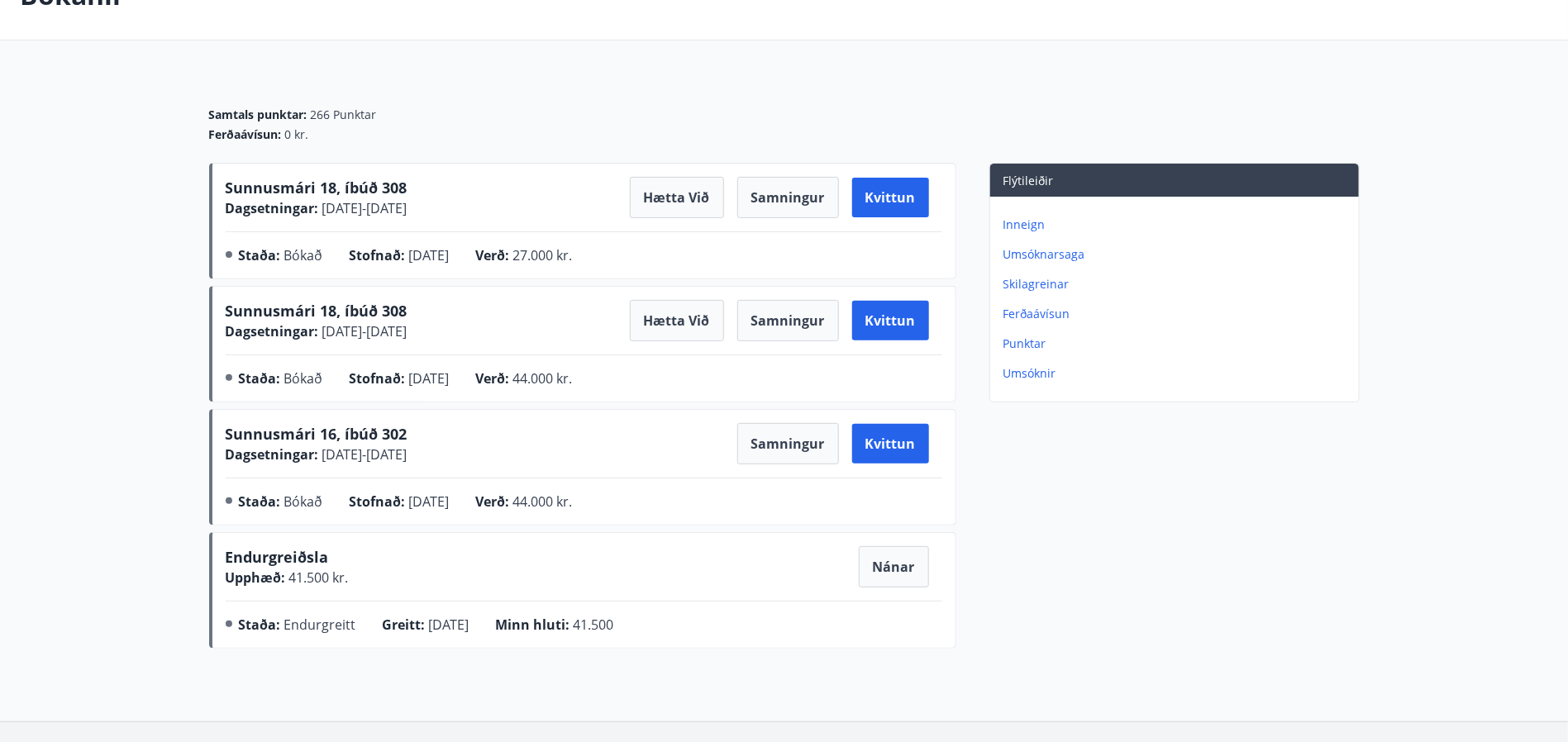
drag, startPoint x: 400, startPoint y: 504, endPoint x: 481, endPoint y: 510, distance: 81.2
click at [476, 510] on div "Stofnað : [DATE]" at bounding box center [413, 504] width 127 height 26
drag, startPoint x: 318, startPoint y: 453, endPoint x: 392, endPoint y: 461, distance: 74.4
click at [392, 461] on div "Dagsetningar : [DATE] - [DATE]" at bounding box center [316, 454] width 182 height 20
drag, startPoint x: 405, startPoint y: 502, endPoint x: 491, endPoint y: 502, distance: 86.0
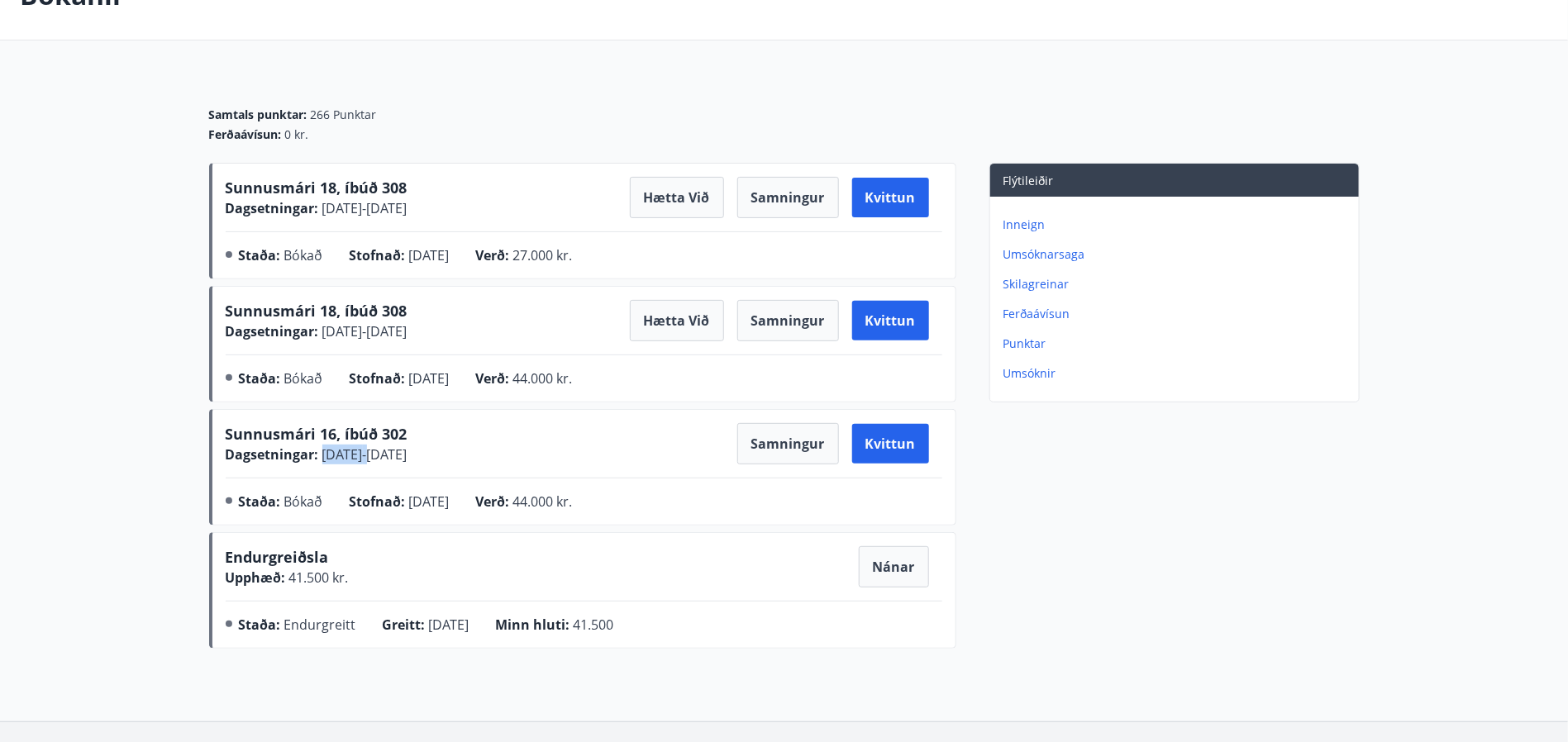
click at [476, 502] on div "Stofnað : [DATE]" at bounding box center [413, 504] width 127 height 26
click at [413, 504] on span "[DATE]" at bounding box center [429, 501] width 41 height 18
drag, startPoint x: 318, startPoint y: 462, endPoint x: 361, endPoint y: 464, distance: 43.0
click at [361, 464] on span "[DATE] - [DATE]" at bounding box center [363, 453] width 88 height 18
drag, startPoint x: 507, startPoint y: 465, endPoint x: 312, endPoint y: 471, distance: 195.1
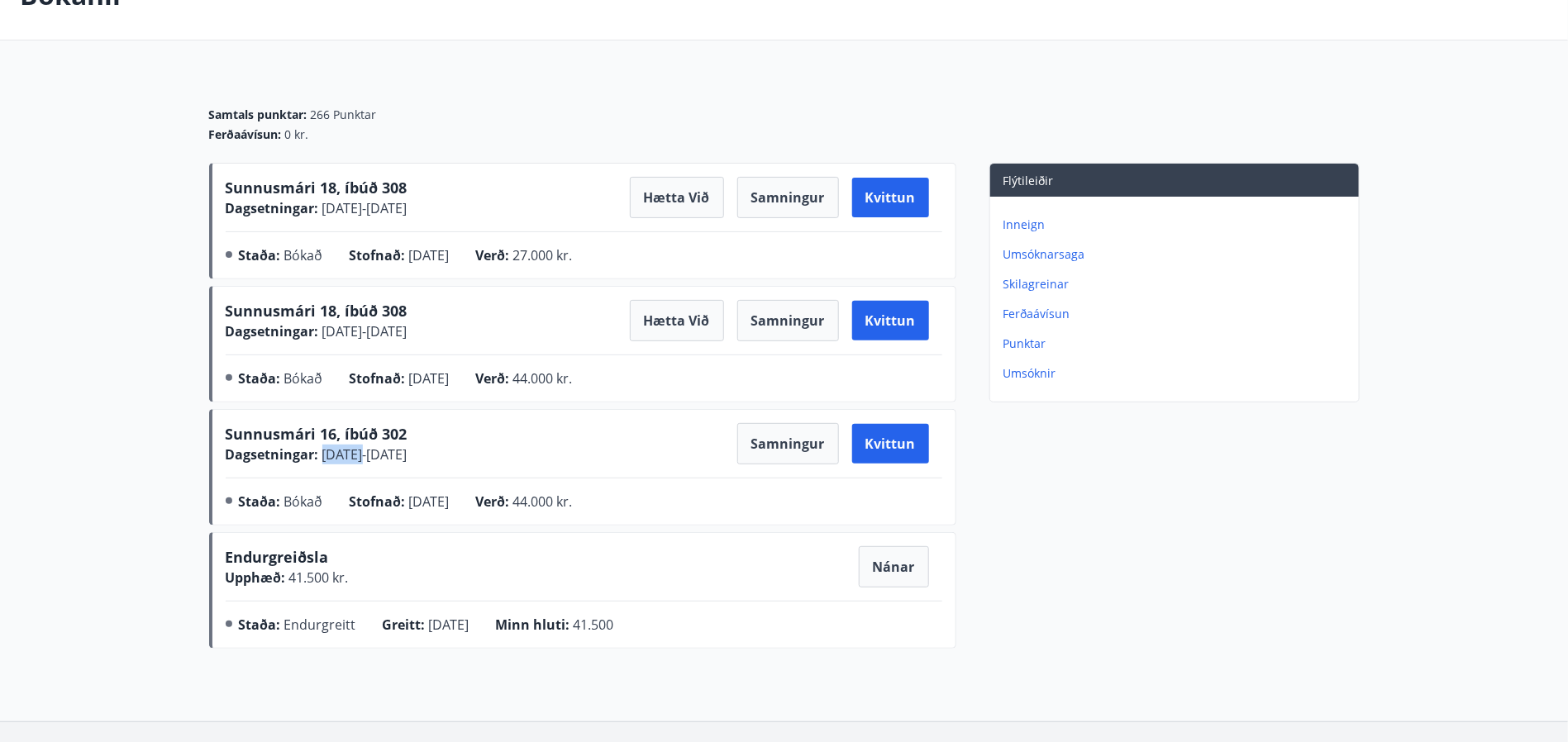
click at [312, 471] on div "Sunnusmári 16, íbúð 302 Dagsetningar : [DATE] - [DATE] Samningur Kvittun Staða …" at bounding box center [583, 470] width 717 height 95
click at [98, 445] on main "Bókanir Samtals punktar : 266 Punktar Ferðaávísun : 0 kr. Sunnusmári 18, íbúð 3…" at bounding box center [784, 303] width 1568 height 705
drag, startPoint x: 485, startPoint y: 597, endPoint x: 263, endPoint y: 578, distance: 222.8
click at [270, 580] on div "Endurgreiðsla Upphæð : 41.500 kr. Nánar Staða : Endurgreitt Greitt : [DATE] Min…" at bounding box center [583, 593] width 717 height 95
drag, startPoint x: 116, startPoint y: 569, endPoint x: 246, endPoint y: 612, distance: 136.9
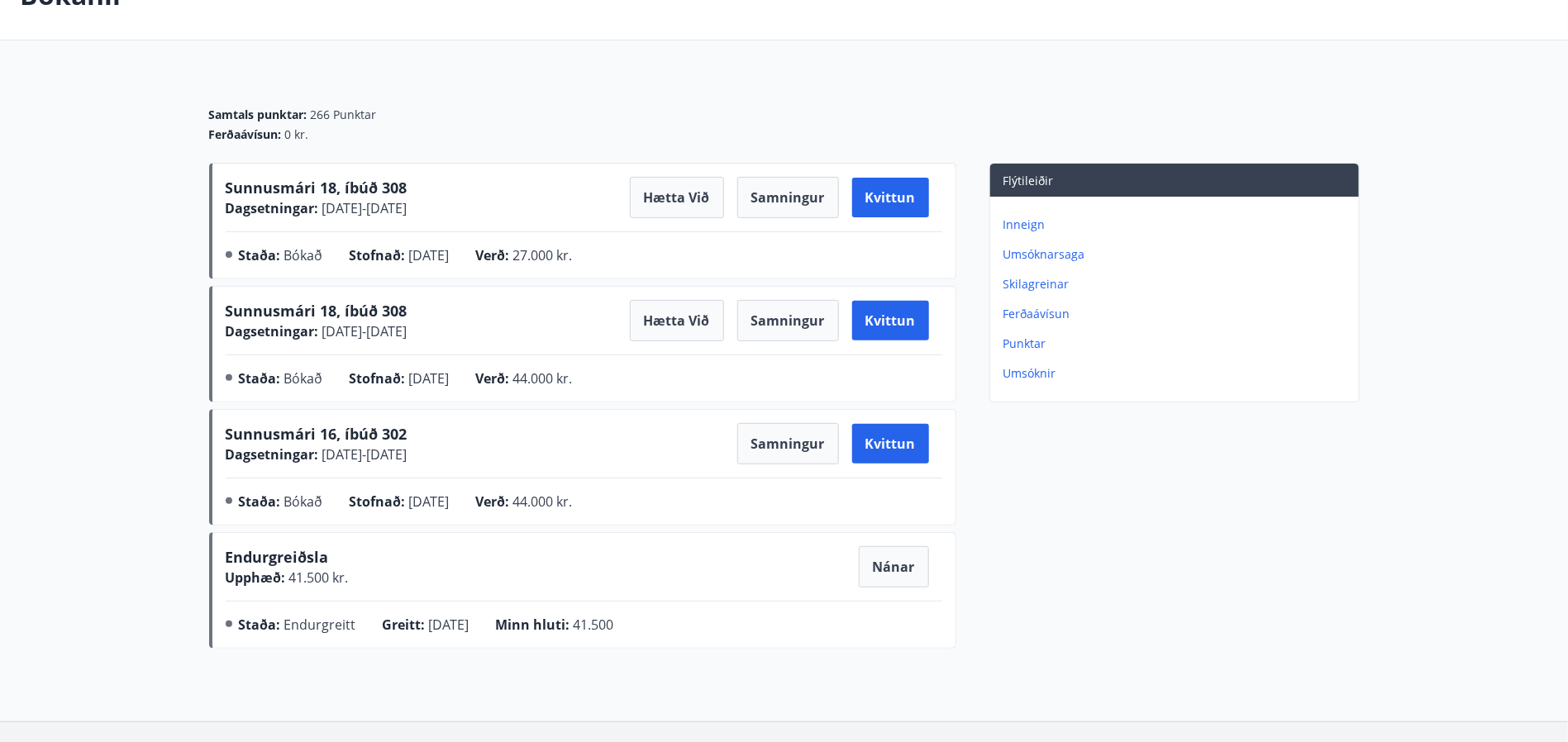
click at [119, 569] on main "Bókanir Samtals punktar : 266 Punktar Ferðaávísun : 0 kr. Sunnusmári 18, íbúð 3…" at bounding box center [784, 303] width 1568 height 705
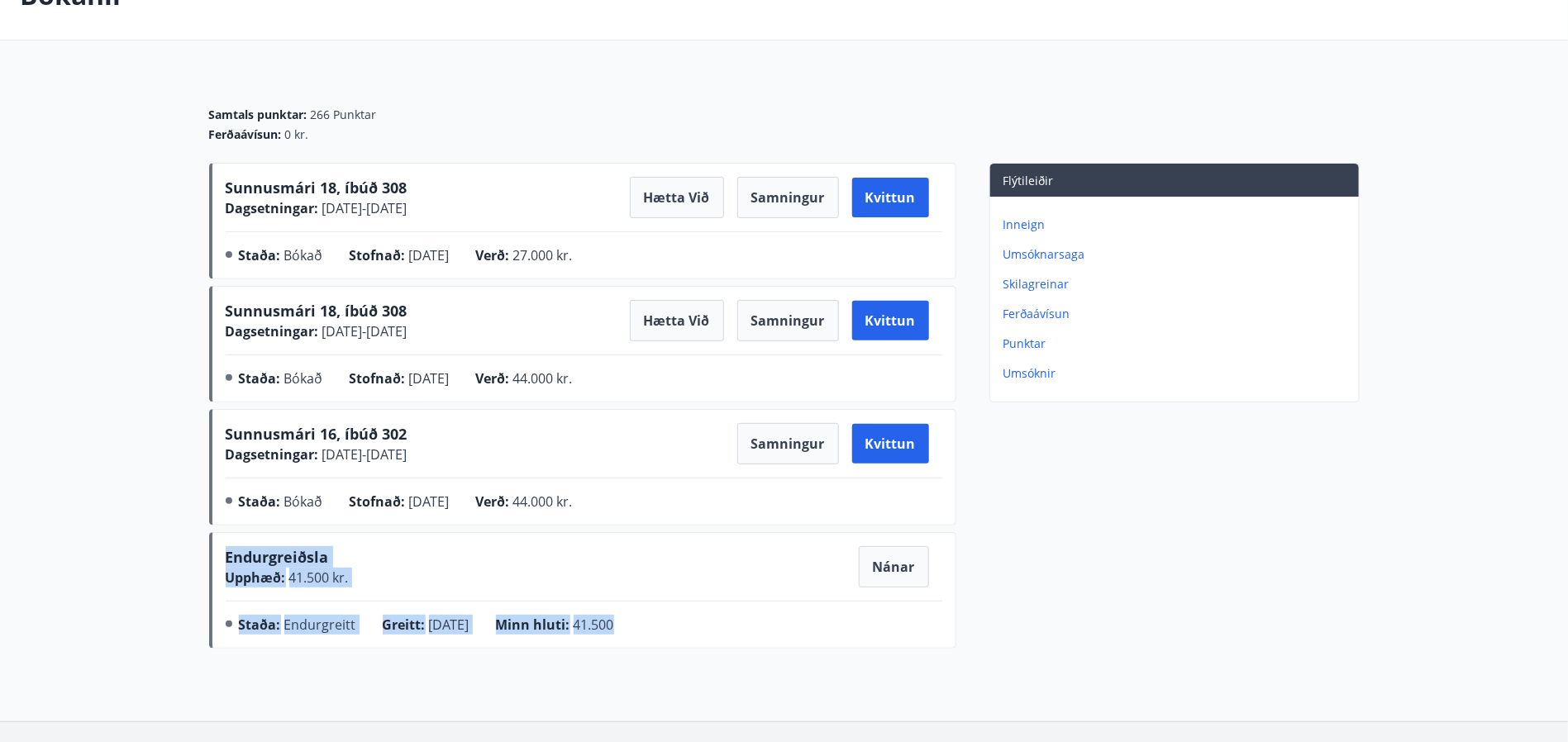
drag, startPoint x: 219, startPoint y: 557, endPoint x: 706, endPoint y: 666, distance: 499.0
click at [706, 666] on div "Bókanir Samtals punktar : 266 Punktar Ferðaávísun : 0 kr. Sunnusmári 18, íbúð 3…" at bounding box center [784, 336] width 1568 height 770
click at [150, 539] on main "Bókanir Samtals punktar : 266 Punktar Ferðaávísun : 0 kr. Sunnusmári 18, íbúð 3…" at bounding box center [784, 303] width 1568 height 705
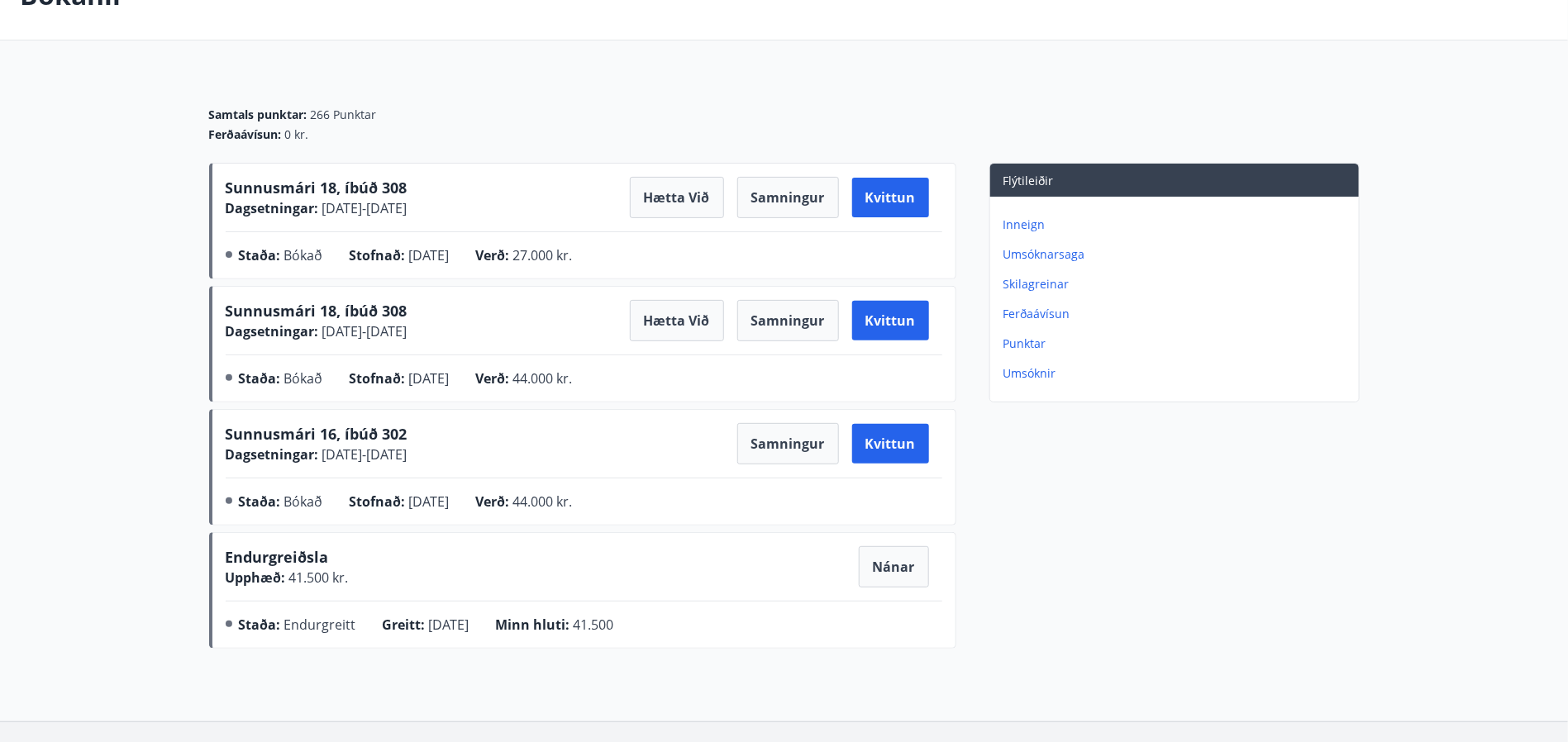
click at [165, 343] on main "Bókanir Samtals punktar : 266 Punktar Ferðaávísun : 0 kr. Sunnusmári 18, íbúð 3…" at bounding box center [784, 303] width 1568 height 705
click at [894, 566] on button "Nánar" at bounding box center [894, 567] width 70 height 42
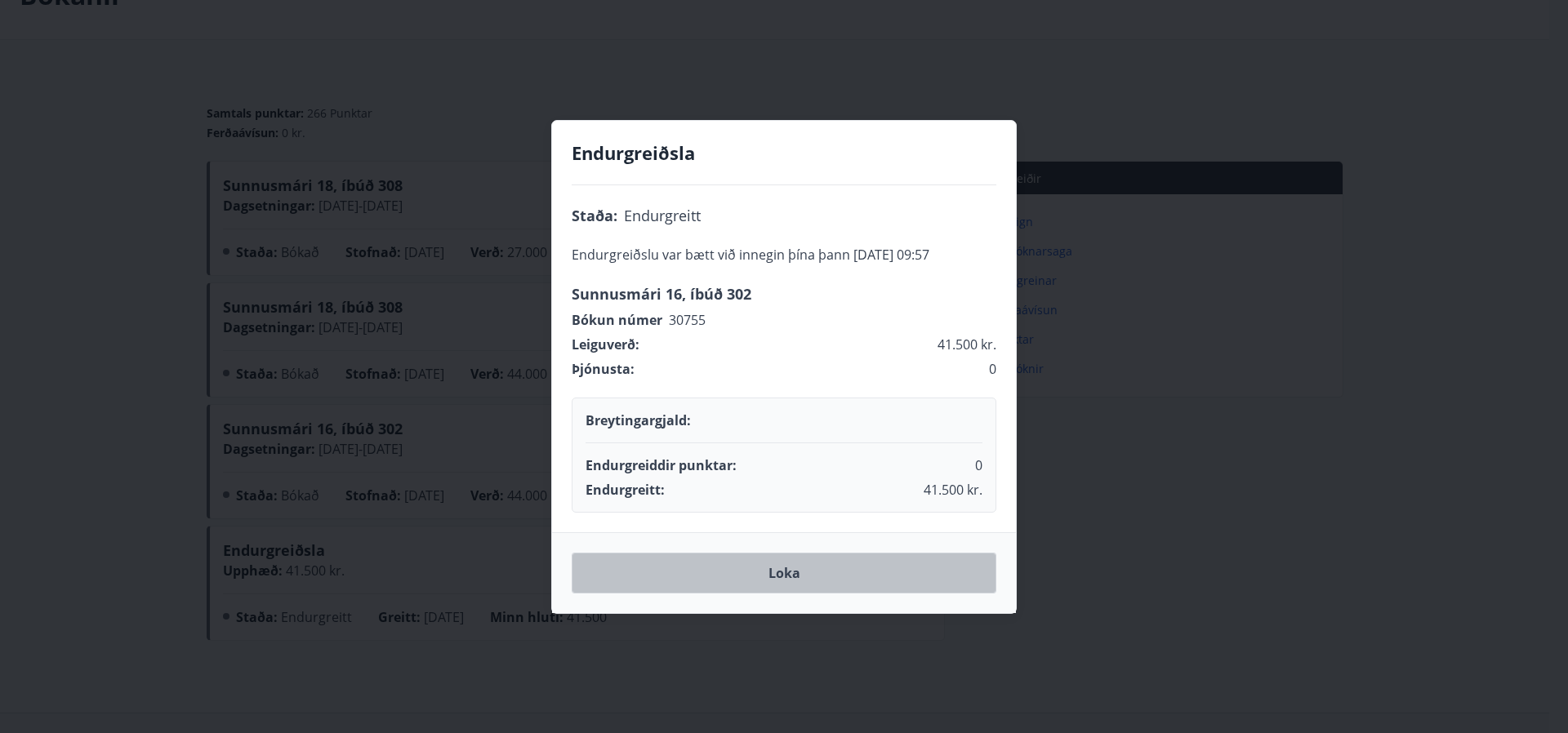
click at [796, 568] on button "Loka" at bounding box center [784, 573] width 425 height 41
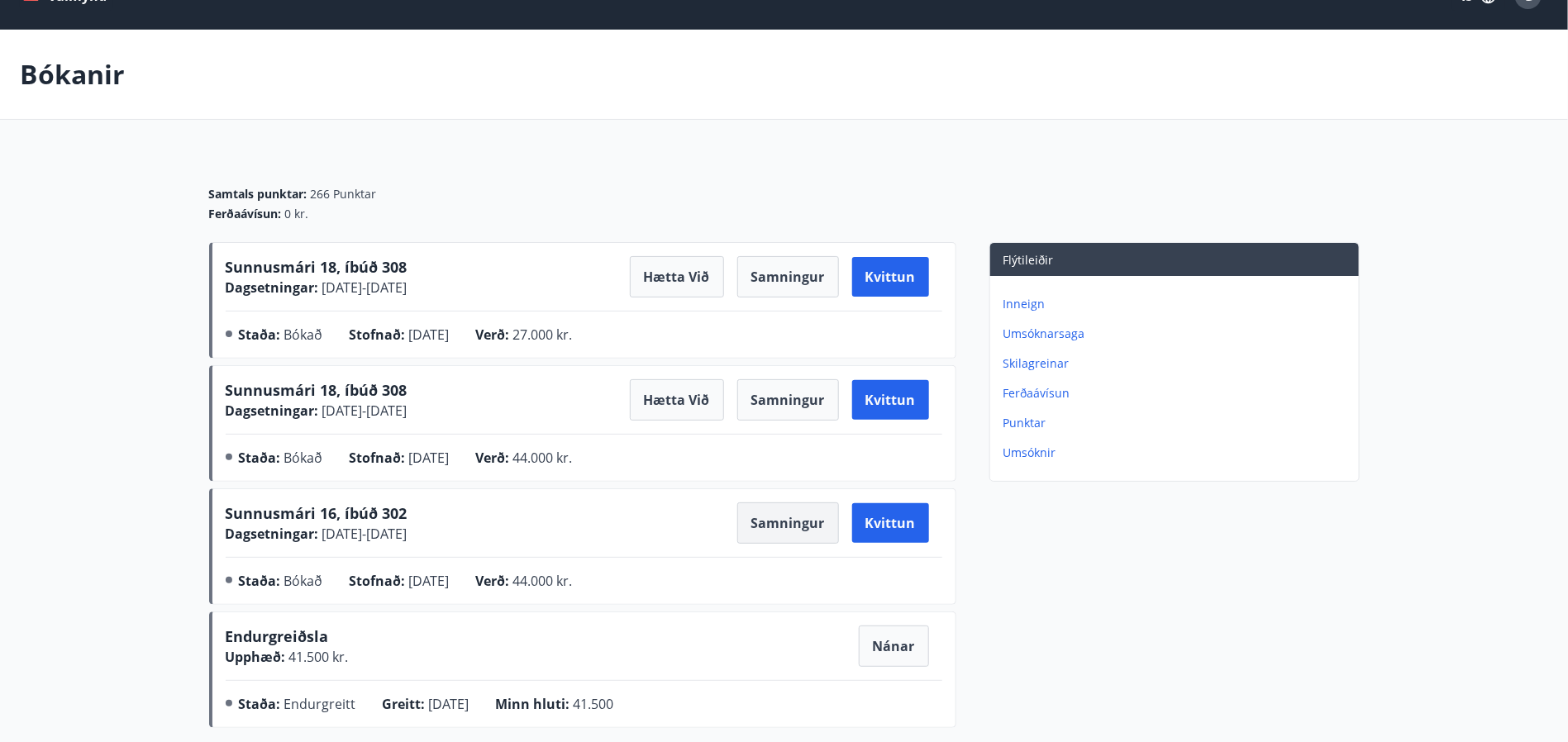
scroll to position [0, 0]
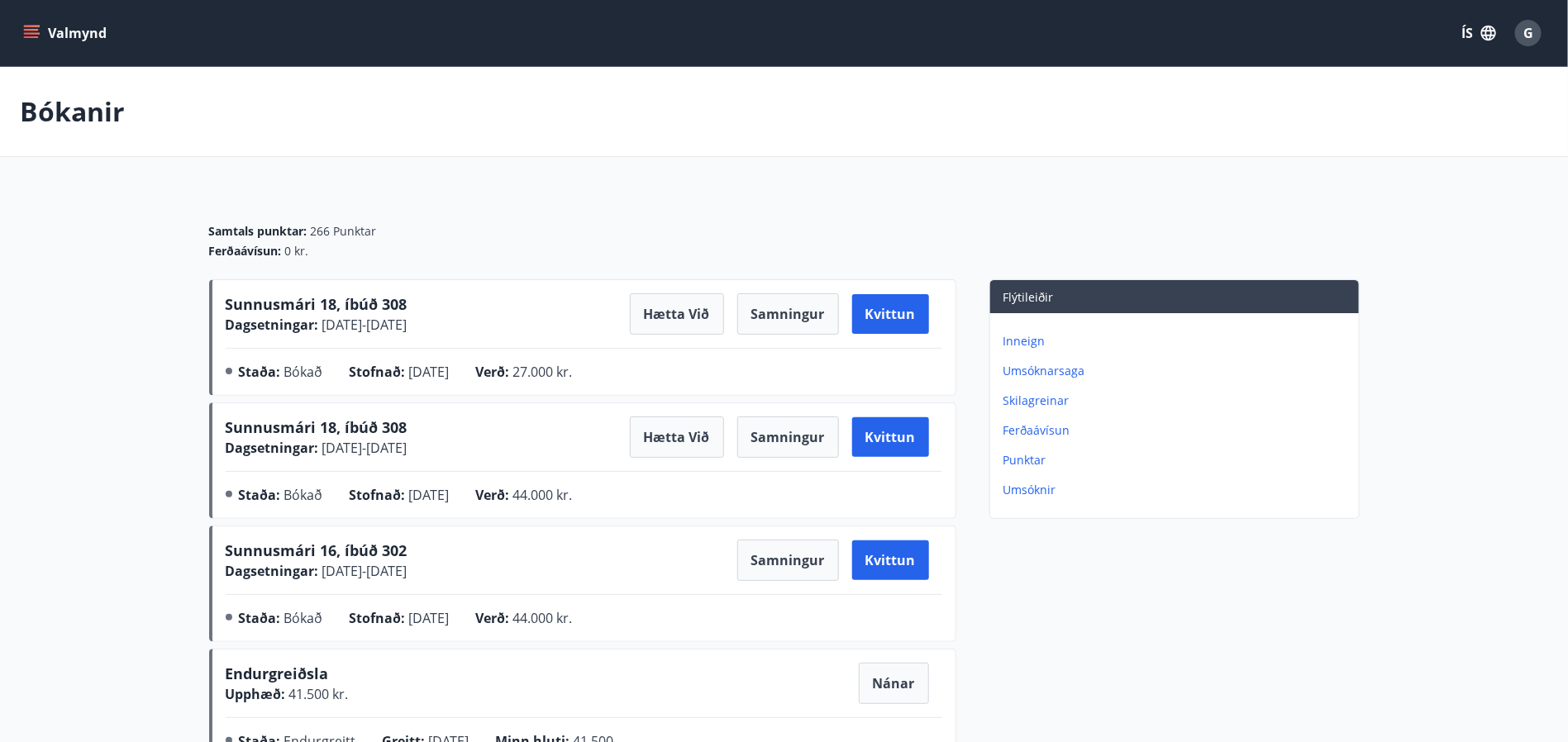
click at [67, 27] on button "Valmynd" at bounding box center [66, 32] width 94 height 29
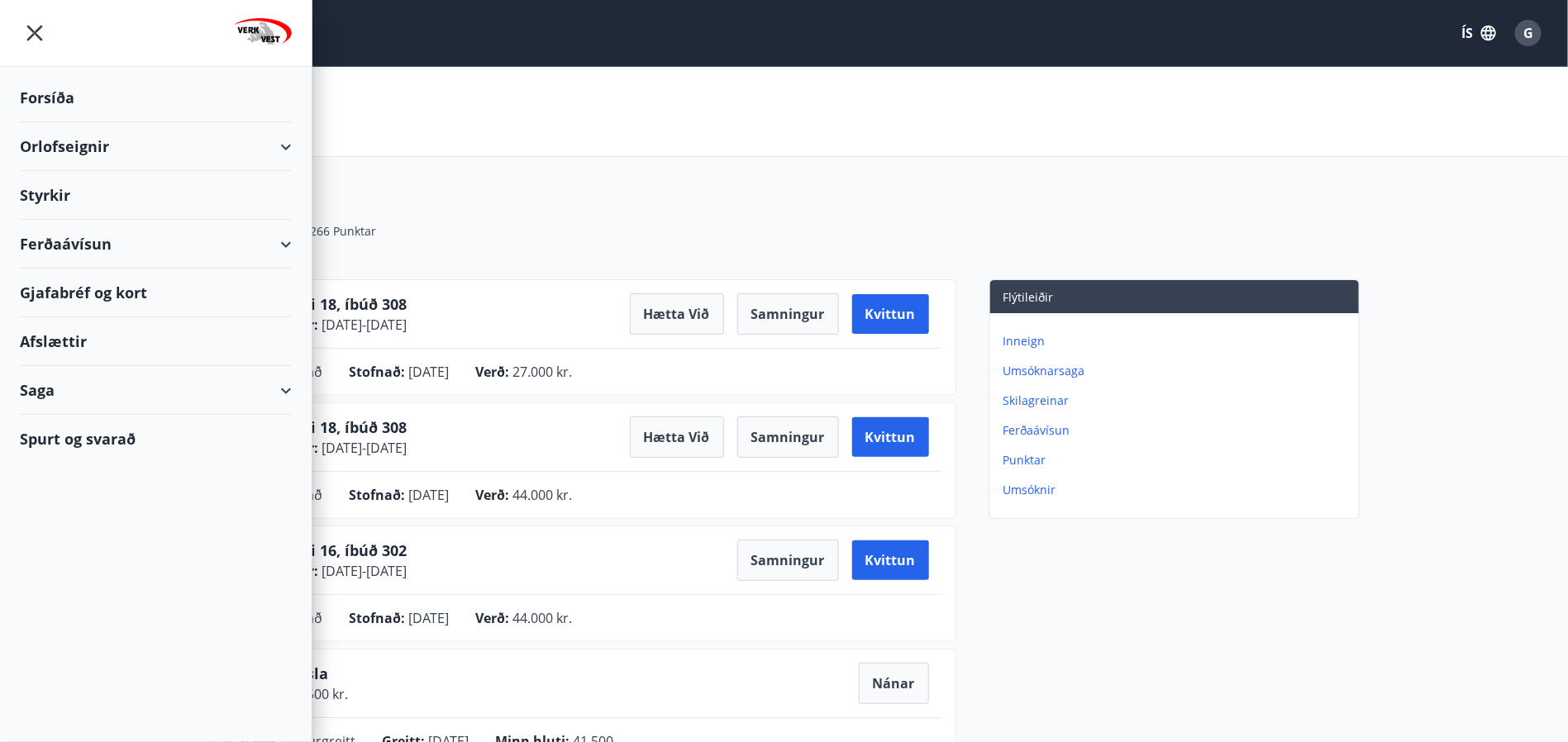
click at [50, 101] on div "Forsíða" at bounding box center [155, 98] width 272 height 49
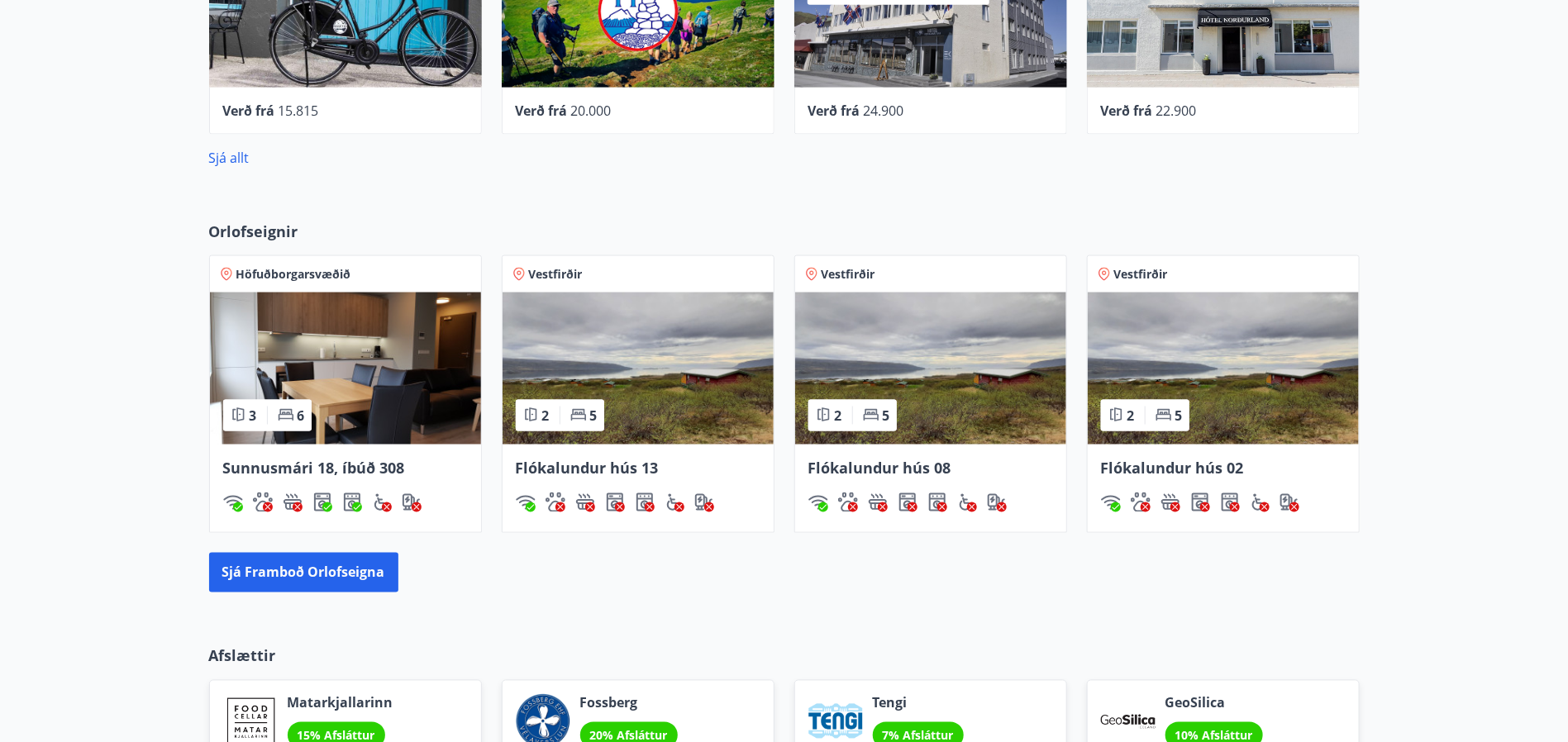
scroll to position [1128, 0]
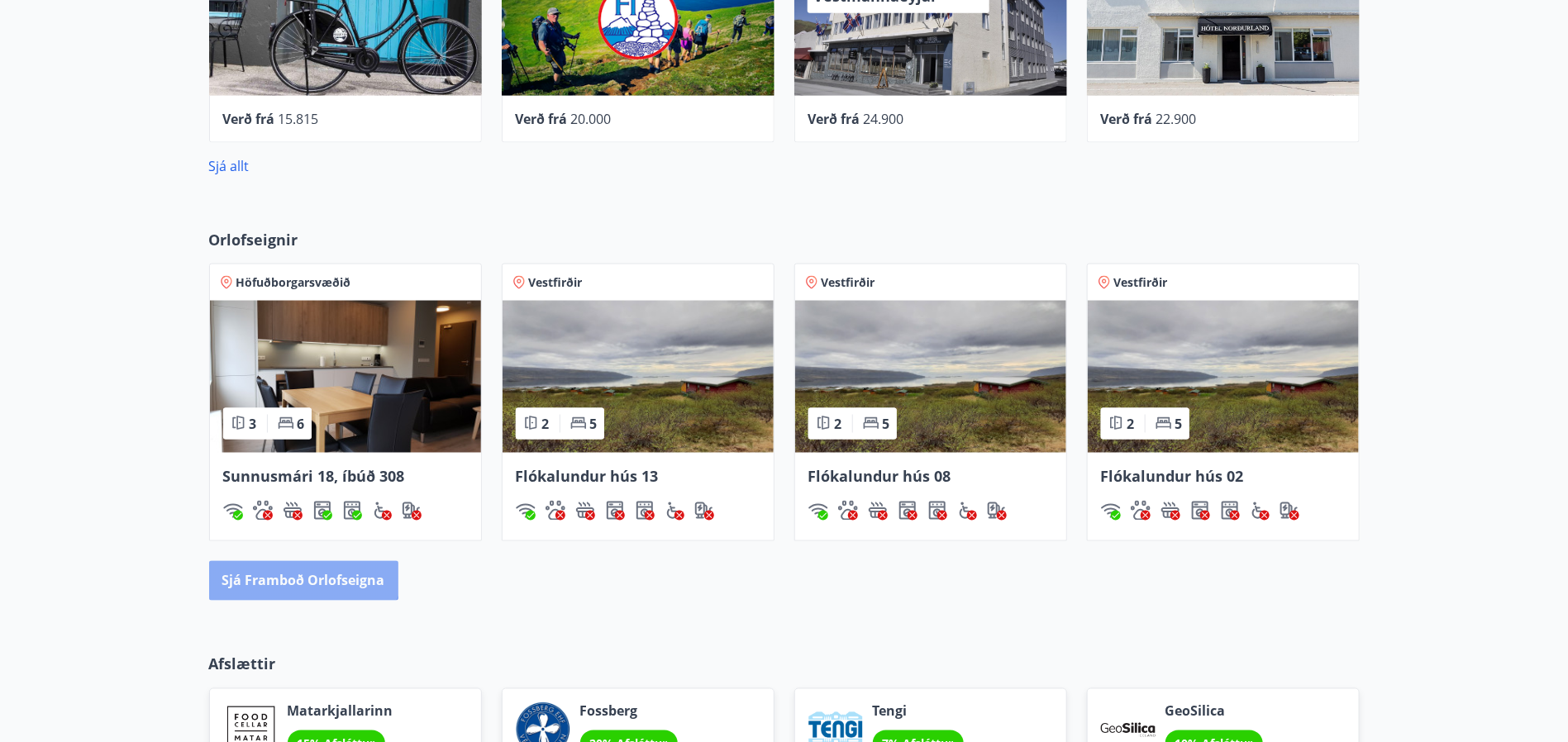
click at [295, 568] on button "Sjá framboð orlofseigna" at bounding box center [304, 581] width 189 height 40
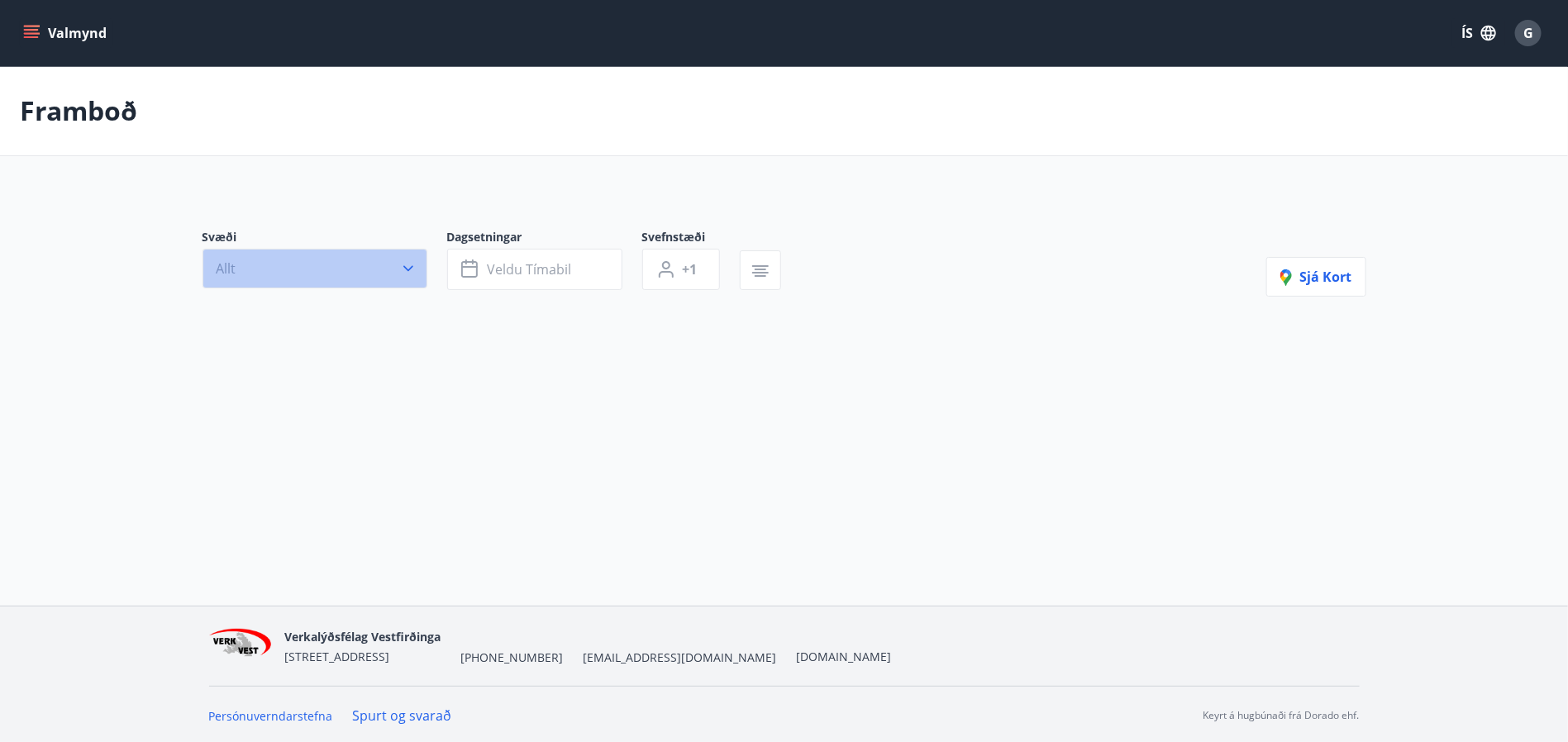
click at [404, 265] on icon "button" at bounding box center [407, 268] width 16 height 16
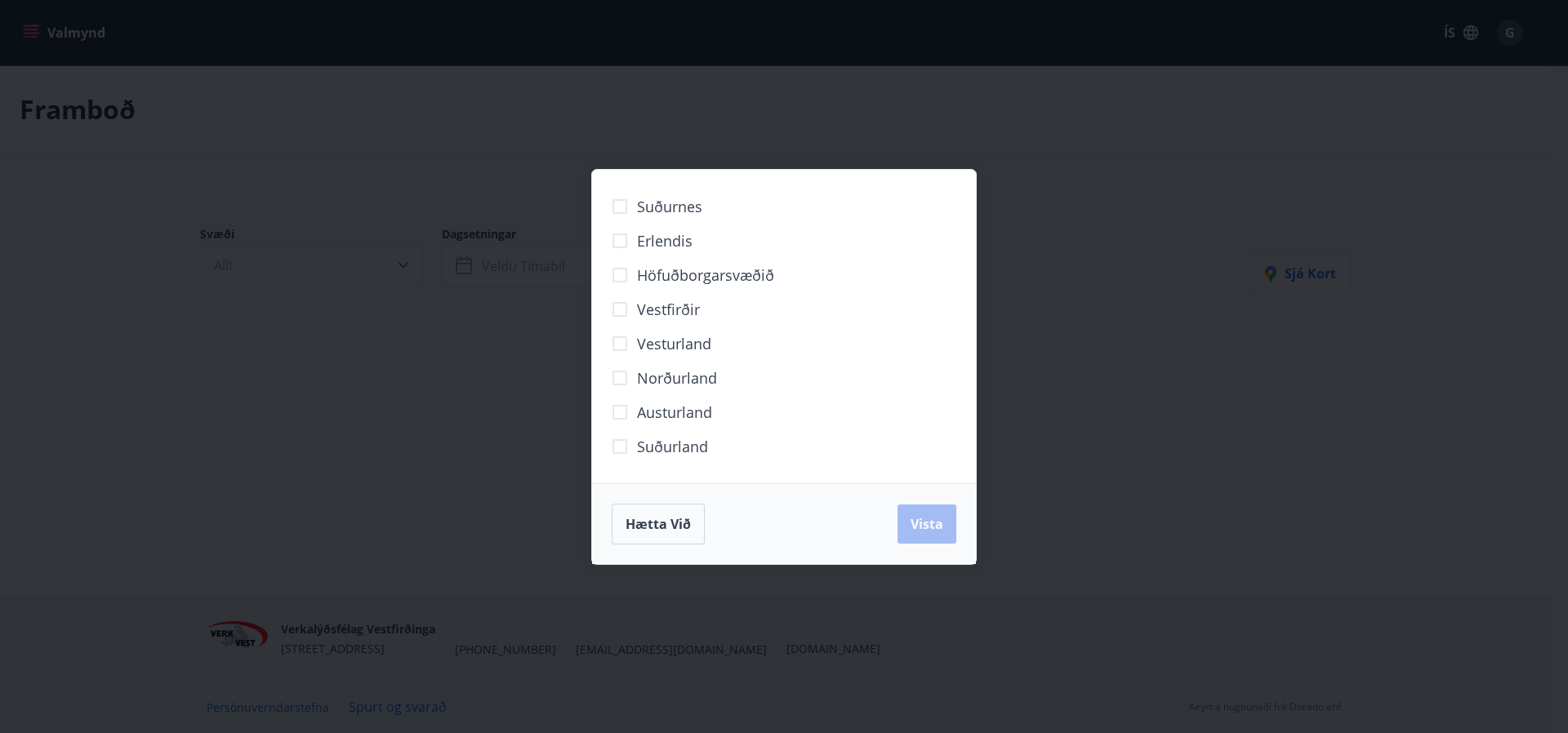
click at [645, 267] on span "Höfuðborgarsvæðið" at bounding box center [705, 275] width 138 height 22
click at [936, 526] on span "Vista" at bounding box center [926, 524] width 33 height 18
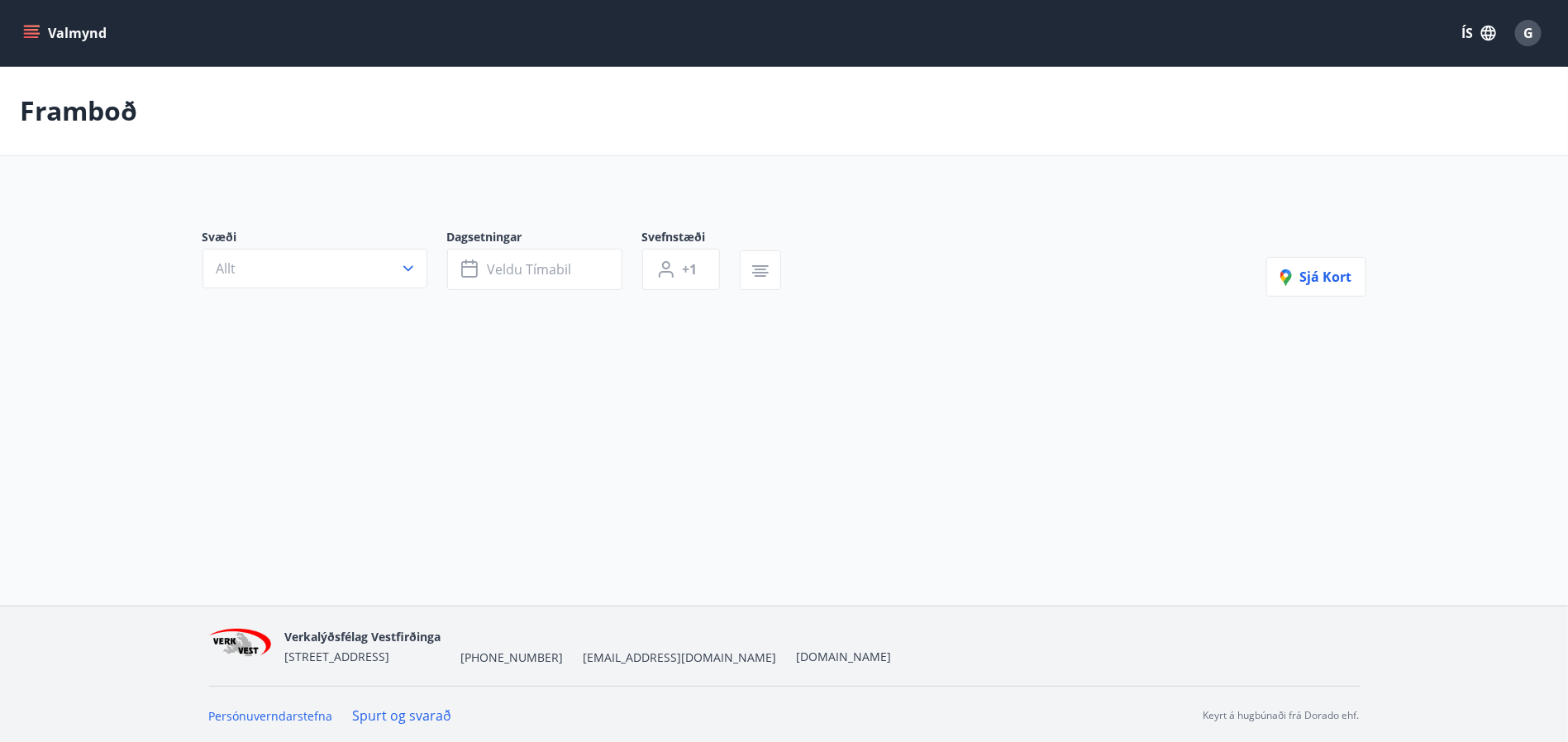
click at [417, 273] on button "Allt" at bounding box center [314, 269] width 224 height 40
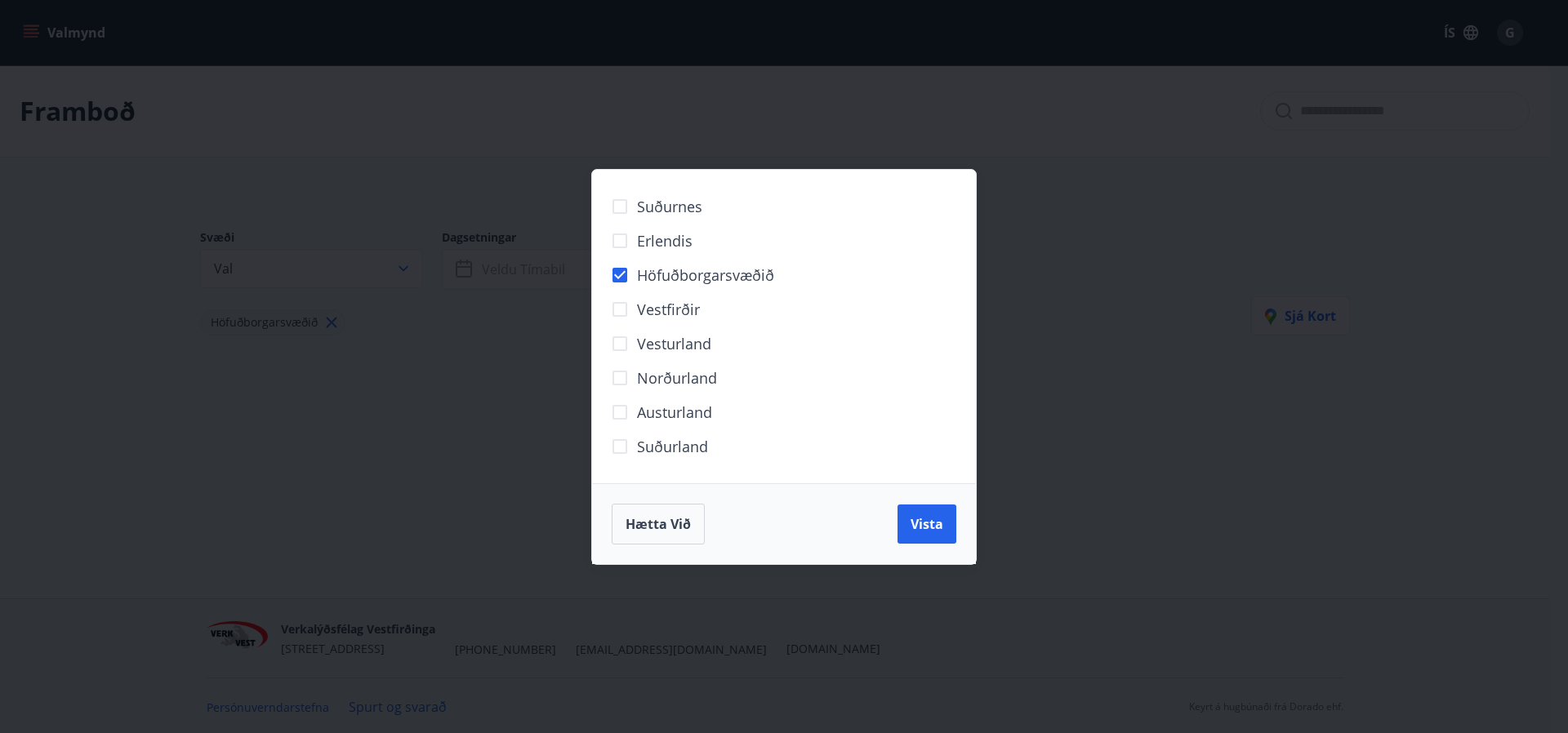
click at [743, 270] on span "Höfuðborgarsvæðið" at bounding box center [705, 275] width 138 height 22
click at [719, 272] on span "Höfuðborgarsvæðið" at bounding box center [705, 275] width 138 height 22
click at [915, 517] on span "Vista" at bounding box center [926, 524] width 33 height 18
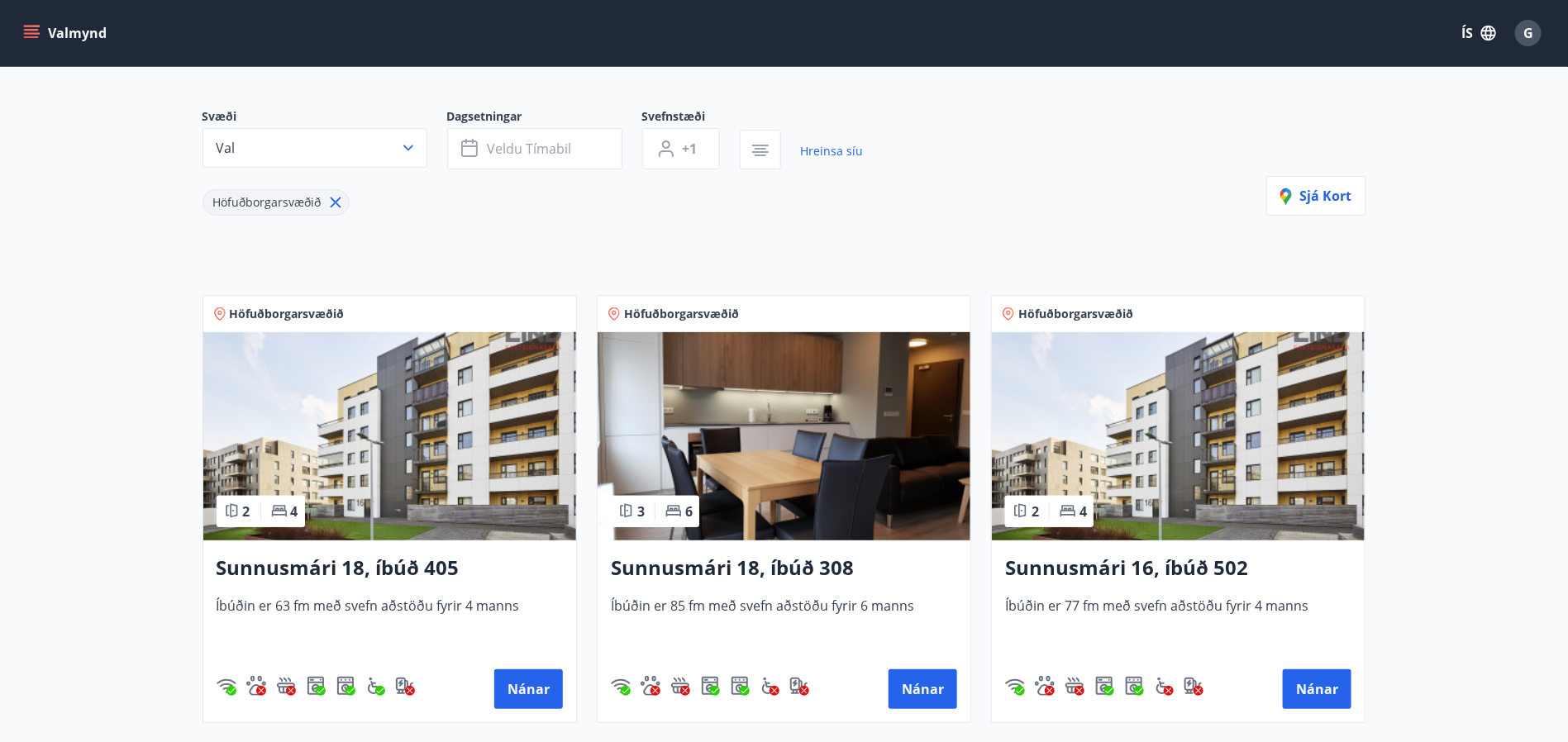
scroll to position [248, 0]
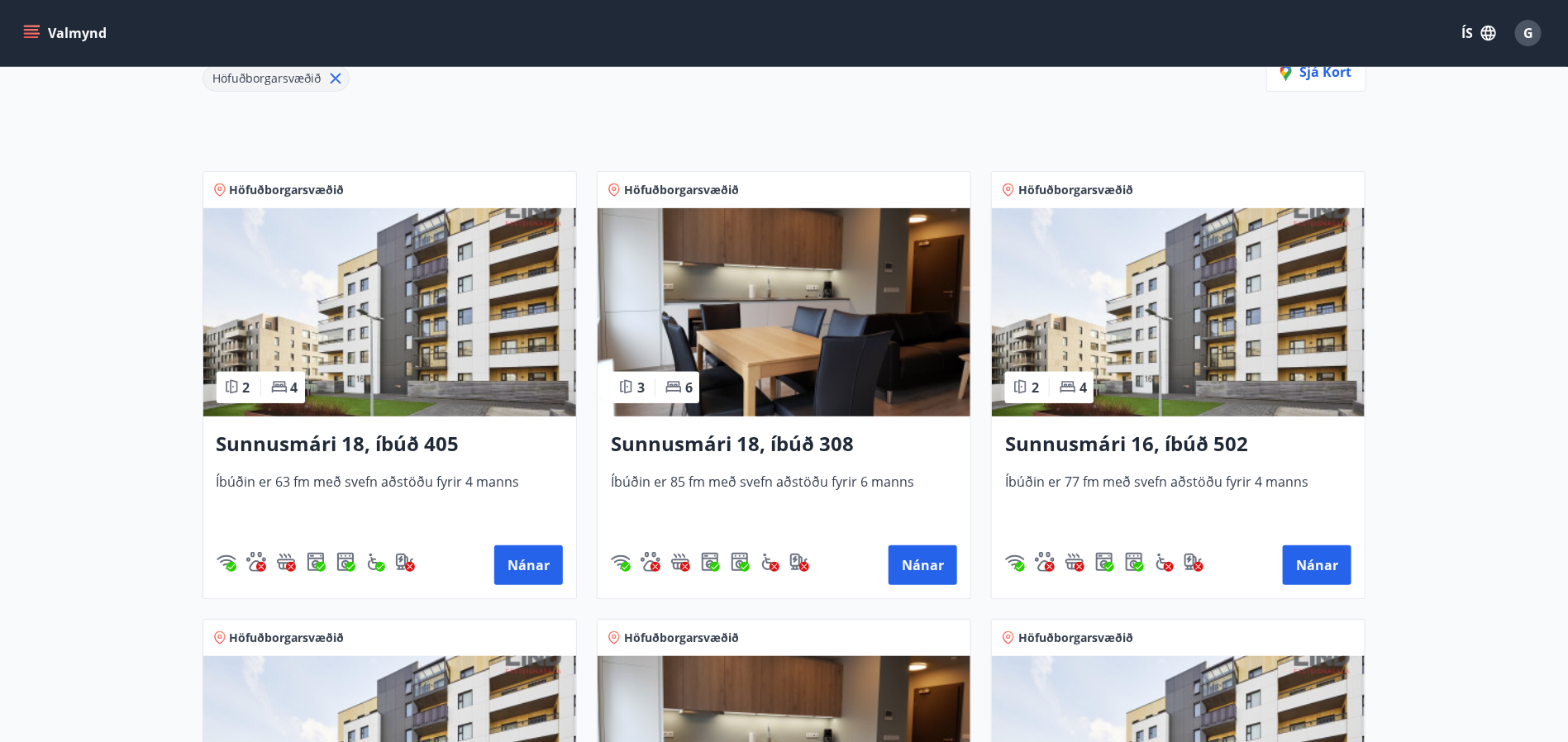
click at [803, 329] on img at bounding box center [784, 312] width 373 height 208
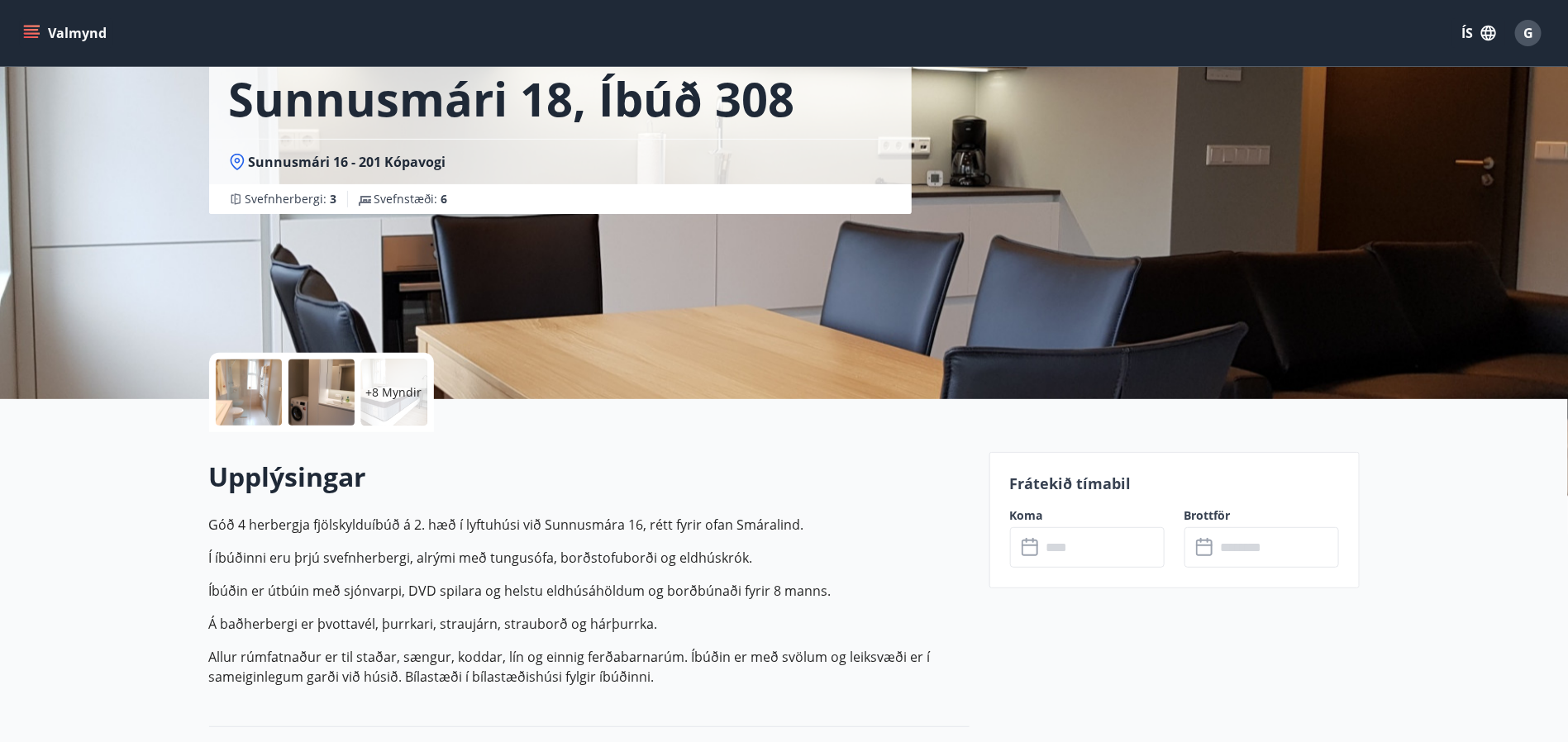
scroll to position [124, 0]
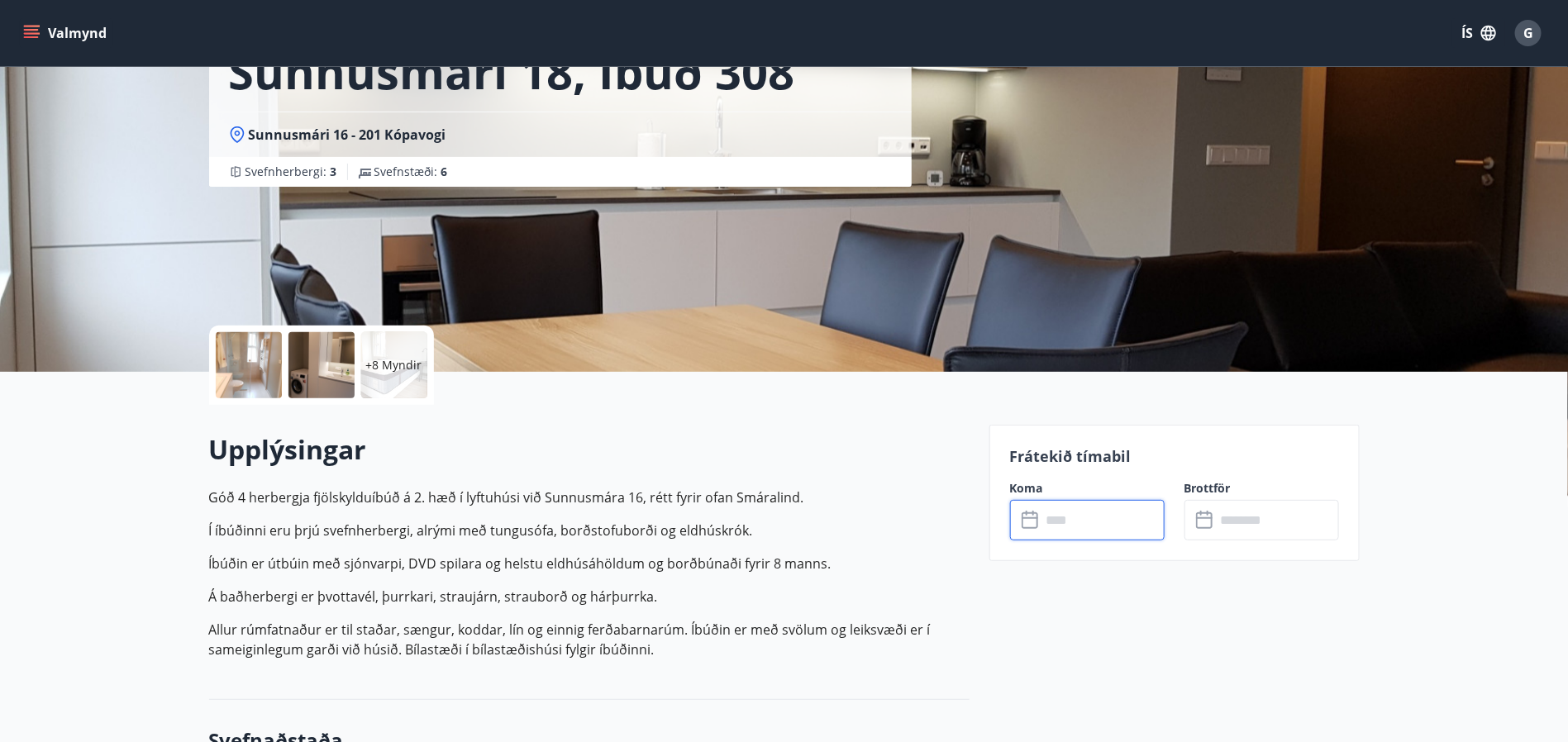
click at [1062, 536] on input "text" at bounding box center [1103, 520] width 123 height 41
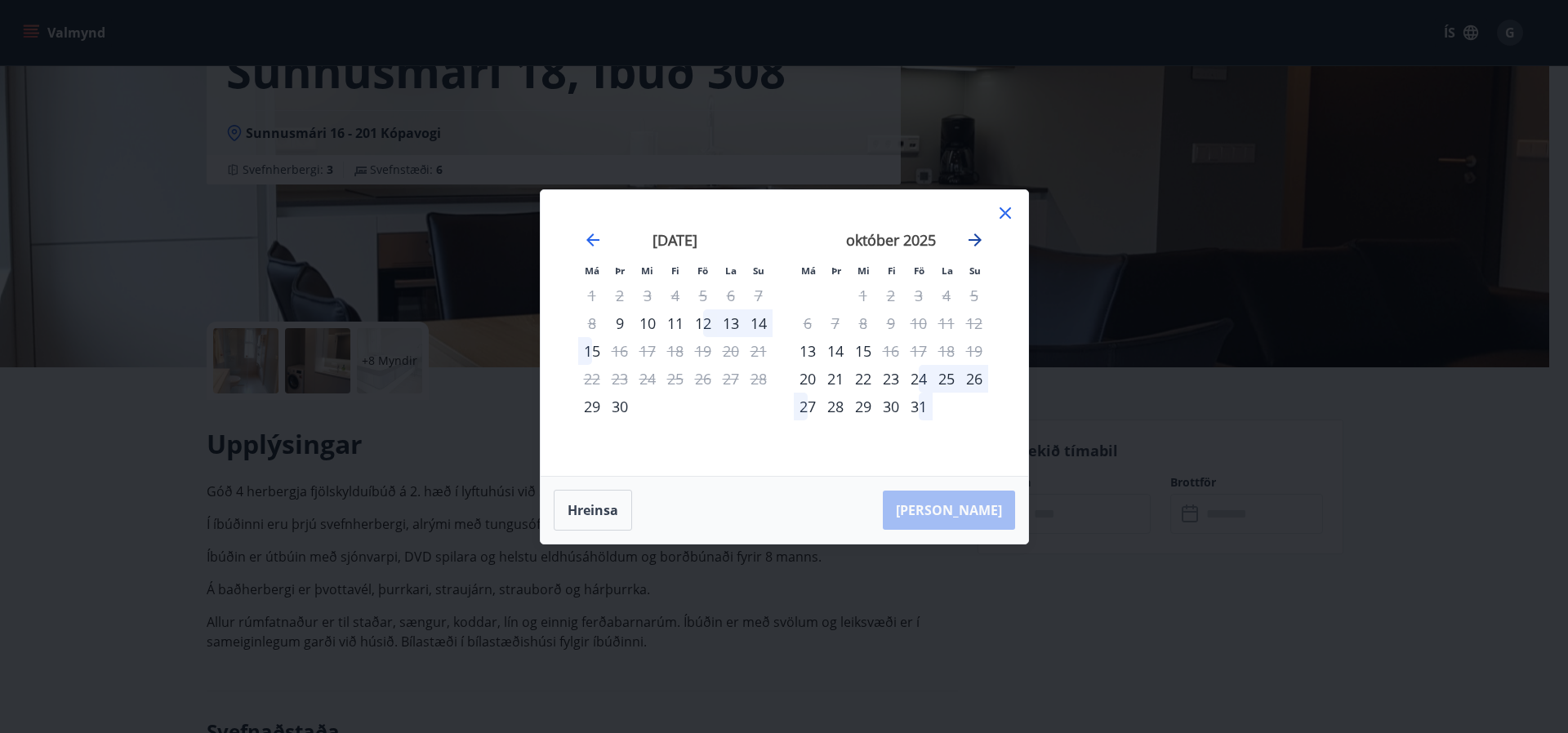
click at [978, 237] on icon "Move forward to switch to the next month." at bounding box center [975, 239] width 20 height 20
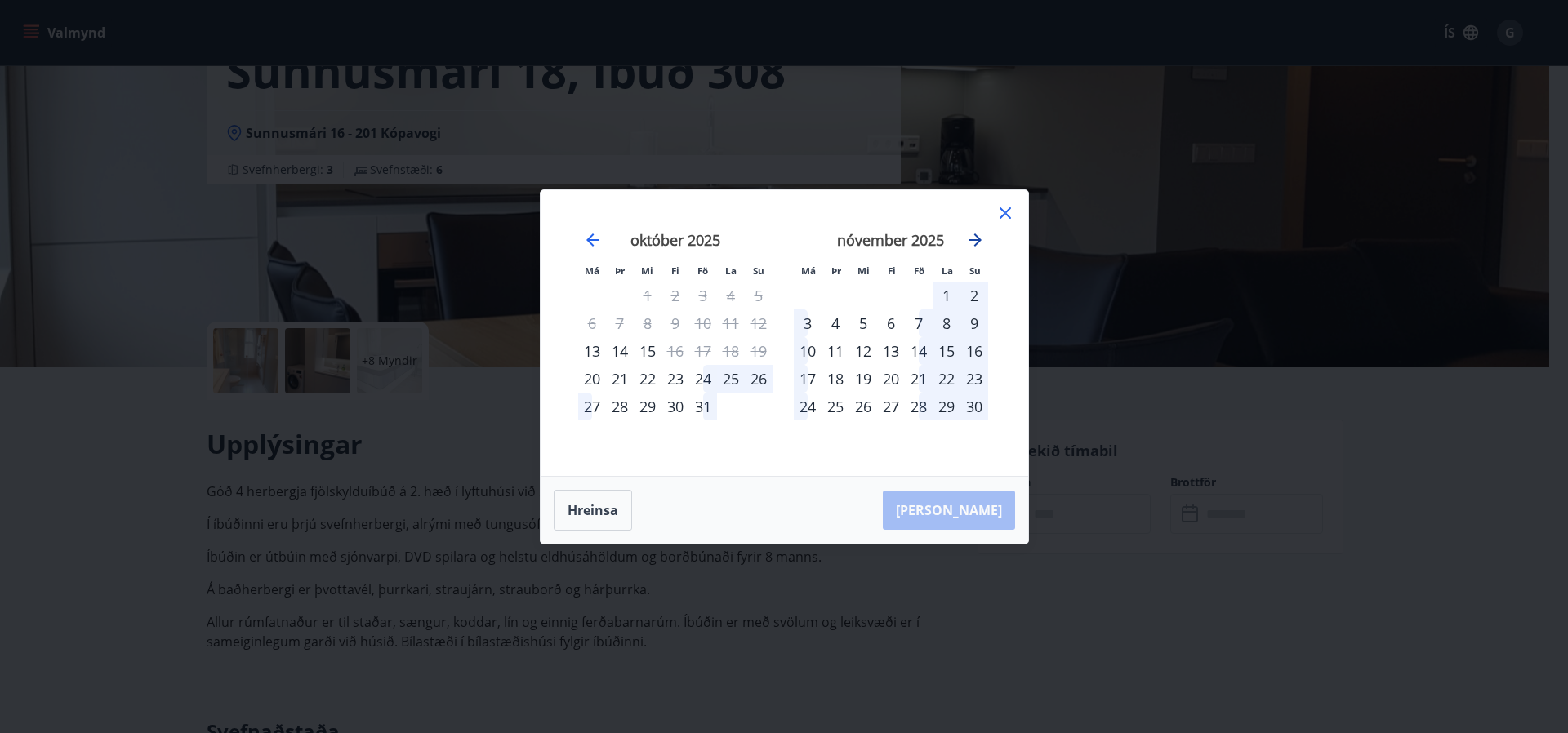
click at [978, 237] on icon "Move forward to switch to the next month." at bounding box center [975, 240] width 13 height 13
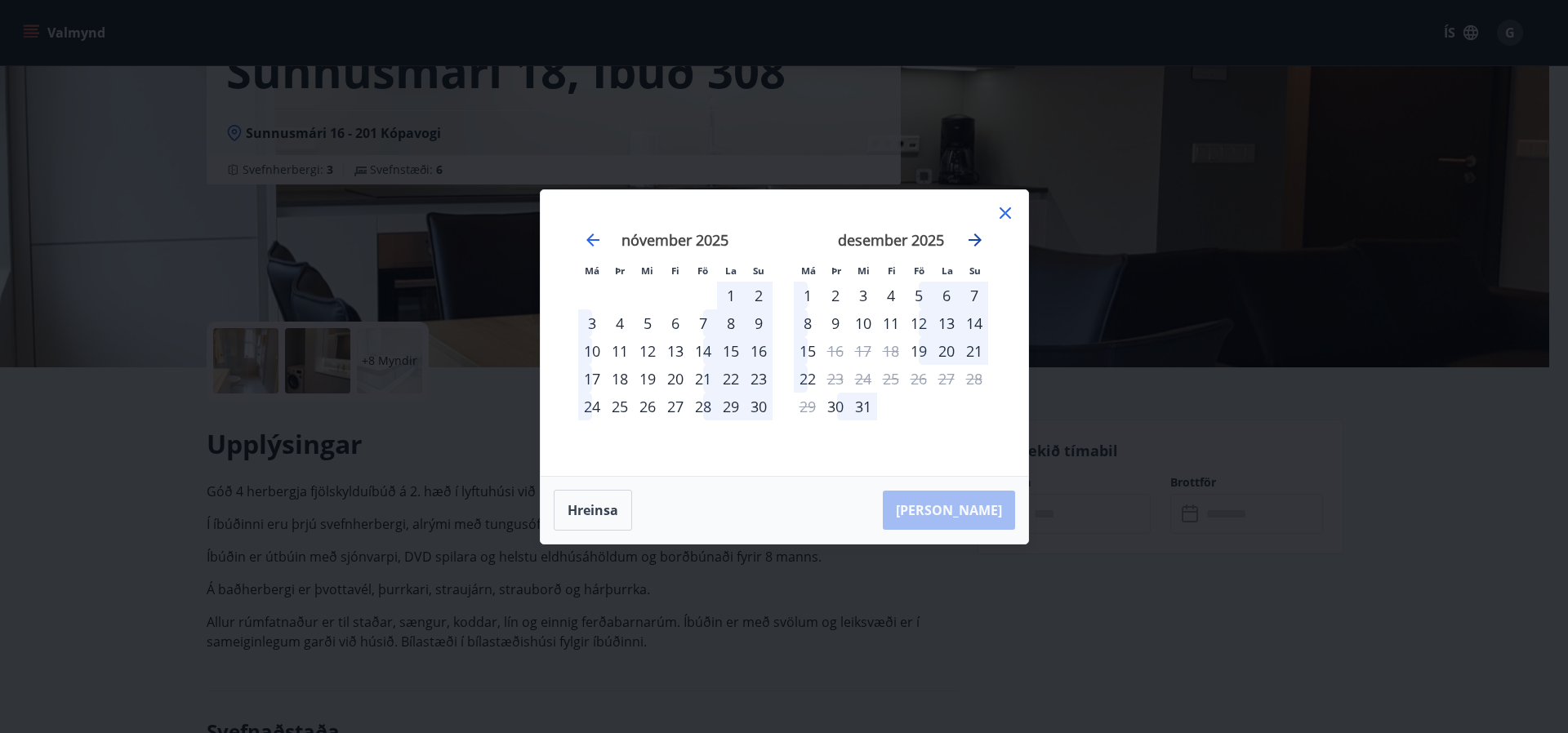
click at [978, 237] on icon "Move forward to switch to the next month." at bounding box center [975, 240] width 13 height 13
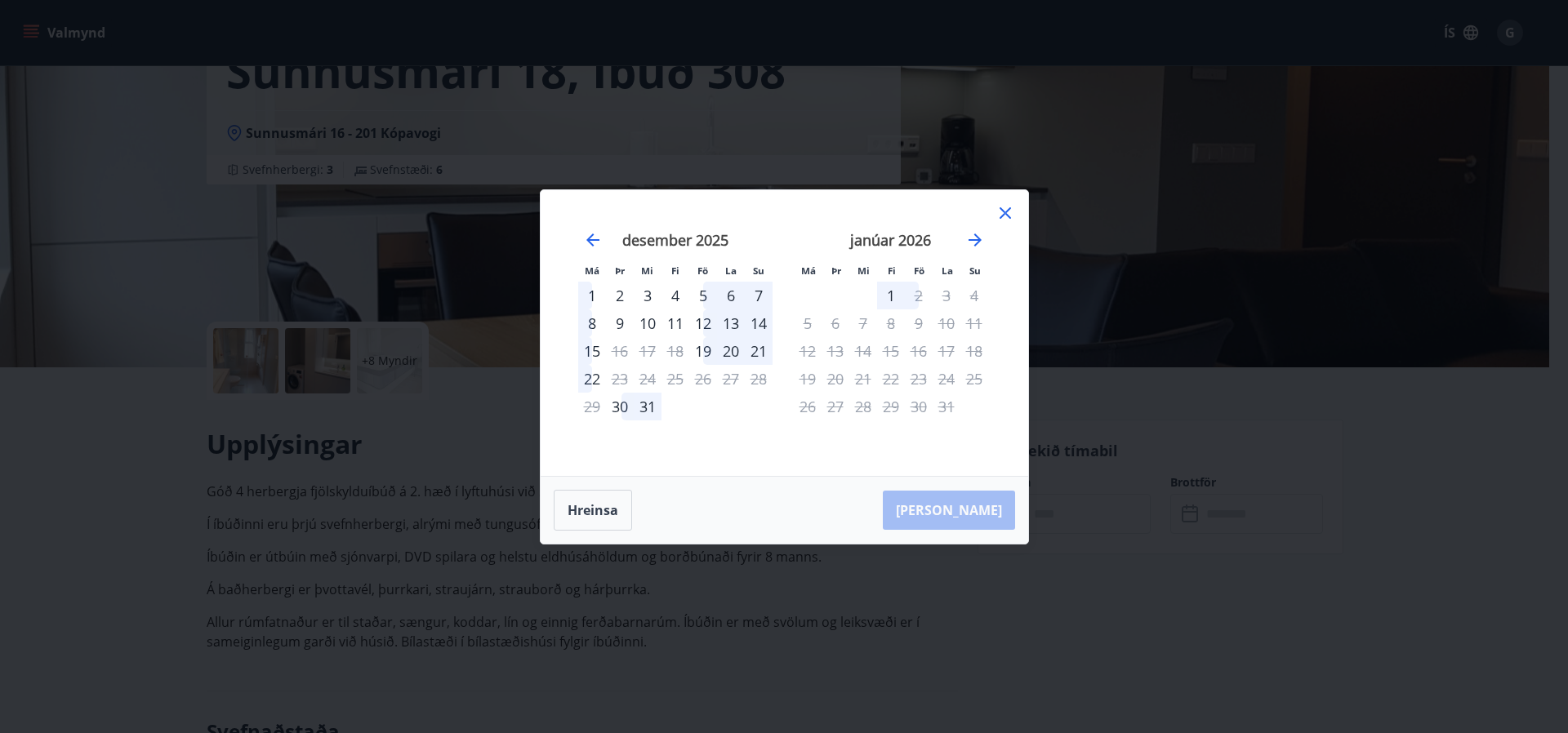
click at [1003, 211] on icon at bounding box center [1005, 212] width 20 height 20
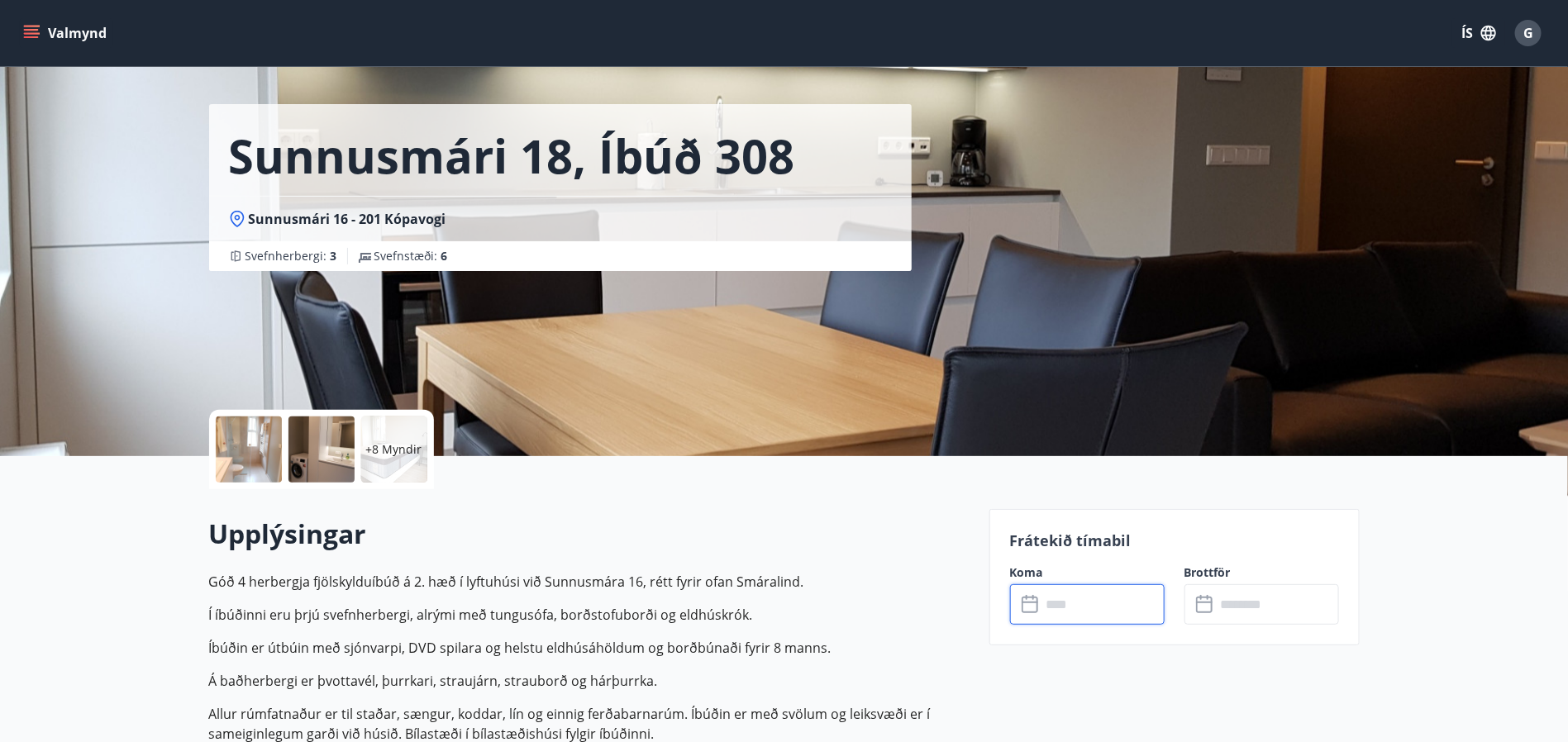
scroll to position [0, 0]
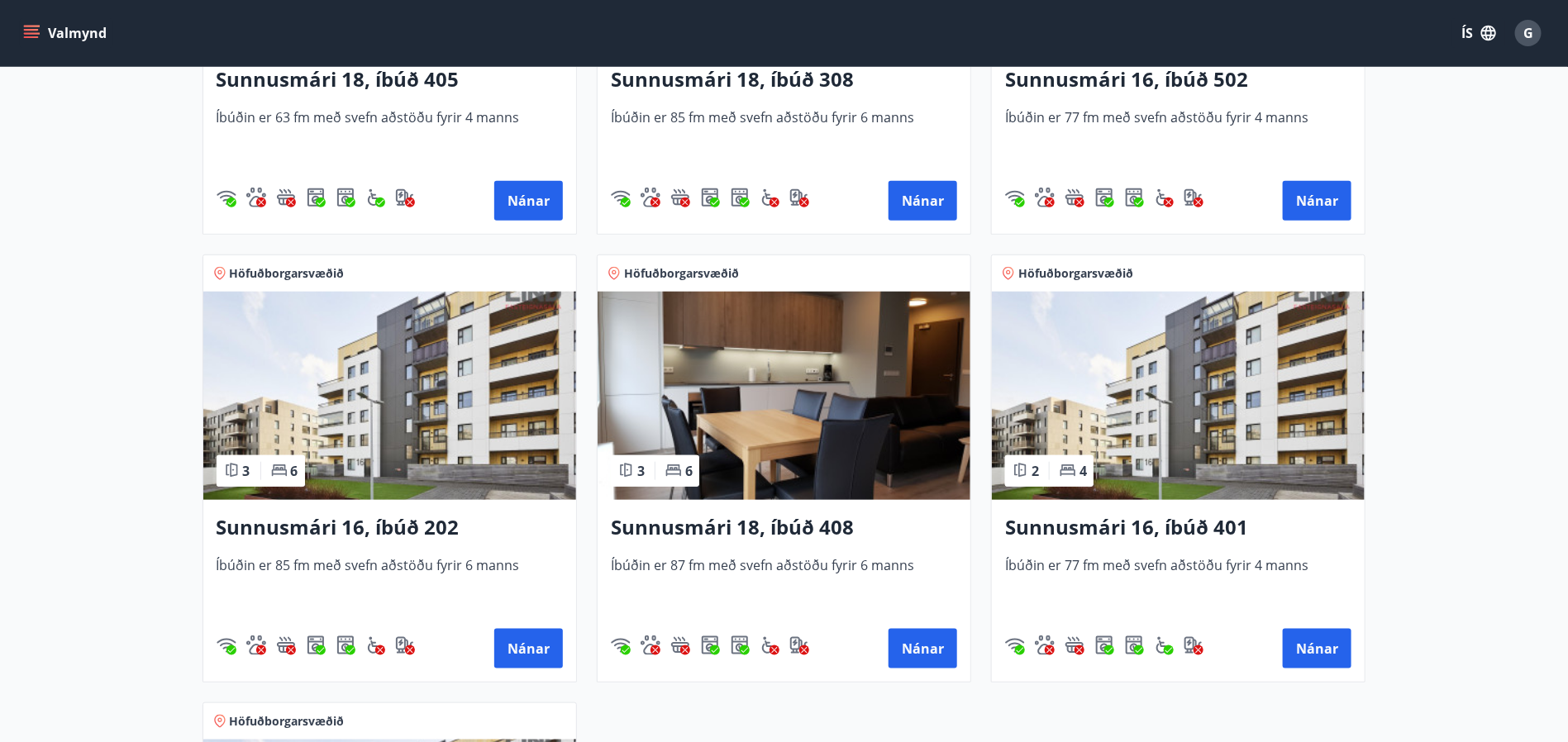
scroll to position [620, 0]
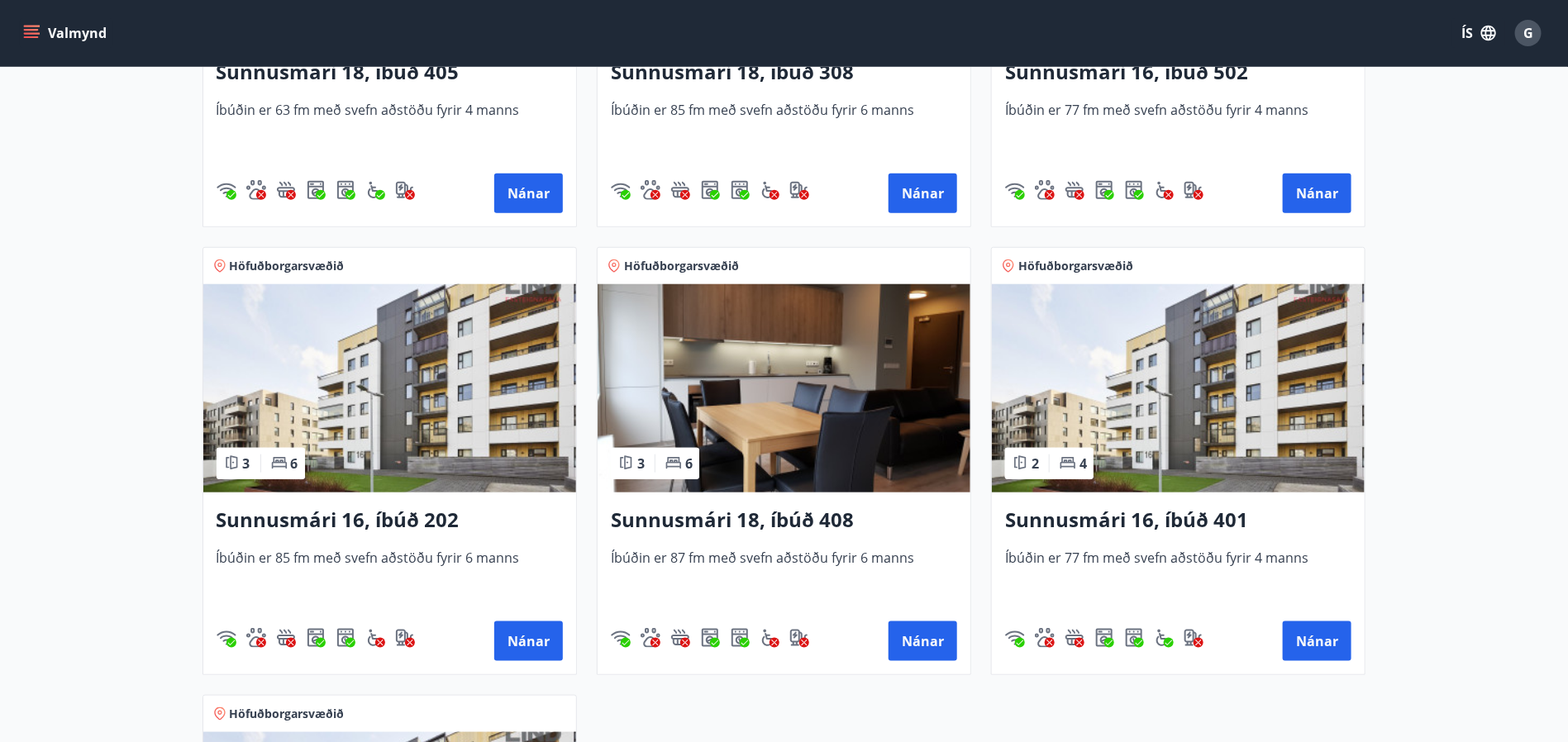
click at [365, 419] on img at bounding box center [390, 388] width 373 height 208
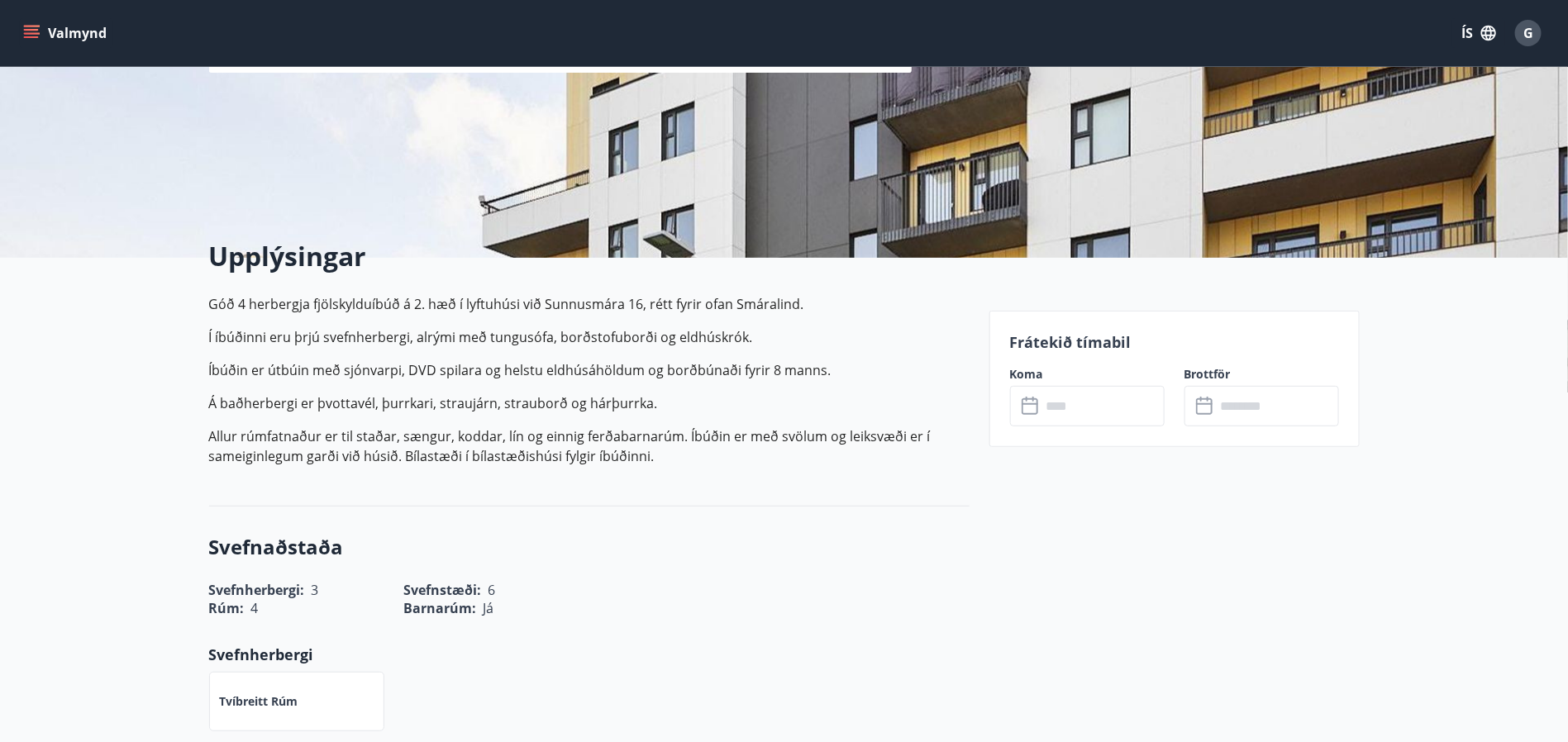
scroll to position [248, 0]
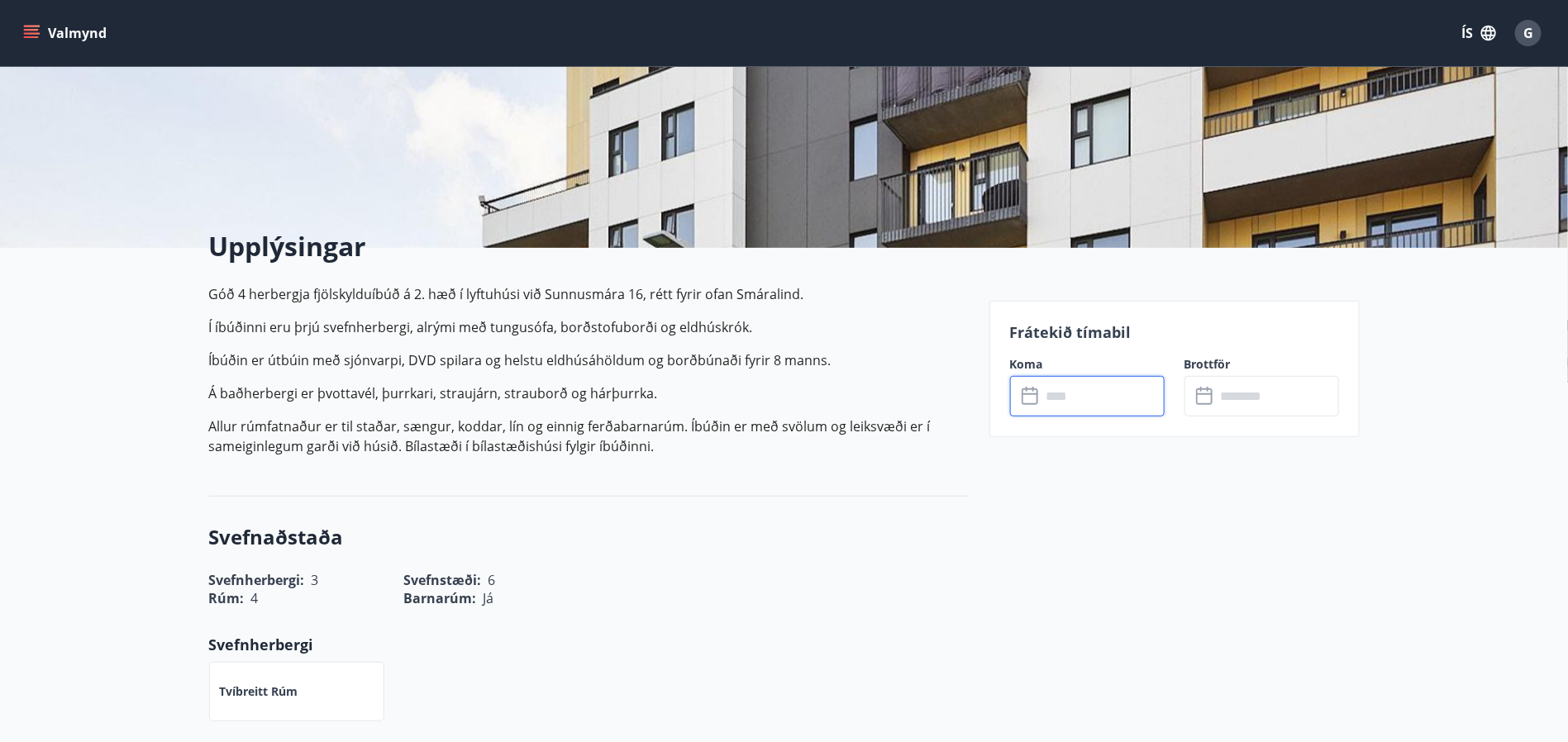
click at [1096, 402] on input "text" at bounding box center [1103, 396] width 123 height 41
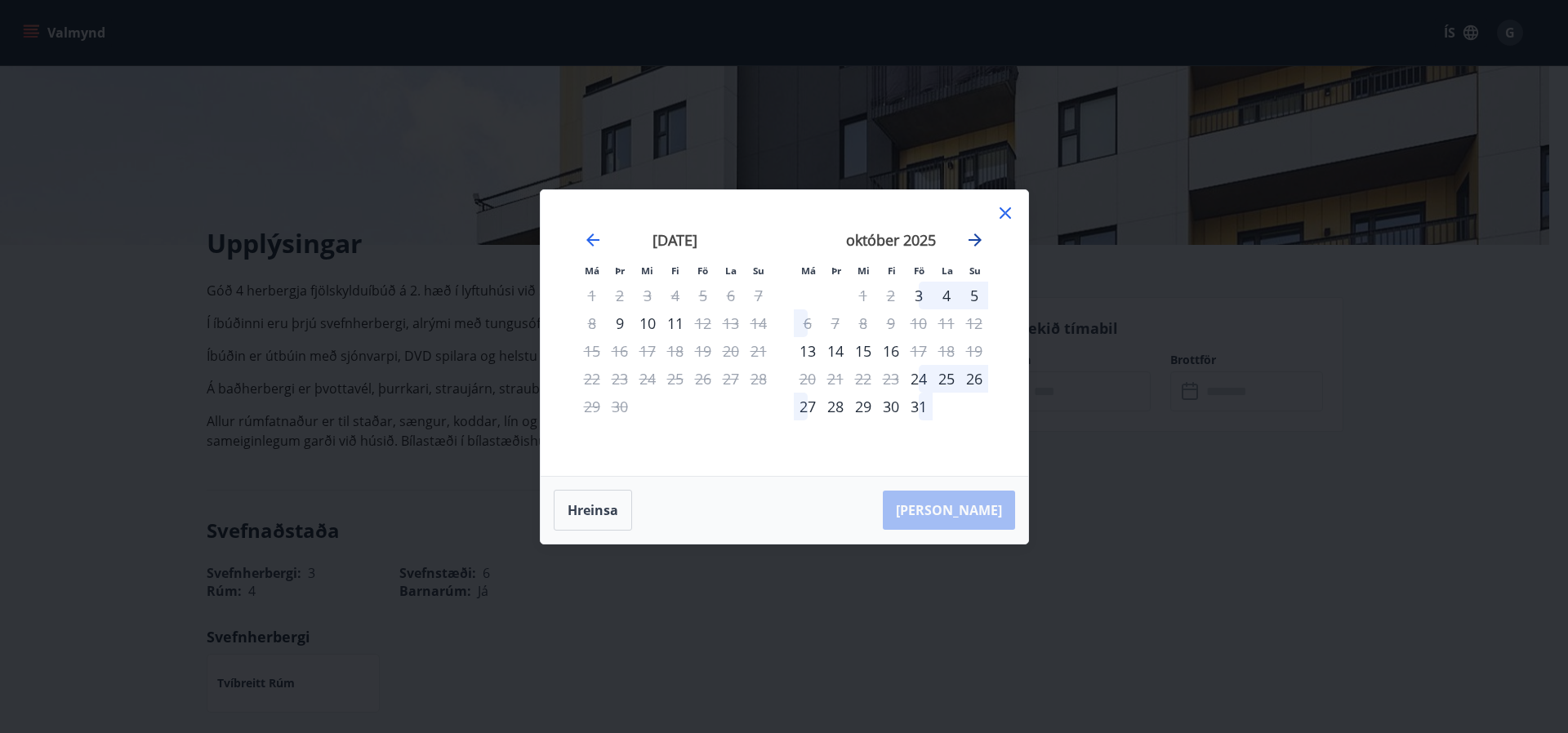
click at [979, 238] on icon "Move forward to switch to the next month." at bounding box center [975, 240] width 13 height 13
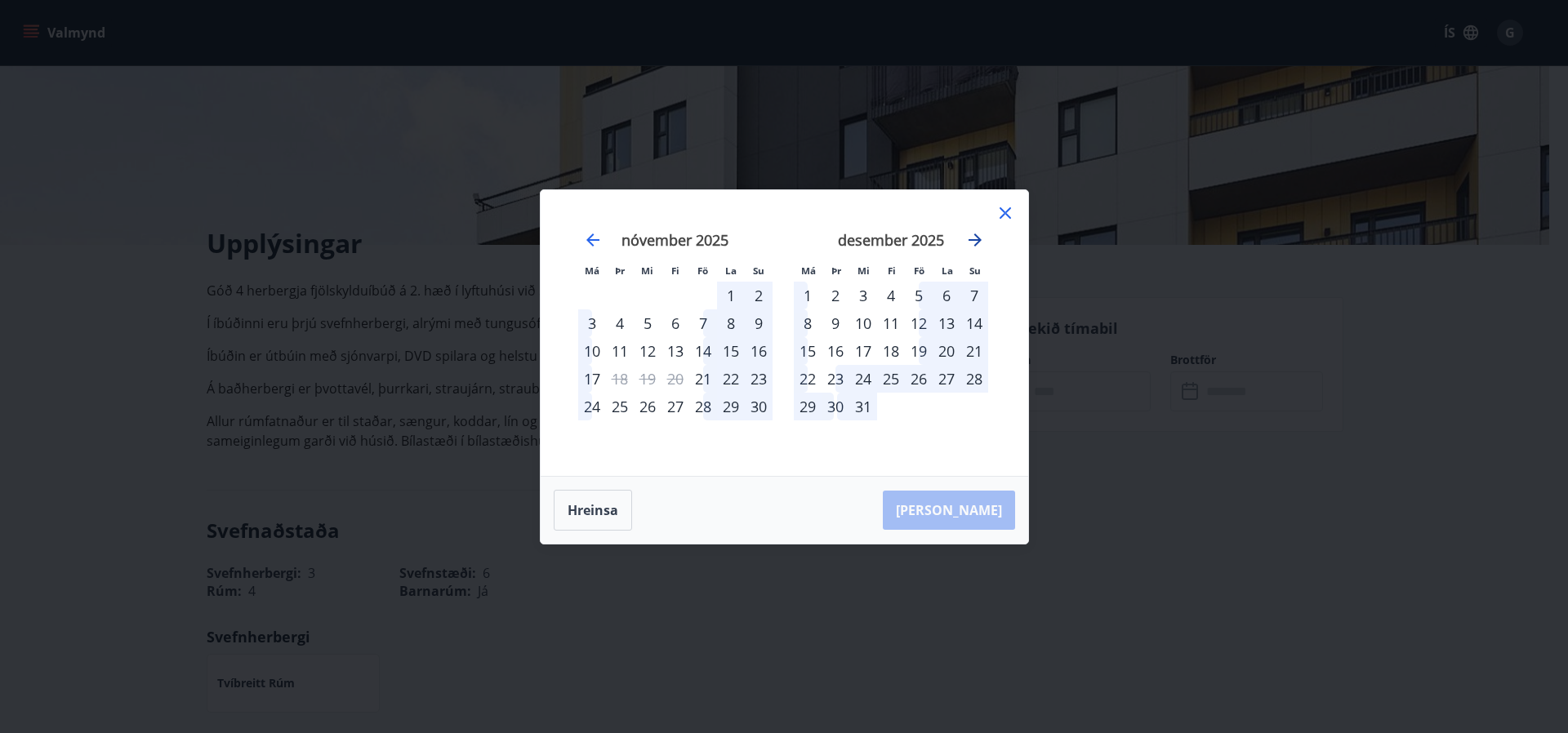
click at [979, 238] on icon "Move forward to switch to the next month." at bounding box center [975, 240] width 13 height 13
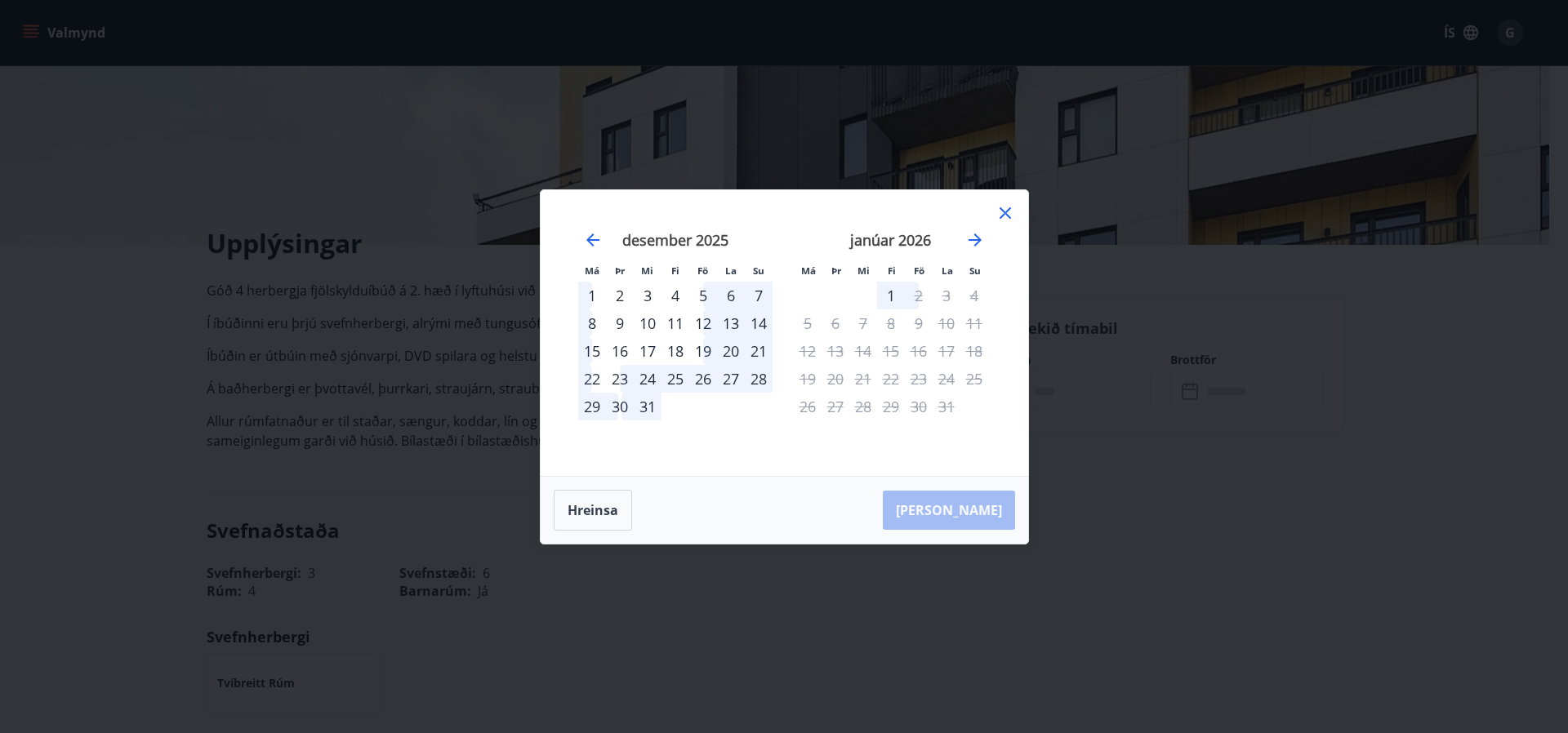
click at [1003, 204] on icon at bounding box center [1005, 212] width 20 height 20
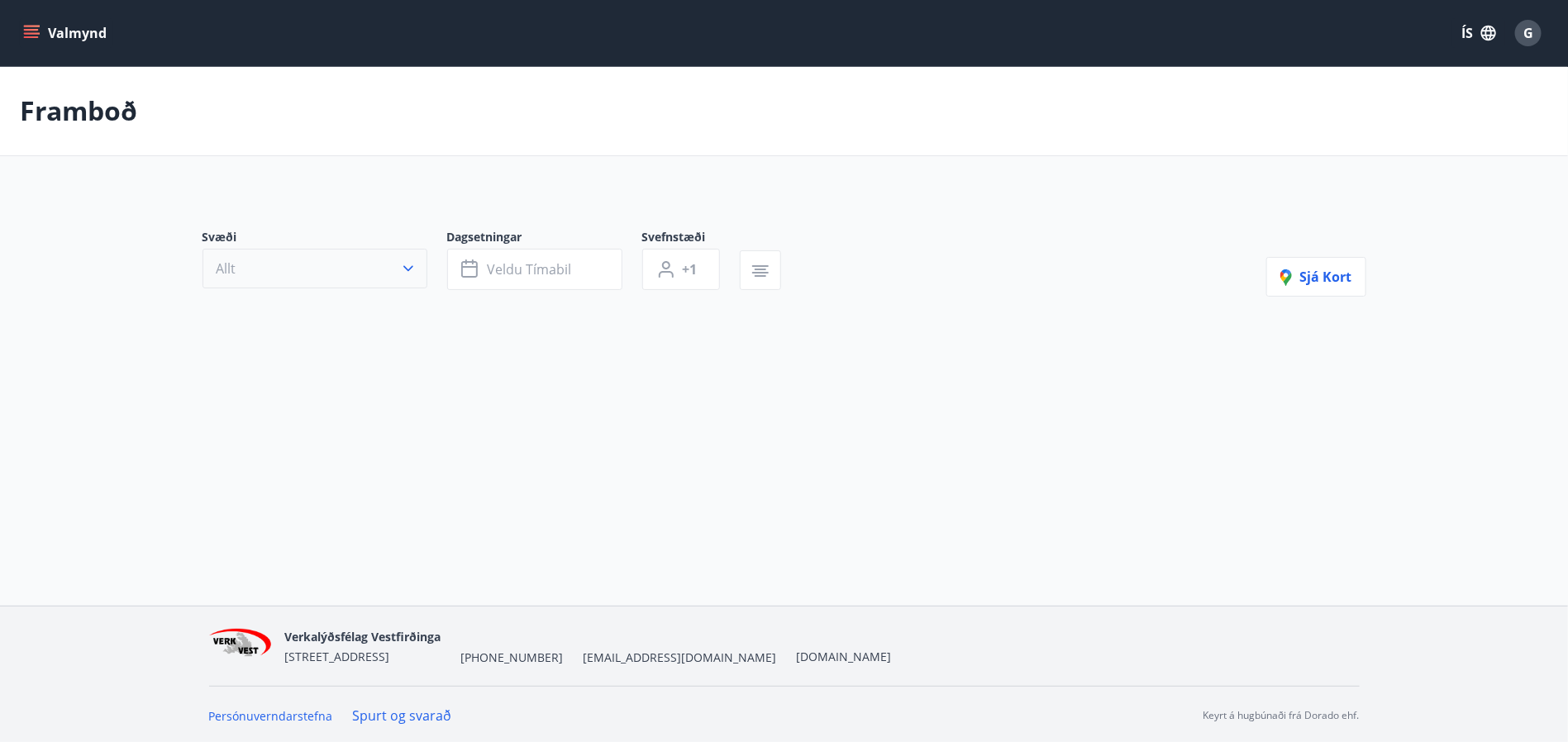
click at [415, 269] on icon "button" at bounding box center [407, 268] width 16 height 16
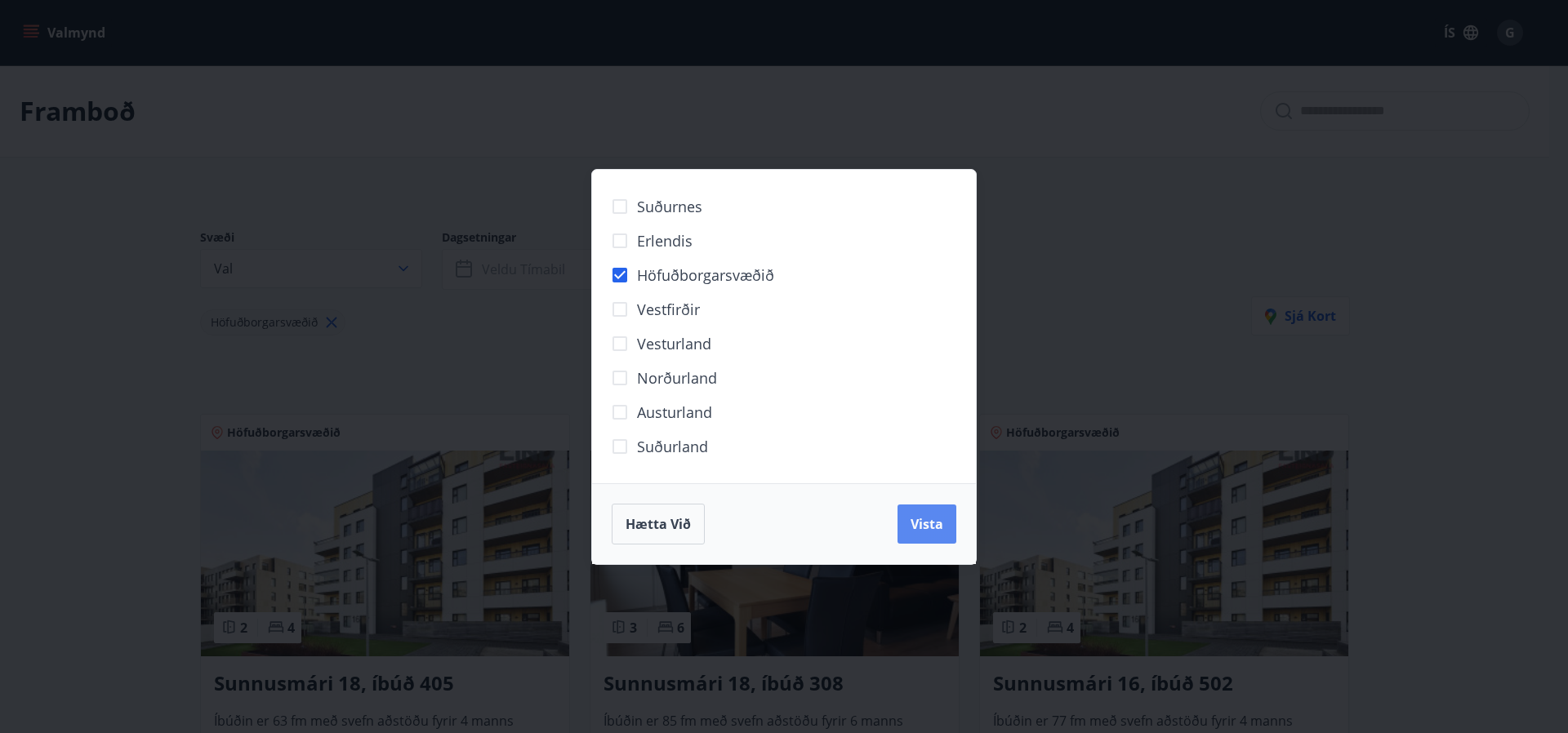
click at [931, 530] on span "Vista" at bounding box center [926, 524] width 33 height 18
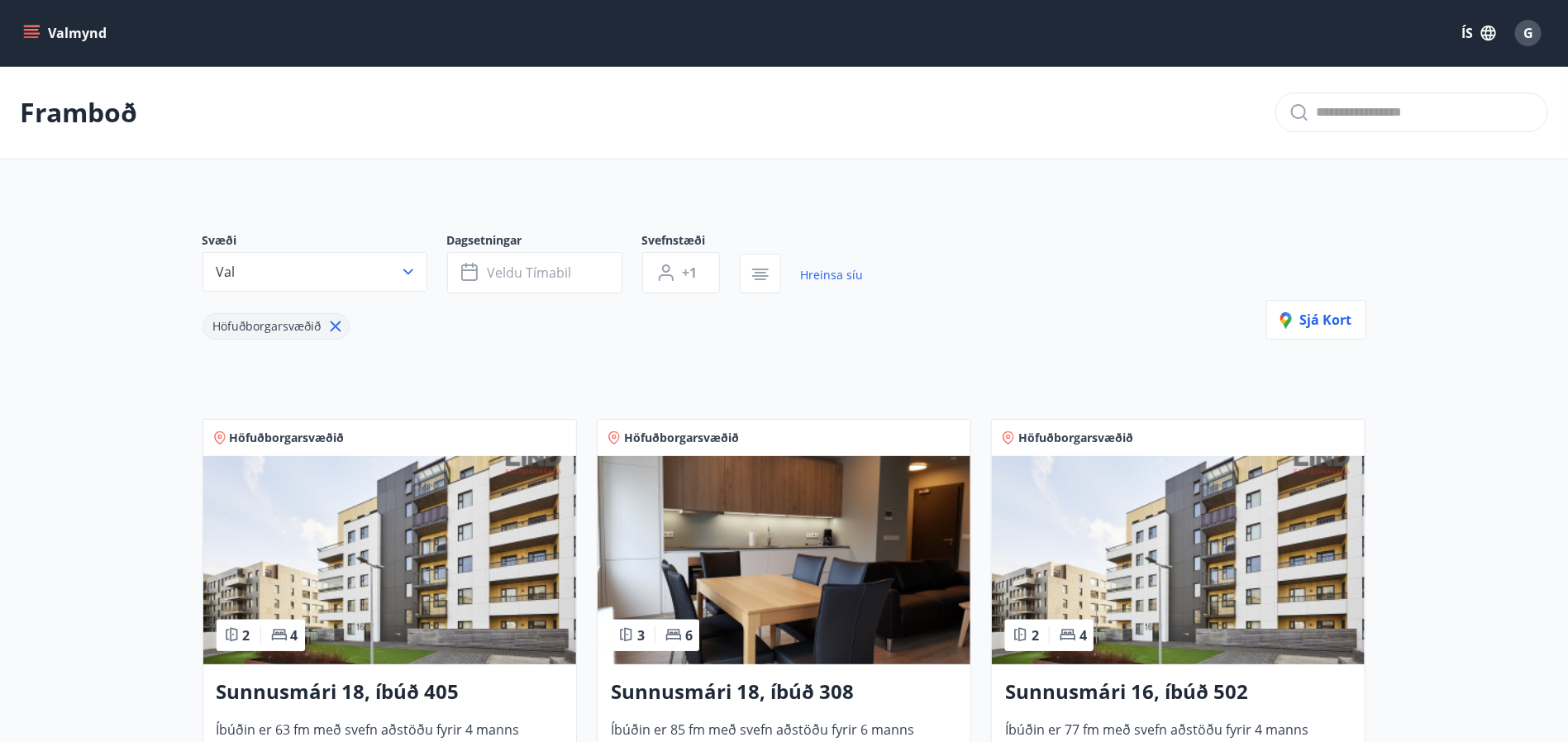
click at [70, 23] on button "Valmynd" at bounding box center [66, 32] width 94 height 29
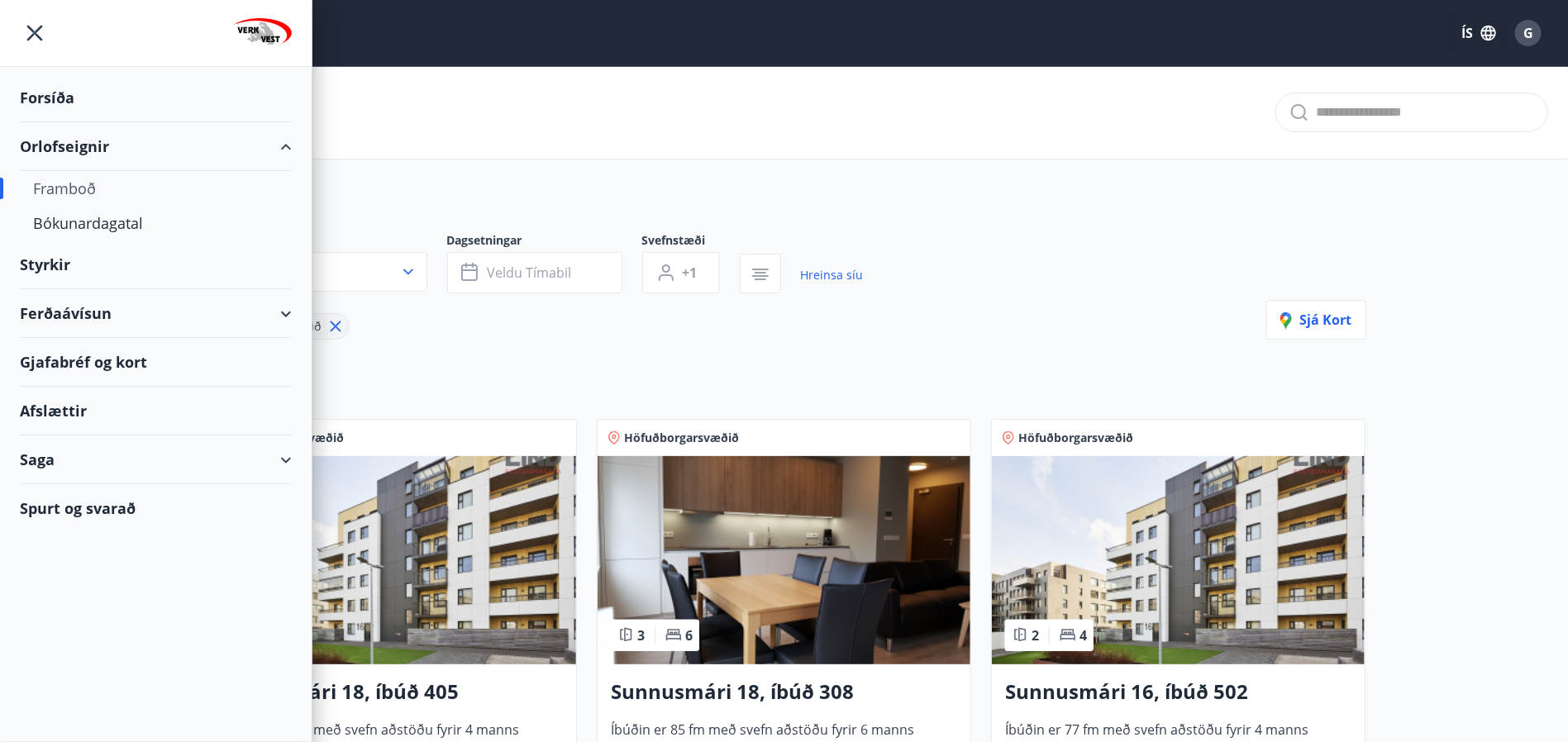
click at [55, 102] on div "Forsíða" at bounding box center [155, 98] width 272 height 49
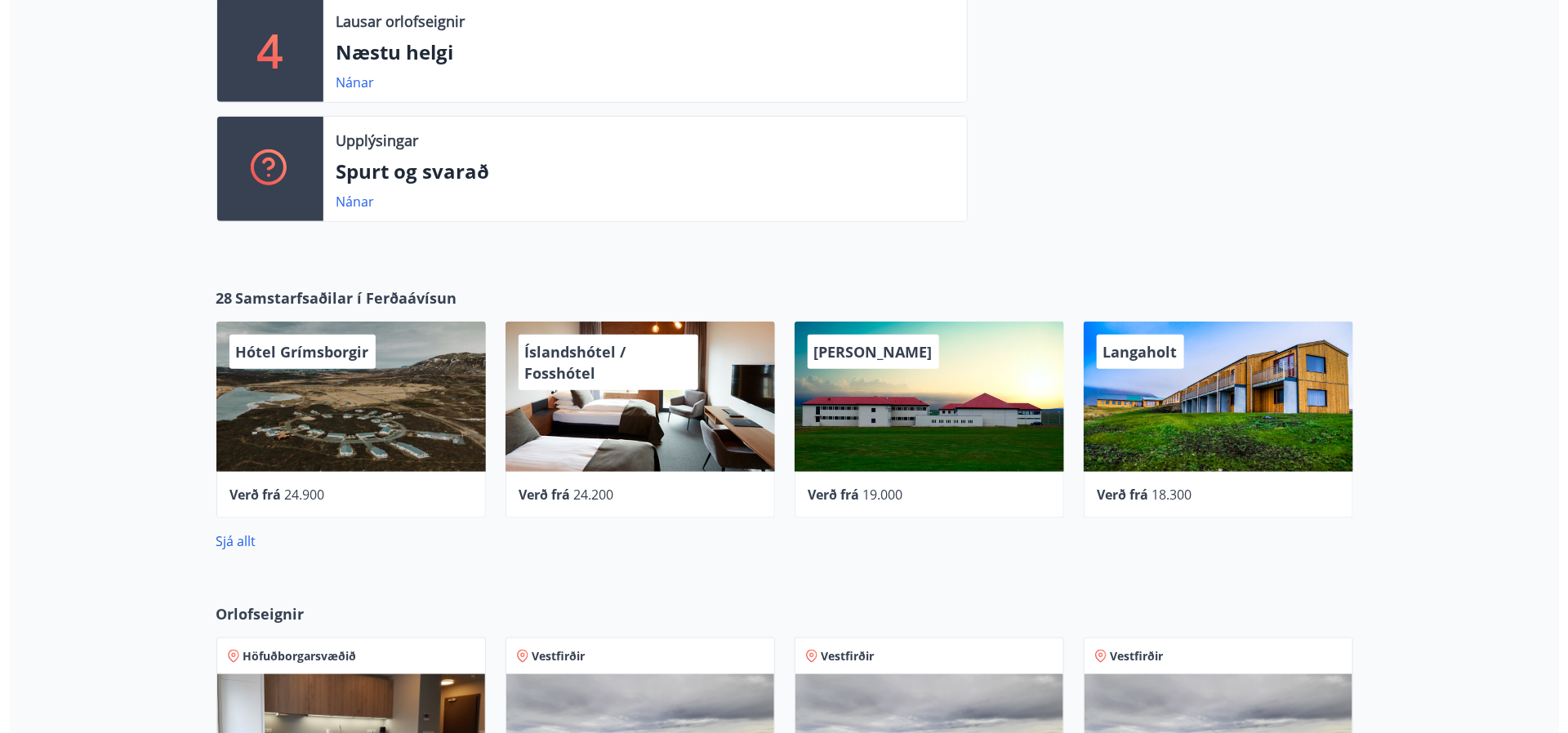
scroll to position [735, 0]
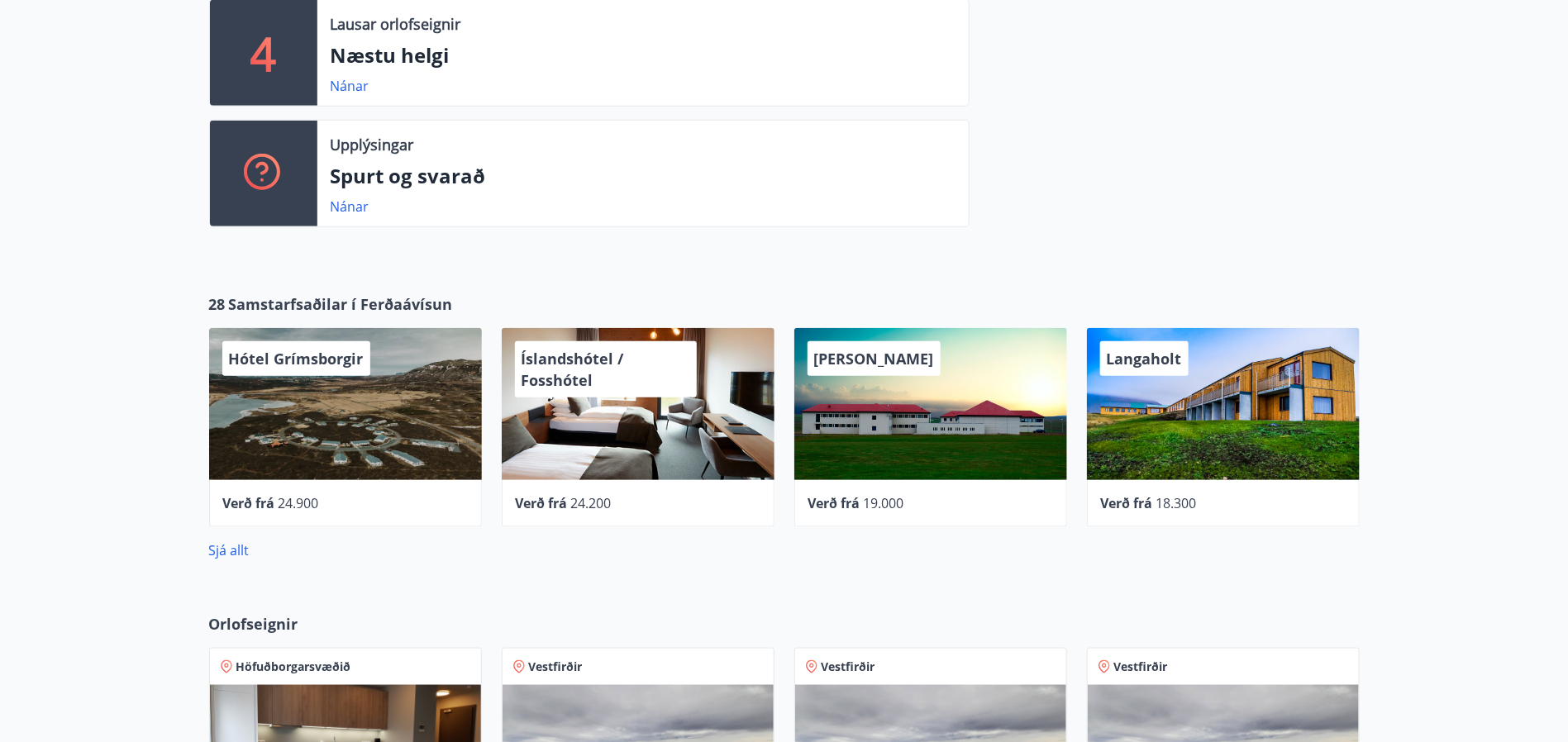
click at [326, 409] on div "Hótel Grímsborgir" at bounding box center [346, 404] width 273 height 152
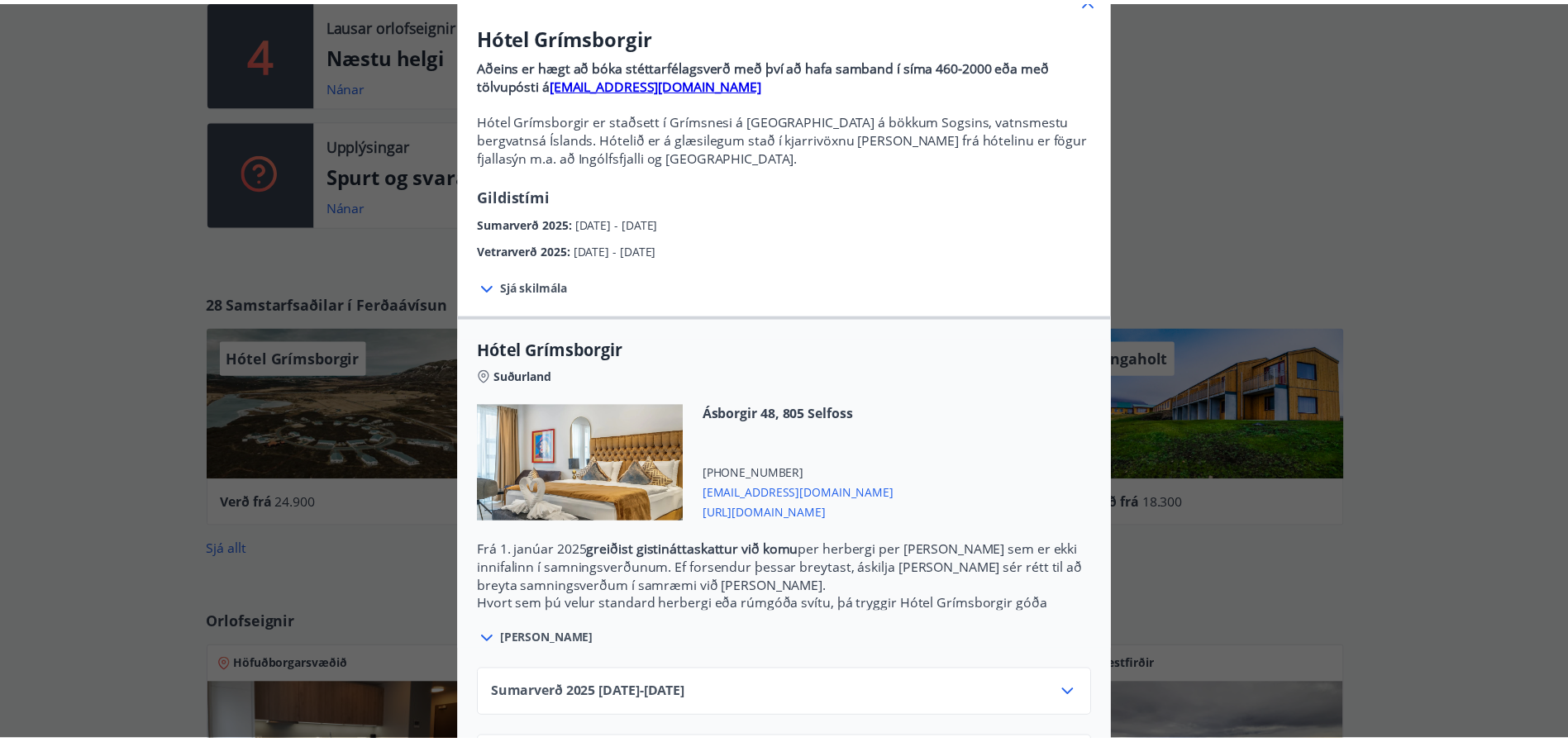
scroll to position [0, 0]
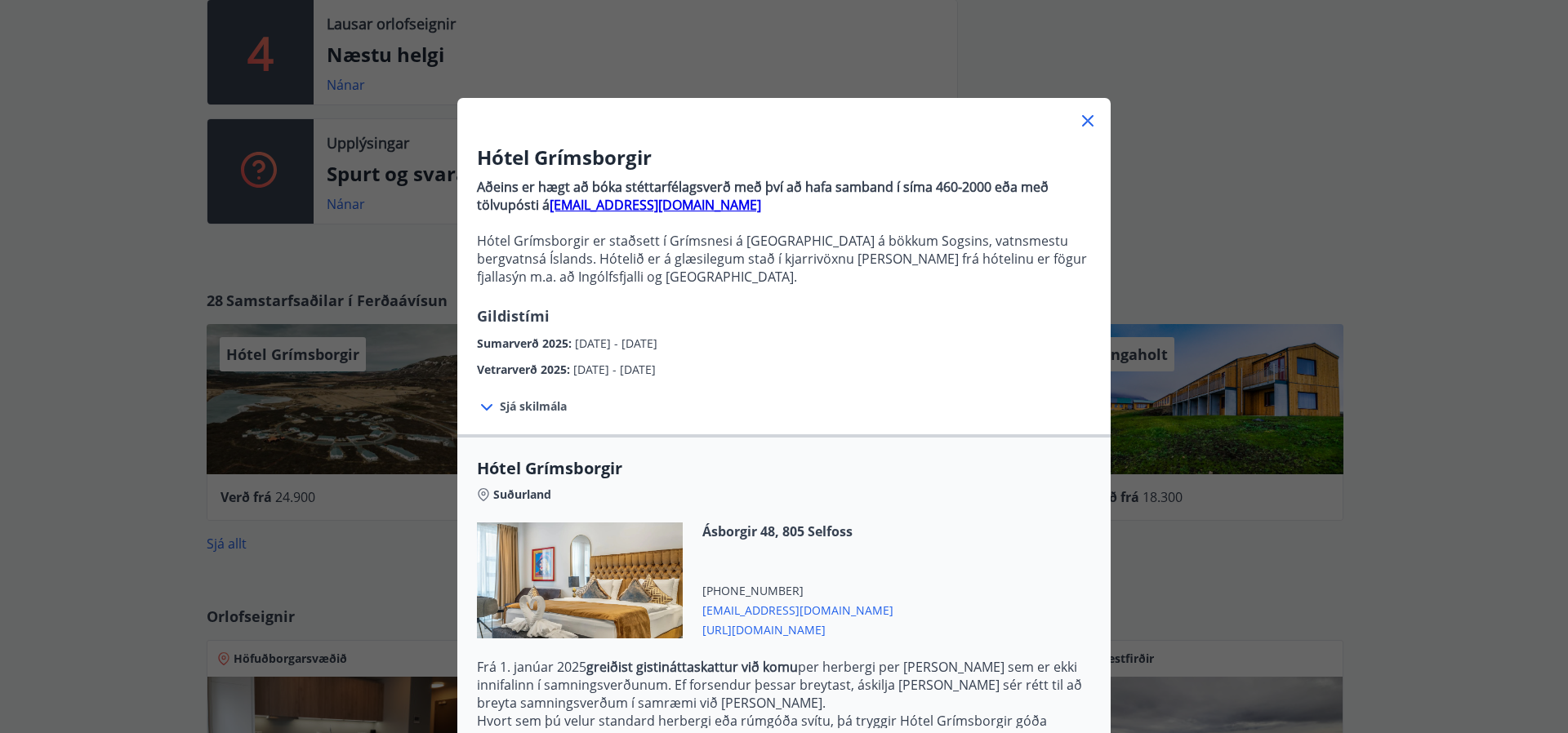
click at [1076, 106] on div at bounding box center [784, 114] width 653 height 33
click at [1078, 130] on icon at bounding box center [1087, 121] width 20 height 20
